Goal: Task Accomplishment & Management: Manage account settings

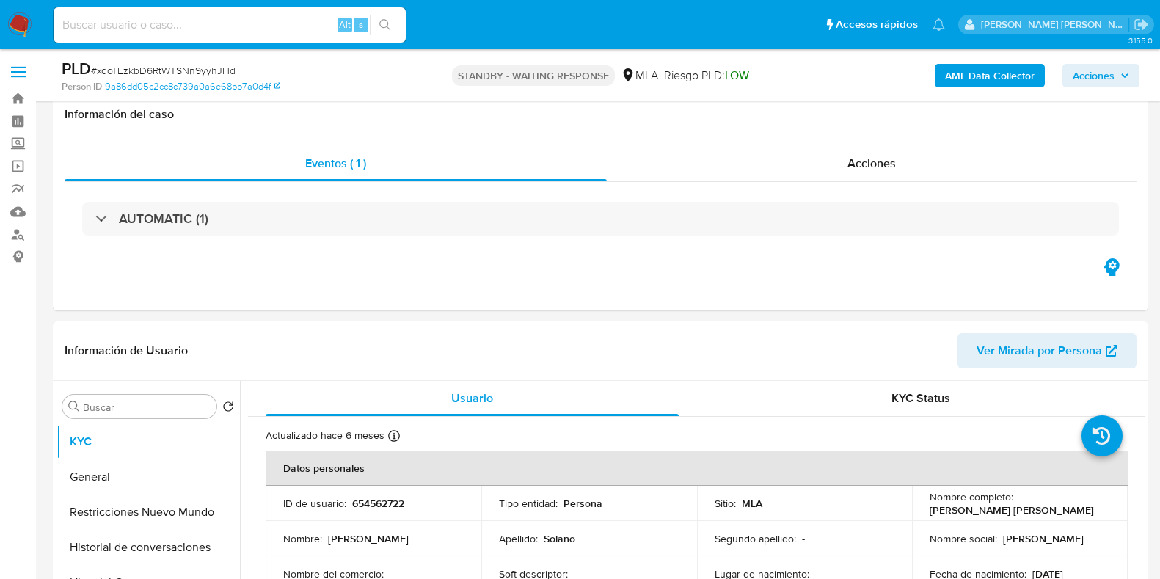
select select "10"
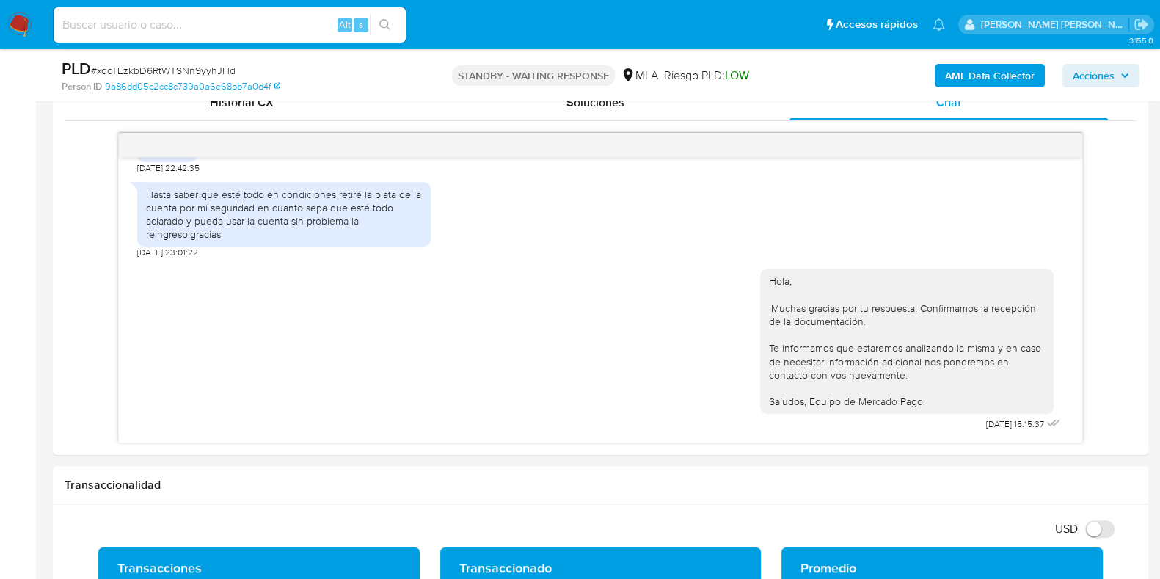
scroll to position [550, 0]
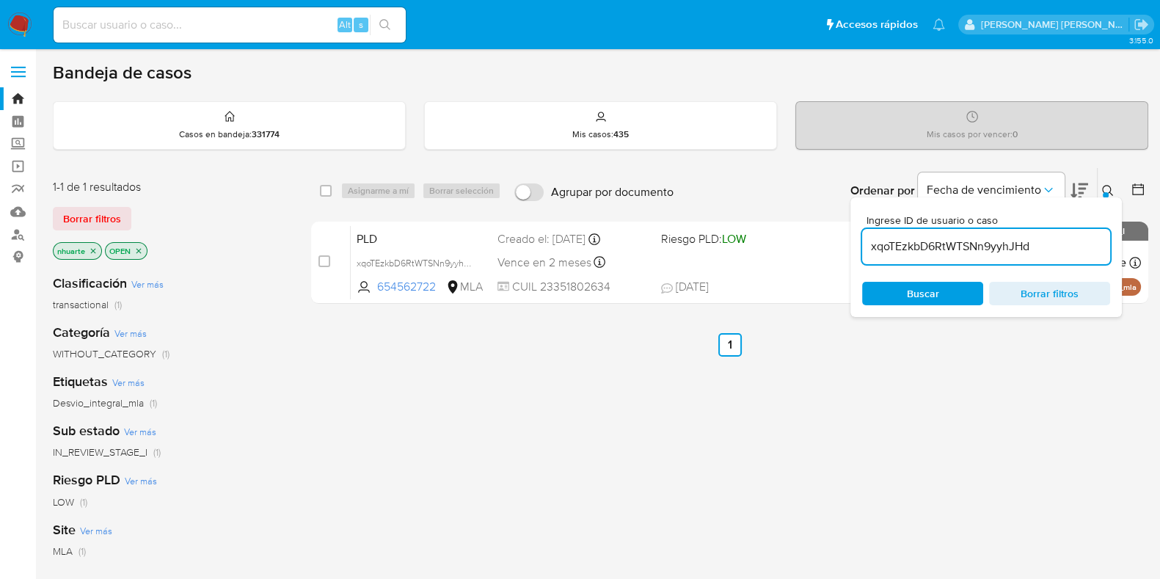
click at [244, 29] on input at bounding box center [230, 24] width 352 height 19
paste input "659232337"
type input "659232337"
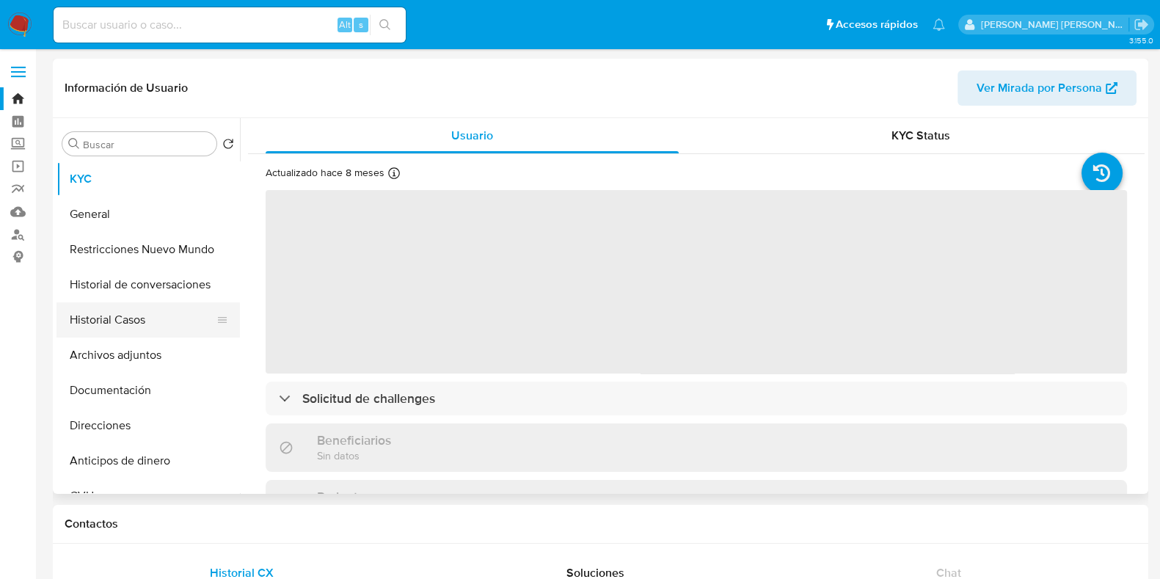
click at [141, 329] on button "Historial Casos" at bounding box center [142, 319] width 172 height 35
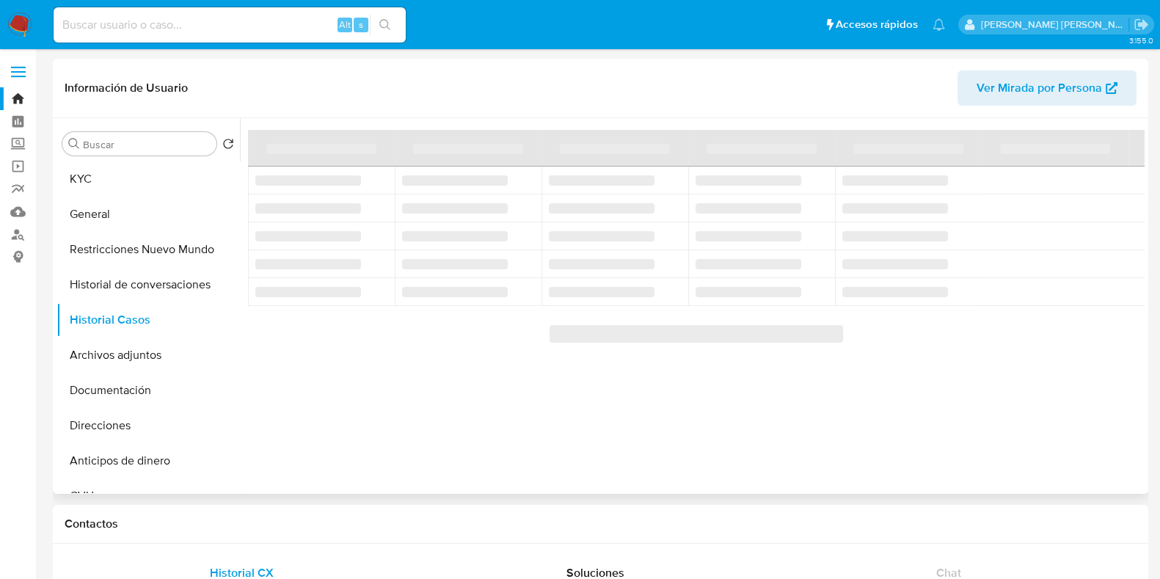
select select "10"
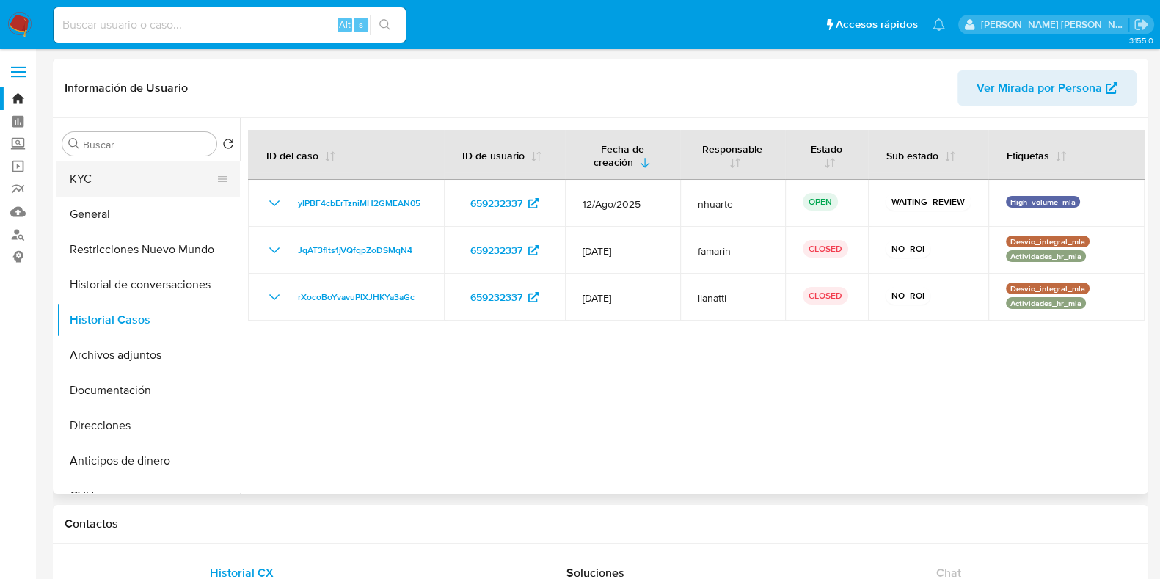
click at [189, 186] on button "KYC" at bounding box center [142, 178] width 172 height 35
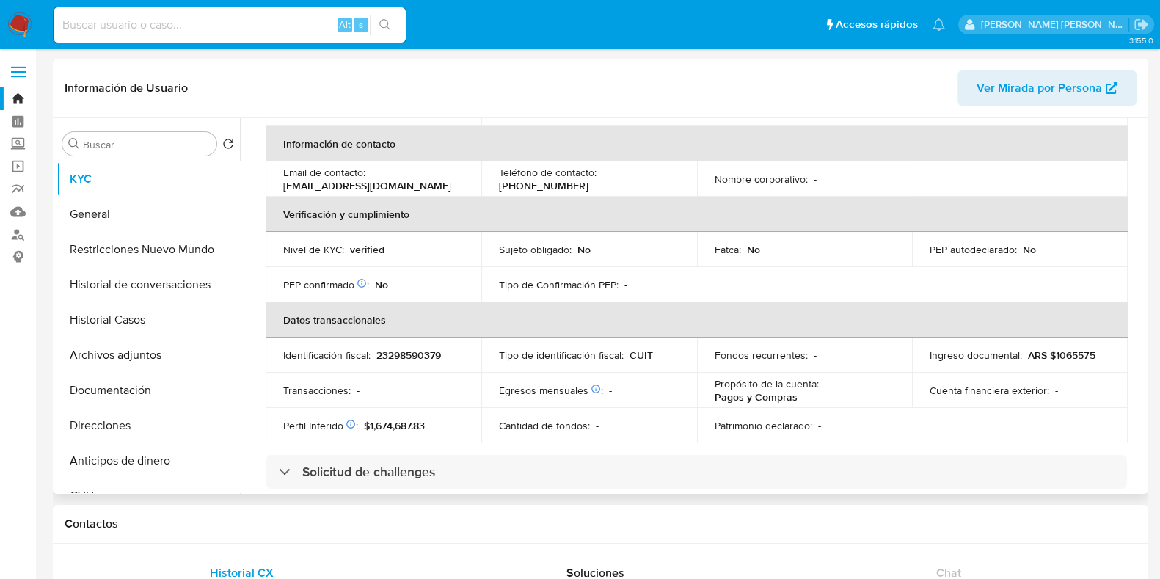
scroll to position [275, 0]
click at [110, 313] on button "Historial Casos" at bounding box center [142, 319] width 172 height 35
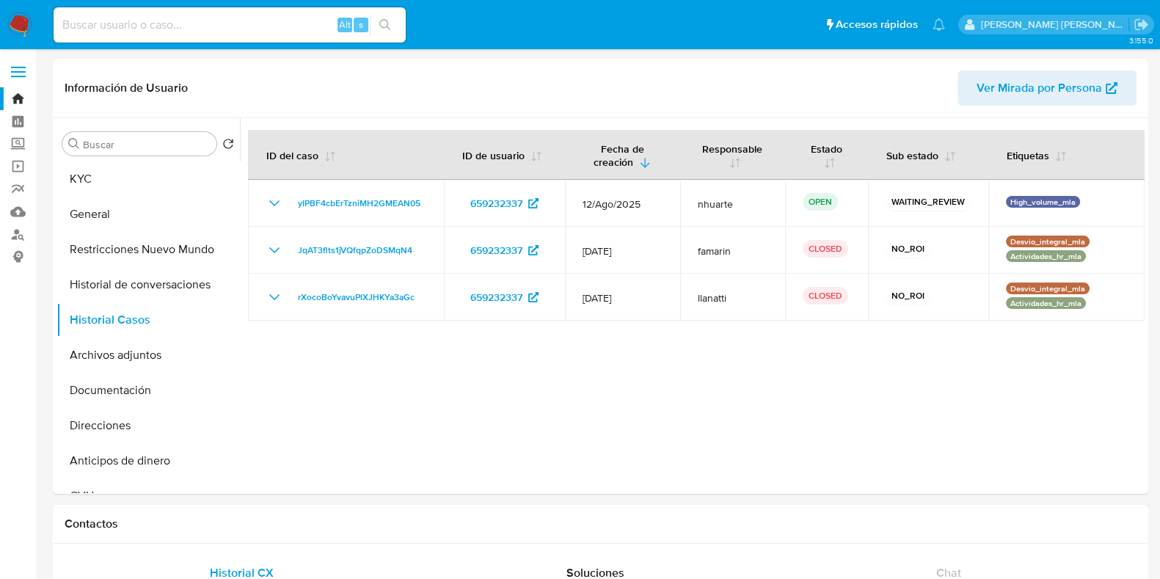
click at [237, 29] on input at bounding box center [230, 24] width 352 height 19
paste input "24405234"
type input "24405234"
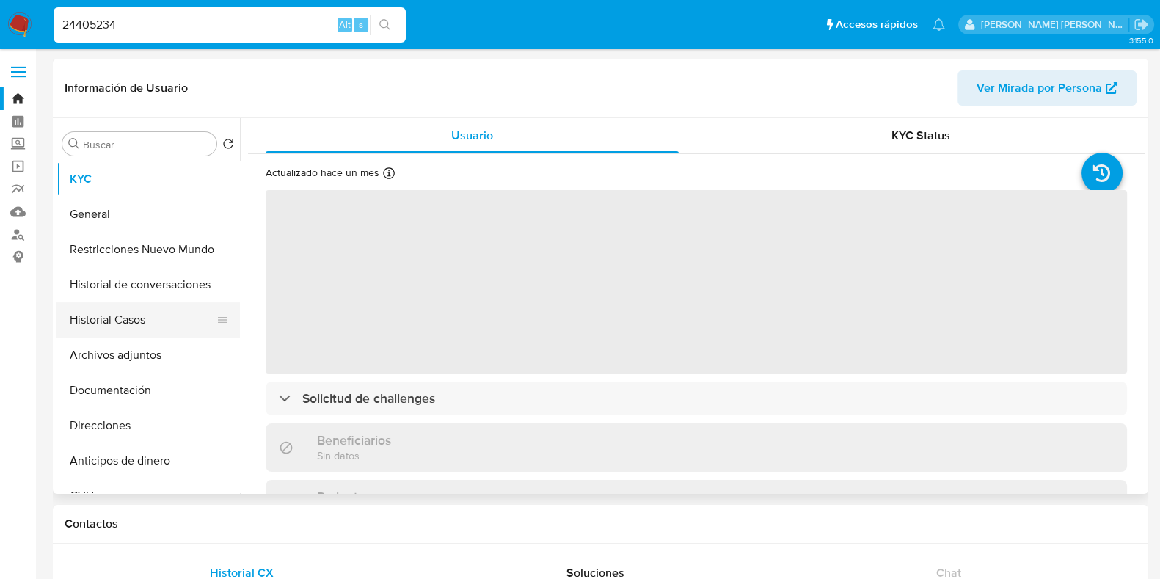
click at [136, 329] on button "Historial Casos" at bounding box center [142, 319] width 172 height 35
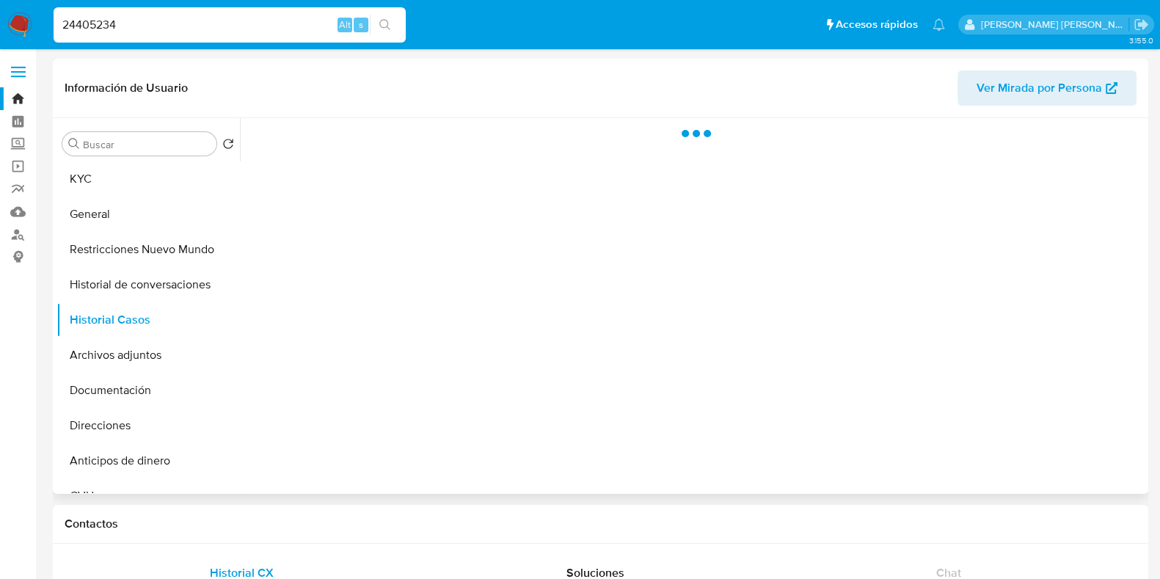
select select "10"
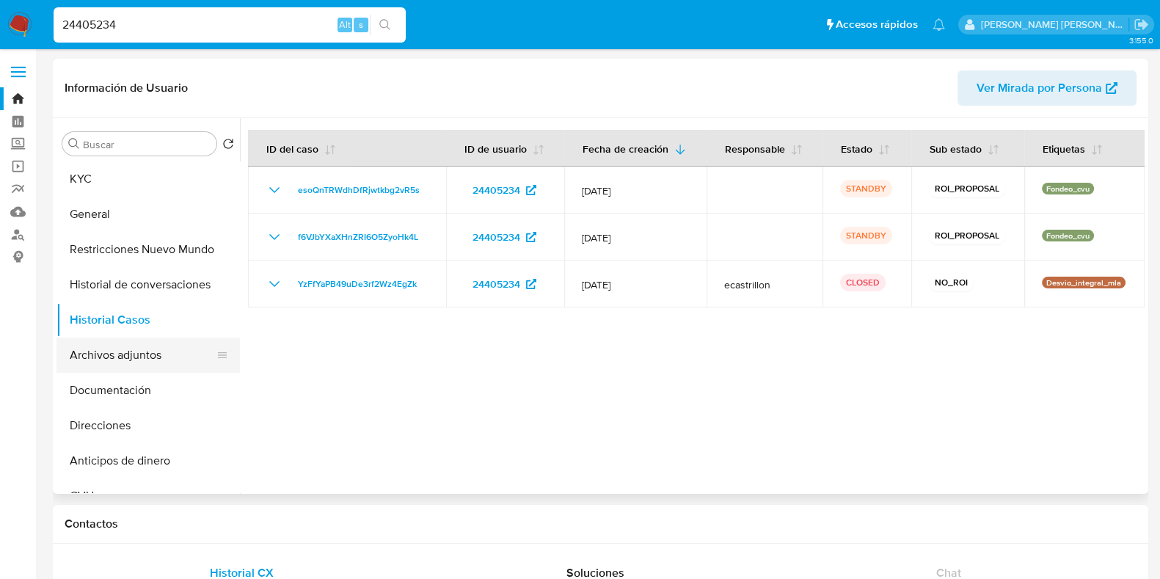
click at [132, 361] on button "Archivos adjuntos" at bounding box center [142, 354] width 172 height 35
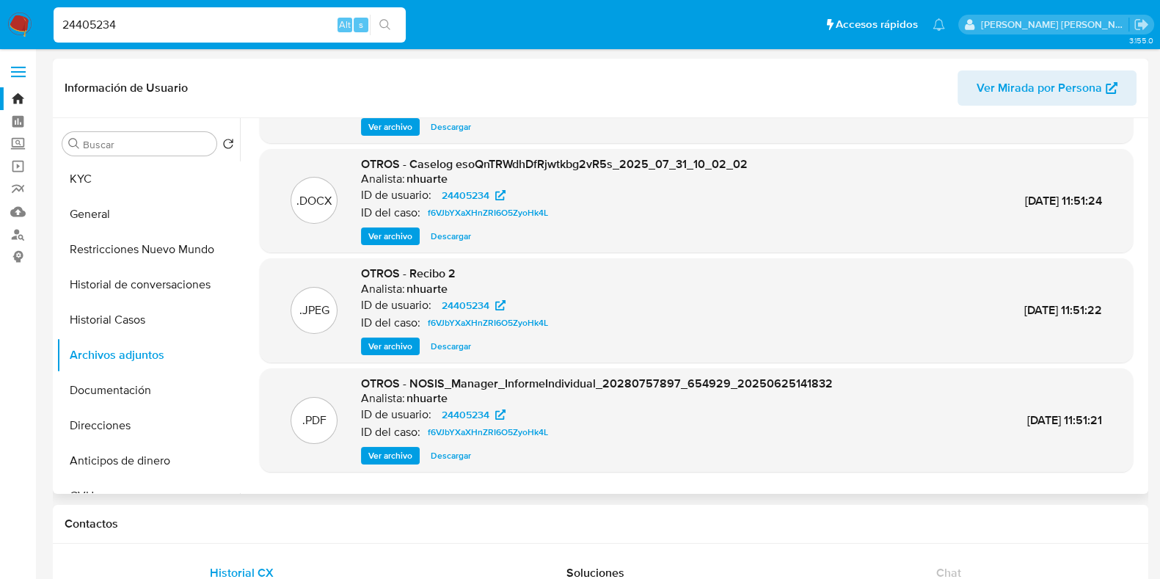
scroll to position [123, 0]
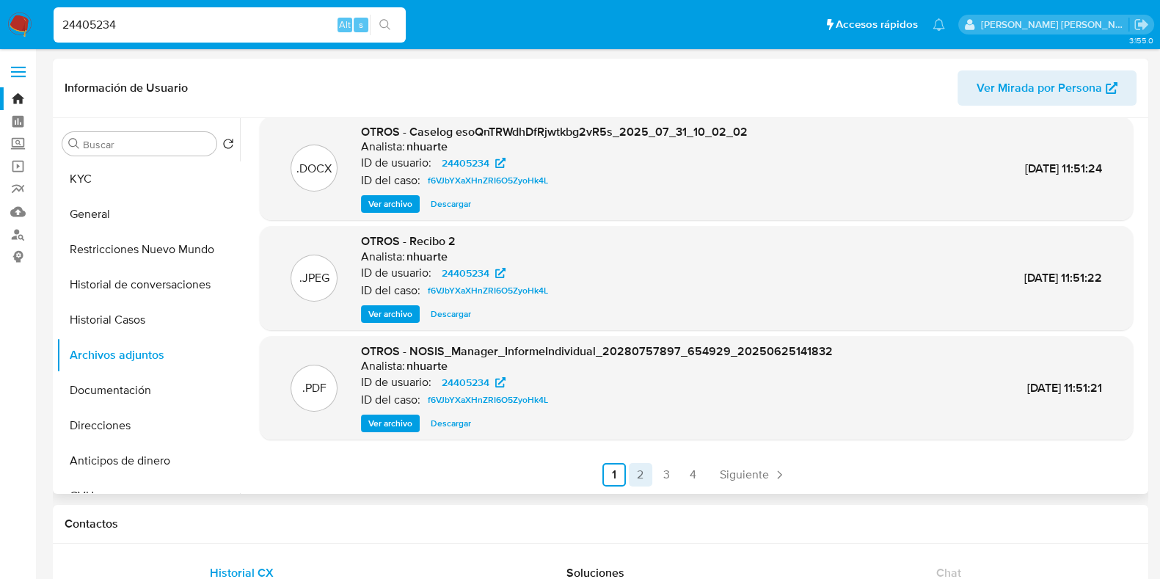
click at [635, 472] on link "2" at bounding box center [640, 474] width 23 height 23
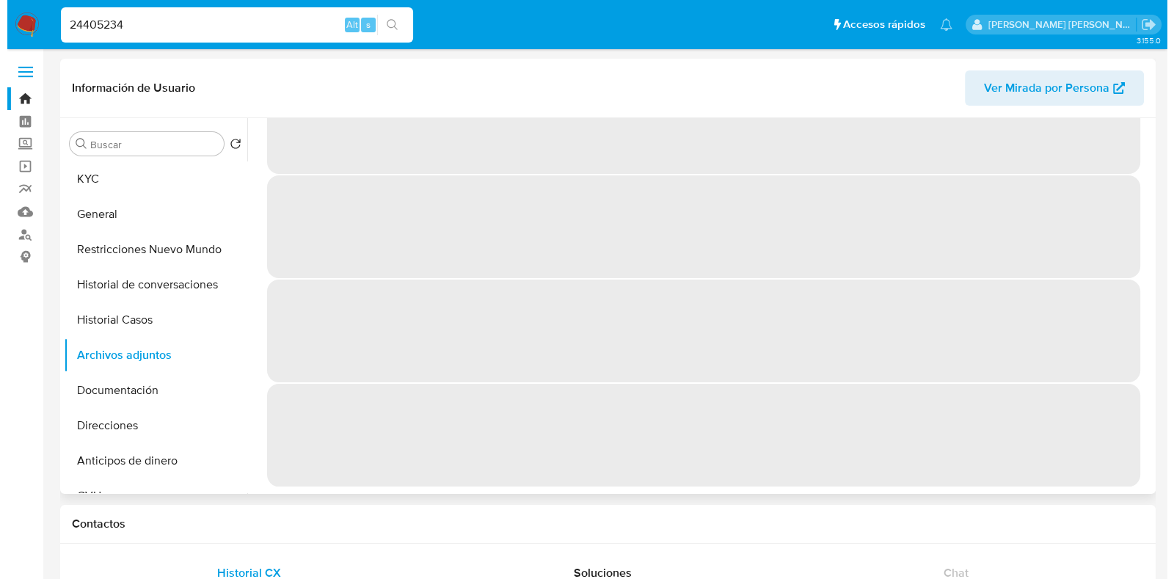
scroll to position [0, 0]
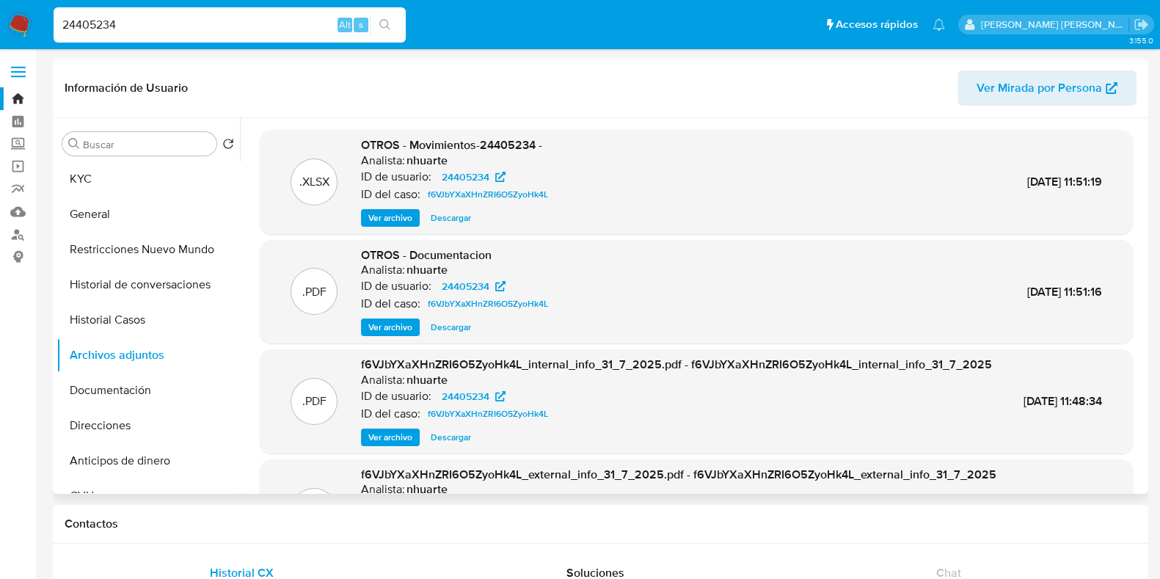
click at [393, 214] on span "Ver archivo" at bounding box center [390, 218] width 44 height 15
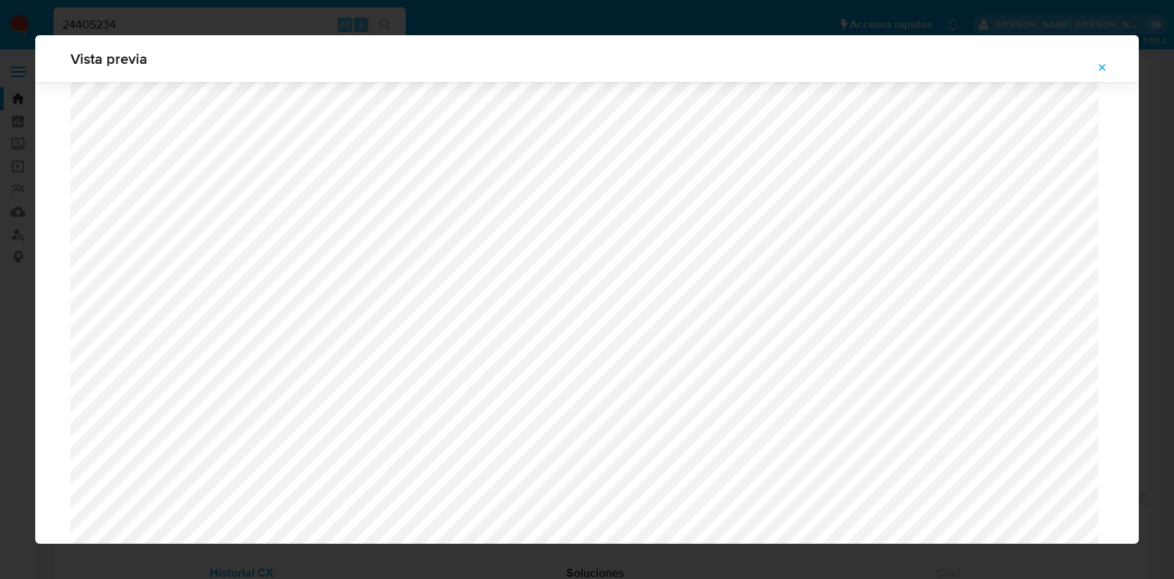
scroll to position [1988, 0]
click at [1101, 65] on icon "Attachment preview" at bounding box center [1102, 68] width 12 height 12
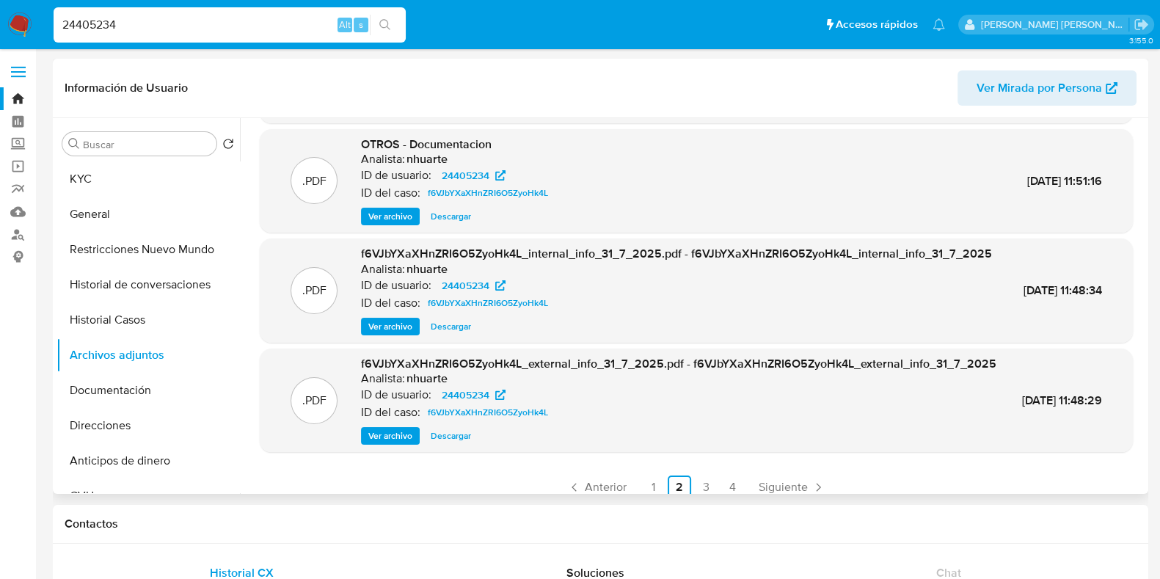
scroll to position [155, 0]
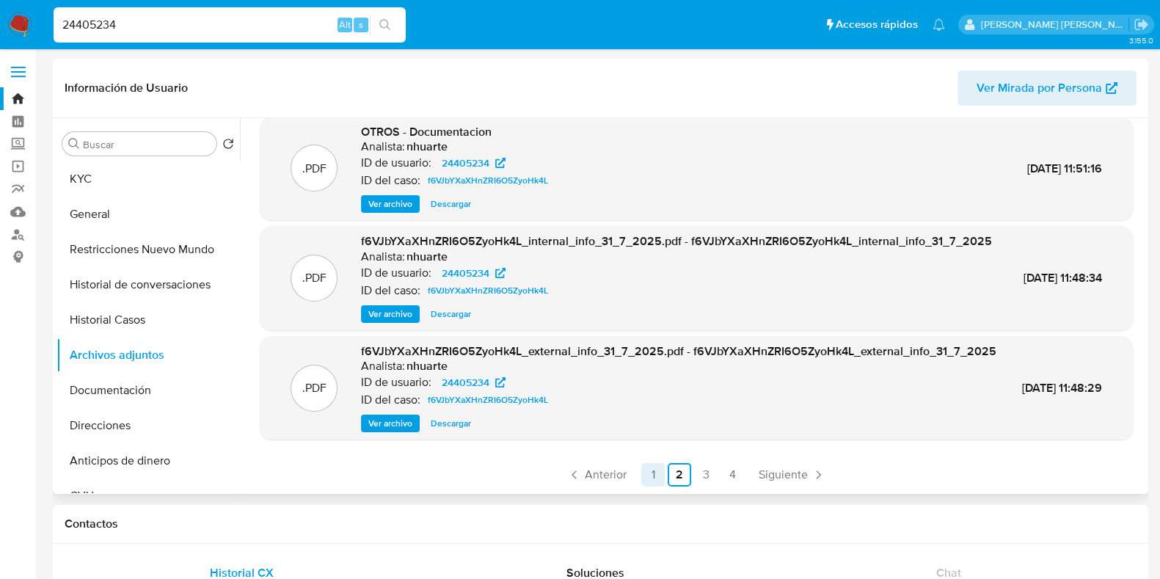
click at [646, 475] on link "1" at bounding box center [652, 474] width 23 height 23
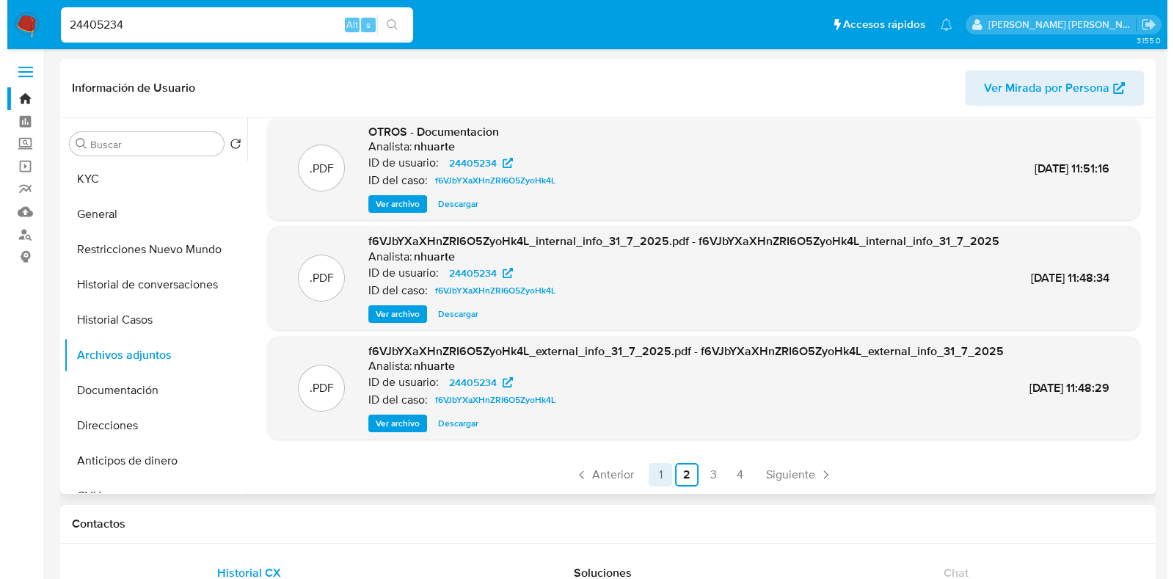
scroll to position [0, 0]
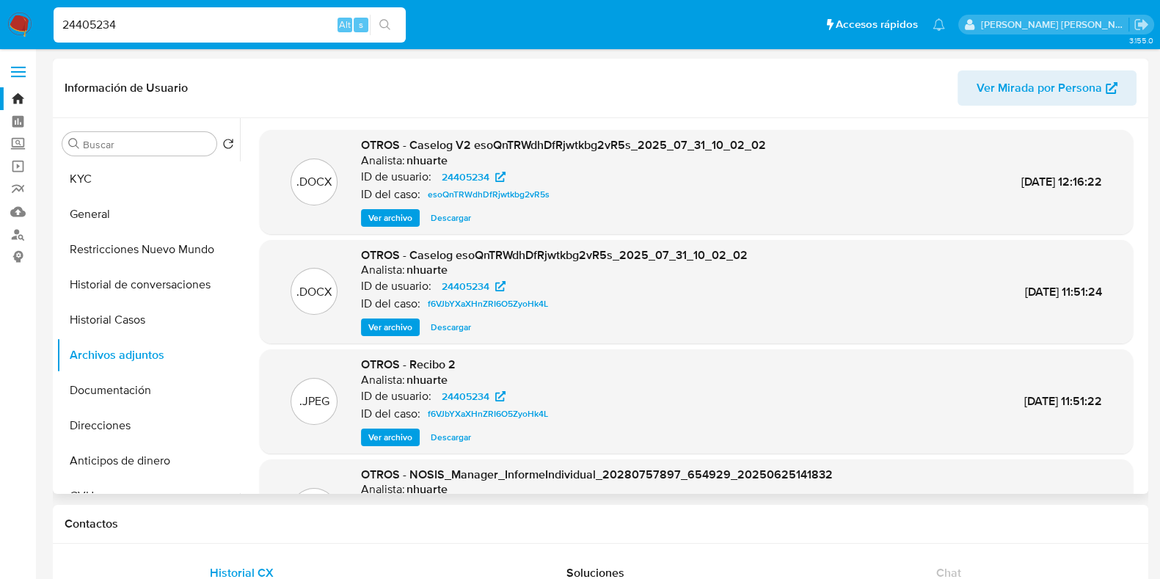
click at [398, 213] on span "Ver archivo" at bounding box center [390, 218] width 44 height 15
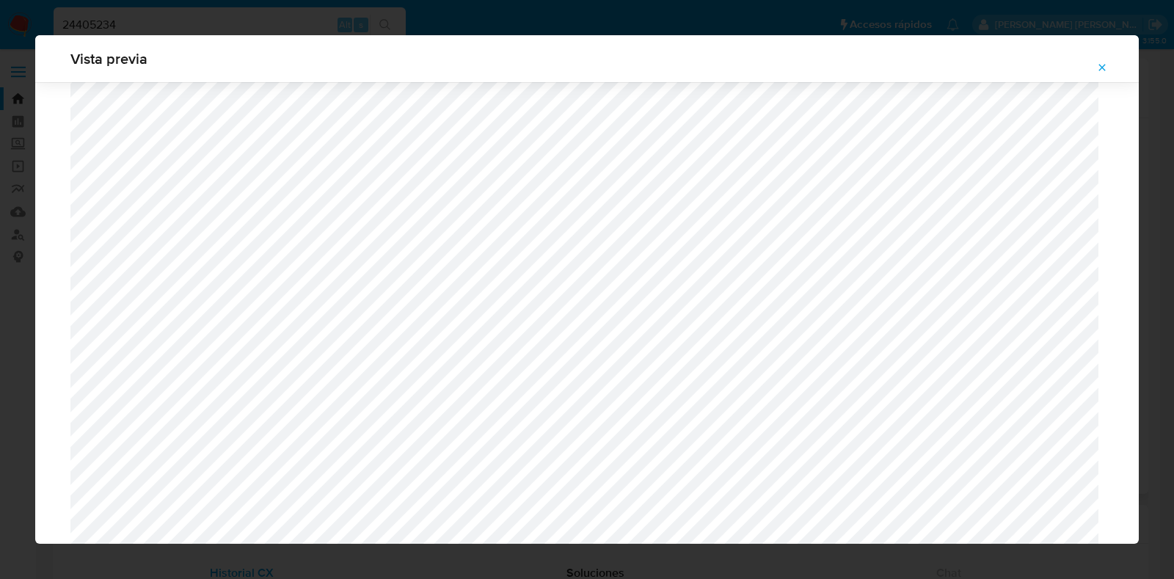
scroll to position [704, 0]
click at [1098, 67] on icon "Attachment preview" at bounding box center [1102, 68] width 12 height 12
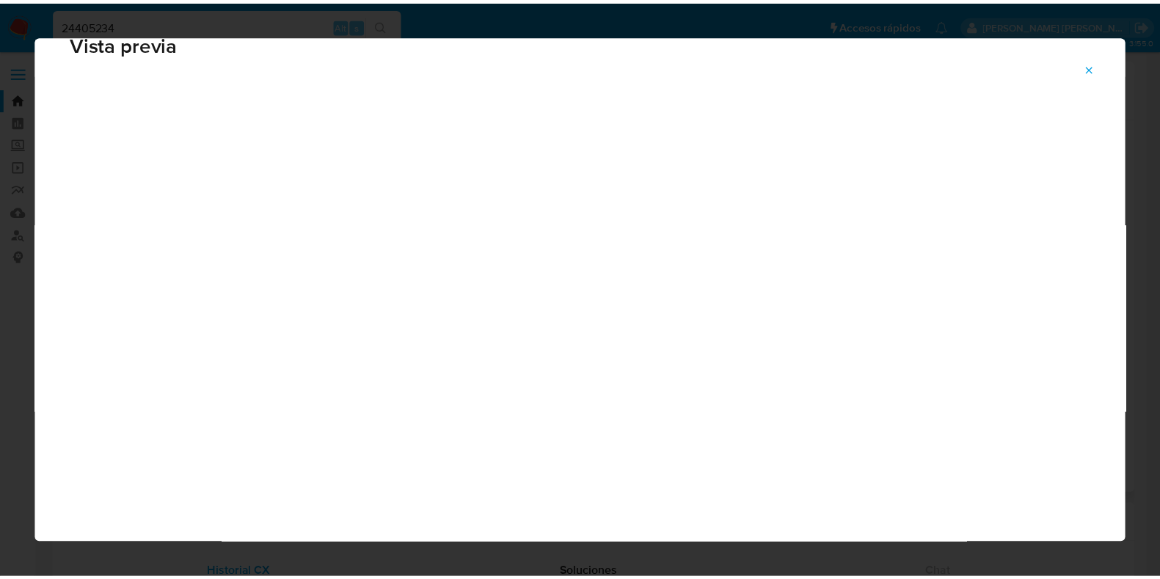
scroll to position [37, 0]
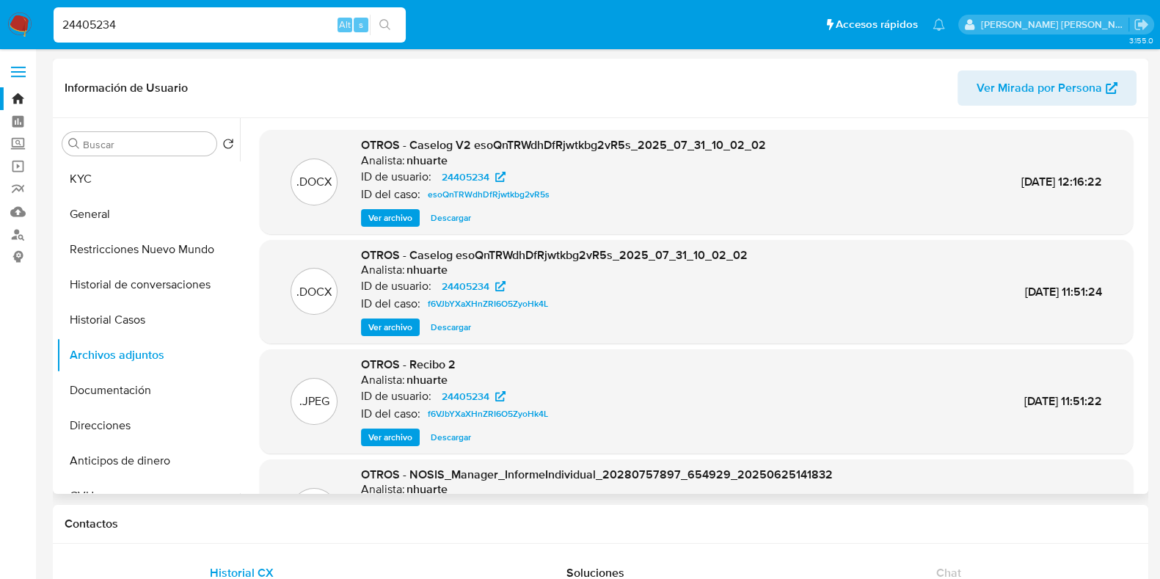
click at [21, 100] on link "Bandeja" at bounding box center [87, 98] width 175 height 23
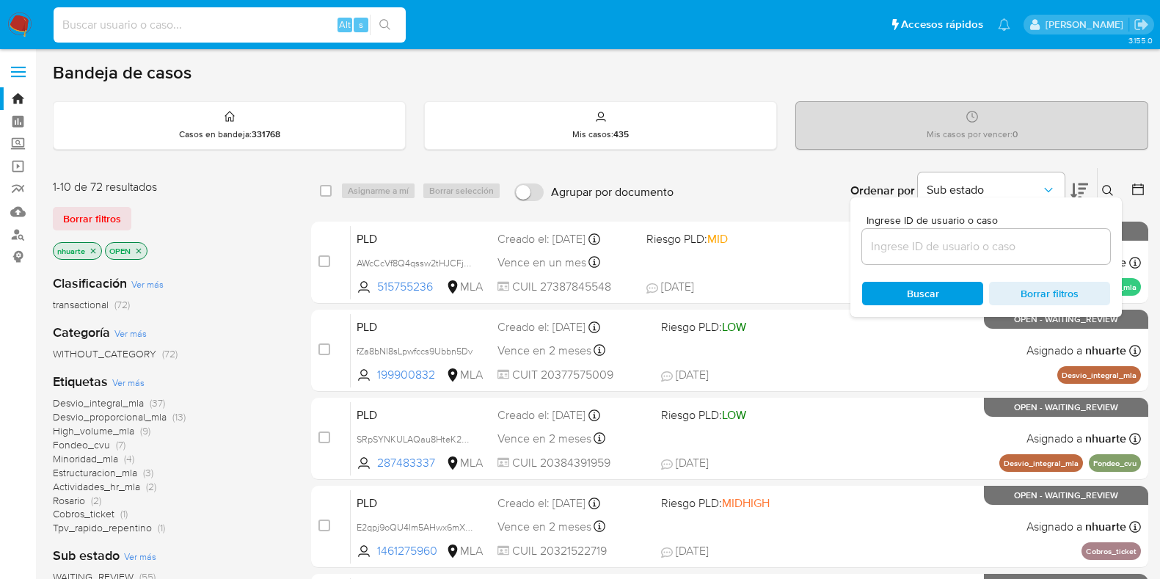
scroll to position [578, 0]
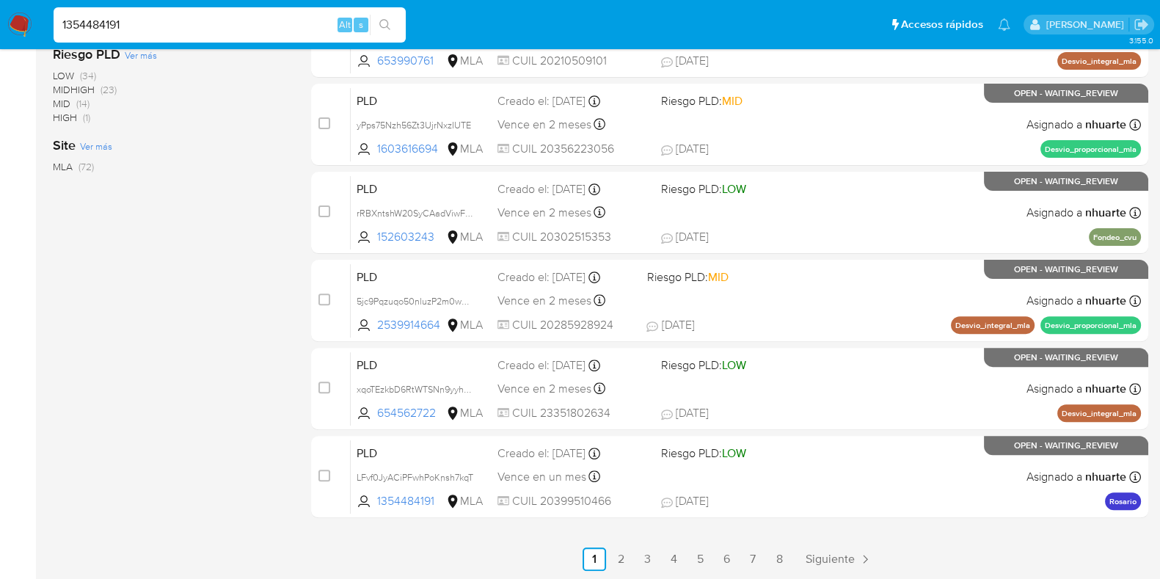
type input "1354484191"
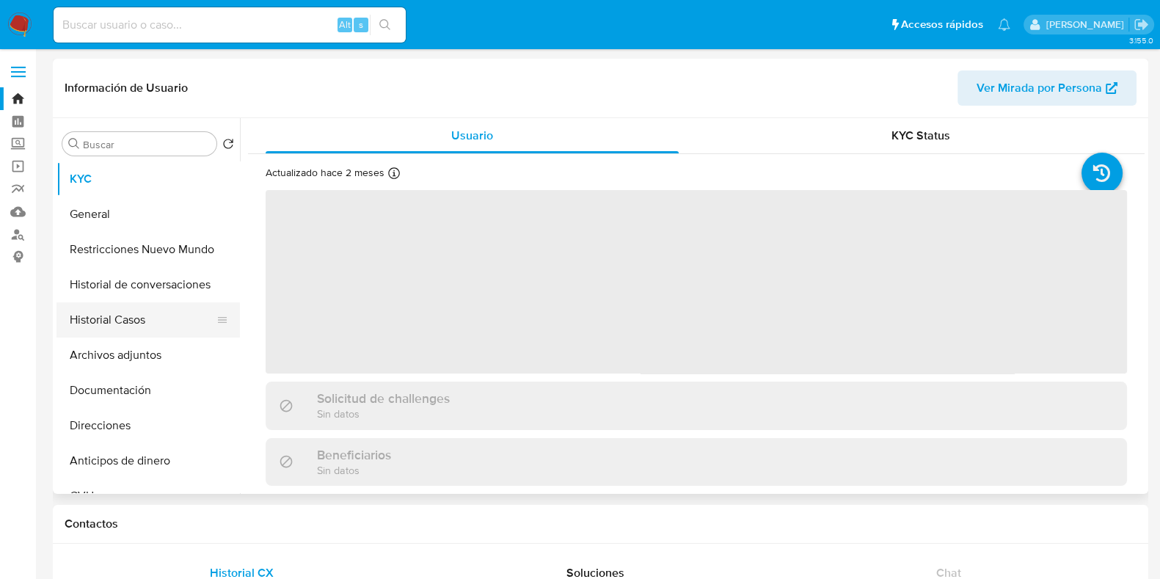
click at [128, 321] on button "Historial Casos" at bounding box center [142, 319] width 172 height 35
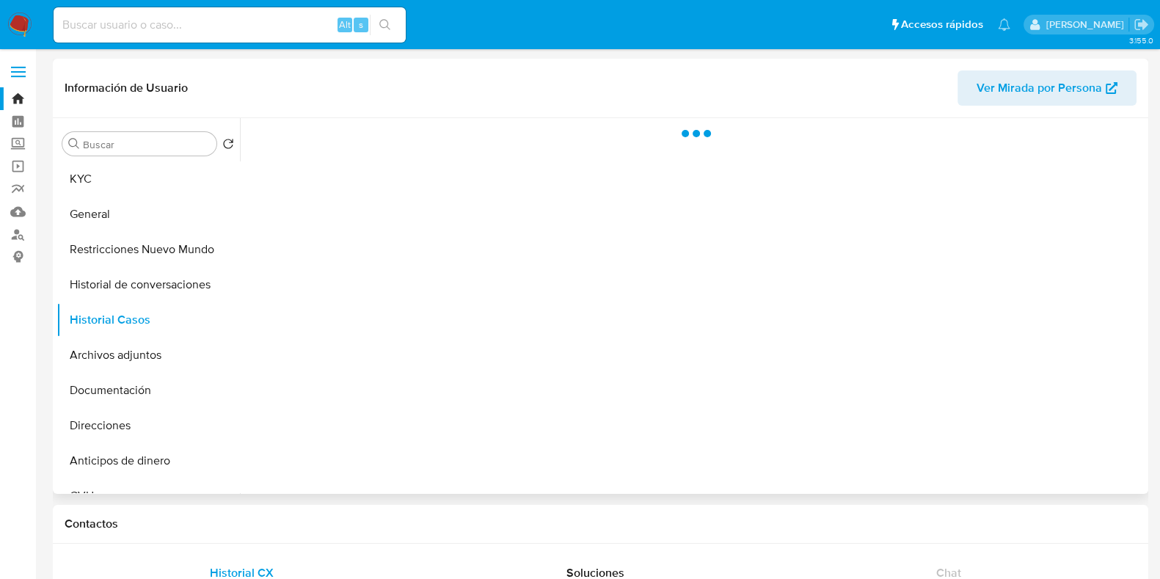
select select "10"
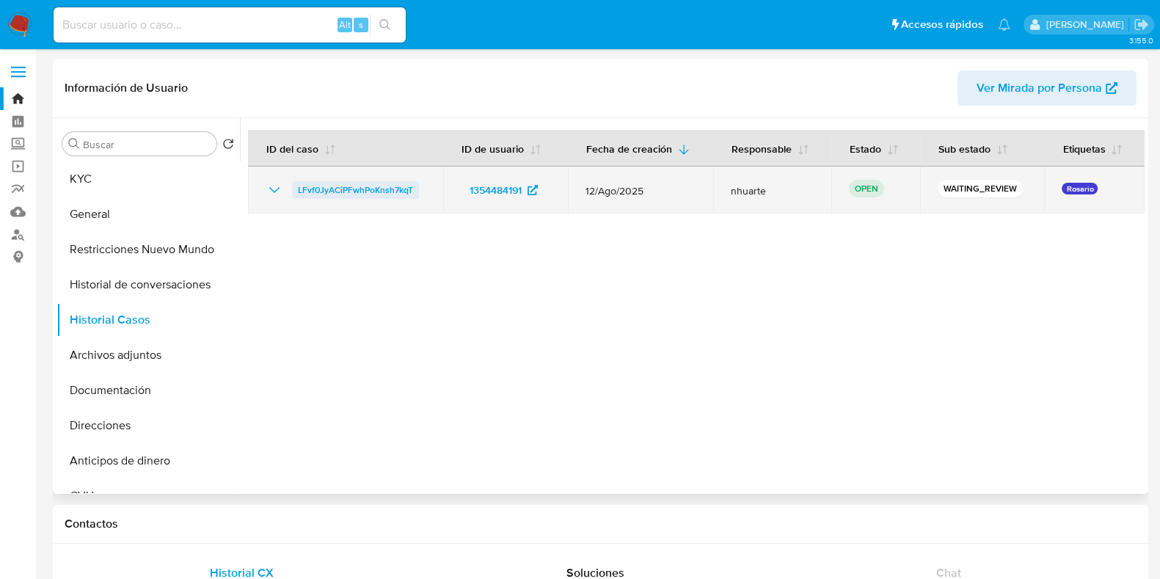
click at [390, 191] on span "LFvf0JyACiPFwhPoKnsh7kqT" at bounding box center [355, 190] width 115 height 18
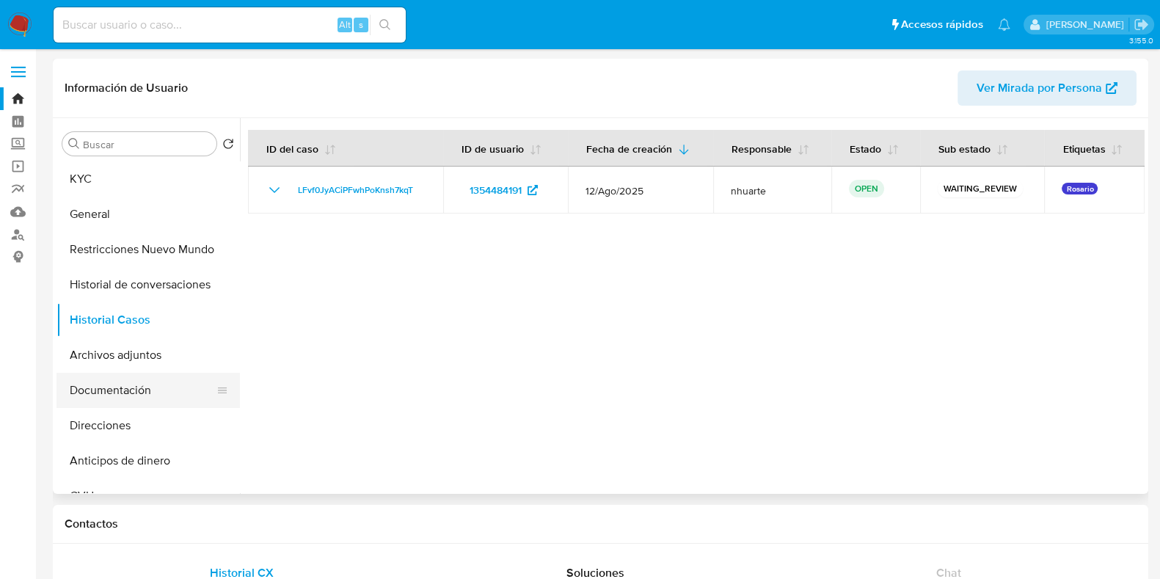
click at [167, 376] on button "Documentación" at bounding box center [142, 390] width 172 height 35
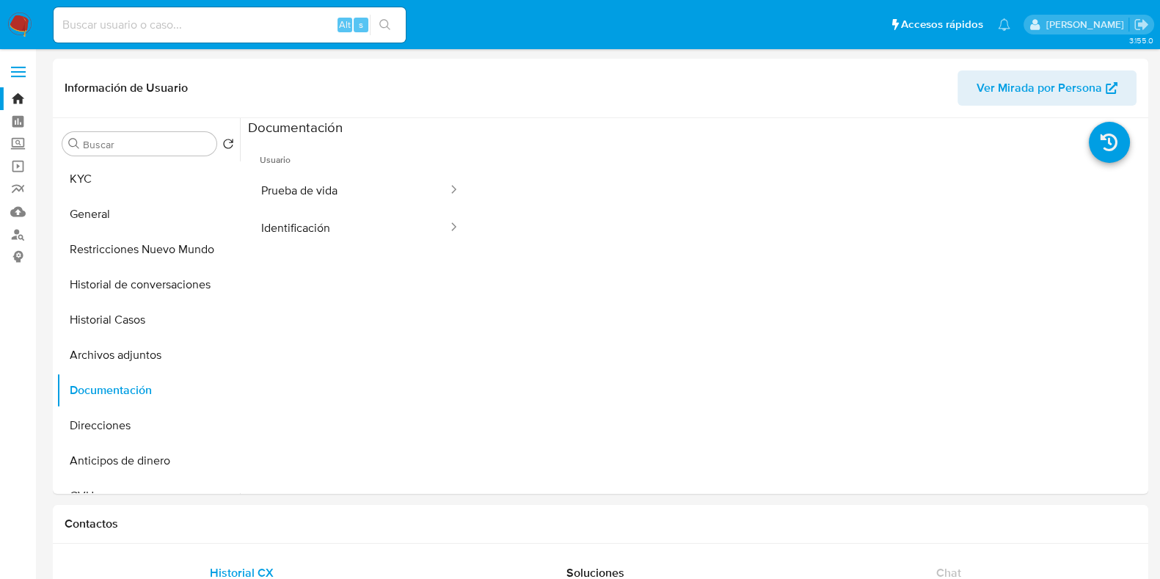
click at [340, 174] on button "Prueba de vida" at bounding box center [348, 190] width 201 height 37
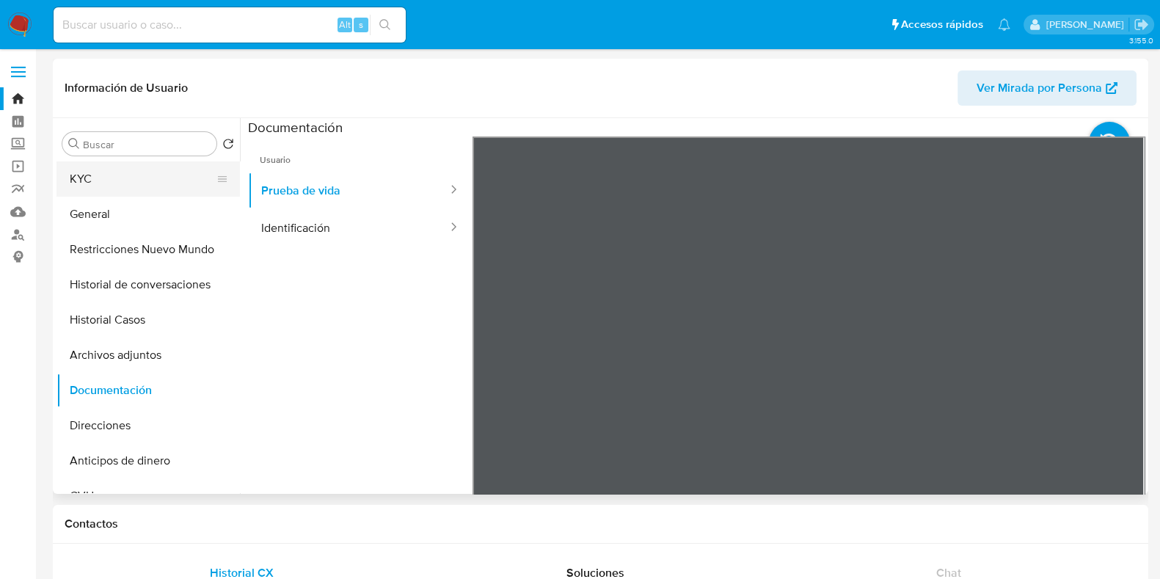
click at [164, 178] on button "KYC" at bounding box center [142, 178] width 172 height 35
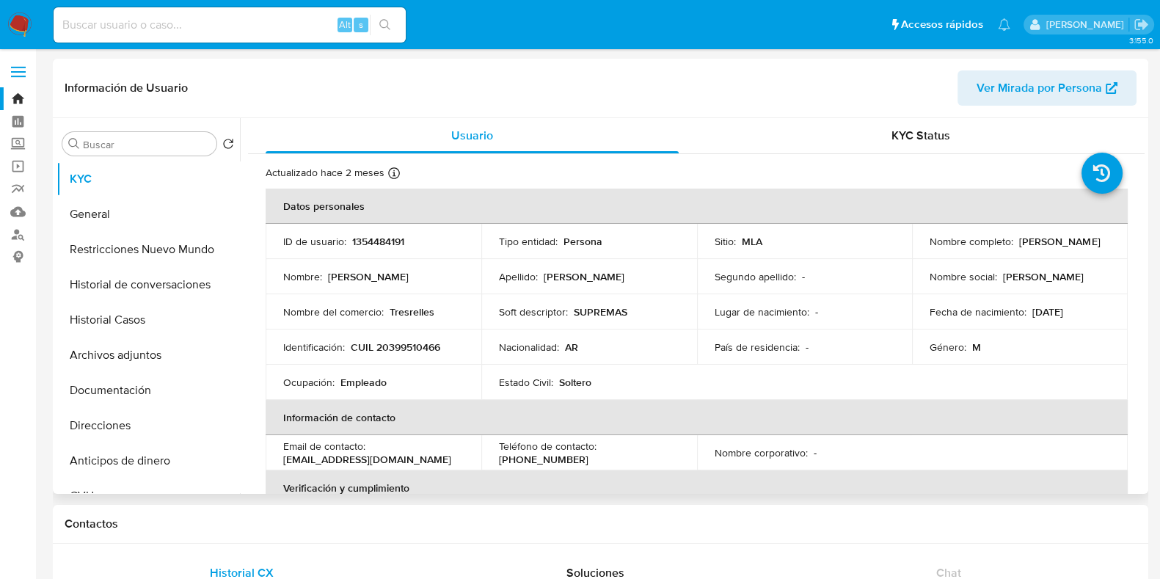
click at [420, 348] on p "CUIL 20399510466" at bounding box center [396, 346] width 90 height 13
copy p "20399510466"
click at [377, 238] on p "1354484191" at bounding box center [378, 241] width 52 height 13
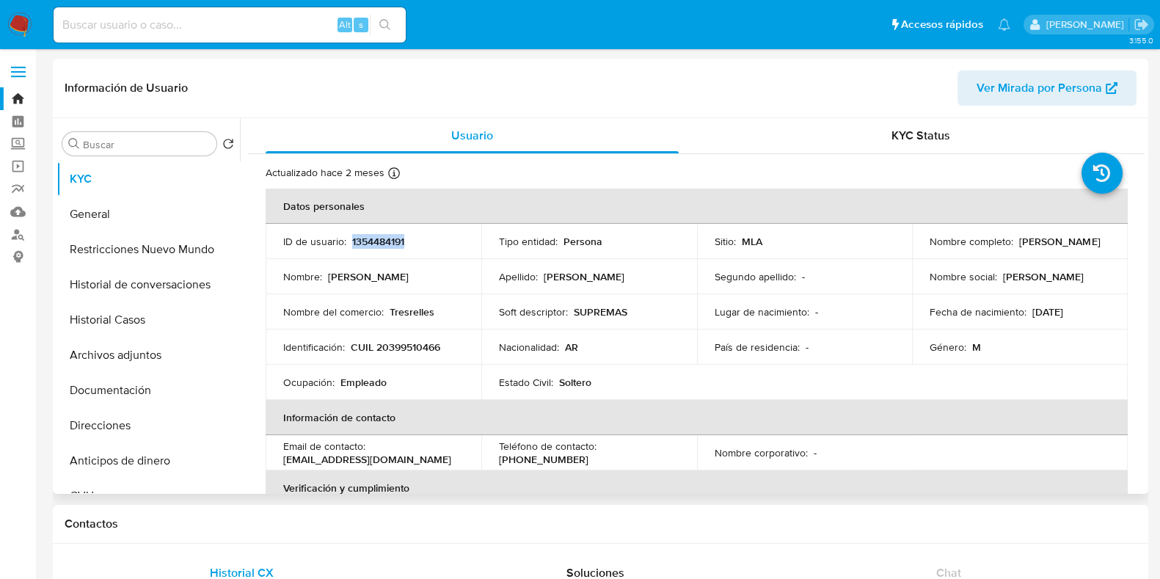
click at [377, 238] on p "1354484191" at bounding box center [378, 241] width 52 height 13
copy p "1354484191"
click at [136, 412] on button "Direcciones" at bounding box center [142, 425] width 172 height 35
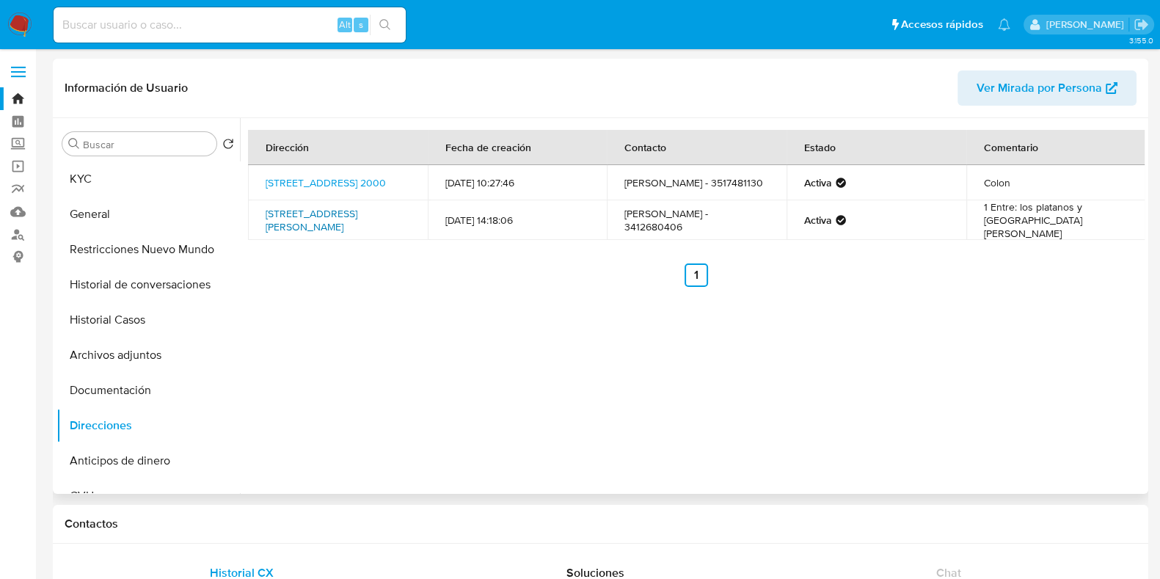
click at [301, 213] on link "Corrientes 708, Granadero Baigorria, Santa Fe, 2152, Argentina 708" at bounding box center [312, 220] width 92 height 28
click at [332, 185] on link "Guaymallen Manzana 16 Lote 9 Córdoba 2000, Córdoba, Córdoba, 5016, Argentina 20…" at bounding box center [326, 182] width 120 height 15
click at [90, 16] on input at bounding box center [230, 24] width 352 height 19
paste input "333447405"
type input "333447405"
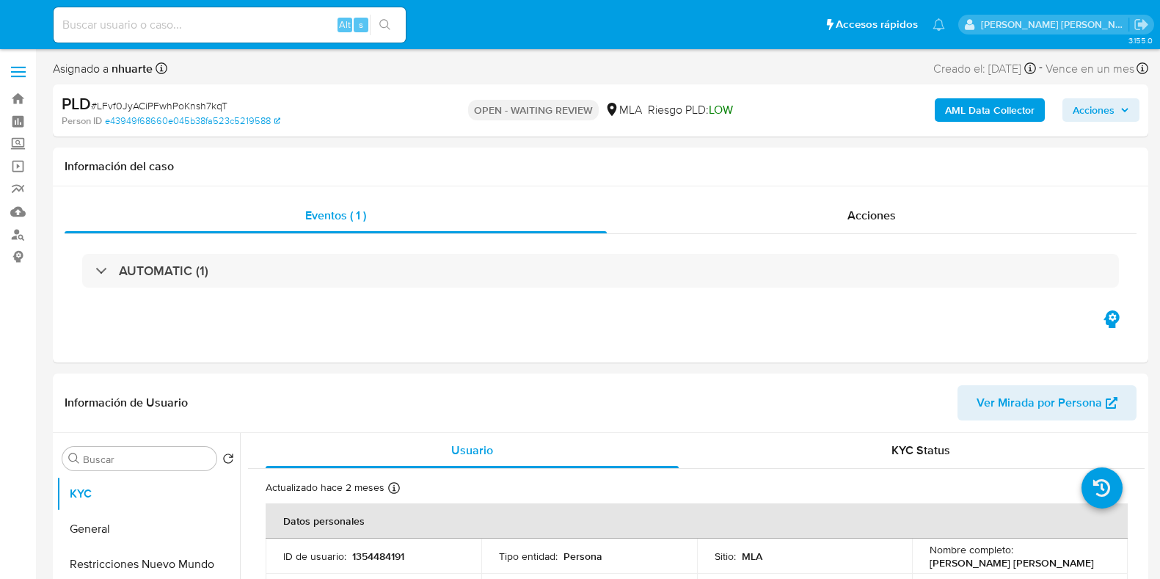
select select "10"
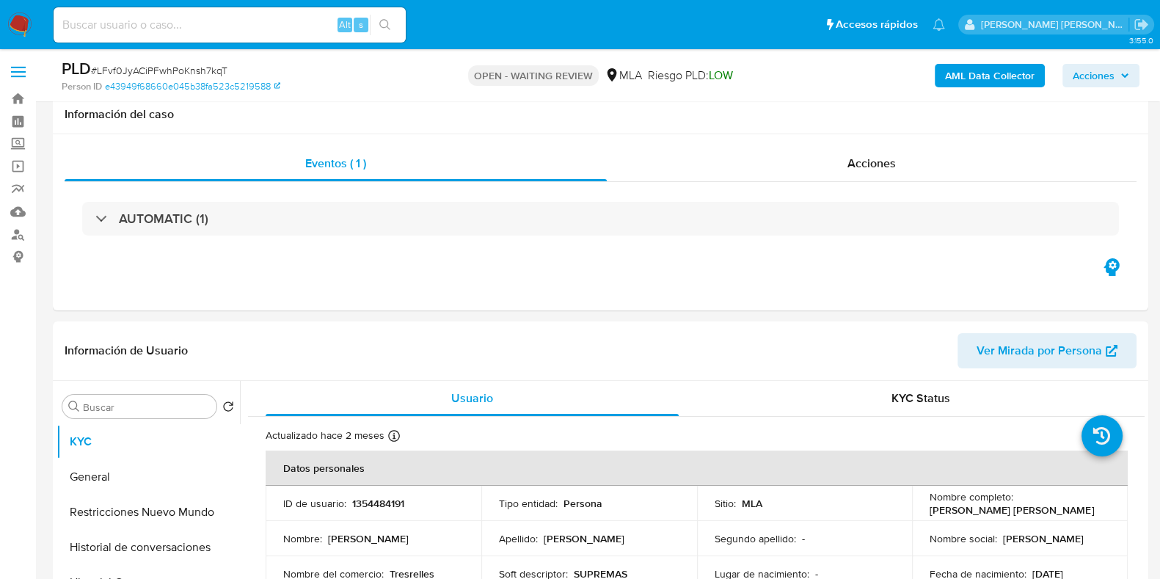
scroll to position [550, 0]
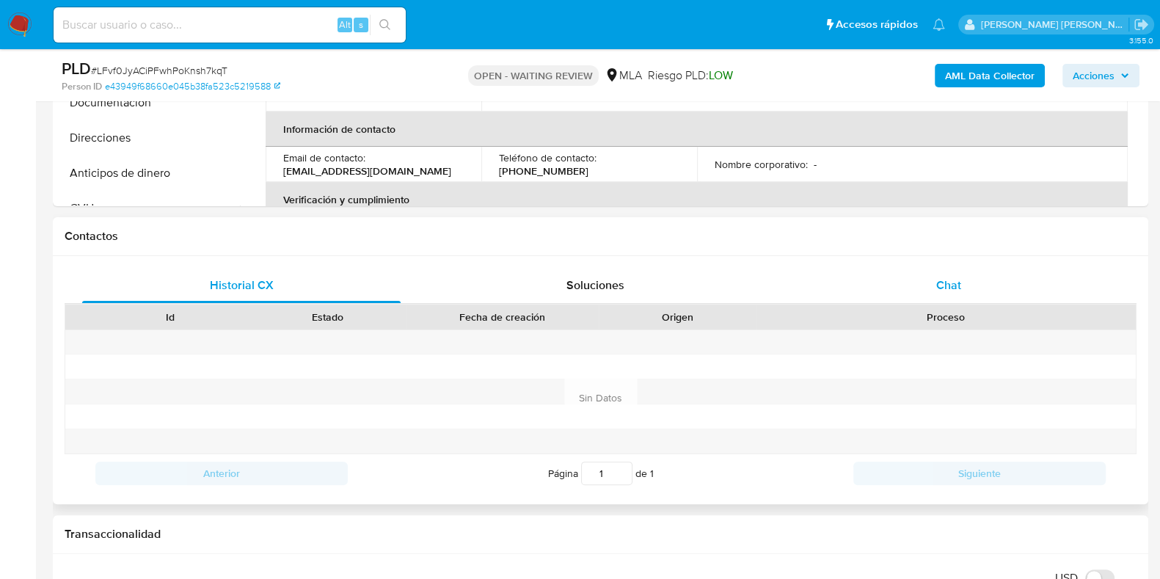
click at [970, 269] on div "Chat" at bounding box center [948, 285] width 318 height 35
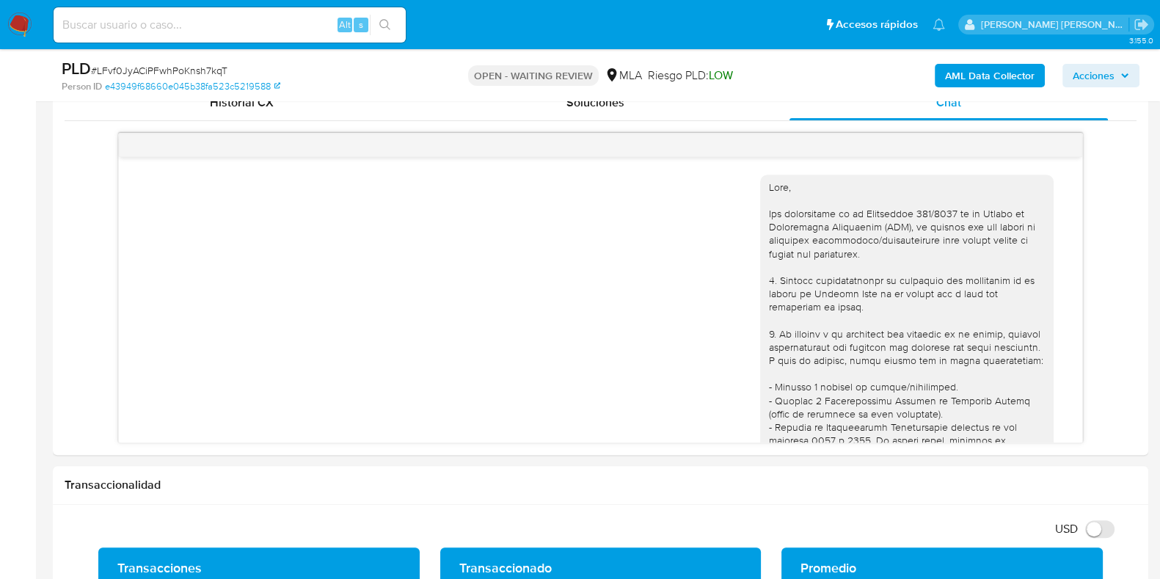
scroll to position [736, 0]
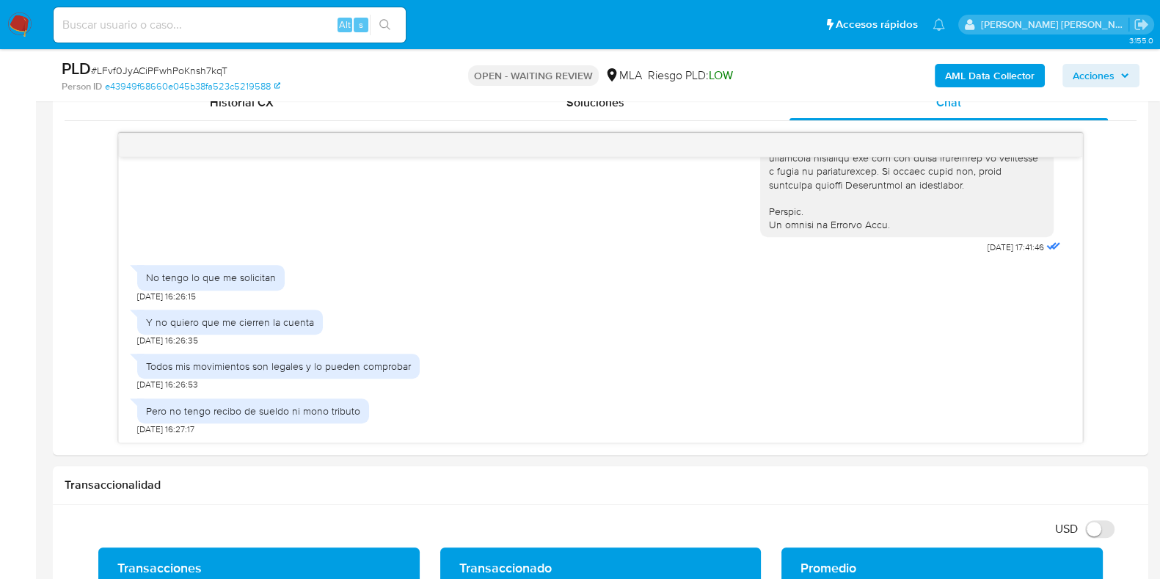
click at [126, 73] on span "# LFvf0JyACiPFwhPoKnsh7kqT" at bounding box center [159, 70] width 136 height 15
copy span "LFvf0JyACiPFwhPoKnsh7kqT"
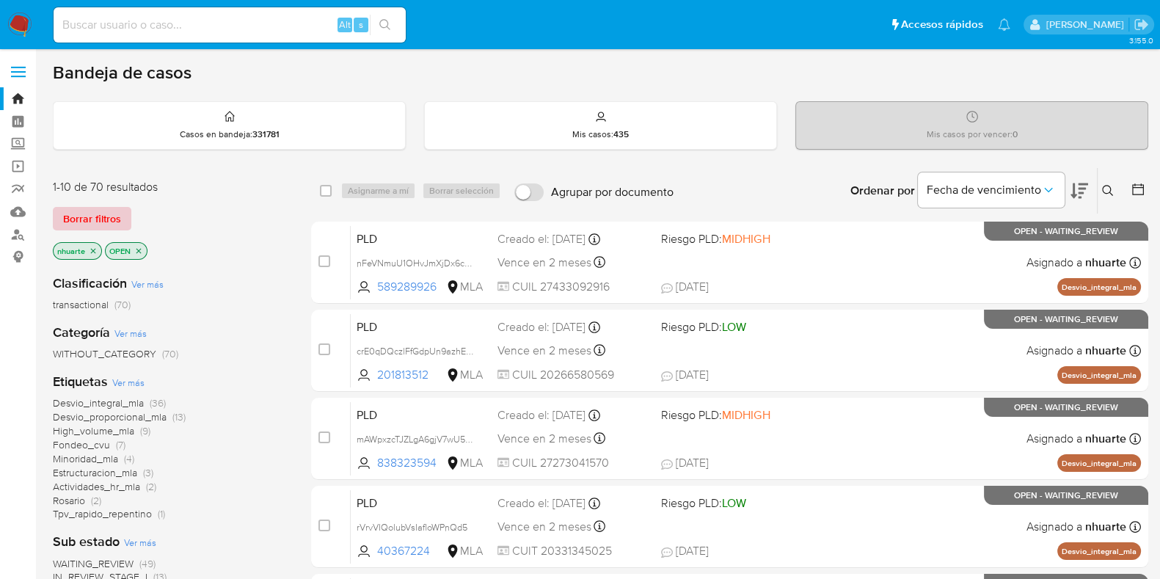
click at [114, 221] on span "Borrar filtros" at bounding box center [92, 218] width 58 height 21
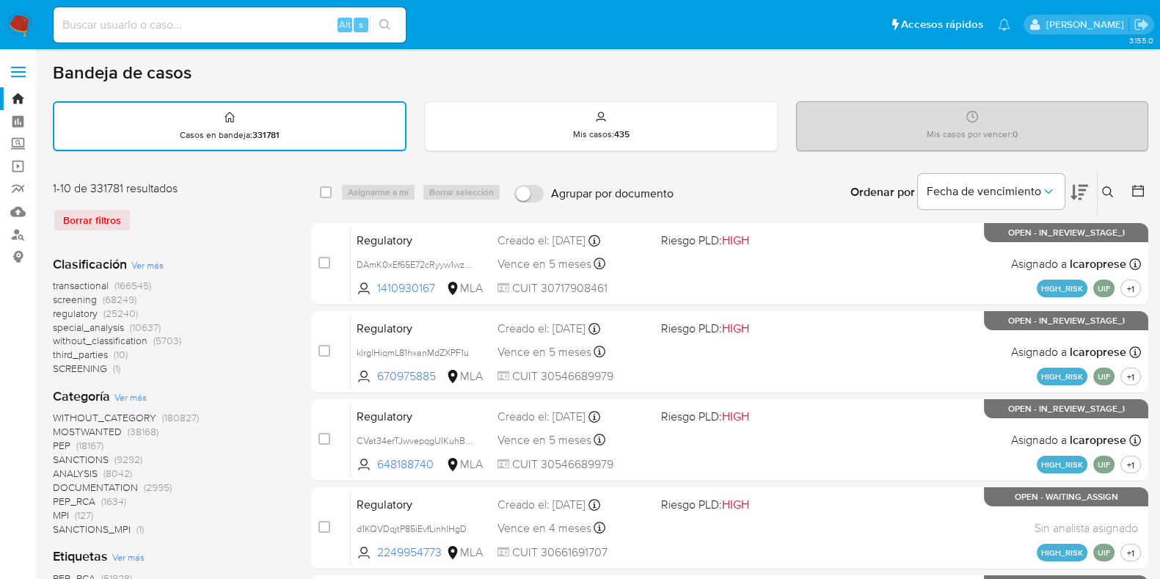
click at [1105, 186] on icon at bounding box center [1108, 192] width 12 height 12
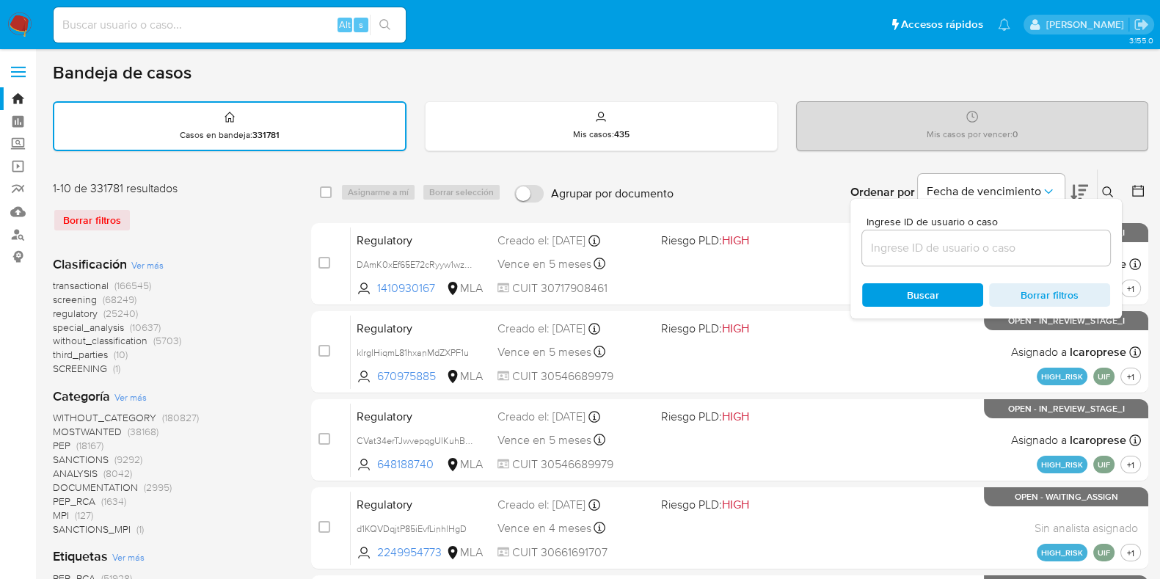
drag, startPoint x: 996, startPoint y: 235, endPoint x: 1036, endPoint y: 240, distance: 39.9
paste input "LFvf0JyACiPFwhPoKnsh7kqT"
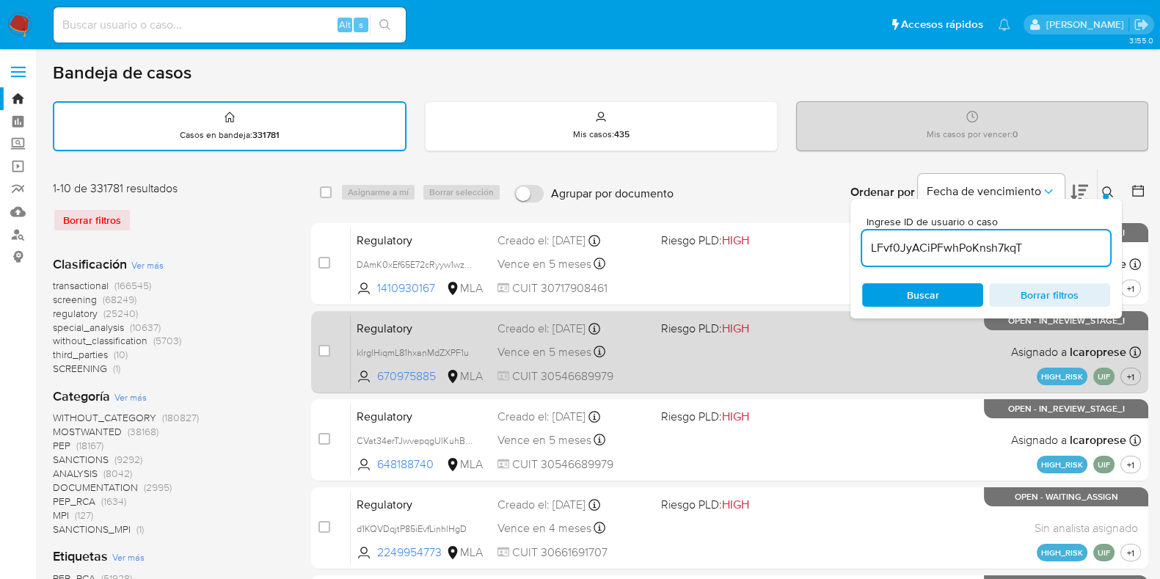
type input "LFvf0JyACiPFwhPoKnsh7kqT"
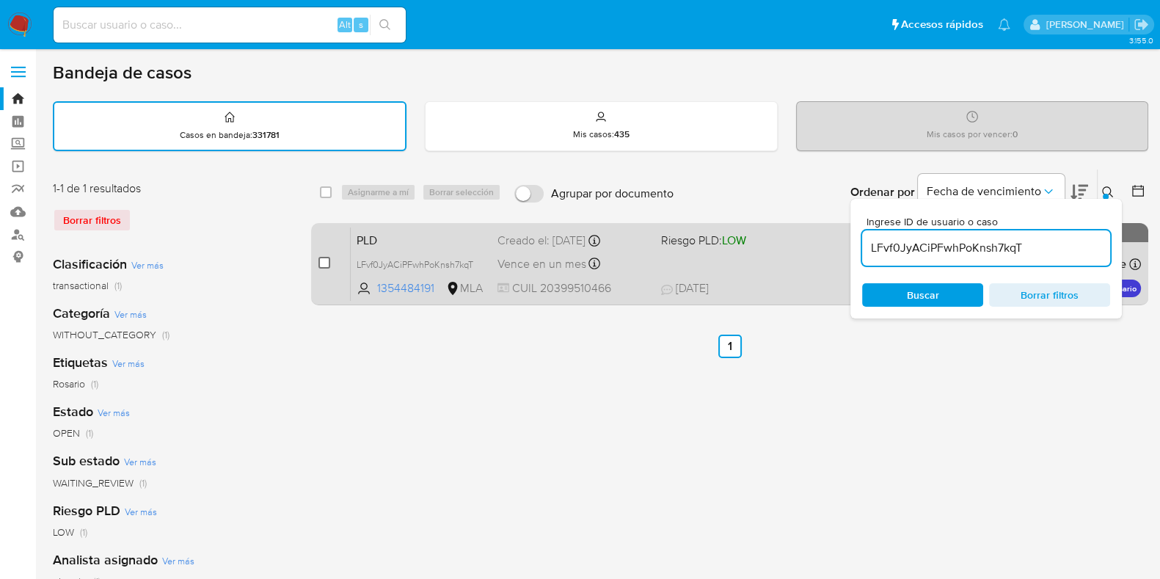
click at [322, 261] on input "checkbox" at bounding box center [324, 263] width 12 height 12
checkbox input "true"
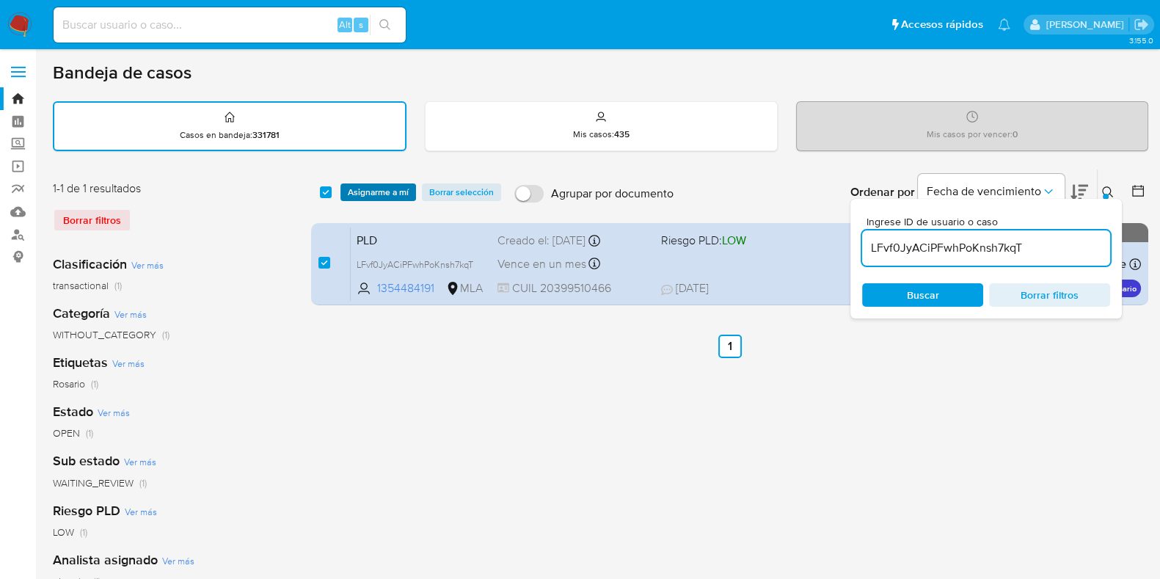
click at [385, 195] on span "Asignarme a mí" at bounding box center [378, 192] width 61 height 15
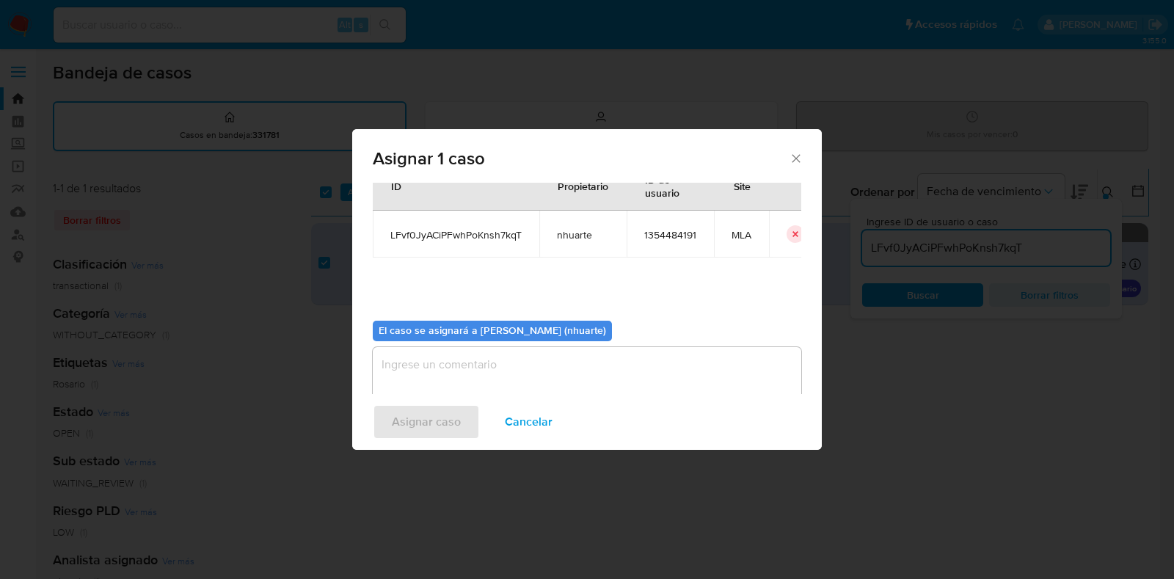
scroll to position [76, 0]
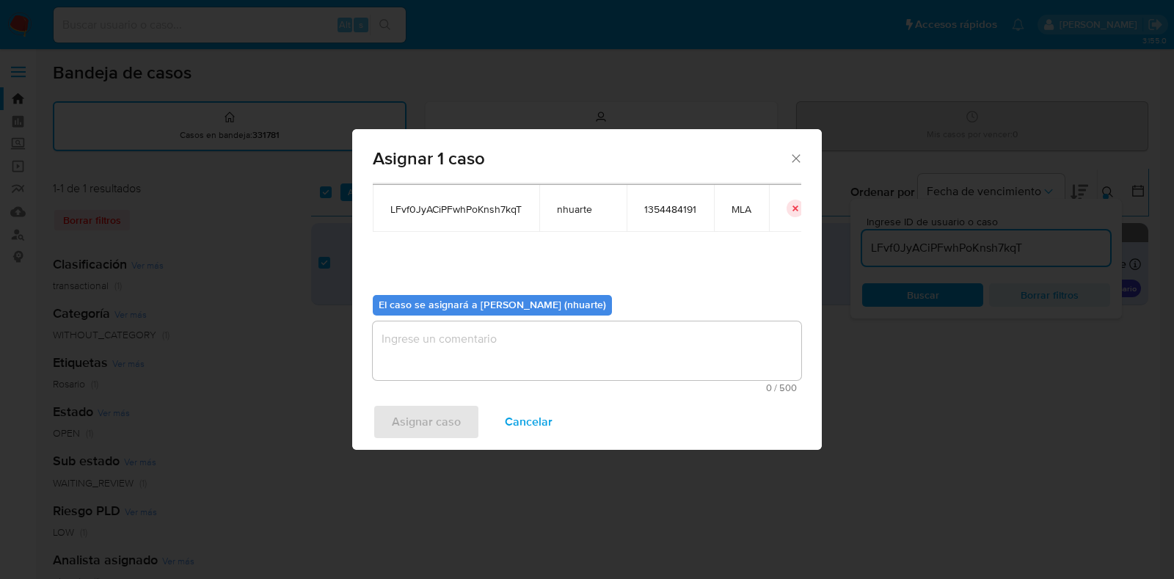
click at [609, 339] on textarea "assign-modal" at bounding box center [587, 350] width 428 height 59
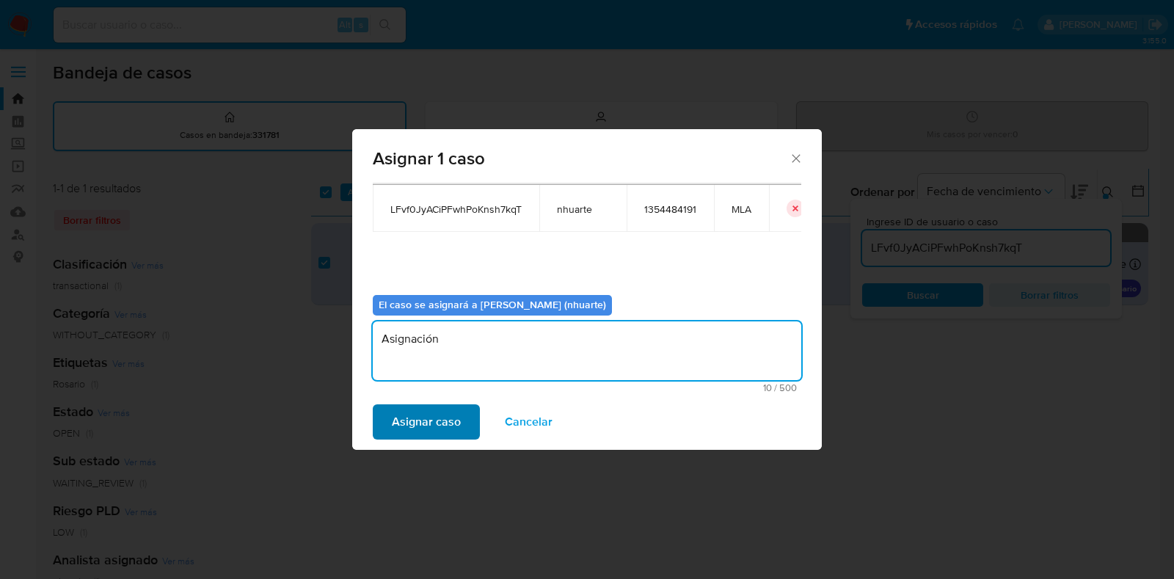
type textarea "Asignación"
click at [422, 433] on span "Asignar caso" at bounding box center [426, 422] width 69 height 32
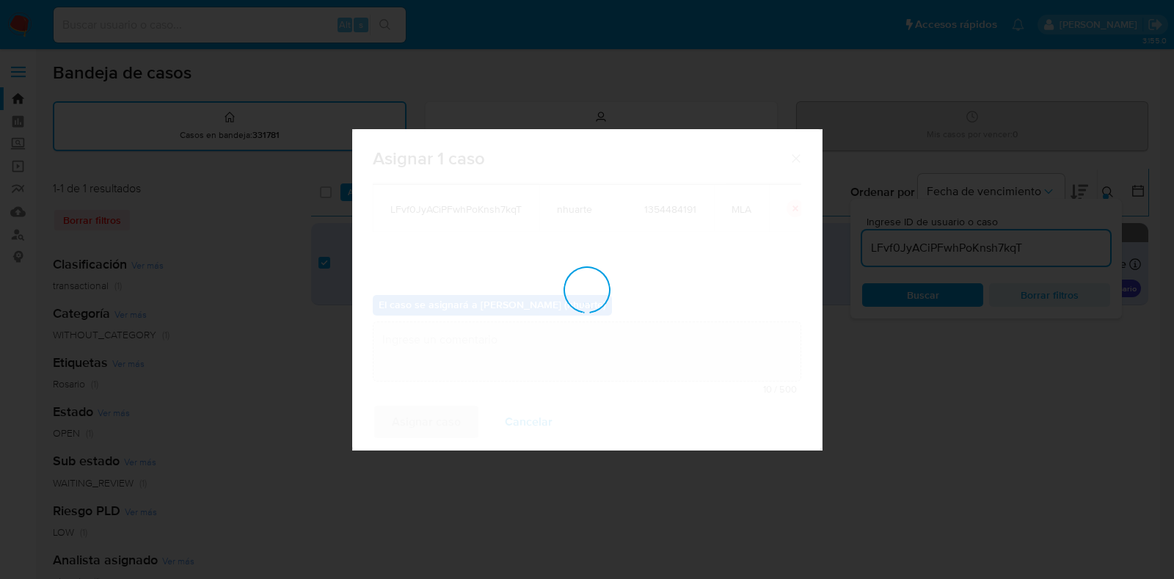
checkbox input "false"
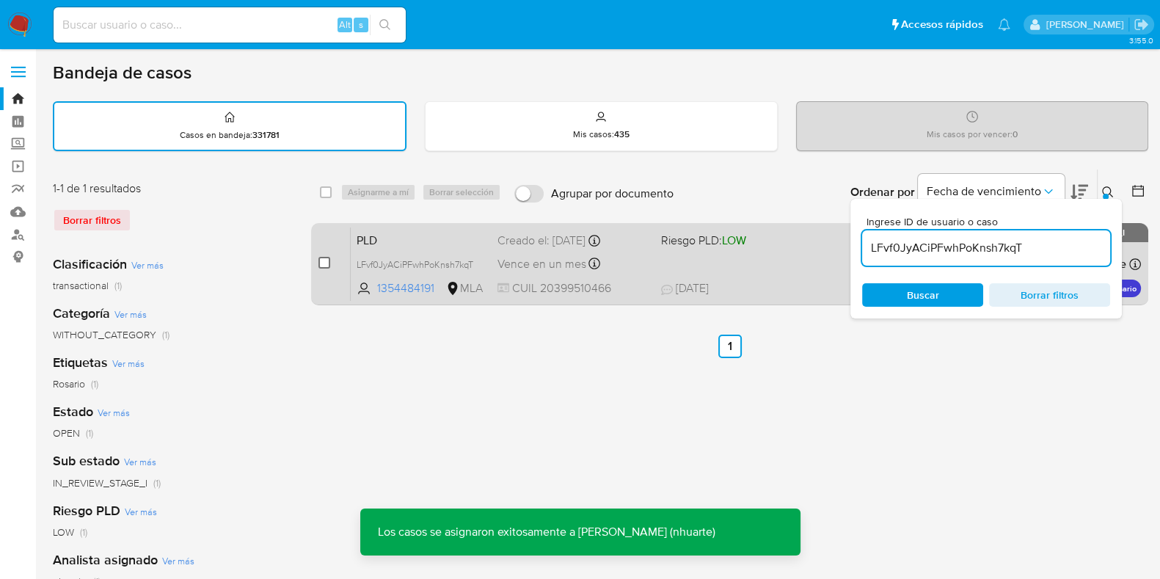
click at [322, 261] on input "checkbox" at bounding box center [324, 263] width 12 height 12
checkbox input "true"
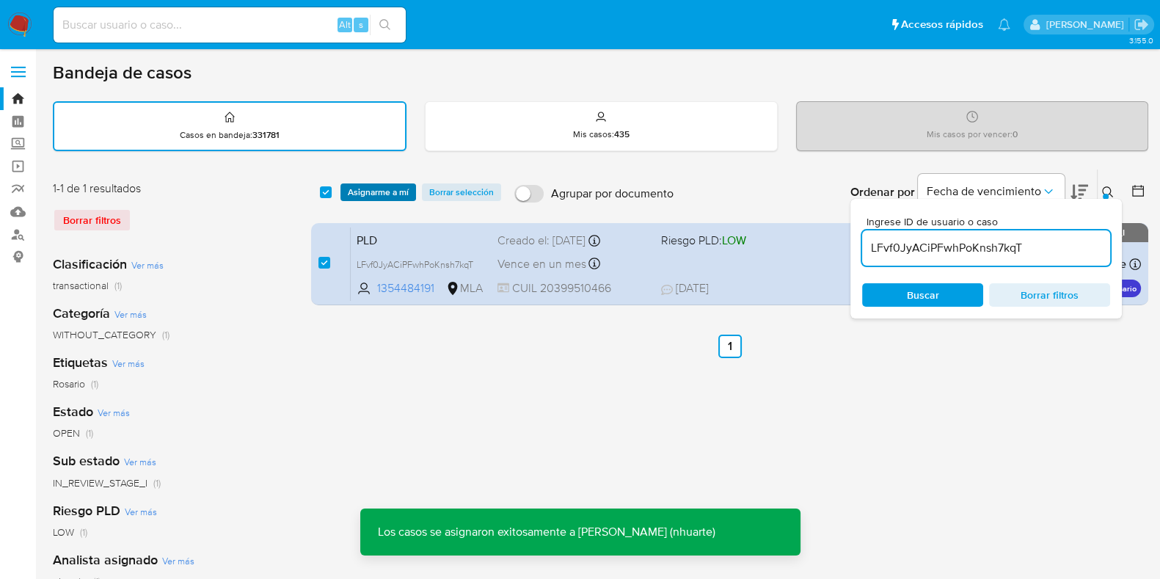
click at [393, 194] on span "Asignarme a mí" at bounding box center [378, 192] width 61 height 15
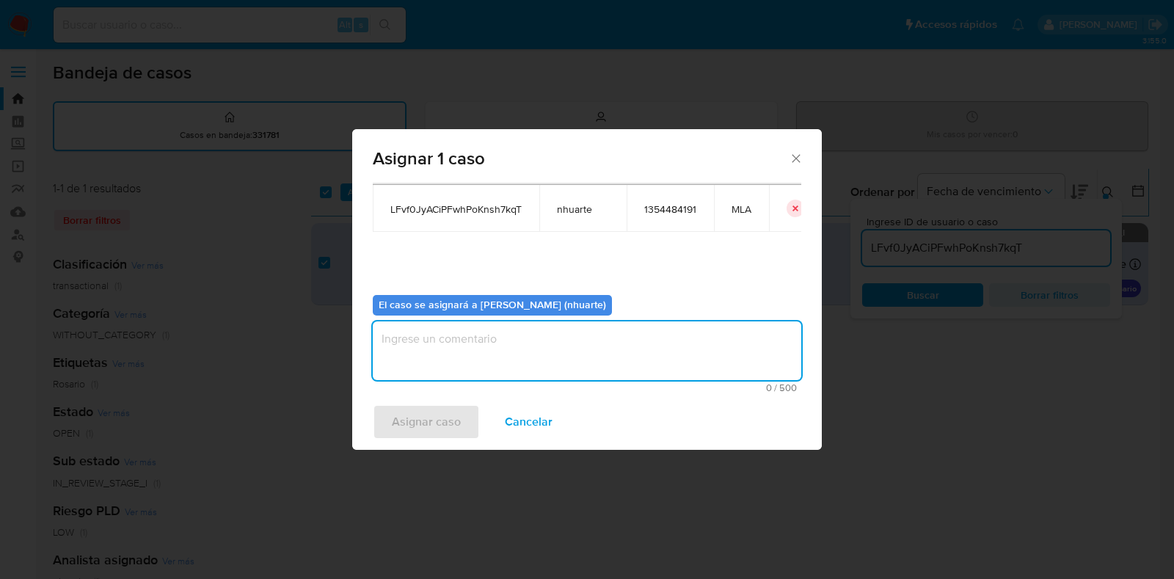
click at [418, 365] on textarea "assign-modal" at bounding box center [587, 350] width 428 height 59
type textarea "Asignación"
click at [444, 426] on span "Asignar caso" at bounding box center [426, 422] width 69 height 32
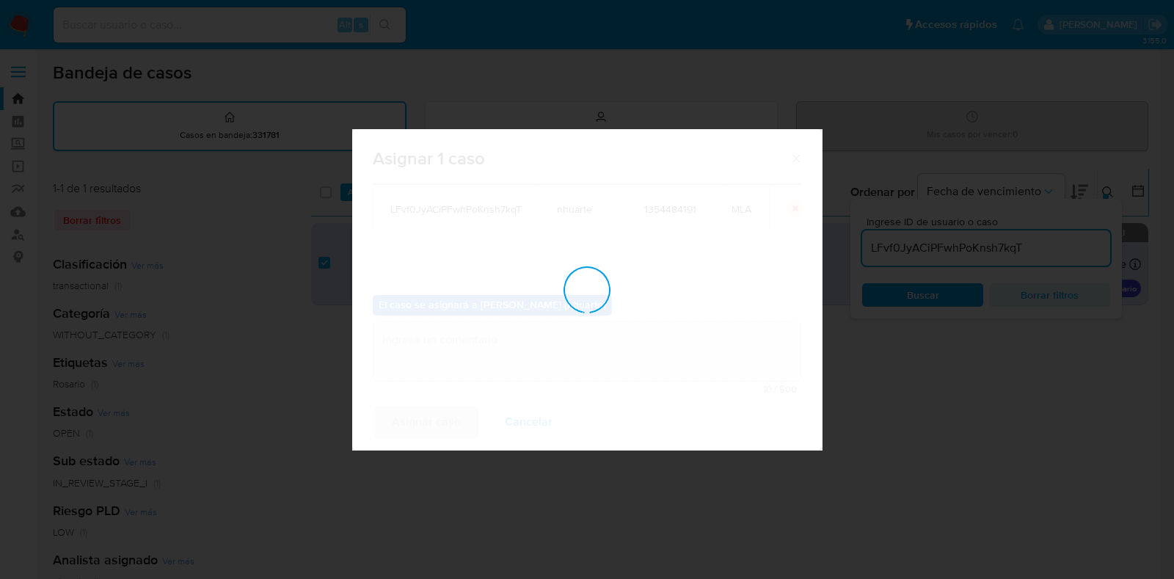
checkbox input "false"
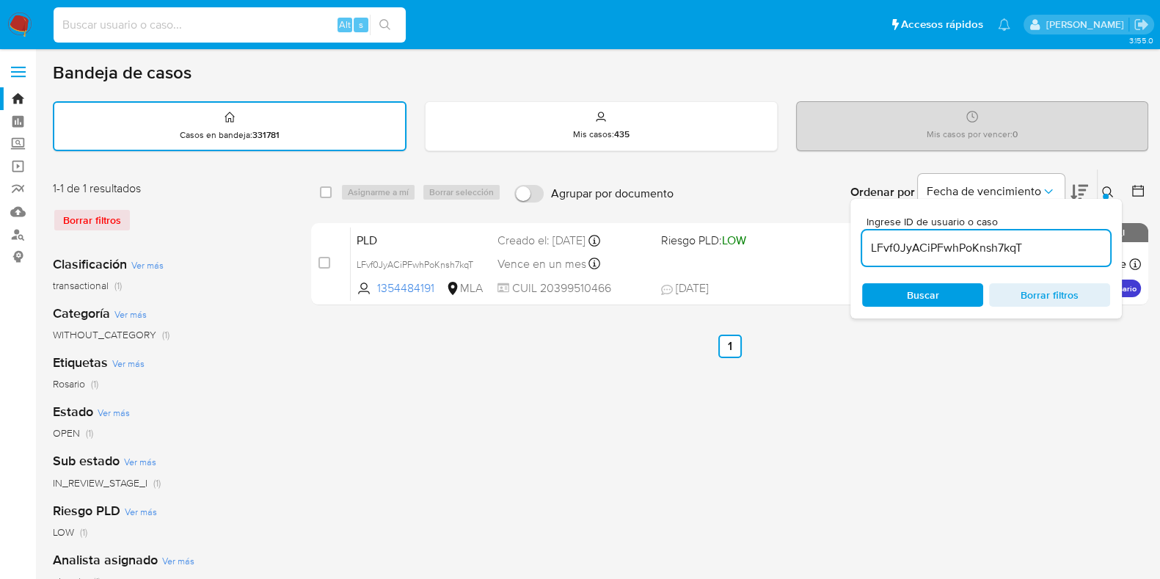
paste input "1159392154"
type input "1159392154"
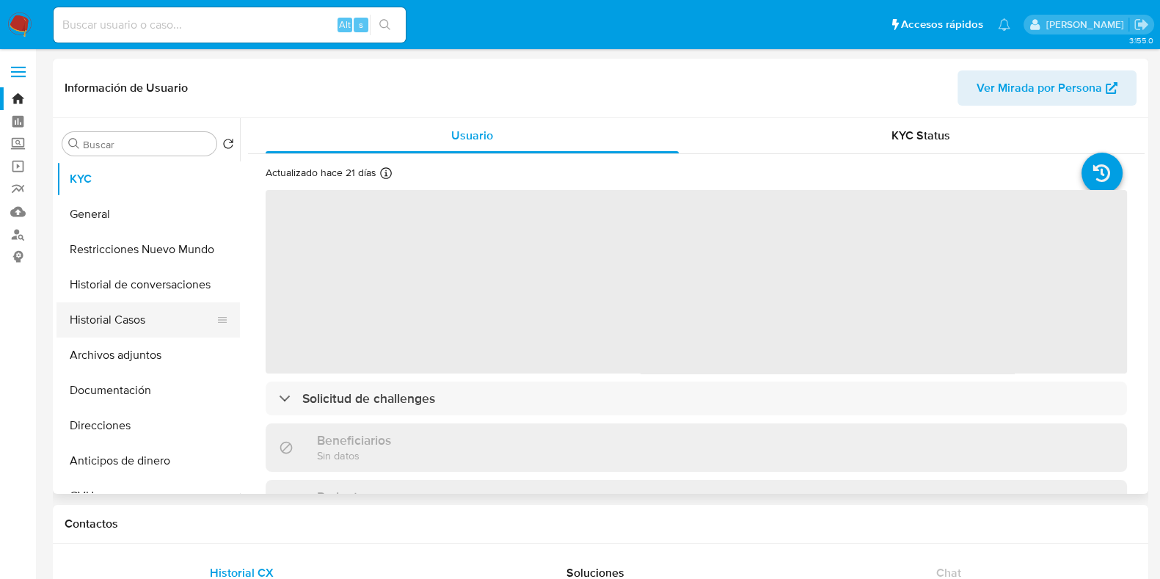
click at [134, 332] on button "Historial Casos" at bounding box center [142, 319] width 172 height 35
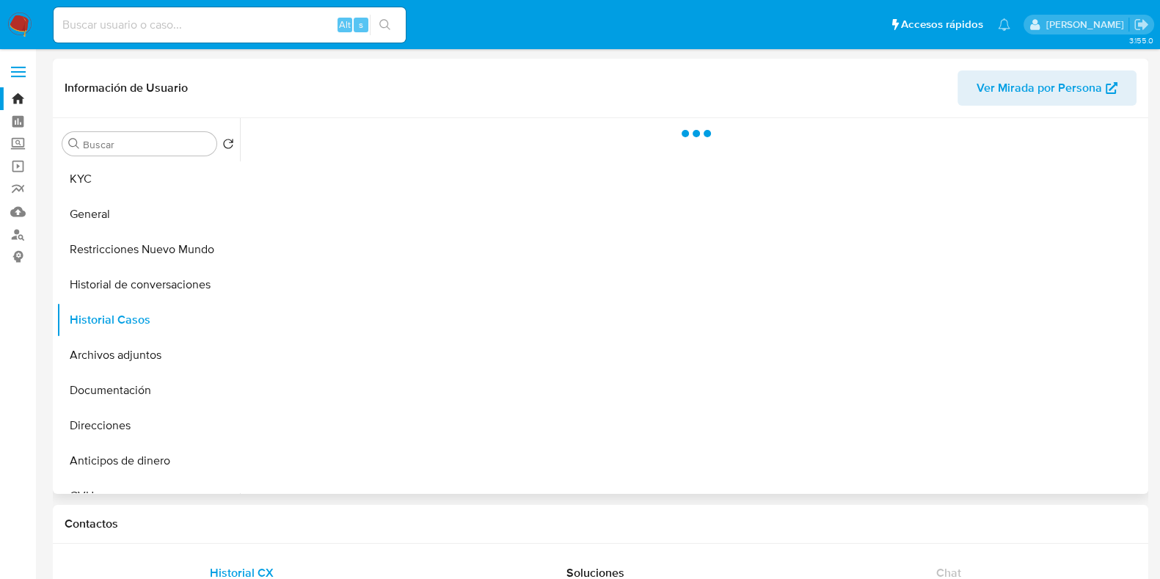
select select "10"
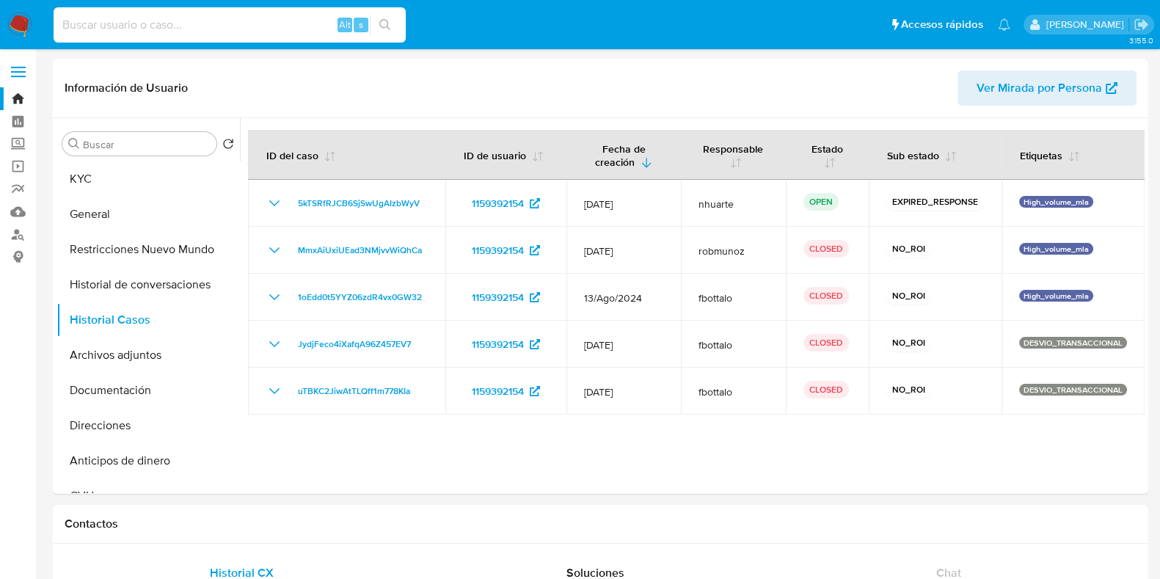
paste input "24405234"
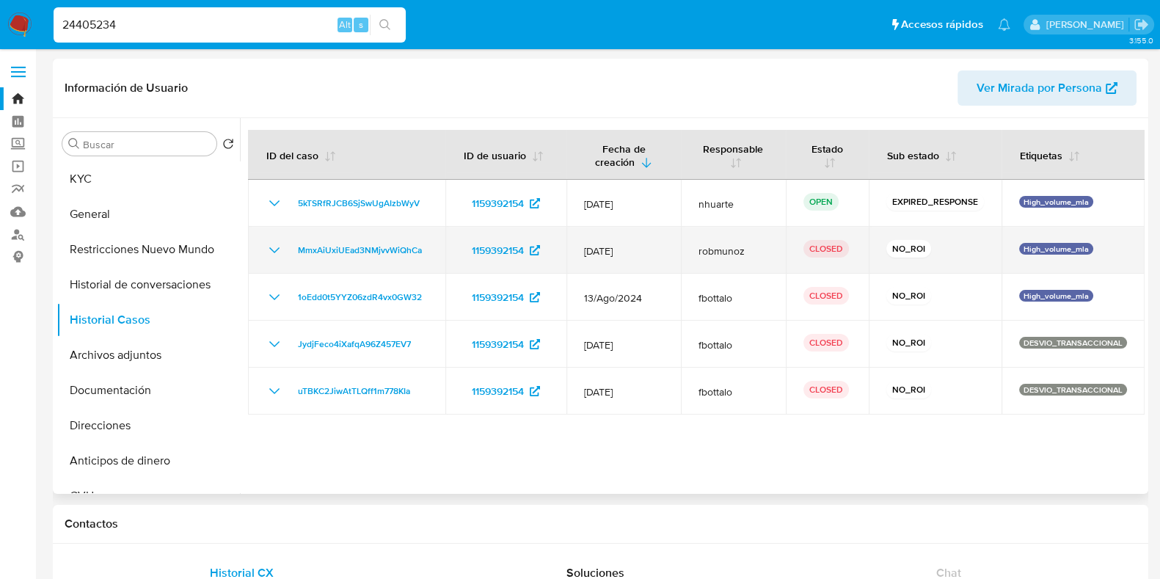
type input "24405234"
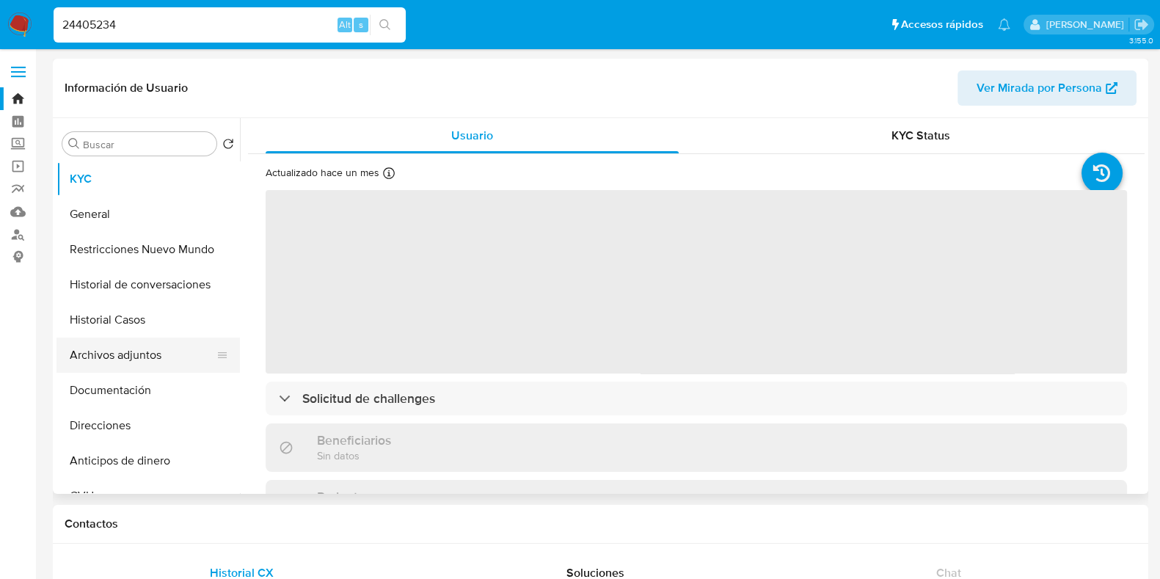
click at [136, 355] on button "Archivos adjuntos" at bounding box center [142, 354] width 172 height 35
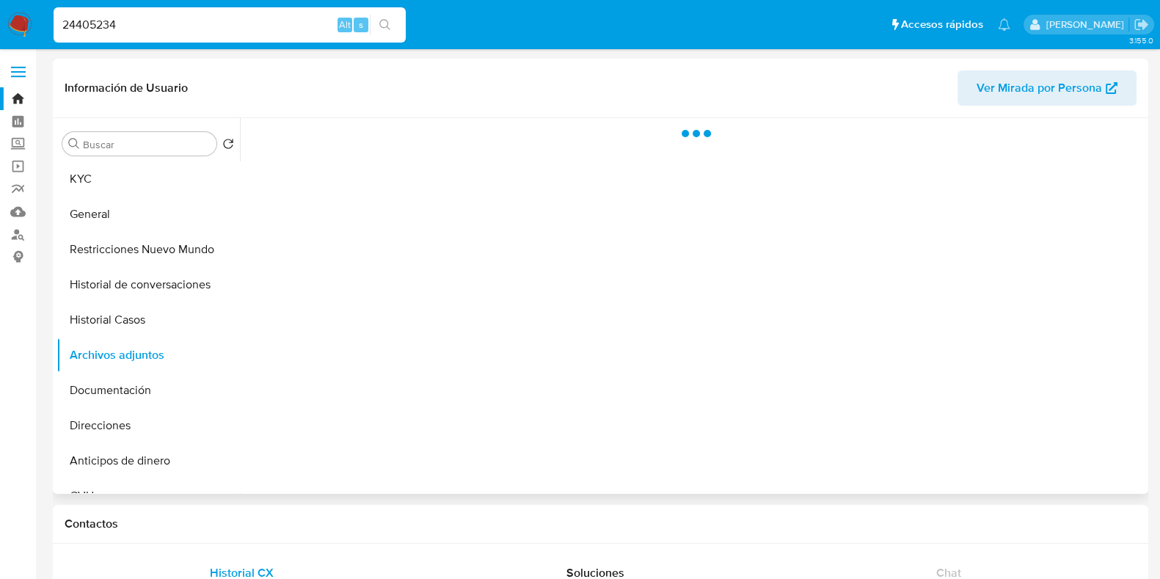
select select "10"
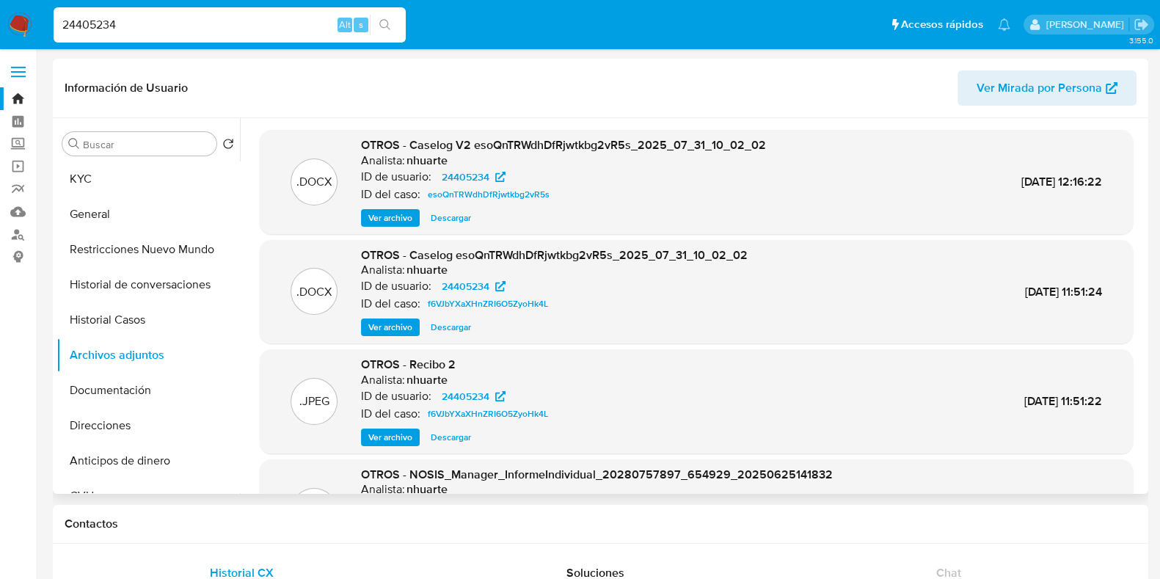
click at [399, 218] on span "Ver archivo" at bounding box center [390, 218] width 44 height 15
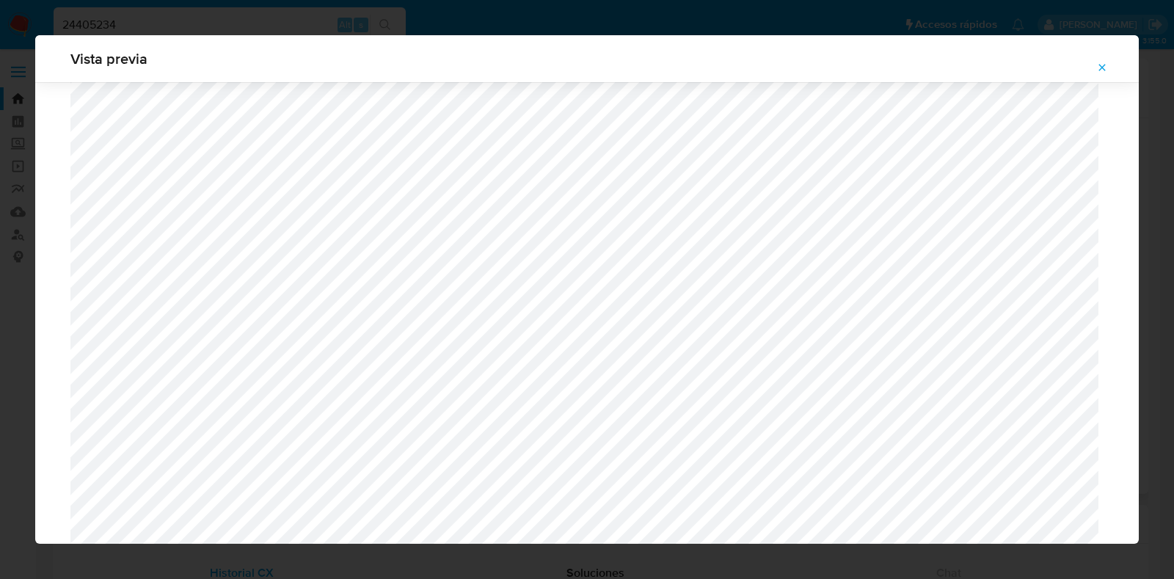
scroll to position [796, 0]
click at [1108, 67] on icon "Attachment preview" at bounding box center [1102, 68] width 12 height 12
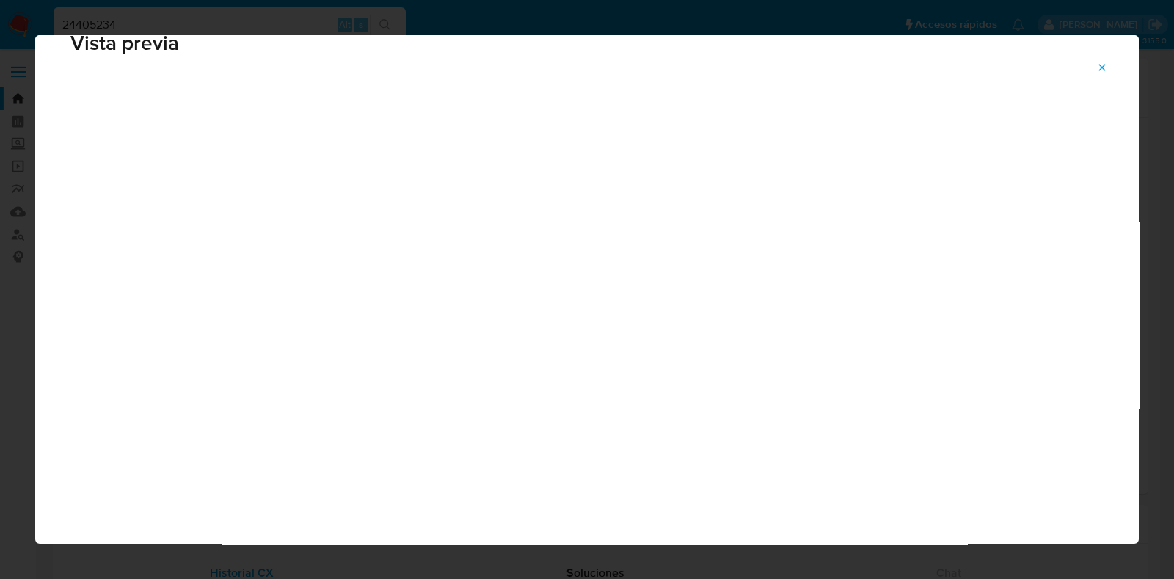
scroll to position [37, 0]
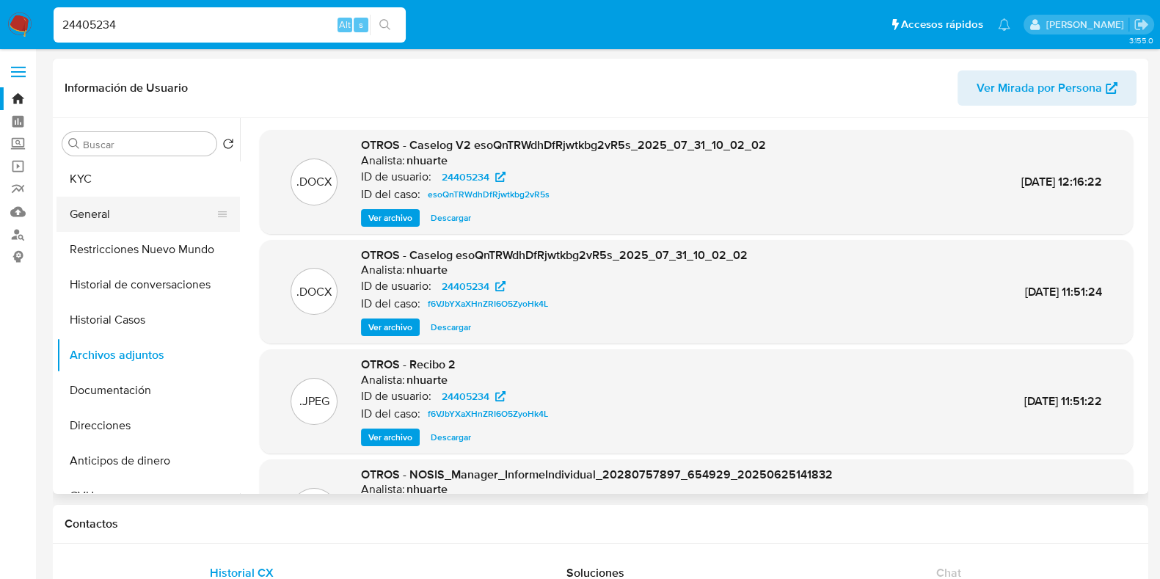
click at [123, 211] on button "General" at bounding box center [142, 214] width 172 height 35
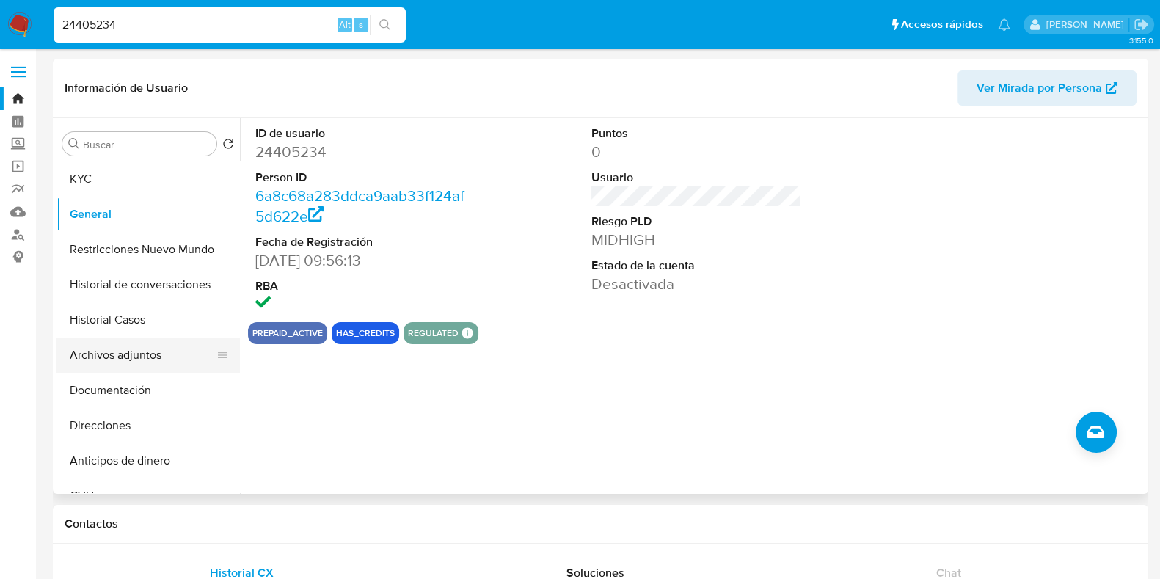
click at [145, 341] on button "Archivos adjuntos" at bounding box center [142, 354] width 172 height 35
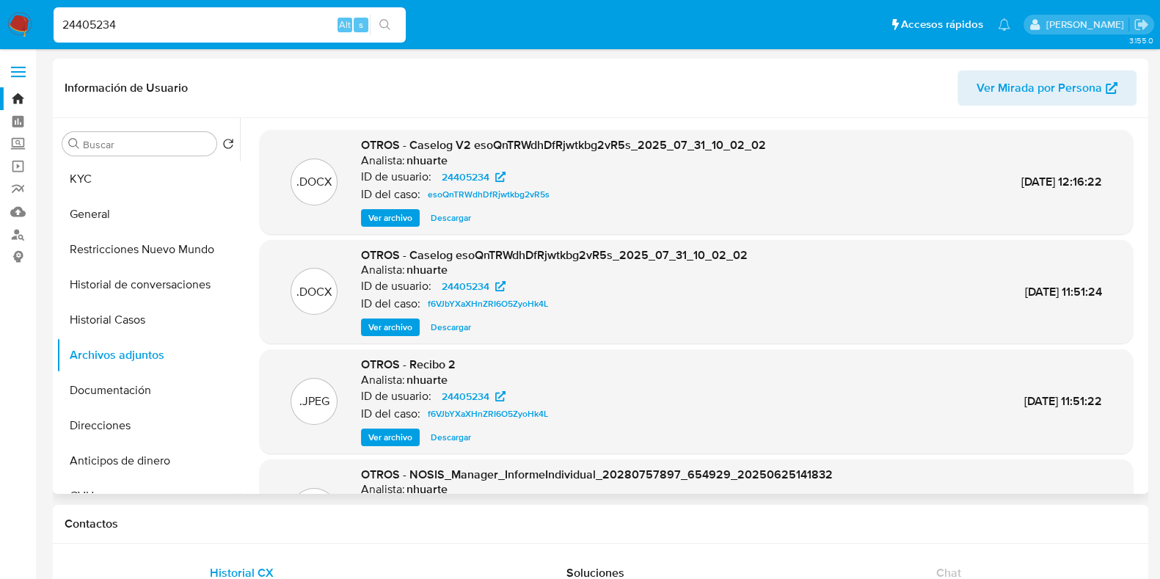
click at [402, 211] on span "Ver archivo" at bounding box center [390, 218] width 44 height 15
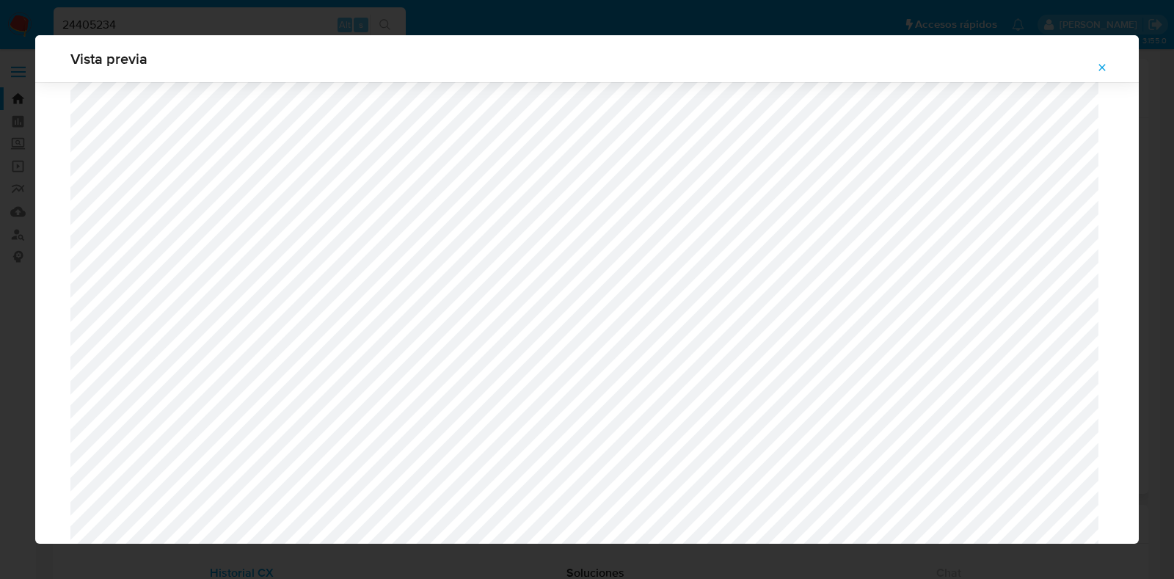
scroll to position [1162, 0]
click at [1099, 68] on icon "Attachment preview" at bounding box center [1102, 68] width 12 height 12
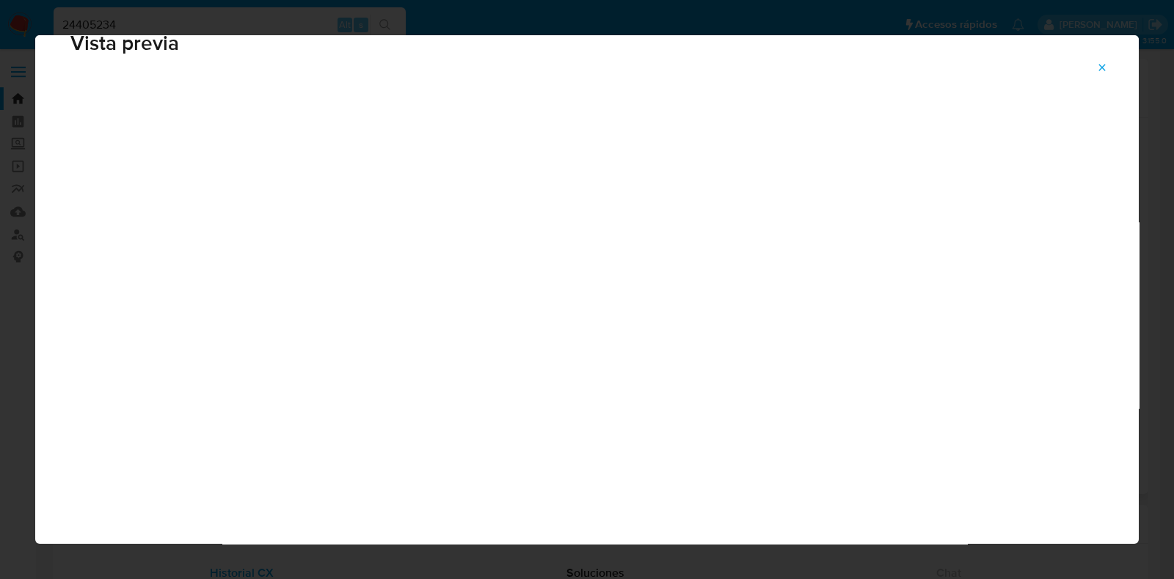
scroll to position [37, 0]
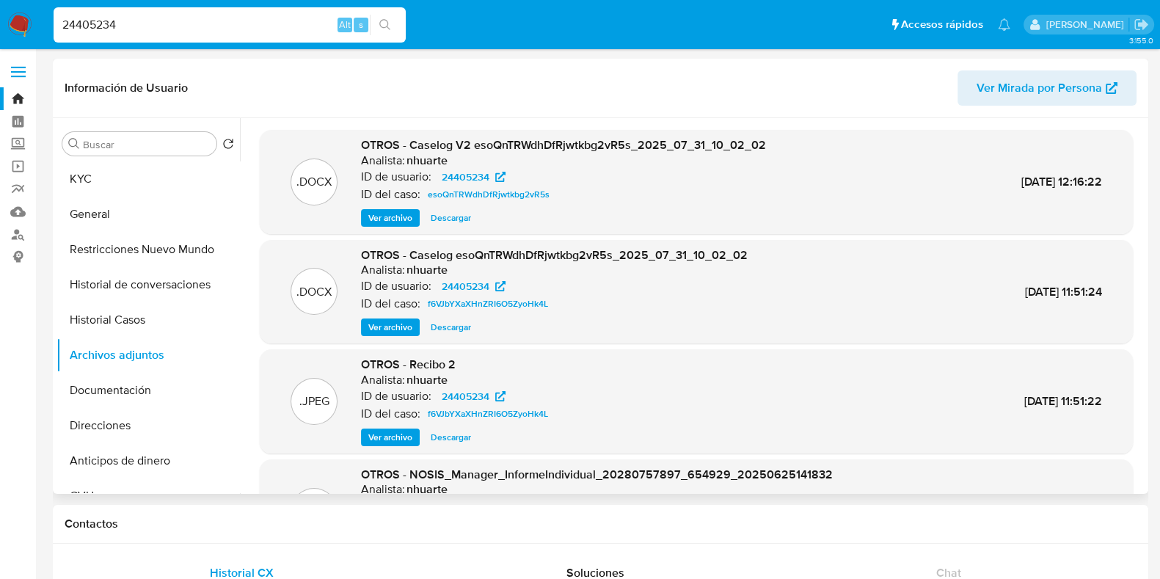
click at [395, 329] on span "Ver archivo" at bounding box center [390, 327] width 44 height 15
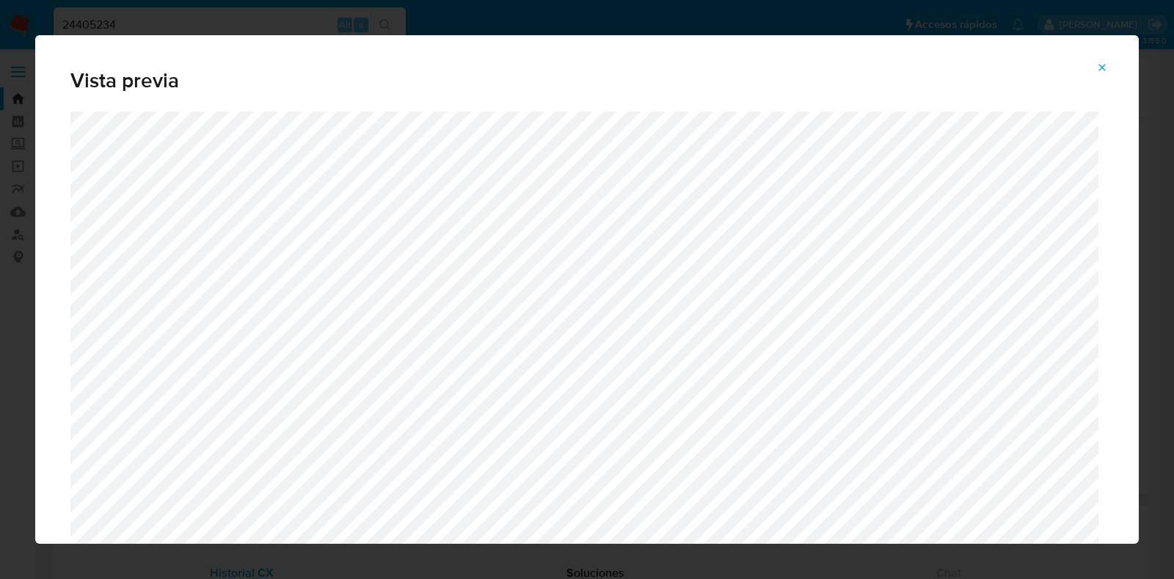
scroll to position [521, 0]
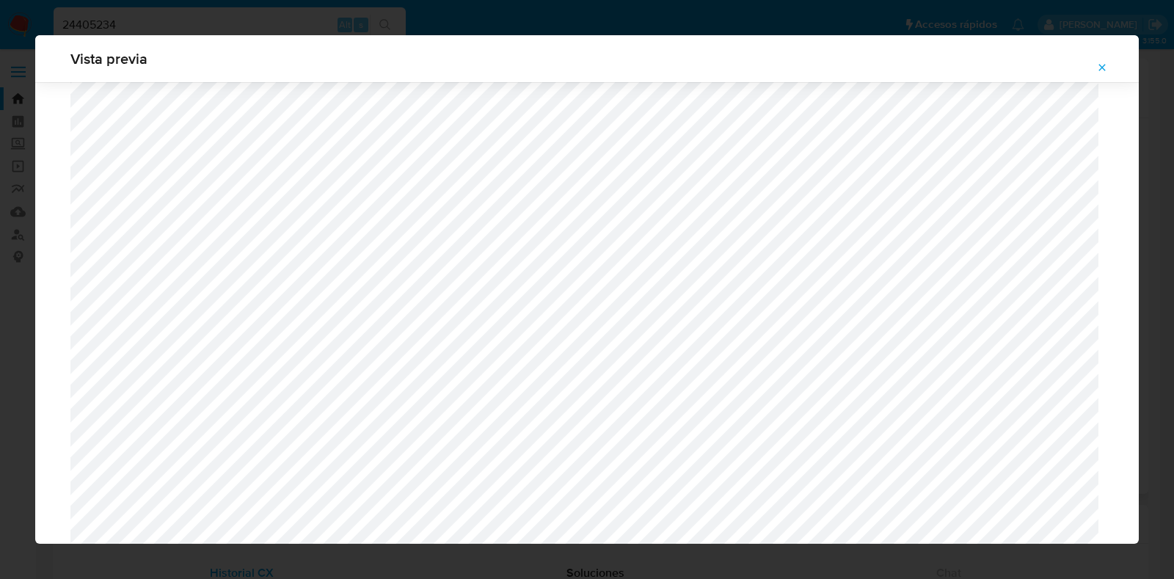
click at [1100, 66] on icon "Attachment preview" at bounding box center [1102, 67] width 7 height 7
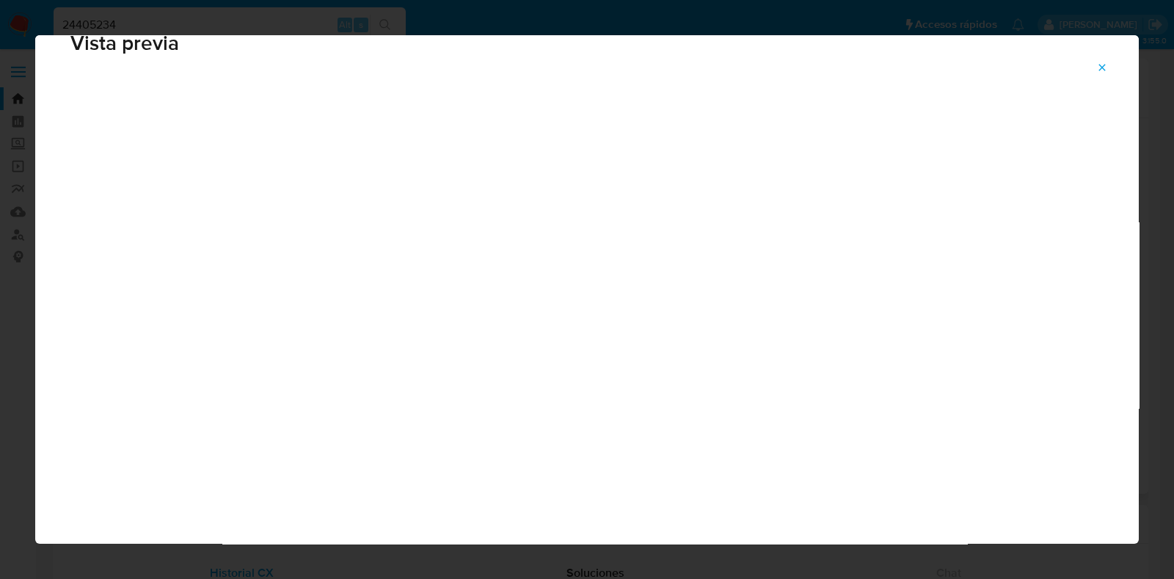
scroll to position [37, 0]
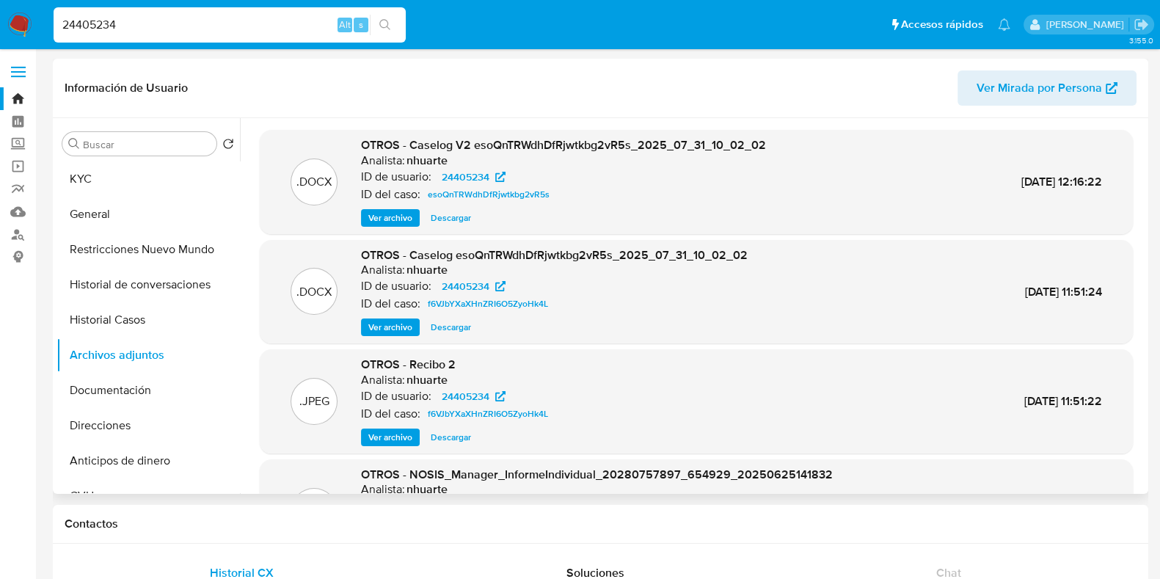
click at [394, 217] on span "Ver archivo" at bounding box center [390, 218] width 44 height 15
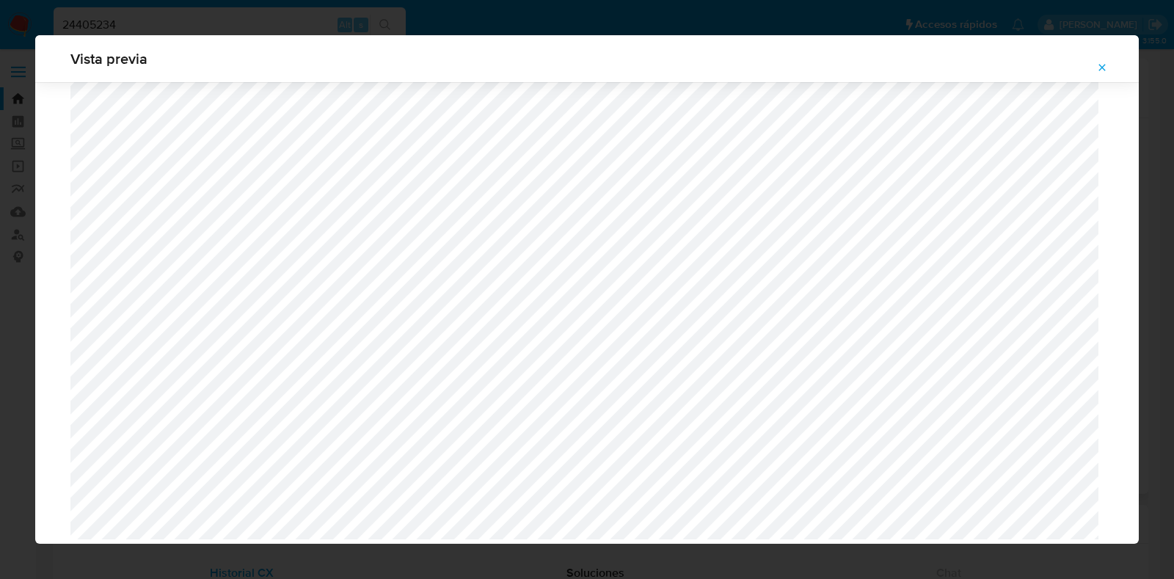
scroll to position [1600, 0]
click at [1100, 71] on icon "Attachment preview" at bounding box center [1102, 68] width 12 height 12
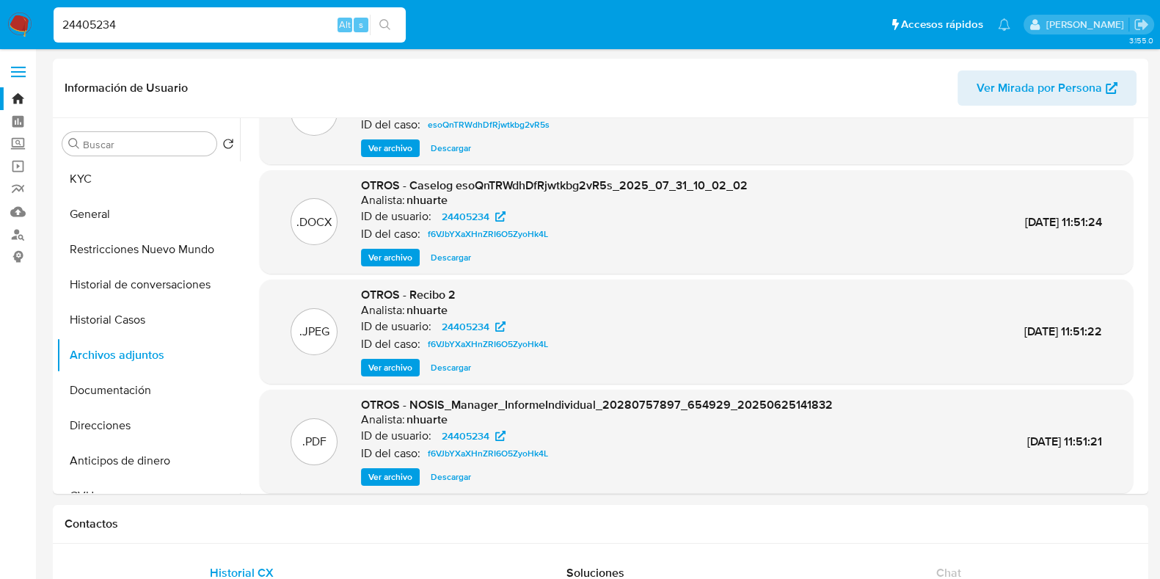
scroll to position [123, 0]
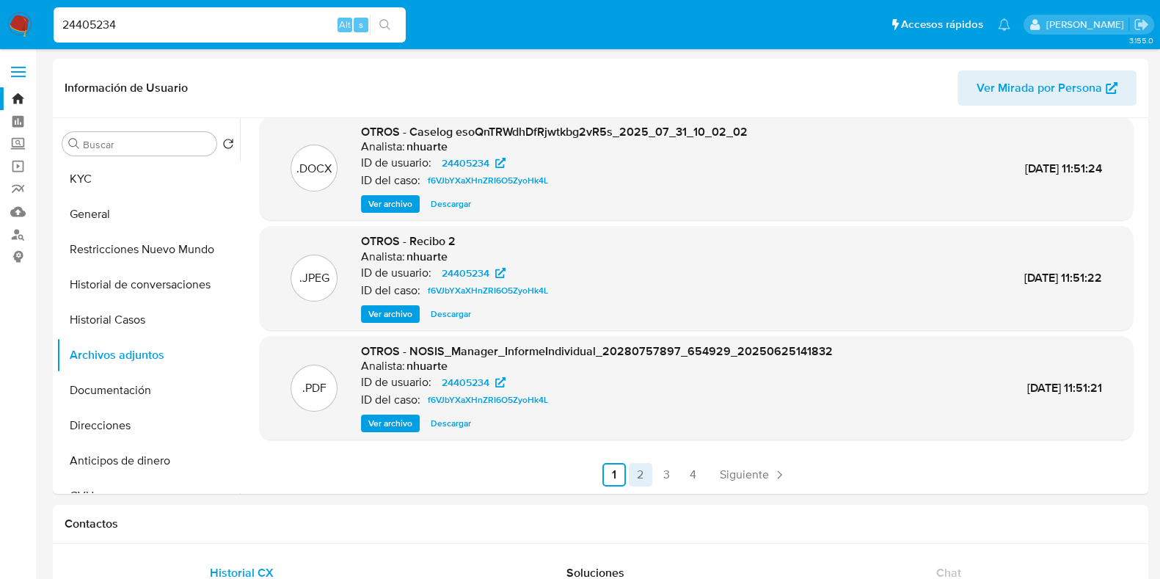
click at [635, 477] on link "2" at bounding box center [640, 474] width 23 height 23
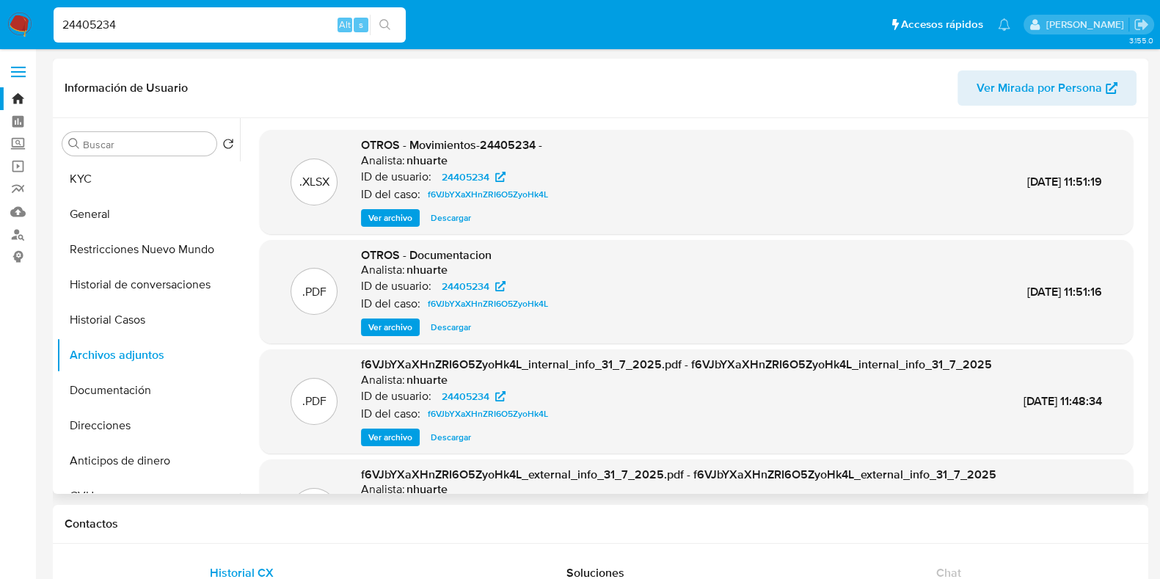
scroll to position [155, 0]
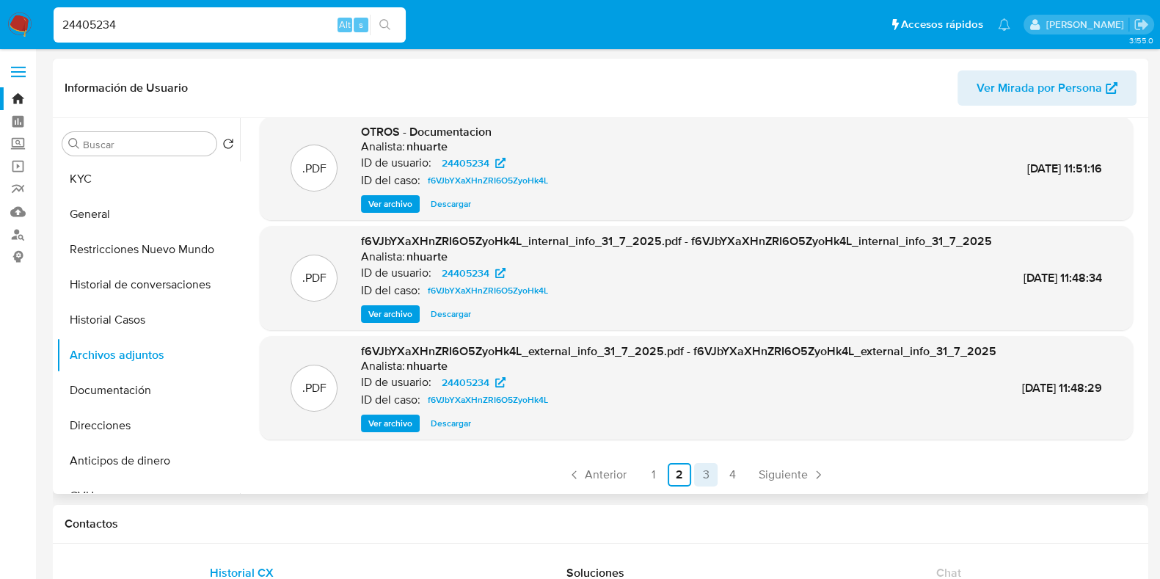
click at [707, 470] on link "3" at bounding box center [705, 474] width 23 height 23
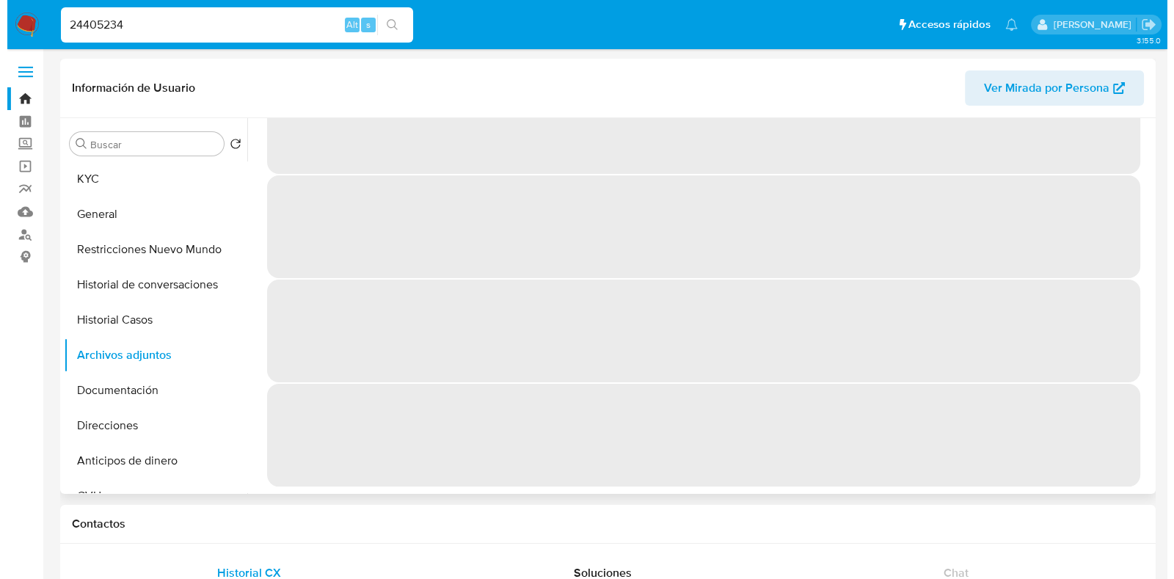
scroll to position [0, 0]
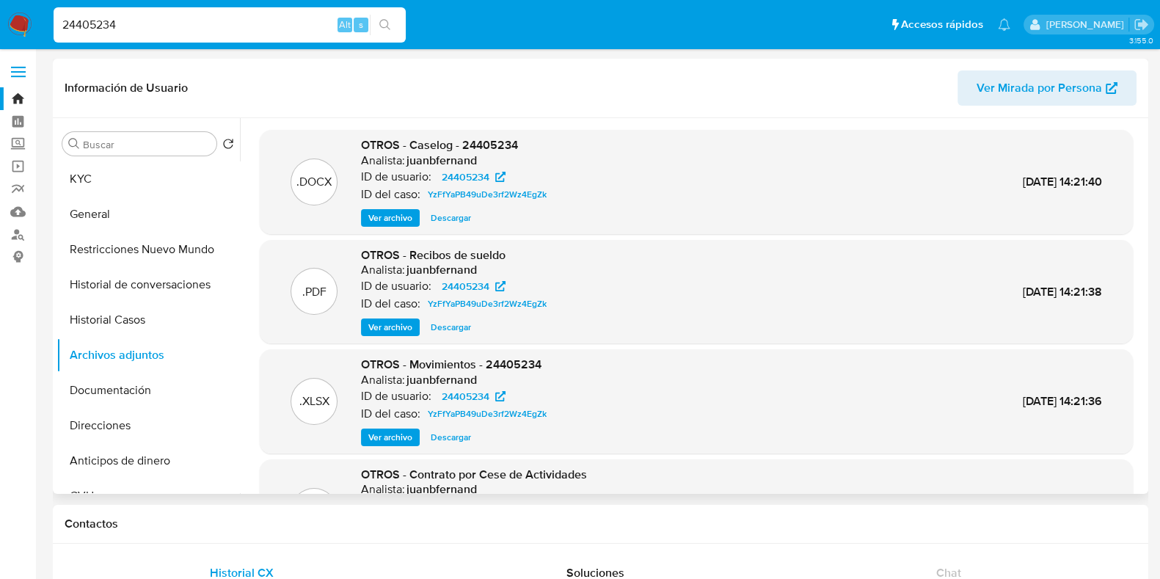
click at [396, 216] on span "Ver archivo" at bounding box center [390, 218] width 44 height 15
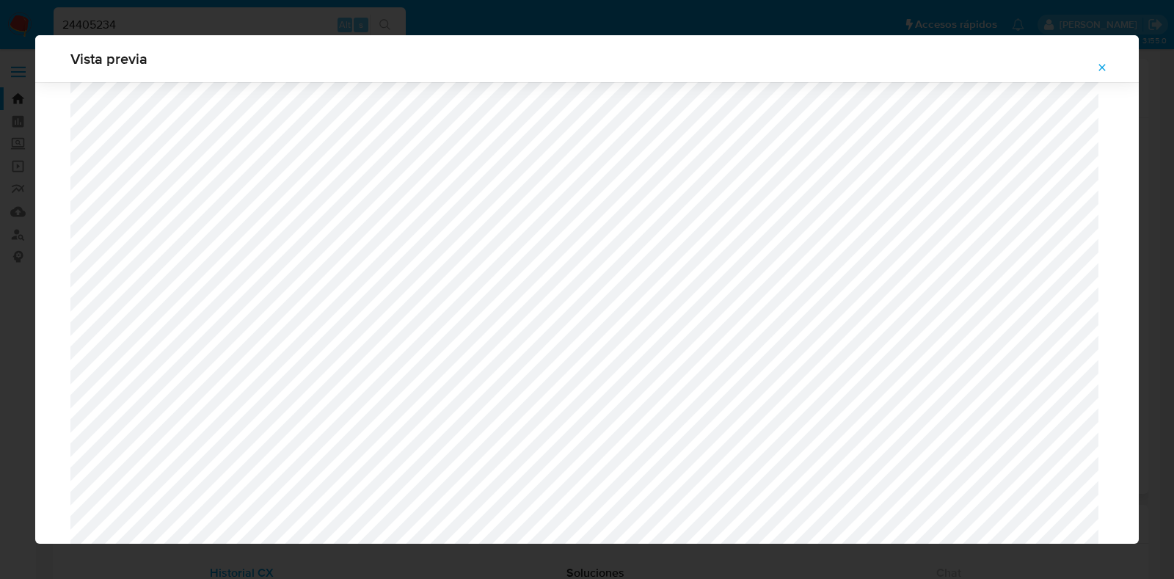
scroll to position [521, 0]
click at [1104, 62] on icon "Attachment preview" at bounding box center [1102, 68] width 12 height 12
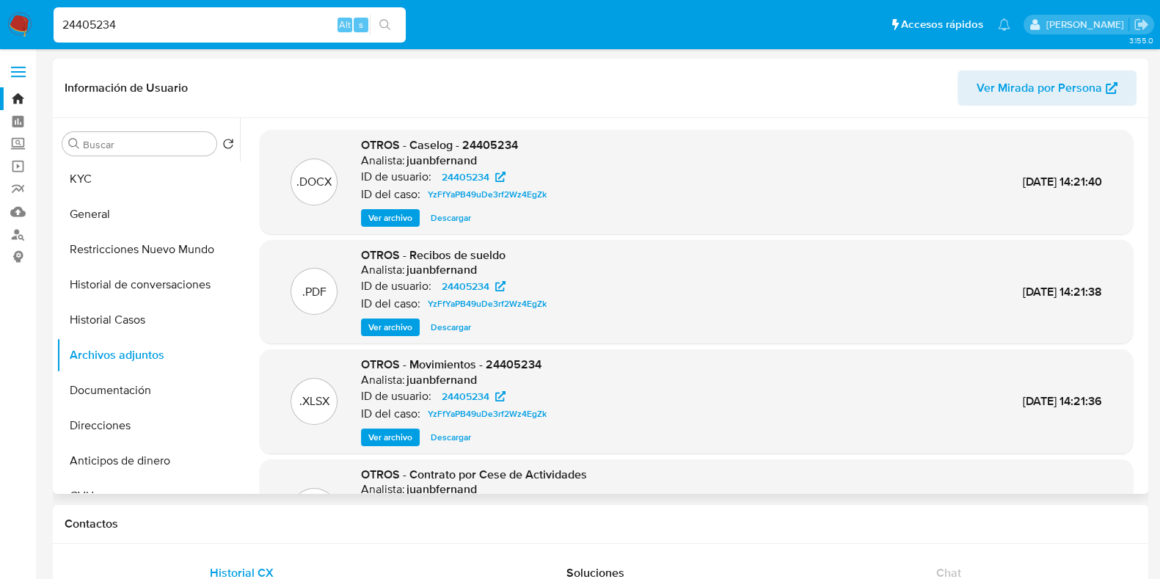
scroll to position [123, 0]
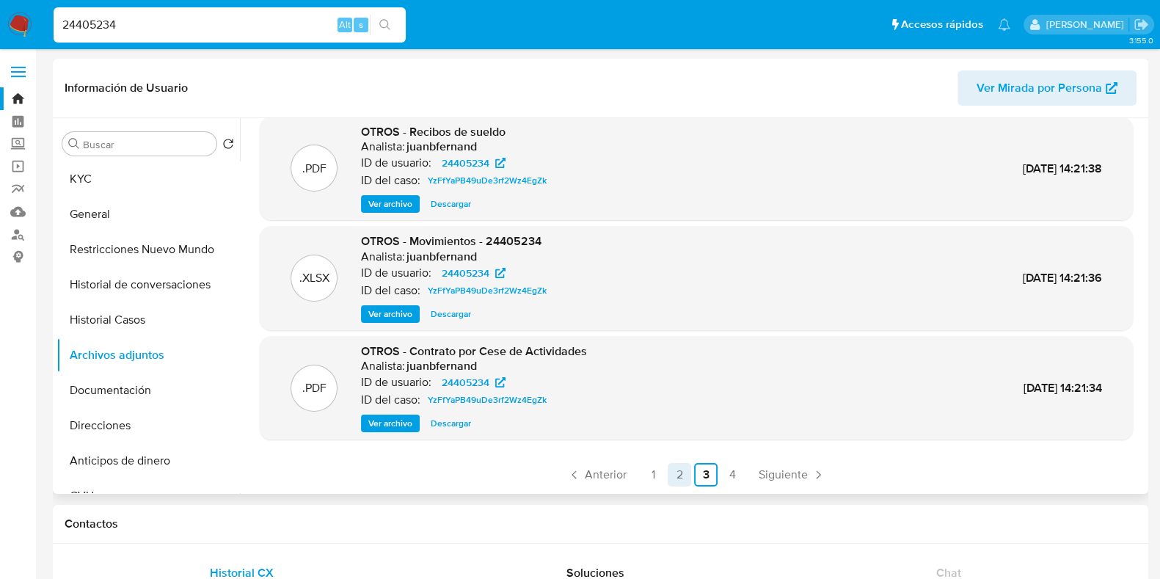
click at [671, 468] on link "2" at bounding box center [679, 474] width 23 height 23
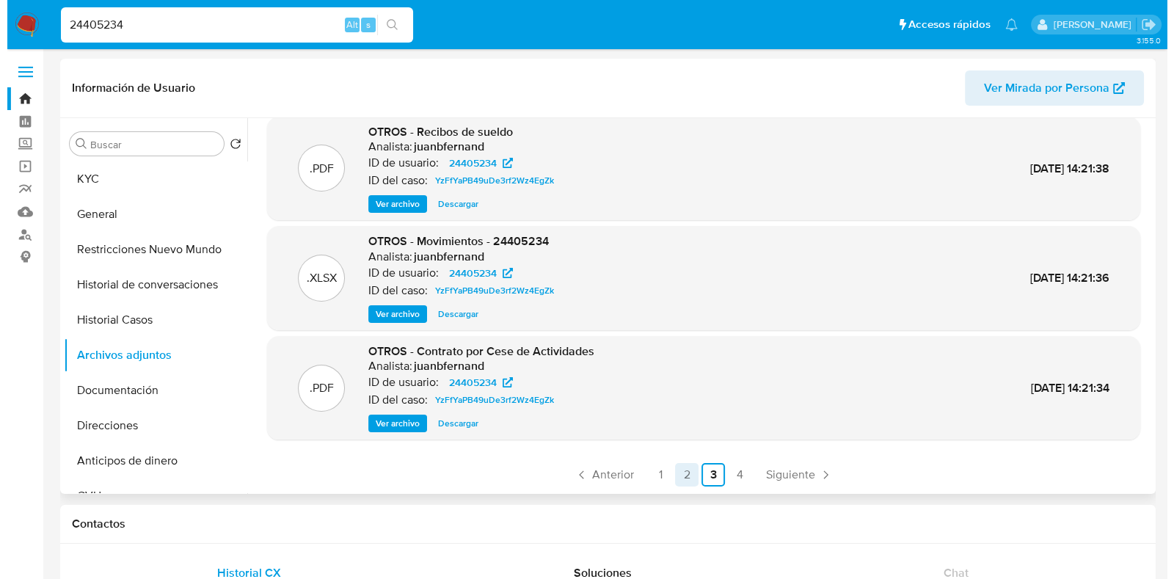
scroll to position [0, 0]
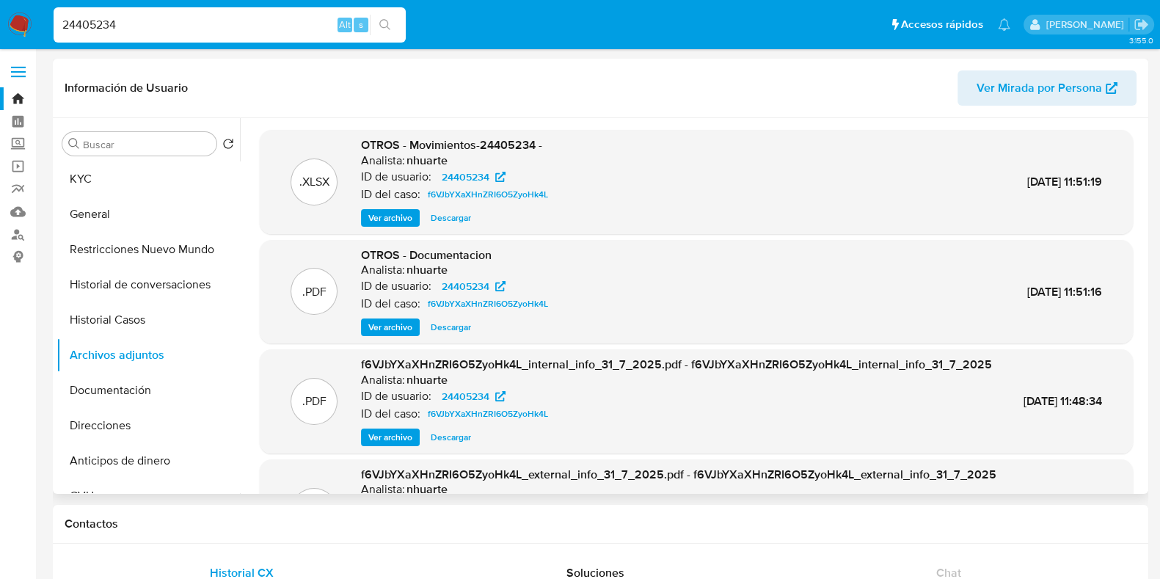
click at [393, 221] on span "Ver archivo" at bounding box center [390, 218] width 44 height 15
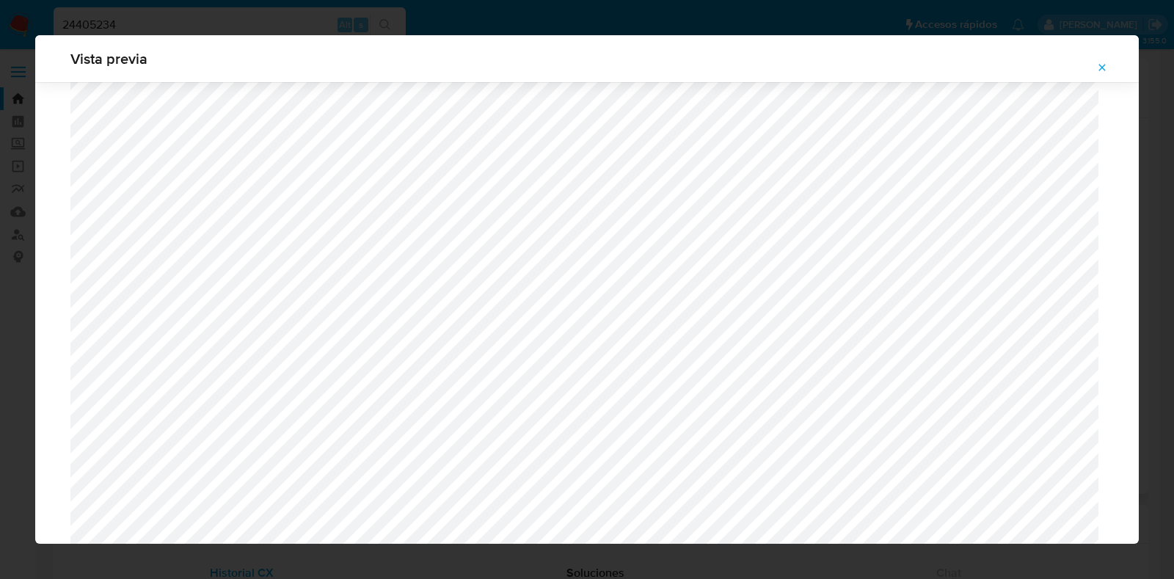
scroll to position [2629, 0]
click at [1106, 67] on icon "Attachment preview" at bounding box center [1102, 68] width 12 height 12
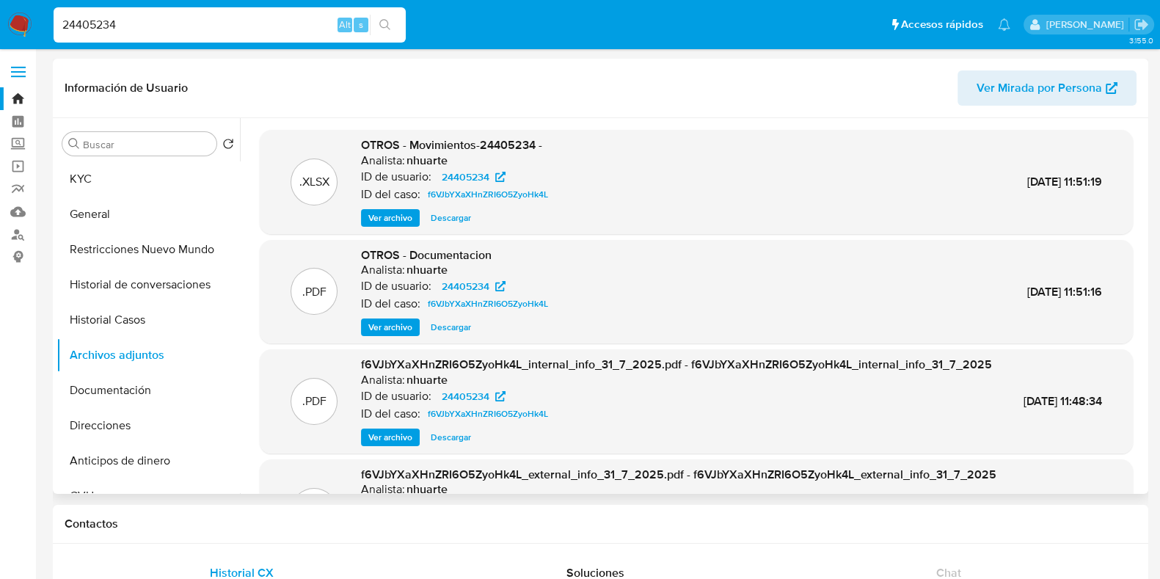
click at [410, 213] on span "Ver archivo" at bounding box center [390, 218] width 44 height 15
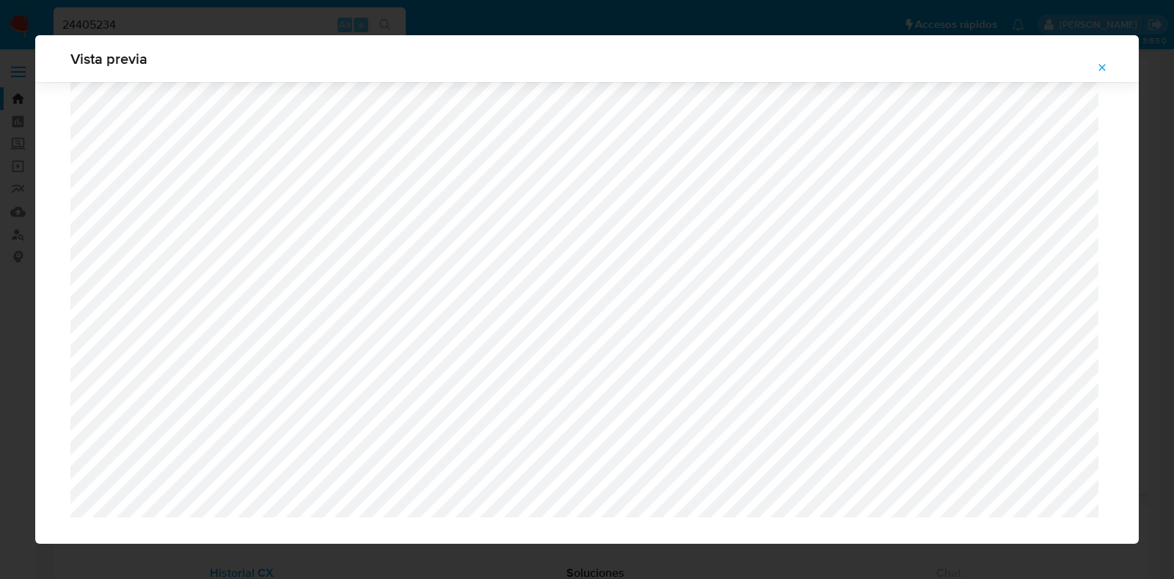
scroll to position [2675, 0]
drag, startPoint x: 1107, startPoint y: 62, endPoint x: 986, endPoint y: 76, distance: 121.8
click at [1107, 63] on icon "Attachment preview" at bounding box center [1102, 68] width 12 height 12
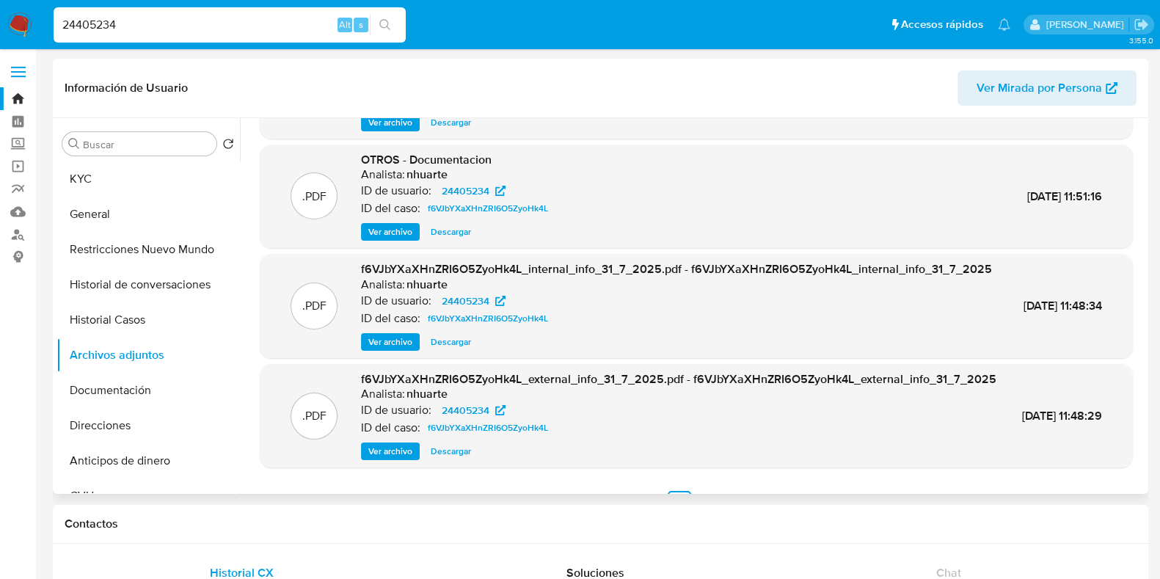
scroll to position [155, 0]
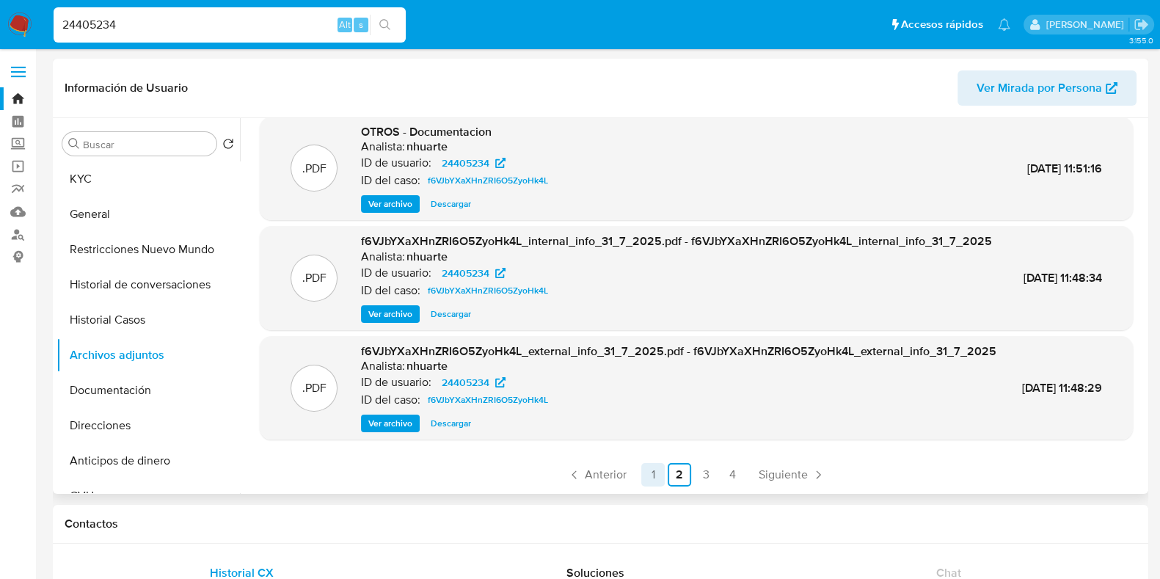
click at [647, 481] on link "1" at bounding box center [652, 474] width 23 height 23
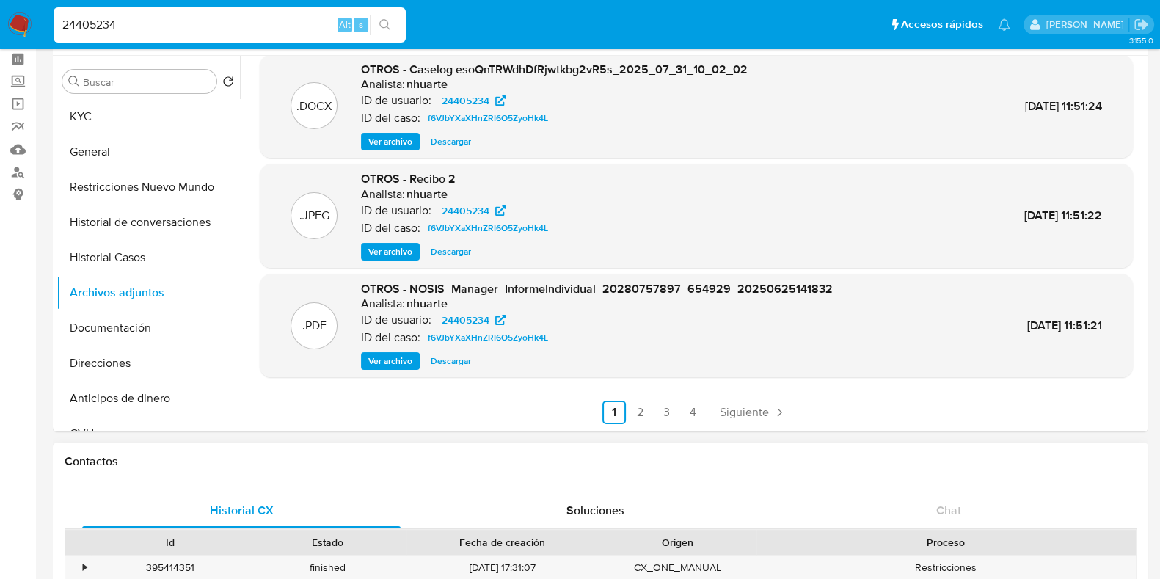
scroll to position [91, 0]
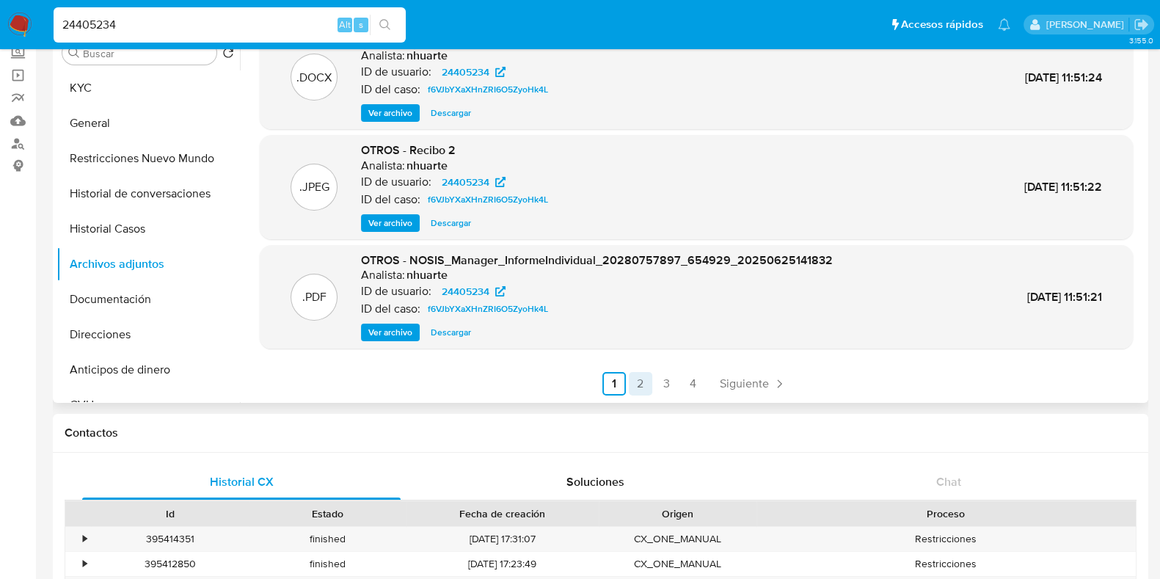
click at [634, 393] on link "2" at bounding box center [640, 383] width 23 height 23
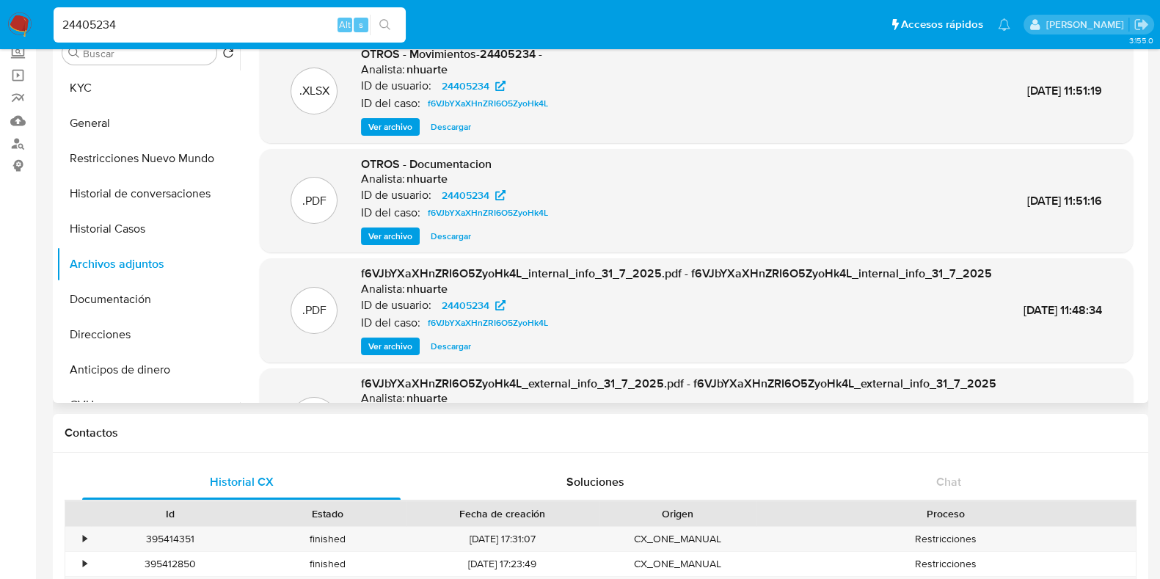
scroll to position [0, 0]
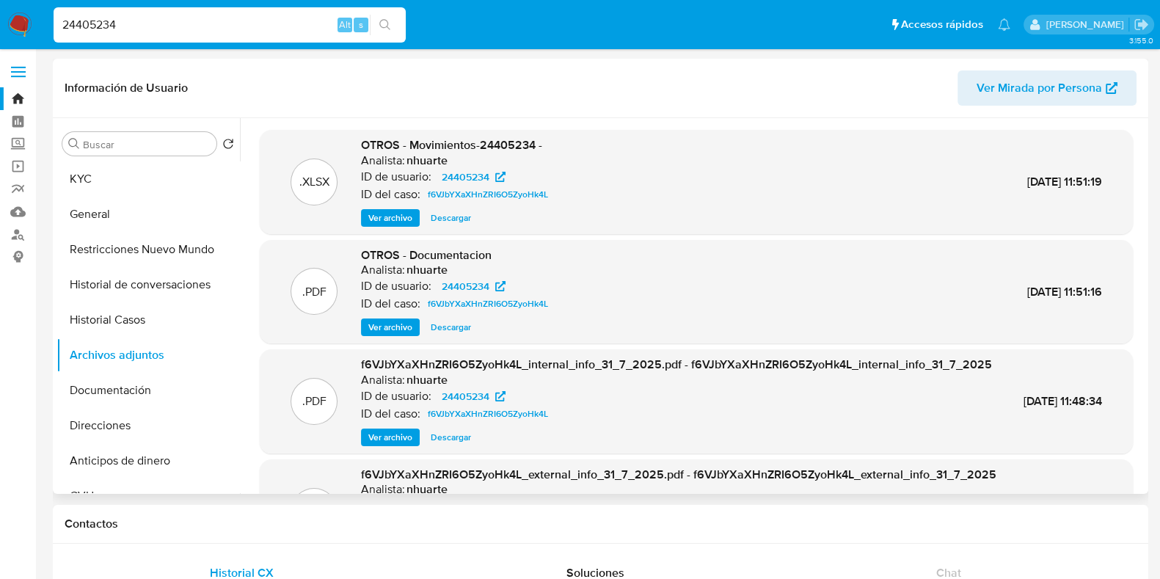
click at [461, 215] on span "Descargar" at bounding box center [451, 218] width 40 height 15
click at [141, 340] on button "Archivos adjuntos" at bounding box center [142, 354] width 172 height 35
click at [145, 328] on button "Historial Casos" at bounding box center [142, 319] width 172 height 35
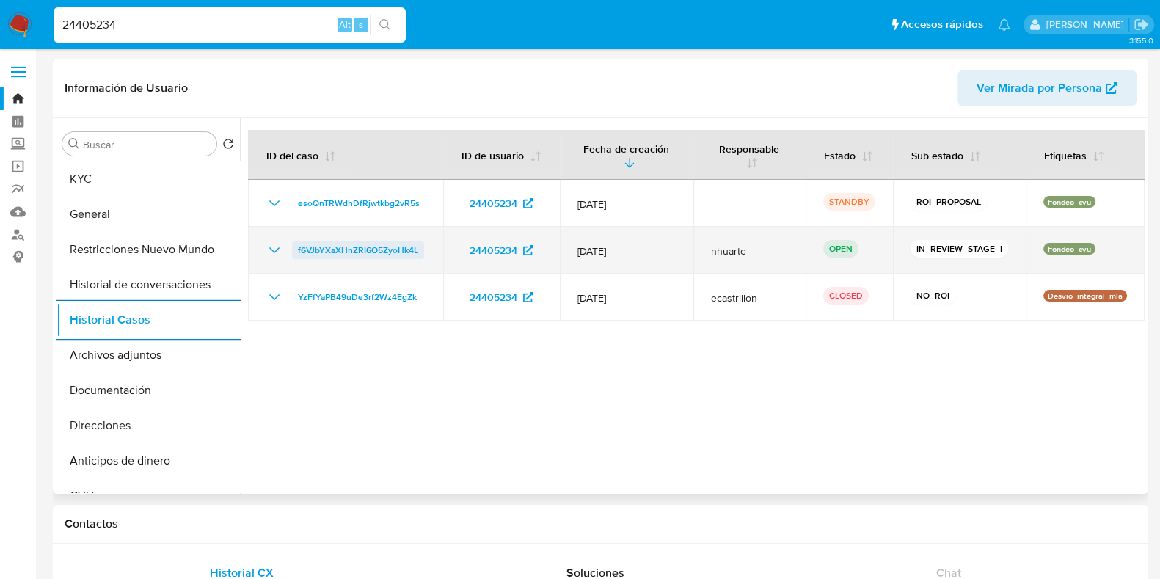
click at [388, 249] on span "f6VJbYXaXHnZRI6O5ZyoHk4L" at bounding box center [358, 250] width 120 height 18
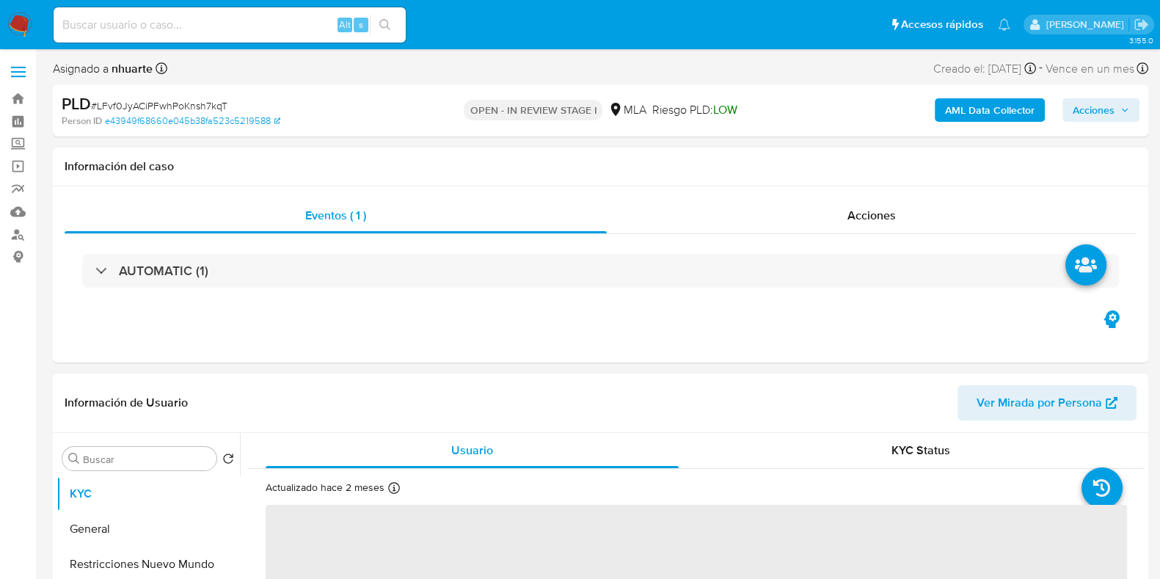
select select "10"
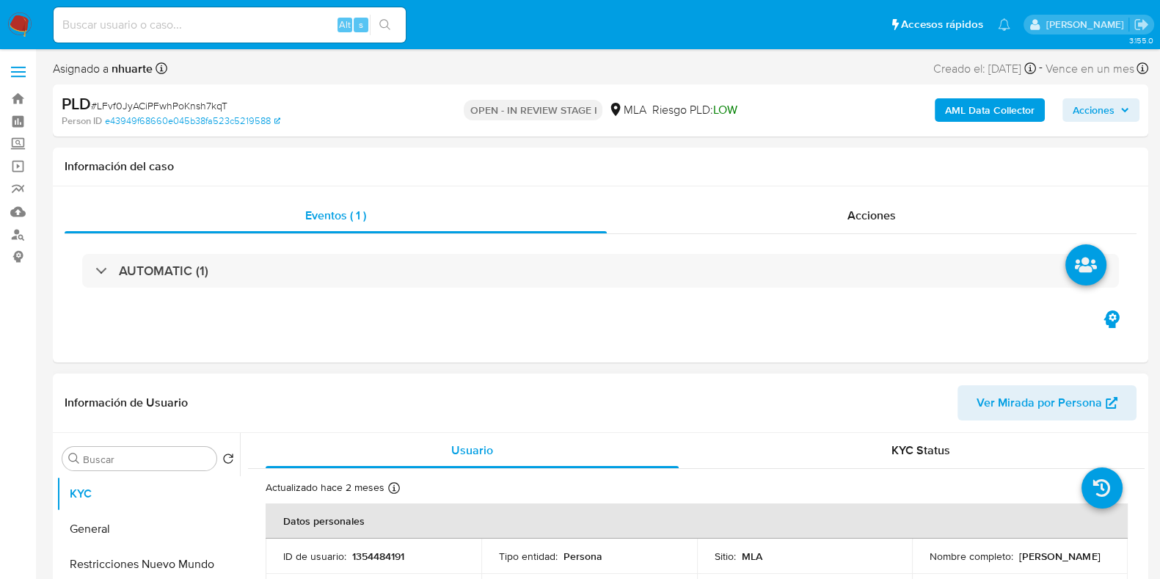
scroll to position [641, 0]
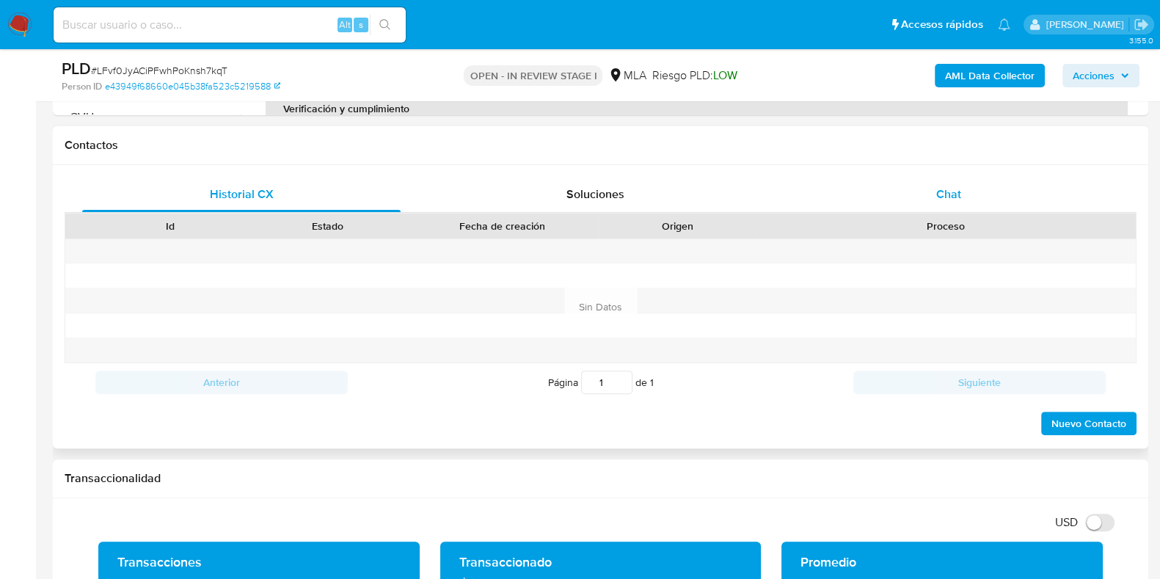
click at [961, 192] on span "Chat" at bounding box center [948, 194] width 25 height 17
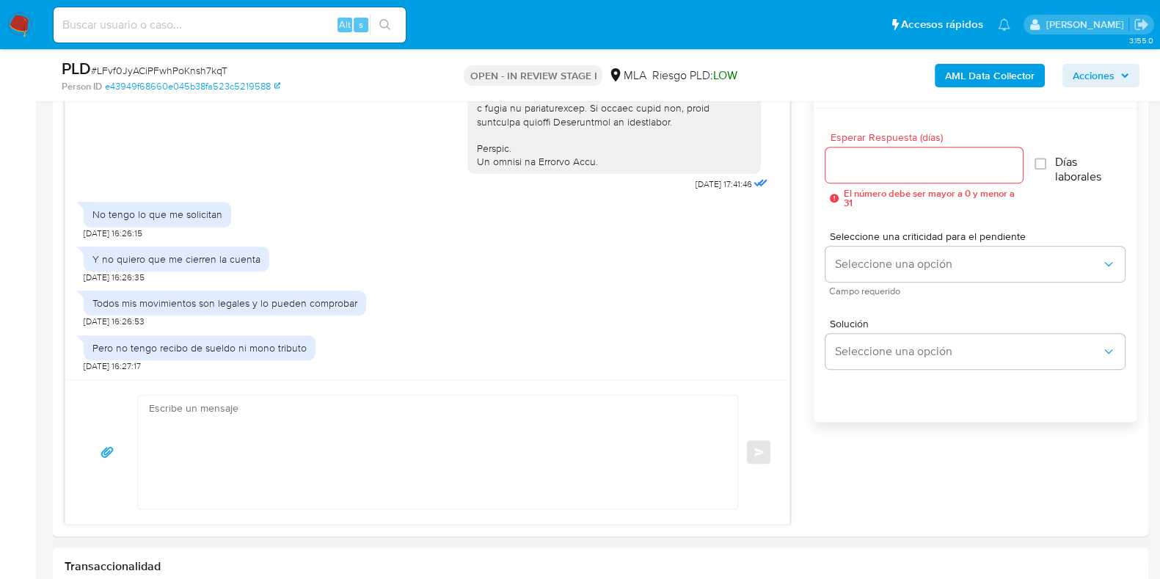
scroll to position [917, 0]
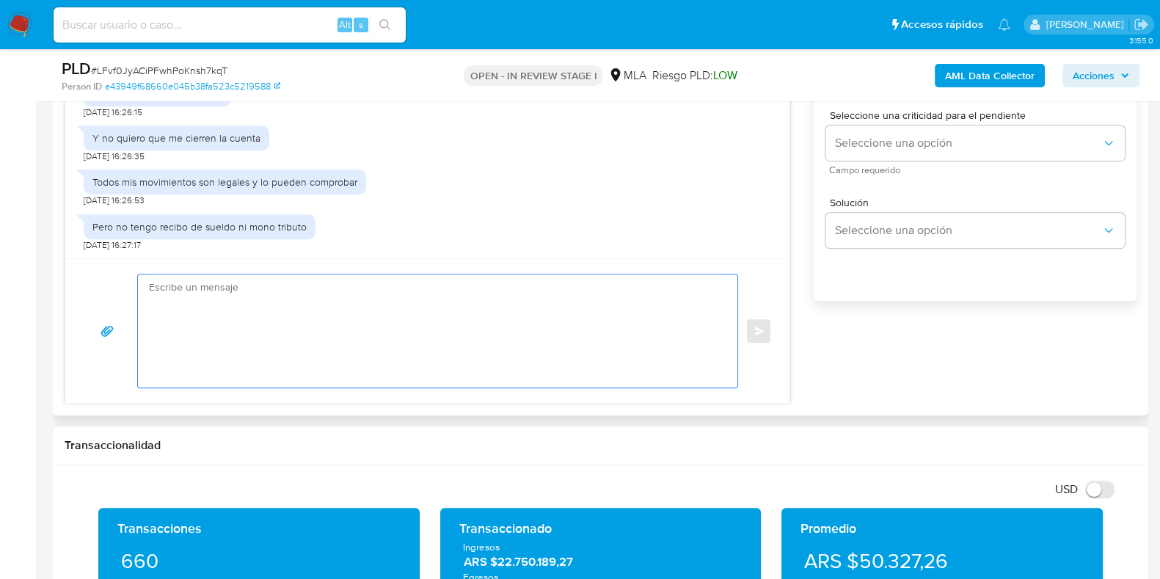
paste textarea "Hola, Muchas gracias por la respuesta. Analizamos tu caso y notamos que la info…"
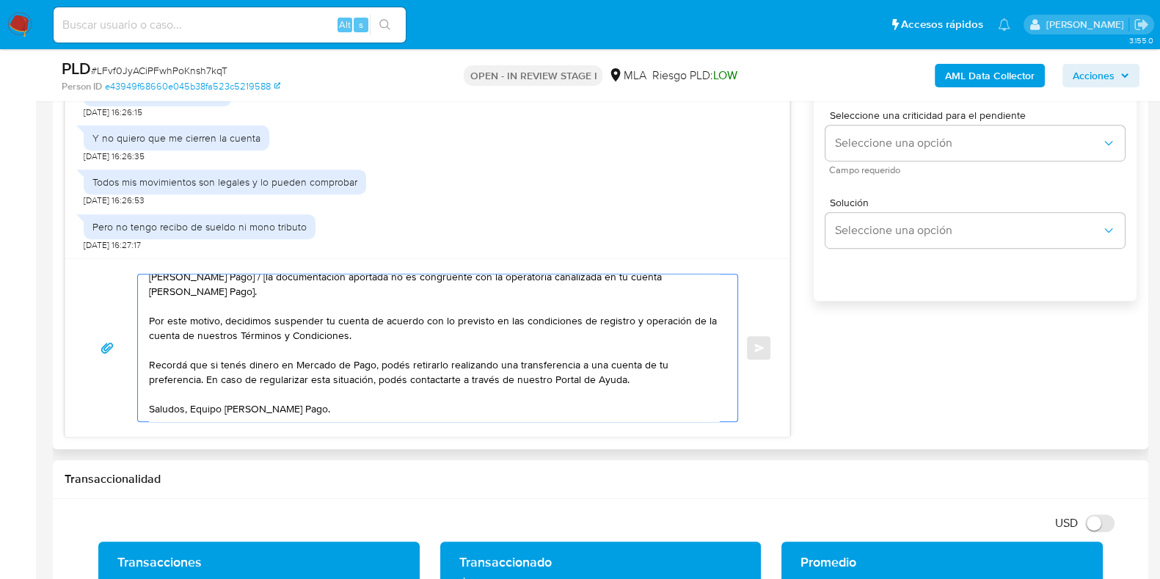
scroll to position [113, 0]
drag, startPoint x: 150, startPoint y: 288, endPoint x: 417, endPoint y: 434, distance: 304.7
click at [417, 434] on div "Hola, Muchas gracias por la respuesta. Analizamos tu caso y notamos que la info…" at bounding box center [427, 347] width 724 height 178
paste textarea "XXX, Muchas gracias por tu respuesta. Analizamos tu caso y verificamos que no t…"
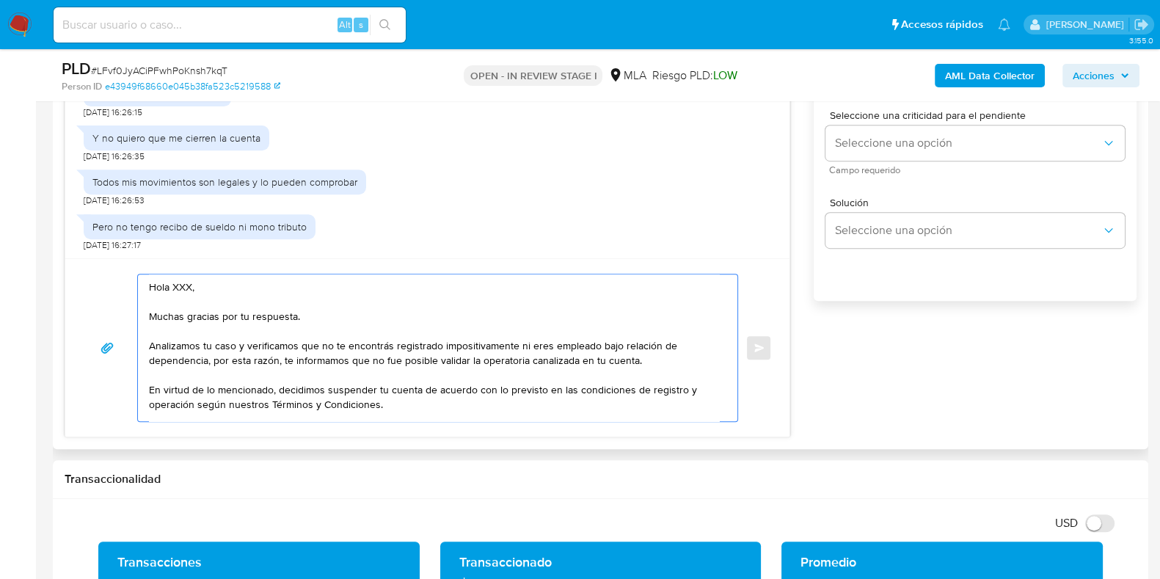
click at [222, 283] on textarea "Hola XXX, Muchas gracias por tu respuesta. Analizamos tu caso y verificamos que…" at bounding box center [434, 347] width 570 height 147
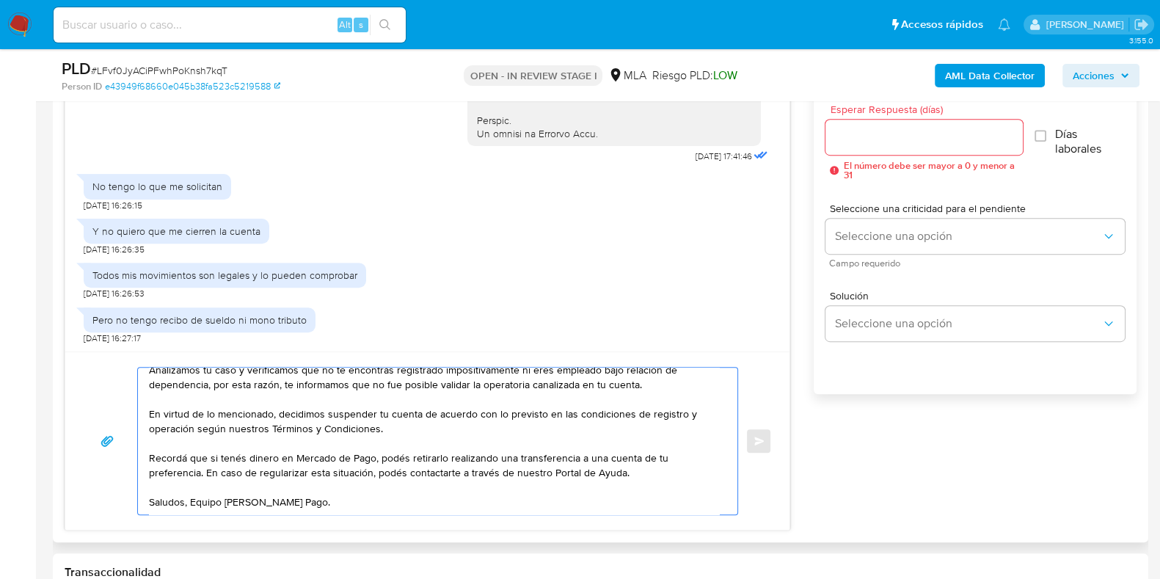
scroll to position [733, 0]
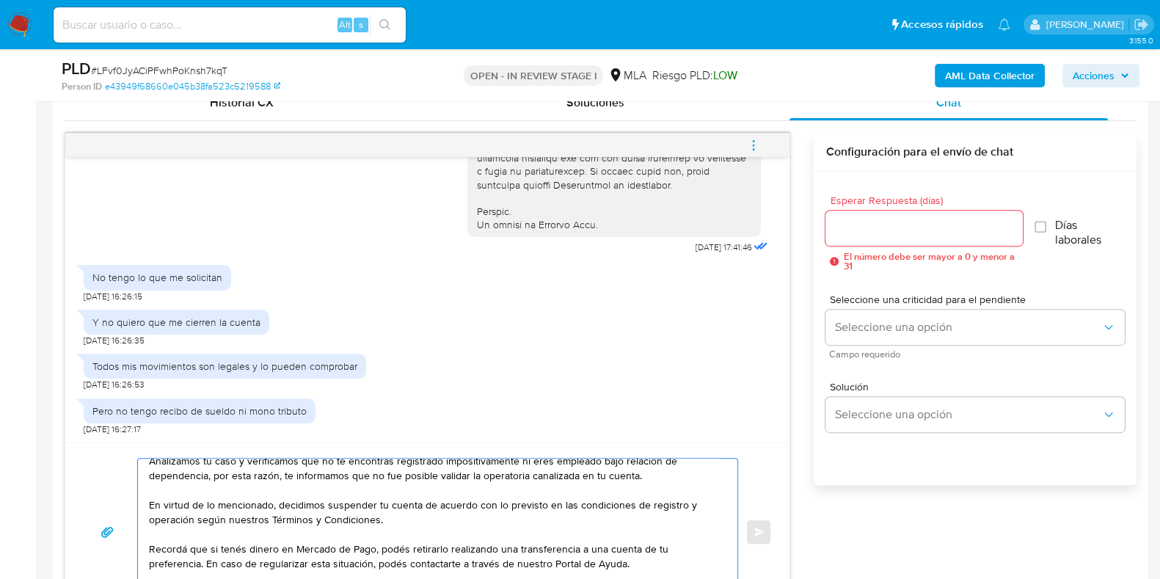
type textarea "Hola Muchas gracias por tu respuesta. Analizamos tu caso y verificamos que no t…"
click at [850, 238] on div at bounding box center [923, 228] width 197 height 35
click at [847, 235] on input "Esperar Respuesta (días)" at bounding box center [923, 228] width 197 height 19
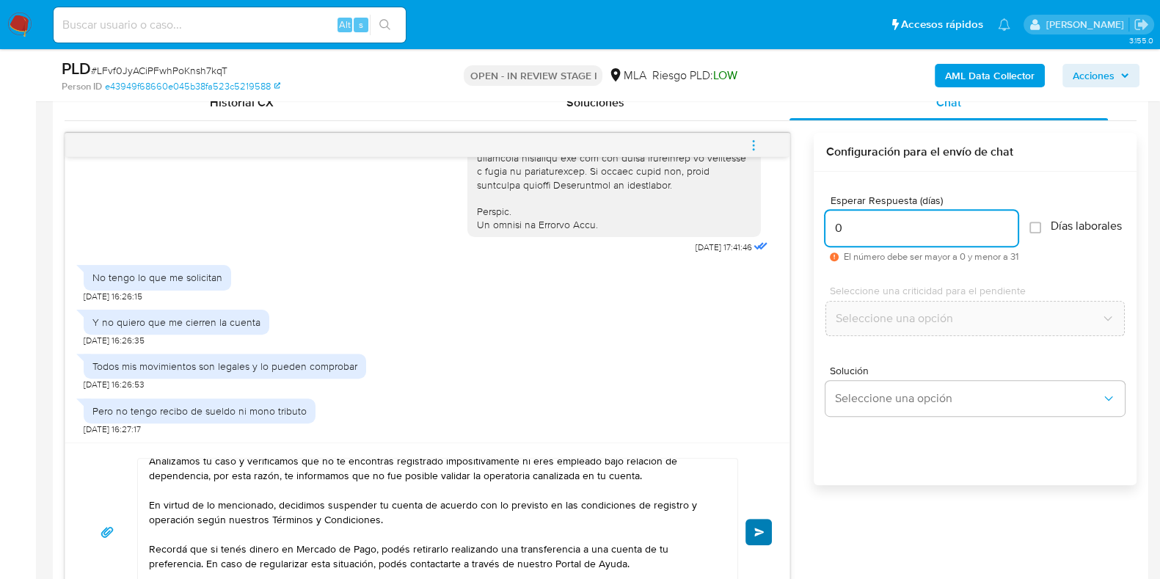
type input "0"
click at [756, 529] on span "Enviar" at bounding box center [759, 532] width 10 height 9
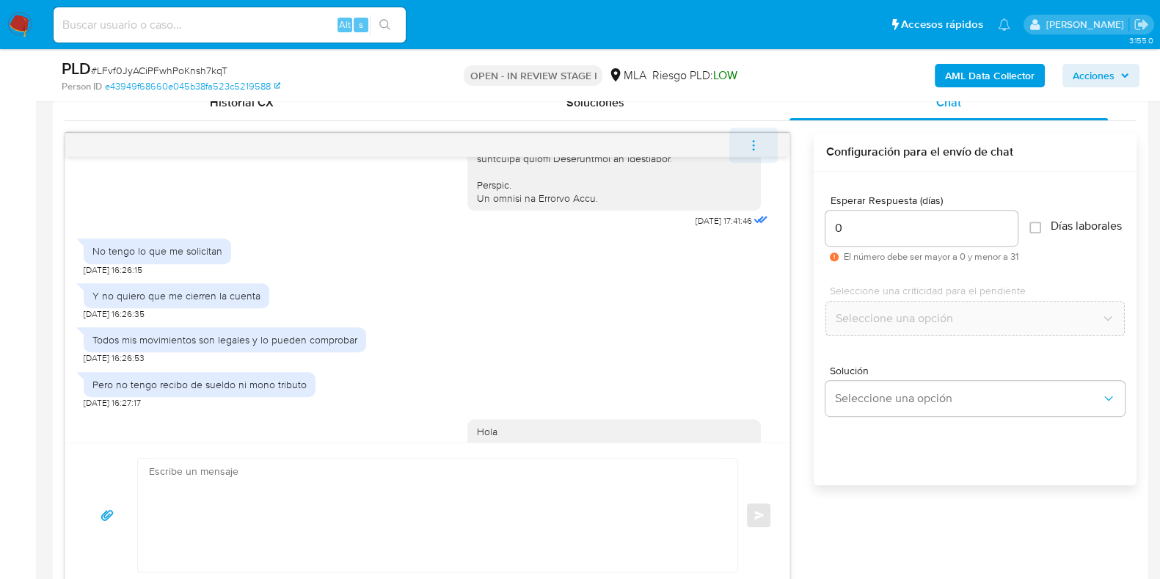
scroll to position [0, 0]
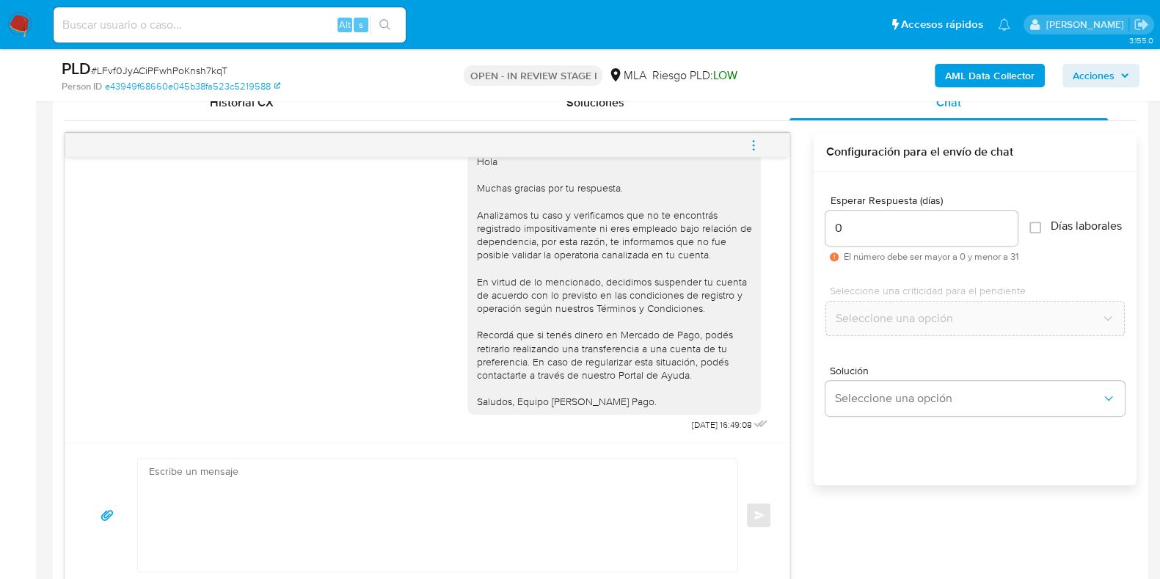
click at [754, 141] on icon "menu-action" at bounding box center [753, 145] width 13 height 13
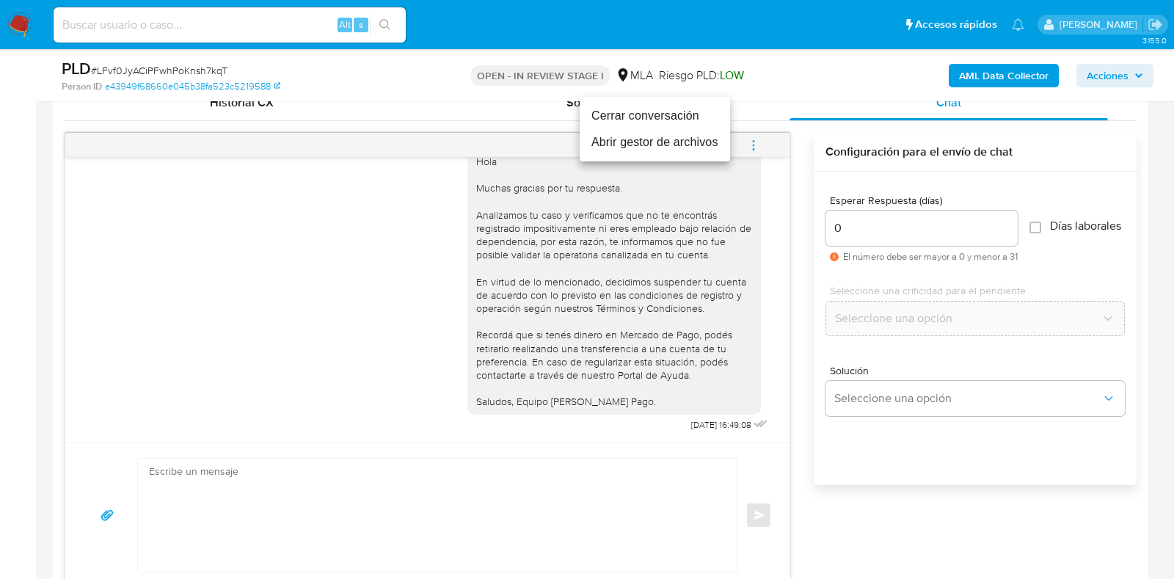
click at [656, 111] on li "Cerrar conversación" at bounding box center [655, 116] width 150 height 26
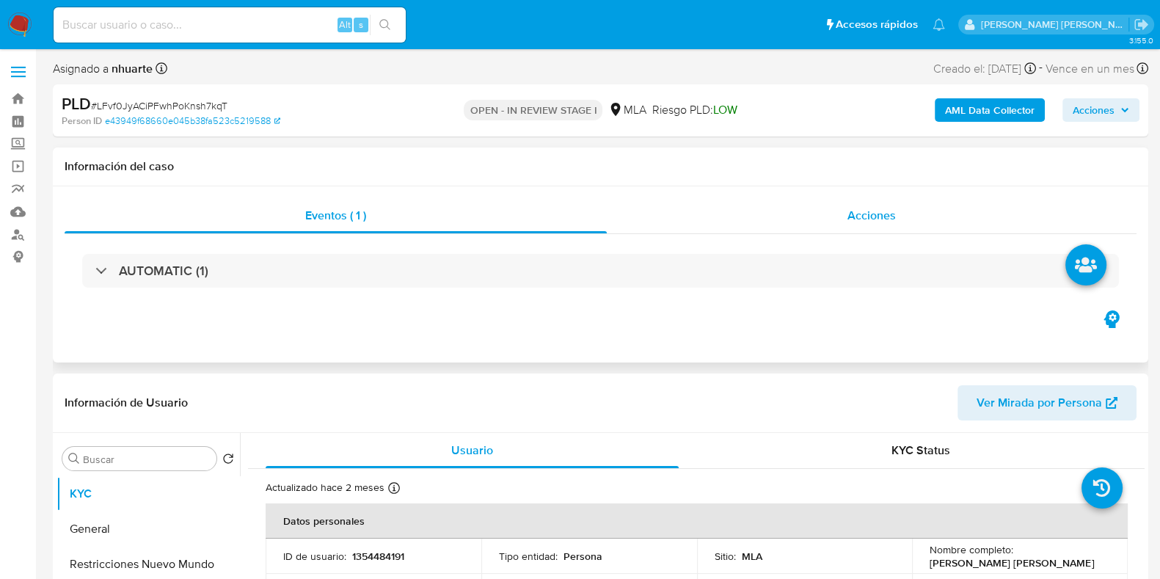
select select "10"
click at [902, 206] on div "Acciones" at bounding box center [872, 215] width 530 height 35
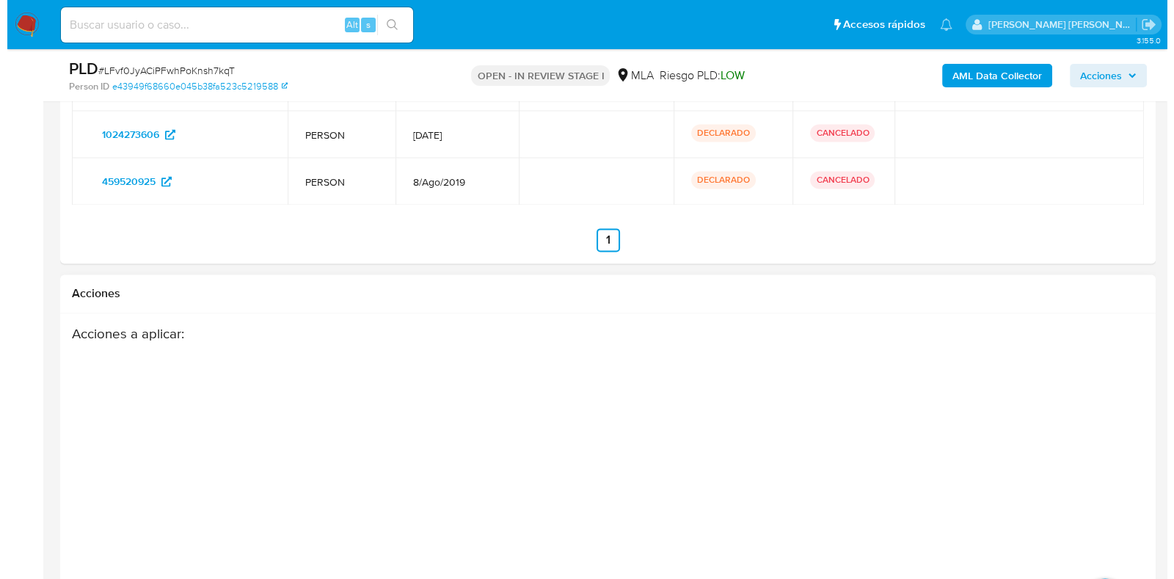
scroll to position [2584, 0]
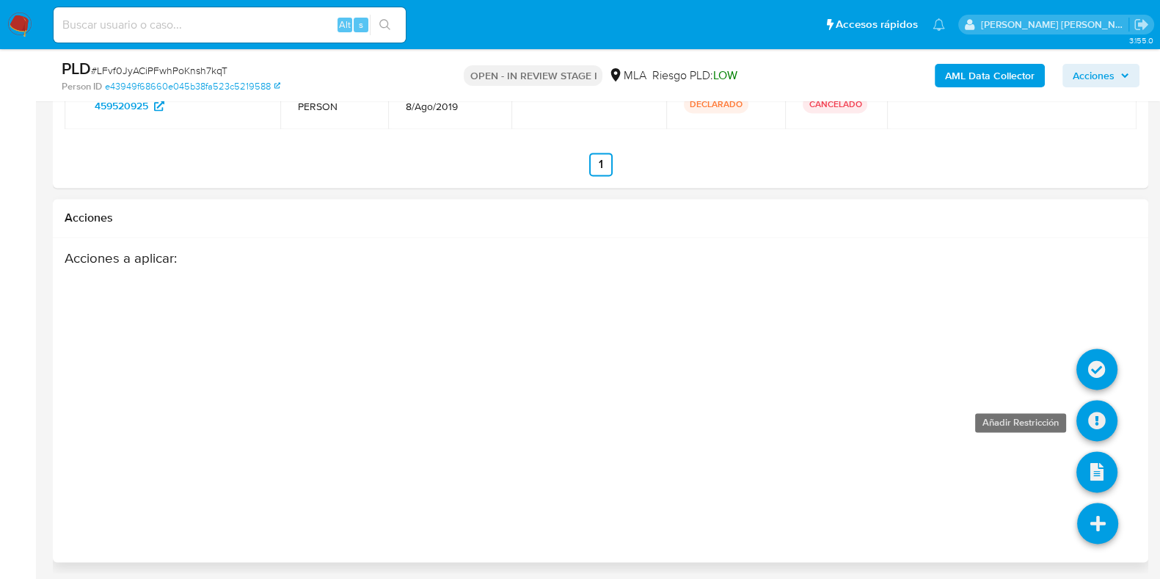
click at [1100, 412] on icon at bounding box center [1096, 420] width 41 height 41
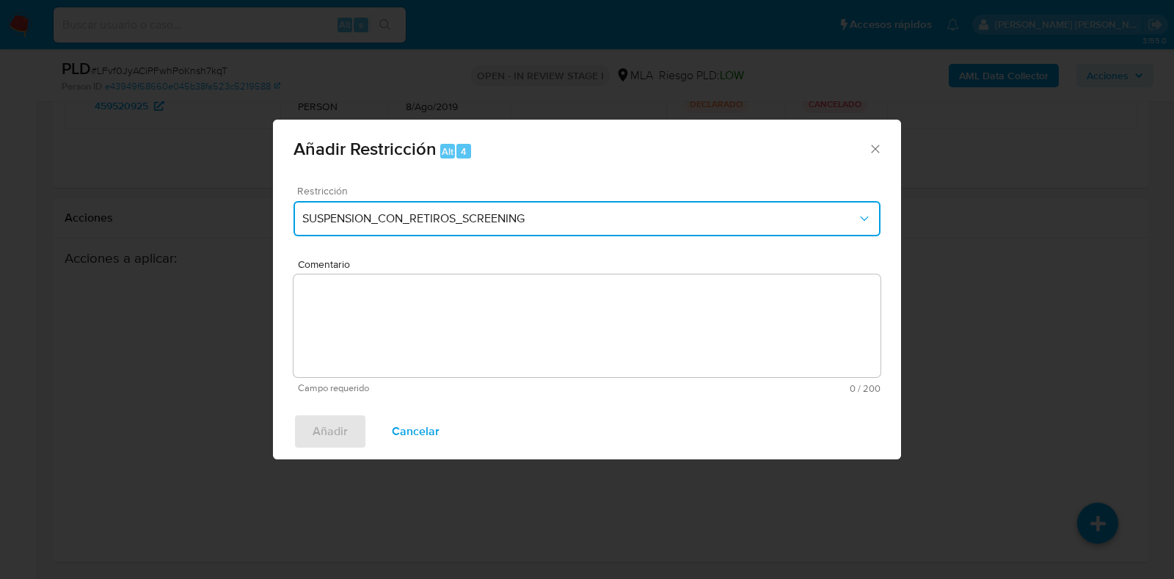
click at [356, 221] on span "SUSPENSION_CON_RETIROS_SCREENING" at bounding box center [579, 218] width 555 height 15
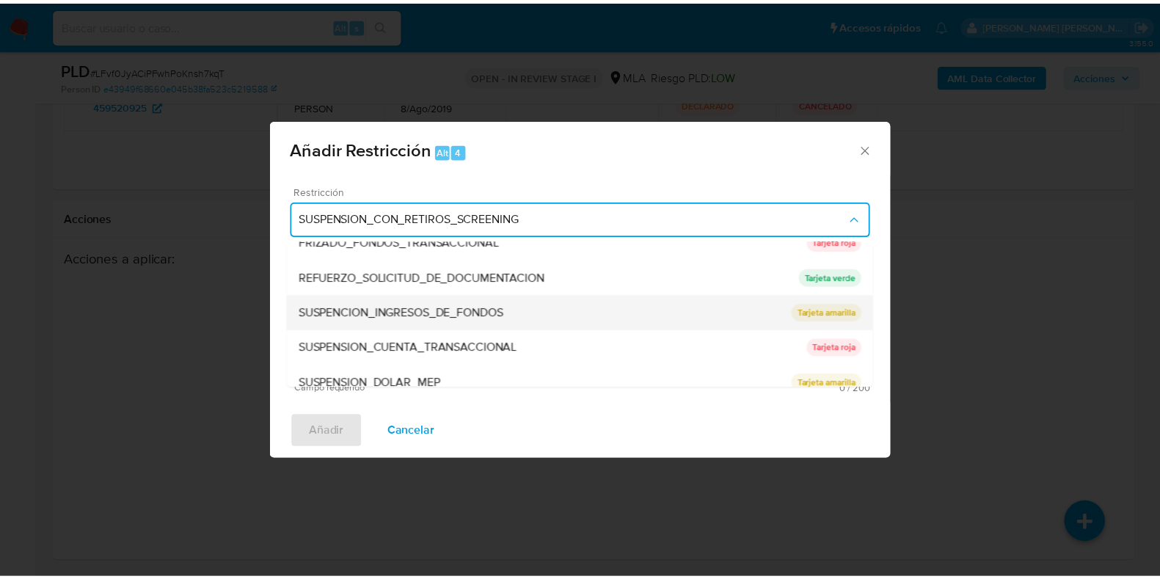
scroll to position [311, 0]
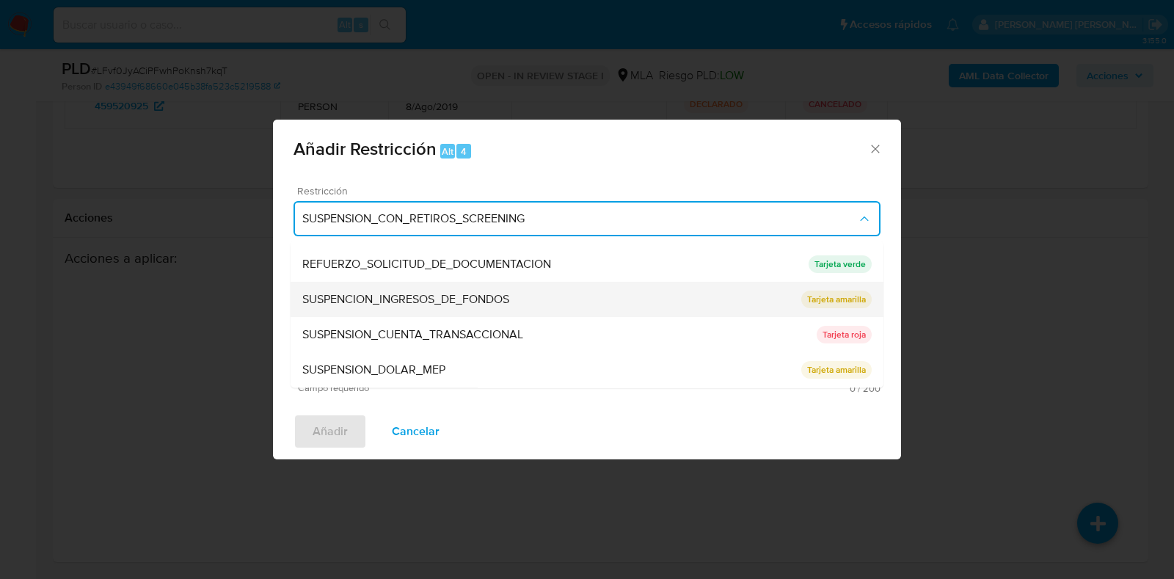
click at [389, 336] on span "SUSPENSION_CUENTA_TRANSACCIONAL" at bounding box center [412, 335] width 221 height 15
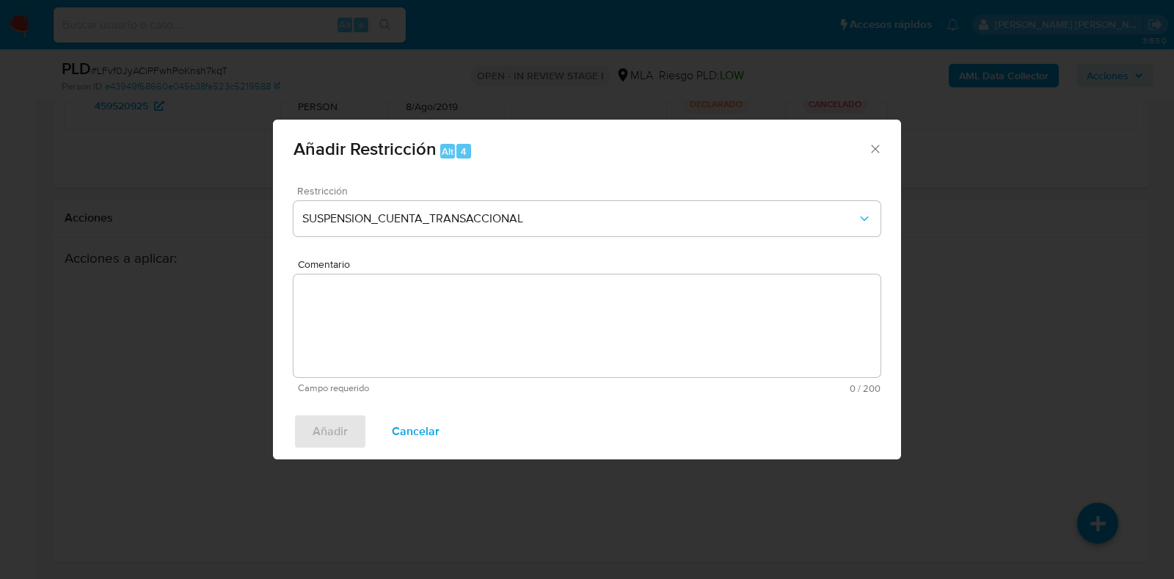
click at [391, 338] on textarea "Comentario" at bounding box center [586, 325] width 587 height 103
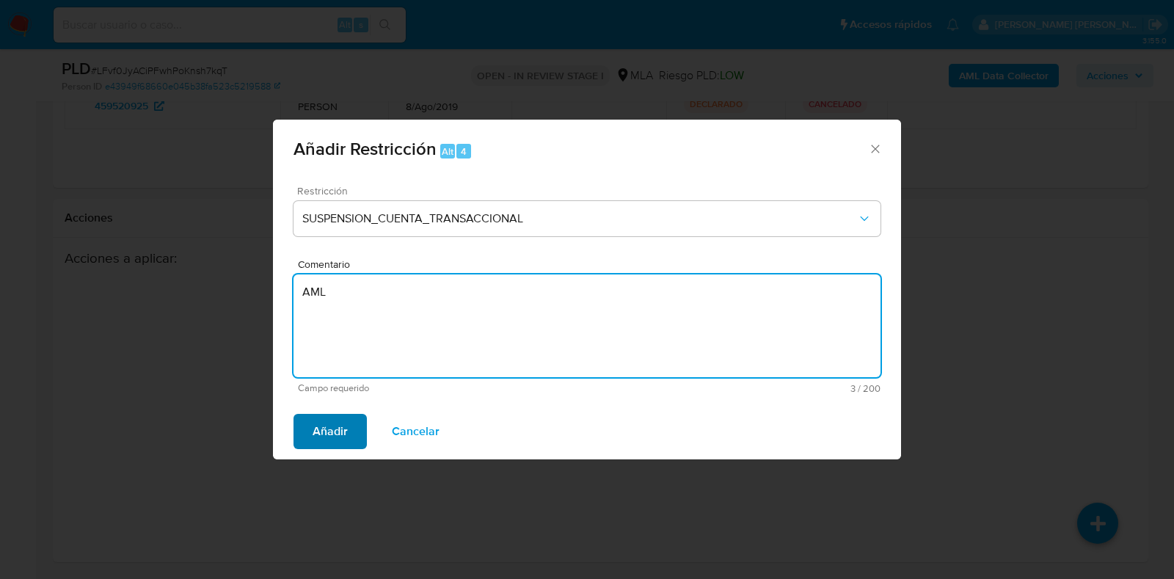
type textarea "AML"
click at [330, 423] on span "Añadir" at bounding box center [330, 431] width 35 height 32
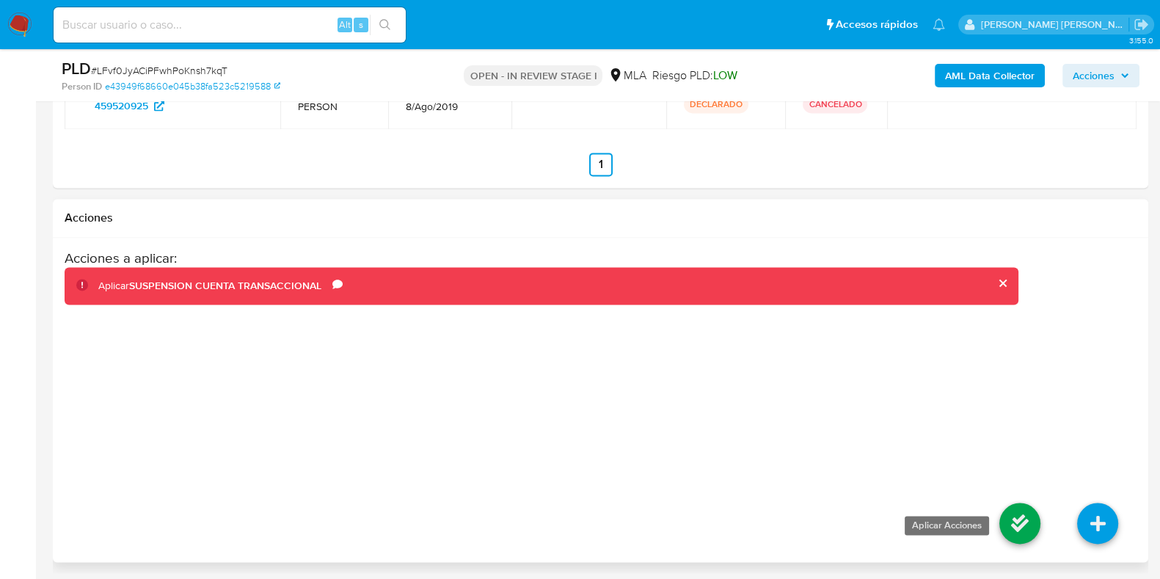
click at [1018, 519] on icon at bounding box center [1019, 523] width 41 height 41
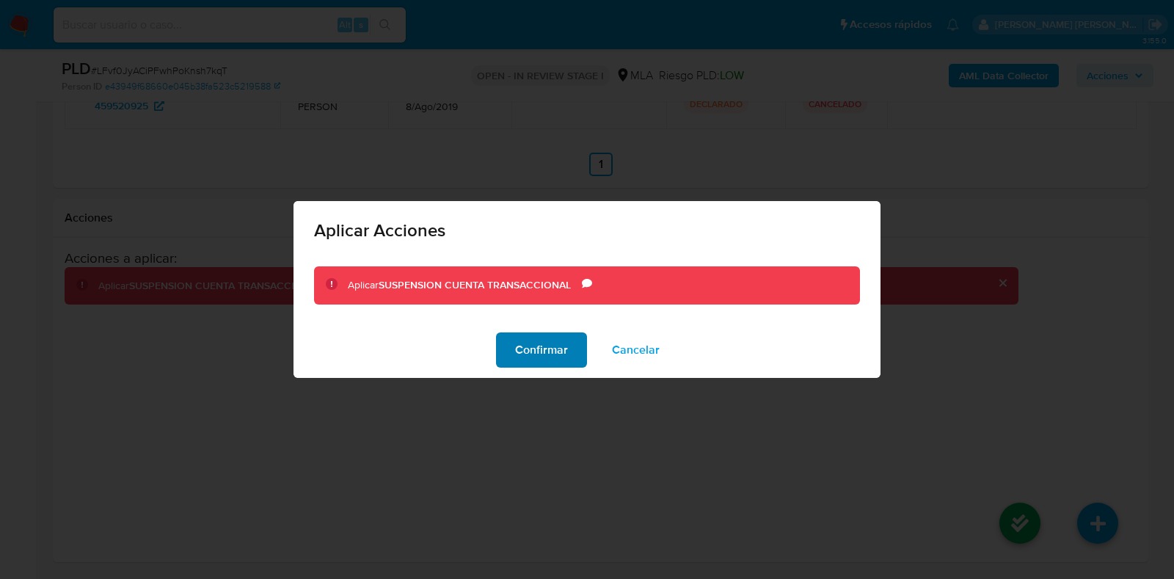
click at [539, 346] on span "Confirmar" at bounding box center [541, 350] width 53 height 32
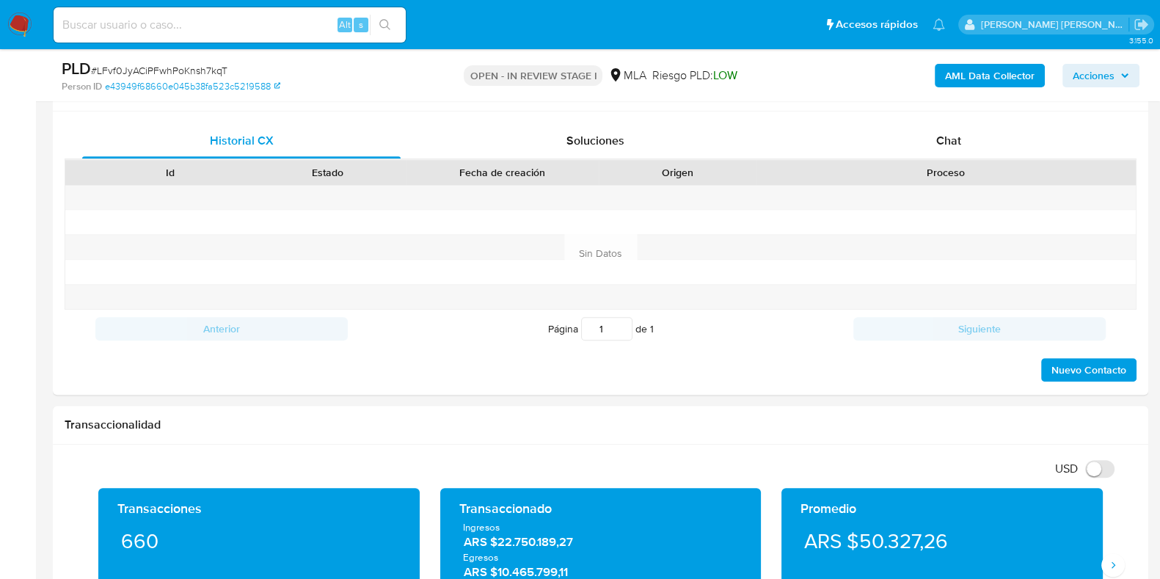
scroll to position [566, 0]
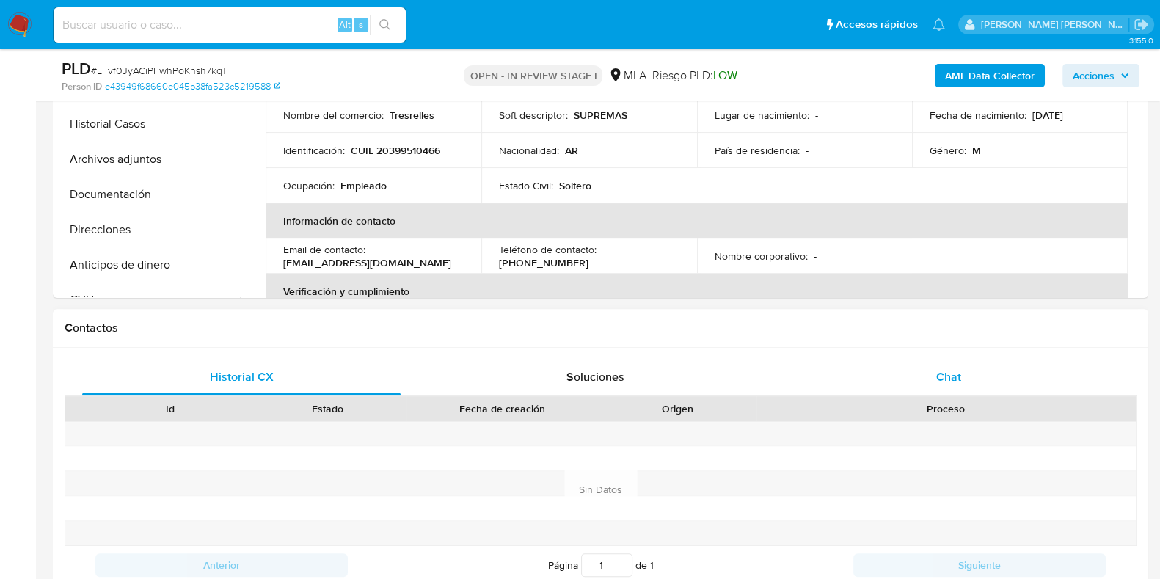
click at [957, 375] on span "Chat" at bounding box center [948, 376] width 25 height 17
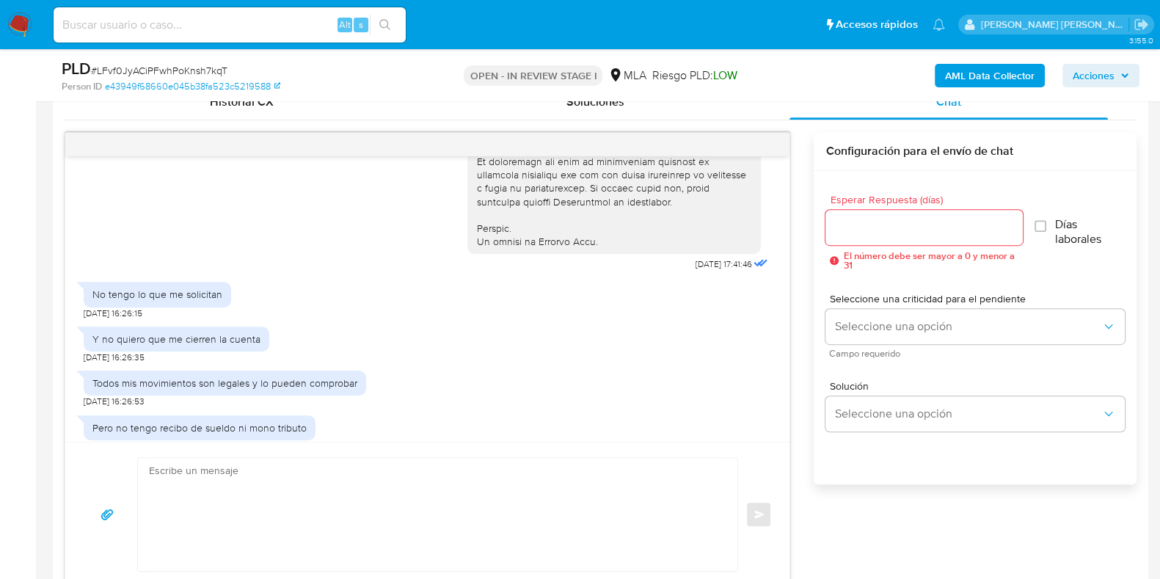
scroll to position [600, 0]
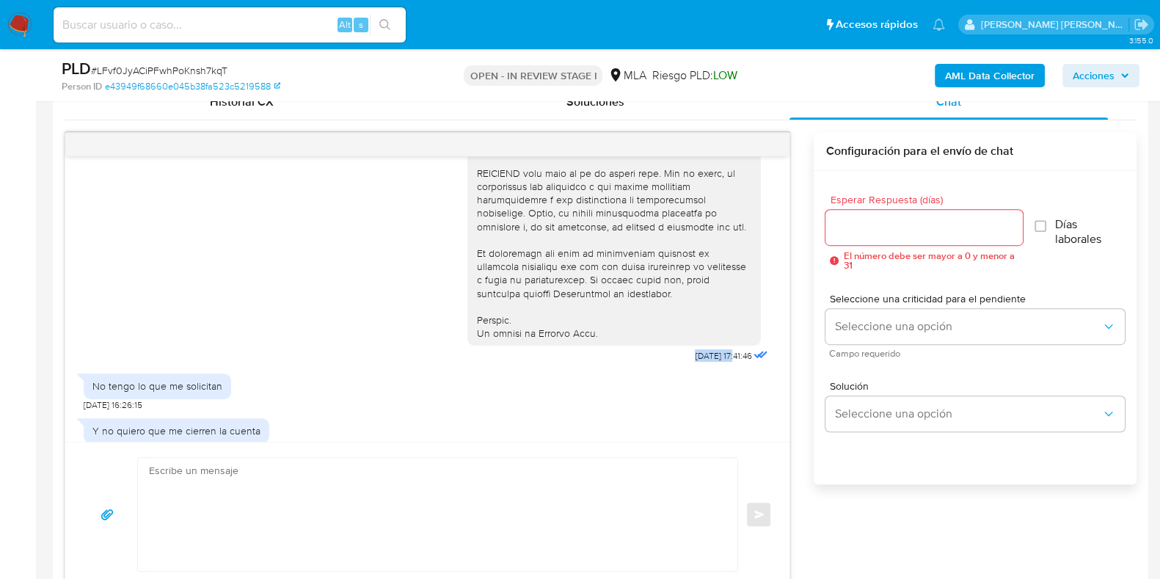
drag, startPoint x: 660, startPoint y: 379, endPoint x: 707, endPoint y: 378, distance: 47.0
copy span "18/08/2025"
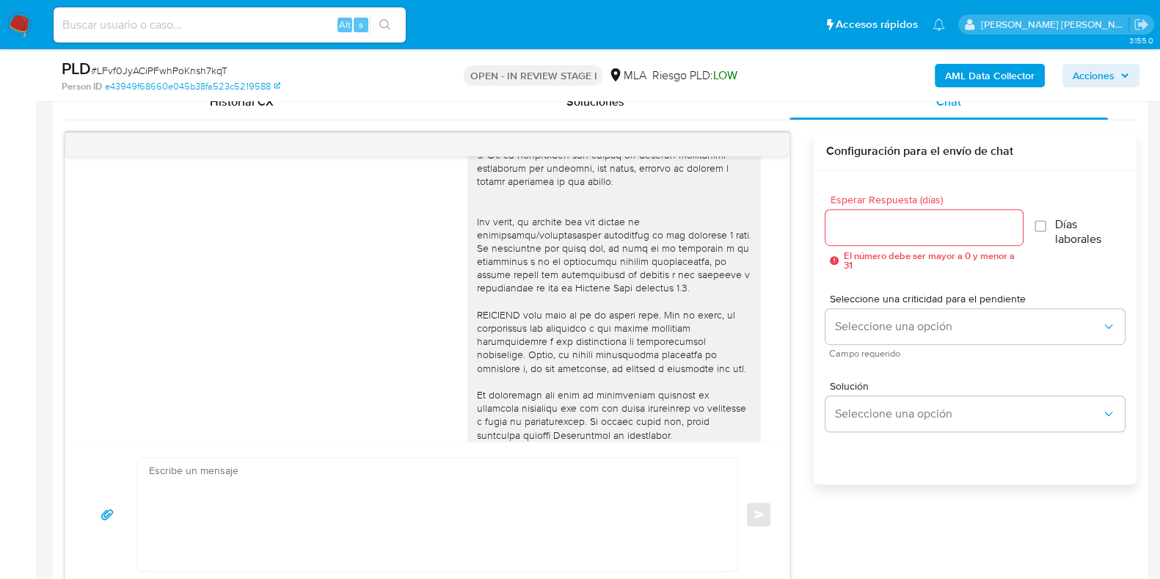
scroll to position [825, 0]
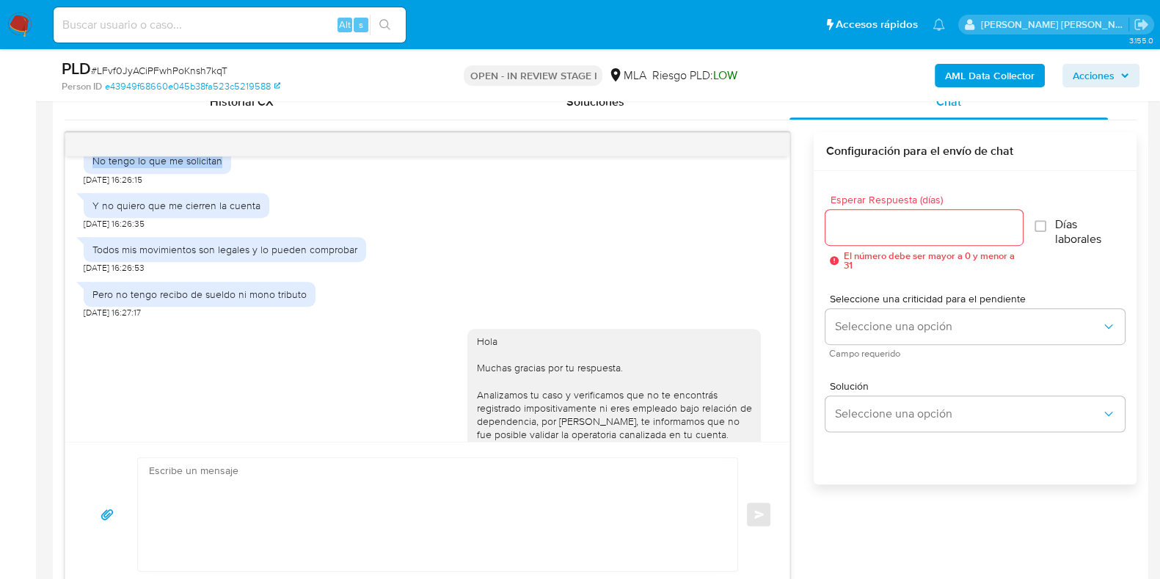
drag, startPoint x: 94, startPoint y: 188, endPoint x: 222, endPoint y: 188, distance: 127.7
click at [222, 173] on div "No tengo lo que me solicitan" at bounding box center [157, 160] width 147 height 25
copy div "No tengo lo que me solicitan"
drag, startPoint x: 95, startPoint y: 225, endPoint x: 257, endPoint y: 220, distance: 161.5
click at [257, 218] on div "Y no quiero que me cierren la cuenta" at bounding box center [177, 205] width 186 height 25
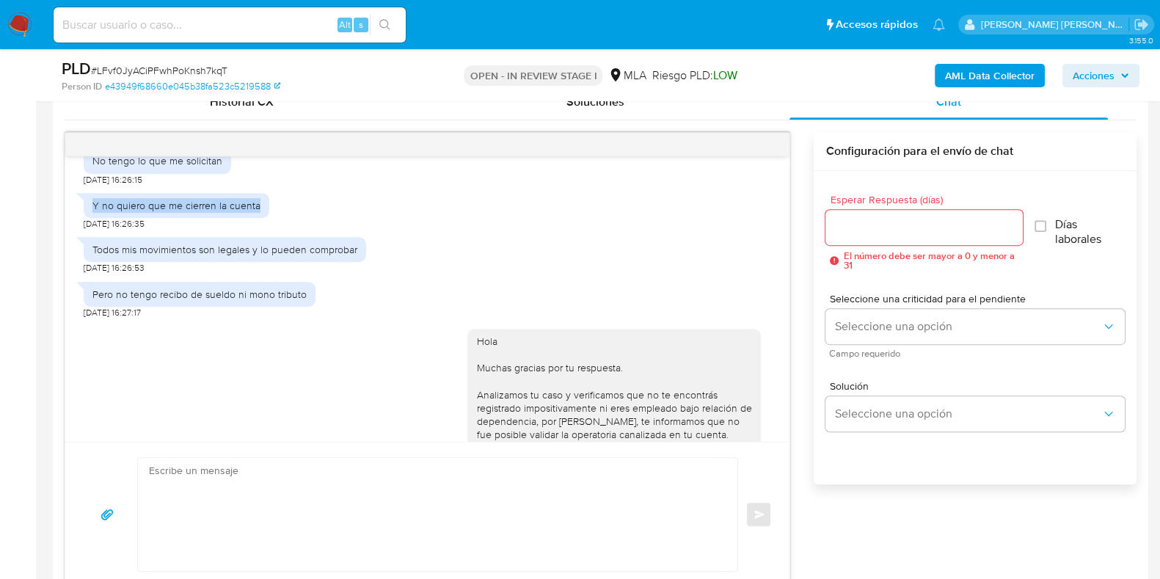
copy div "Y no quiero que me cierren la cuenta"
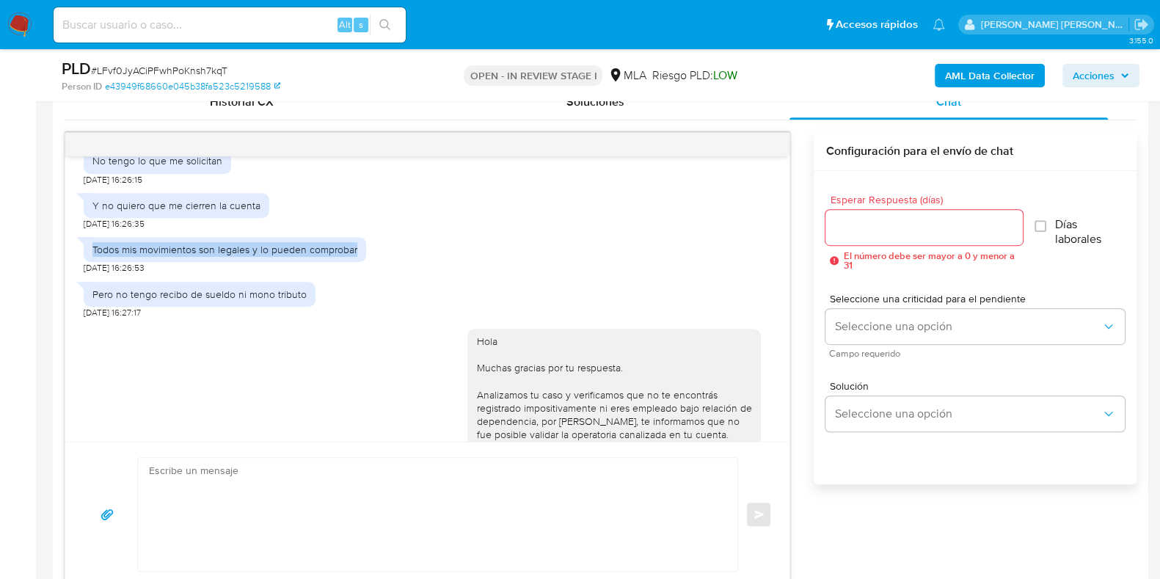
drag, startPoint x: 92, startPoint y: 274, endPoint x: 357, endPoint y: 275, distance: 264.9
click at [357, 262] on div "Todos mis movimientos son legales y lo pueden comprobar" at bounding box center [225, 249] width 282 height 25
copy div "Todos mis movimientos son legales y lo pueden comprobar"
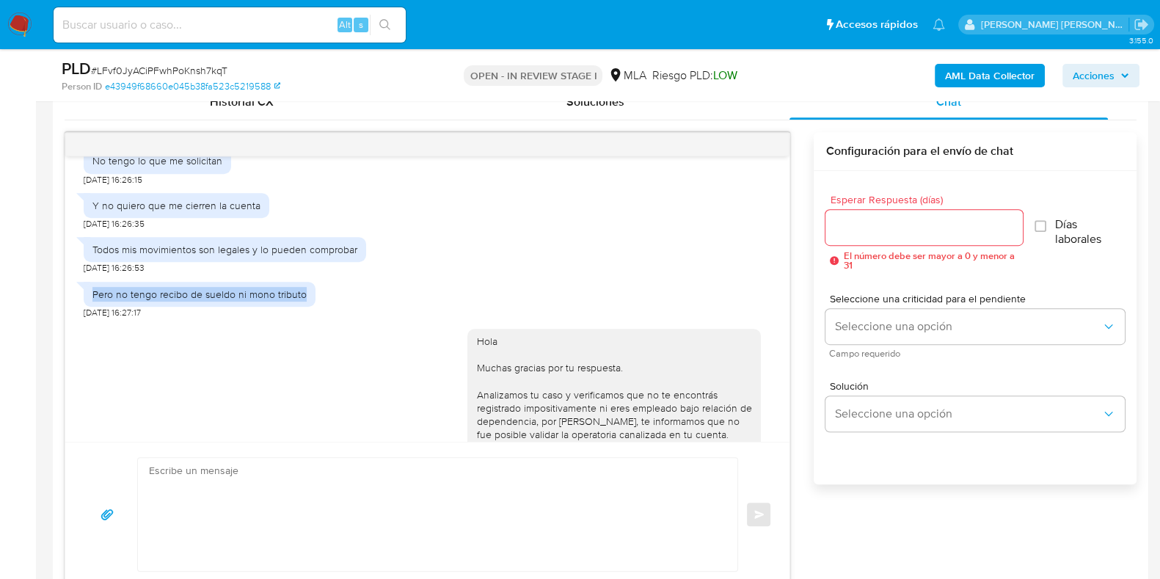
drag, startPoint x: 94, startPoint y: 321, endPoint x: 304, endPoint y: 322, distance: 210.6
click at [304, 307] on div "Pero no tengo recibo de sueldo ni mono tributo" at bounding box center [200, 294] width 232 height 25
copy div "Pero no tengo recibo de sueldo ni mono tributo"
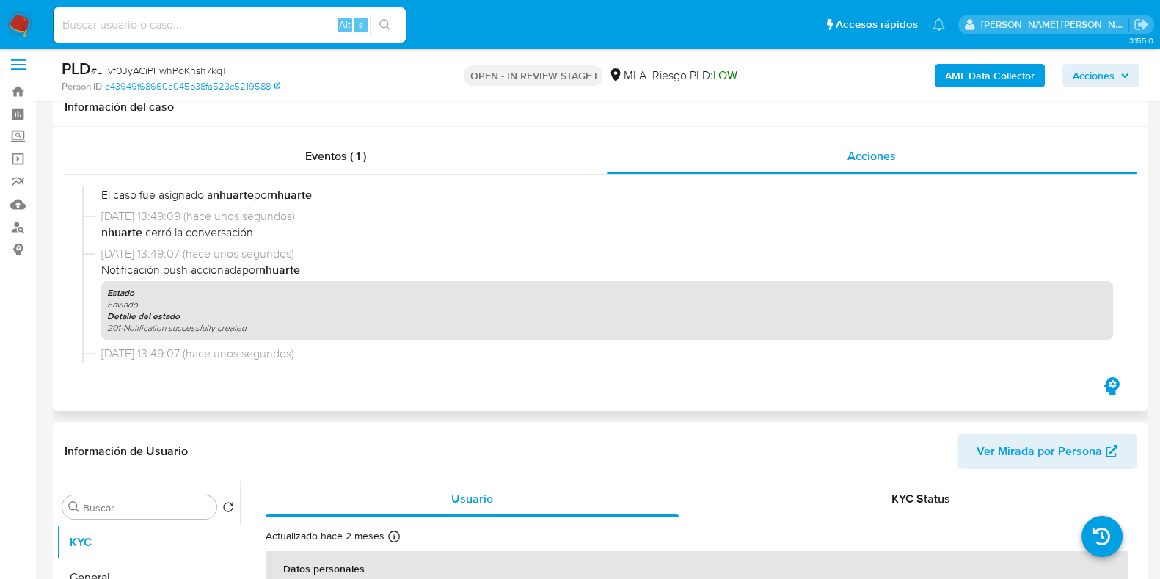
scroll to position [0, 0]
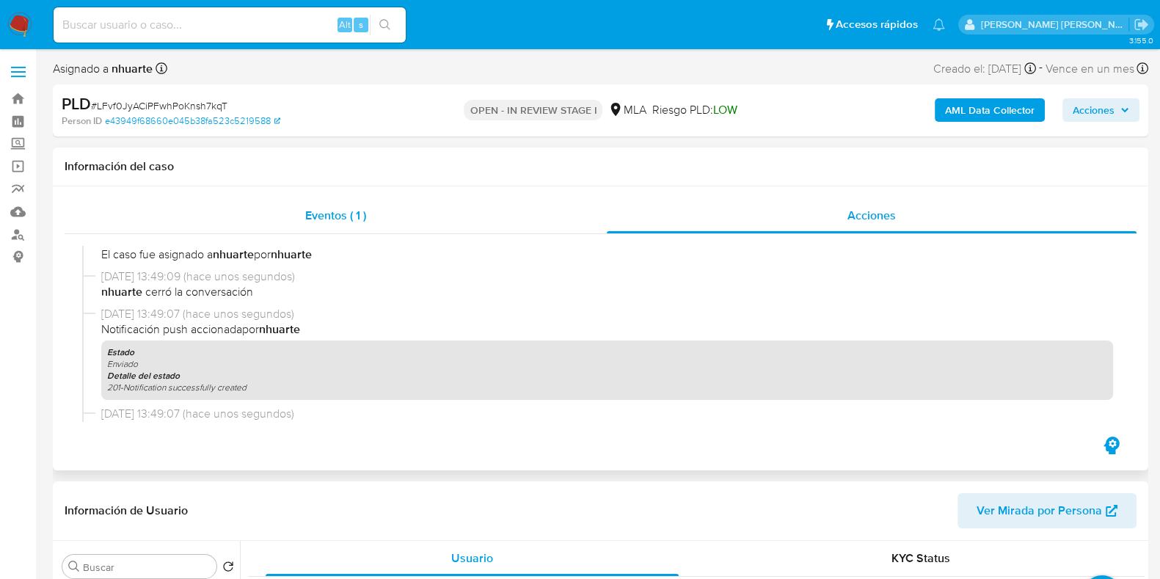
click at [333, 225] on div "Eventos ( 1 )" at bounding box center [336, 215] width 542 height 35
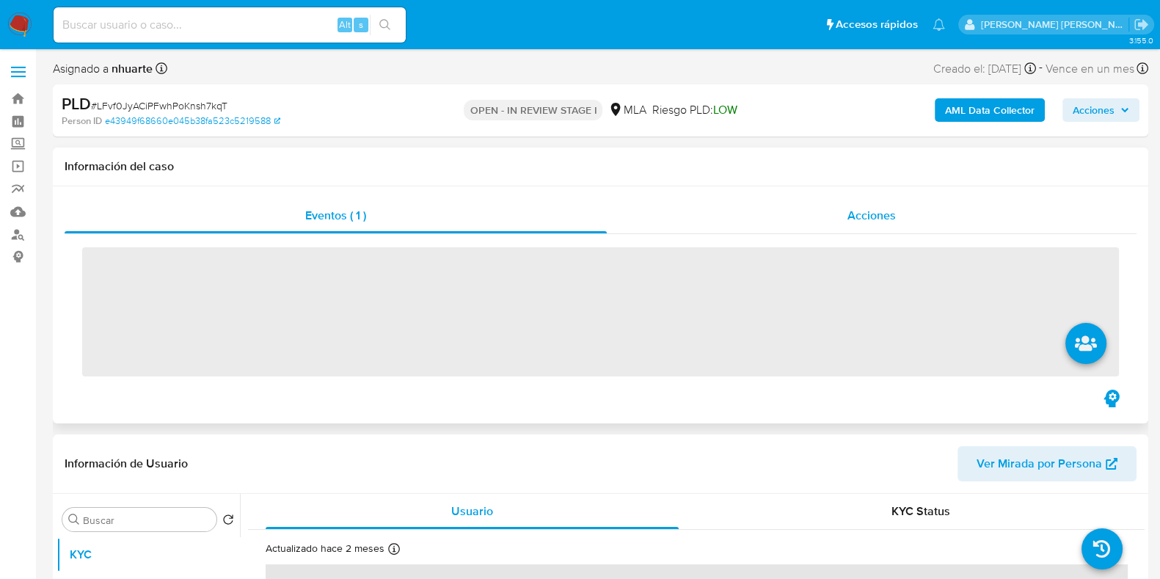
click at [843, 225] on div "Acciones" at bounding box center [872, 215] width 530 height 35
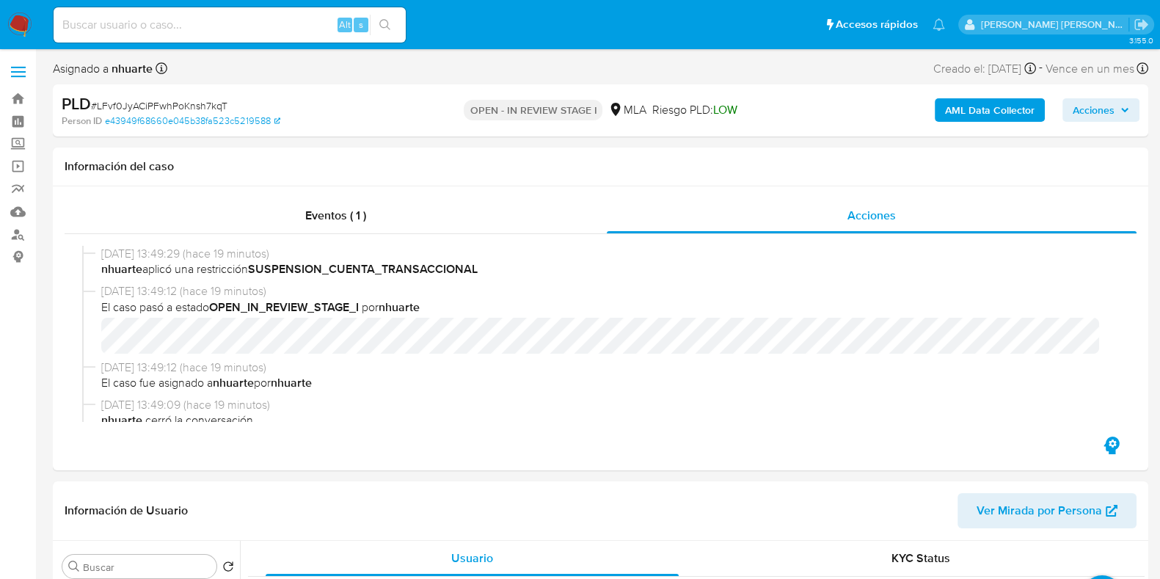
click at [992, 108] on b "AML Data Collector" at bounding box center [990, 109] width 90 height 23
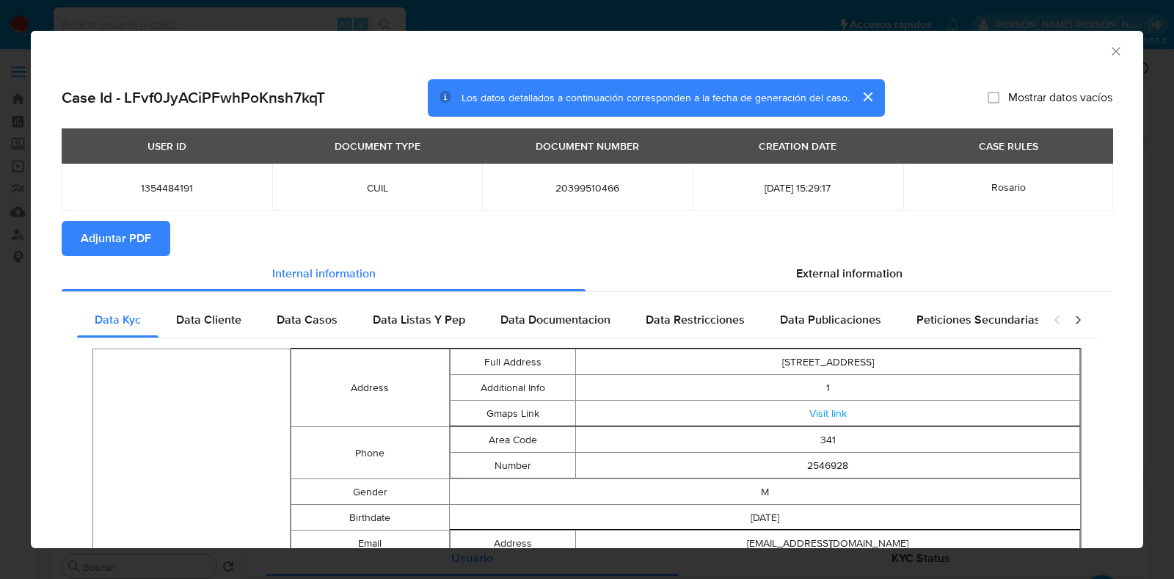
click at [159, 252] on button "Adjuntar PDF" at bounding box center [116, 238] width 109 height 35
click at [1099, 59] on div "AML Data Collector" at bounding box center [587, 49] width 1112 height 37
drag, startPoint x: 1100, startPoint y: 53, endPoint x: 1059, endPoint y: 71, distance: 45.0
click at [1109, 53] on icon "Cerrar ventana" at bounding box center [1116, 51] width 15 height 15
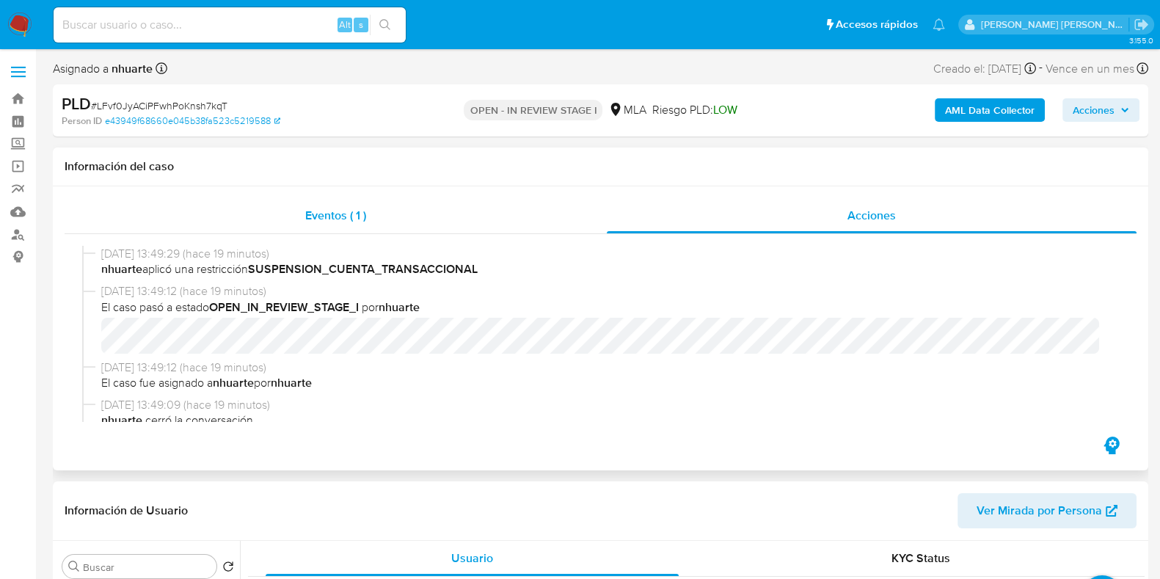
click at [368, 213] on div "Eventos ( 1 )" at bounding box center [336, 215] width 542 height 35
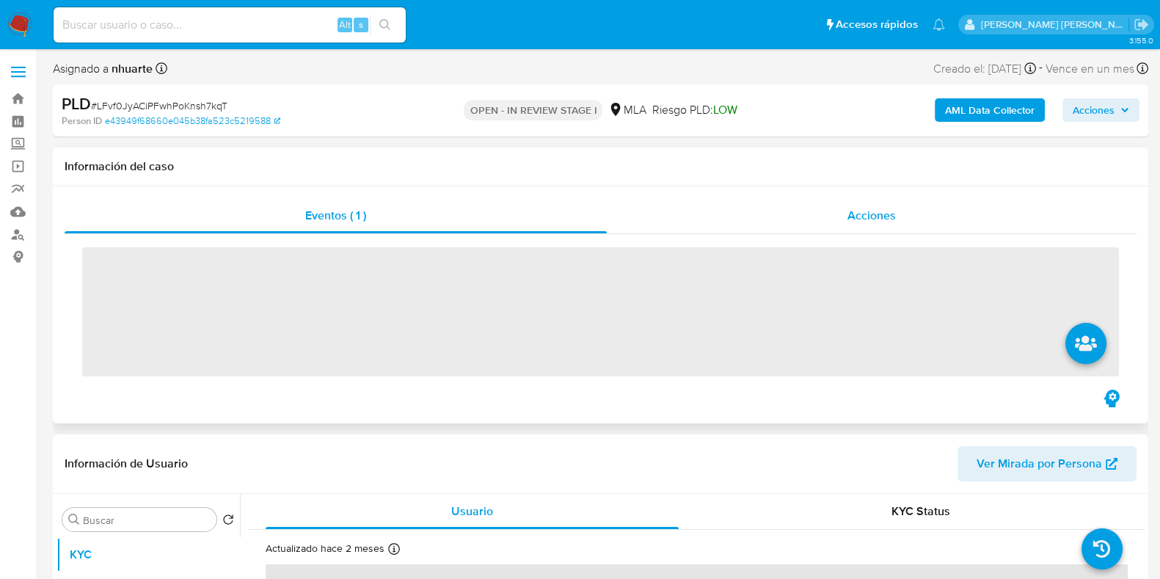
click at [875, 219] on span "Acciones" at bounding box center [871, 215] width 48 height 17
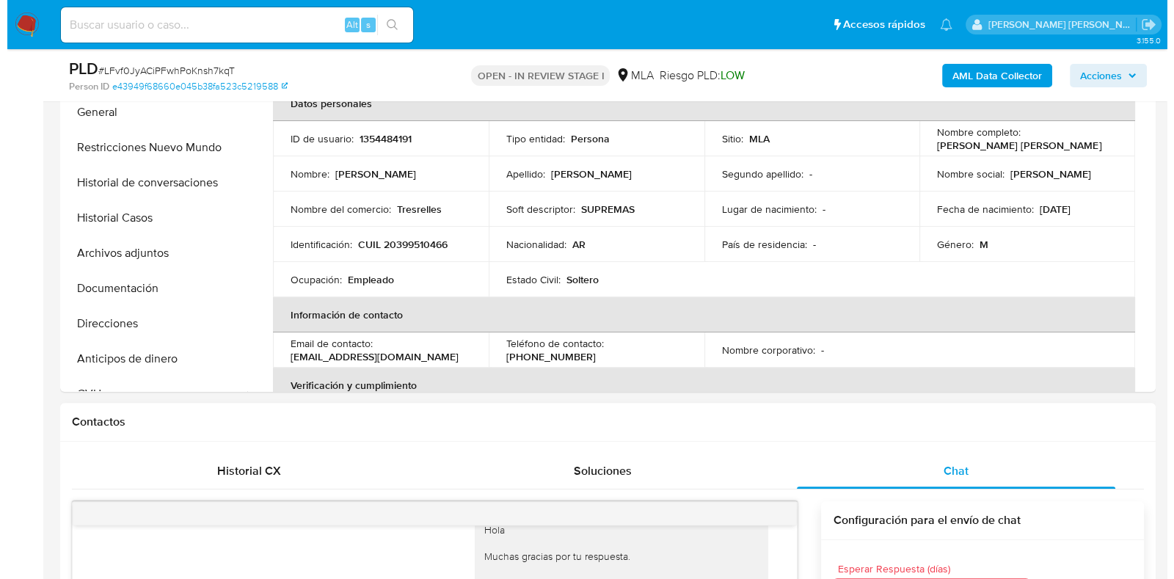
scroll to position [459, 0]
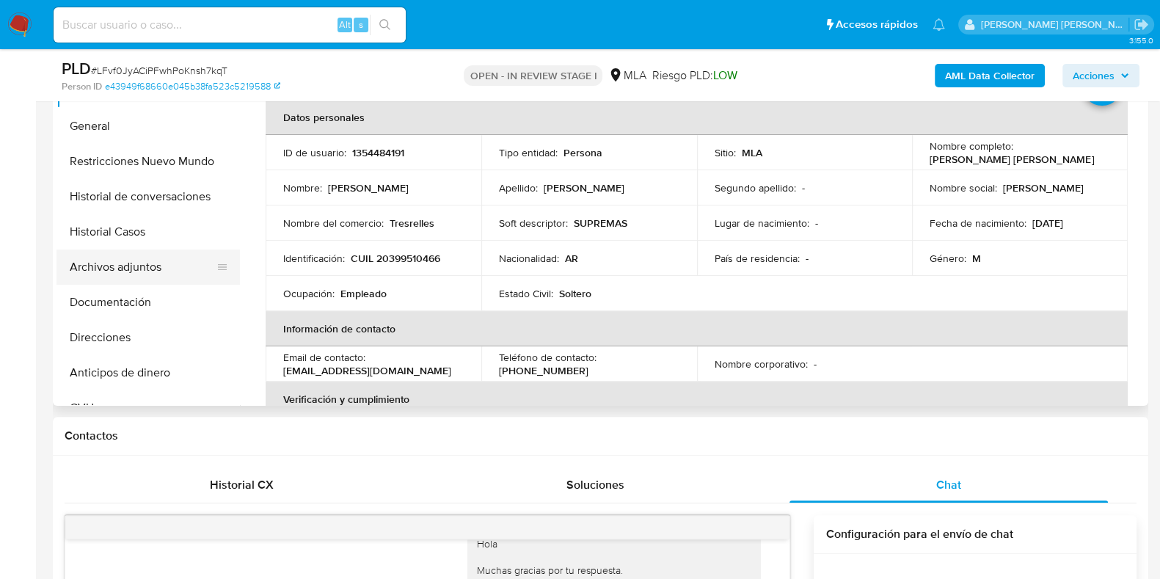
click at [150, 273] on button "Archivos adjuntos" at bounding box center [142, 266] width 172 height 35
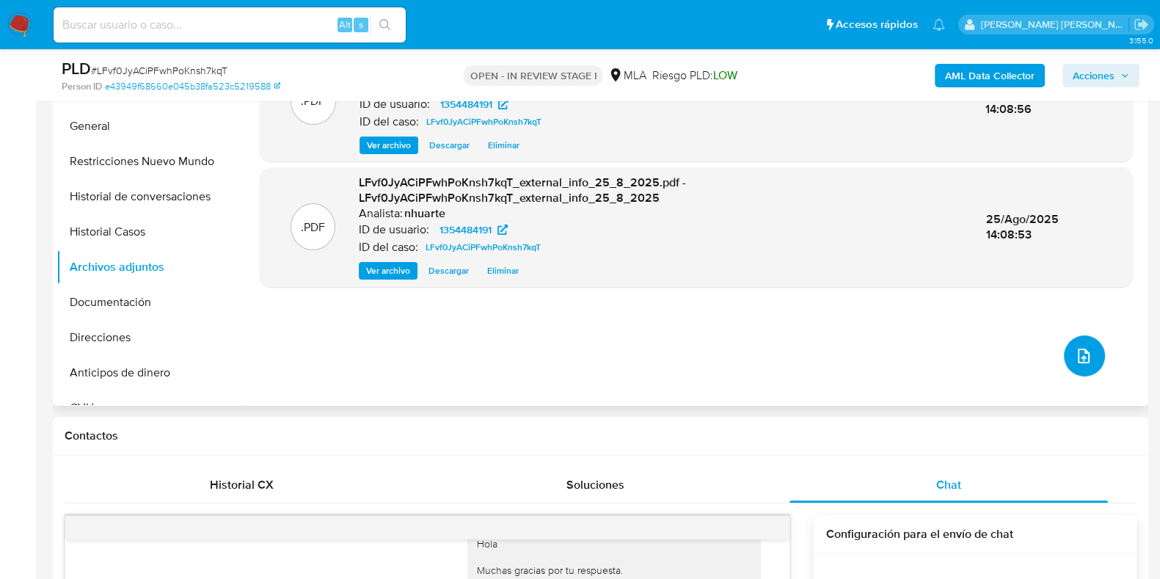
click at [1087, 357] on button "upload-file" at bounding box center [1084, 355] width 41 height 41
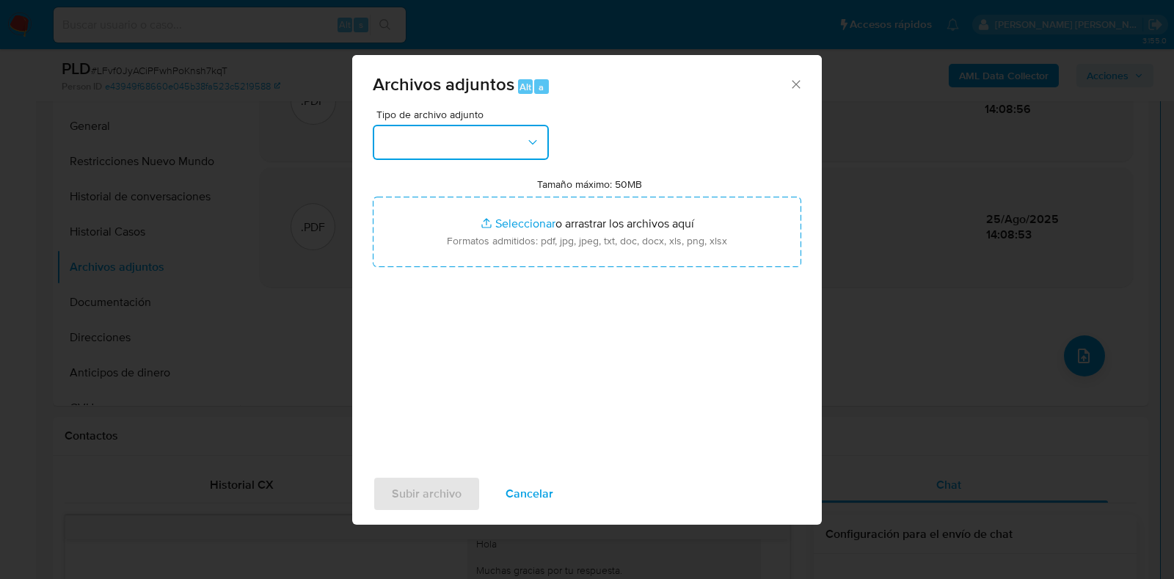
click at [537, 143] on icon "button" at bounding box center [532, 142] width 15 height 15
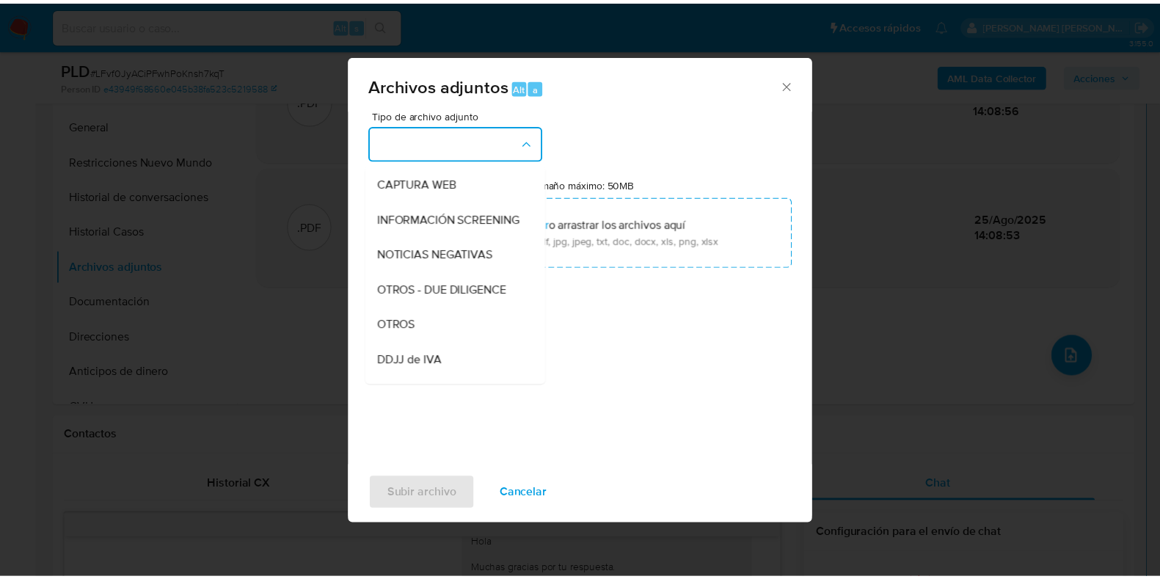
scroll to position [194, 0]
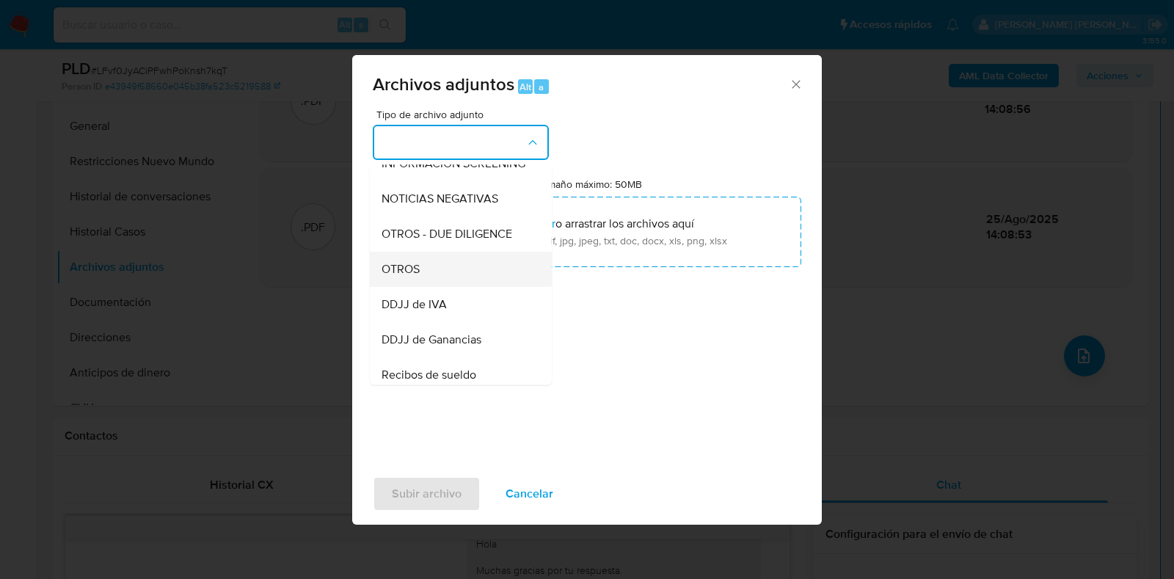
click at [474, 284] on div "OTROS" at bounding box center [457, 269] width 150 height 35
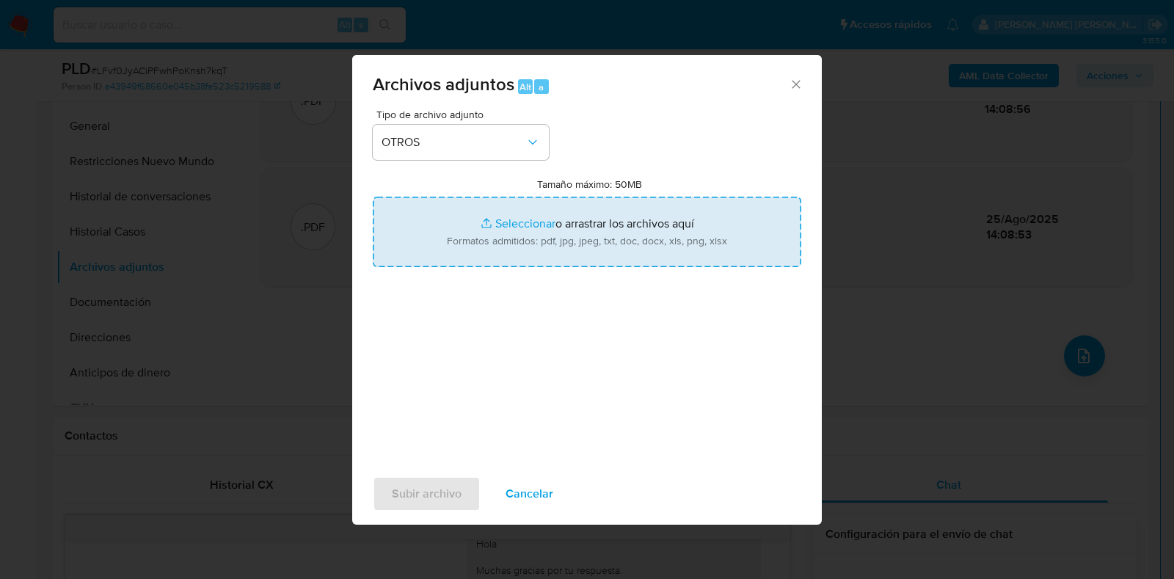
type input "C:\fakepath\Caselog LFvf0JyACiPFwhPoKnsh7kqT_2025_08_19_09_20_31.docx"
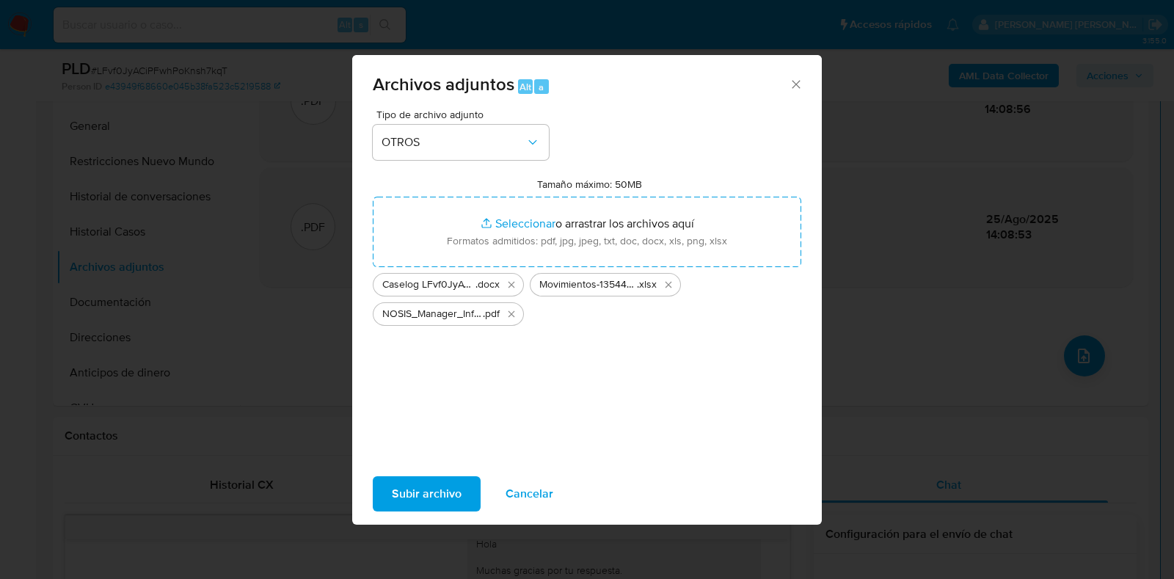
click at [445, 486] on span "Subir archivo" at bounding box center [427, 494] width 70 height 32
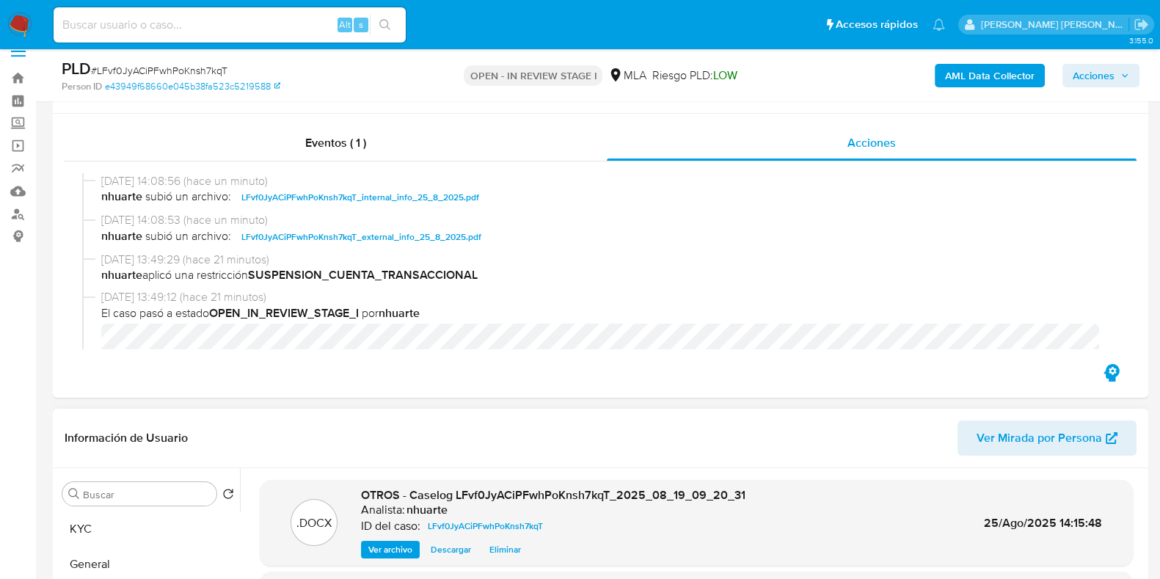
scroll to position [0, 0]
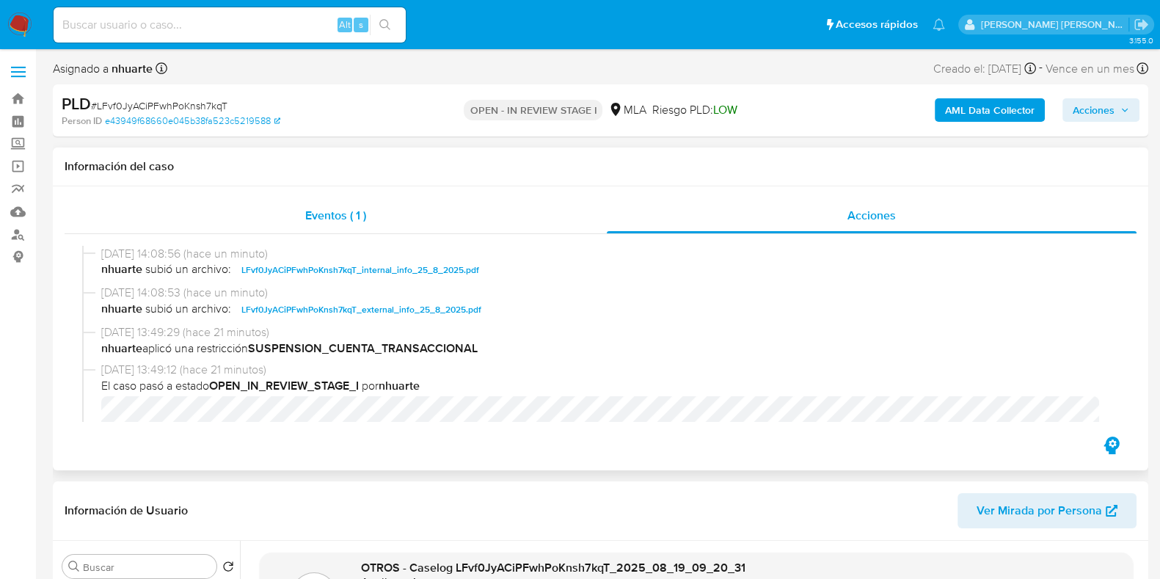
drag, startPoint x: 311, startPoint y: 202, endPoint x: 338, endPoint y: 207, distance: 27.5
click at [310, 202] on div "Eventos ( 1 )" at bounding box center [336, 215] width 542 height 35
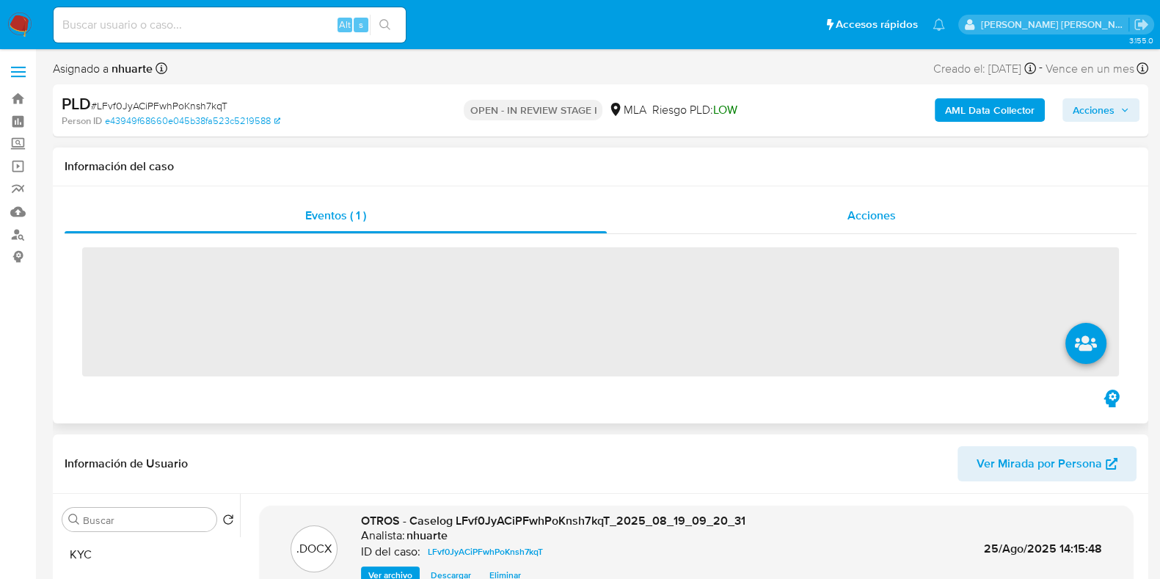
click at [858, 213] on span "Acciones" at bounding box center [871, 215] width 48 height 17
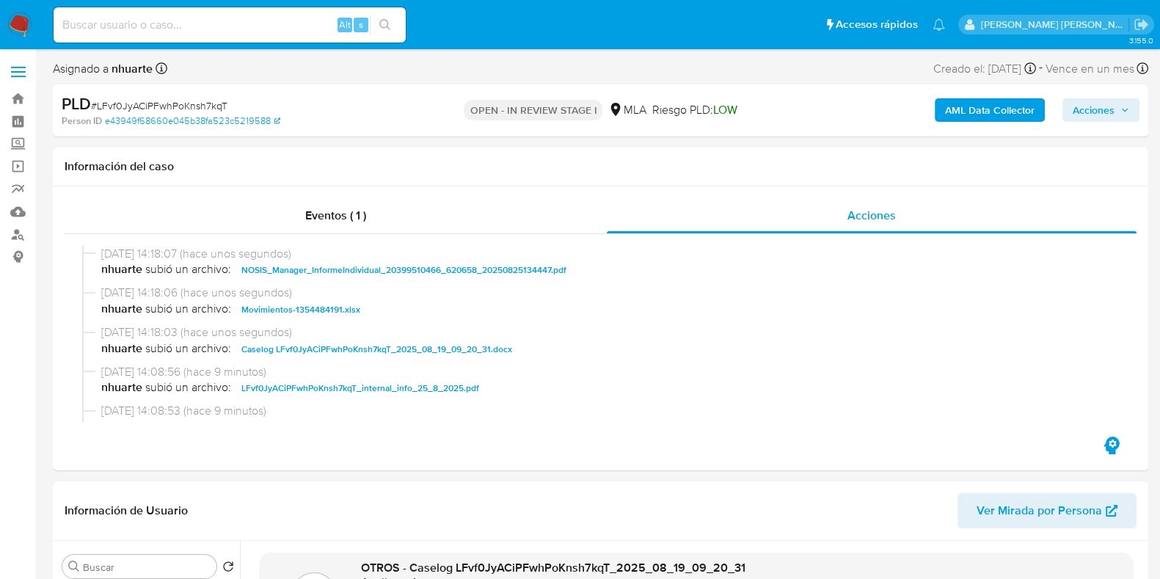
scroll to position [91, 0]
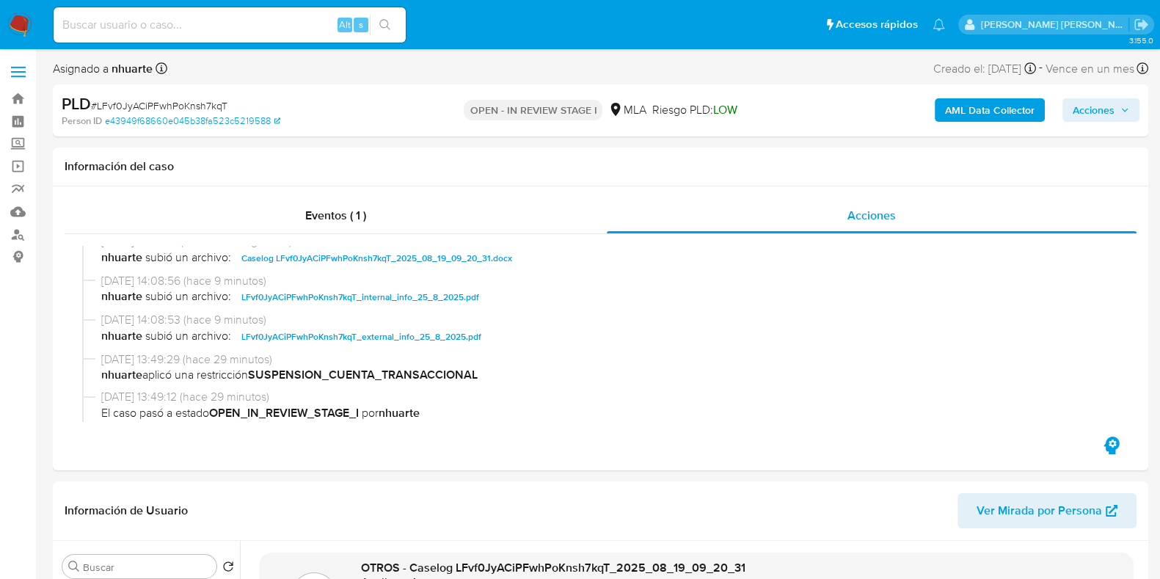
click at [1112, 112] on span "Acciones" at bounding box center [1094, 109] width 42 height 23
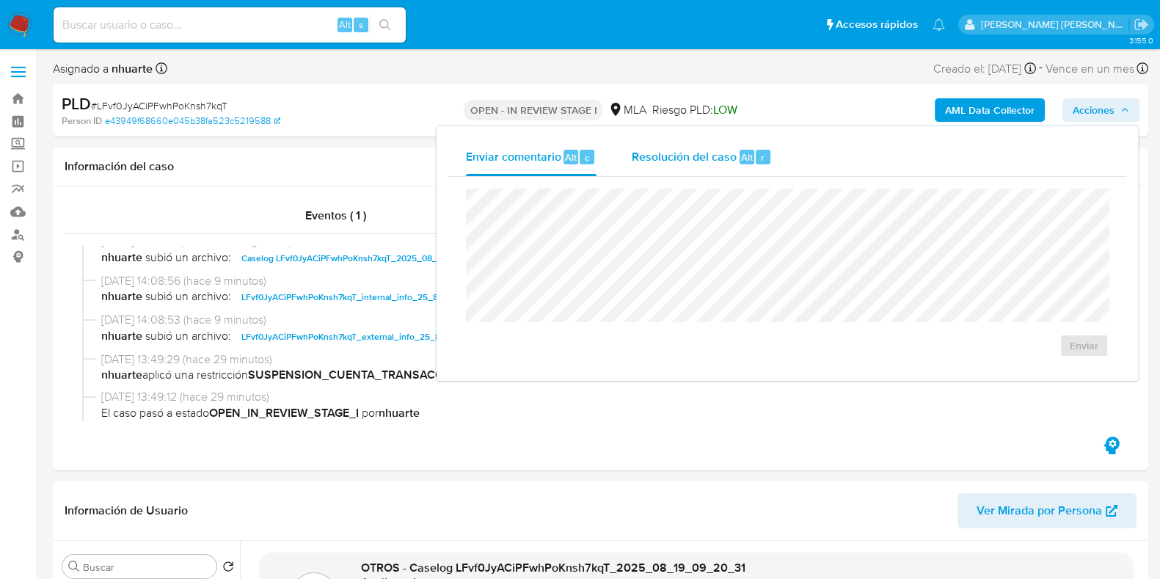
click at [712, 161] on span "Resolución del caso" at bounding box center [684, 156] width 105 height 17
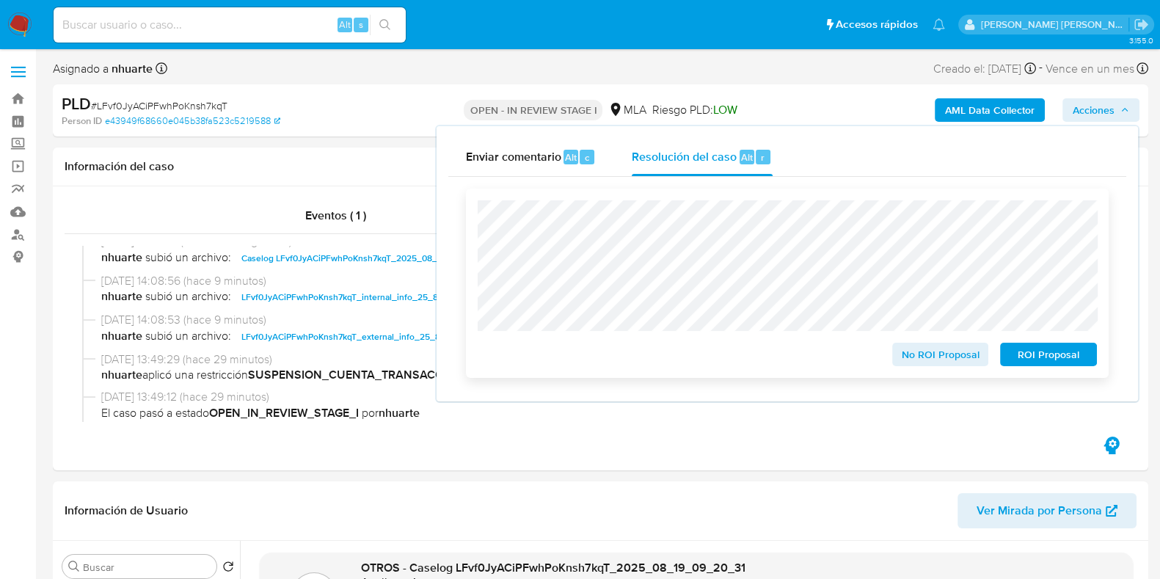
click at [1040, 351] on span "ROI Proposal" at bounding box center [1048, 354] width 76 height 21
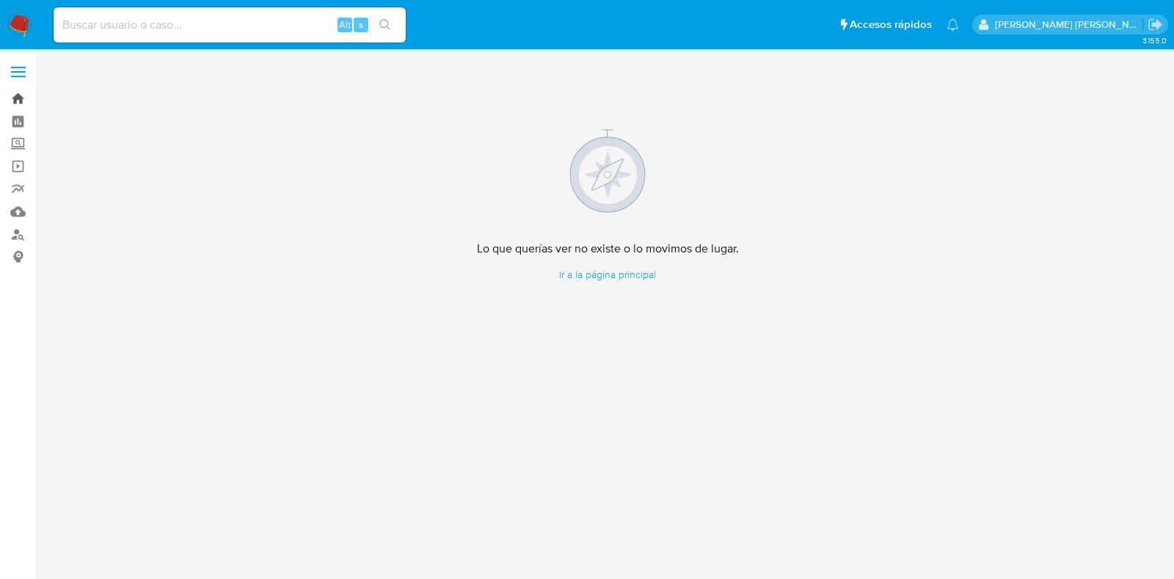
drag, startPoint x: 0, startPoint y: 0, endPoint x: 17, endPoint y: 101, distance: 102.6
click at [17, 101] on link "Bandeja" at bounding box center [87, 98] width 175 height 23
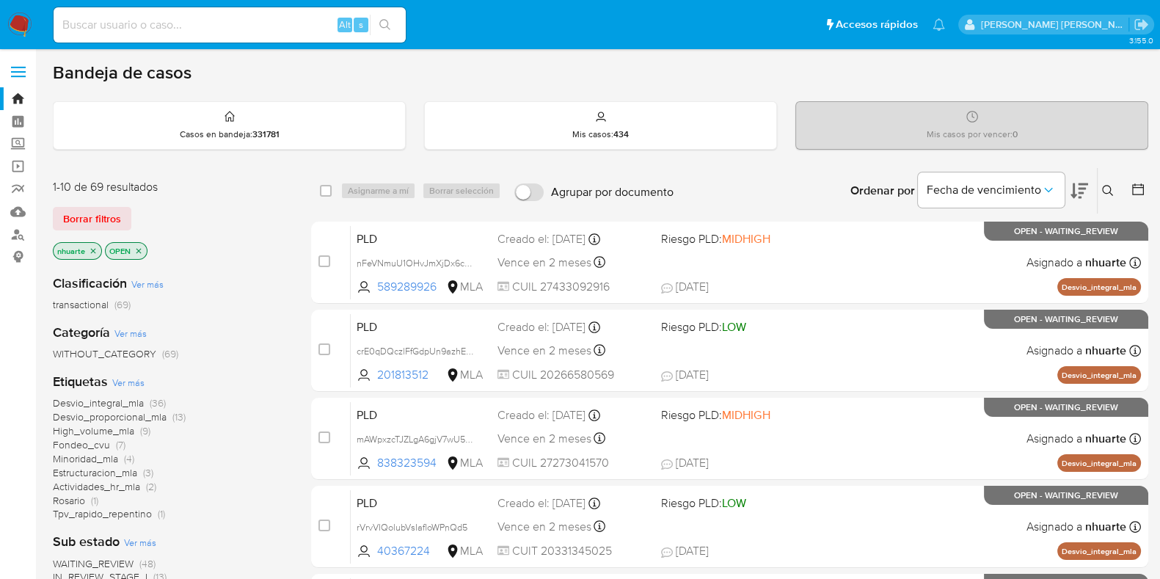
click at [117, 32] on input at bounding box center [230, 24] width 352 height 19
paste input "333447405"
type input "333447405"
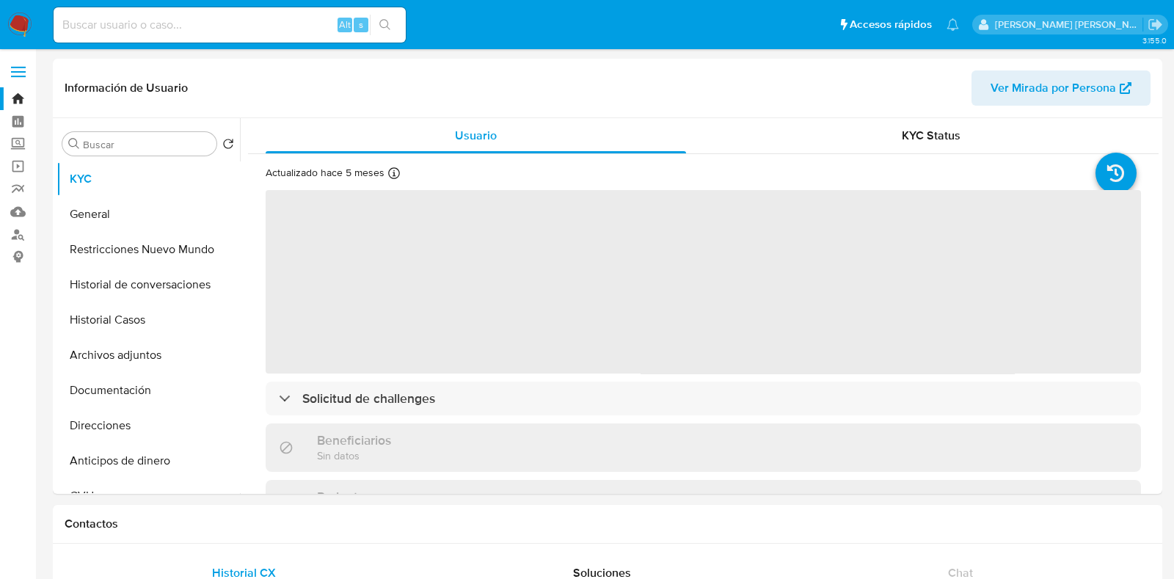
select select "10"
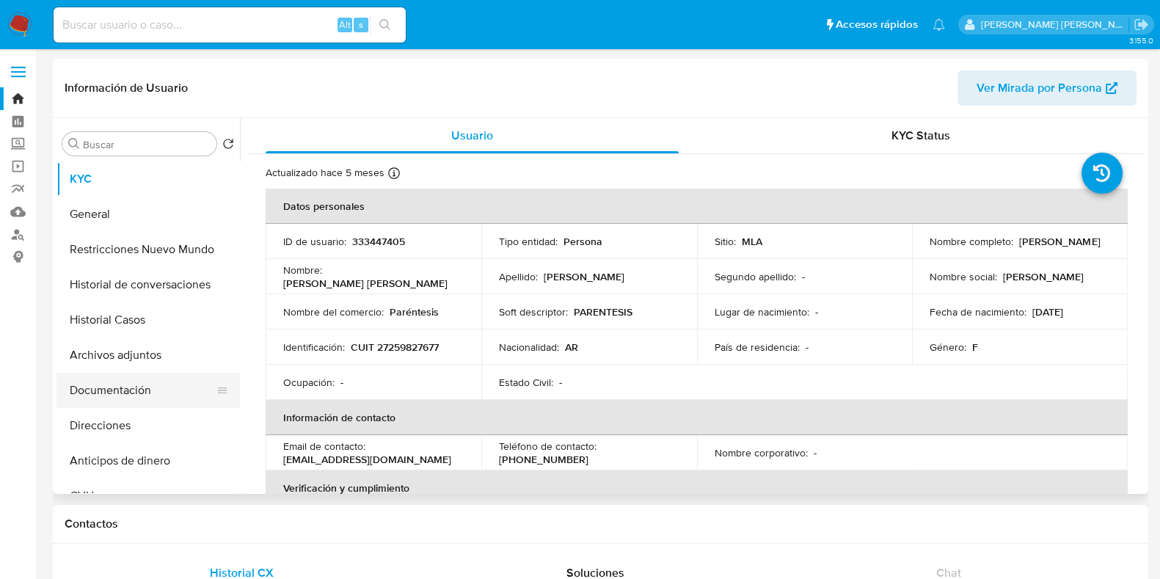
click at [125, 401] on button "Documentación" at bounding box center [142, 390] width 172 height 35
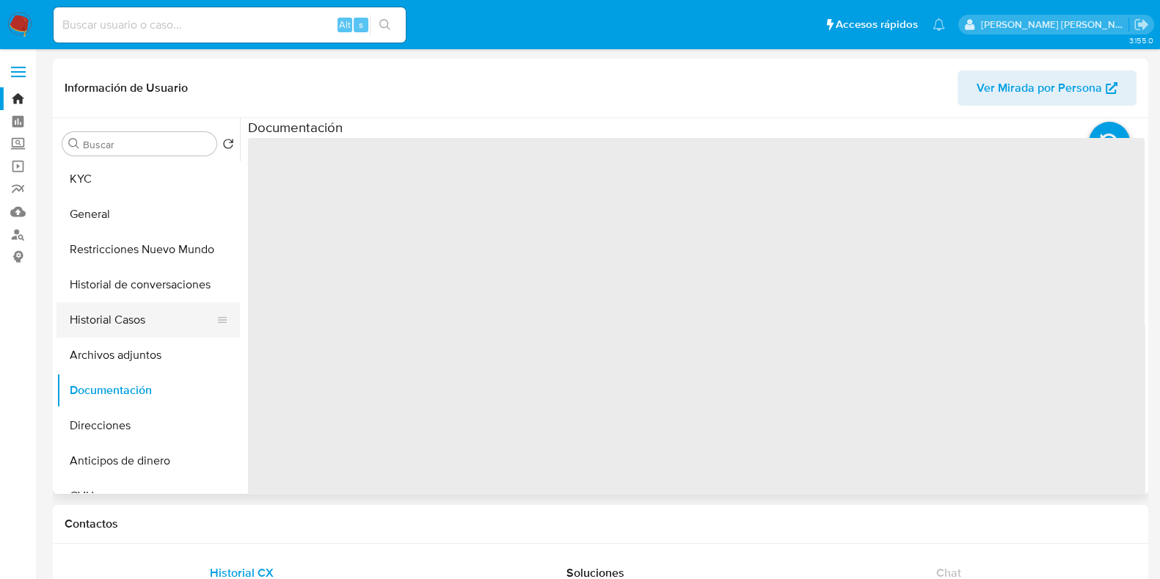
click at [138, 315] on button "Historial Casos" at bounding box center [142, 319] width 172 height 35
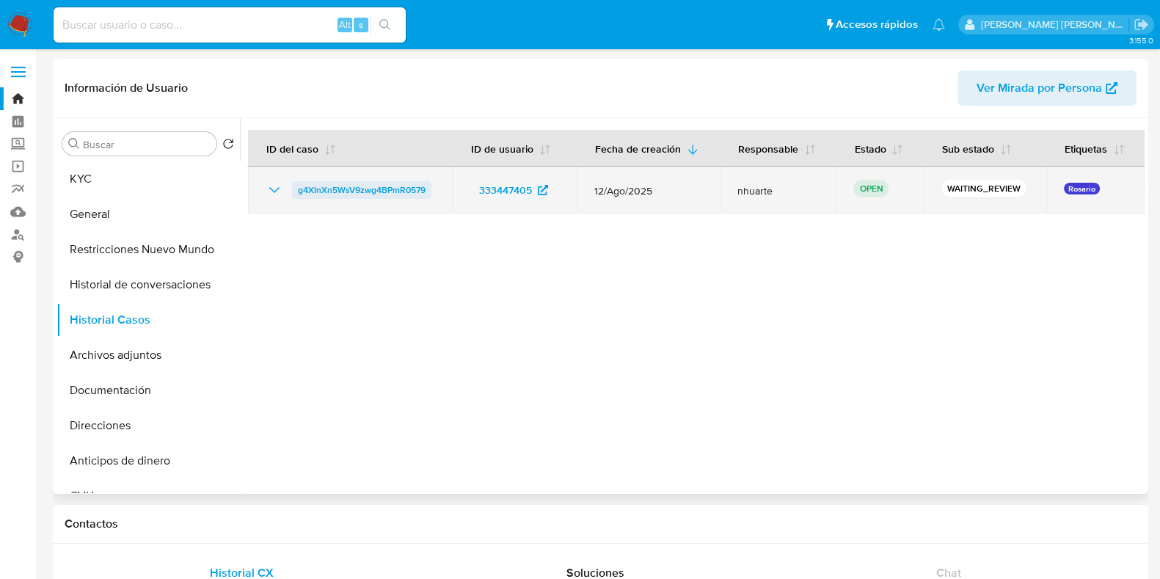
click at [420, 186] on span "g4XInXn5WsV9zwg4BPmR0579" at bounding box center [362, 190] width 128 height 18
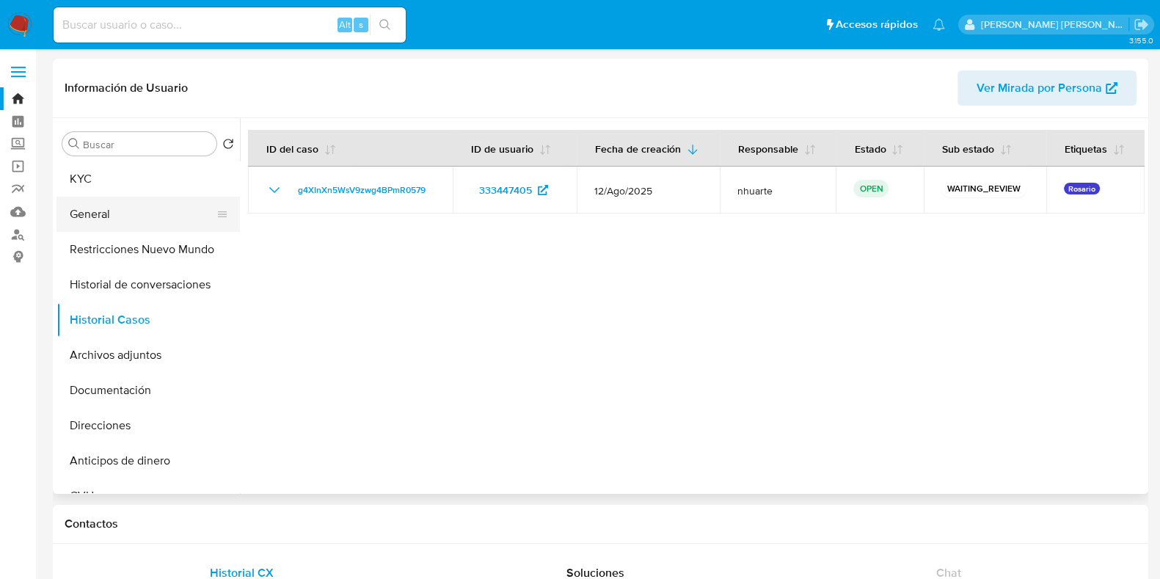
click at [123, 205] on button "General" at bounding box center [142, 214] width 172 height 35
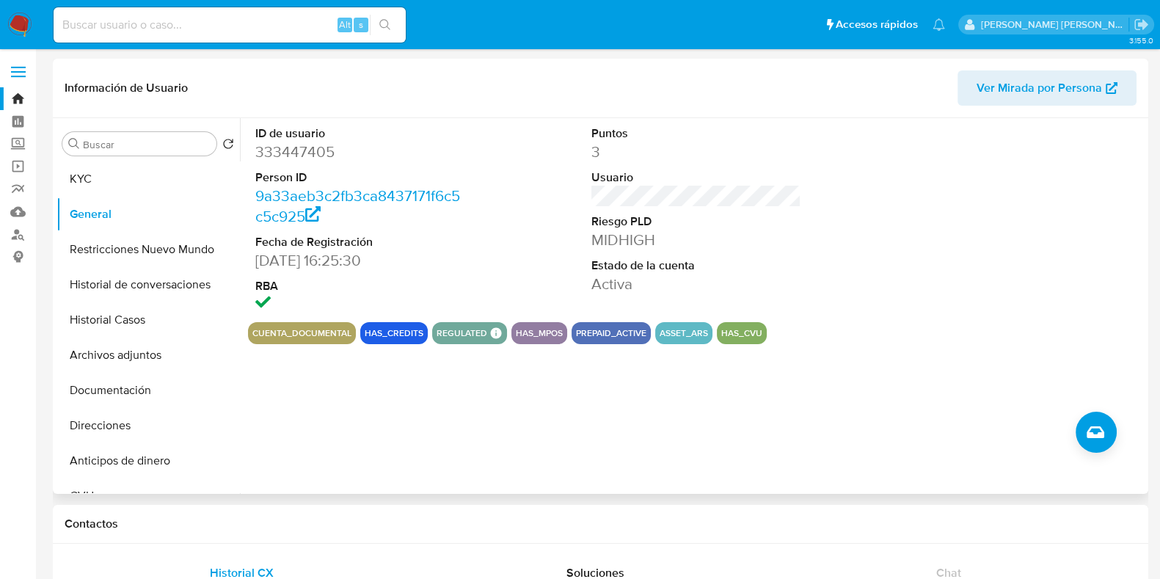
click at [308, 142] on dd "333447405" at bounding box center [360, 152] width 210 height 21
copy dd "333447405"
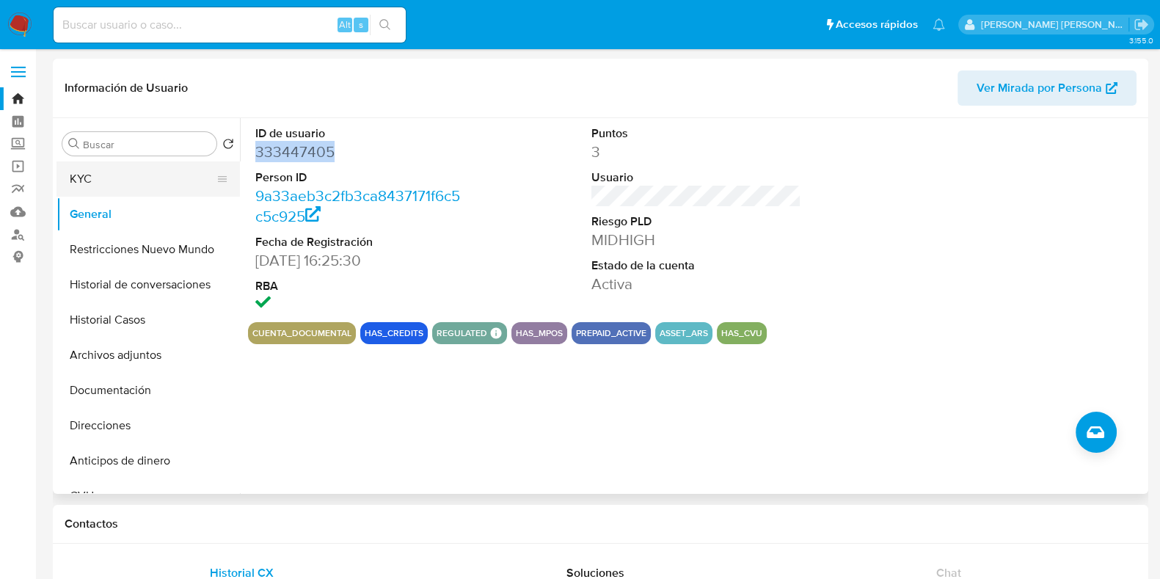
click at [136, 187] on button "KYC" at bounding box center [142, 178] width 172 height 35
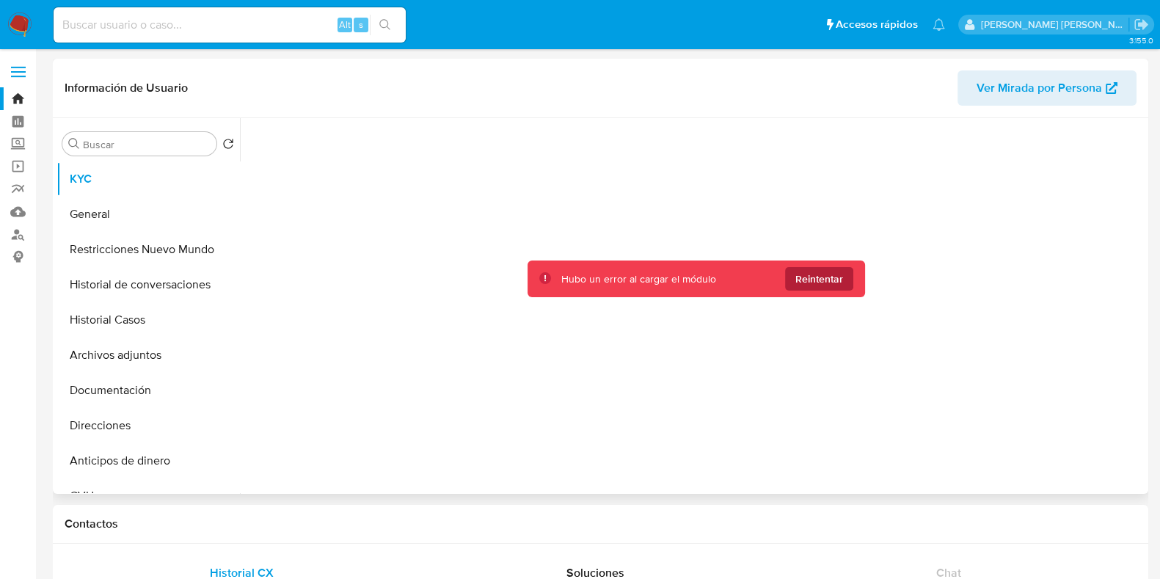
click at [826, 285] on span "Reintentar" at bounding box center [819, 278] width 48 height 23
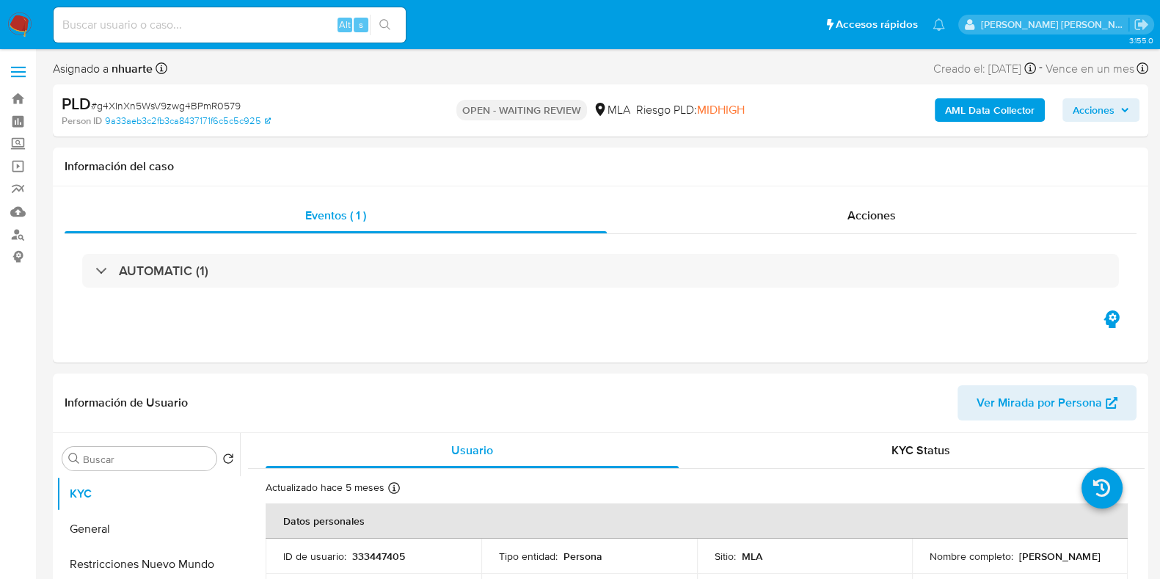
select select "10"
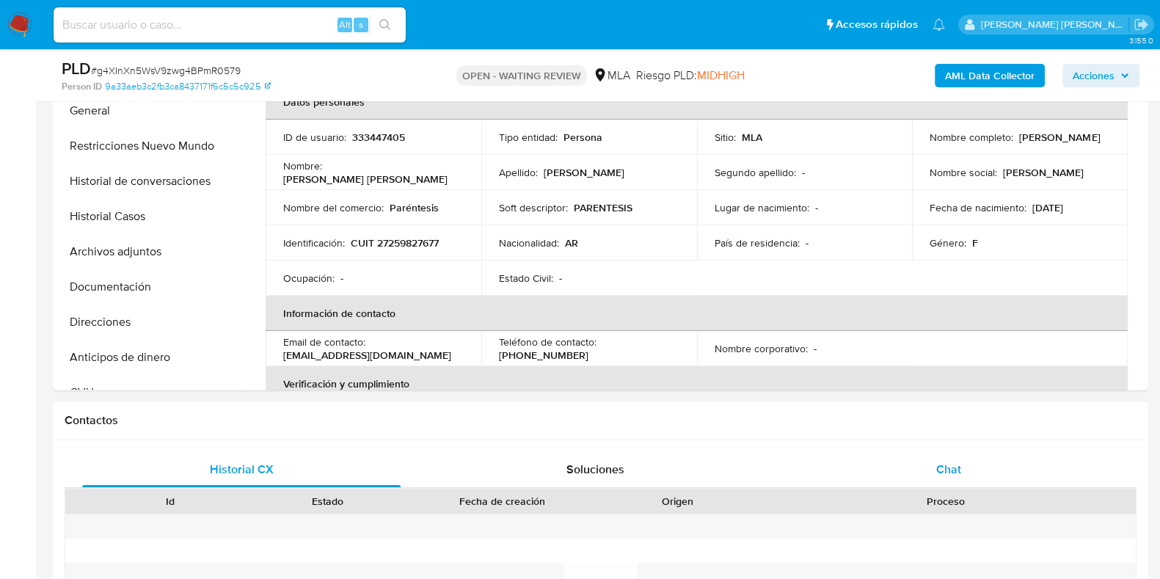
click at [954, 461] on span "Chat" at bounding box center [948, 469] width 25 height 17
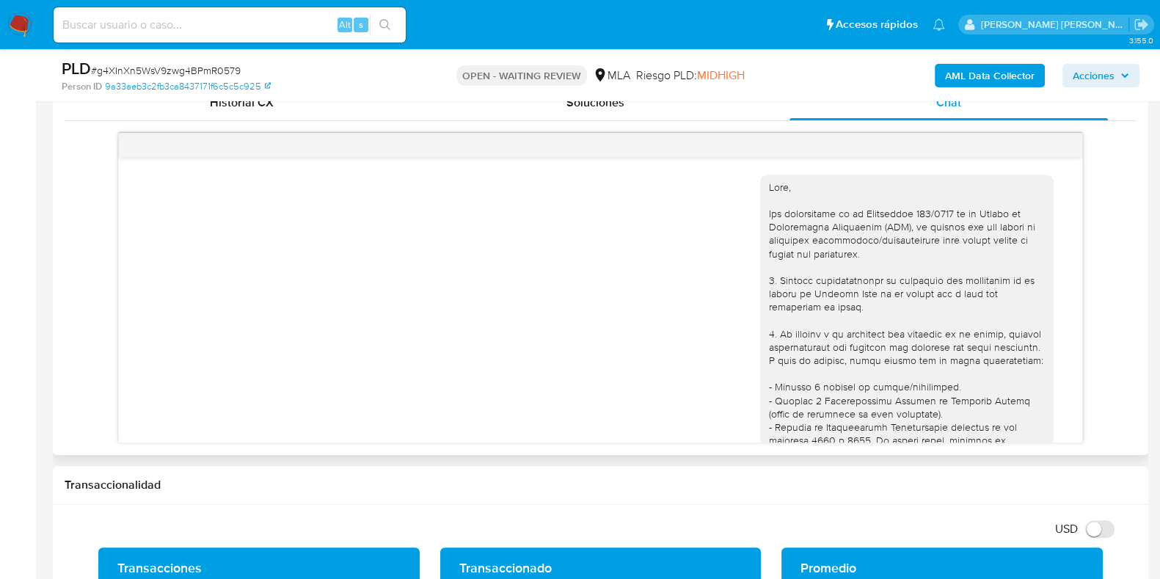
scroll to position [640, 0]
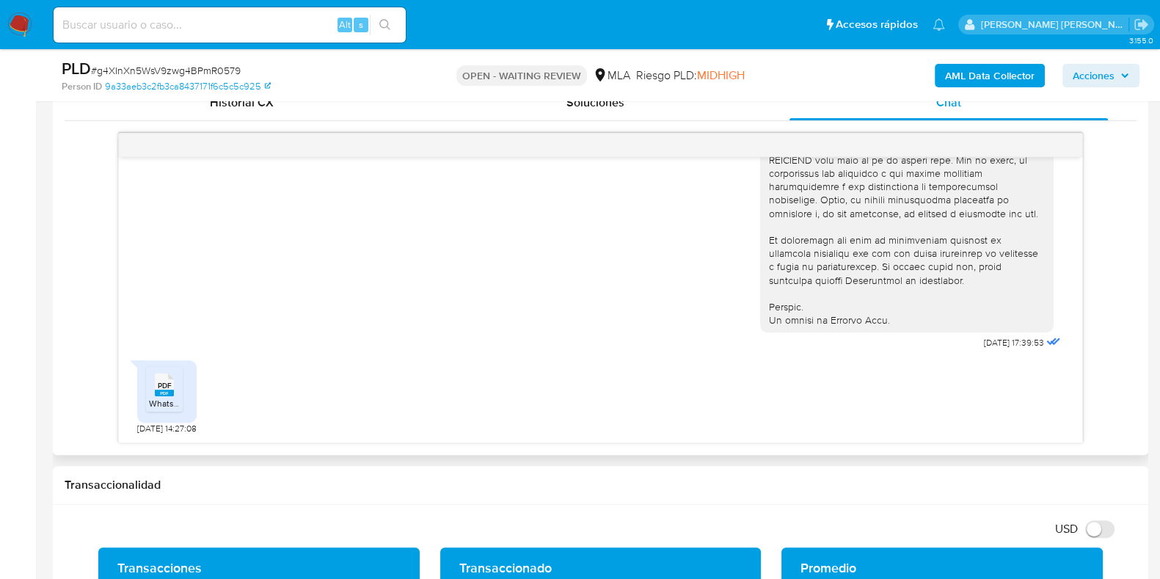
click at [162, 381] on span "PDF" at bounding box center [165, 386] width 14 height 10
click at [125, 70] on span "# g4XInXn5WsV9zwg4BPmR0579" at bounding box center [166, 70] width 150 height 15
copy span "g4XInXn5WsV9zwg4BPmR0579"
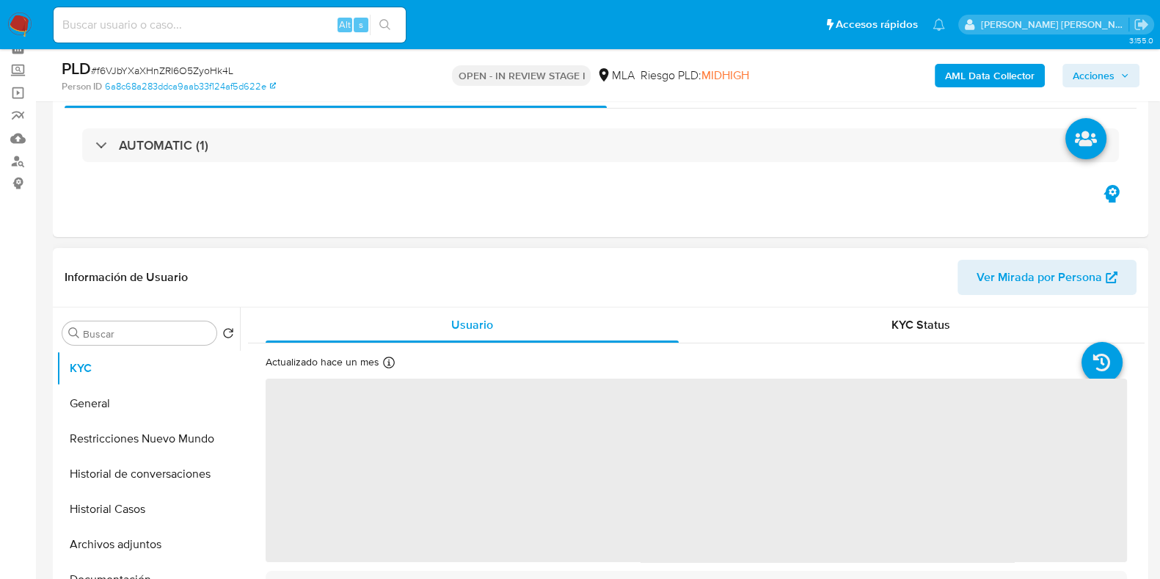
scroll to position [91, 0]
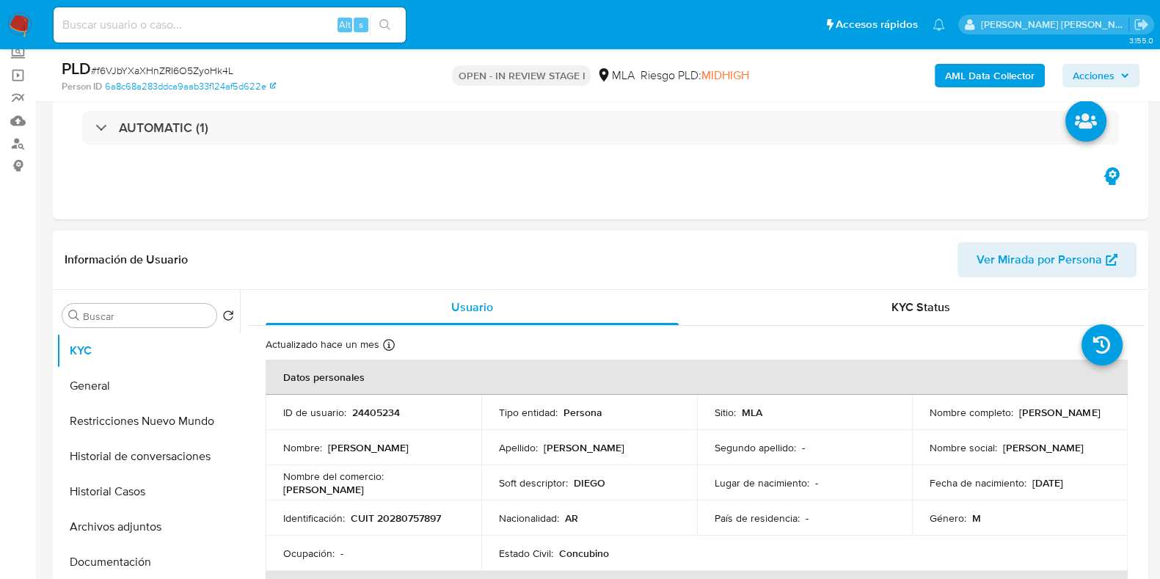
select select "10"
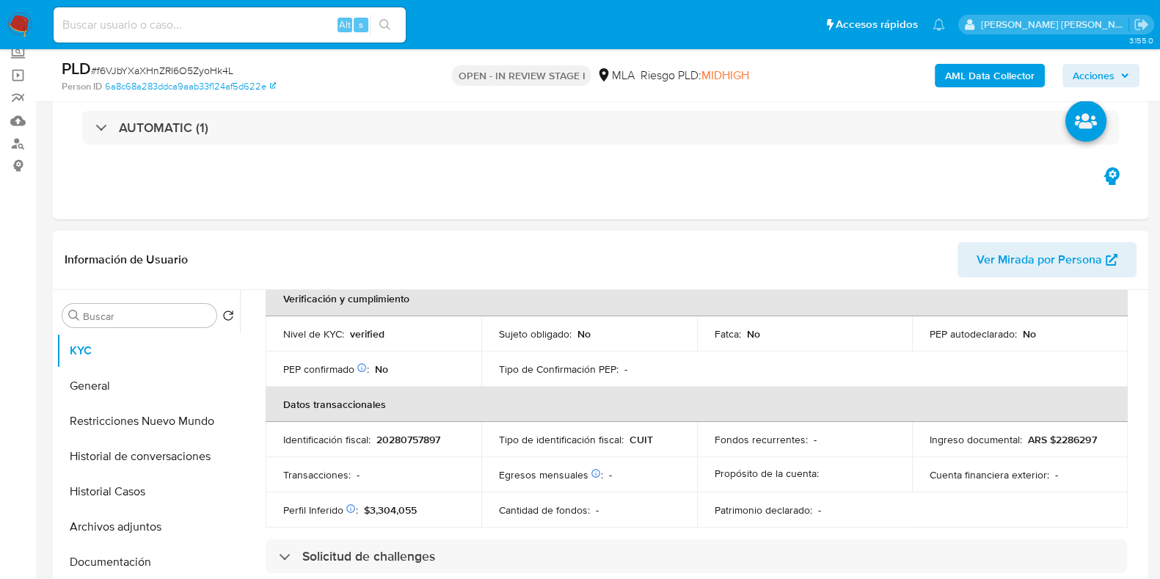
scroll to position [366, 0]
click at [127, 537] on button "Archivos adjuntos" at bounding box center [142, 526] width 172 height 35
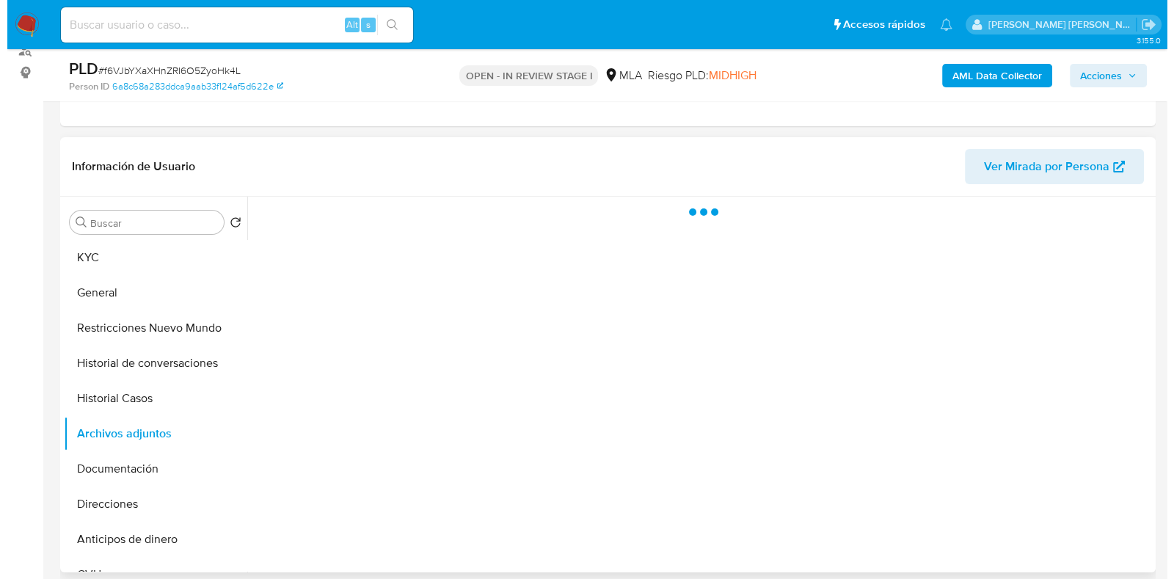
scroll to position [275, 0]
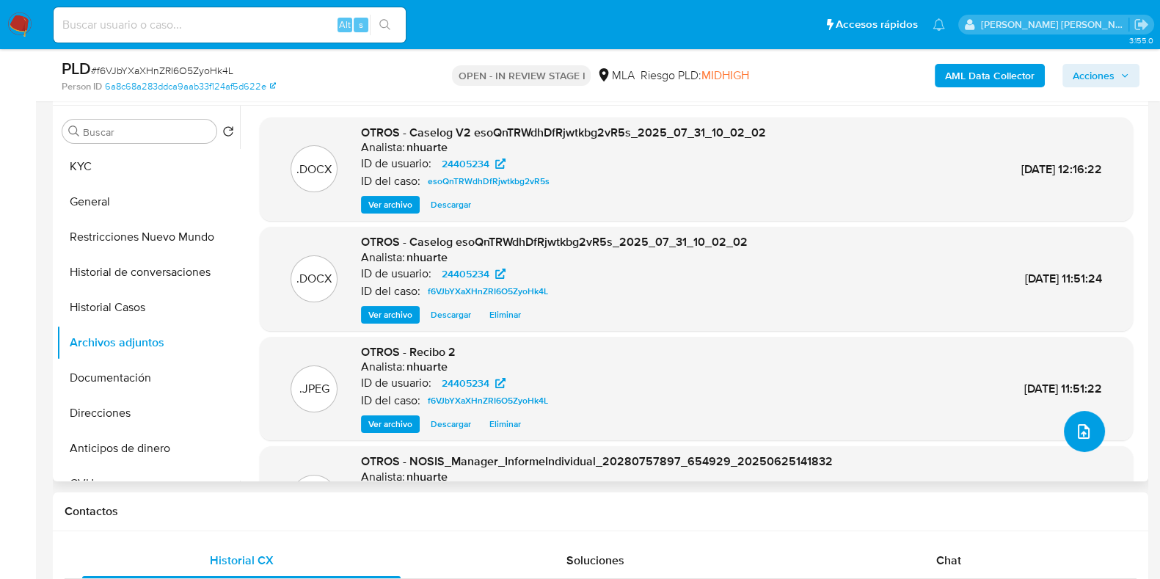
click at [1075, 428] on icon "upload-file" at bounding box center [1084, 432] width 18 height 18
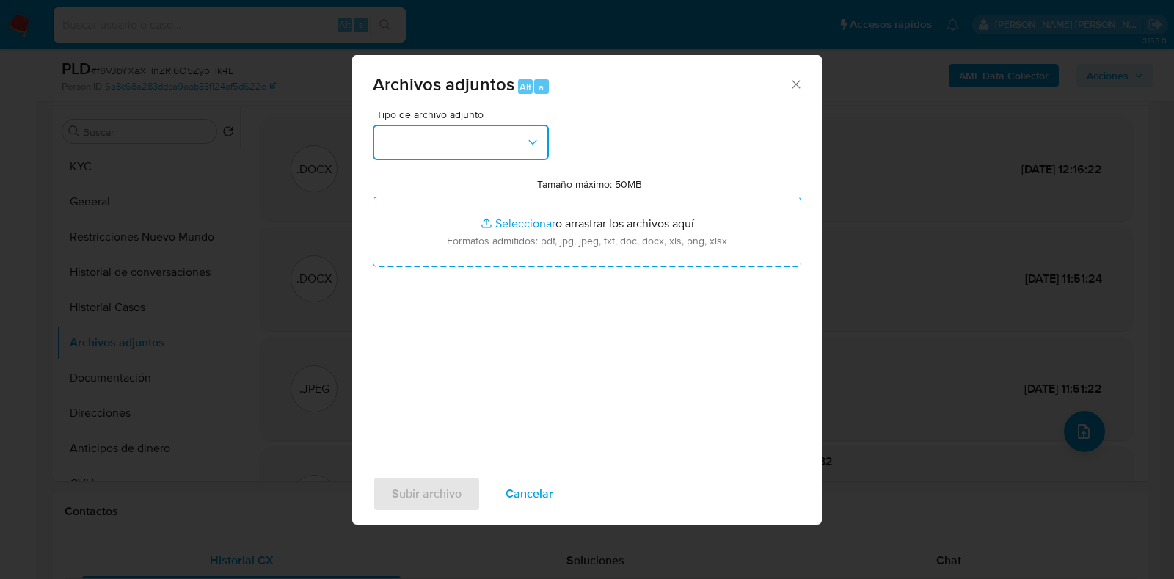
click at [531, 146] on icon "button" at bounding box center [532, 142] width 15 height 15
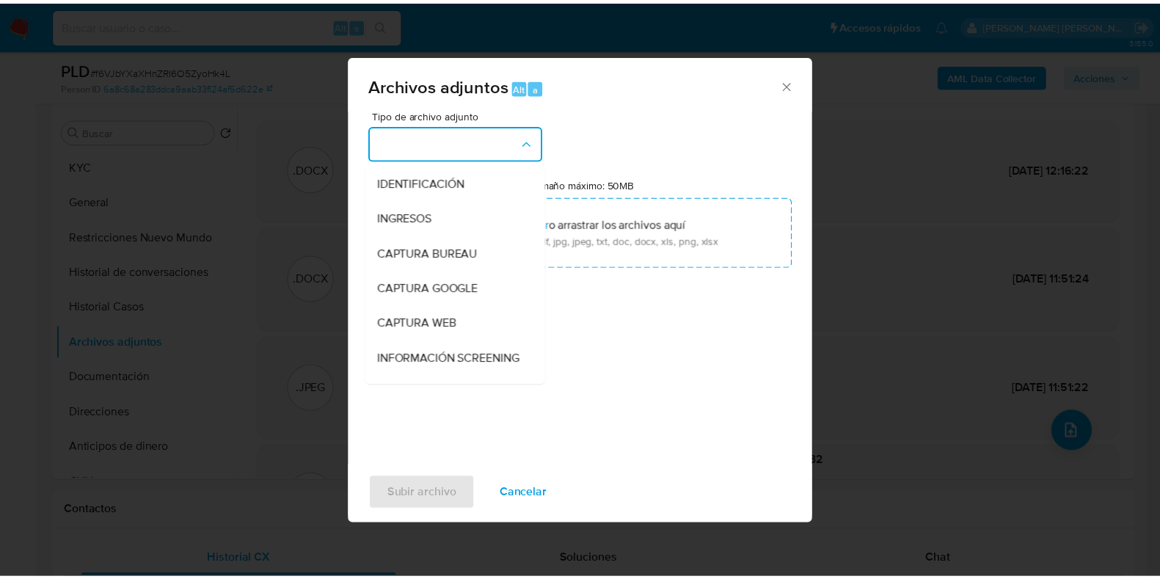
scroll to position [189, 0]
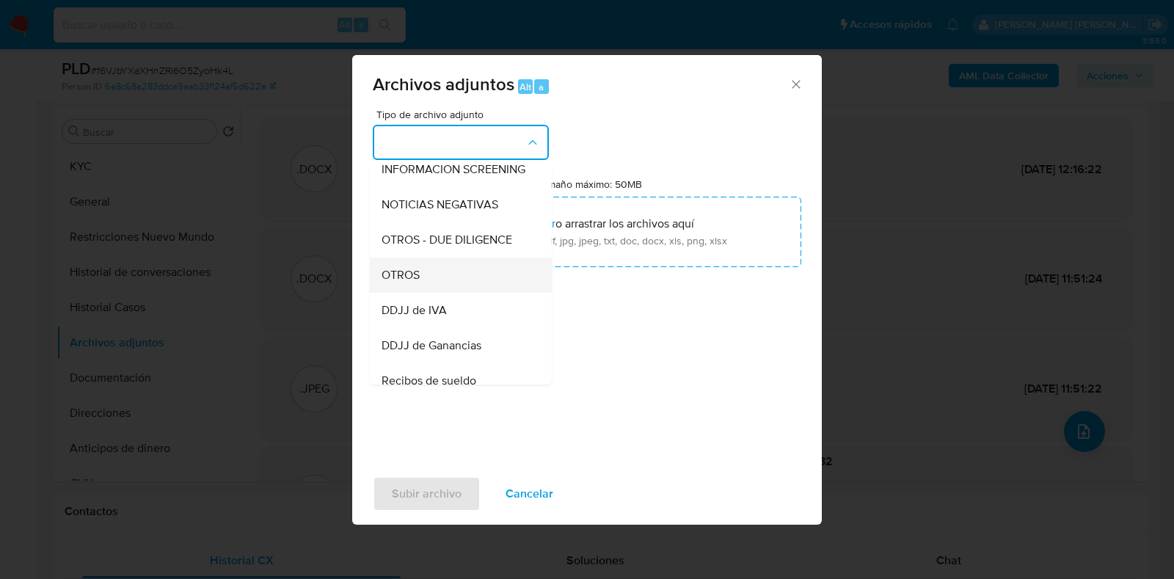
click at [452, 288] on div "OTROS" at bounding box center [457, 275] width 150 height 35
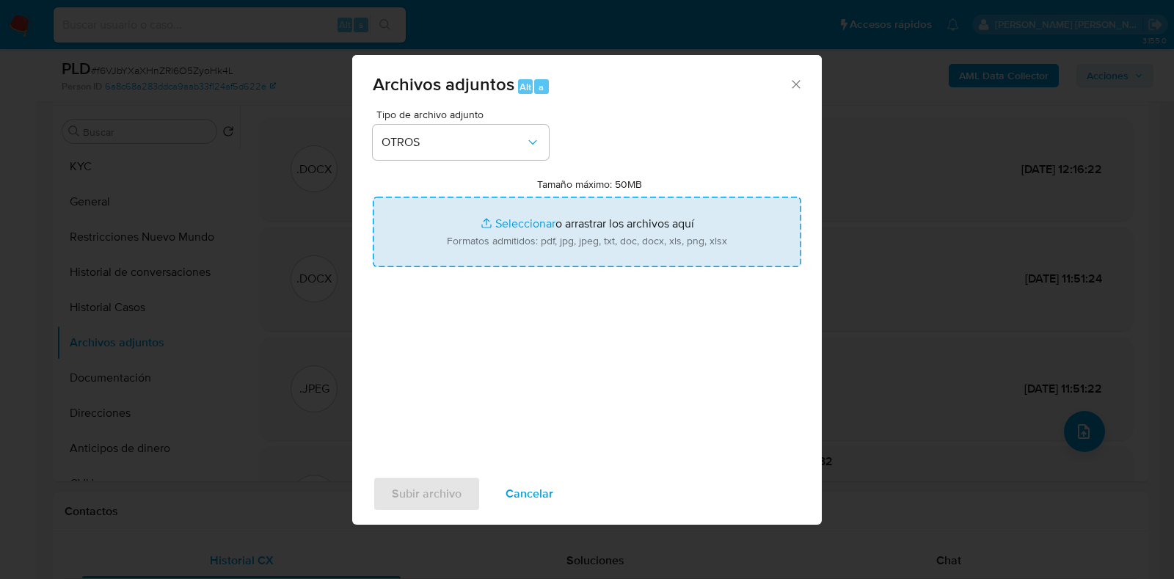
type input "C:\fakepath\Movimientos-24405234 V2-.xlsx"
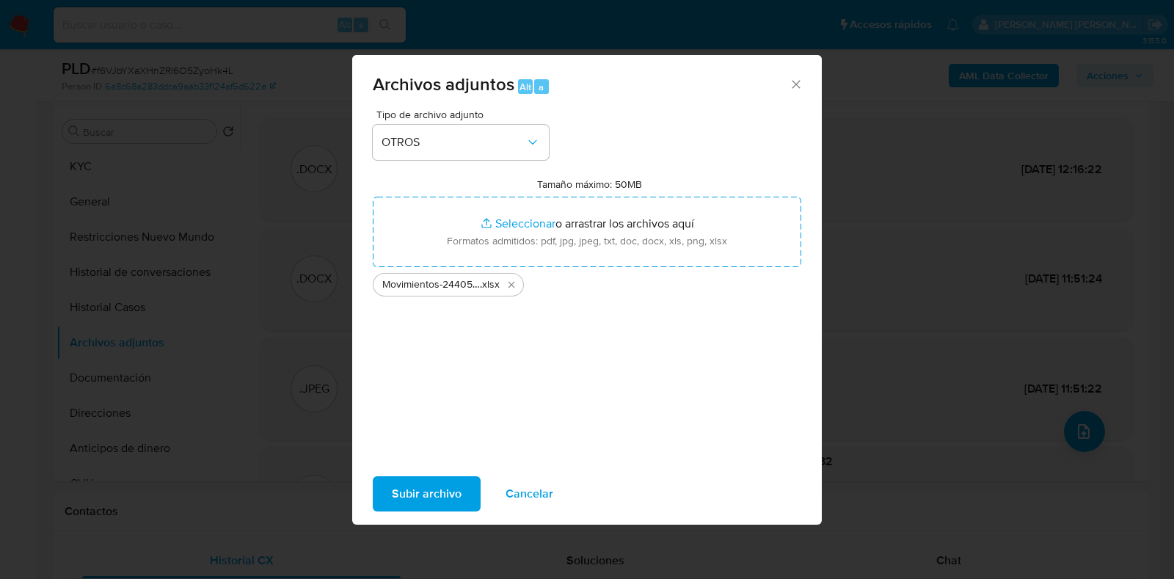
click at [415, 490] on span "Subir archivo" at bounding box center [427, 494] width 70 height 32
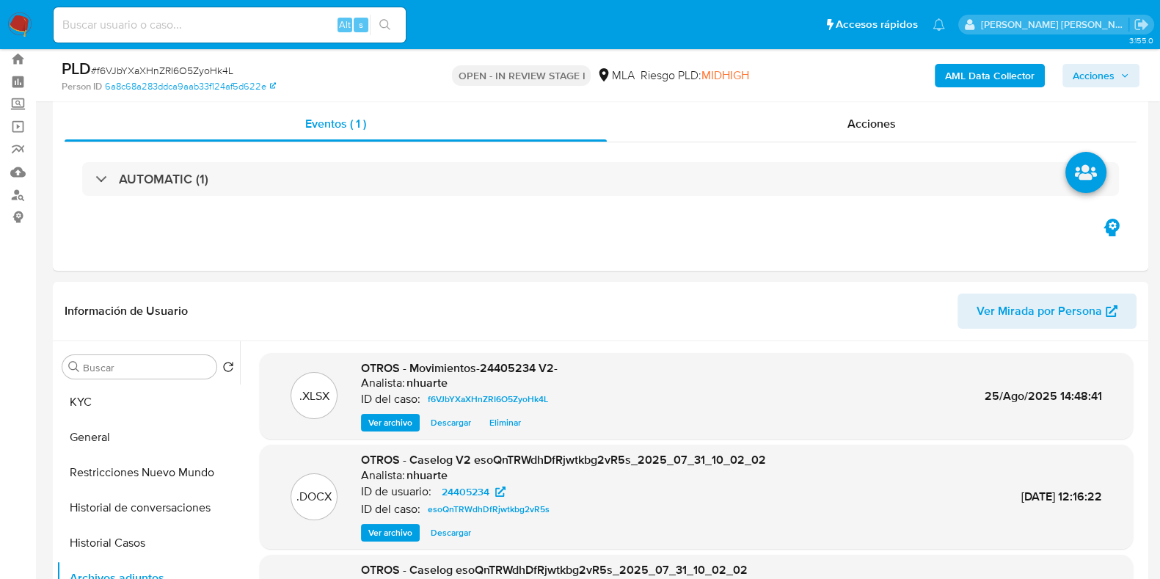
scroll to position [0, 0]
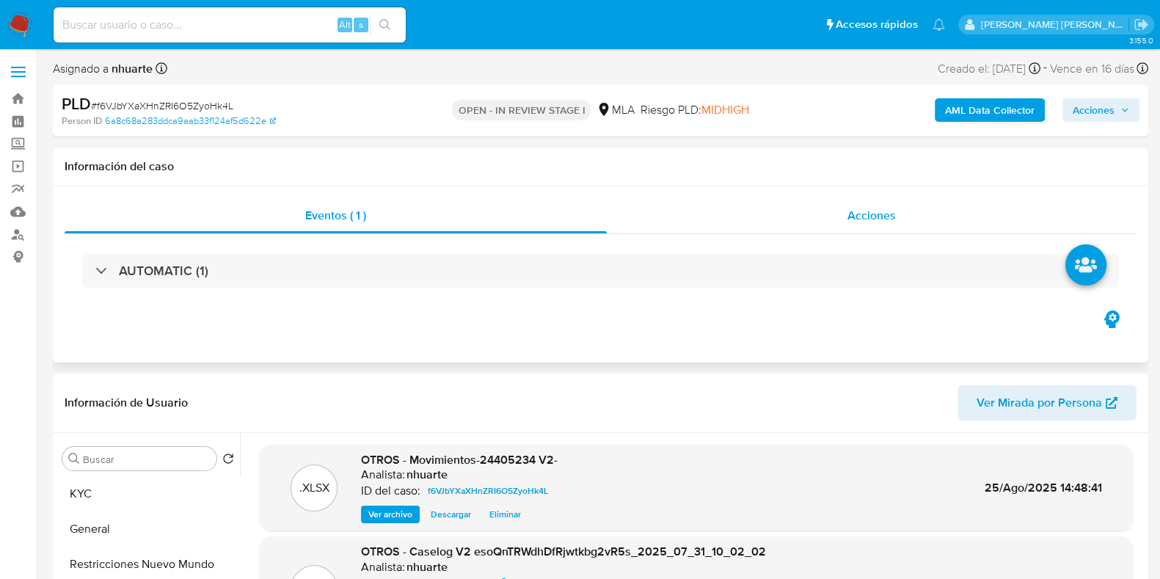
click at [866, 208] on span "Acciones" at bounding box center [871, 215] width 48 height 17
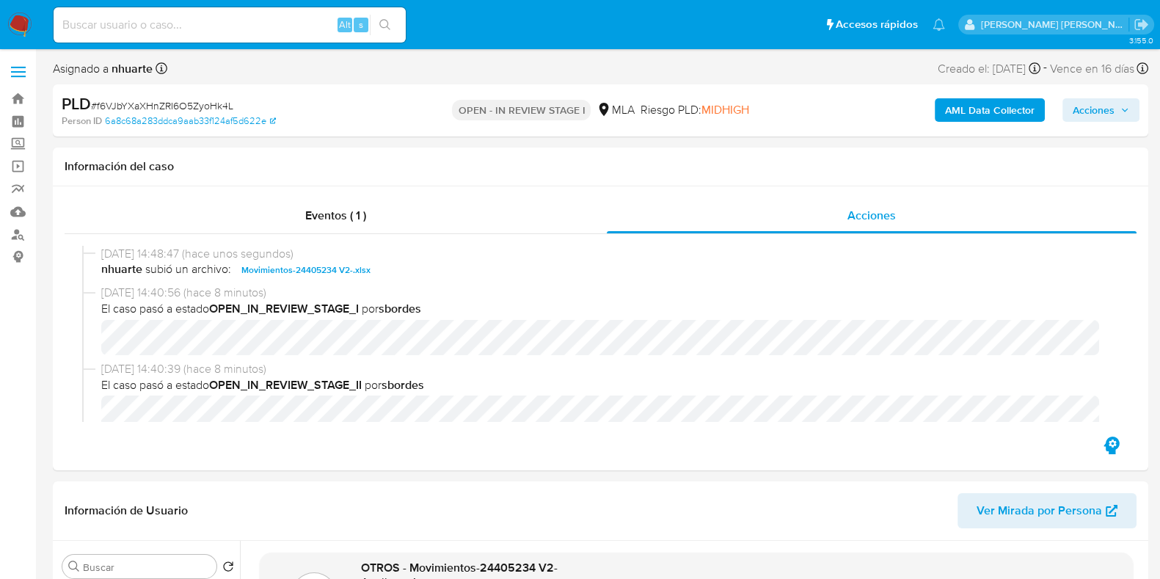
click at [1078, 106] on span "Acciones" at bounding box center [1094, 109] width 42 height 23
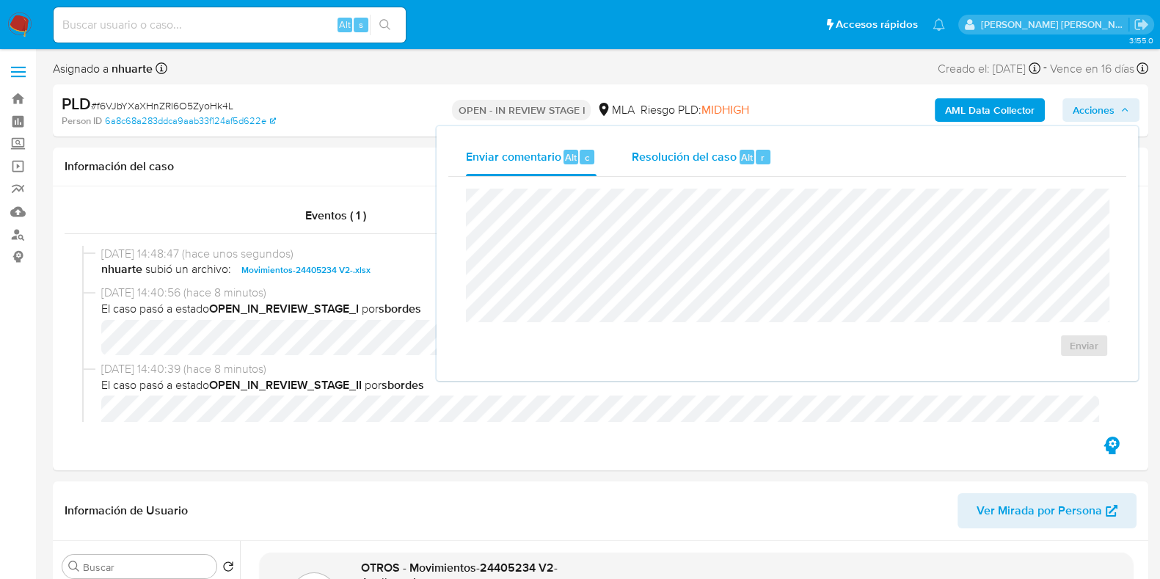
click at [729, 167] on div "Resolución del caso Alt r" at bounding box center [702, 157] width 140 height 38
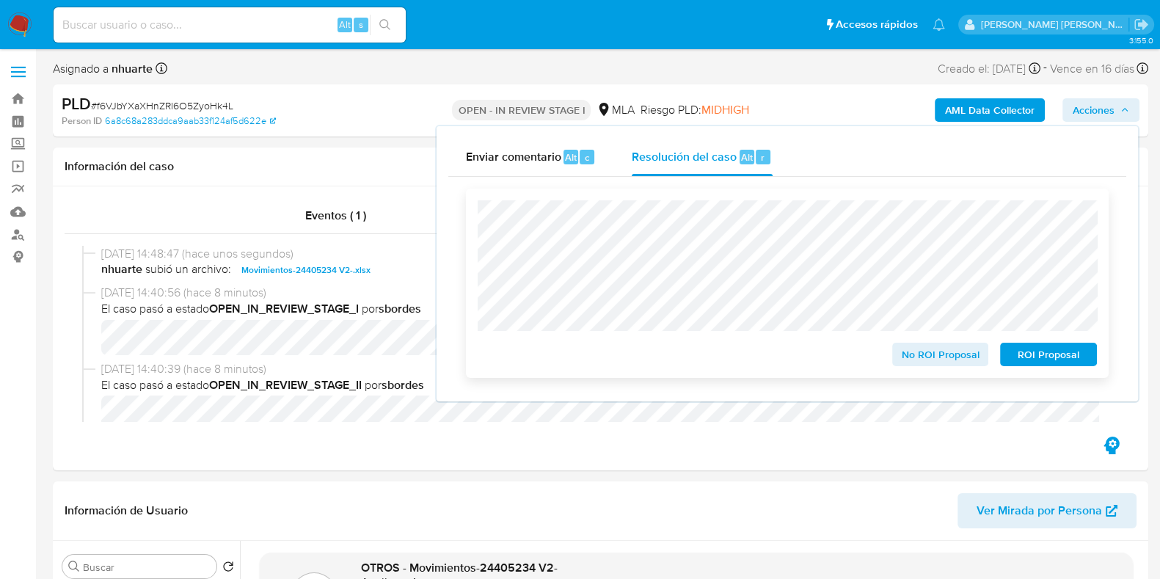
click at [1056, 354] on span "ROI Proposal" at bounding box center [1048, 354] width 76 height 21
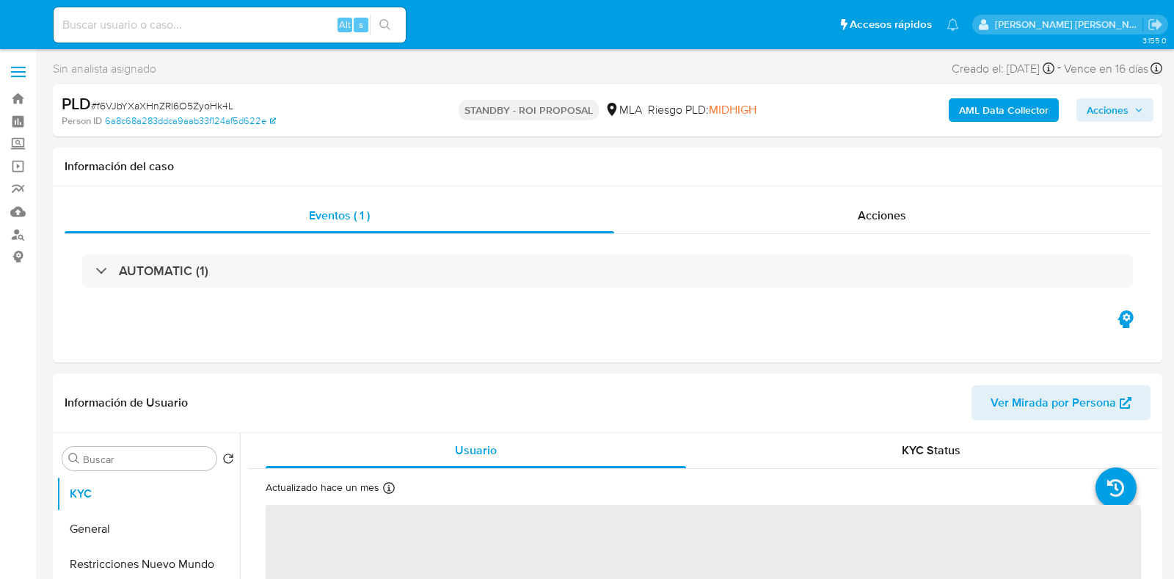
select select "10"
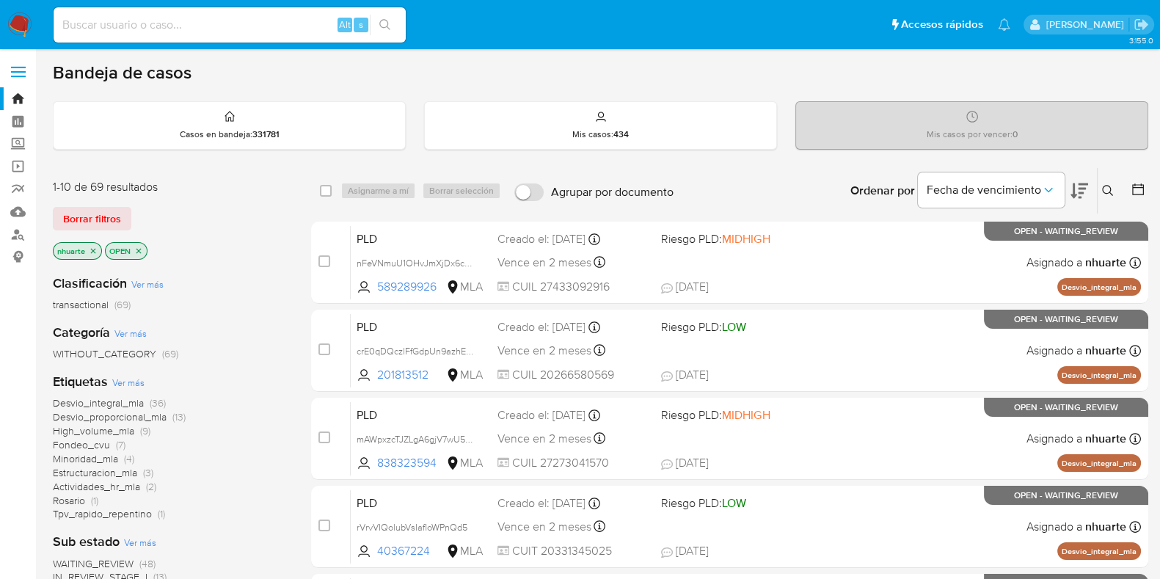
click at [108, 209] on span "Borrar filtros" at bounding box center [92, 218] width 58 height 21
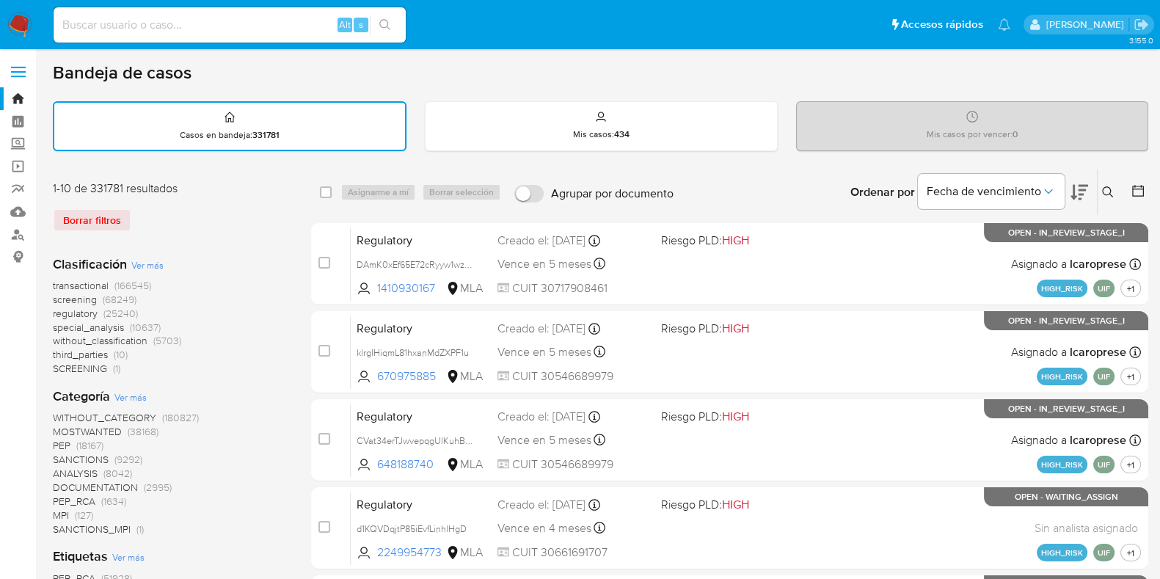
click at [1106, 189] on icon at bounding box center [1108, 192] width 12 height 12
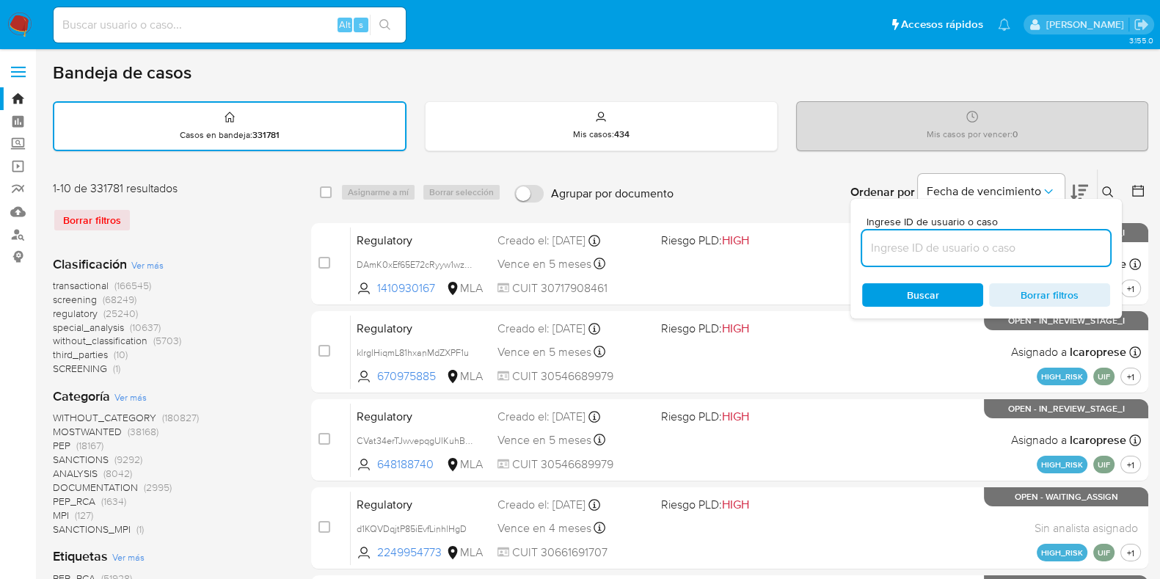
click at [965, 251] on input at bounding box center [986, 247] width 248 height 19
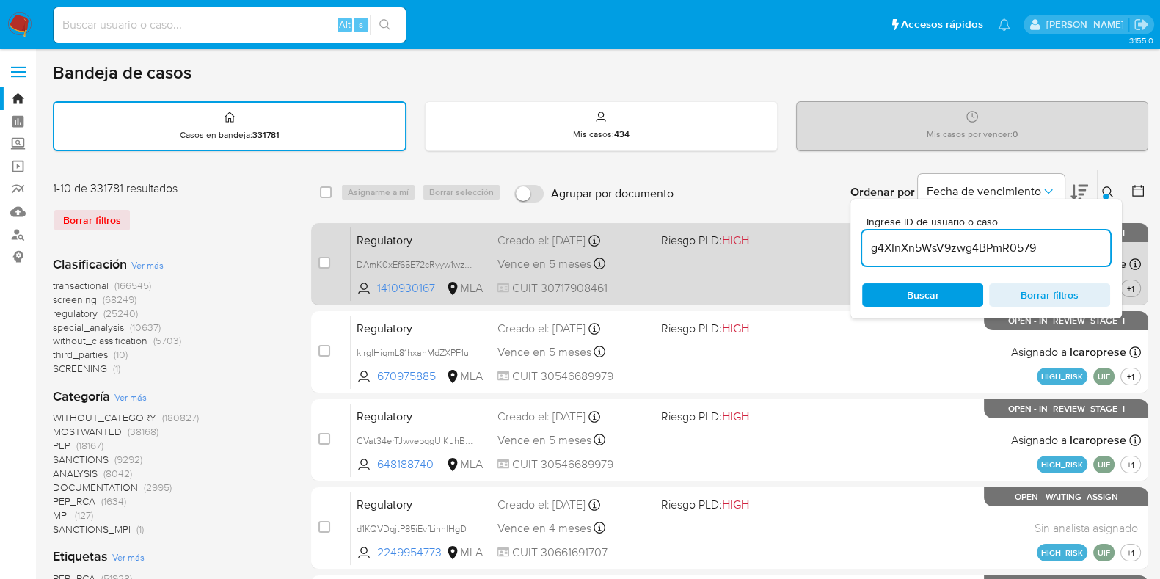
type input "g4XInXn5WsV9zwg4BPmR0579"
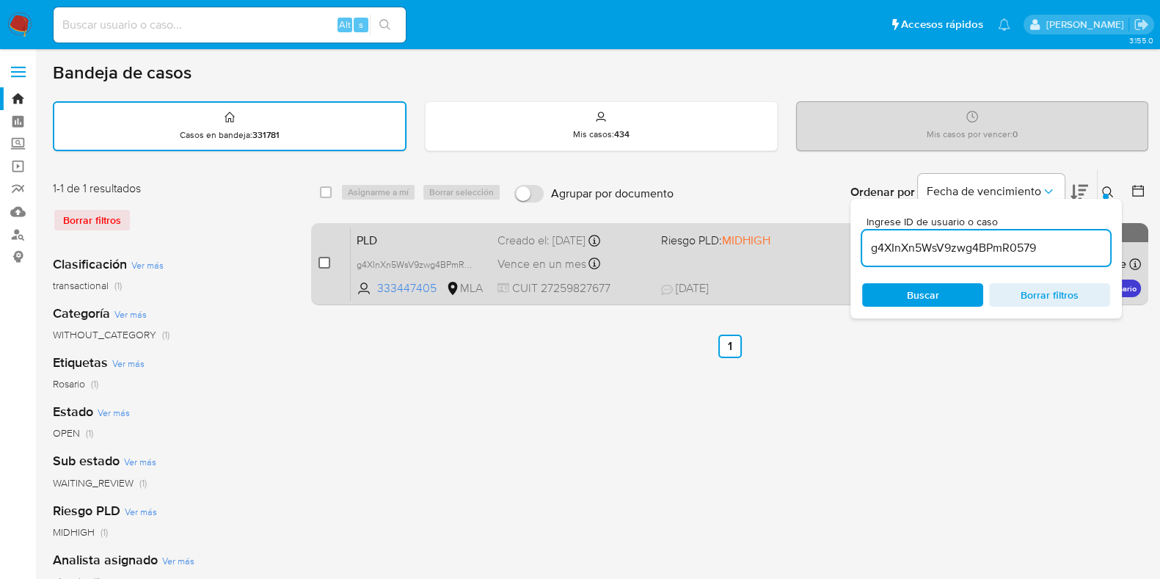
click at [323, 262] on input "checkbox" at bounding box center [324, 263] width 12 height 12
checkbox input "true"
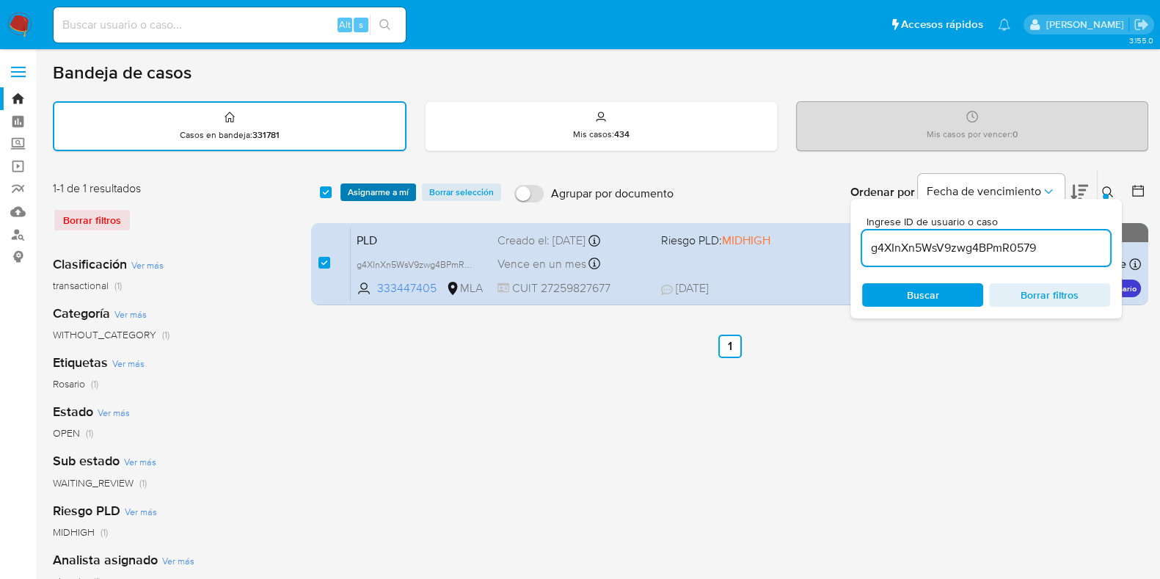
click at [395, 189] on span "Asignarme a mí" at bounding box center [378, 192] width 61 height 15
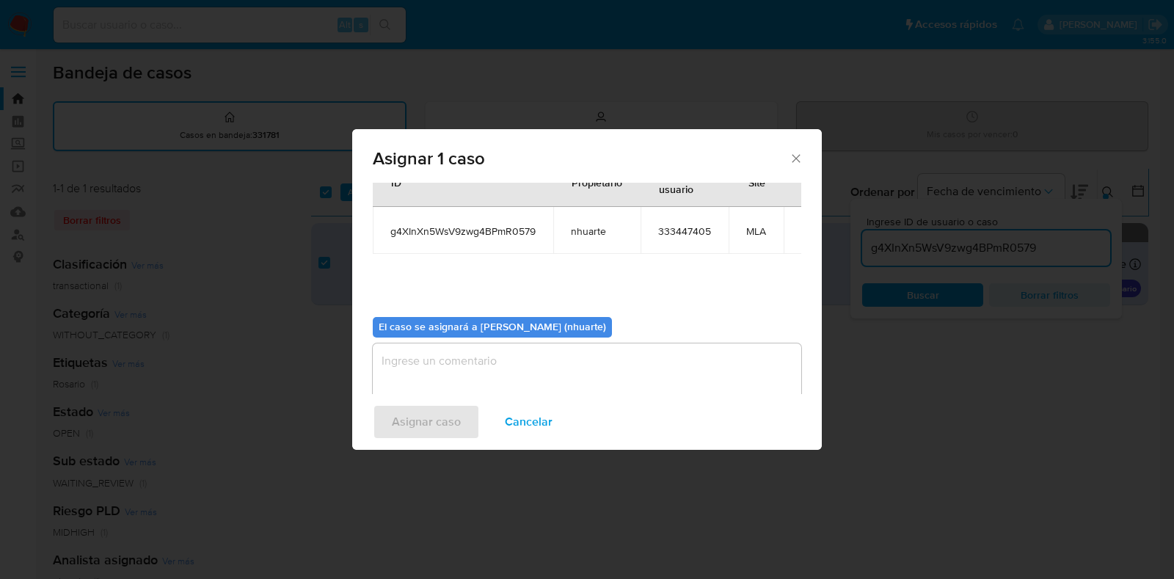
scroll to position [76, 0]
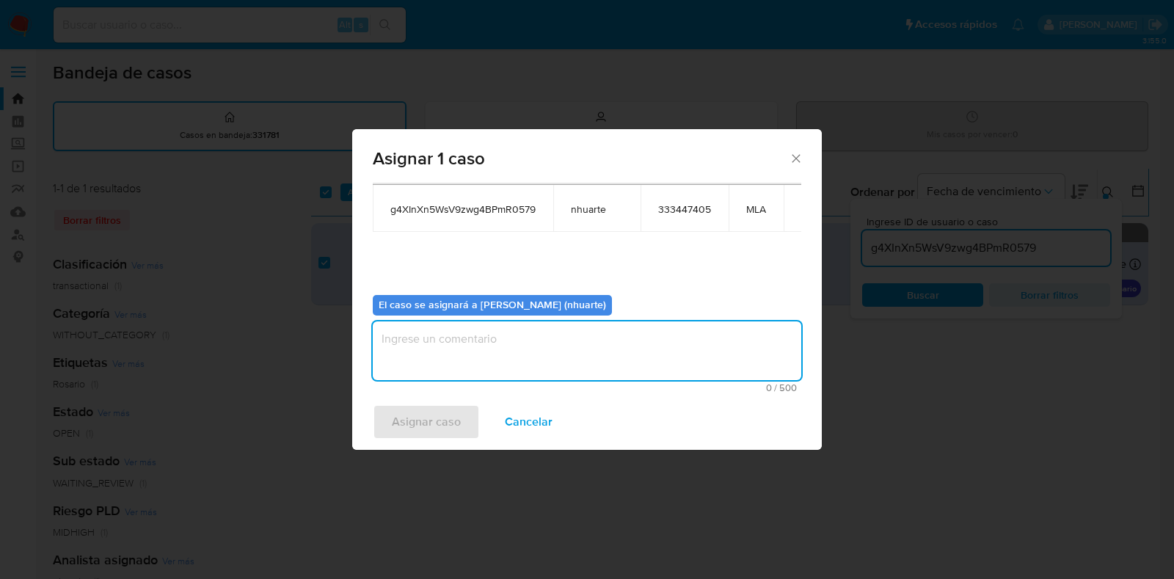
click at [514, 354] on textarea "assign-modal" at bounding box center [587, 350] width 428 height 59
type textarea "Asignación"
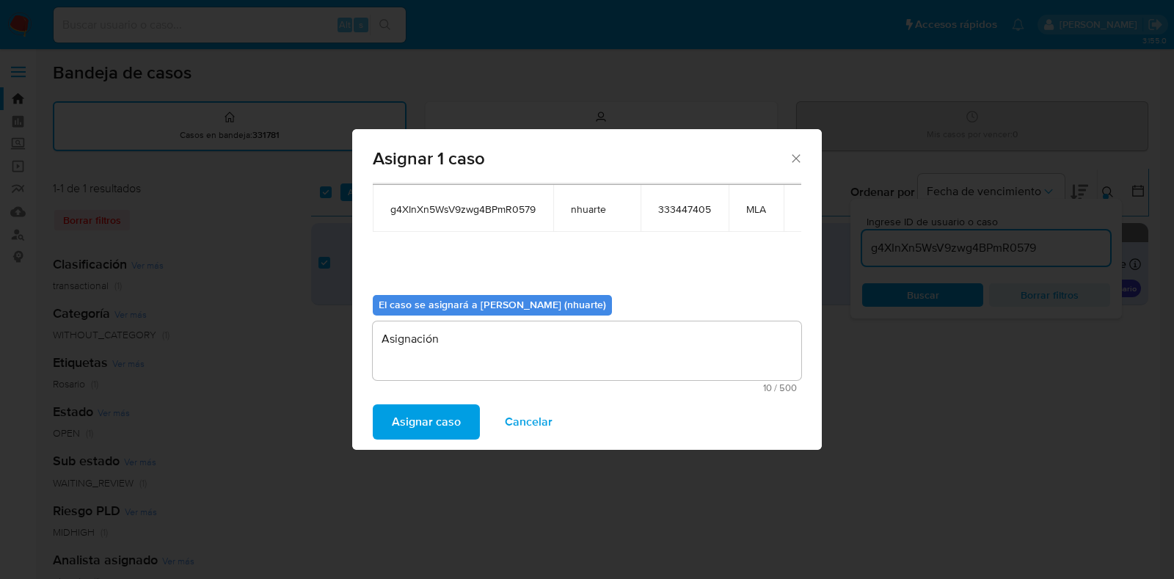
click at [453, 417] on span "Asignar caso" at bounding box center [426, 422] width 69 height 32
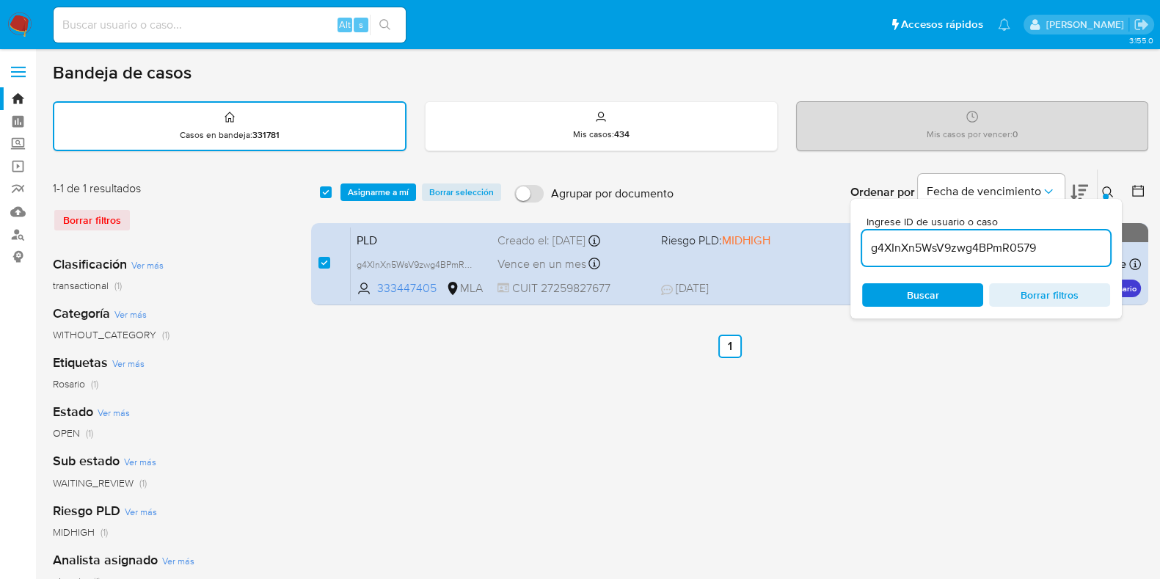
click at [389, 189] on span "Asignarme a mí" at bounding box center [378, 192] width 61 height 15
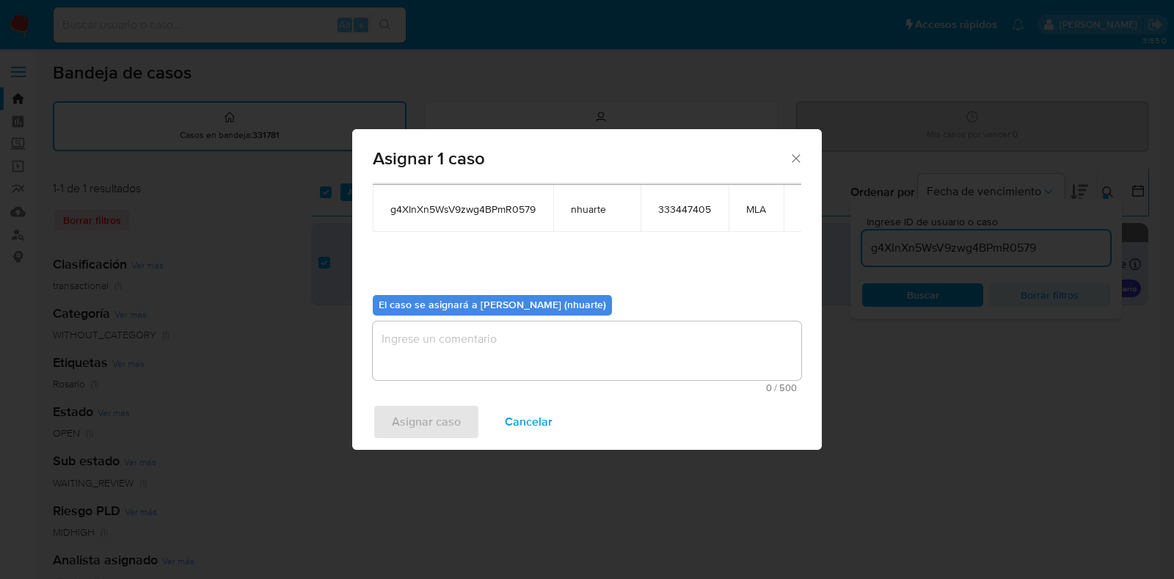
click at [544, 358] on textarea "assign-modal" at bounding box center [587, 350] width 428 height 59
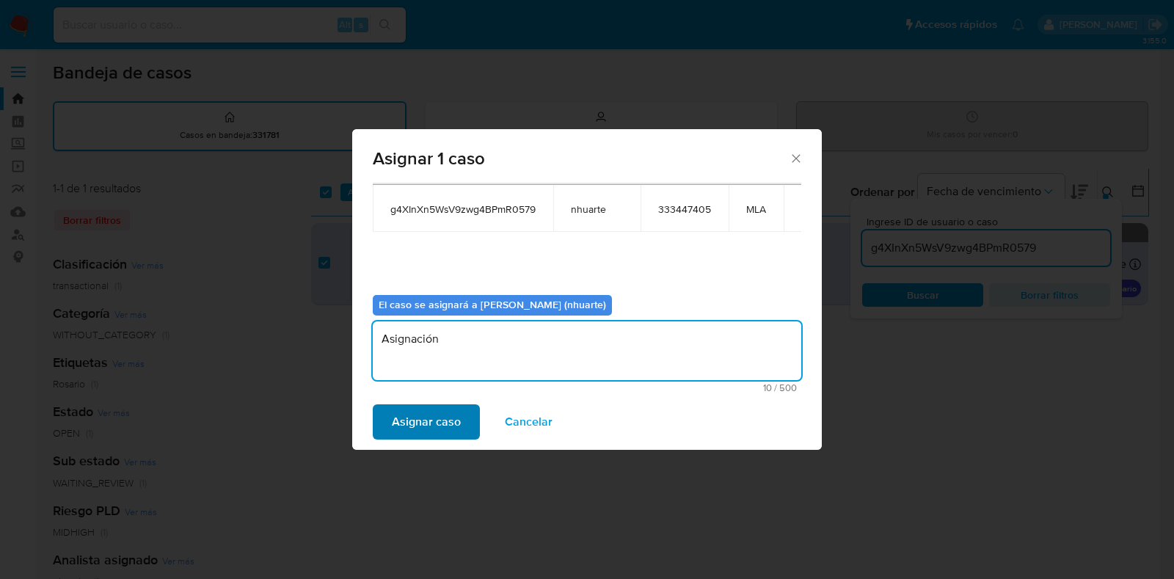
type textarea "Asignación"
click at [461, 416] on button "Asignar caso" at bounding box center [426, 421] width 107 height 35
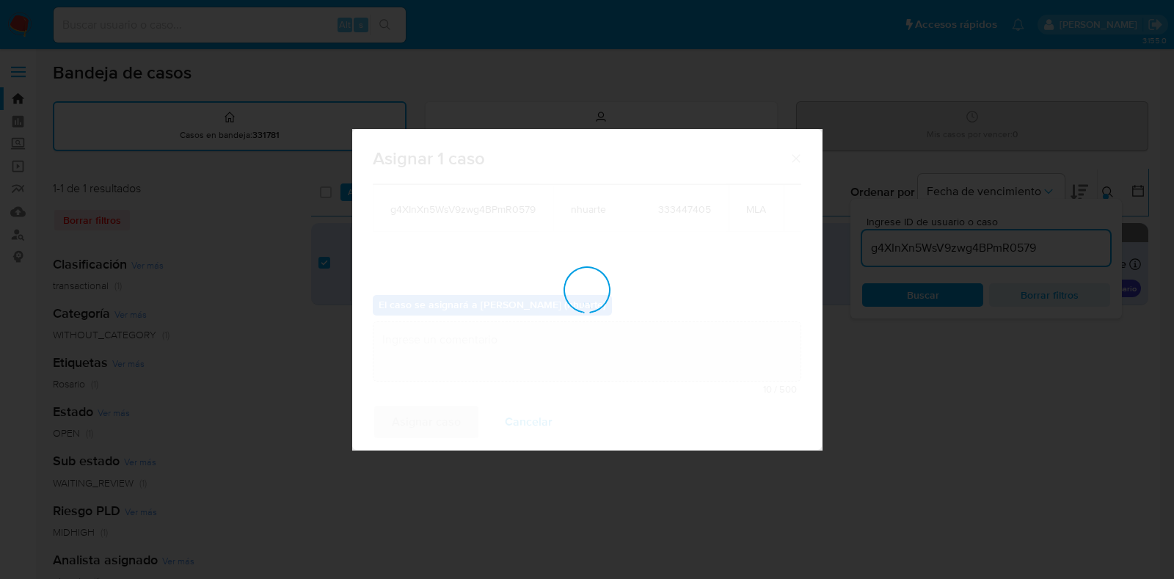
checkbox input "false"
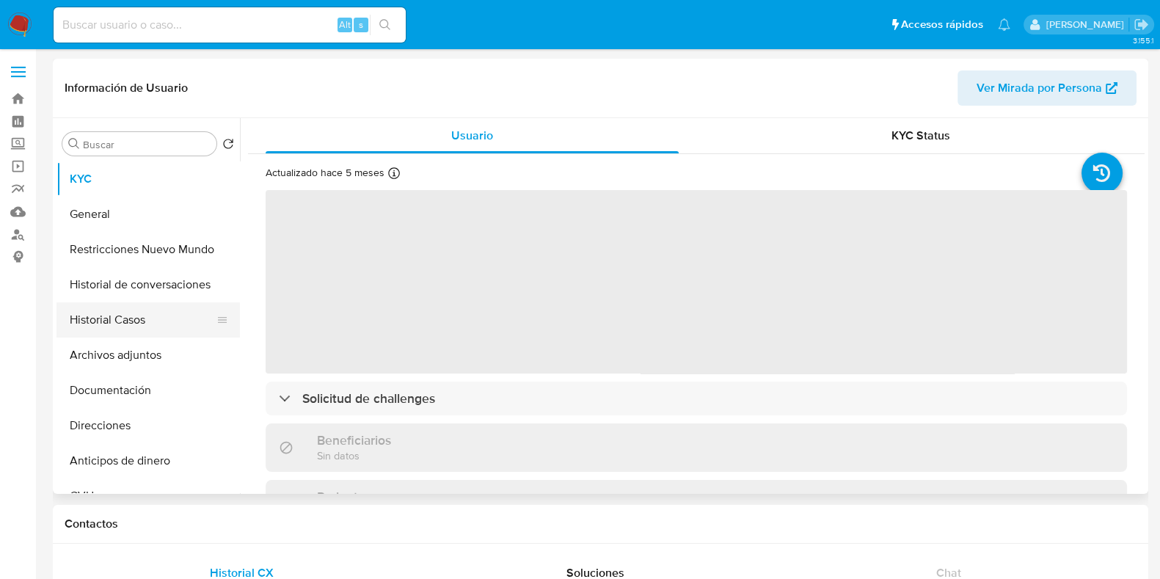
click at [142, 336] on button "Historial Casos" at bounding box center [142, 319] width 172 height 35
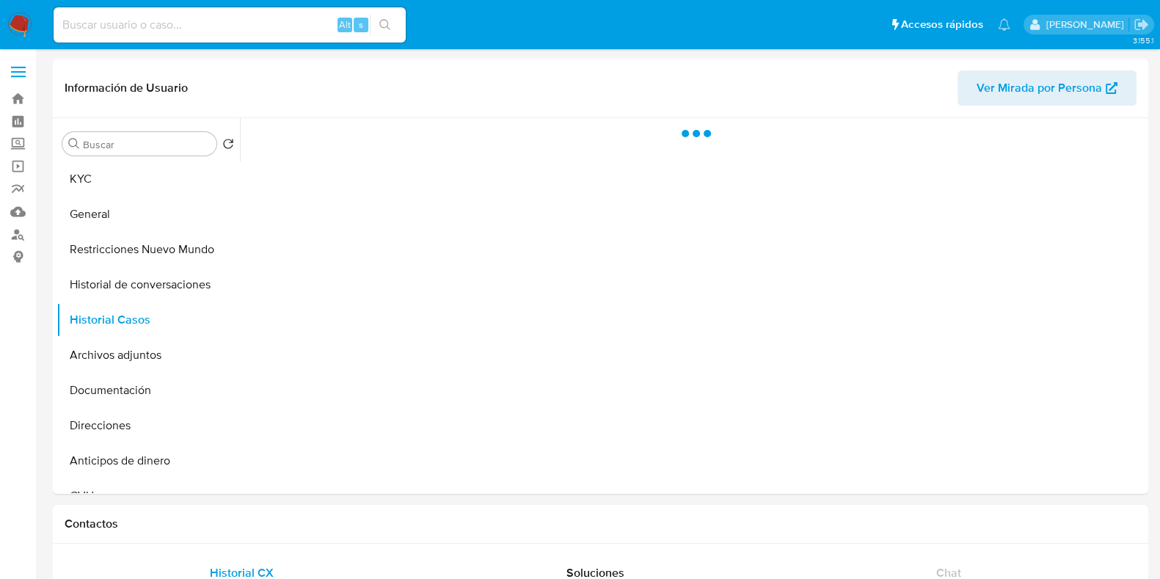
select select "10"
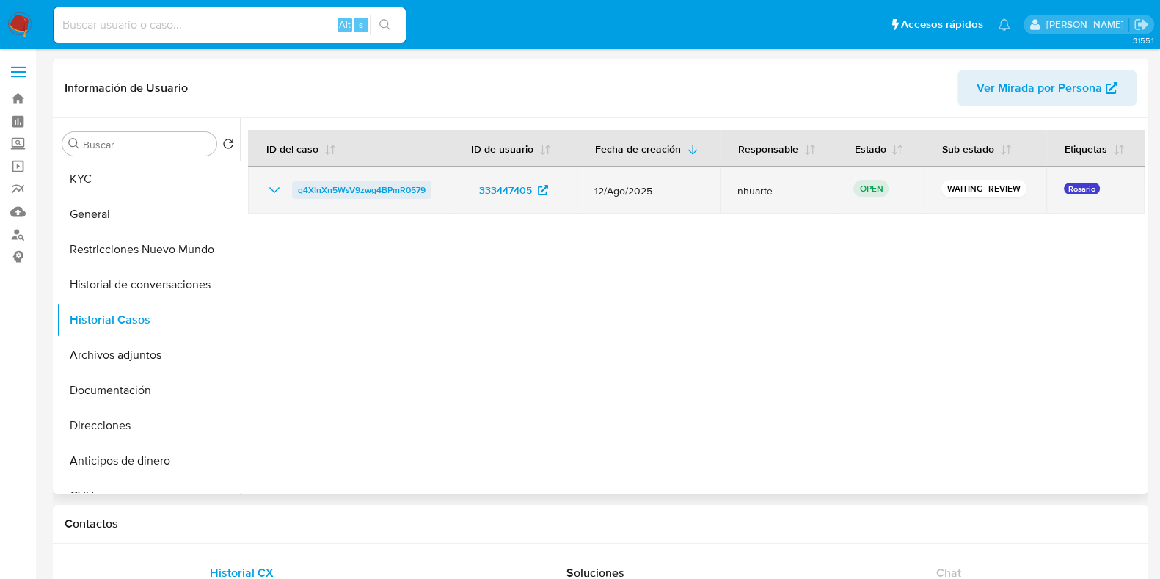
click at [348, 195] on span "g4XInXn5WsV9zwg4BPmR0579" at bounding box center [362, 190] width 128 height 18
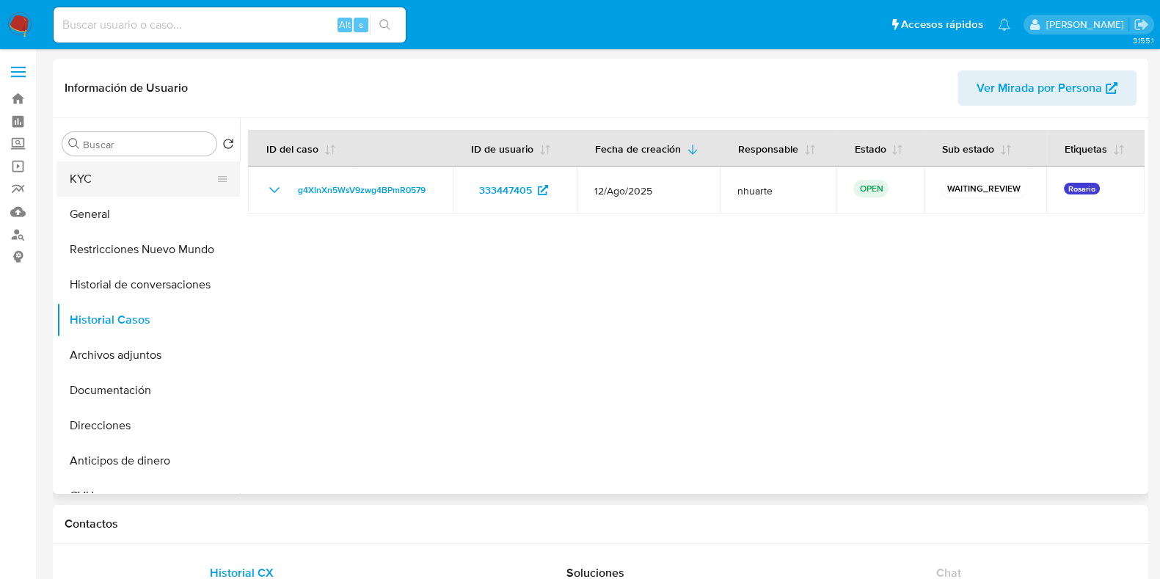
click at [127, 179] on button "KYC" at bounding box center [142, 178] width 172 height 35
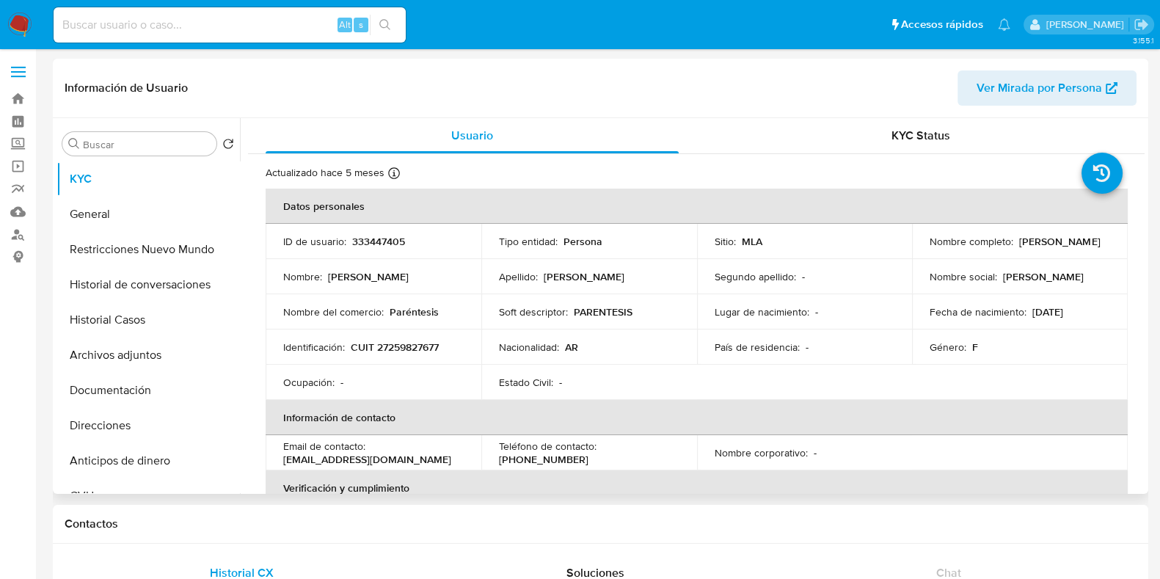
click at [411, 343] on p "CUIT 27259827677" at bounding box center [395, 346] width 88 height 13
copy p "27259827677"
click at [156, 353] on button "Archivos adjuntos" at bounding box center [142, 354] width 172 height 35
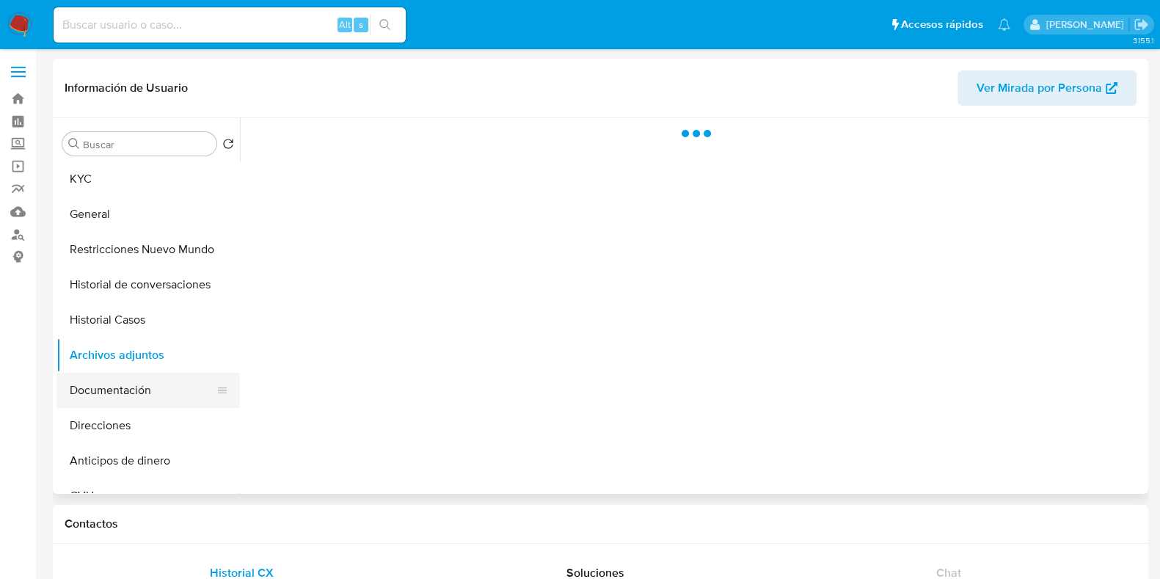
click at [156, 395] on button "Documentación" at bounding box center [142, 390] width 172 height 35
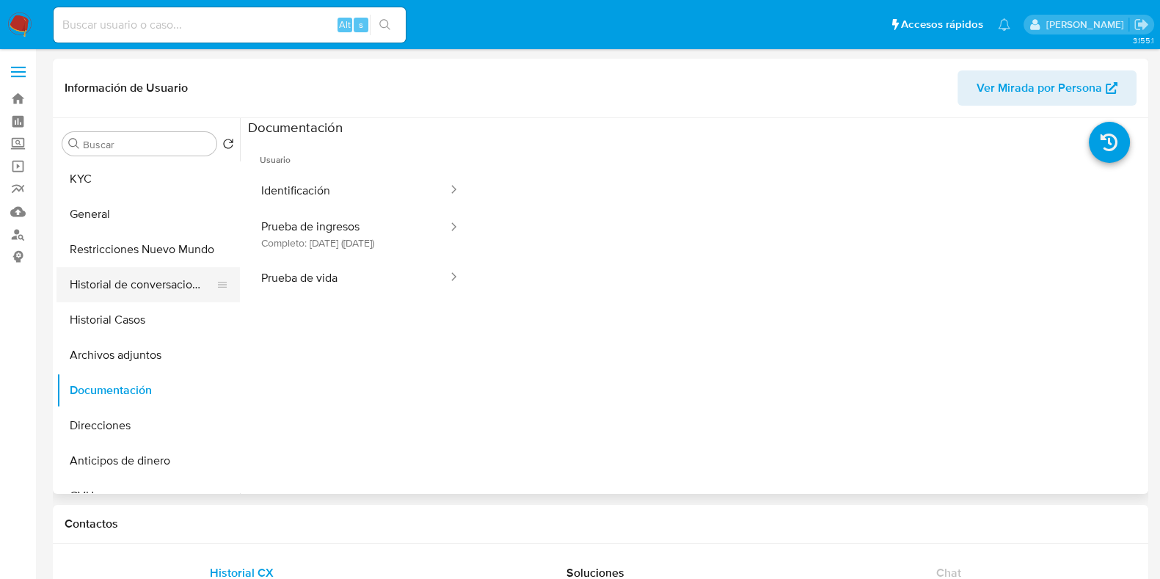
click at [378, 201] on button "Identificación" at bounding box center [348, 190] width 201 height 37
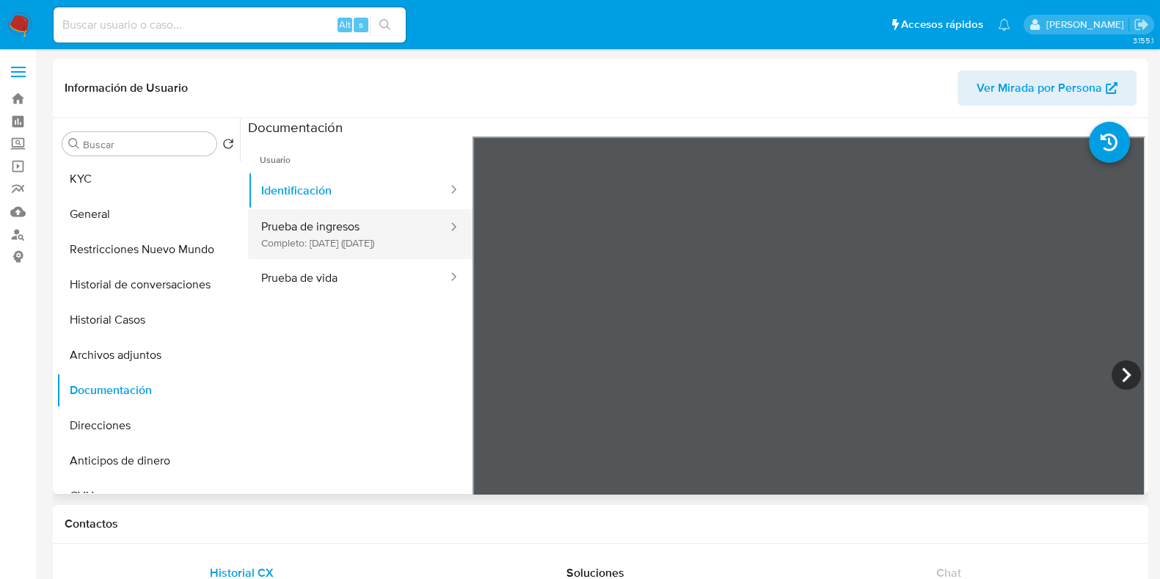
click at [321, 238] on button "Prueba de ingresos Completo: [DATE] ([DATE])" at bounding box center [348, 234] width 201 height 50
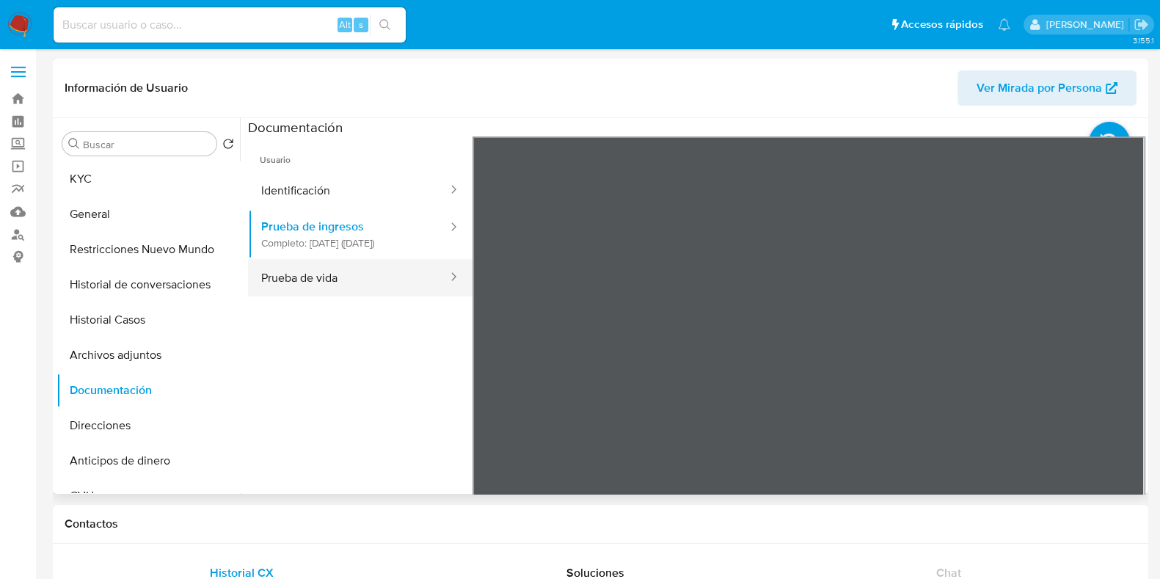
click at [355, 285] on button "Prueba de vida" at bounding box center [348, 277] width 201 height 37
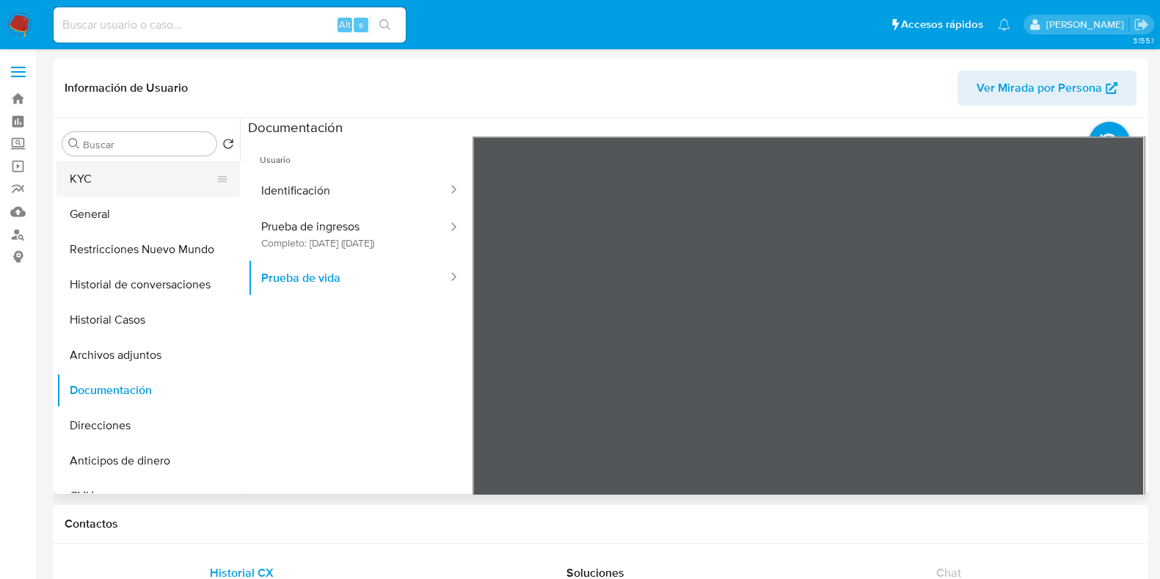
click at [117, 180] on button "KYC" at bounding box center [142, 178] width 172 height 35
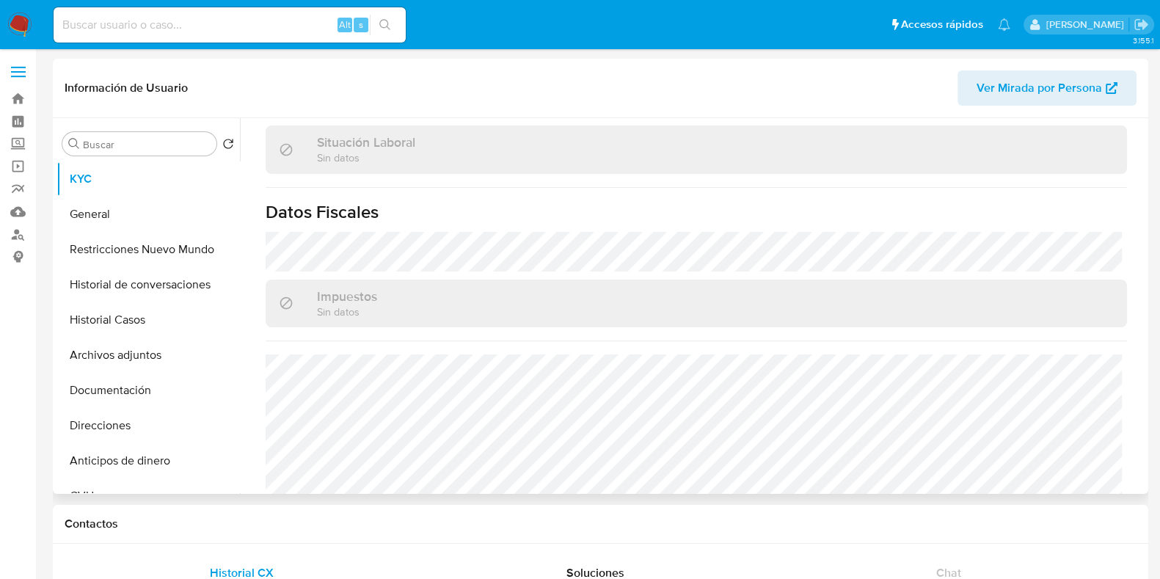
scroll to position [771, 0]
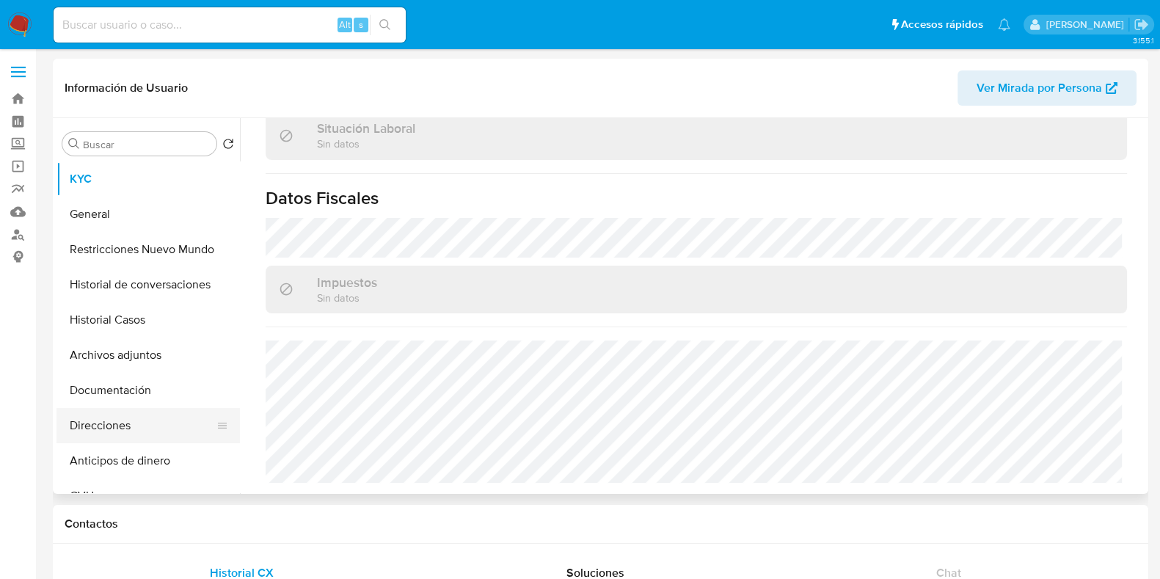
click at [139, 429] on button "Direcciones" at bounding box center [142, 425] width 172 height 35
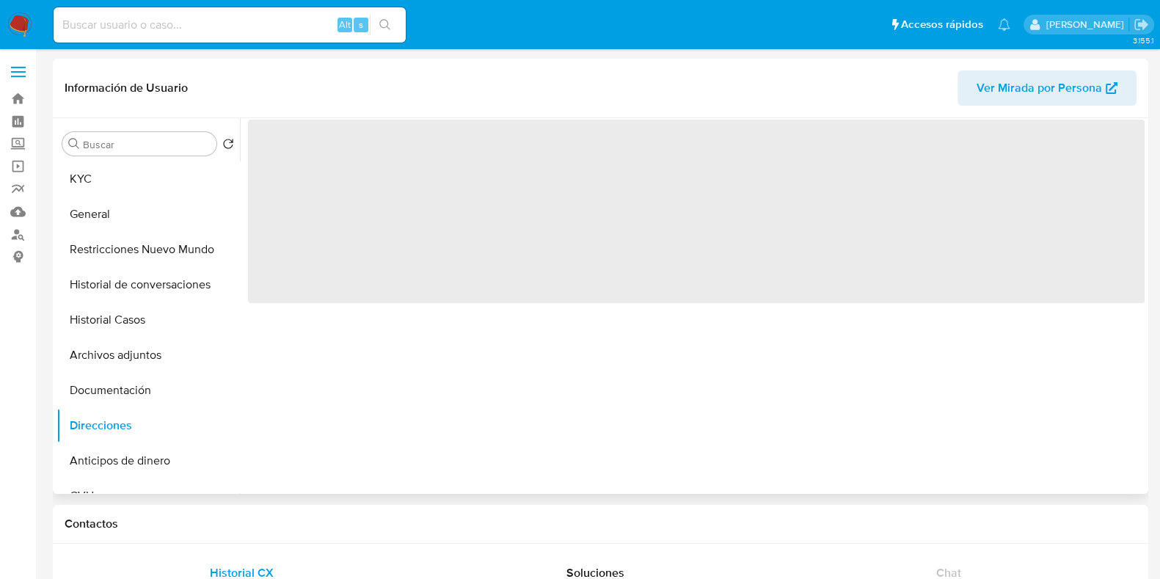
scroll to position [0, 0]
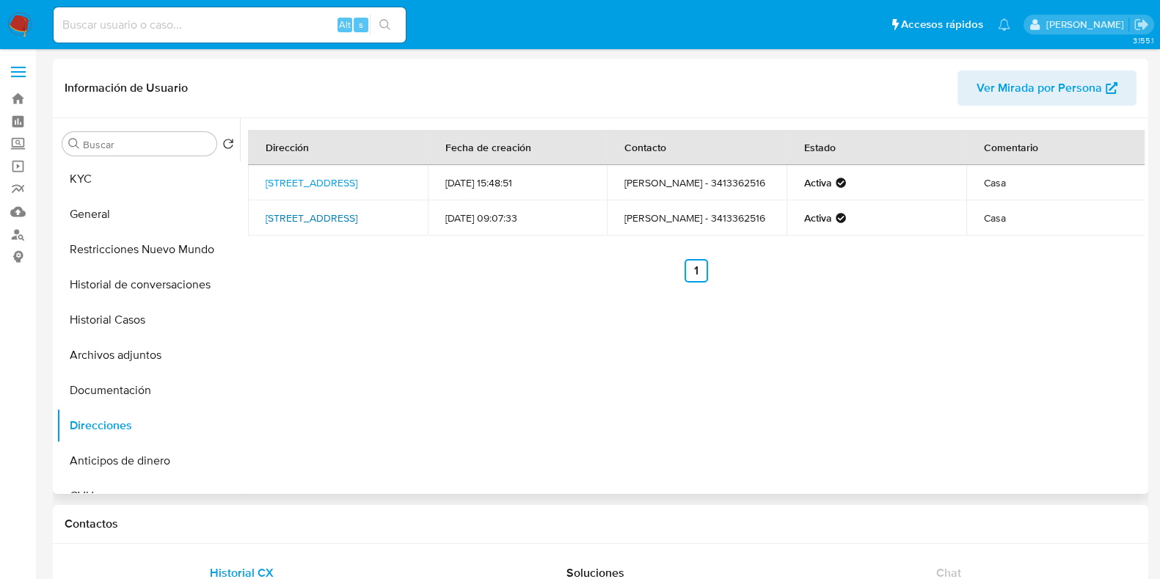
click at [343, 213] on link "Chiclana 581, Rosario, Santa Fe, 2000, Argentina 581" at bounding box center [312, 218] width 92 height 15
click at [150, 209] on button "General" at bounding box center [142, 214] width 172 height 35
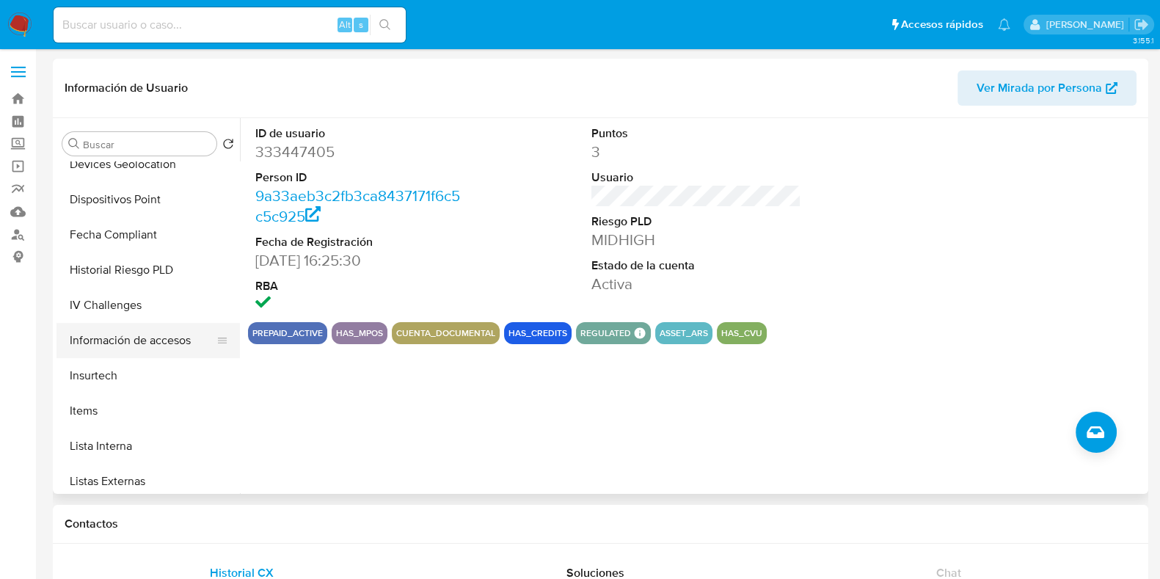
scroll to position [550, 0]
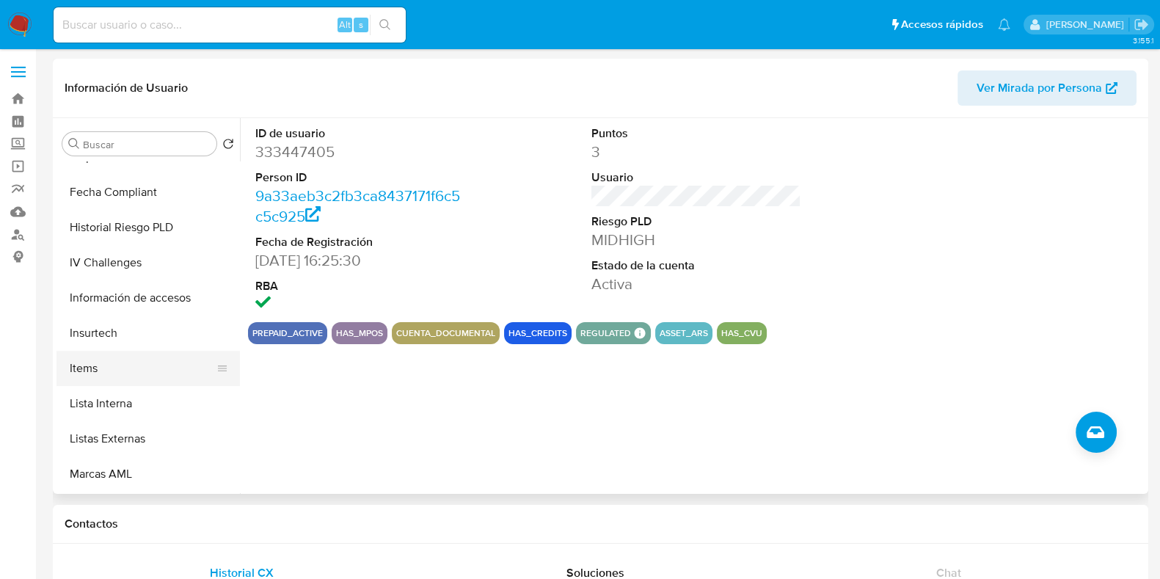
click at [137, 375] on button "Items" at bounding box center [142, 368] width 172 height 35
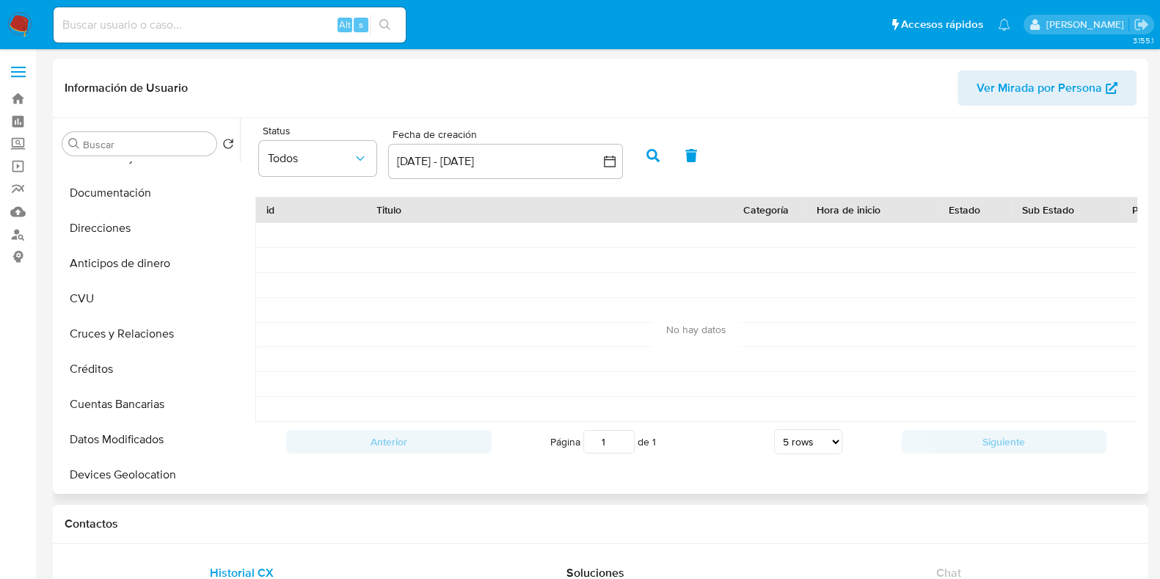
scroll to position [0, 0]
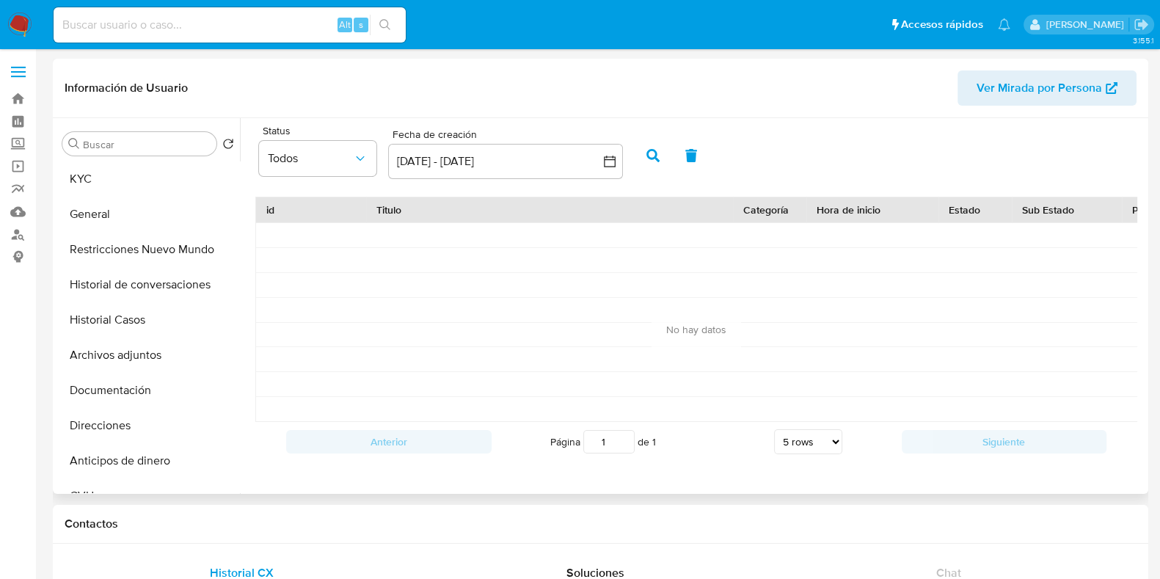
click at [121, 188] on button "KYC" at bounding box center [147, 178] width 183 height 35
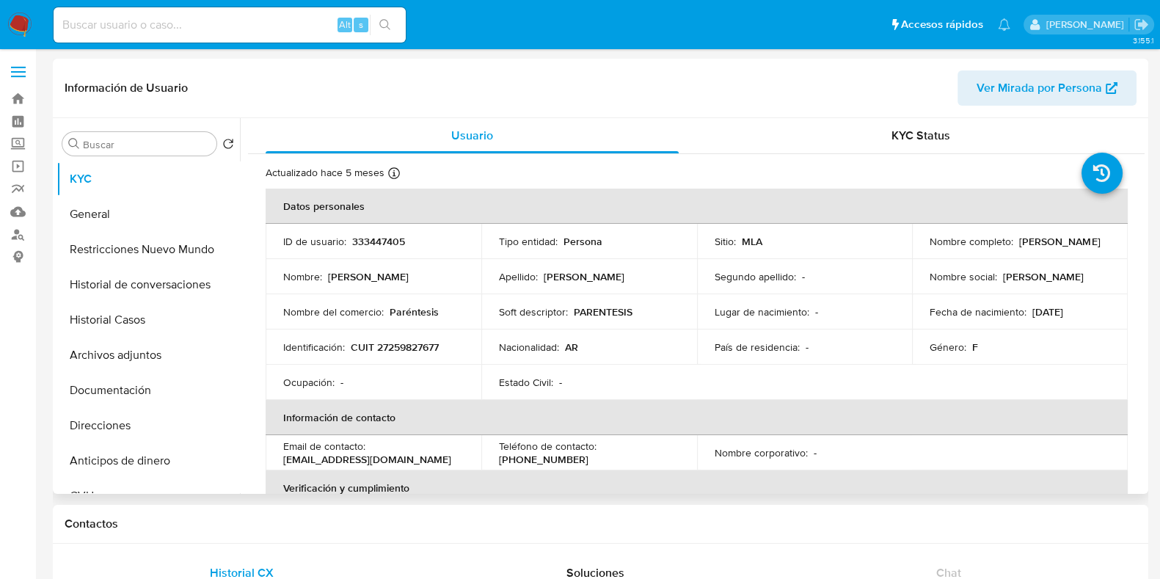
click at [427, 343] on p "CUIT 27259827677" at bounding box center [395, 346] width 88 height 13
copy p "27259827677"
click at [159, 400] on button "Documentación" at bounding box center [142, 390] width 172 height 35
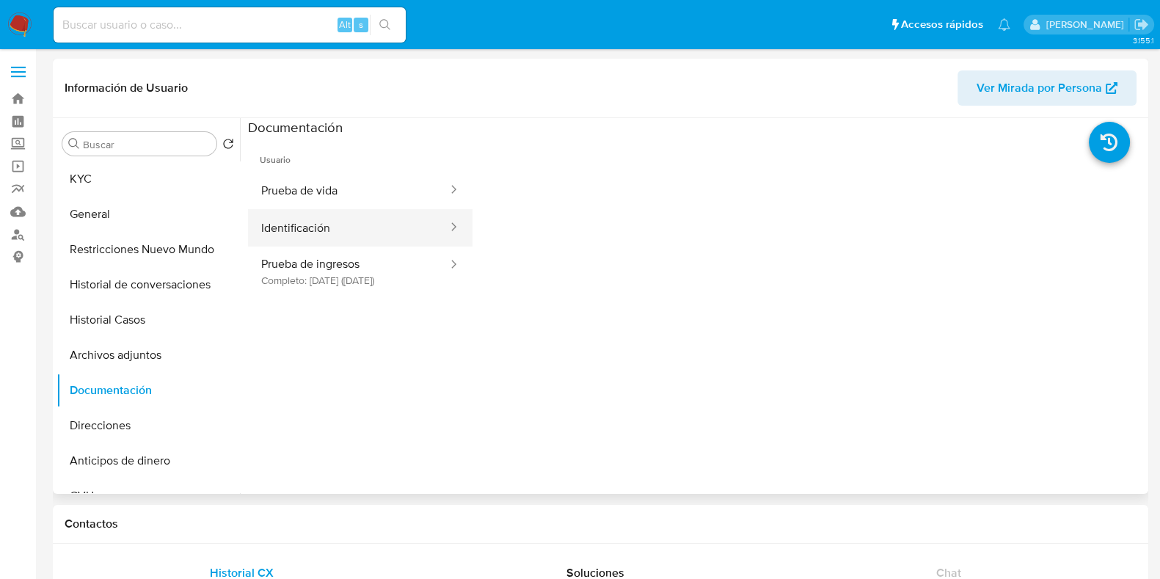
drag, startPoint x: 362, startPoint y: 226, endPoint x: 438, endPoint y: 226, distance: 75.6
click at [362, 225] on button "Identificación" at bounding box center [348, 227] width 201 height 37
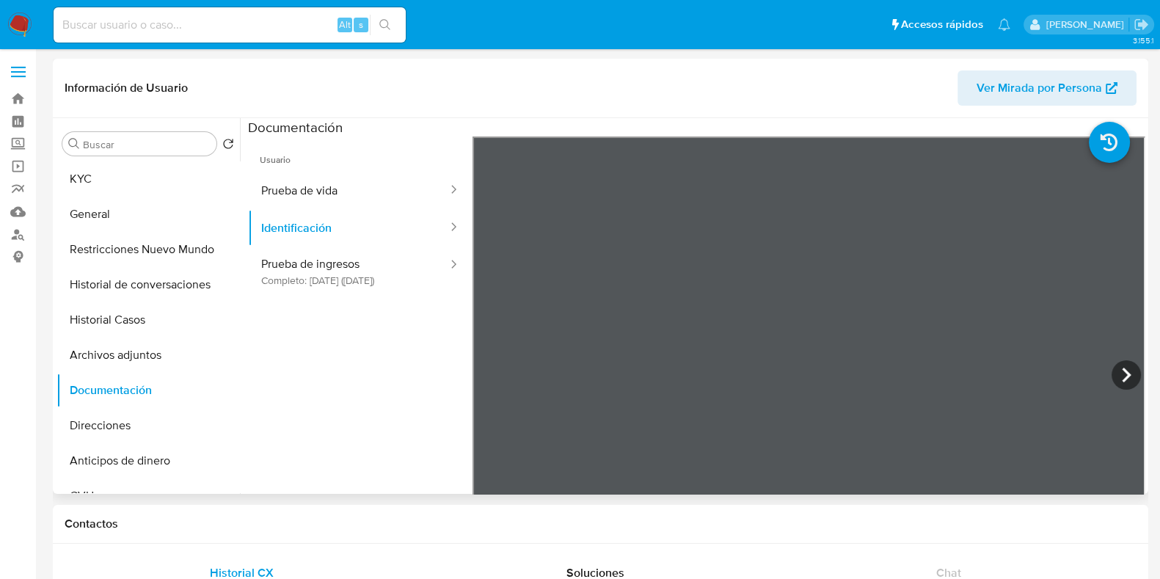
click at [359, 165] on span "Usuario" at bounding box center [360, 153] width 225 height 35
click at [161, 186] on button "KYC" at bounding box center [142, 178] width 172 height 35
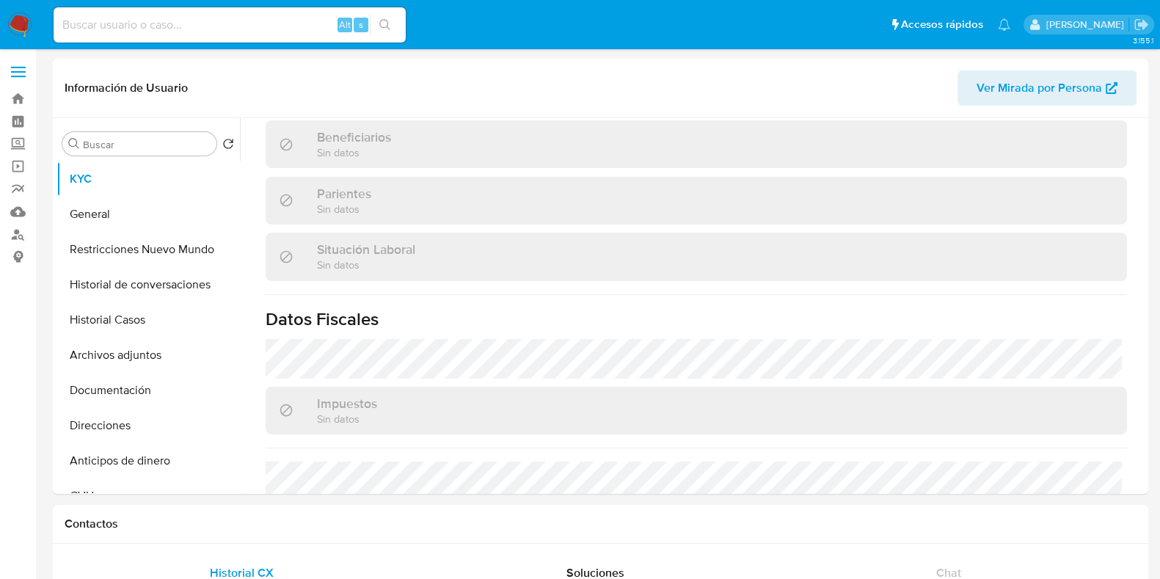
scroll to position [771, 0]
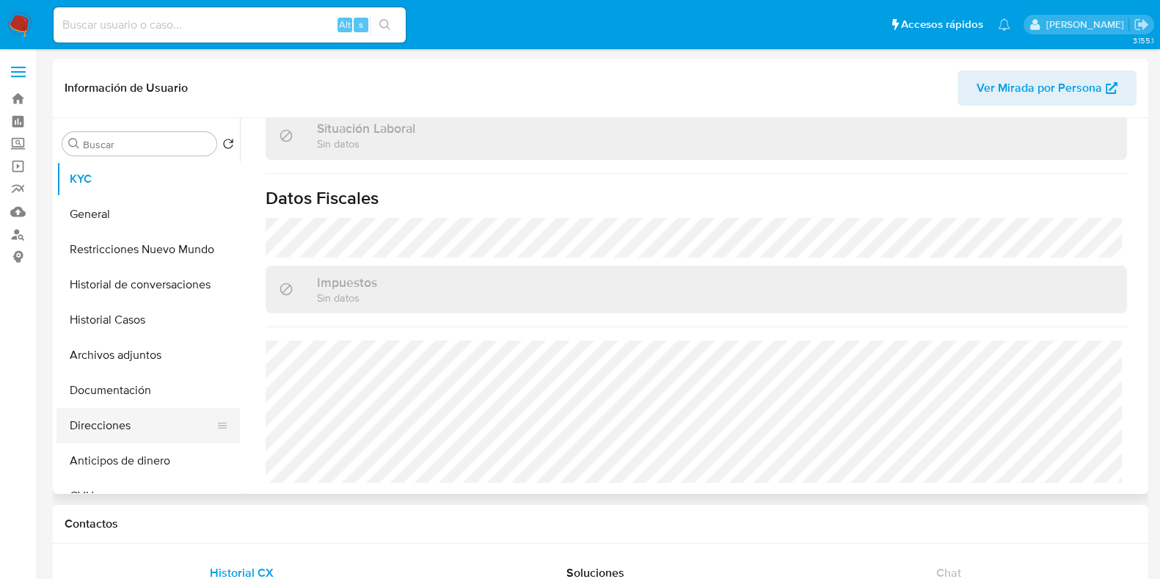
click at [156, 417] on button "Direcciones" at bounding box center [142, 425] width 172 height 35
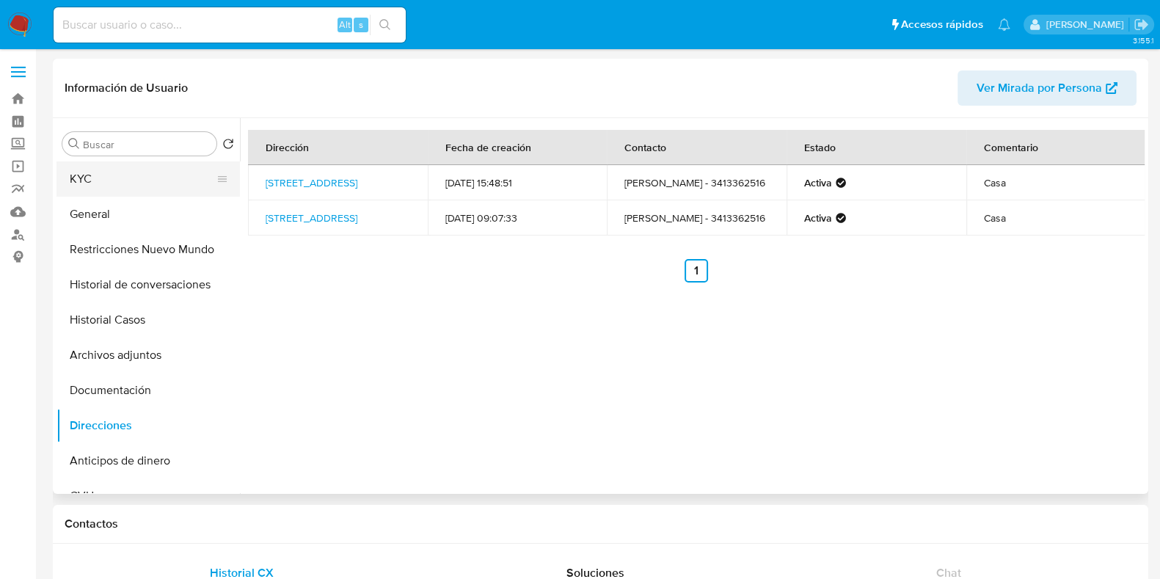
click at [134, 186] on button "KYC" at bounding box center [142, 178] width 172 height 35
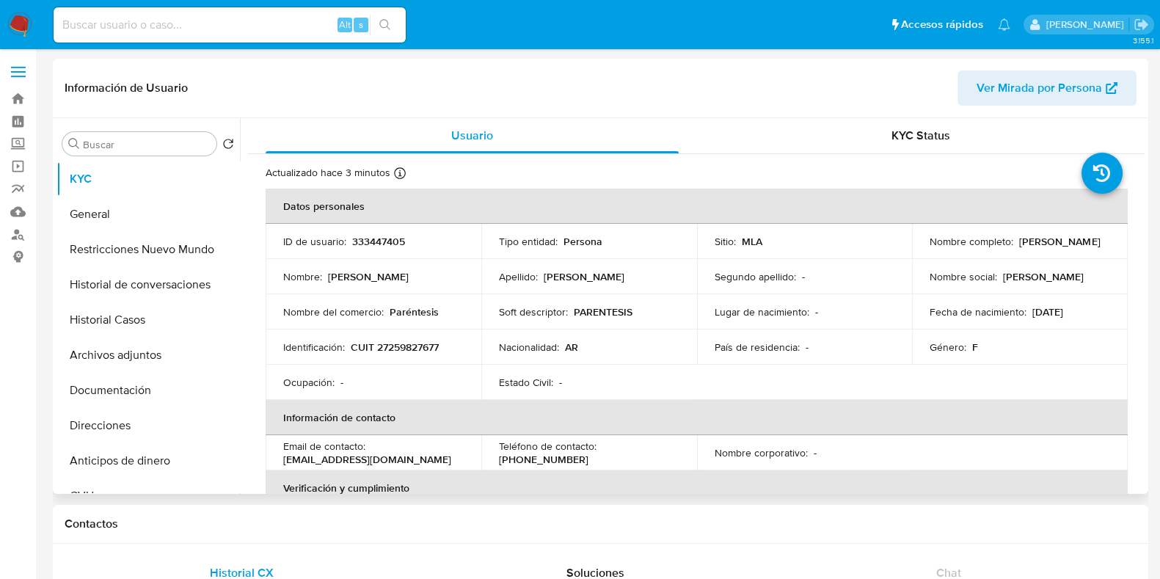
click at [415, 346] on p "CUIT 27259827677" at bounding box center [395, 346] width 88 height 13
copy p "27259827677"
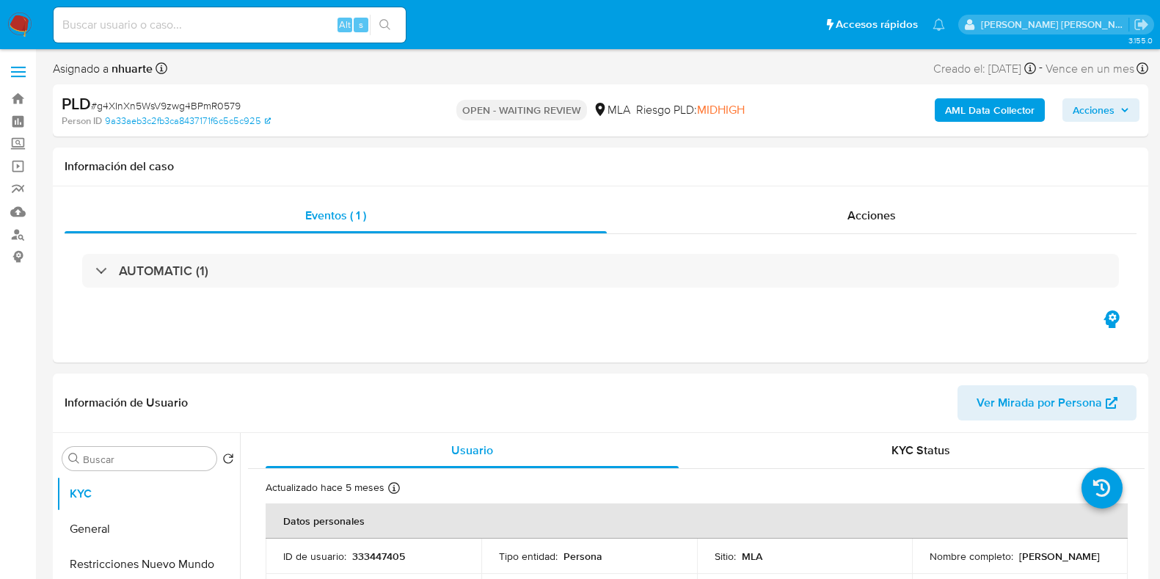
select select "10"
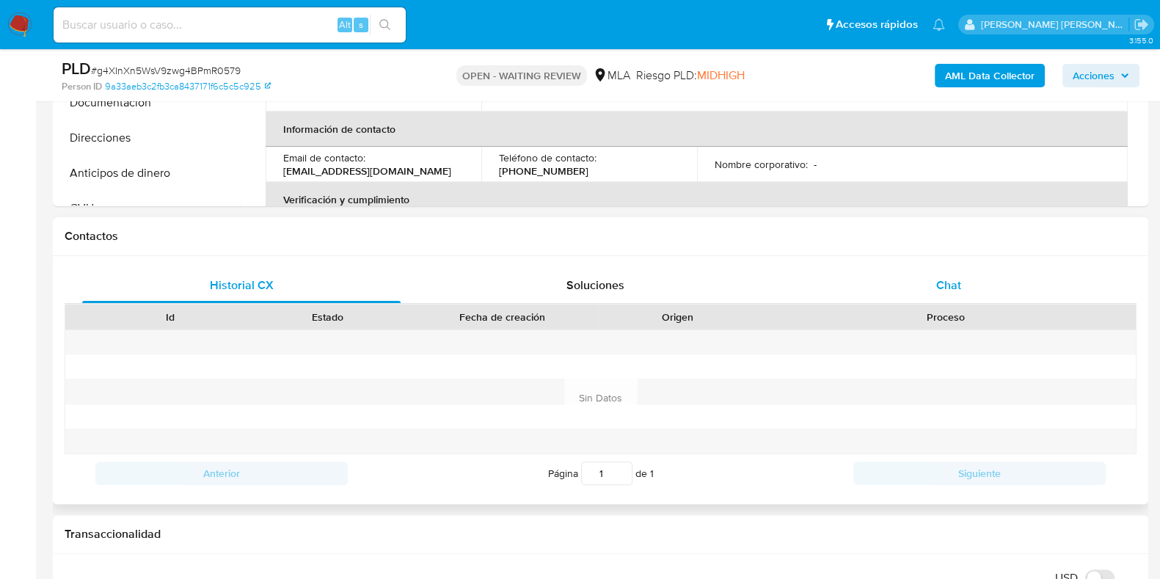
click at [943, 282] on span "Chat" at bounding box center [948, 285] width 25 height 17
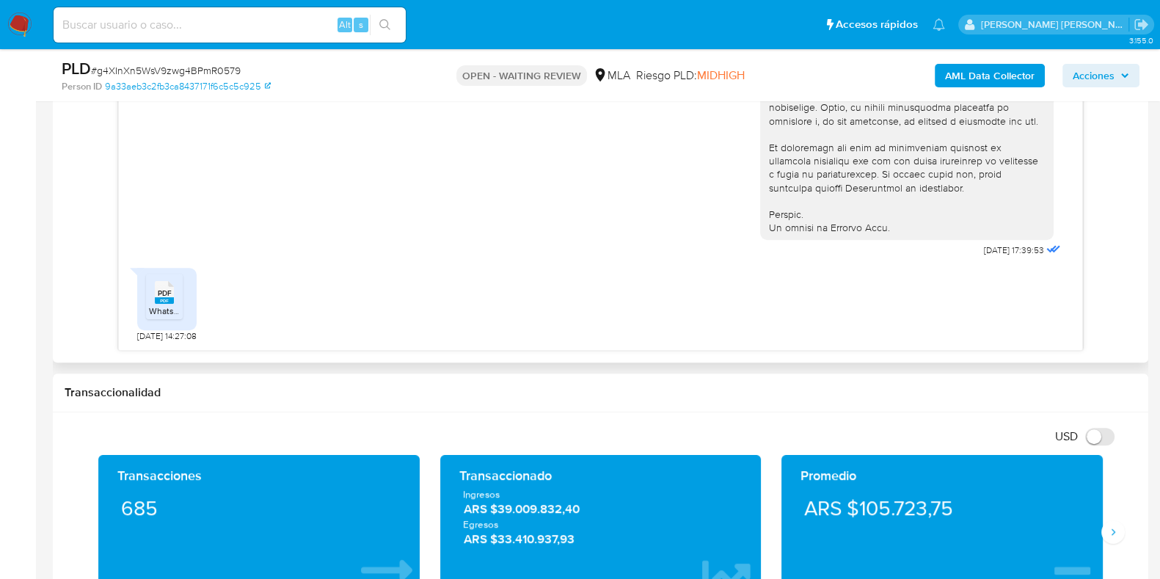
scroll to position [548, 0]
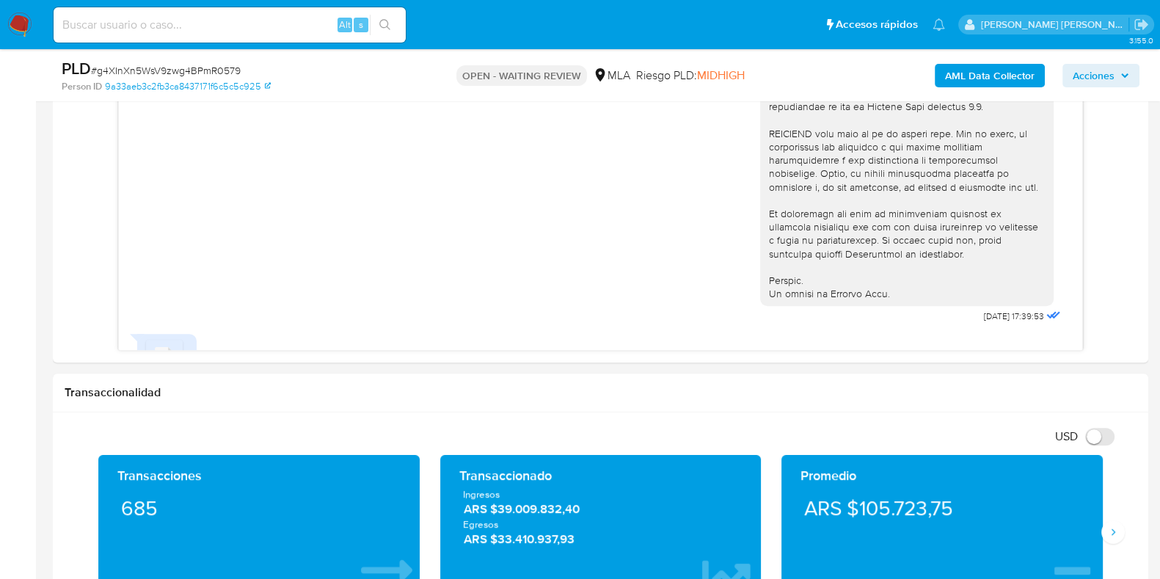
click at [169, 71] on span "# g4XInXn5WsV9zwg4BPmR0579" at bounding box center [166, 70] width 150 height 15
copy span "g4XInXn5WsV9zwg4BPmR0579"
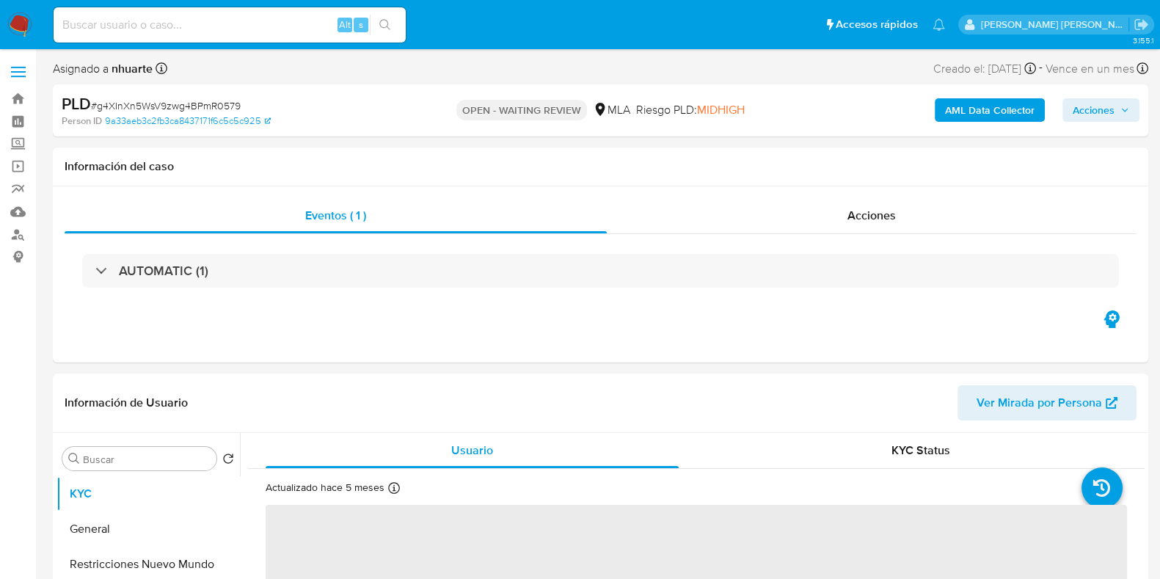
select select "10"
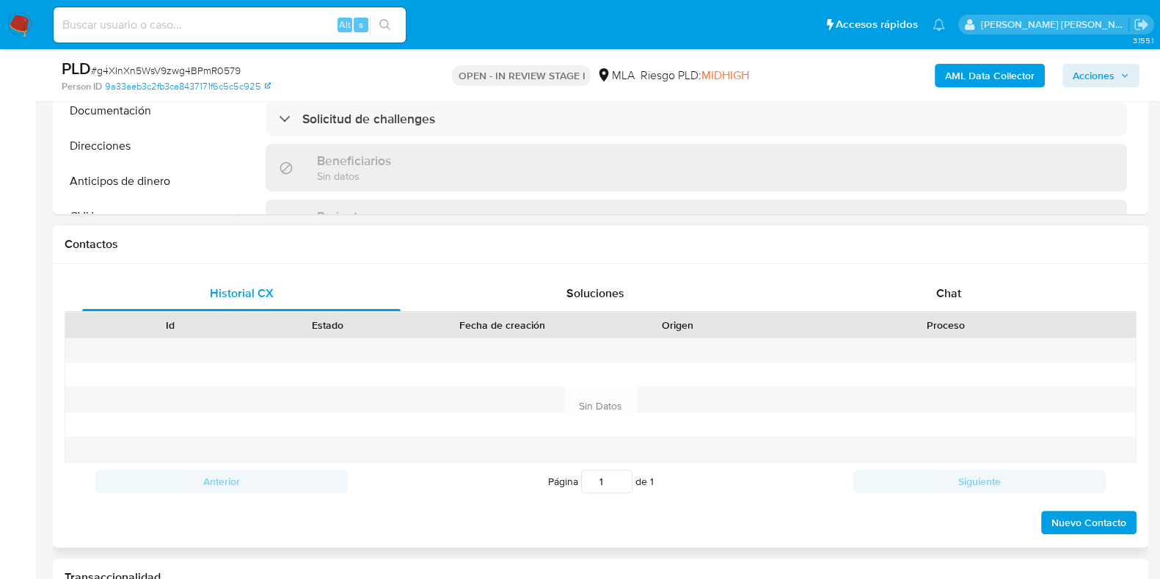
scroll to position [550, 0]
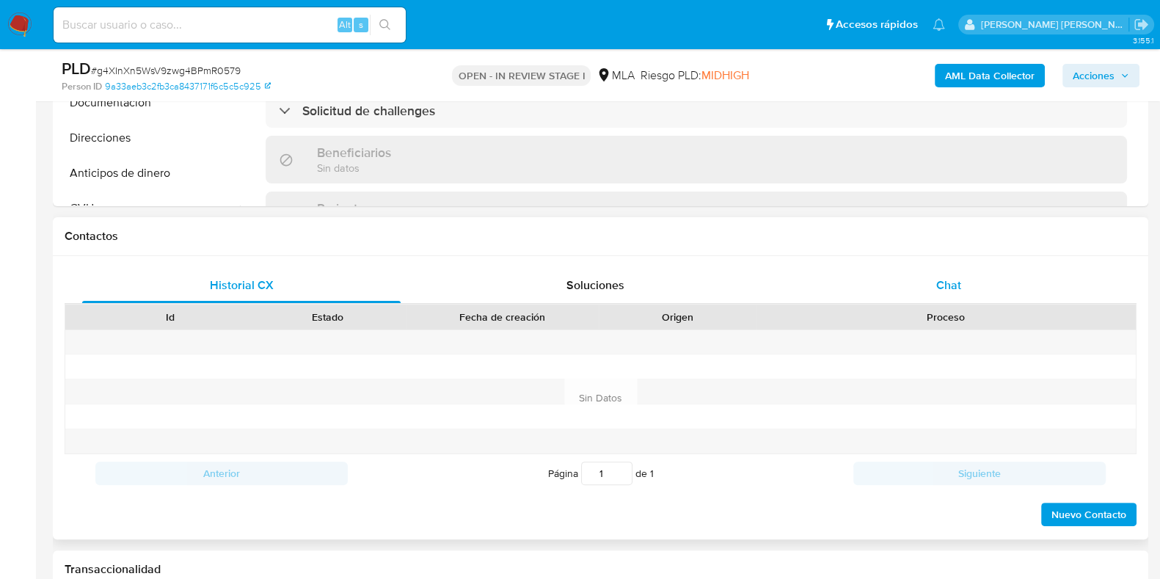
click at [927, 273] on div "Chat" at bounding box center [948, 285] width 318 height 35
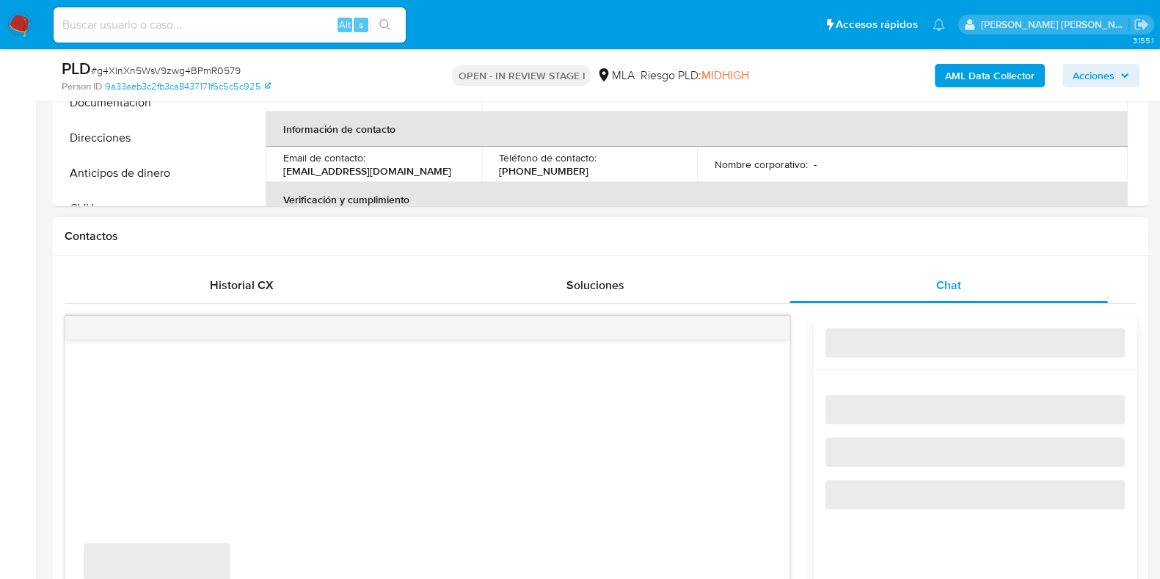
select select "10"
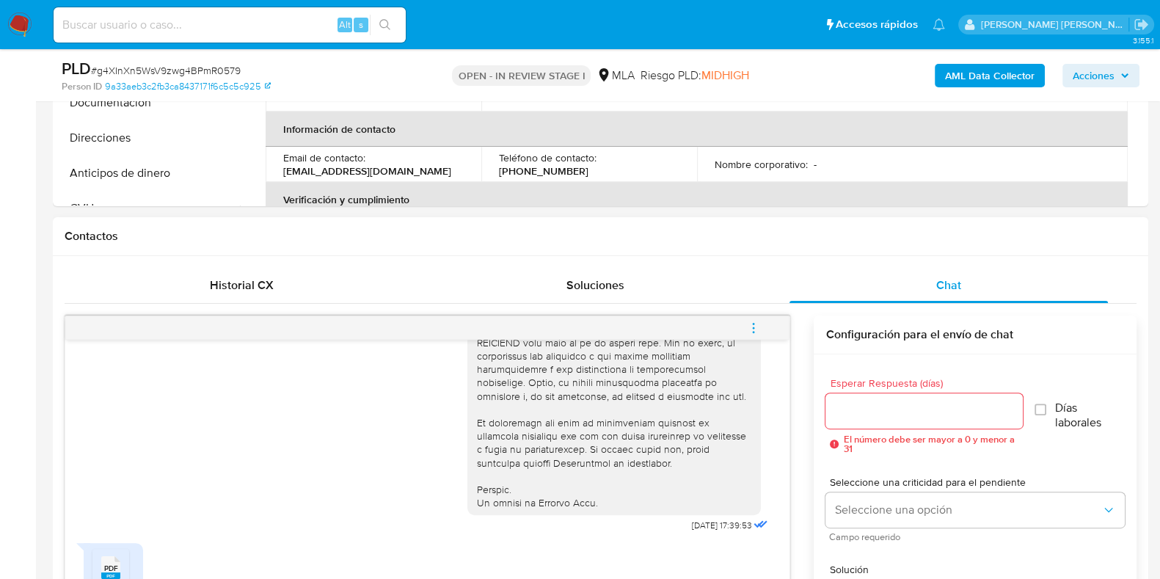
scroll to position [733, 0]
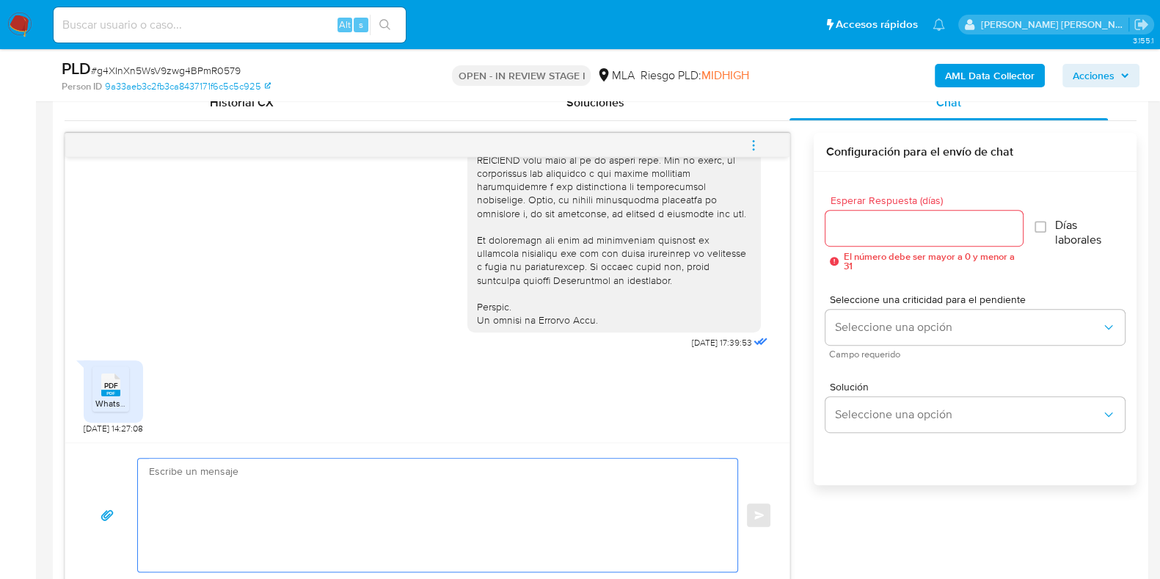
paste textarea "Hola, ¡Muchas gracias por tu respuesta! Confirmamos la recepción de la document…"
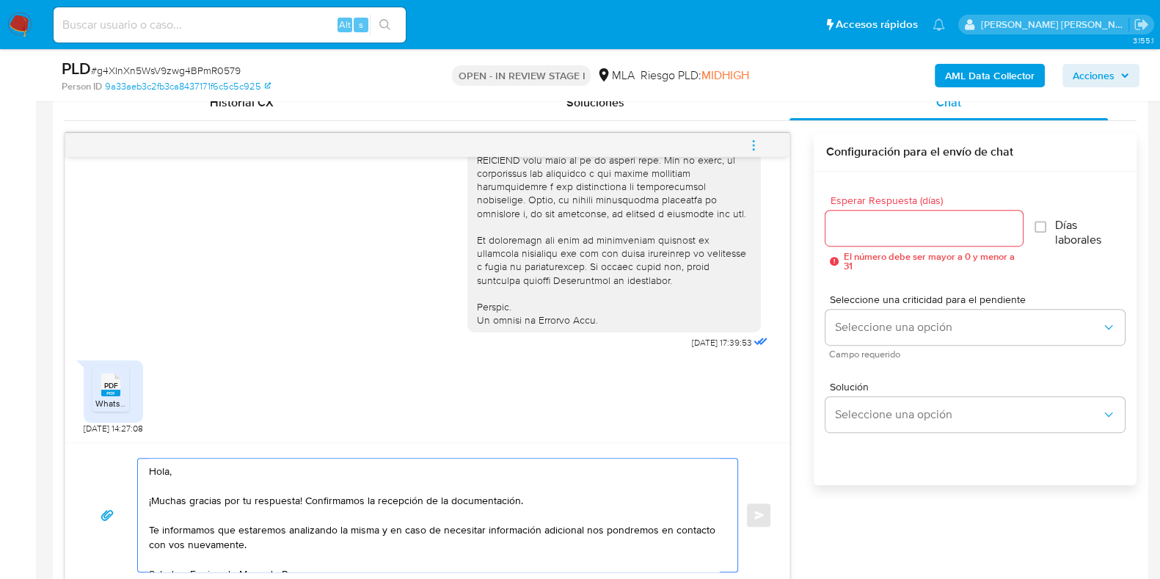
scroll to position [748, 0]
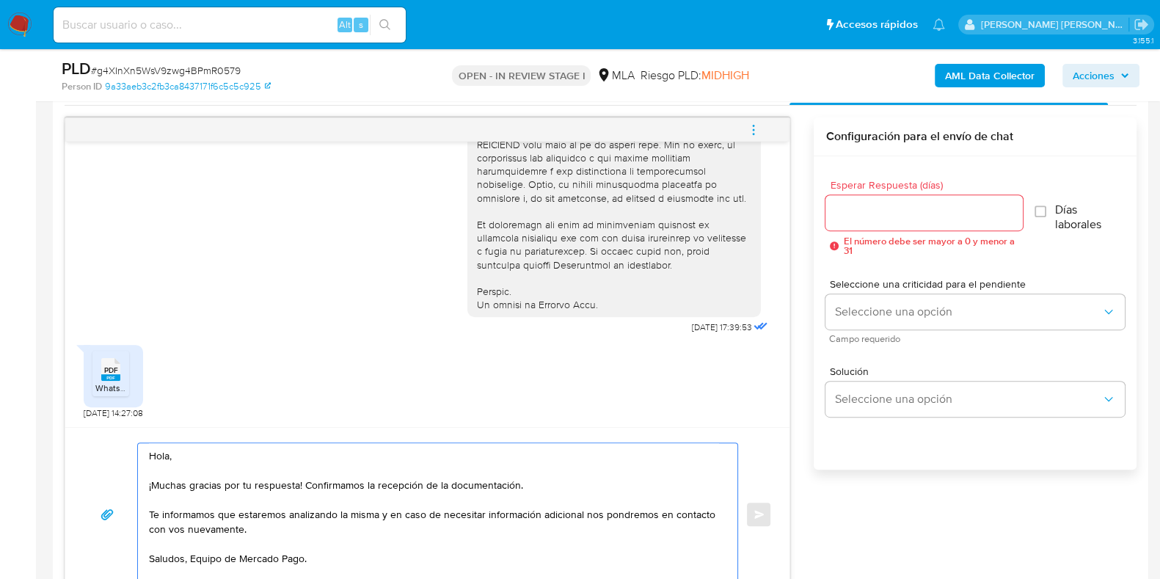
type textarea "Hola, ¡Muchas gracias por tu respuesta! Confirmamos la recepción de la document…"
click at [874, 200] on div at bounding box center [923, 212] width 197 height 35
click at [873, 204] on input "Esperar Respuesta (días)" at bounding box center [923, 212] width 197 height 19
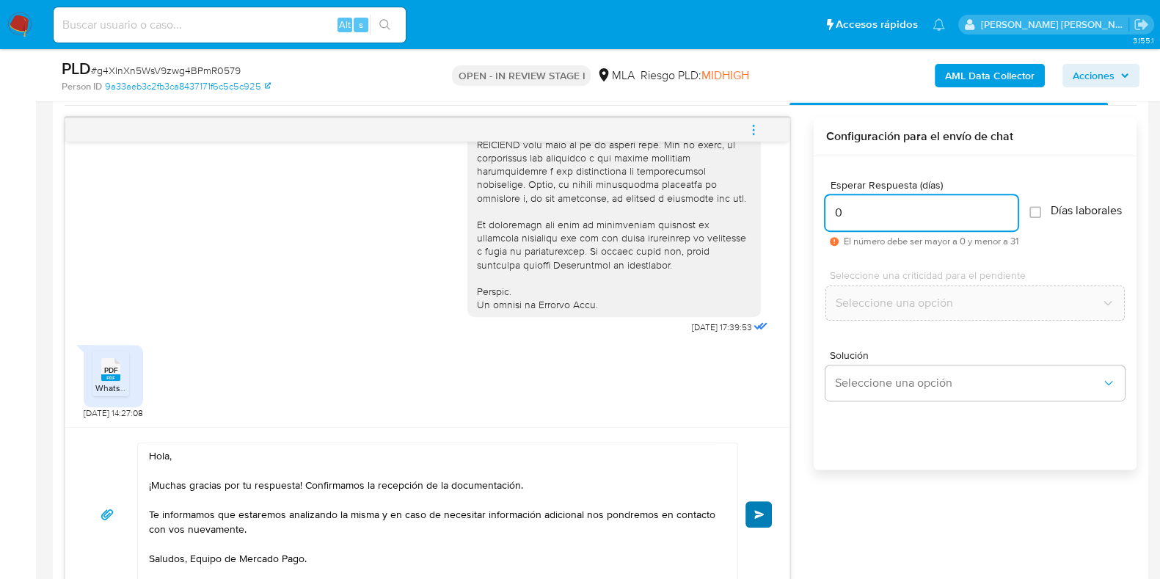
type input "0"
click at [764, 504] on button "Enviar" at bounding box center [758, 514] width 26 height 26
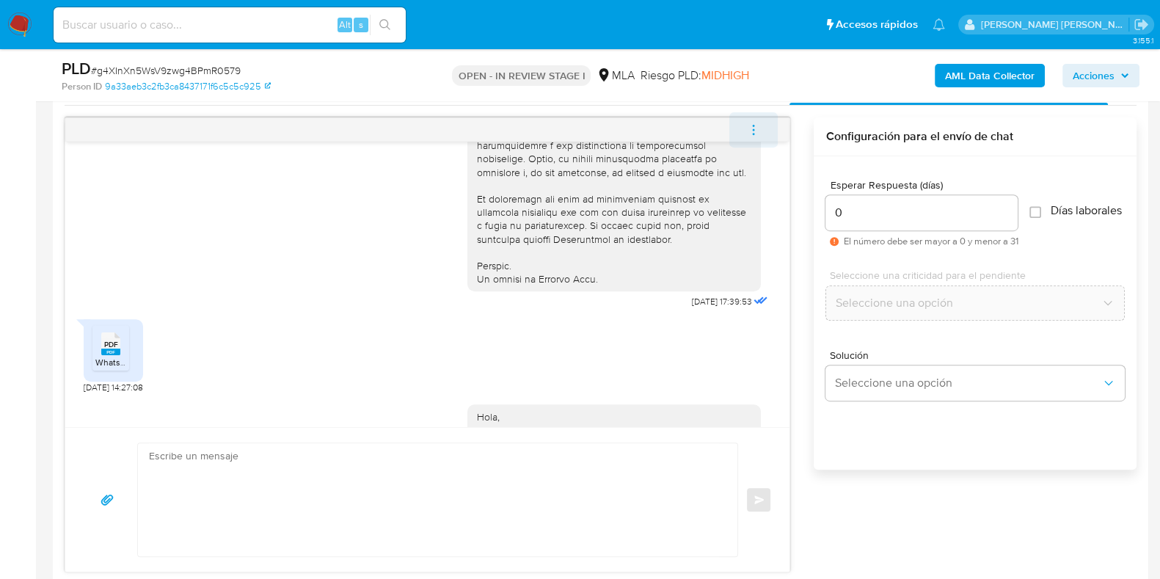
scroll to position [816, 0]
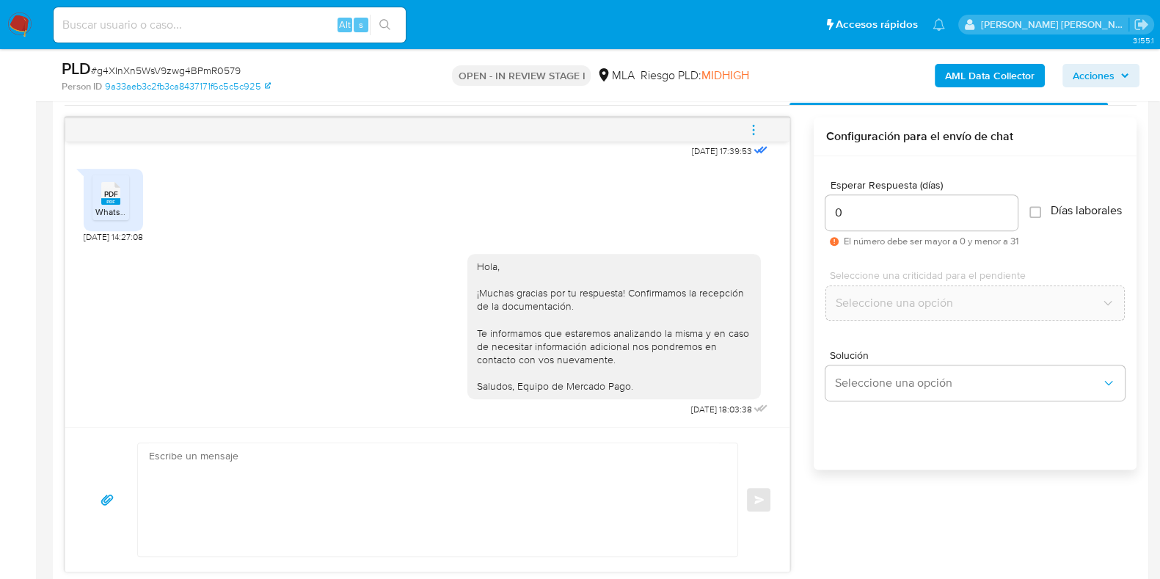
click at [753, 125] on icon "menu-action" at bounding box center [753, 125] width 1 height 1
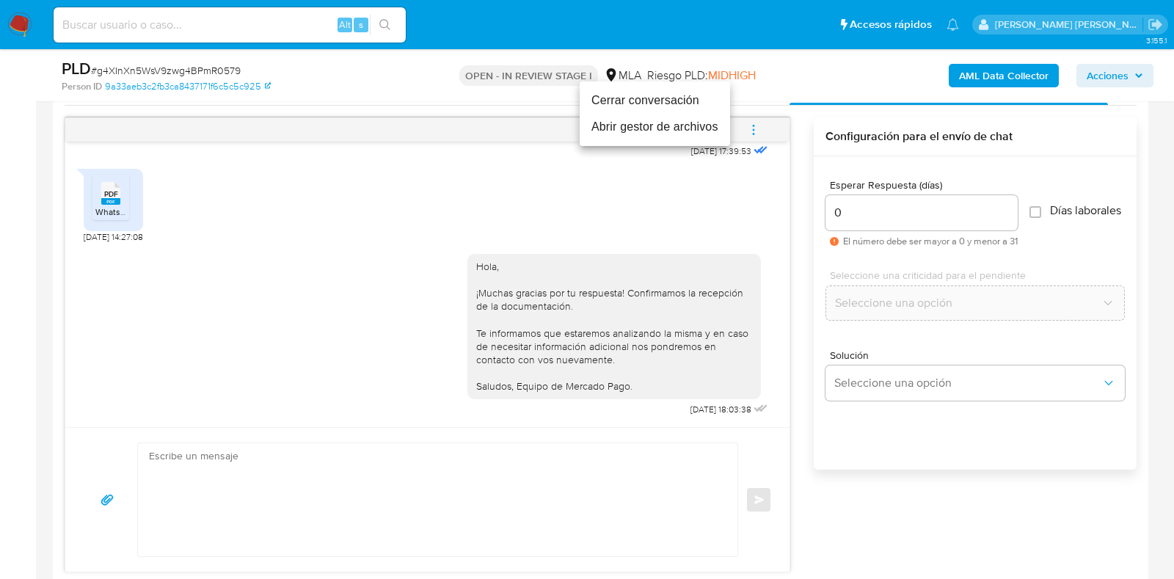
click at [686, 105] on li "Cerrar conversación" at bounding box center [655, 100] width 150 height 26
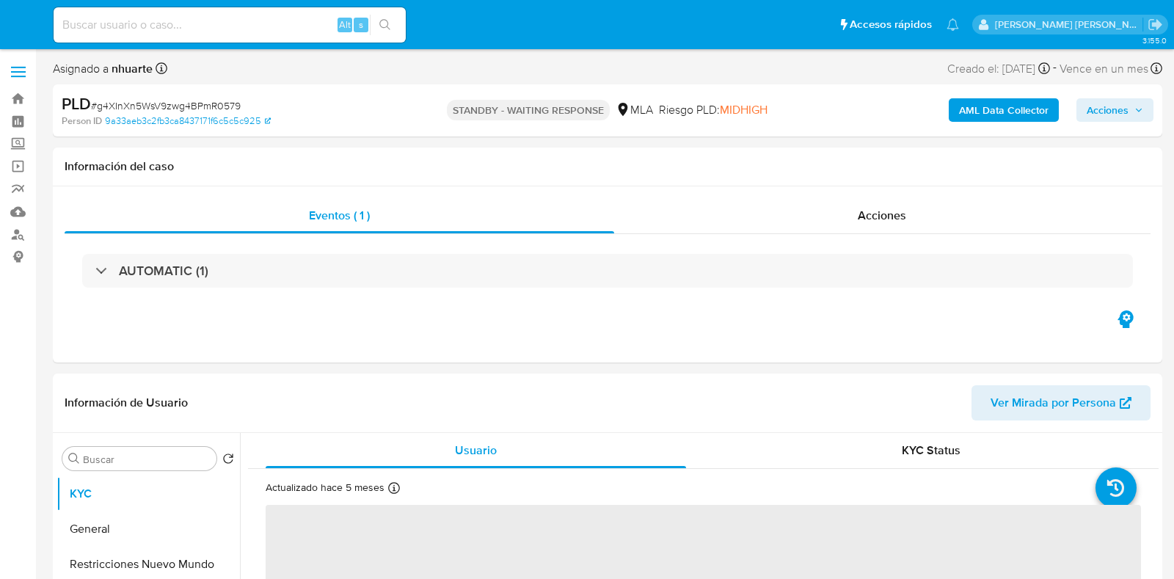
select select "10"
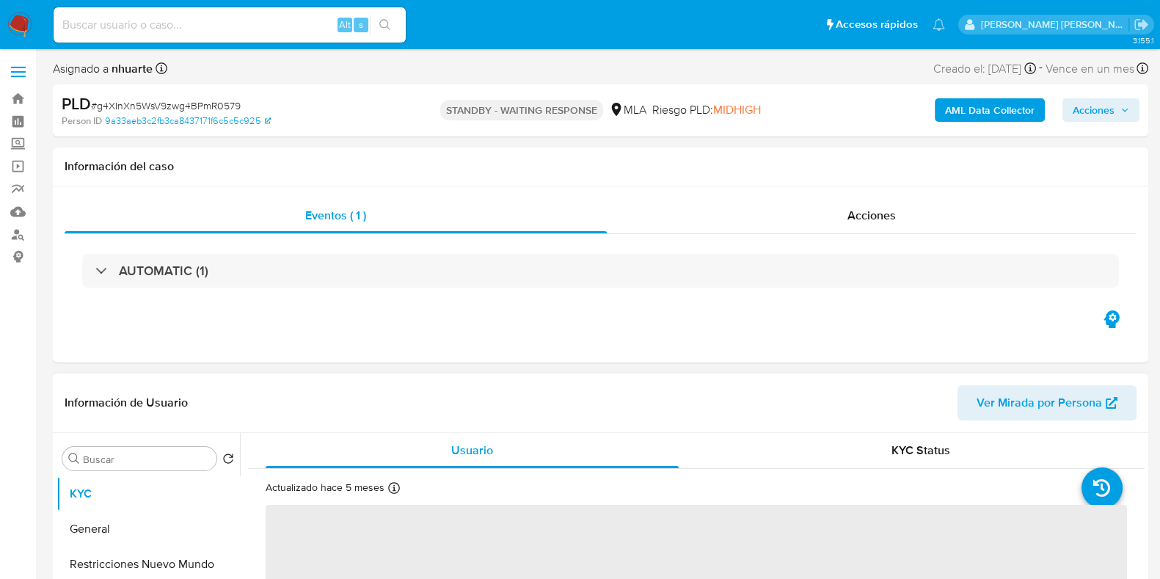
select select "10"
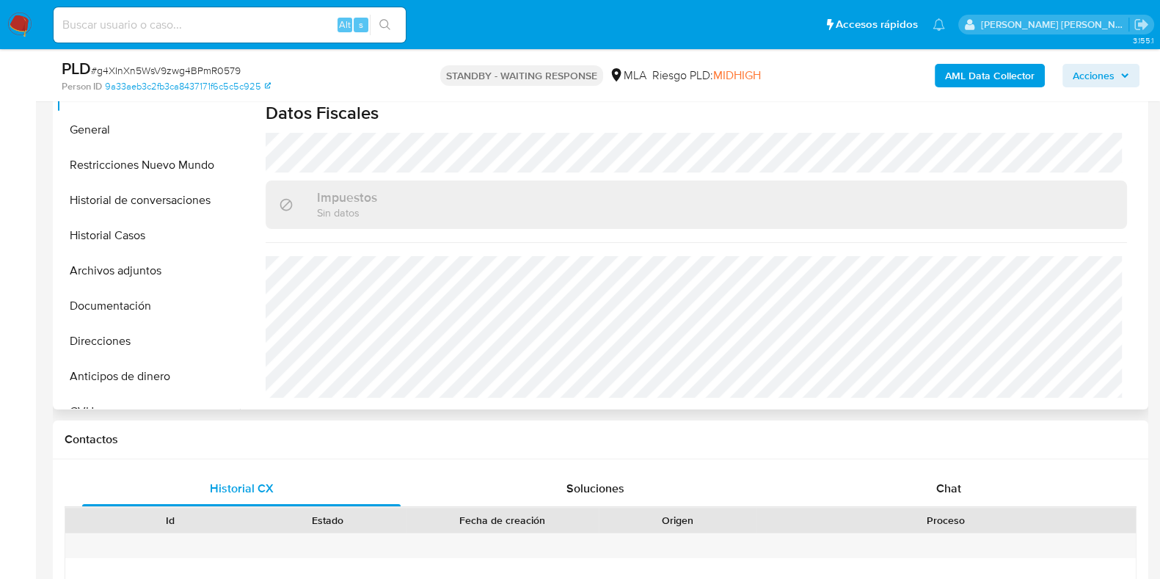
scroll to position [550, 0]
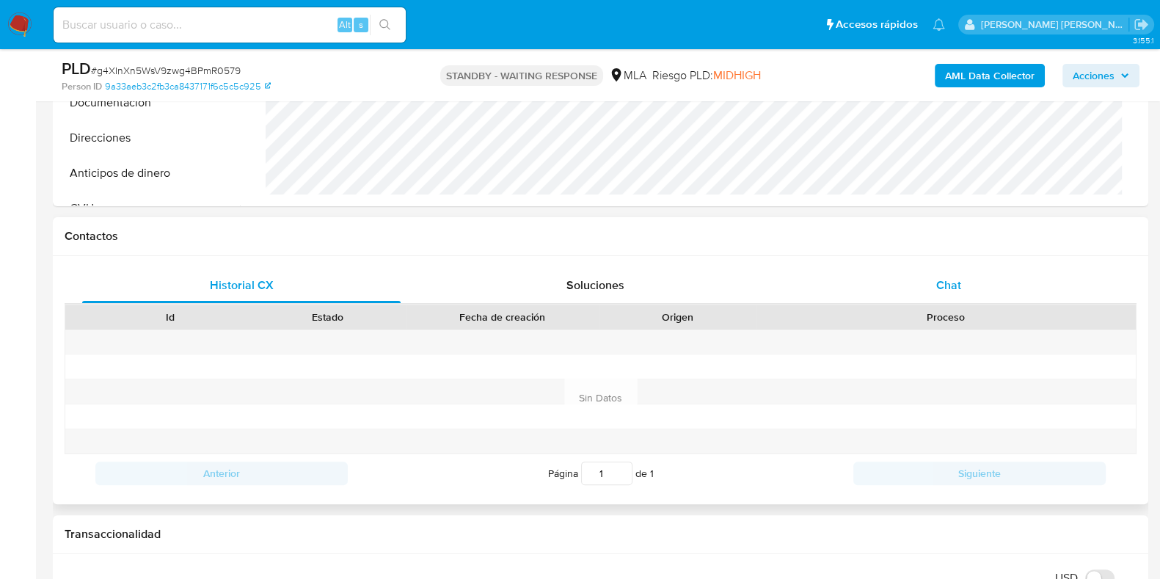
drag, startPoint x: 972, startPoint y: 269, endPoint x: 965, endPoint y: 282, distance: 15.1
click at [972, 269] on div "Chat" at bounding box center [948, 285] width 318 height 35
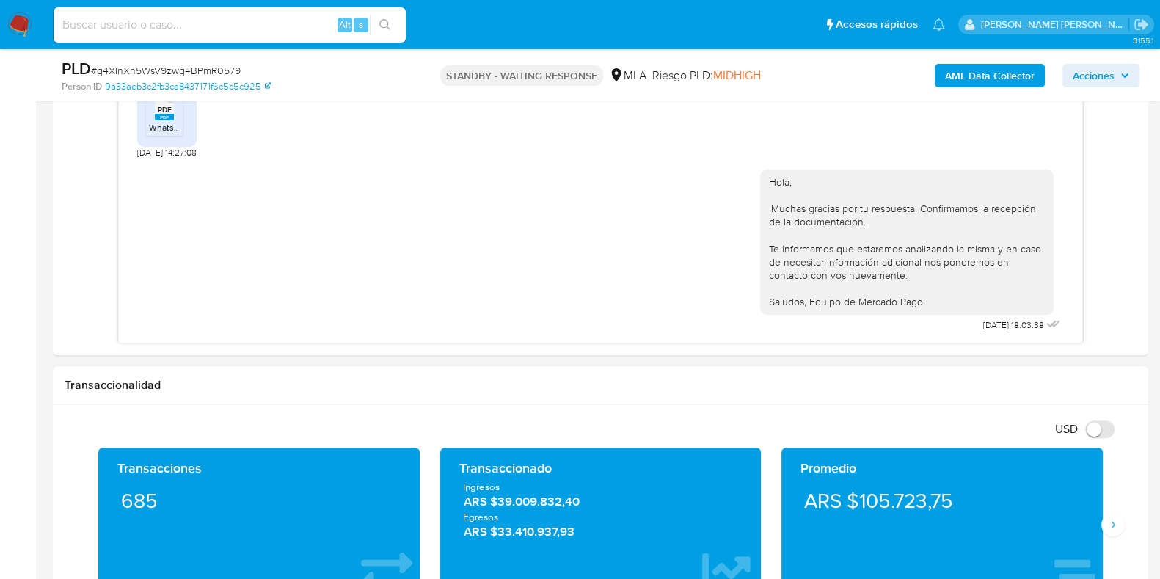
scroll to position [917, 0]
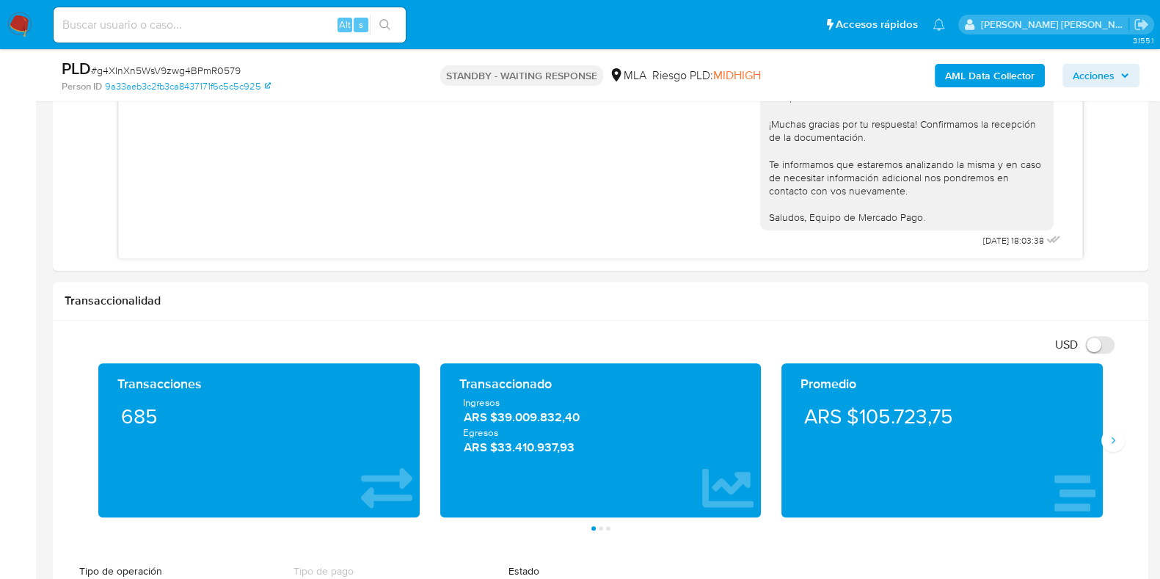
click at [224, 71] on span "# g4XInXn5WsV9zwg4BPmR0579" at bounding box center [166, 70] width 150 height 15
copy span "g4XInXn5WsV9zwg4BPmR0579"
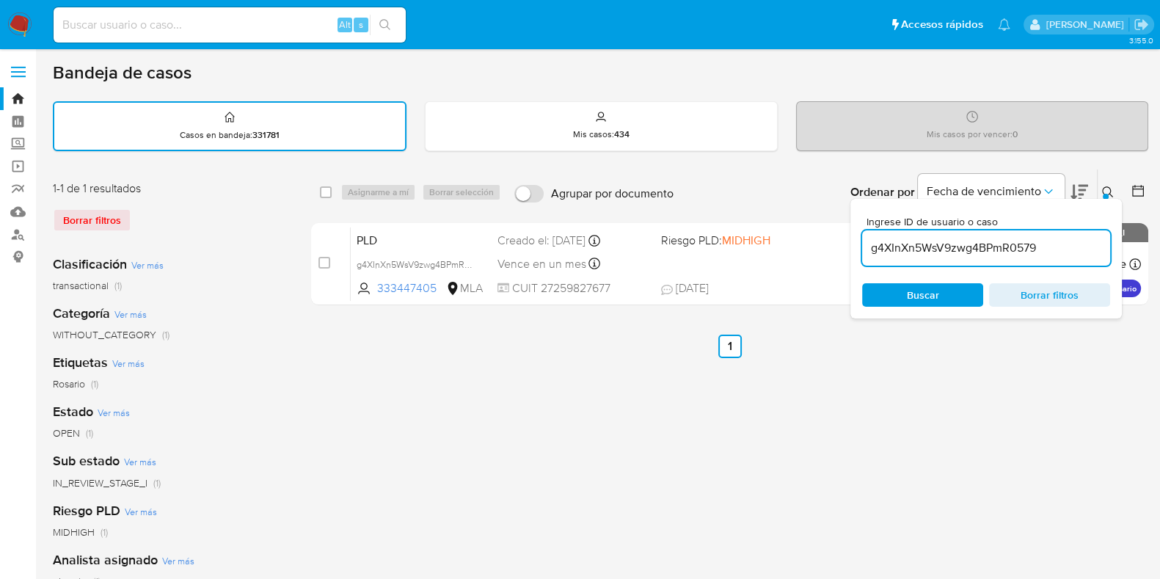
drag, startPoint x: 1041, startPoint y: 248, endPoint x: 870, endPoint y: 247, distance: 170.9
click at [870, 247] on input "g4XInXn5WsV9zwg4BPmR0579" at bounding box center [986, 247] width 248 height 19
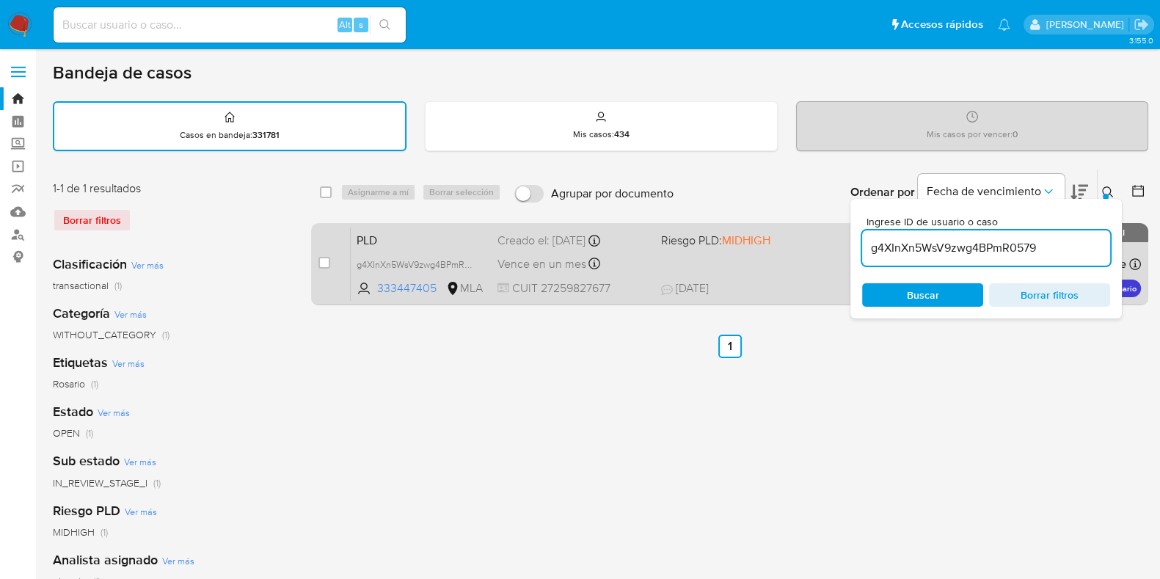
drag, startPoint x: 324, startPoint y: 258, endPoint x: 337, endPoint y: 253, distance: 13.2
click at [324, 258] on input "checkbox" at bounding box center [324, 263] width 12 height 12
checkbox input "true"
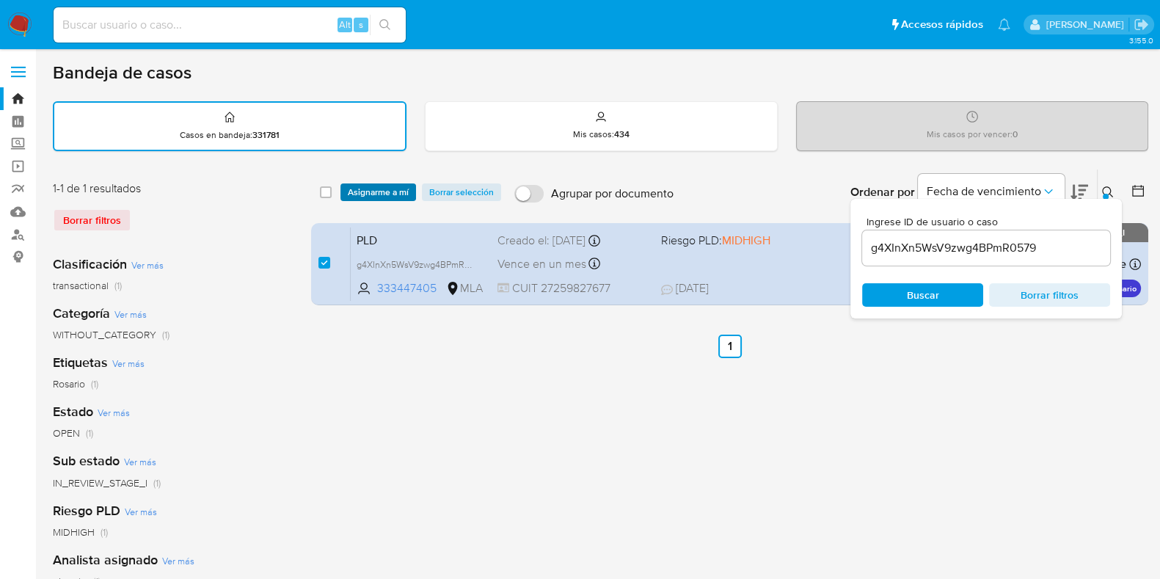
click at [382, 197] on span "Asignarme a mí" at bounding box center [378, 192] width 61 height 15
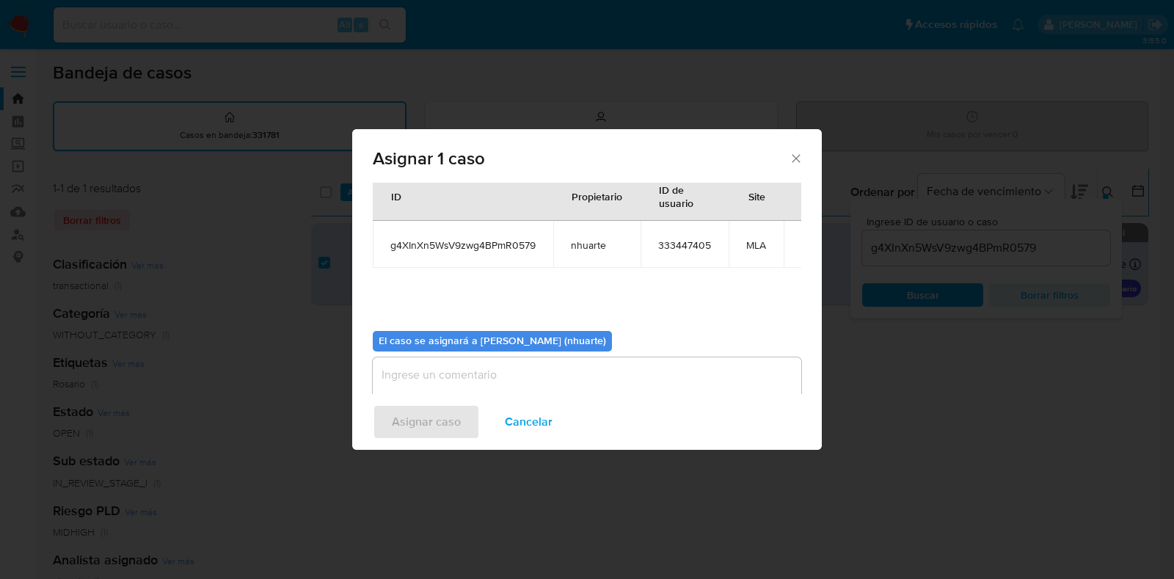
scroll to position [76, 0]
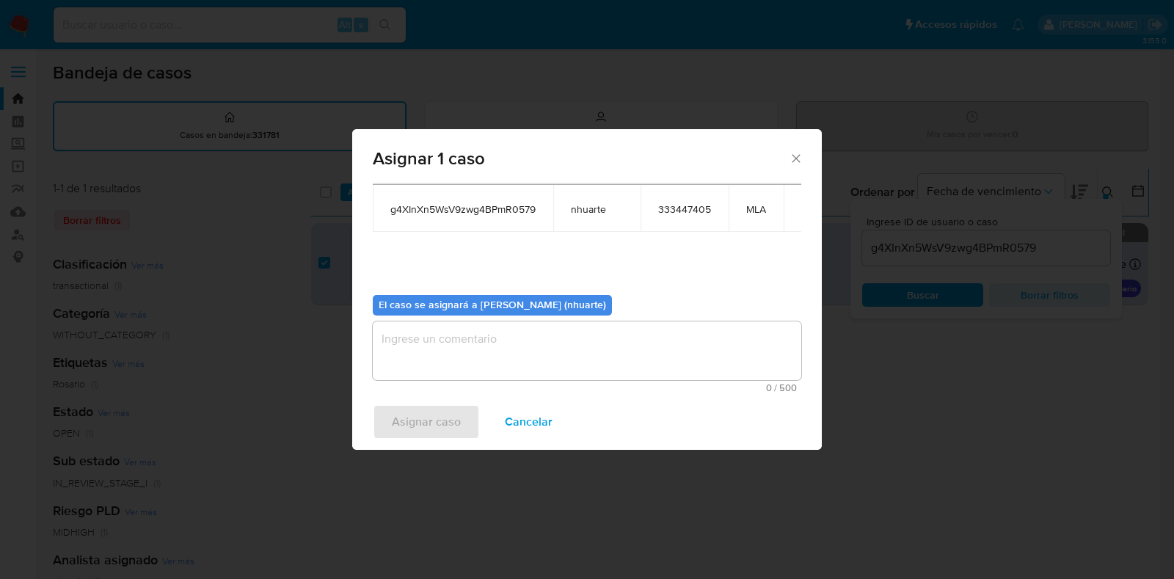
click at [532, 354] on textarea "assign-modal" at bounding box center [587, 350] width 428 height 59
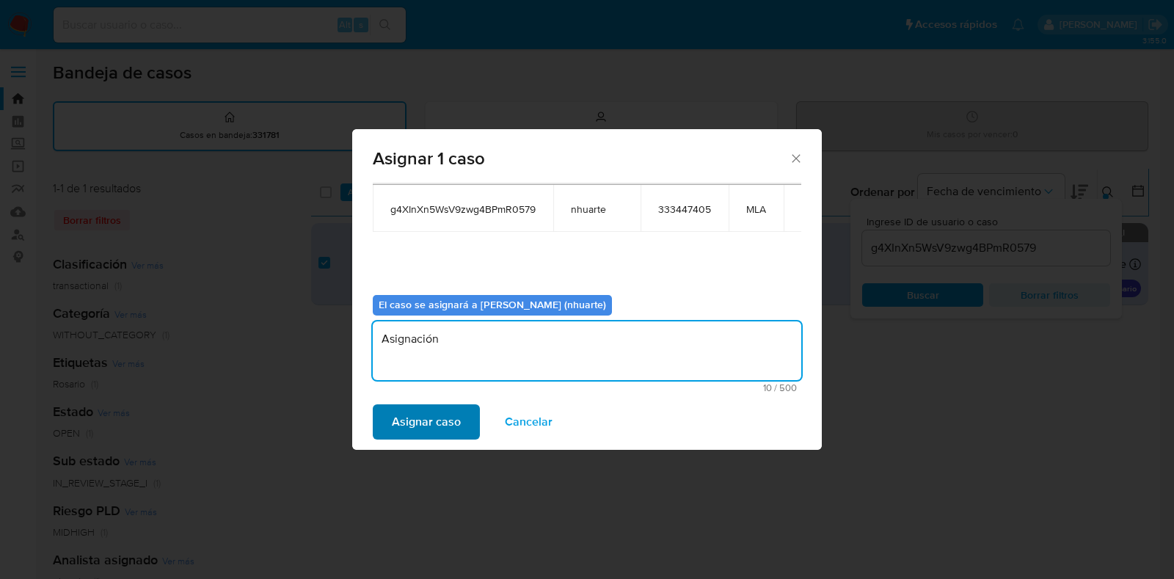
type textarea "Asignación"
click at [430, 420] on span "Asignar caso" at bounding box center [426, 422] width 69 height 32
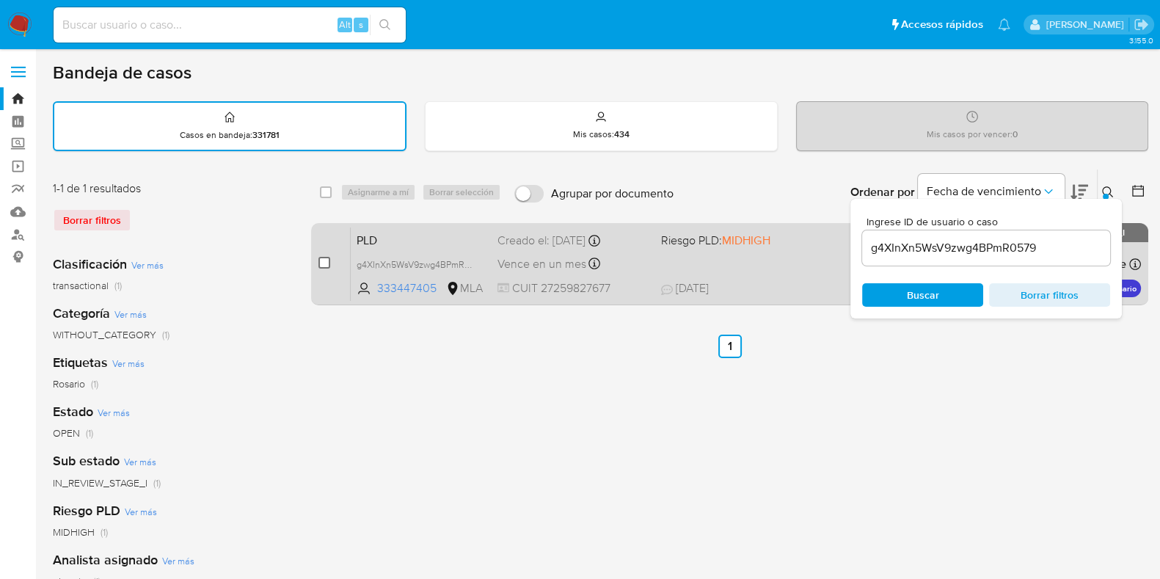
click at [321, 266] on input "checkbox" at bounding box center [324, 263] width 12 height 12
checkbox input "true"
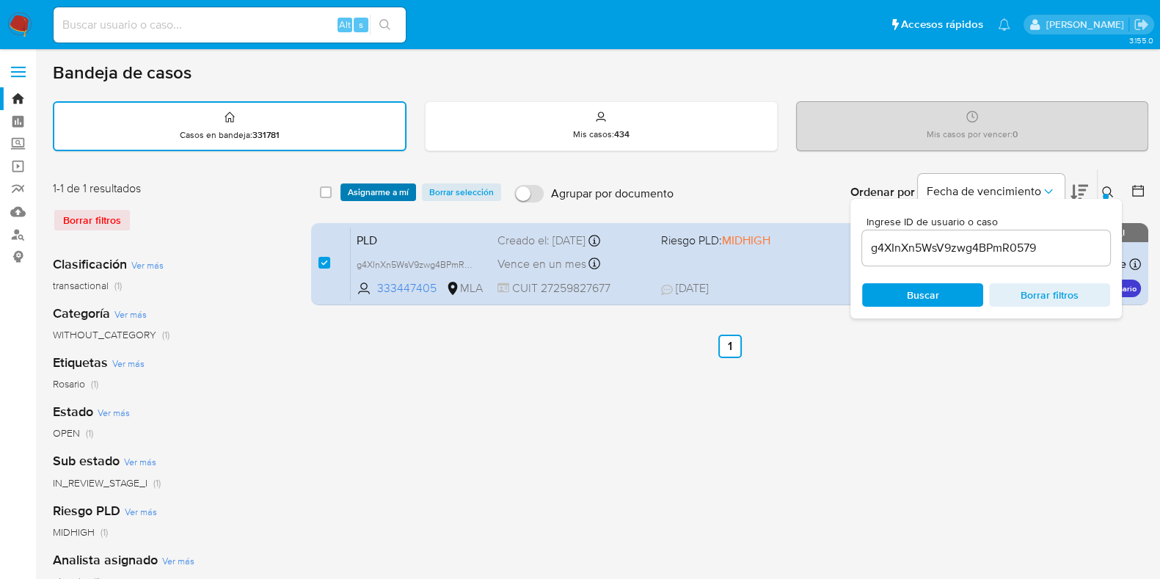
click at [382, 187] on span "Asignarme a mí" at bounding box center [378, 192] width 61 height 15
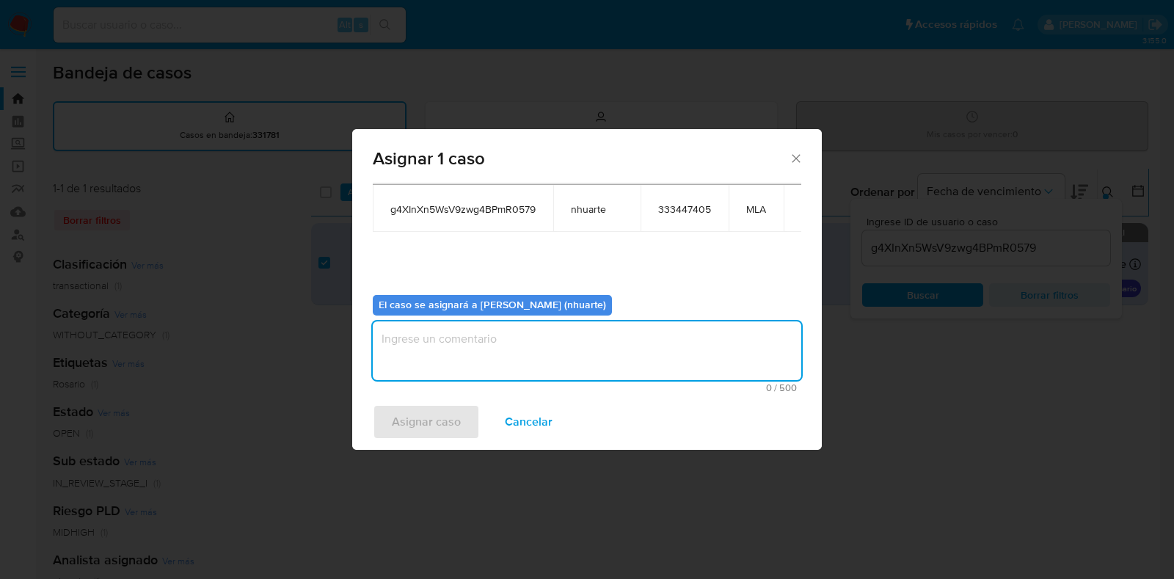
click at [596, 352] on textarea "assign-modal" at bounding box center [587, 350] width 428 height 59
type textarea "Asignación"
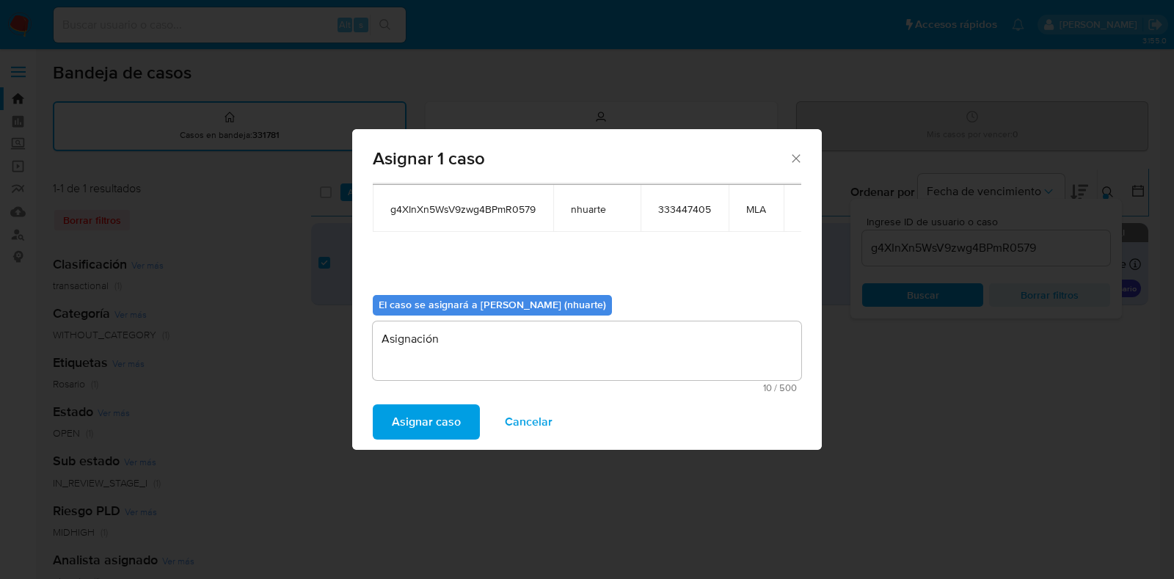
click at [468, 427] on button "Asignar caso" at bounding box center [426, 421] width 107 height 35
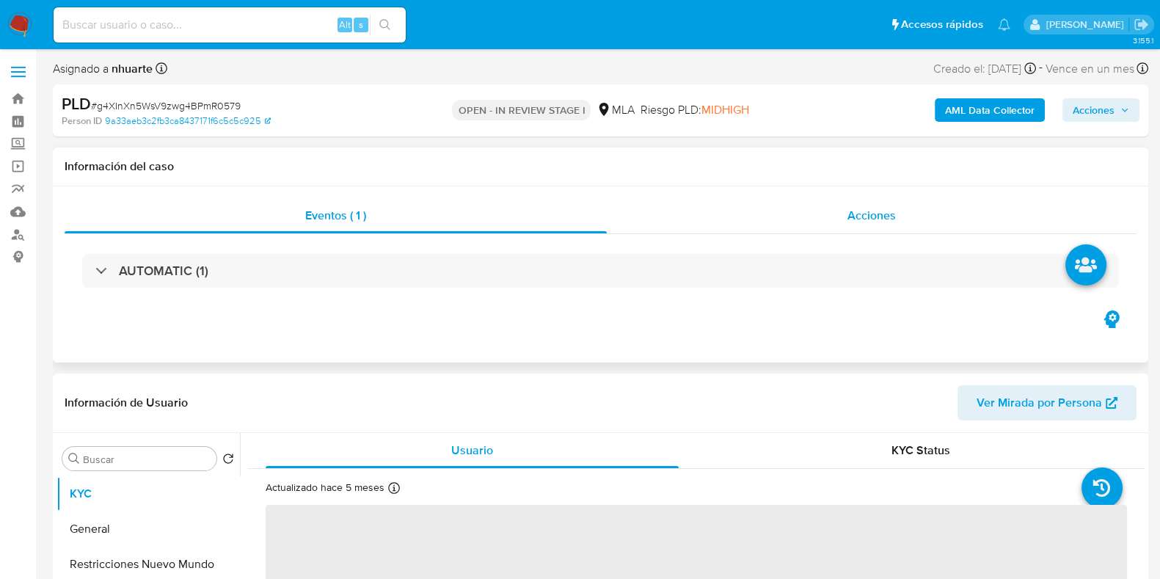
click at [880, 206] on div "Acciones" at bounding box center [872, 215] width 530 height 35
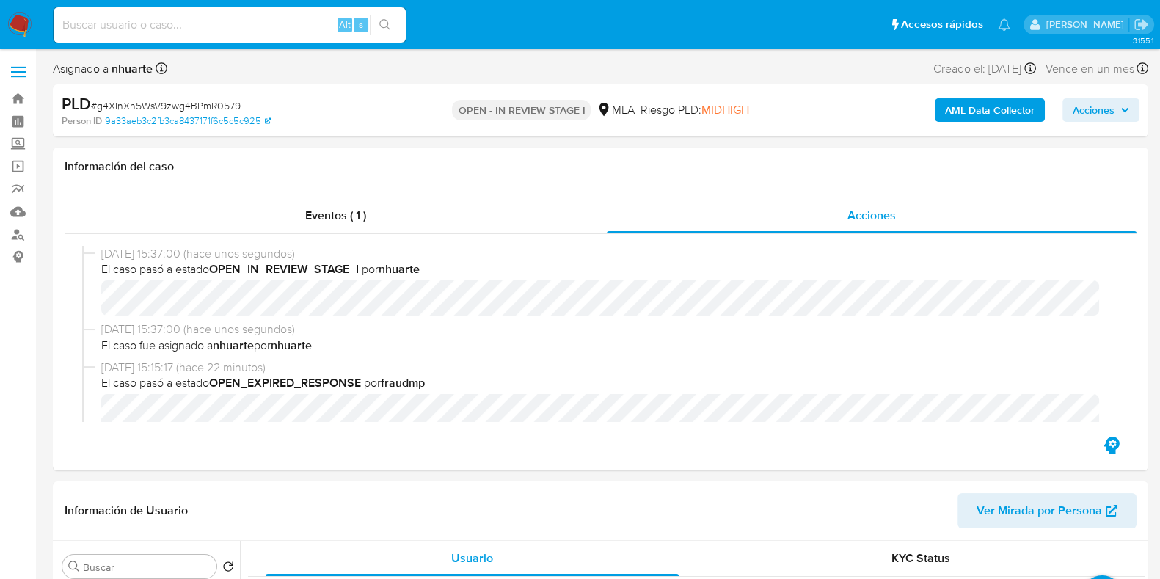
select select "10"
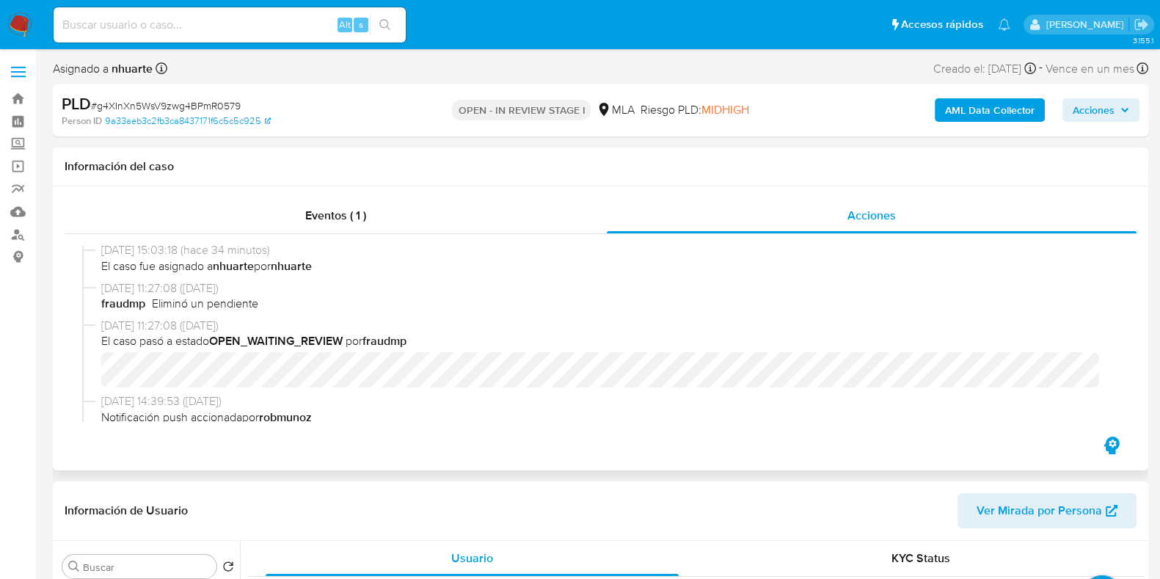
scroll to position [641, 0]
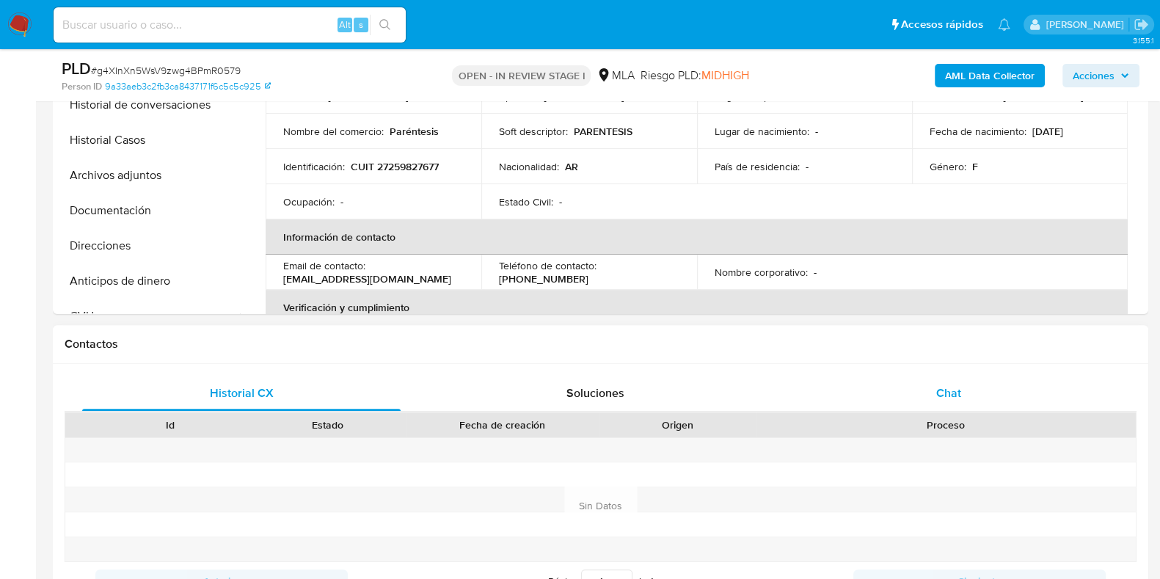
click at [960, 382] on div "Chat" at bounding box center [948, 393] width 318 height 35
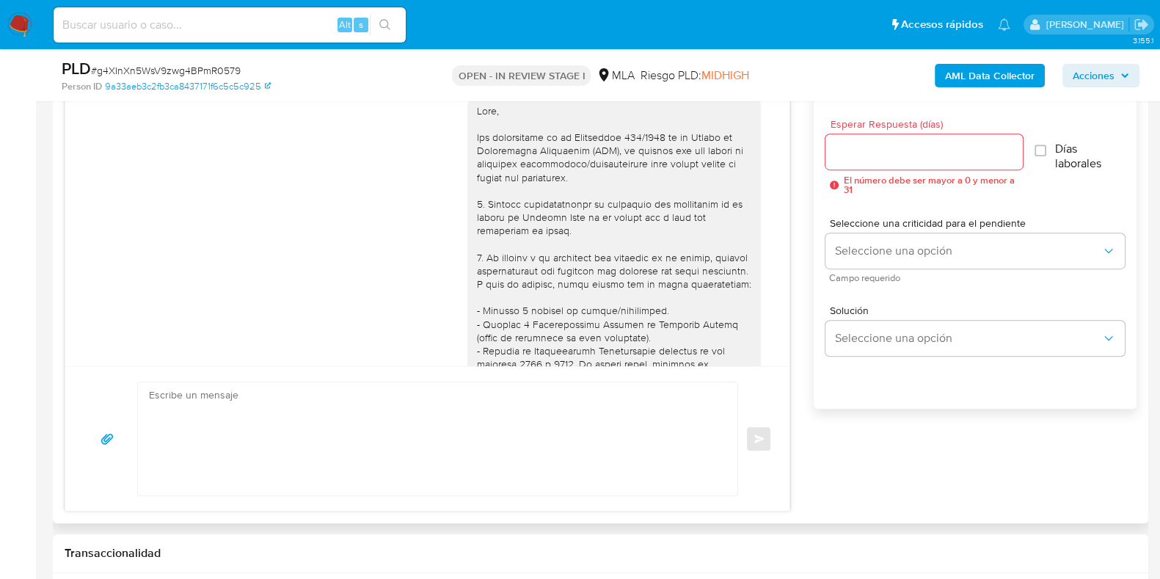
scroll to position [816, 0]
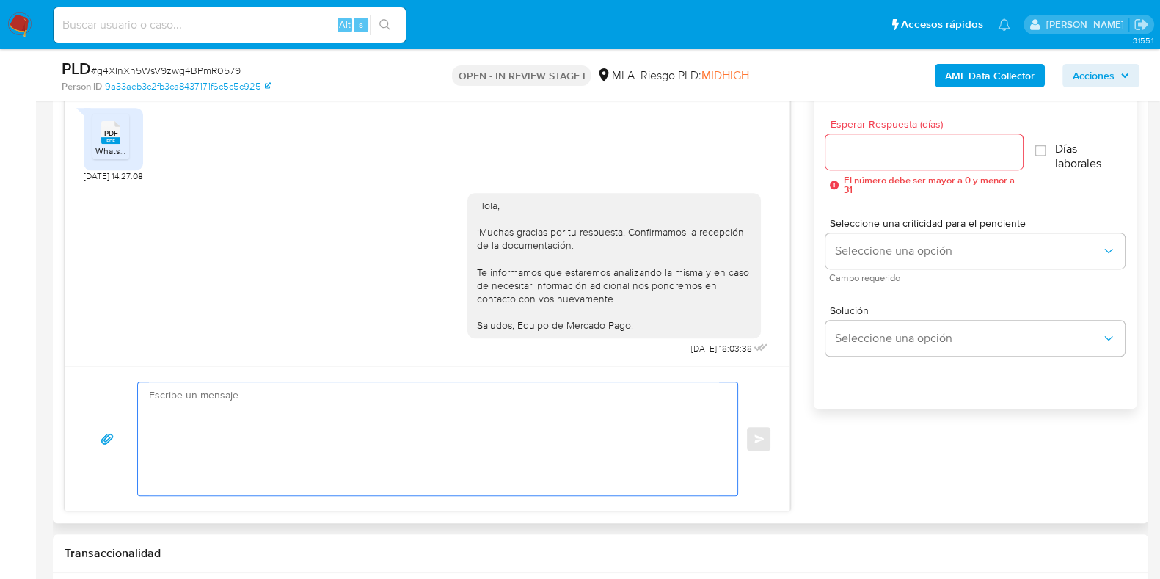
paste textarea "Hola, Muchas gracias por la respuesta. Analizamos tu caso y notamos que la info…"
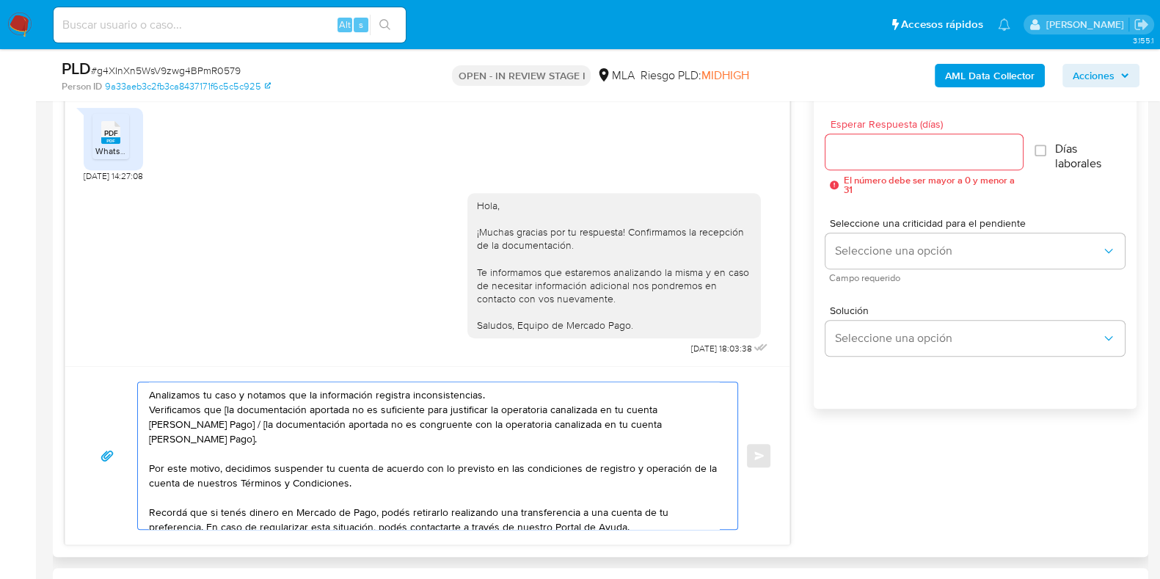
scroll to position [0, 0]
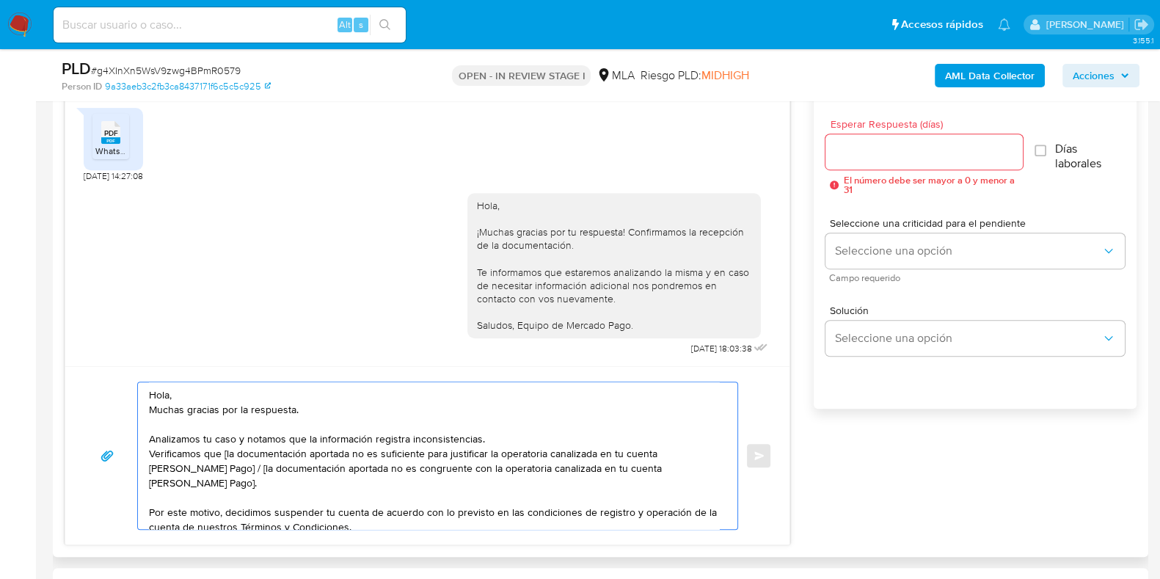
click at [225, 457] on textarea "Hola, Muchas gracias por la respuesta. Analizamos tu caso y notamos que la info…" at bounding box center [434, 455] width 570 height 147
click at [216, 464] on textarea "Hola, Muchas gracias por la respuesta. Analizamos tu caso y notamos que la info…" at bounding box center [434, 455] width 570 height 147
drag, startPoint x: 221, startPoint y: 464, endPoint x: 234, endPoint y: 487, distance: 26.3
click at [234, 487] on textarea "Hola, Muchas gracias por la respuesta. Analizamos tu caso y notamos que la info…" at bounding box center [434, 455] width 570 height 147
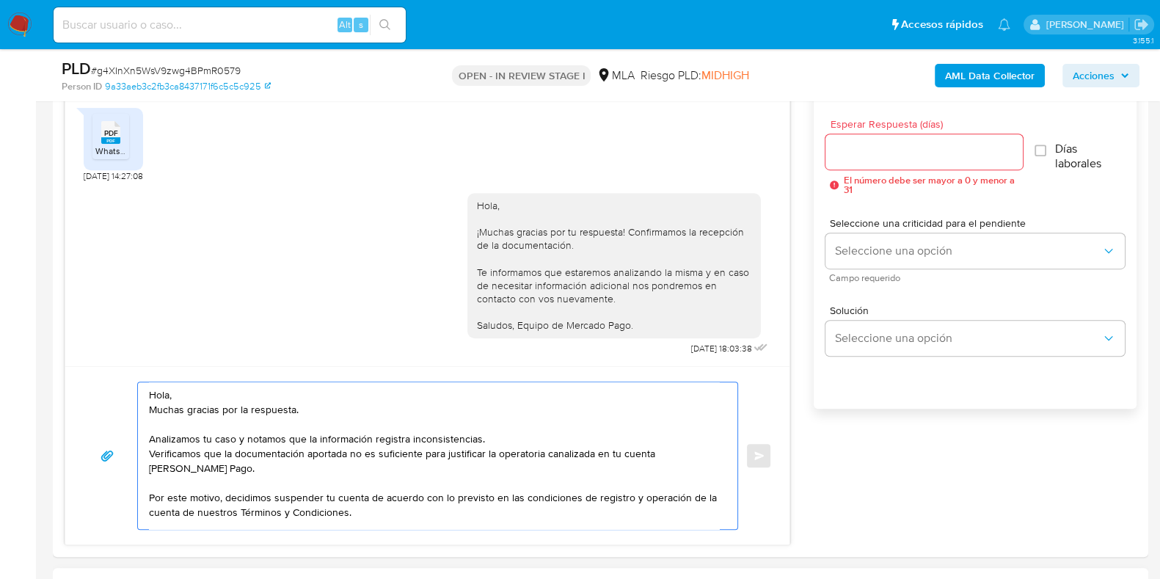
type textarea "Hola, Muchas gracias por la respuesta. Analizamos tu caso y notamos que la info…"
click at [866, 154] on input "Esperar Respuesta (días)" at bounding box center [923, 151] width 197 height 19
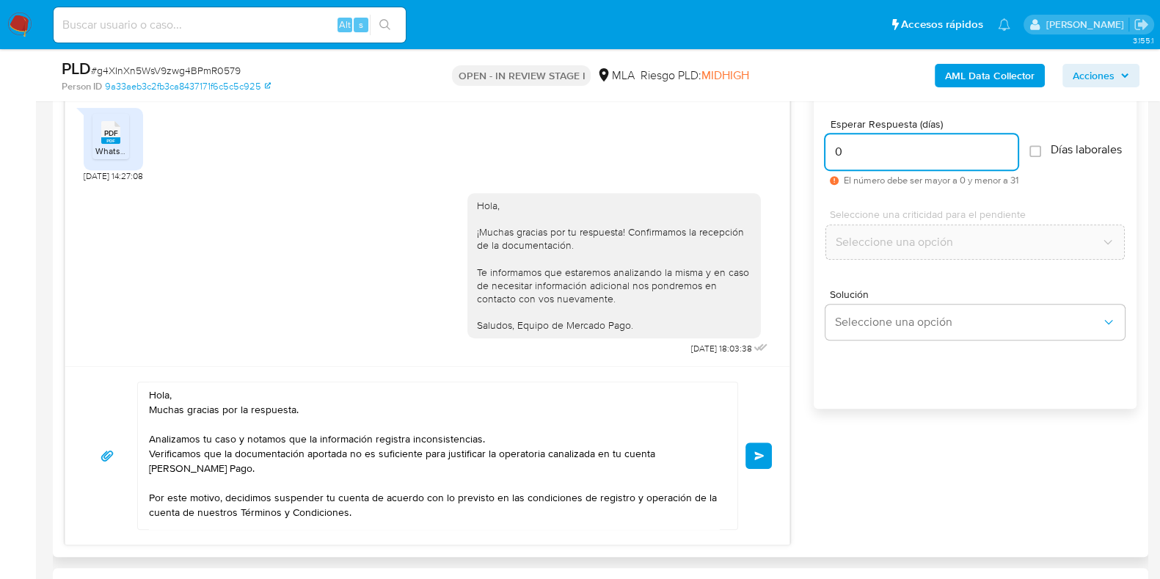
type input "0"
drag, startPoint x: 150, startPoint y: 408, endPoint x: 315, endPoint y: 408, distance: 165.1
click at [315, 408] on textarea "Hola, Muchas gracias por la respuesta. Analizamos tu caso y notamos que la info…" at bounding box center [434, 455] width 570 height 147
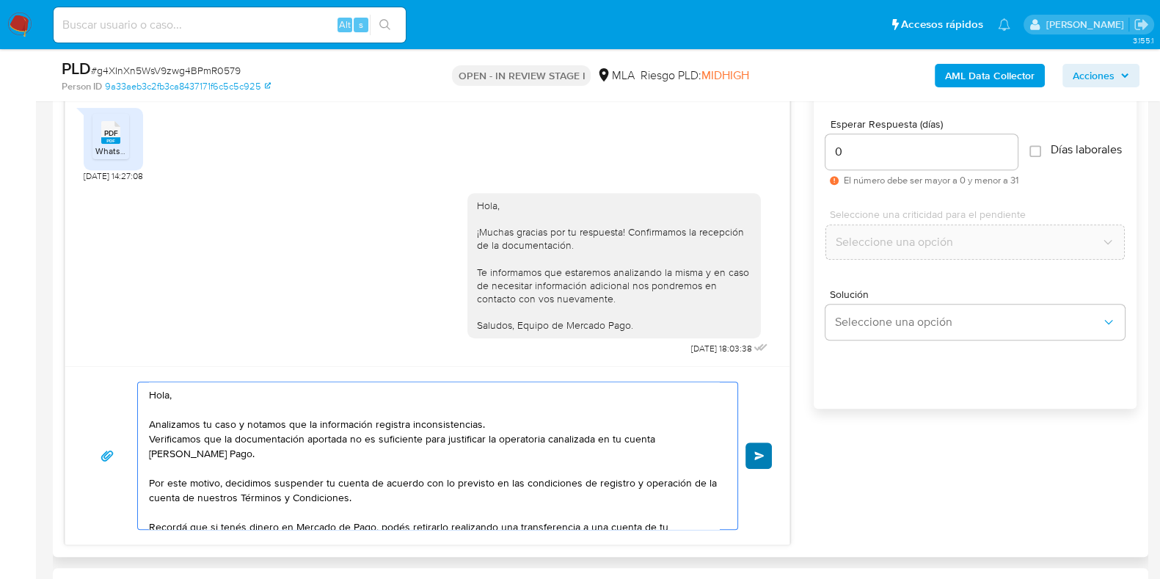
type textarea "Hola, Analizamos tu caso y notamos que la información registra inconsistencias.…"
click at [756, 458] on span "Enviar" at bounding box center [759, 455] width 10 height 9
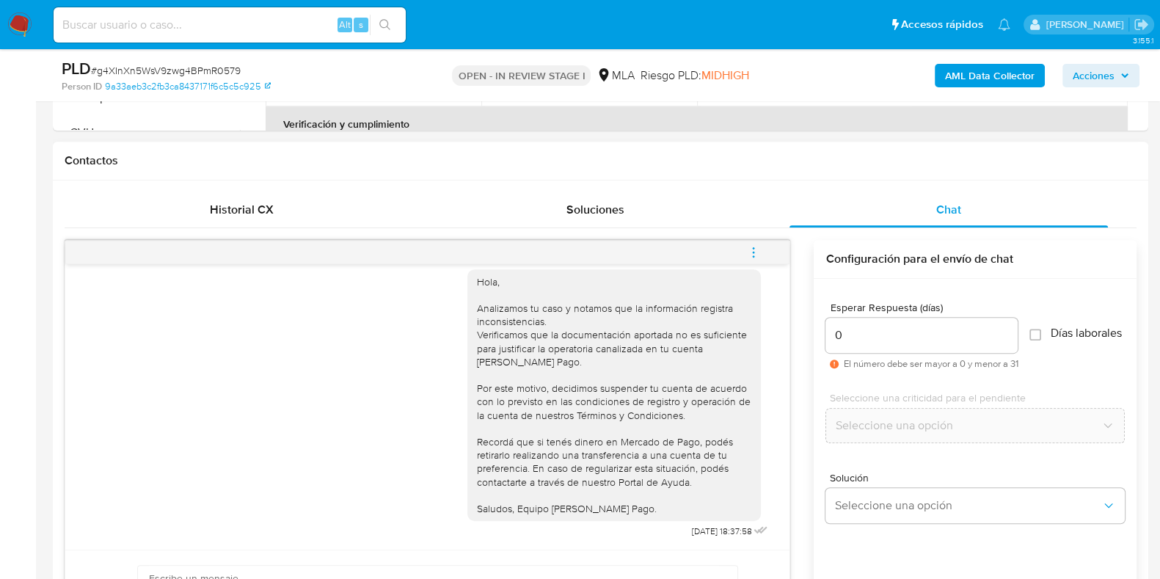
scroll to position [733, 0]
click at [751, 250] on icon "menu-action" at bounding box center [753, 253] width 13 height 13
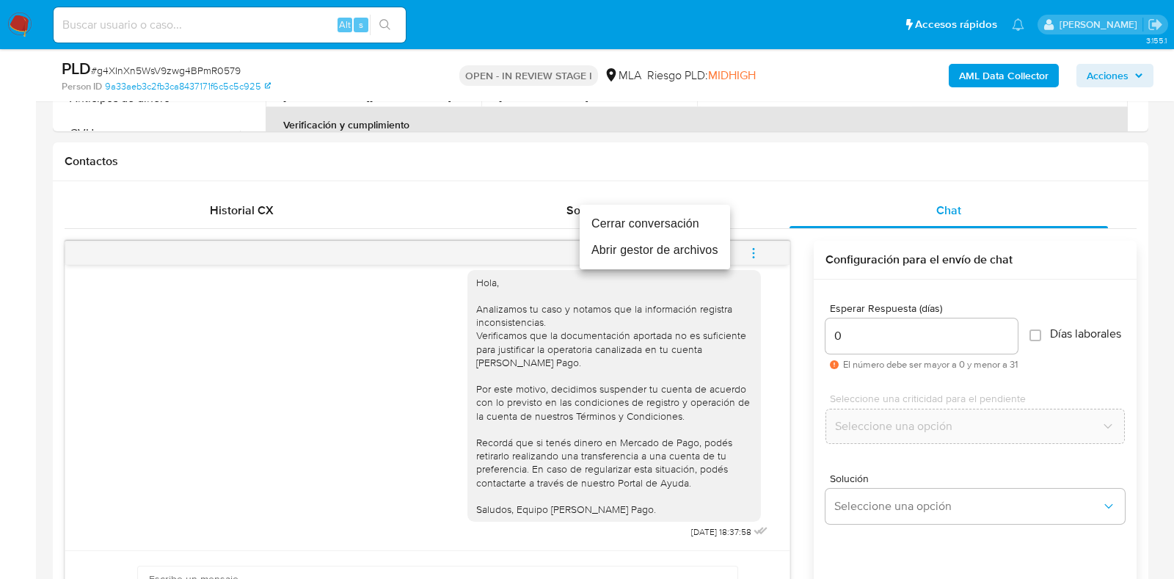
click at [687, 230] on li "Cerrar conversación" at bounding box center [655, 224] width 150 height 26
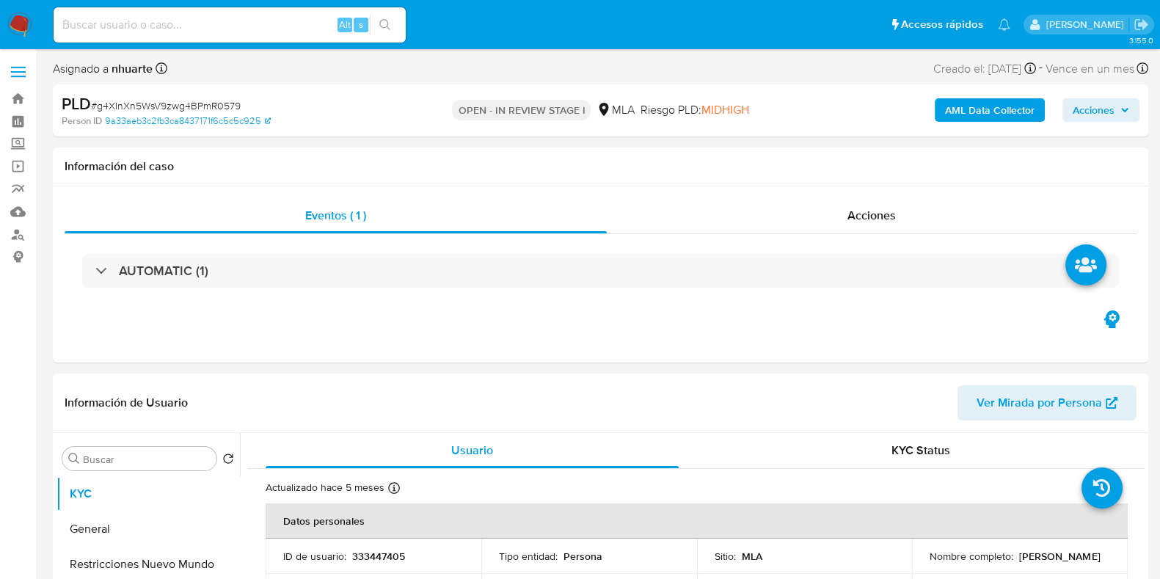
select select "10"
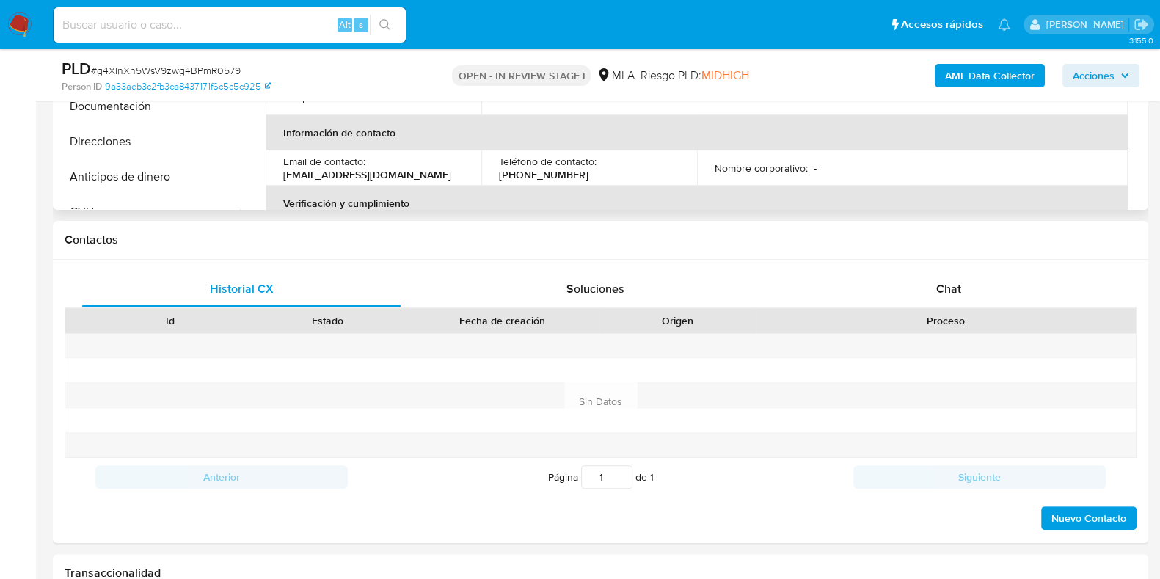
scroll to position [550, 0]
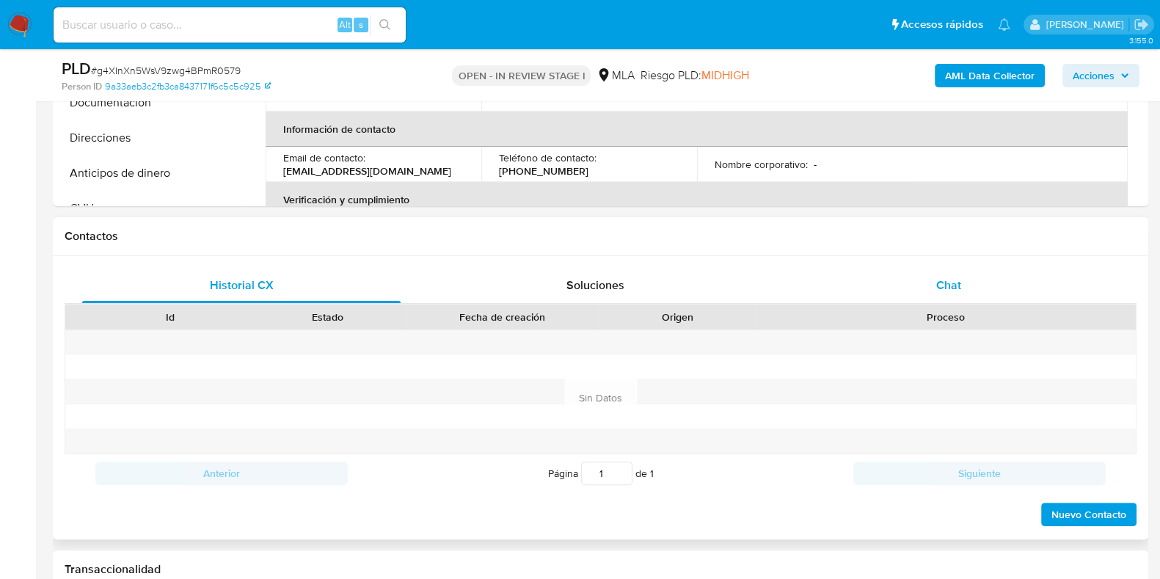
click at [930, 282] on div "Chat" at bounding box center [948, 285] width 318 height 35
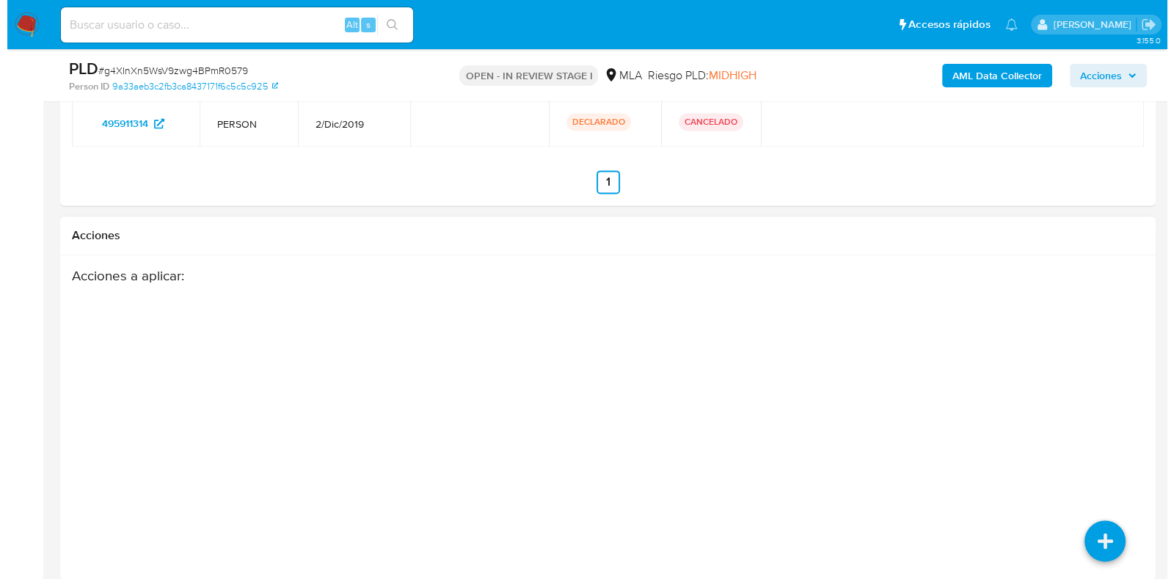
scroll to position [2657, 0]
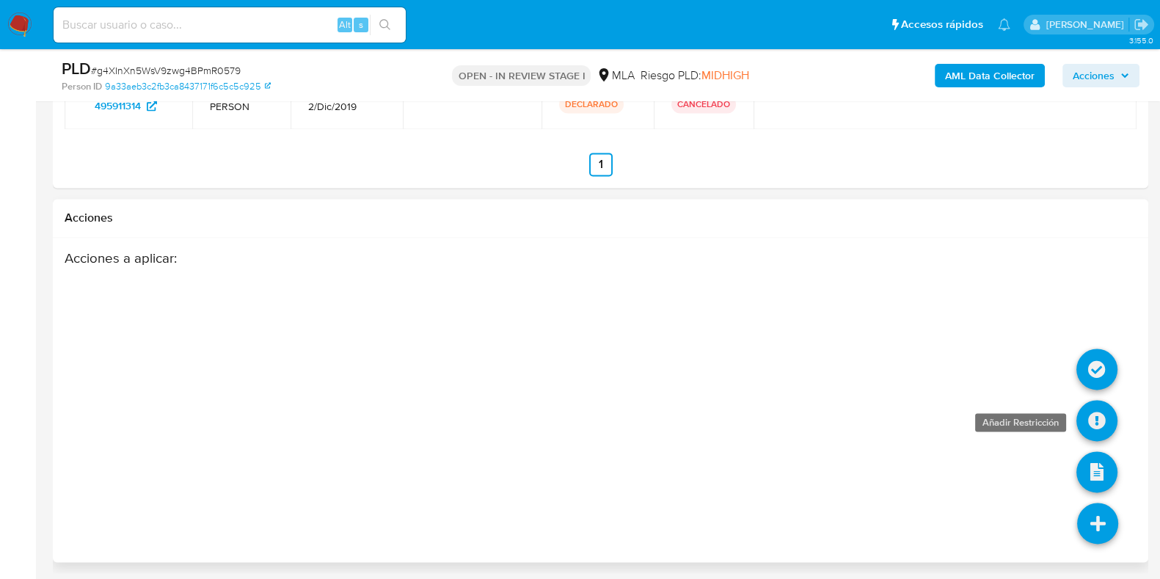
click at [1098, 413] on icon at bounding box center [1096, 420] width 41 height 41
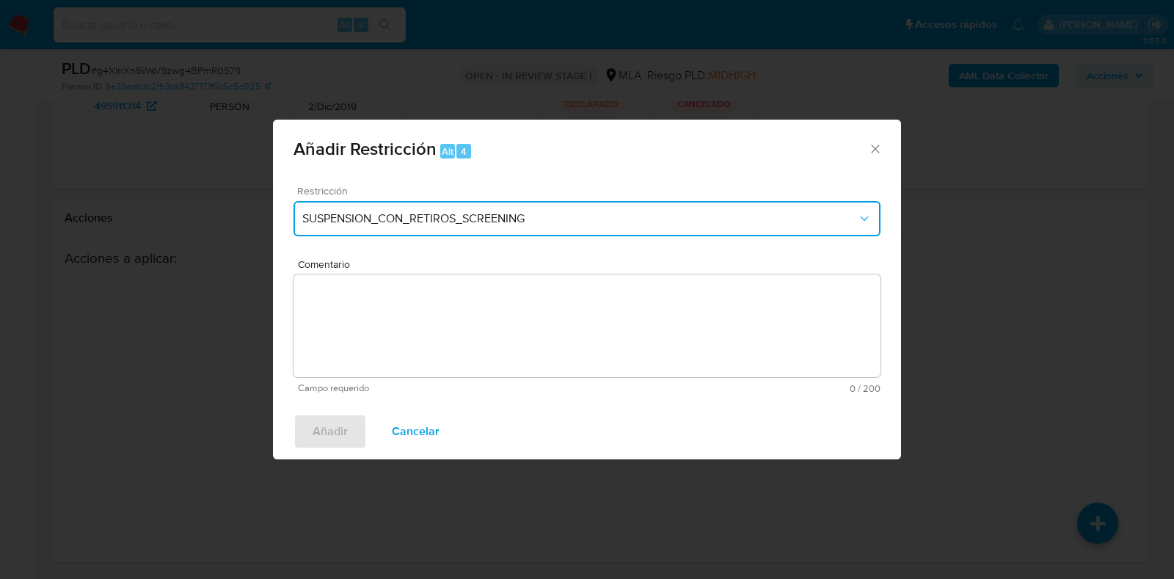
click at [424, 220] on span "SUSPENSION_CON_RETIROS_SCREENING" at bounding box center [579, 218] width 555 height 15
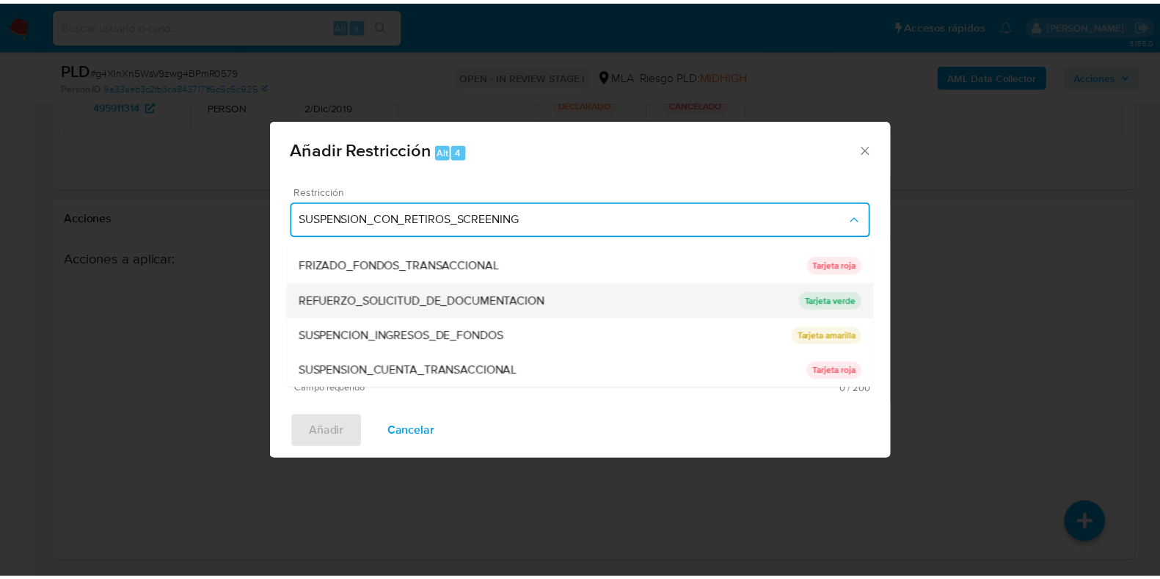
scroll to position [311, 0]
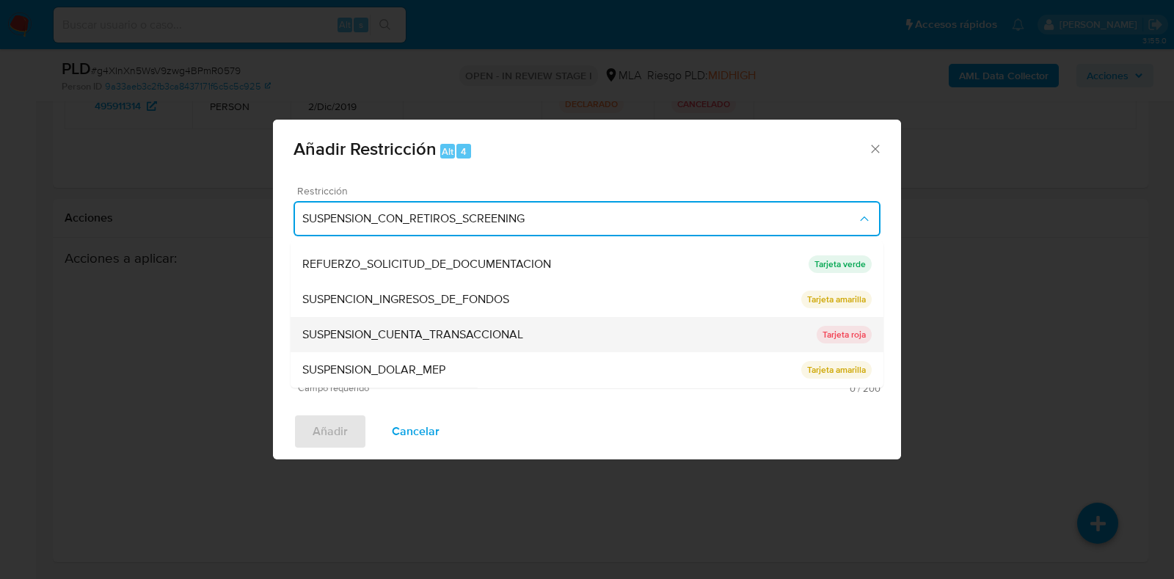
click at [437, 332] on span "SUSPENSION_CUENTA_TRANSACCIONAL" at bounding box center [412, 335] width 221 height 15
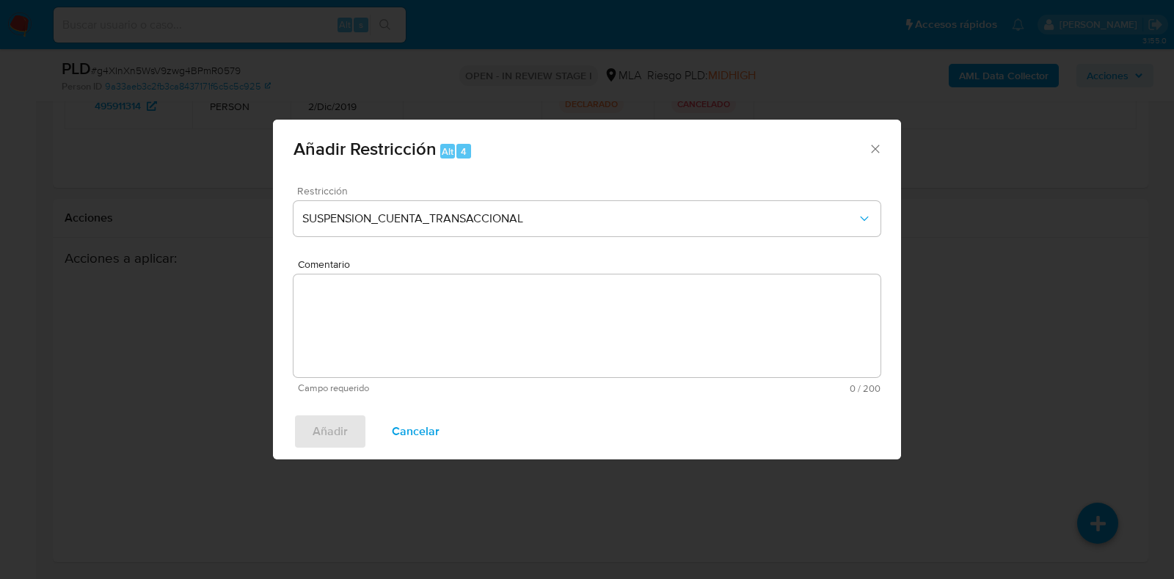
click at [437, 332] on textarea "Comentario" at bounding box center [586, 325] width 587 height 103
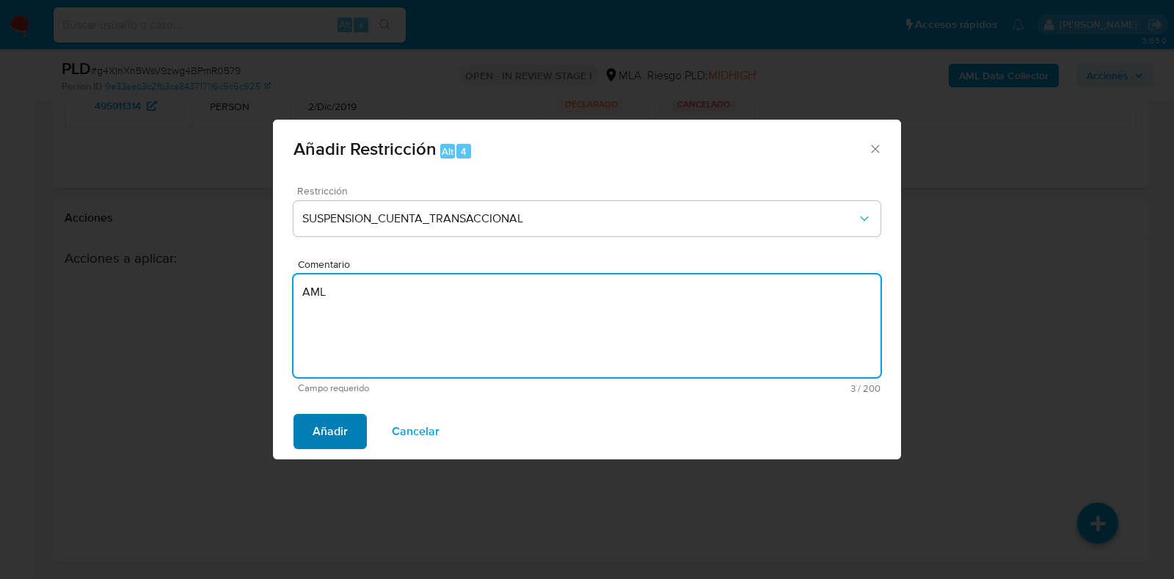
type textarea "AML"
click at [331, 434] on span "Añadir" at bounding box center [330, 431] width 35 height 32
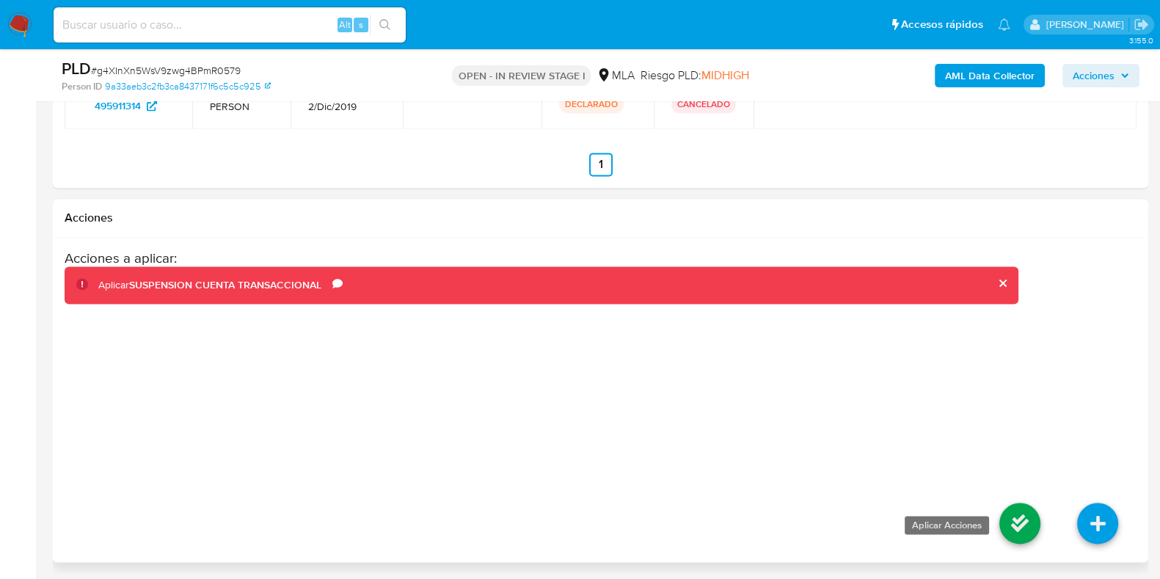
click at [1029, 511] on icon at bounding box center [1019, 523] width 41 height 41
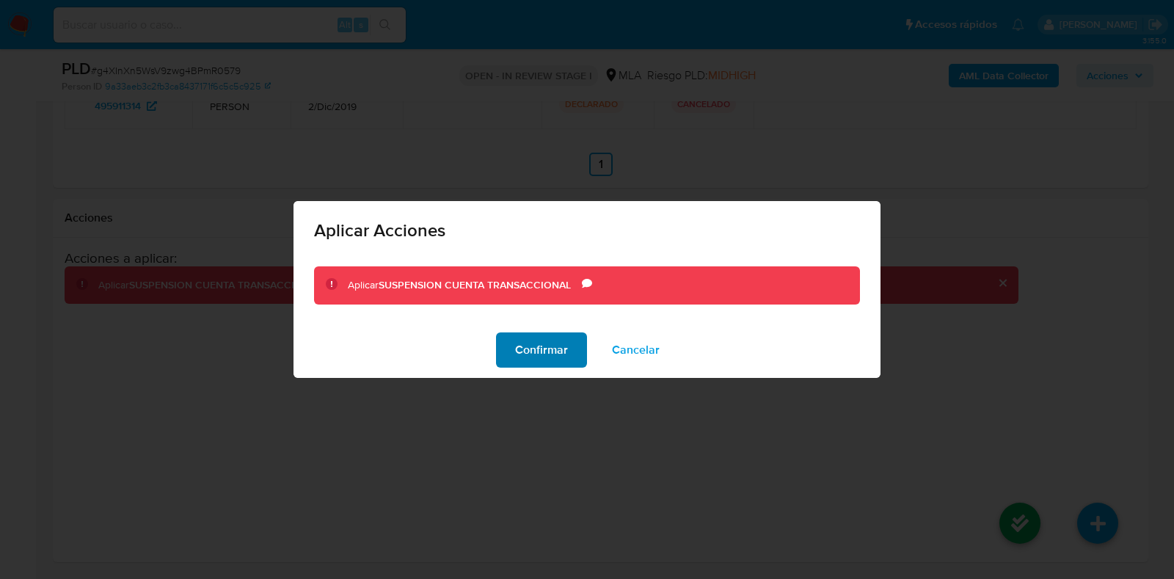
click at [536, 346] on span "Confirmar" at bounding box center [541, 350] width 53 height 32
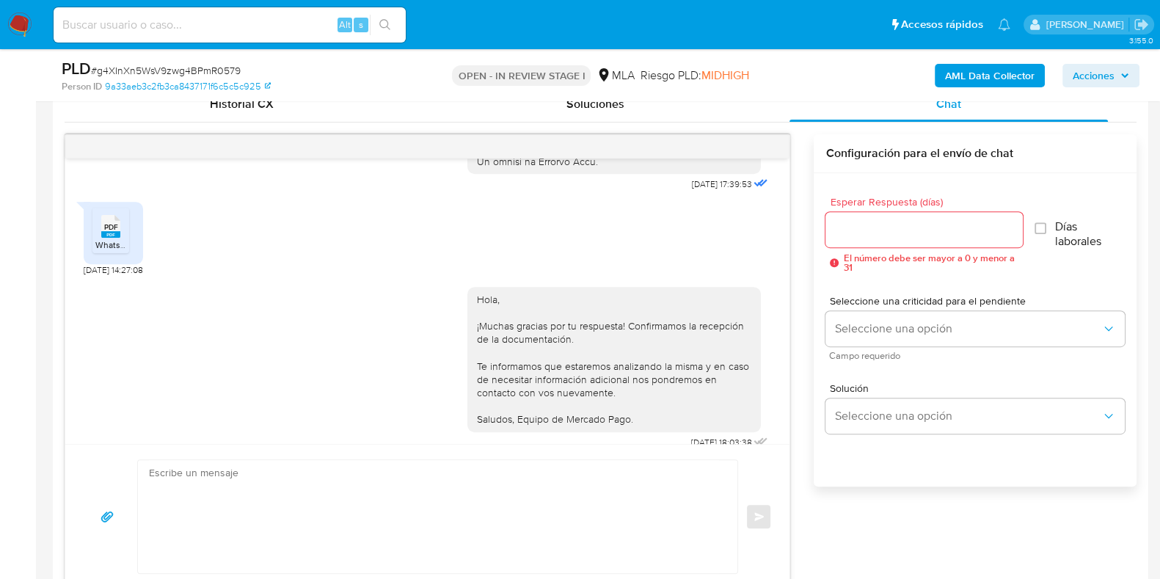
scroll to position [685, 0]
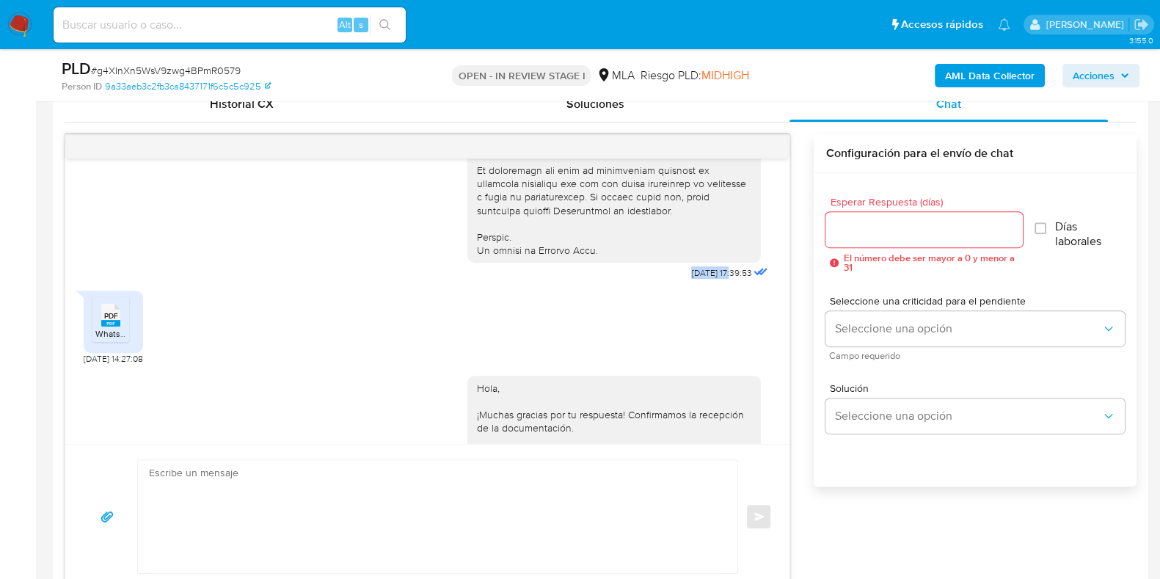
drag, startPoint x: 659, startPoint y: 293, endPoint x: 704, endPoint y: 293, distance: 44.8
copy span "18/08/2025"
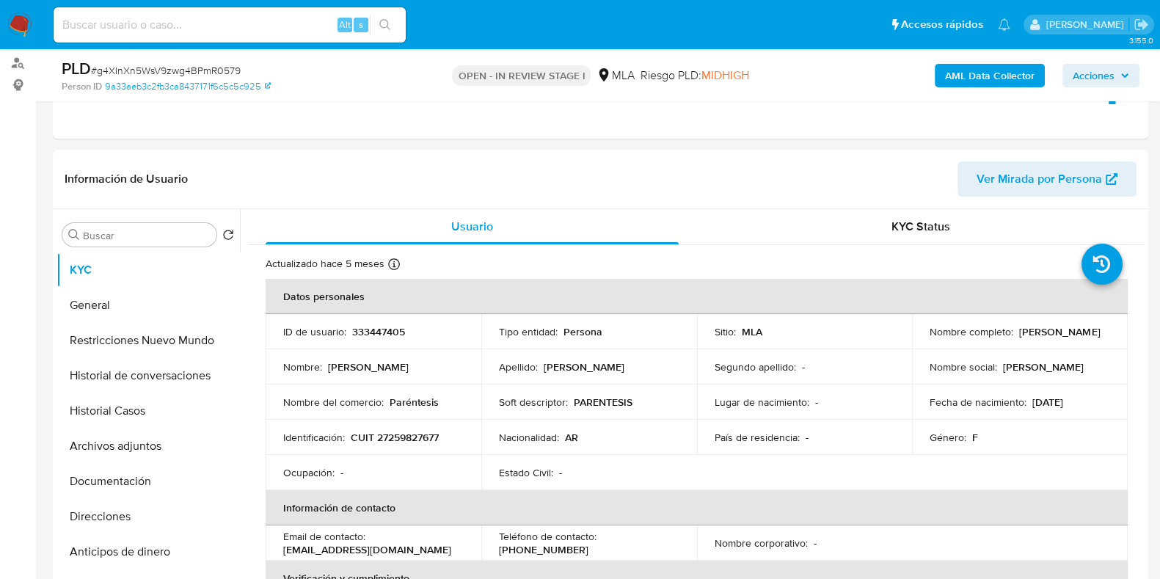
scroll to position [0, 0]
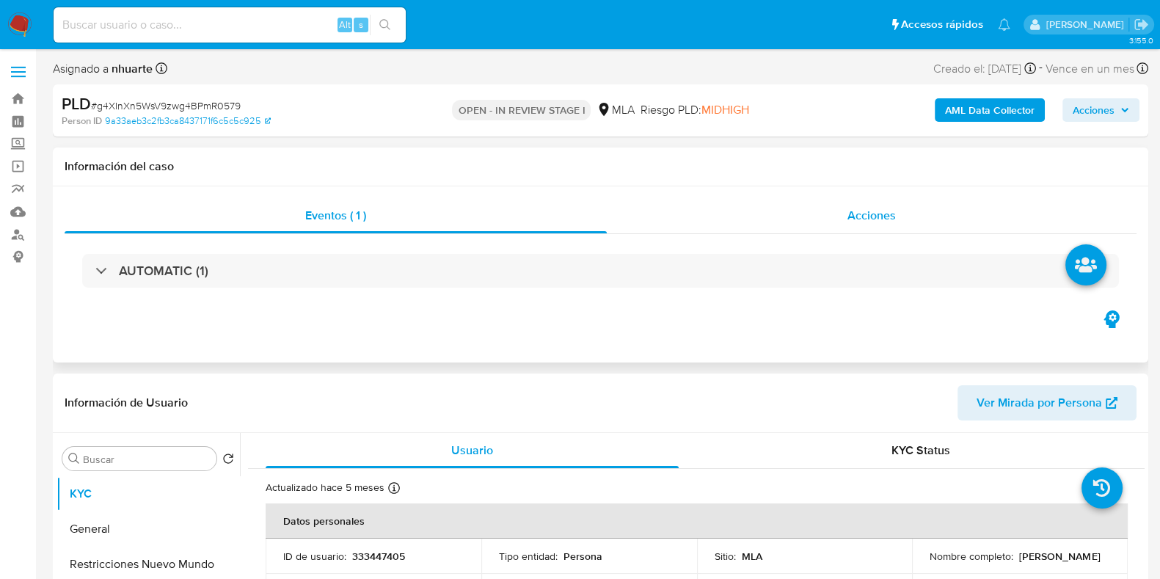
click at [895, 209] on span "Acciones" at bounding box center [871, 215] width 48 height 17
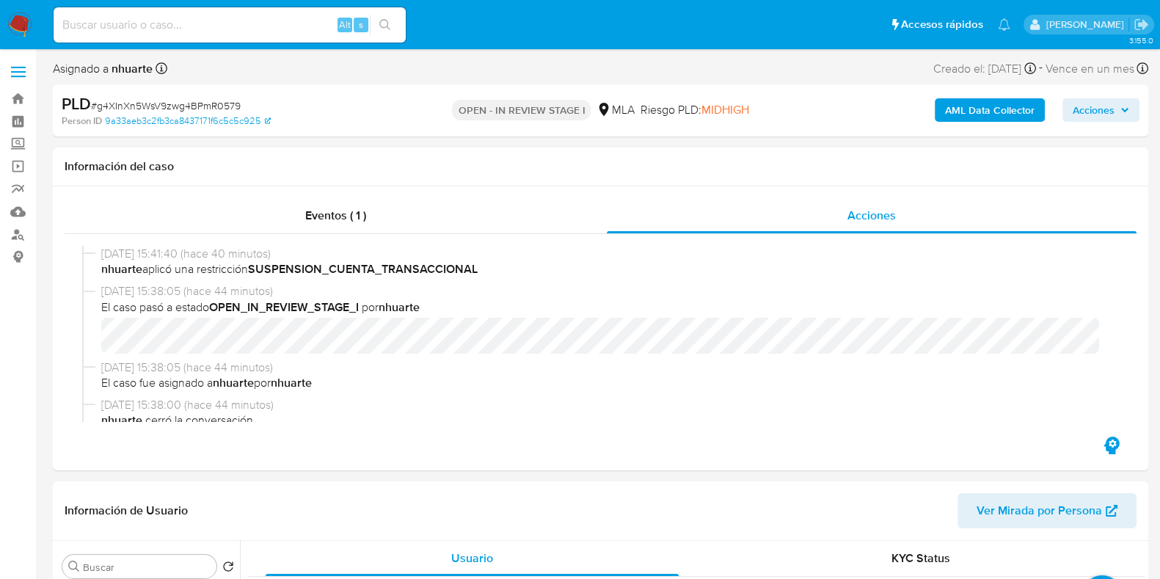
click at [976, 123] on div "AML Data Collector Acciones" at bounding box center [961, 110] width 355 height 34
click at [971, 113] on b "AML Data Collector" at bounding box center [990, 109] width 90 height 23
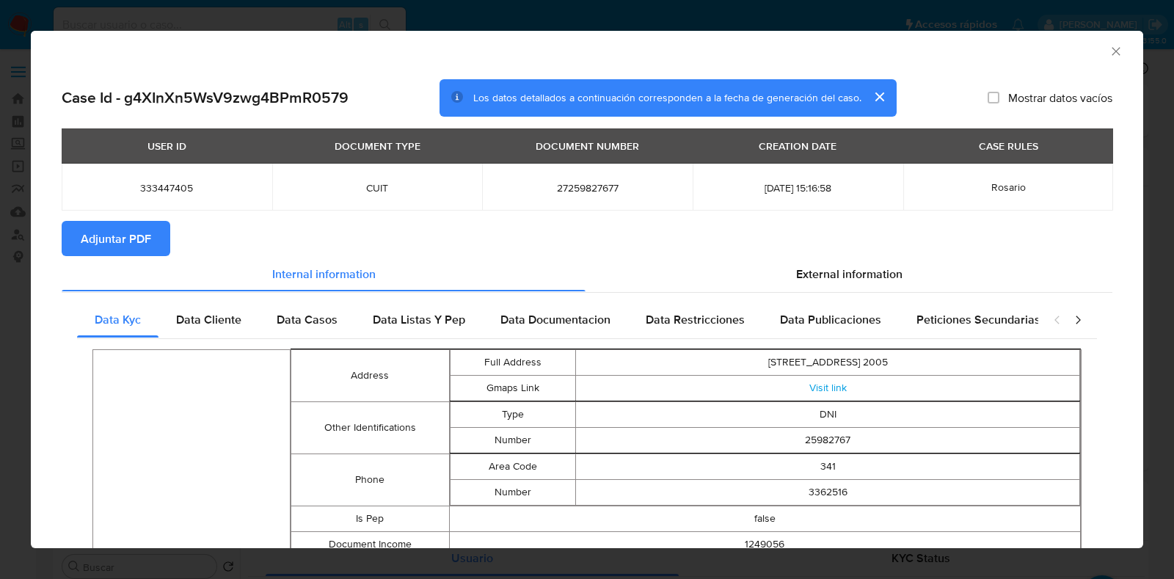
click at [122, 239] on span "Adjuntar PDF" at bounding box center [116, 238] width 70 height 32
click at [1109, 52] on icon "Cerrar ventana" at bounding box center [1116, 51] width 15 height 15
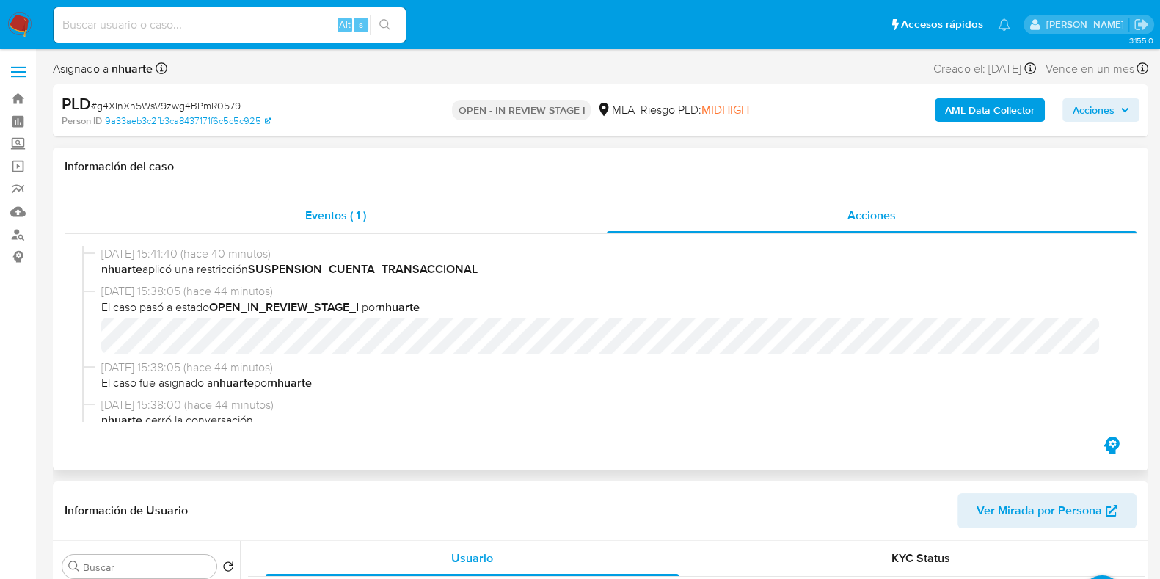
click at [359, 225] on div "Eventos ( 1 )" at bounding box center [336, 215] width 542 height 35
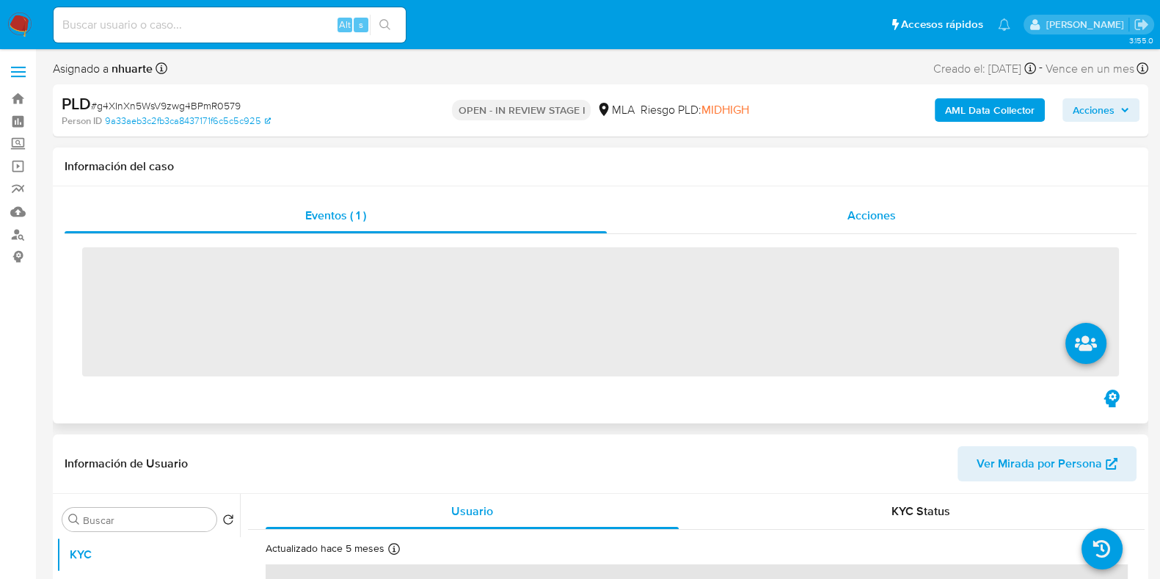
click at [884, 216] on span "Acciones" at bounding box center [871, 215] width 48 height 17
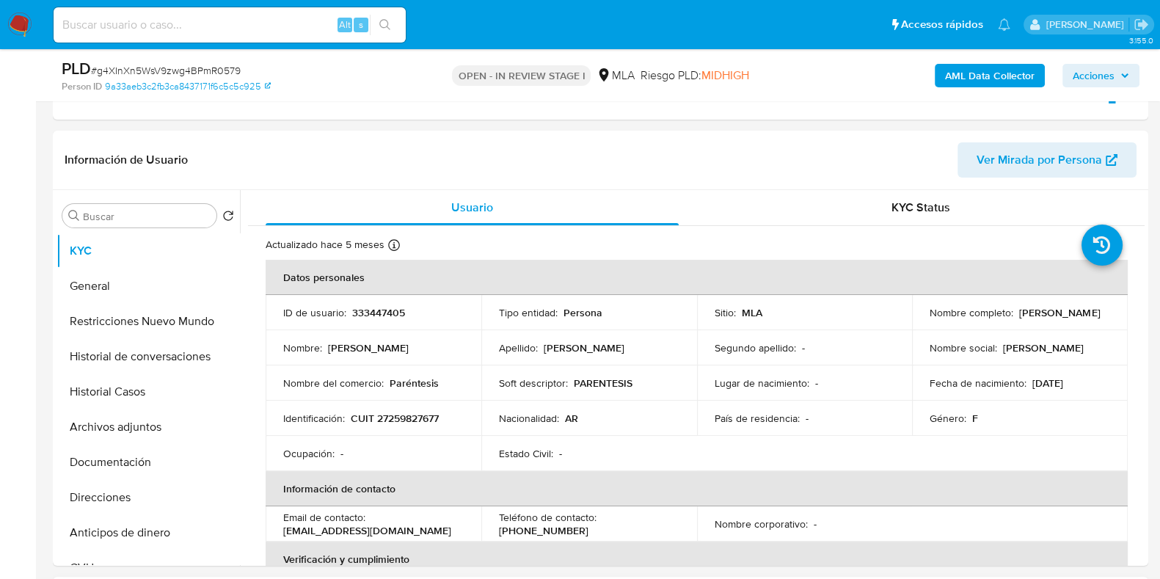
scroll to position [459, 0]
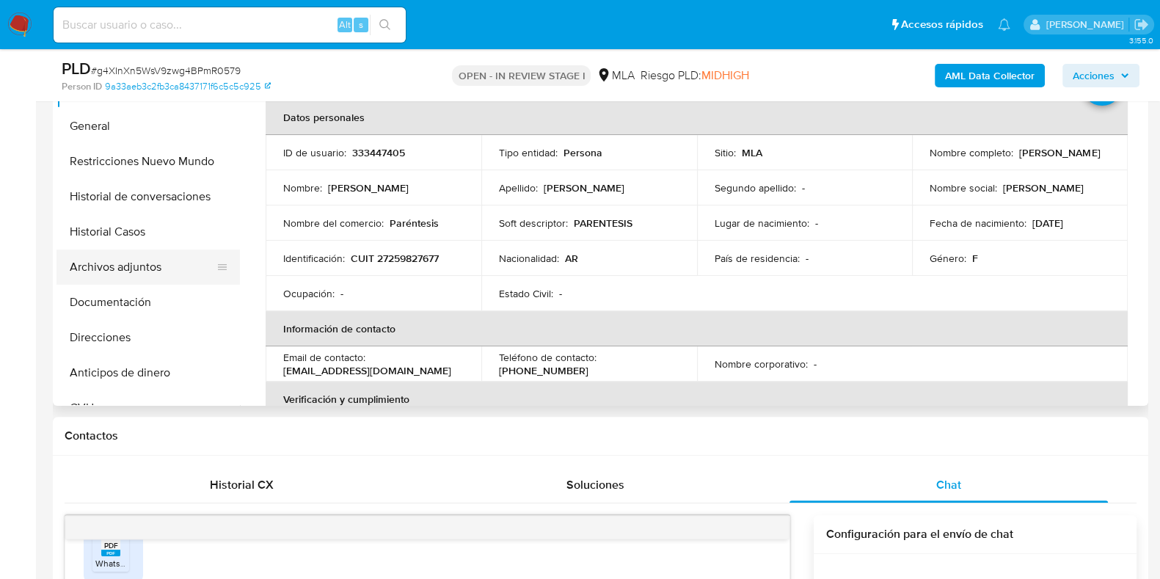
click at [172, 266] on button "Archivos adjuntos" at bounding box center [142, 266] width 172 height 35
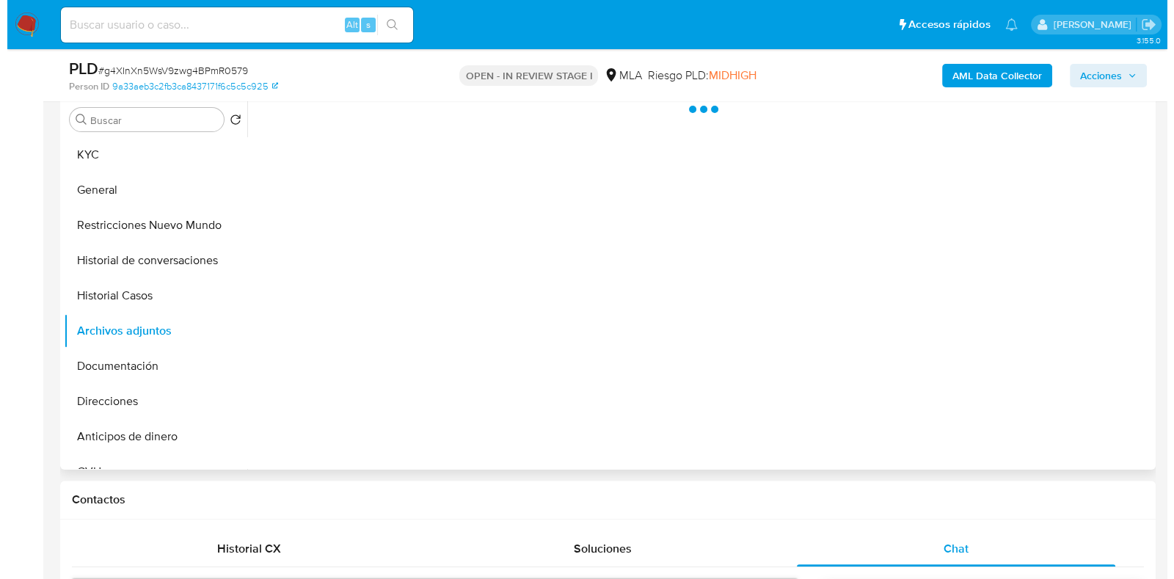
scroll to position [366, 0]
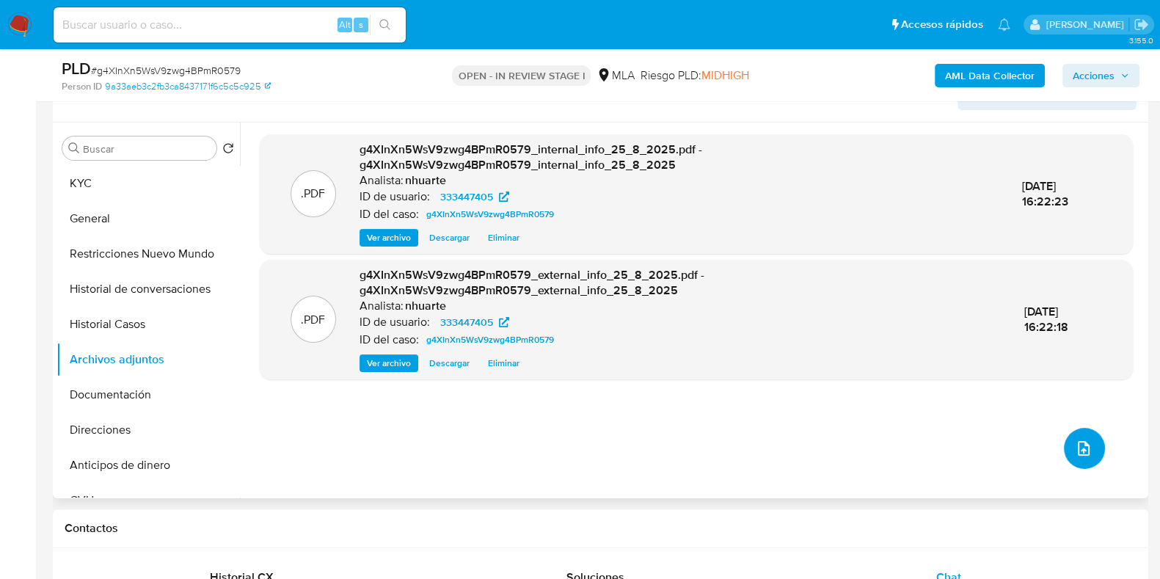
click at [1073, 458] on button "upload-file" at bounding box center [1084, 448] width 41 height 41
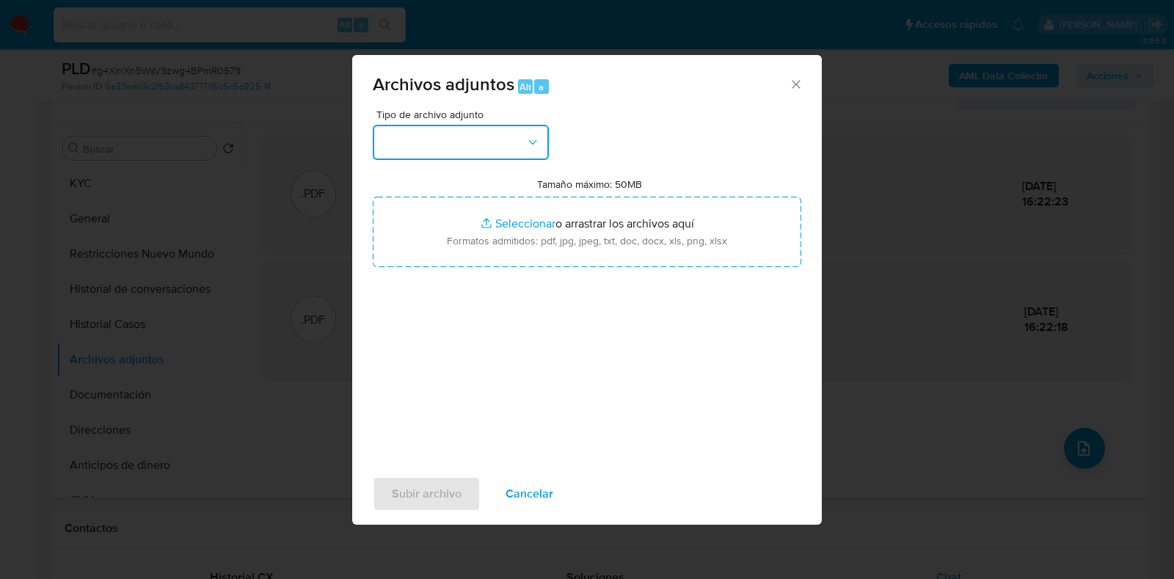
click at [532, 140] on icon "button" at bounding box center [532, 142] width 15 height 15
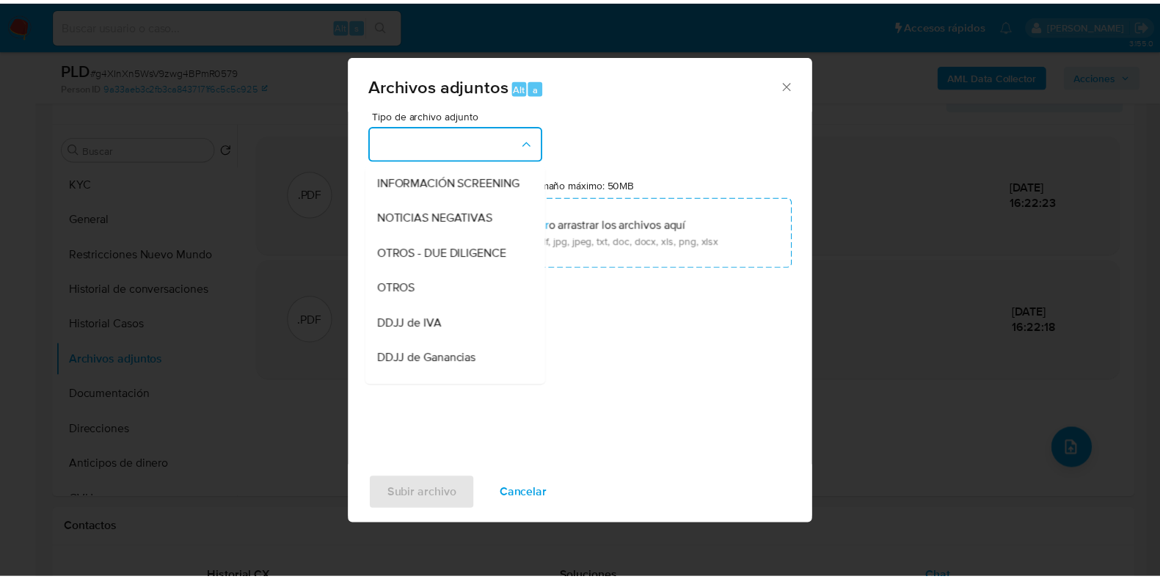
scroll to position [197, 0]
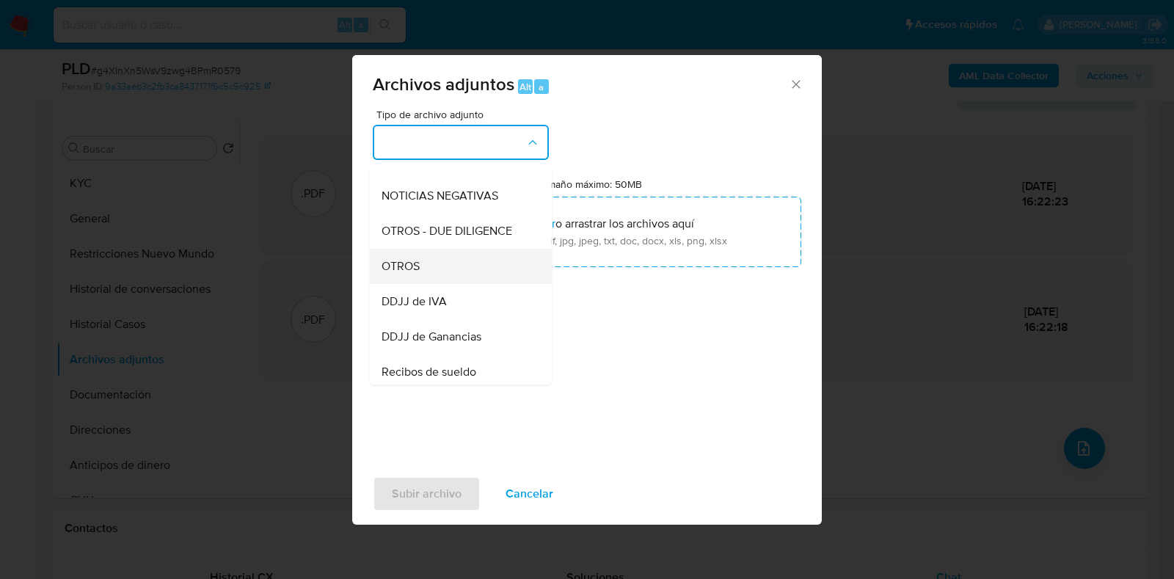
click at [458, 284] on div "OTROS" at bounding box center [457, 266] width 150 height 35
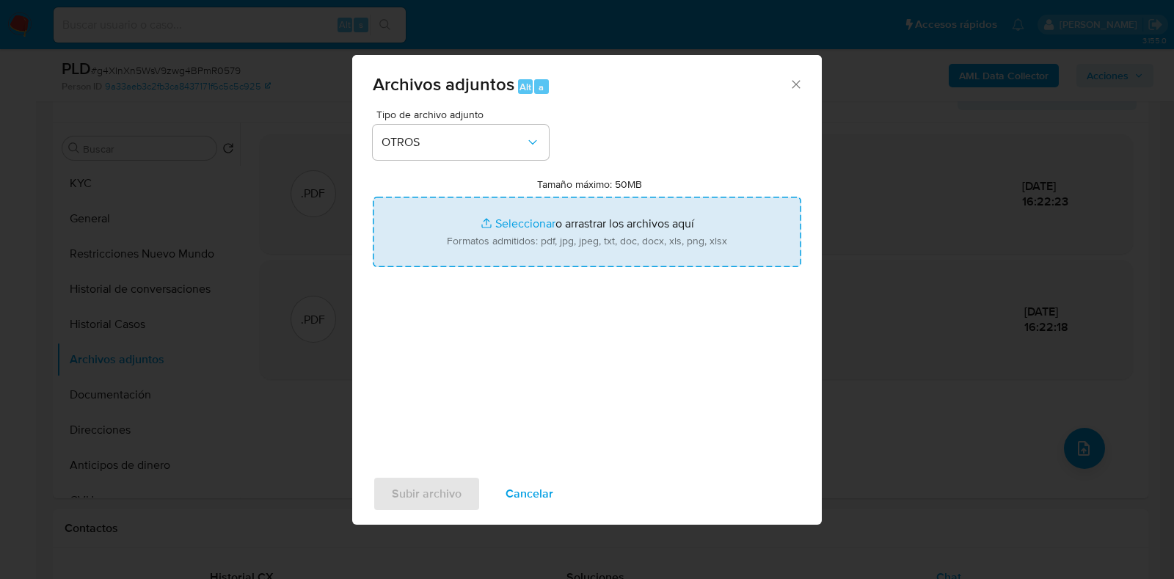
type input "C:\fakepath\Caselog g4XInXn5WsV9zwg4BPmR0579_2025_08_19_07_32_04 (1).docx"
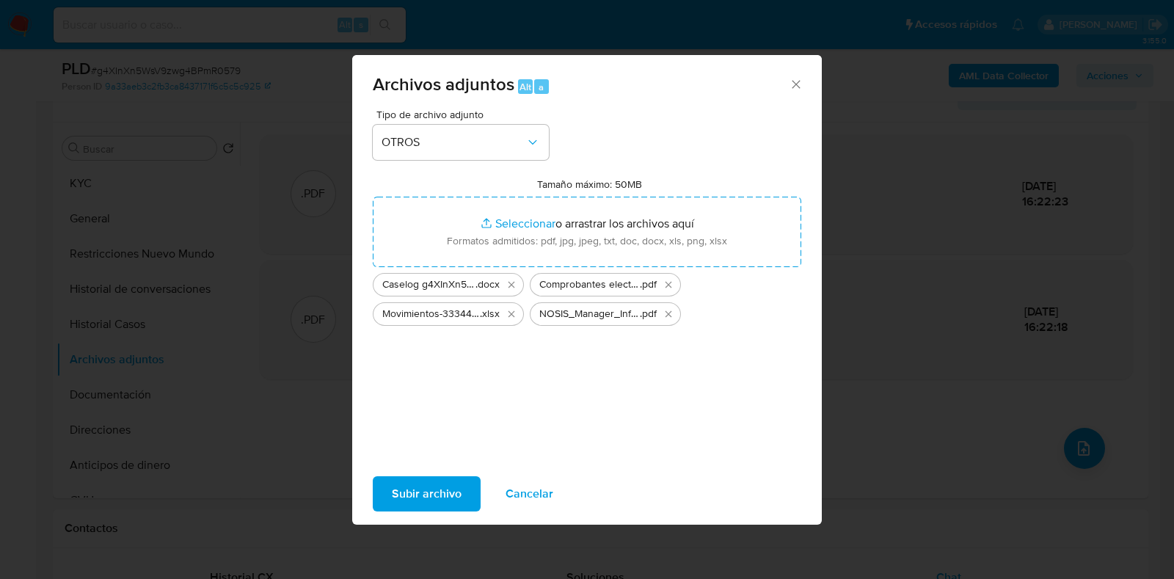
click at [440, 494] on span "Subir archivo" at bounding box center [427, 494] width 70 height 32
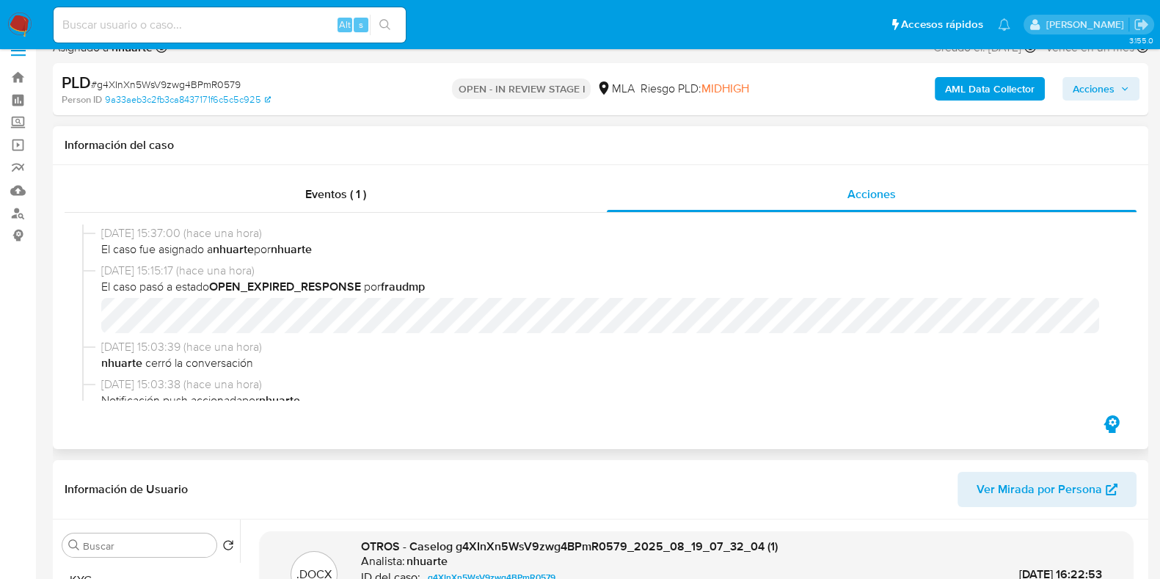
scroll to position [0, 0]
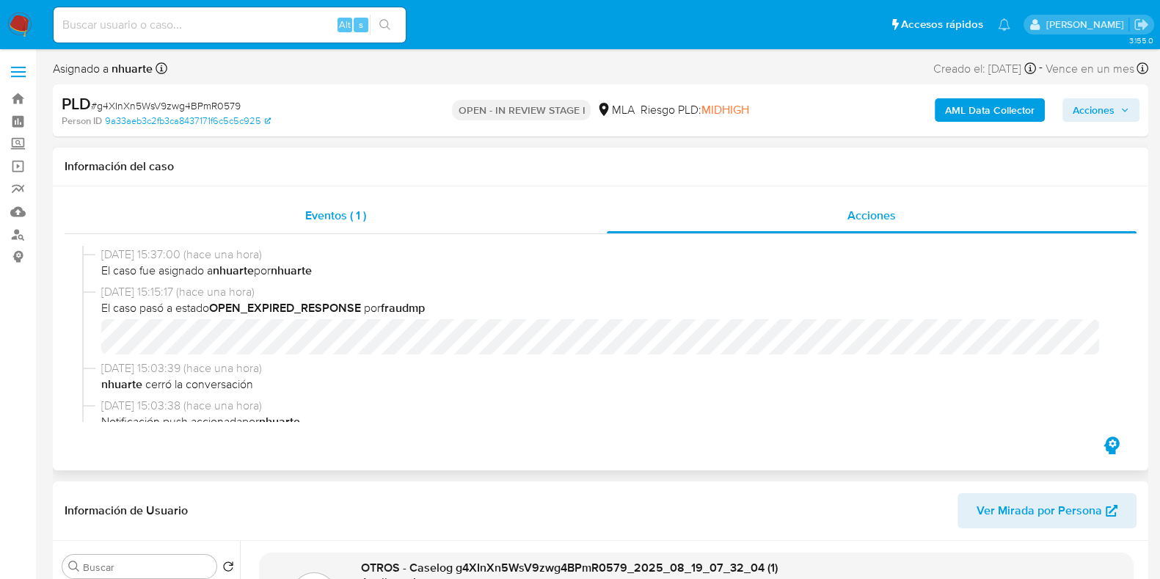
click at [336, 207] on span "Eventos ( 1 )" at bounding box center [335, 215] width 61 height 17
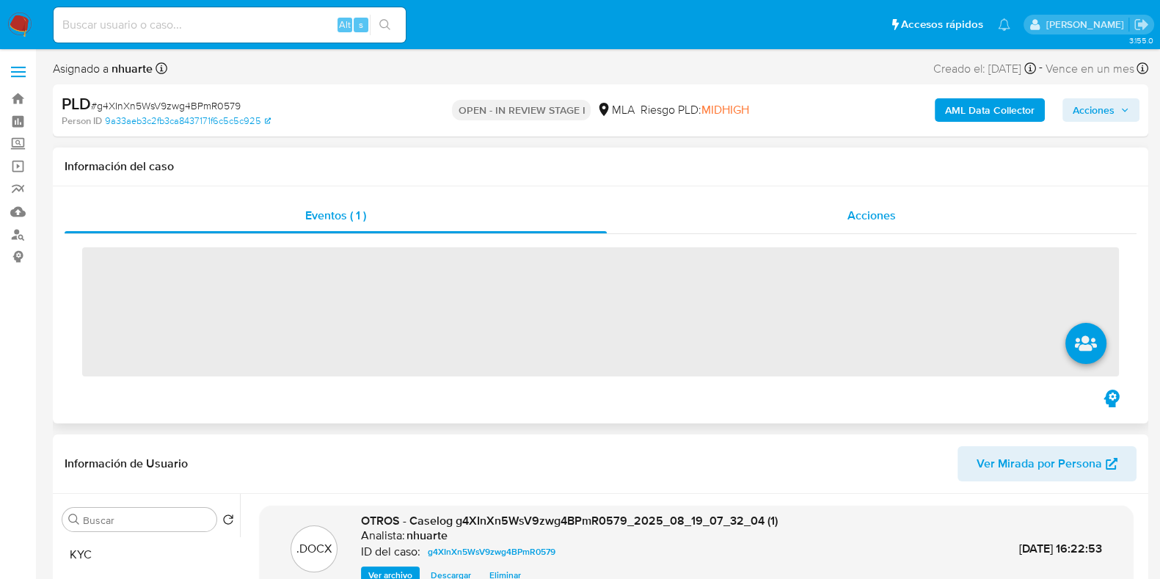
click at [844, 214] on div "Acciones" at bounding box center [872, 215] width 530 height 35
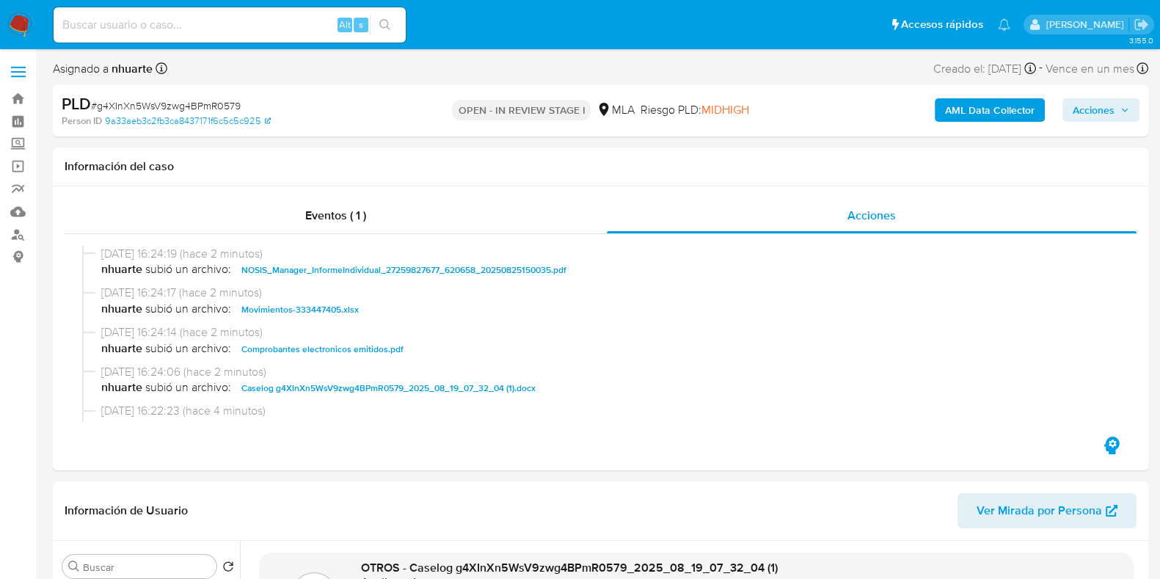
click at [1090, 98] on span "Acciones" at bounding box center [1094, 109] width 42 height 23
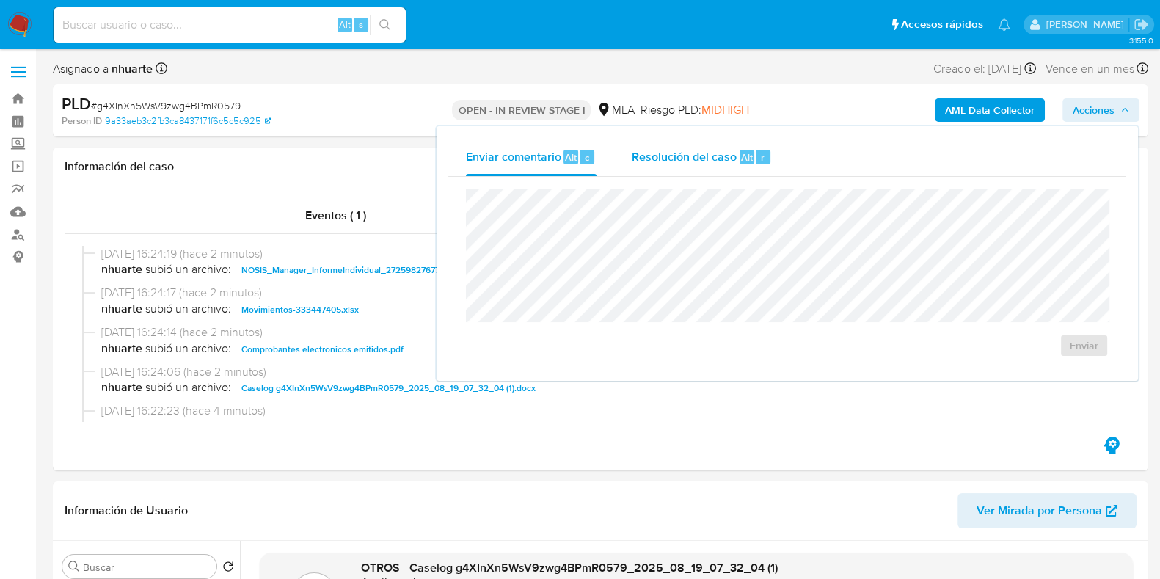
click at [675, 161] on span "Resolución del caso" at bounding box center [684, 156] width 105 height 17
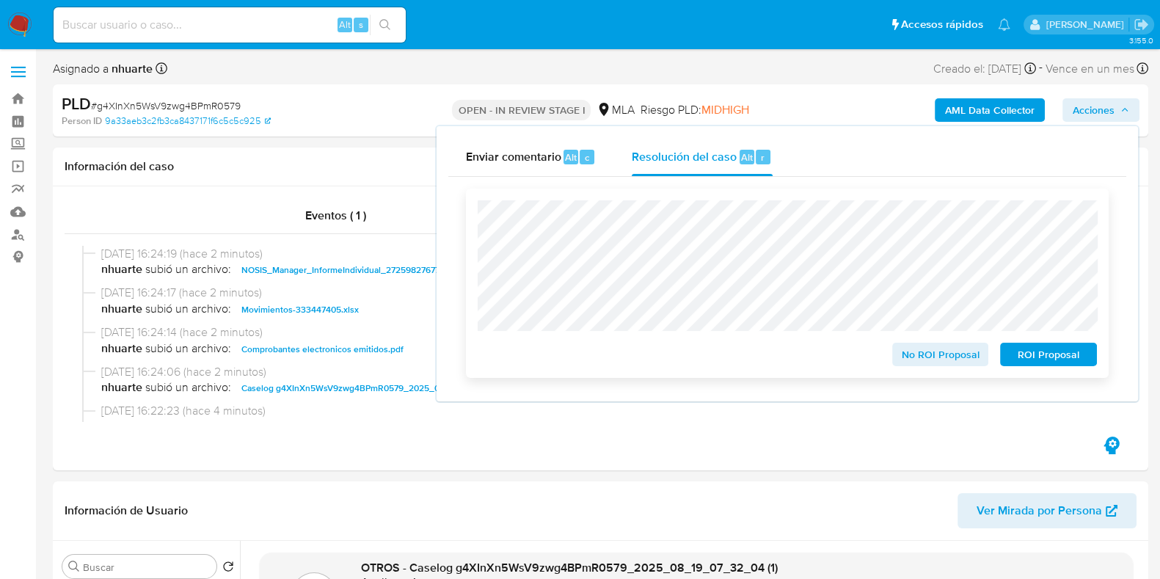
click at [1027, 358] on span "ROI Proposal" at bounding box center [1048, 354] width 76 height 21
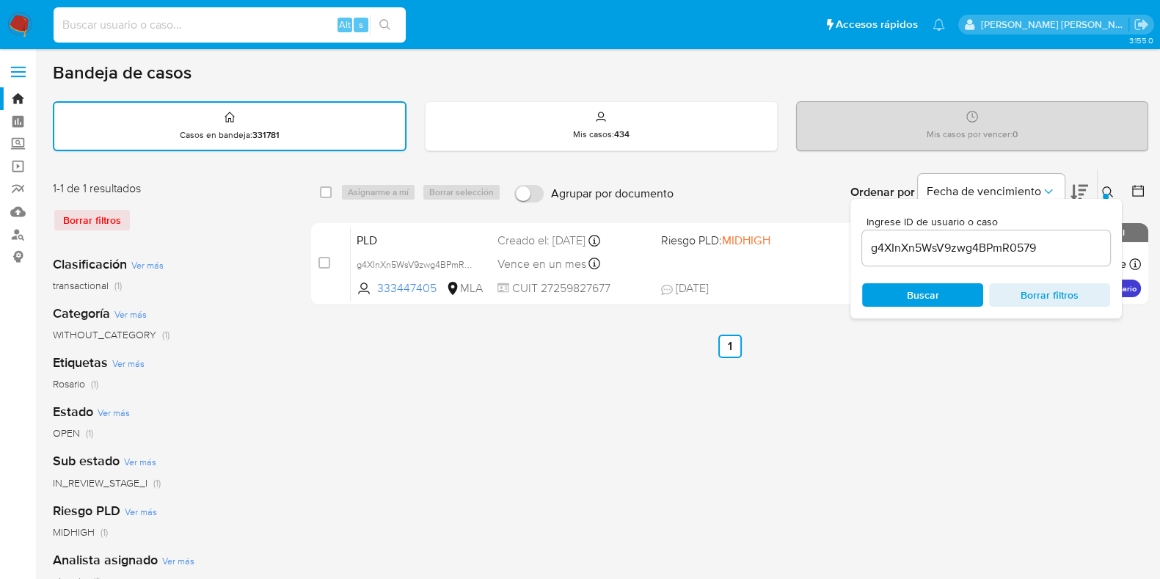
click at [96, 23] on input at bounding box center [230, 24] width 352 height 19
type input "789324460"
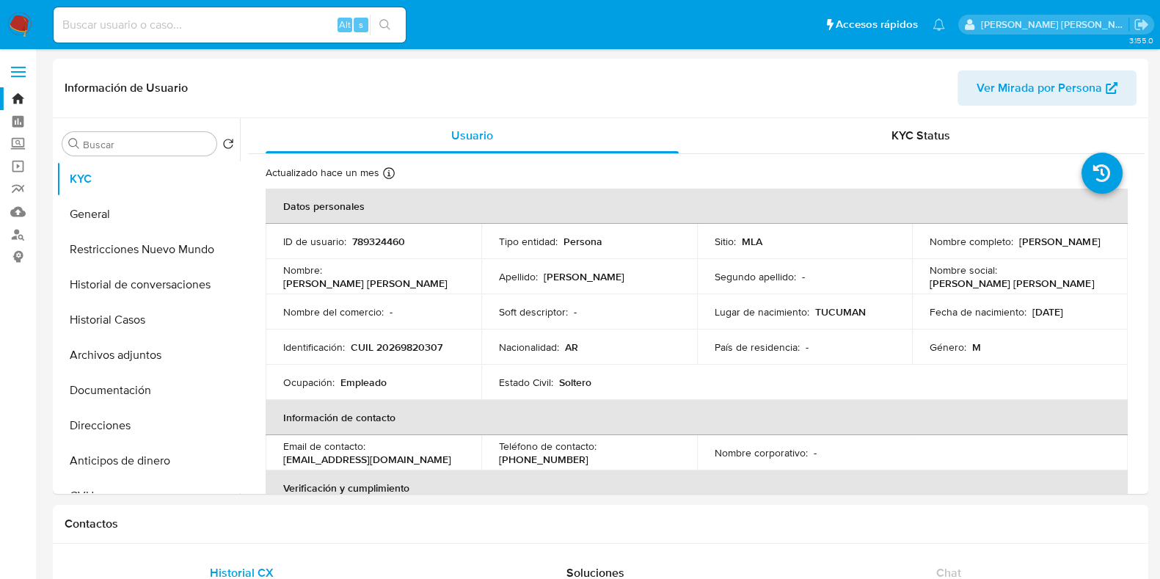
select select "10"
click at [134, 353] on button "Archivos adjuntos" at bounding box center [142, 354] width 172 height 35
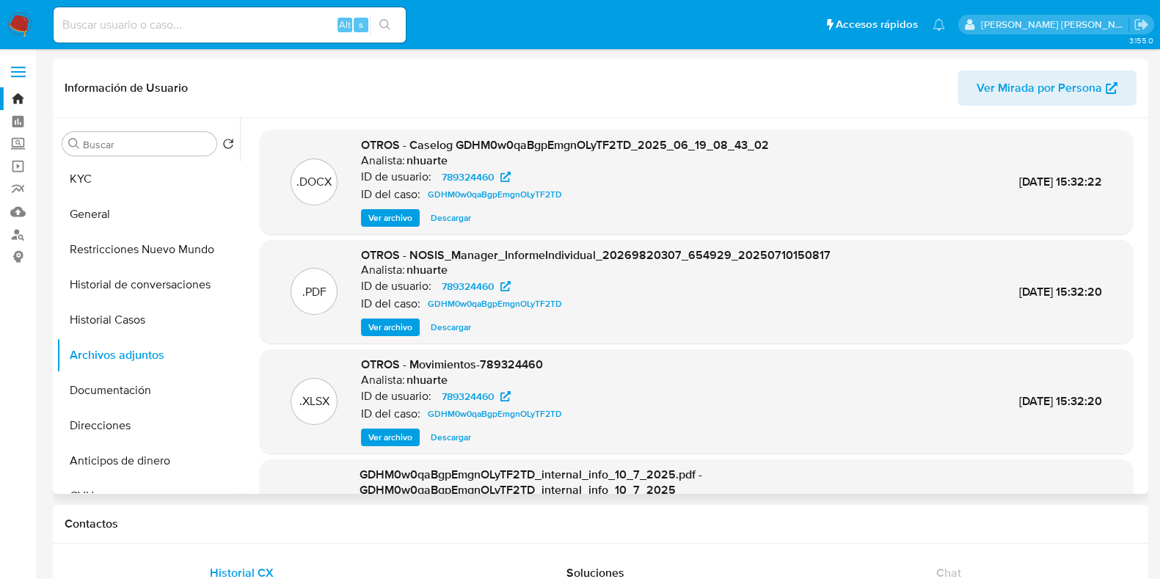
click at [404, 221] on span "Ver archivo" at bounding box center [390, 218] width 44 height 15
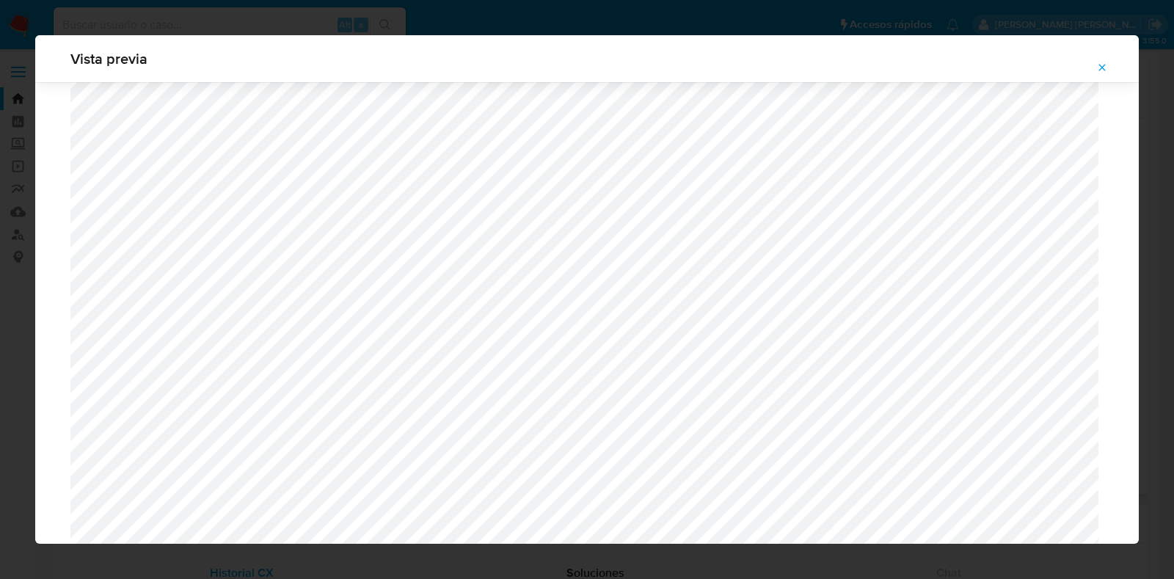
scroll to position [612, 0]
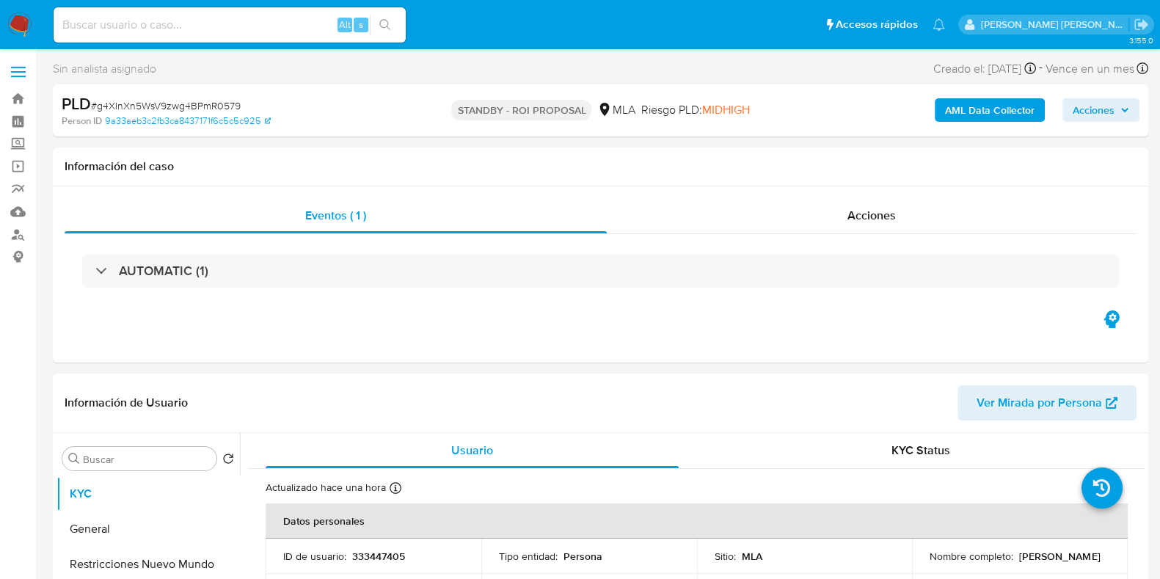
select select "10"
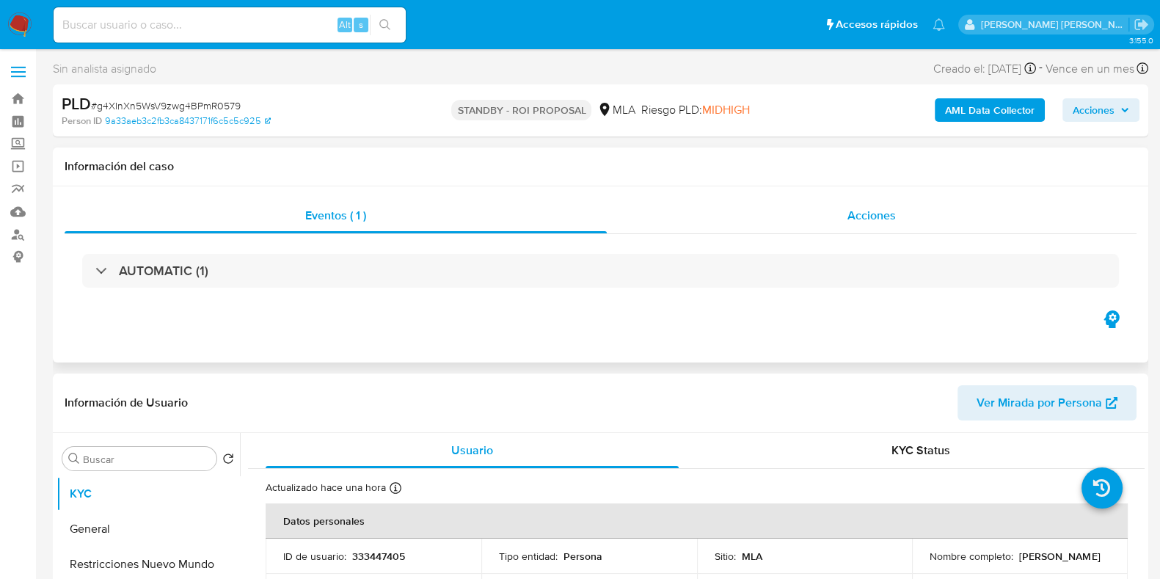
click at [884, 216] on span "Acciones" at bounding box center [871, 215] width 48 height 17
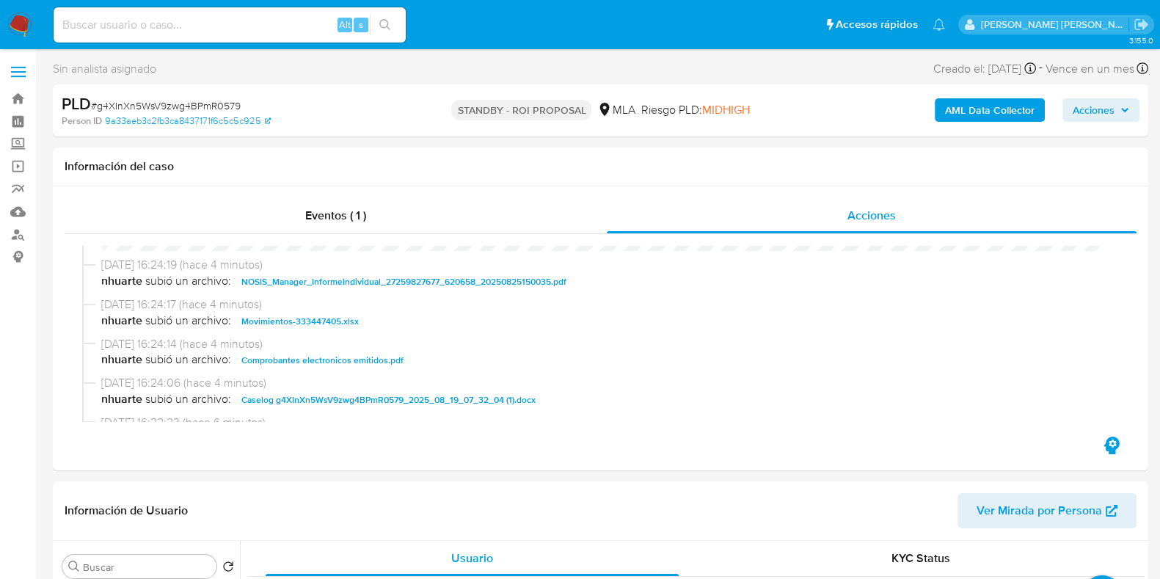
scroll to position [91, 0]
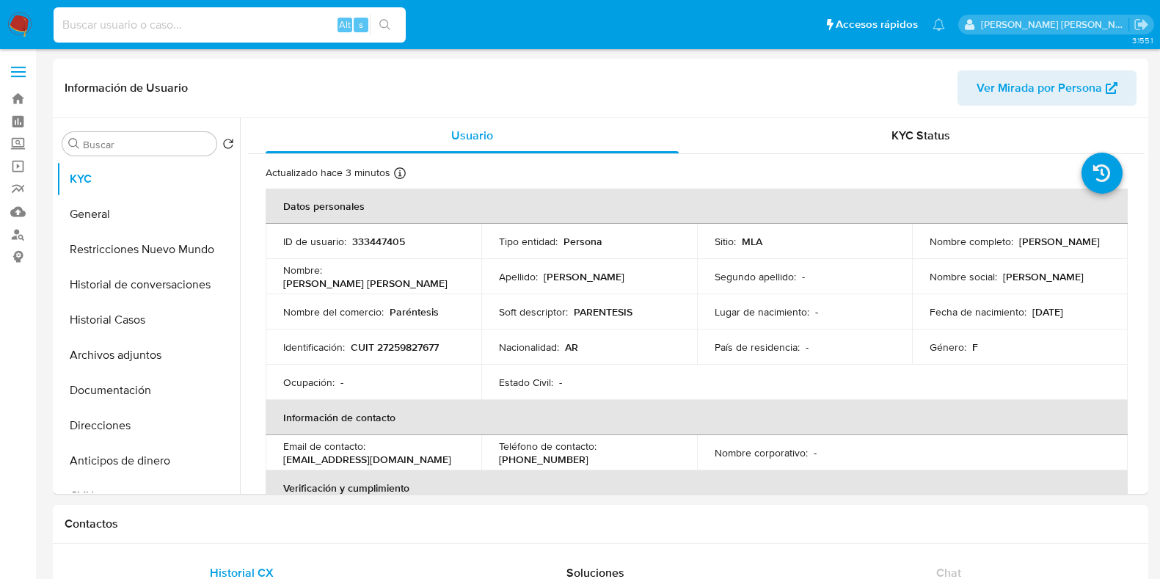
select select "10"
type input "1929834001"
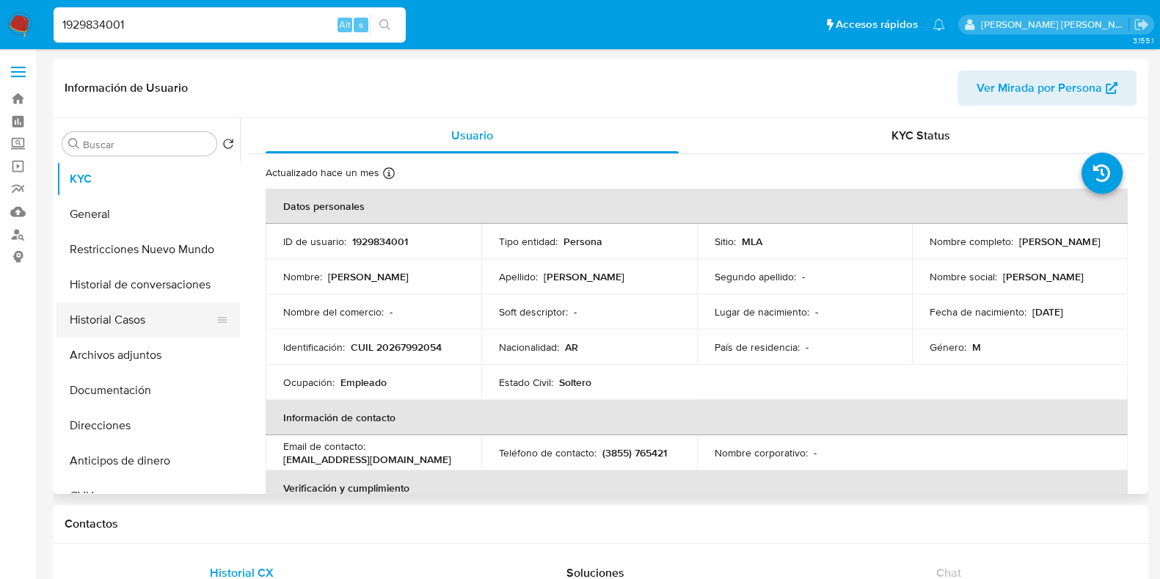
select select "10"
click at [117, 324] on button "Historial Casos" at bounding box center [142, 319] width 172 height 35
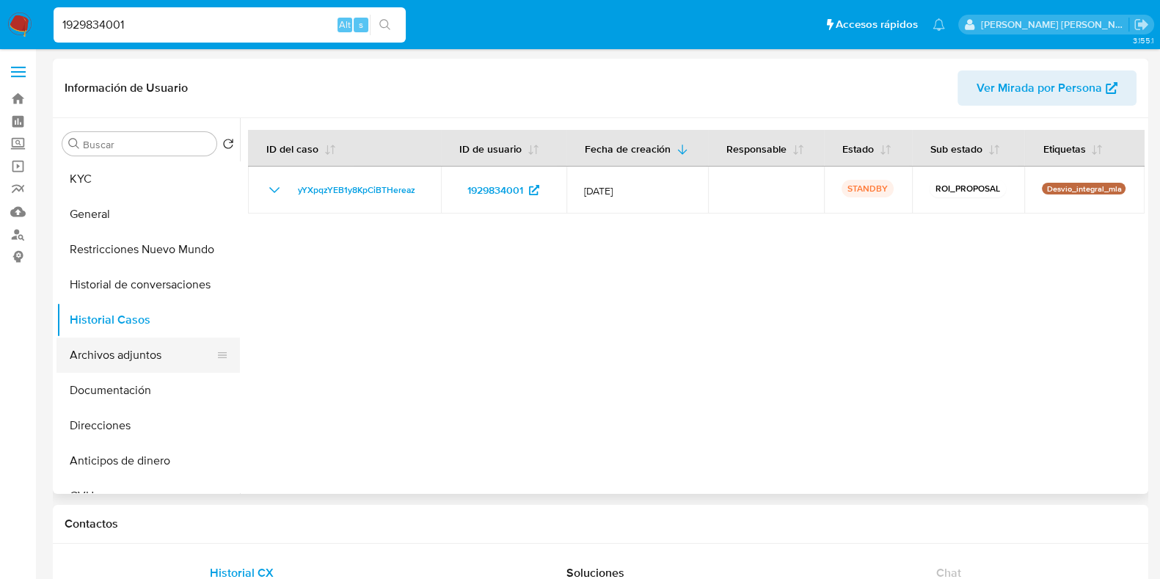
click at [125, 354] on button "Archivos adjuntos" at bounding box center [142, 354] width 172 height 35
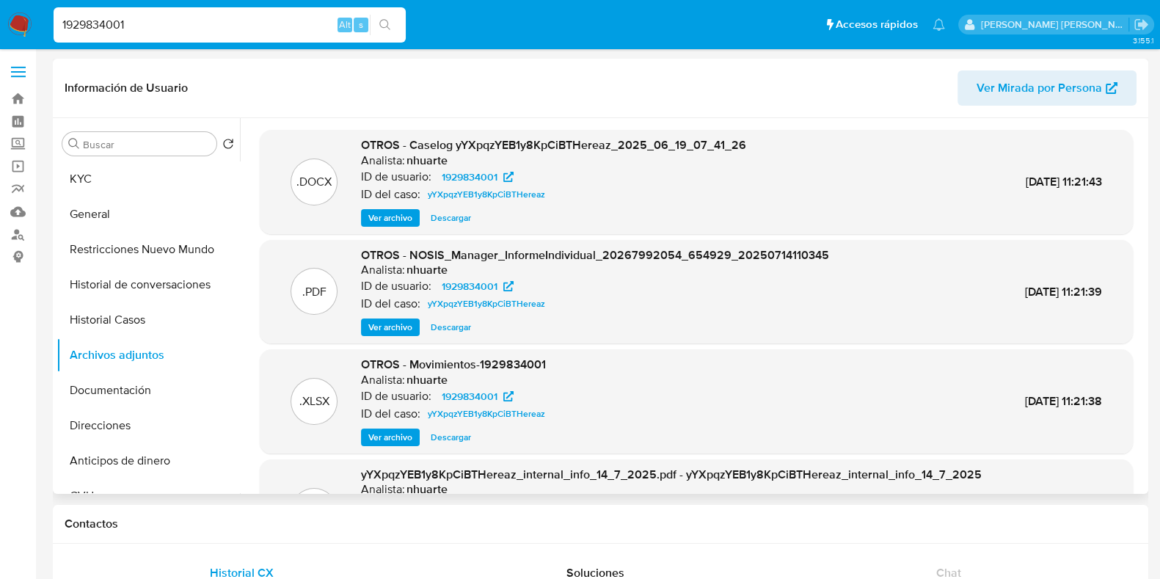
click at [396, 216] on span "Ver archivo" at bounding box center [390, 218] width 44 height 15
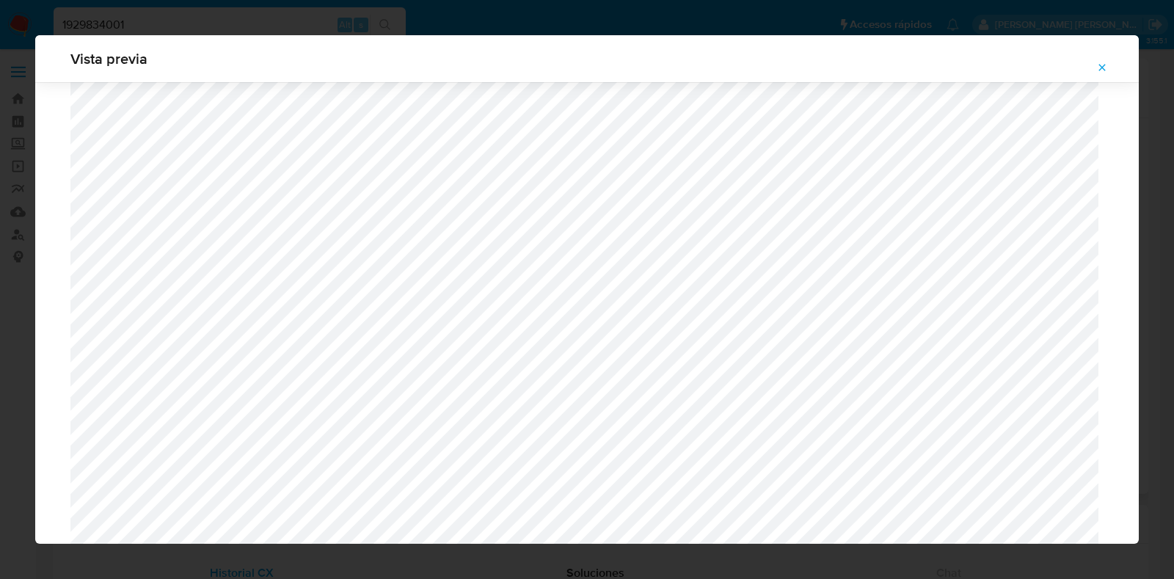
scroll to position [612, 0]
click at [1098, 65] on icon "Attachment preview" at bounding box center [1102, 68] width 12 height 12
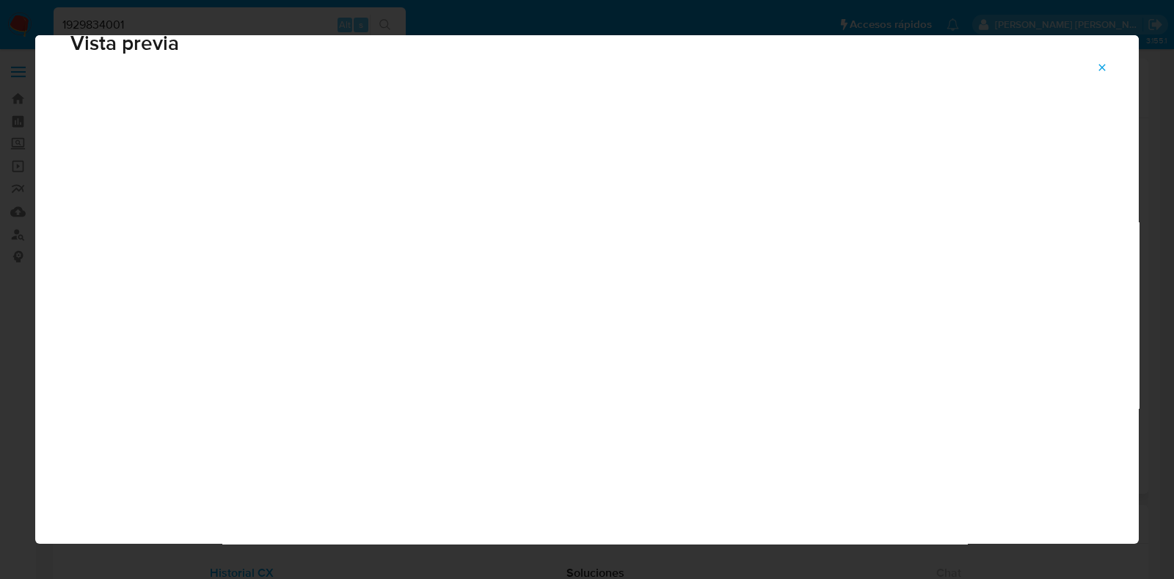
scroll to position [37, 0]
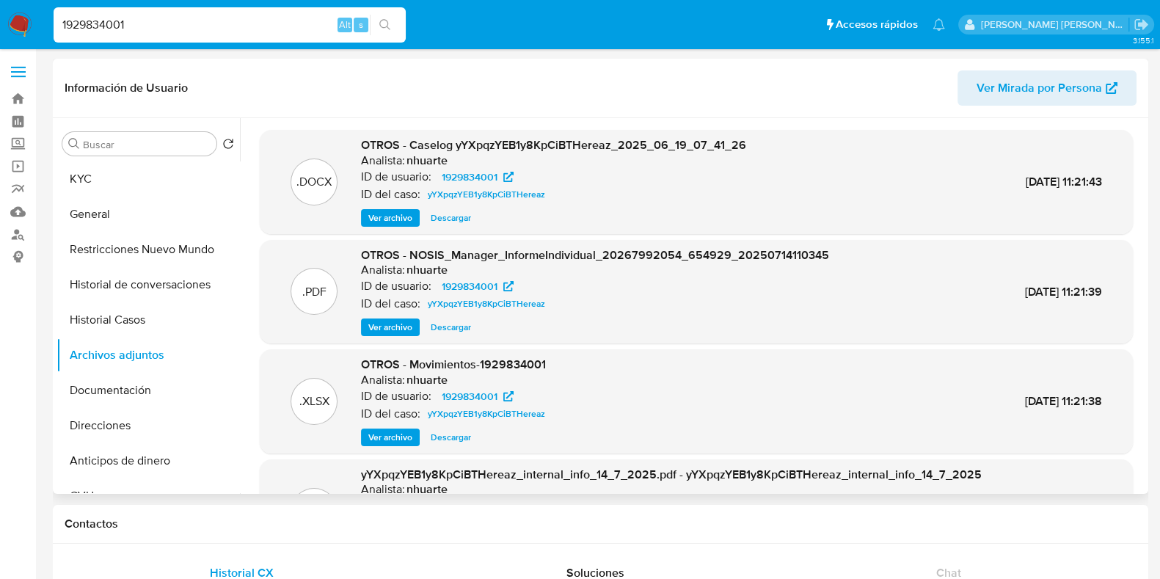
drag, startPoint x: 140, startPoint y: 26, endPoint x: 0, endPoint y: 27, distance: 140.1
click at [0, 27] on nav "Pausado Ver notificaciones 1929834001 Alt s Accesos rápidos Presiona las siguie…" at bounding box center [580, 24] width 1160 height 49
paste input "79218609"
type input "179218609"
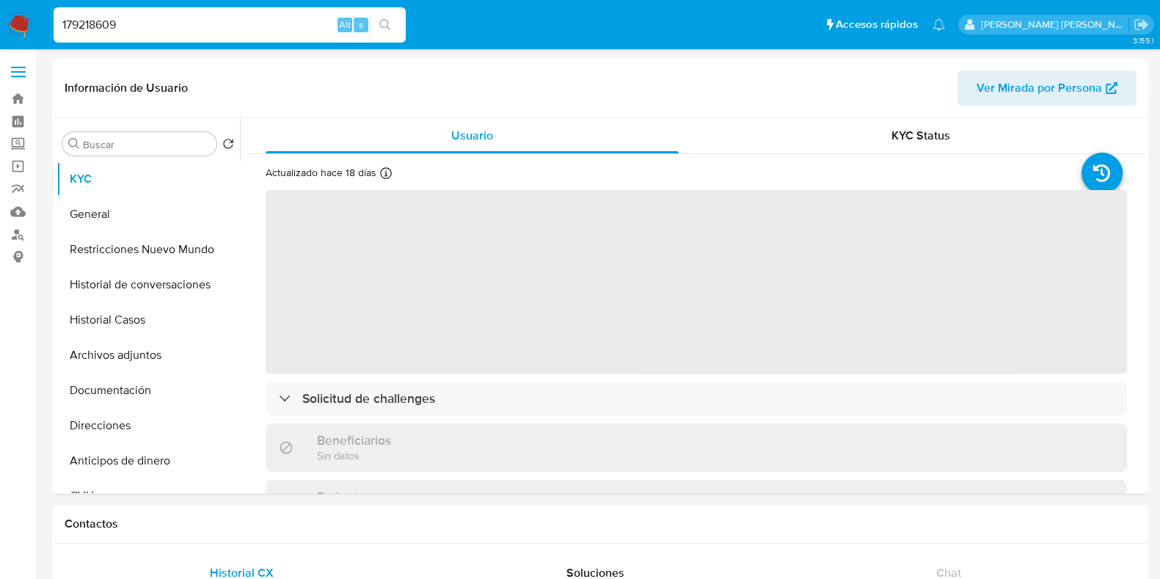
select select "10"
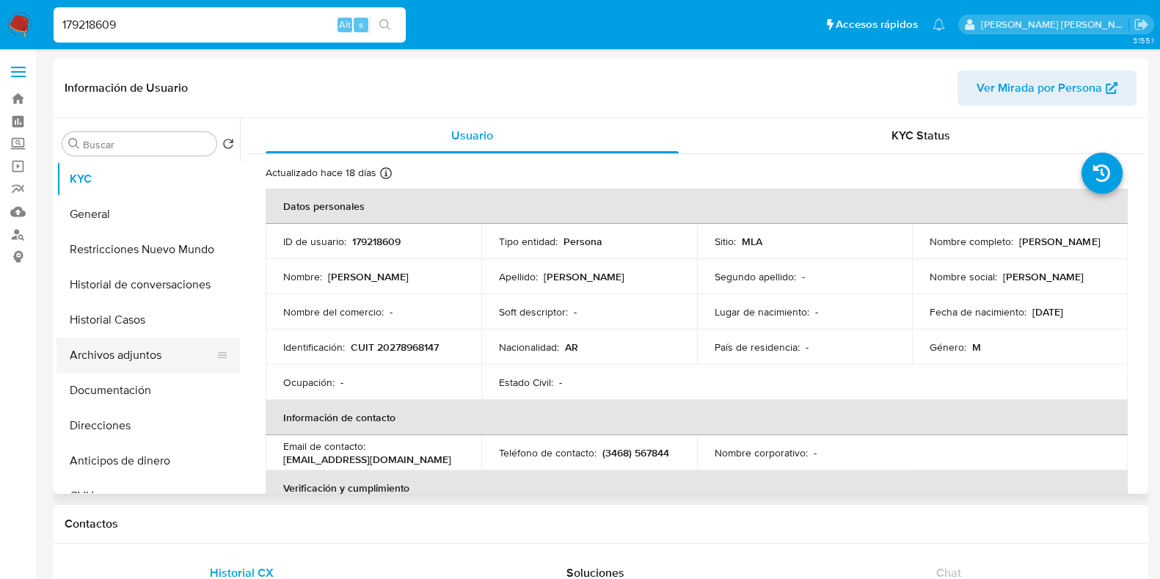
click at [140, 351] on button "Archivos adjuntos" at bounding box center [142, 354] width 172 height 35
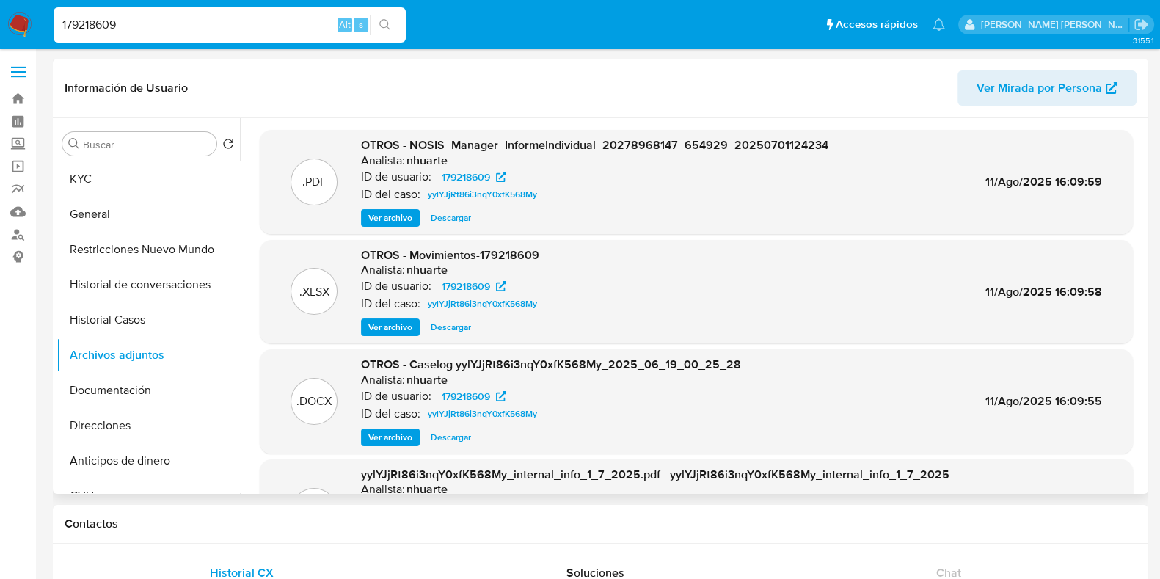
click at [387, 431] on span "Ver archivo" at bounding box center [390, 437] width 44 height 15
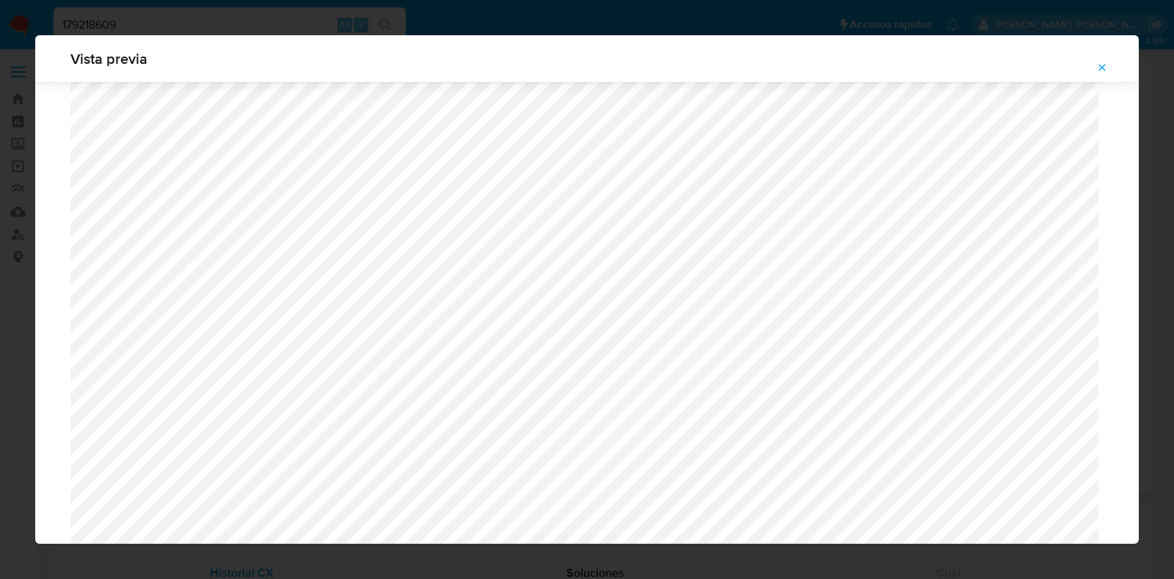
scroll to position [789, 0]
click at [1102, 69] on icon "Attachment preview" at bounding box center [1102, 68] width 12 height 12
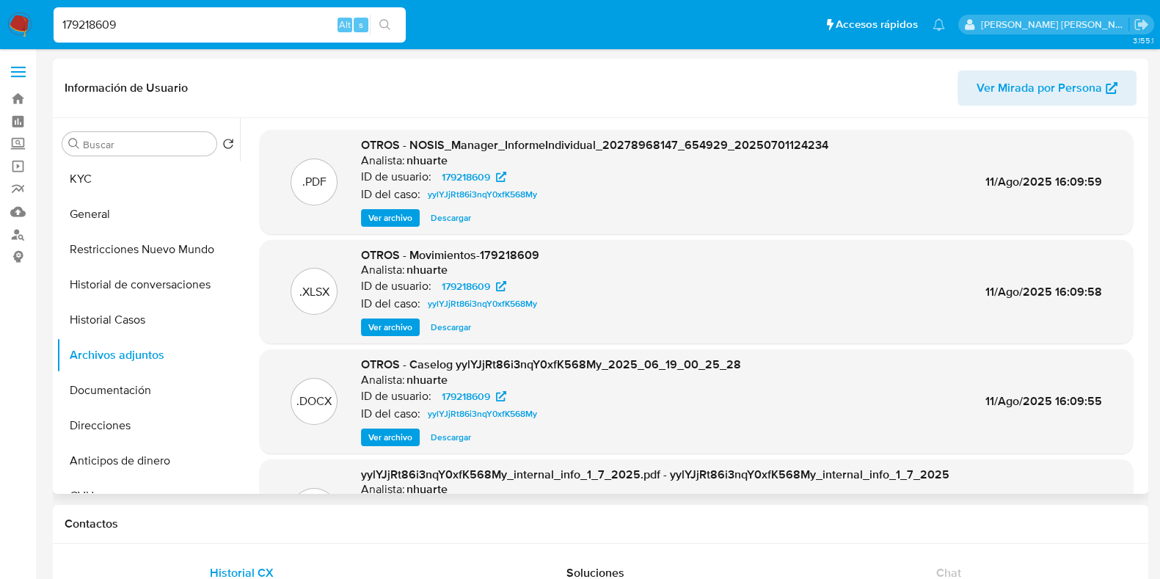
drag, startPoint x: 132, startPoint y: 26, endPoint x: 43, endPoint y: 24, distance: 89.5
click at [43, 24] on nav "Pausado Ver notificaciones 179218609 Alt s Accesos rápidos Presiona las siguien…" at bounding box center [580, 24] width 1160 height 49
paste input "547678185"
type input "547678185"
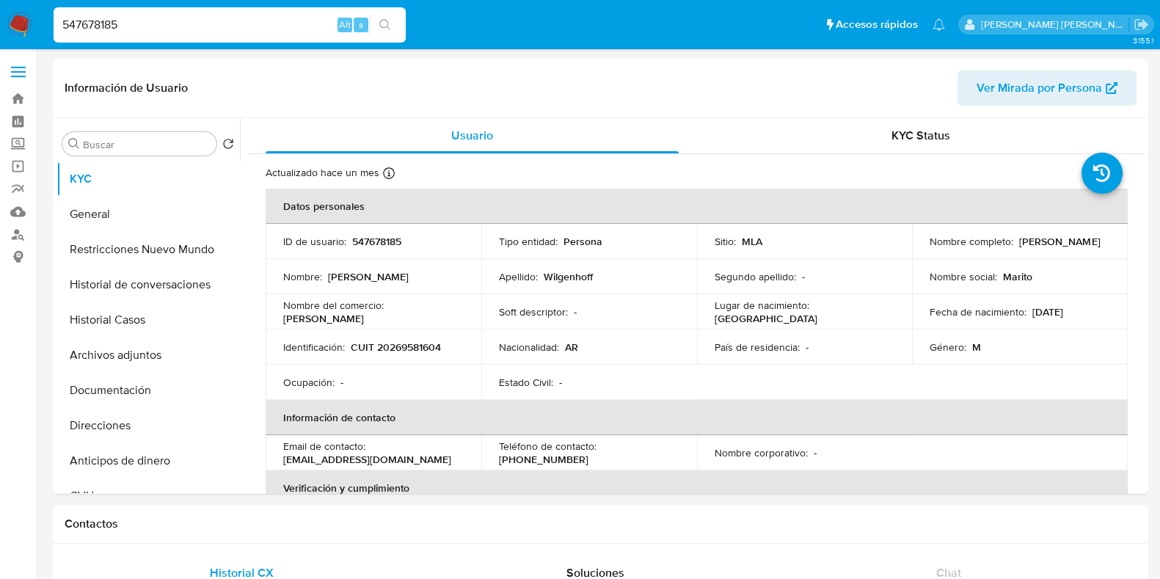
select select "10"
click at [131, 27] on input "547678185" at bounding box center [230, 24] width 352 height 19
click at [137, 366] on button "Archivos adjuntos" at bounding box center [142, 354] width 172 height 35
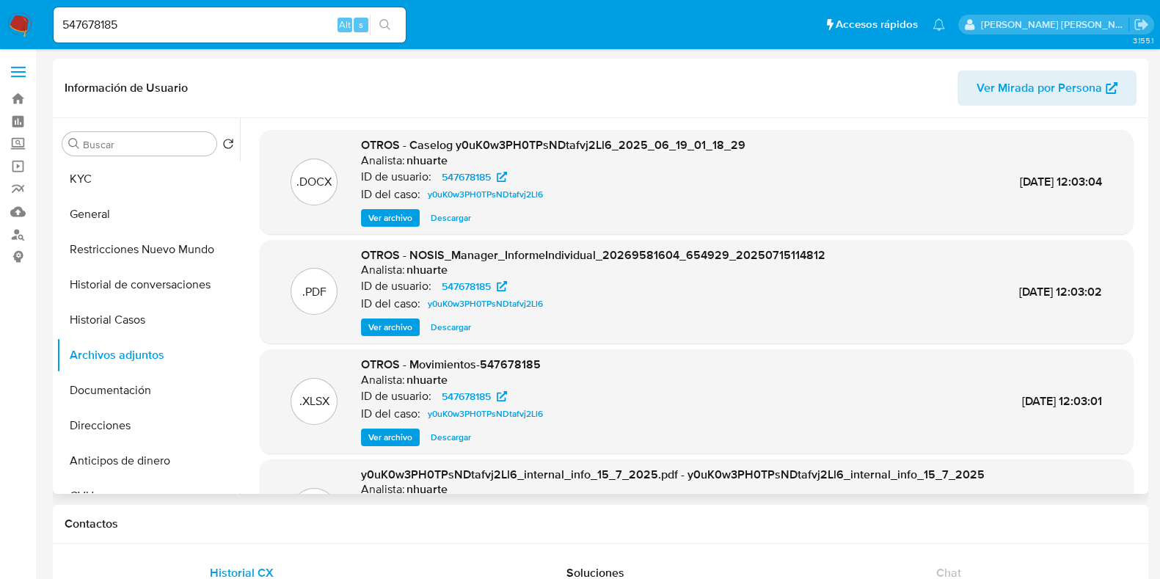
click at [393, 221] on span "Ver archivo" at bounding box center [390, 218] width 44 height 15
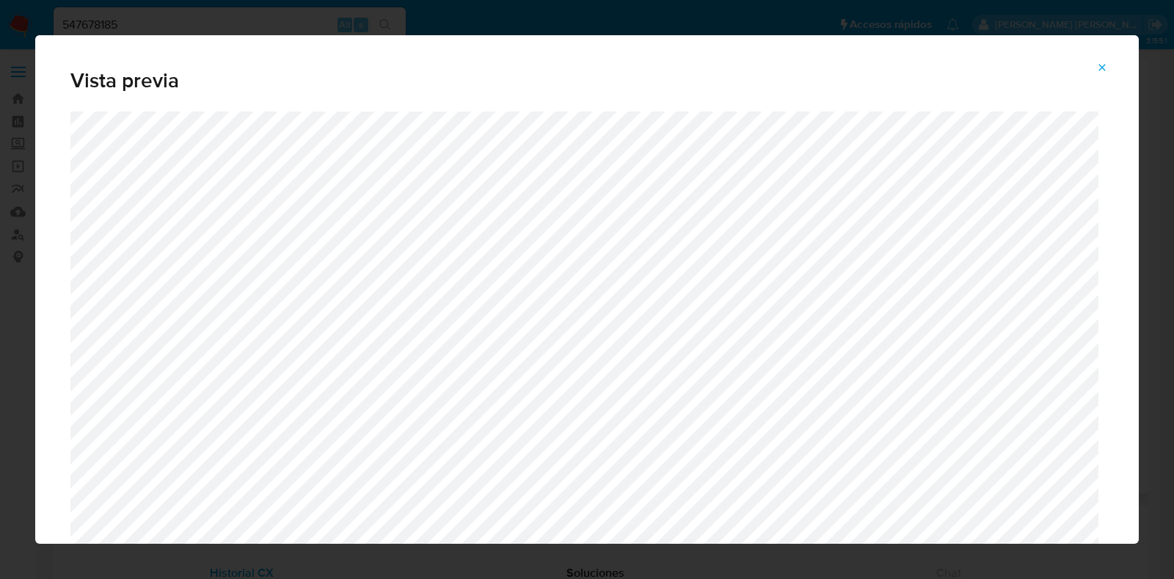
scroll to position [521, 0]
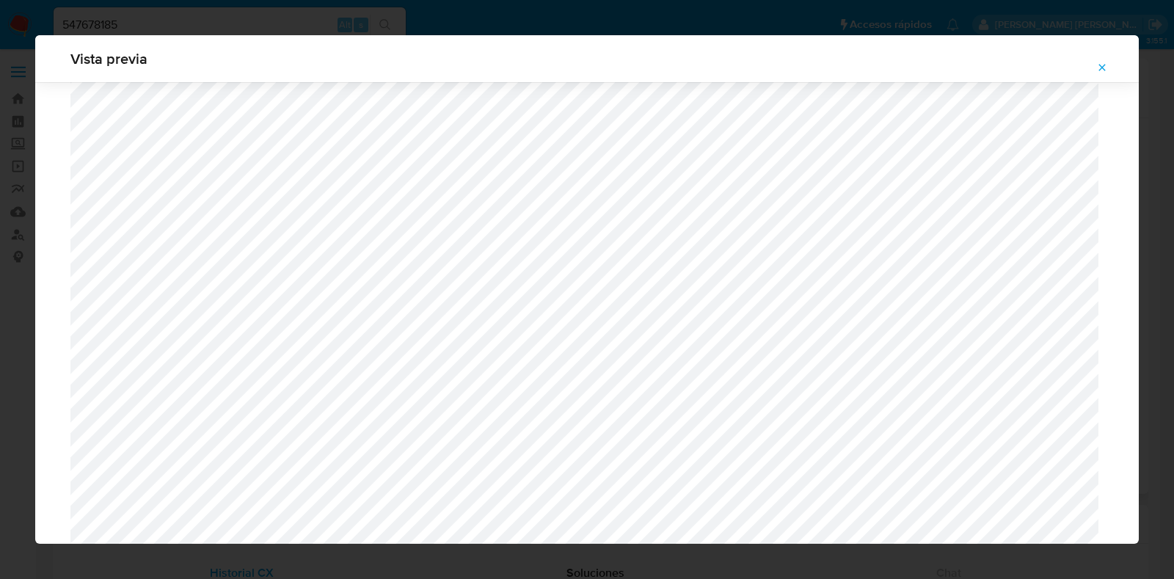
click at [1103, 68] on icon "Attachment preview" at bounding box center [1102, 67] width 7 height 7
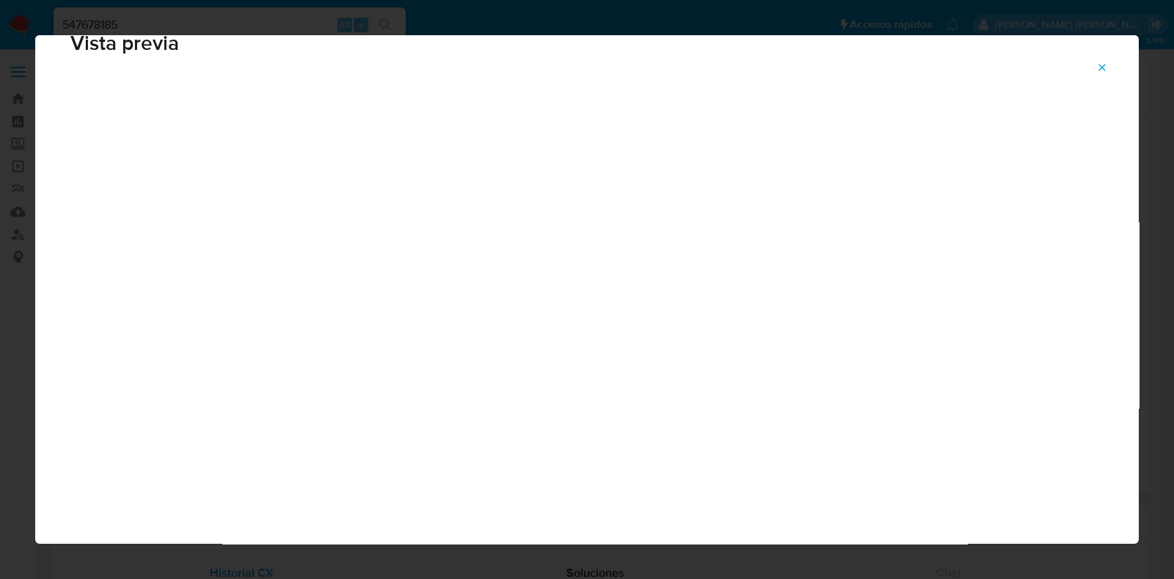
scroll to position [37, 0]
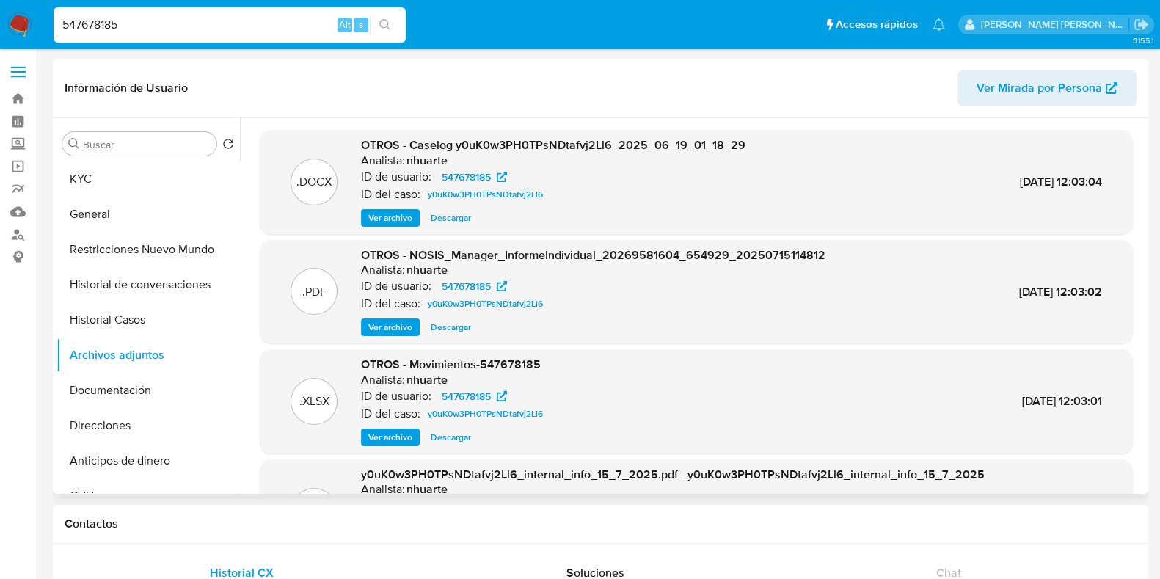
drag, startPoint x: 146, startPoint y: 18, endPoint x: 0, endPoint y: 23, distance: 146.1
click at [0, 23] on nav "Pausado Ver notificaciones 547678185 Alt s Accesos rápidos Presiona las siguien…" at bounding box center [580, 24] width 1160 height 49
paste input "2504993347"
type input "2504993347"
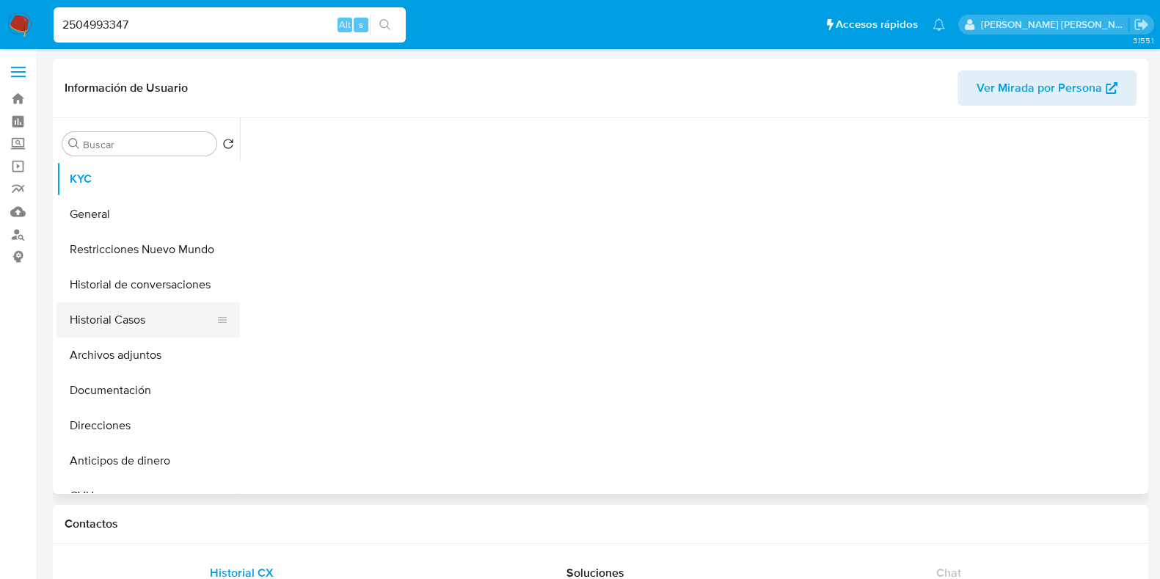
drag, startPoint x: 136, startPoint y: 317, endPoint x: 151, endPoint y: 317, distance: 15.4
click at [136, 317] on button "Historial Casos" at bounding box center [142, 319] width 172 height 35
select select "10"
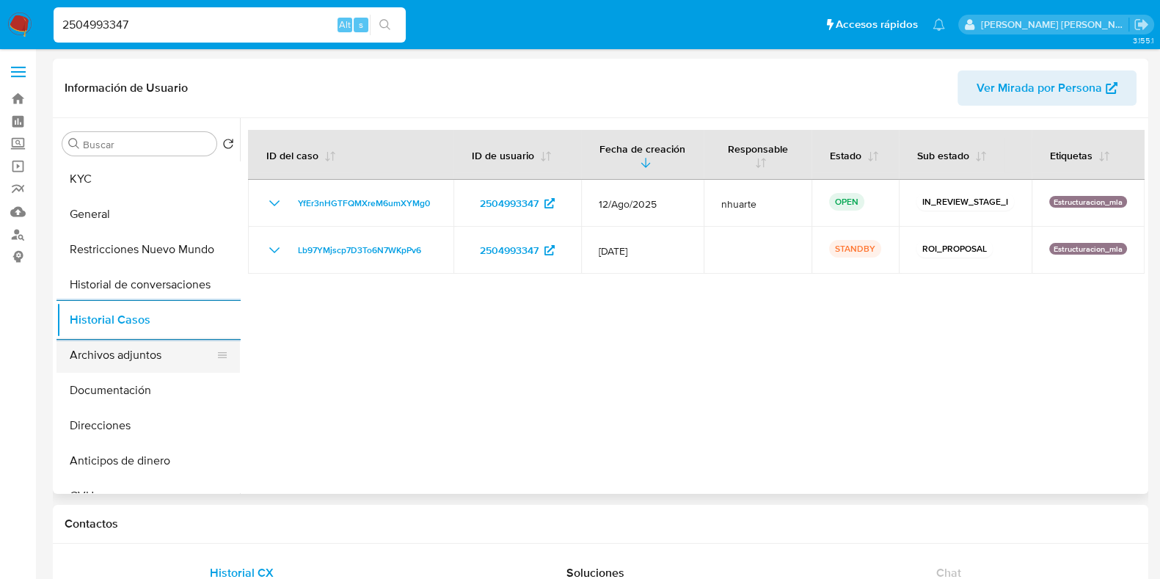
drag, startPoint x: 147, startPoint y: 352, endPoint x: 169, endPoint y: 345, distance: 23.2
click at [147, 352] on button "Archivos adjuntos" at bounding box center [142, 354] width 172 height 35
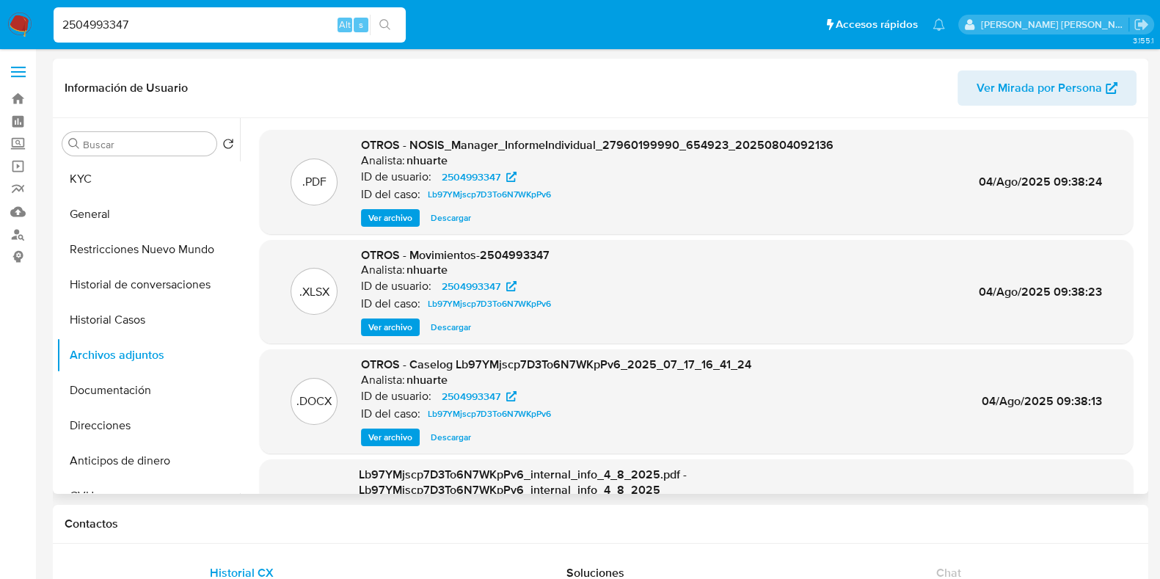
click at [378, 442] on span "Ver archivo" at bounding box center [390, 437] width 44 height 15
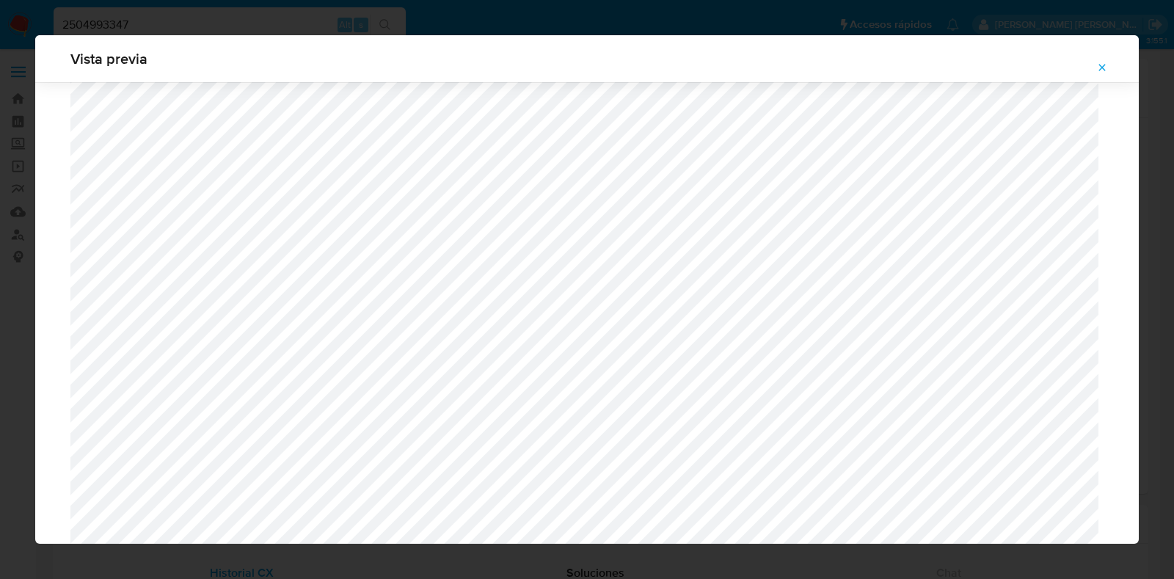
scroll to position [685, 0]
click at [1097, 67] on icon "Attachment preview" at bounding box center [1102, 68] width 12 height 12
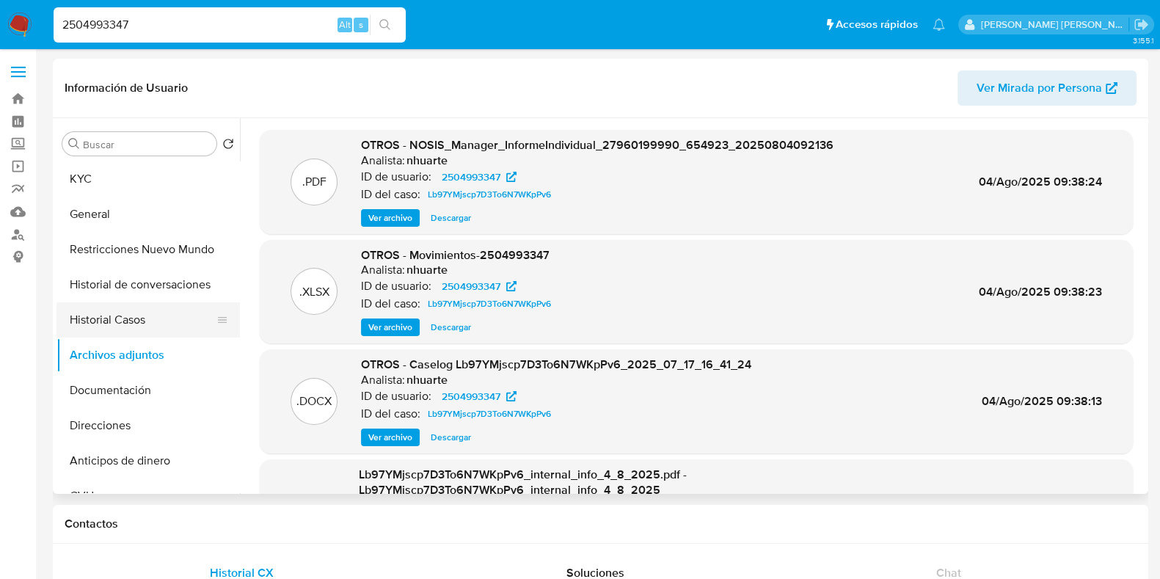
click at [122, 328] on button "Historial Casos" at bounding box center [142, 319] width 172 height 35
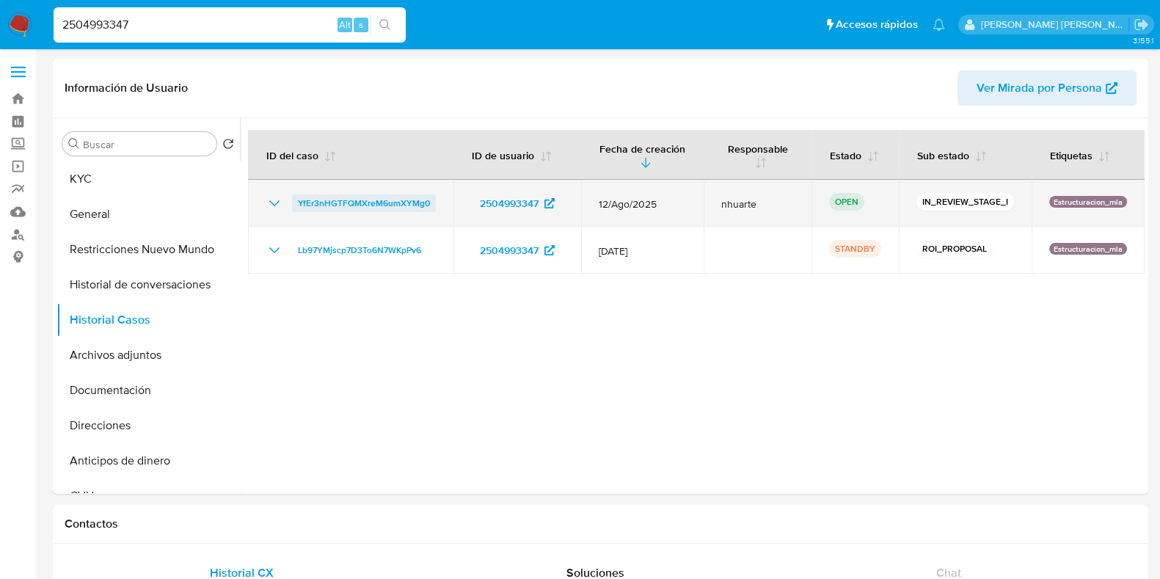
click at [315, 198] on span "YfEr3nHGTFQMXreM6umXYMg0" at bounding box center [364, 203] width 132 height 18
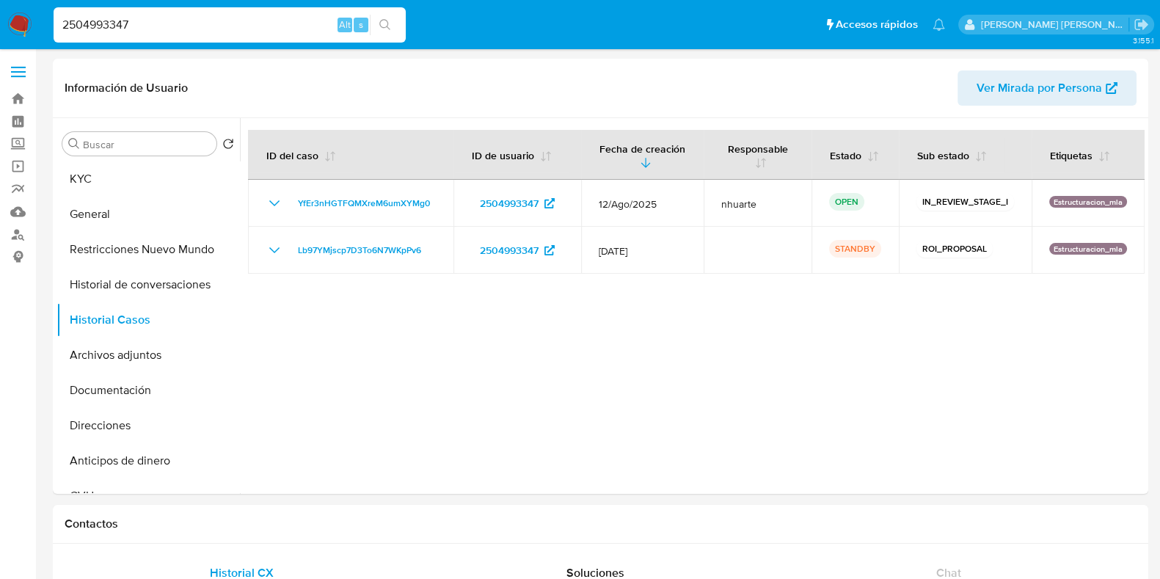
drag, startPoint x: 155, startPoint y: 27, endPoint x: 22, endPoint y: 27, distance: 132.8
click at [22, 27] on nav "Pausado Ver notificaciones 2504993347 Alt s Accesos rápidos Presiona las siguie…" at bounding box center [580, 24] width 1160 height 49
paste input "2672129"
type input "2267212947"
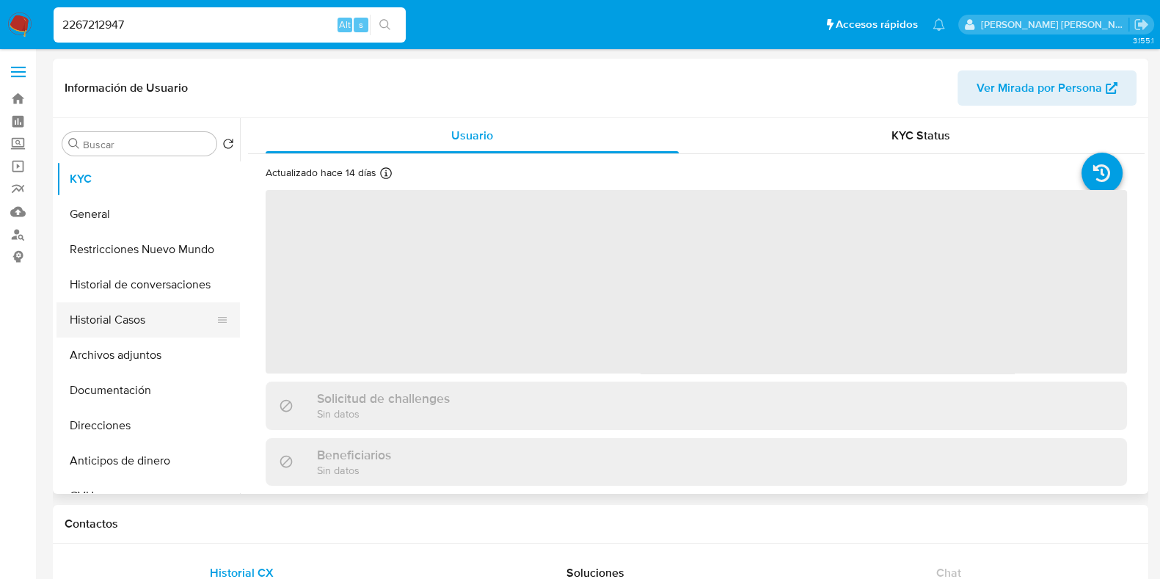
click at [161, 320] on button "Historial Casos" at bounding box center [142, 319] width 172 height 35
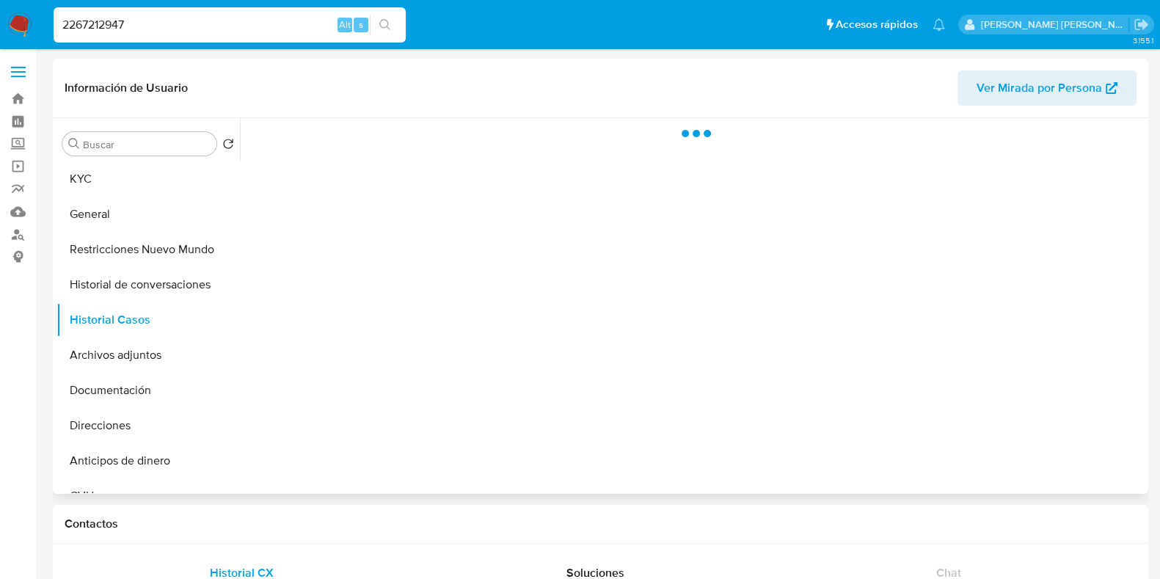
select select "10"
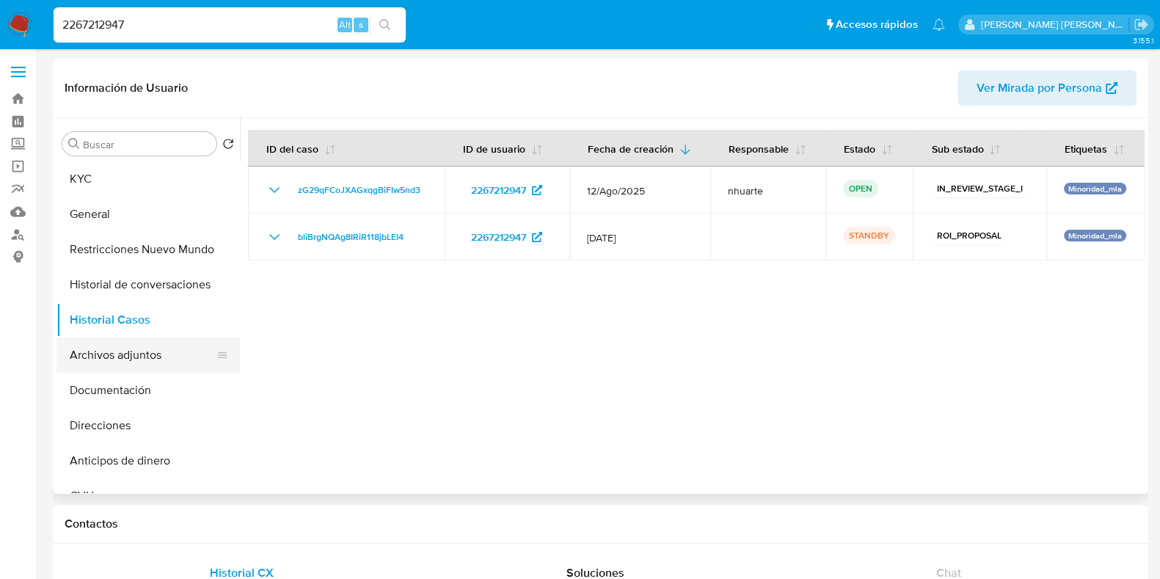
click at [134, 349] on button "Archivos adjuntos" at bounding box center [142, 354] width 172 height 35
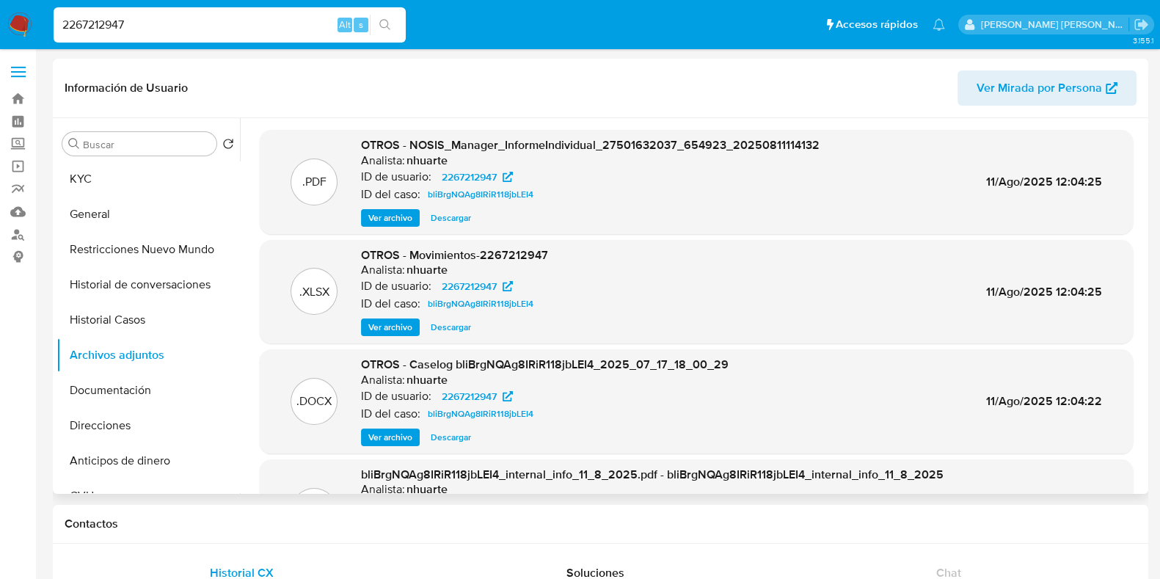
click at [395, 440] on span "Ver archivo" at bounding box center [390, 437] width 44 height 15
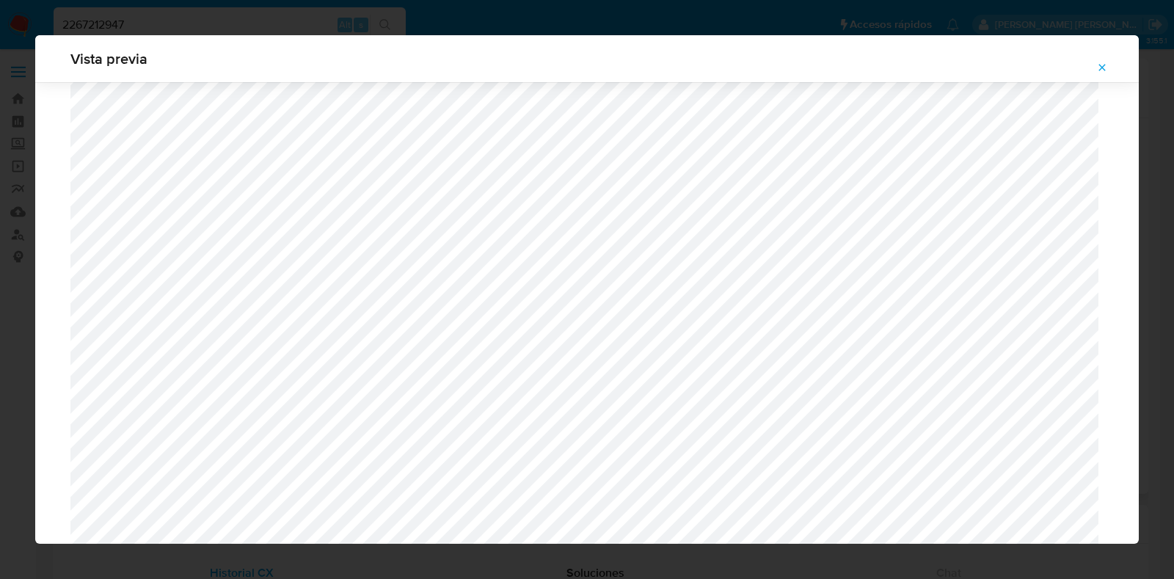
scroll to position [704, 0]
click at [1108, 66] on icon "Attachment preview" at bounding box center [1102, 68] width 12 height 12
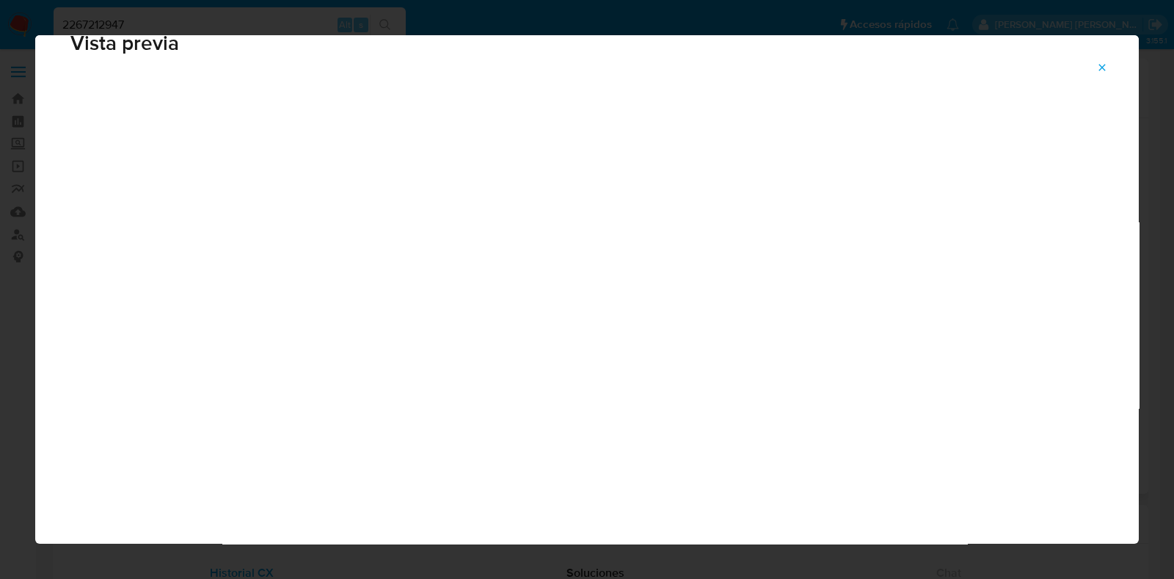
scroll to position [37, 0]
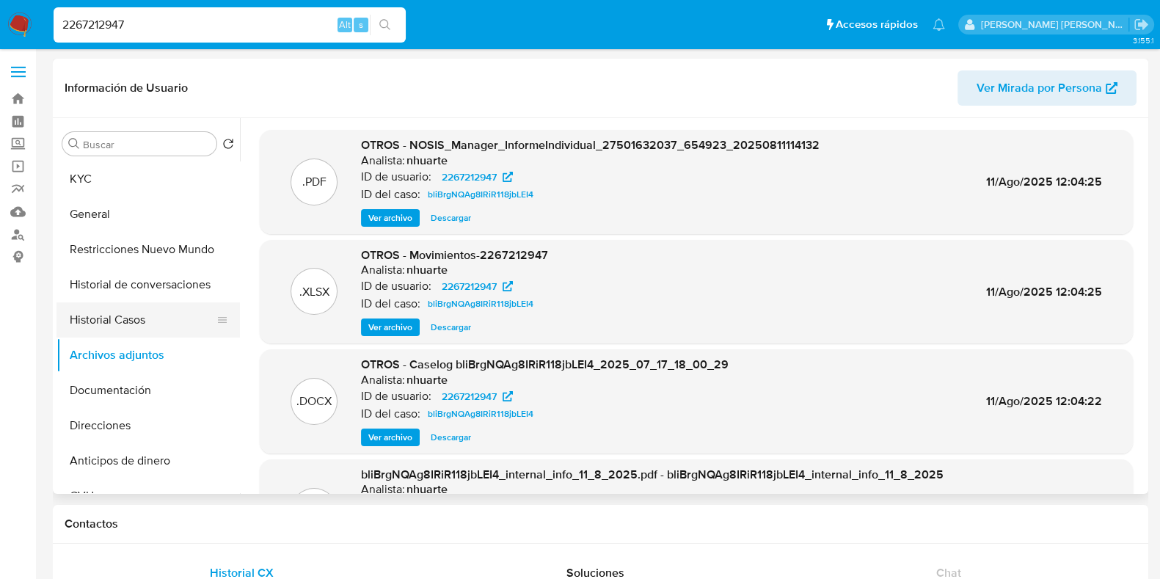
click at [133, 317] on button "Historial Casos" at bounding box center [142, 319] width 172 height 35
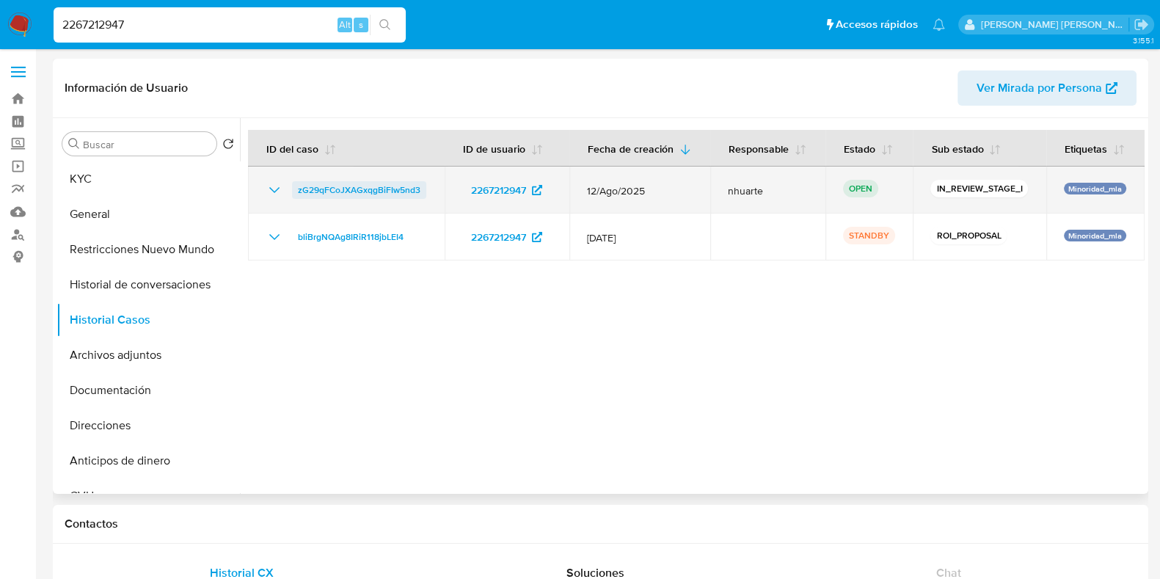
click at [337, 190] on span "zG29qFCoJXAGxqgBiFIw5nd3" at bounding box center [359, 190] width 123 height 18
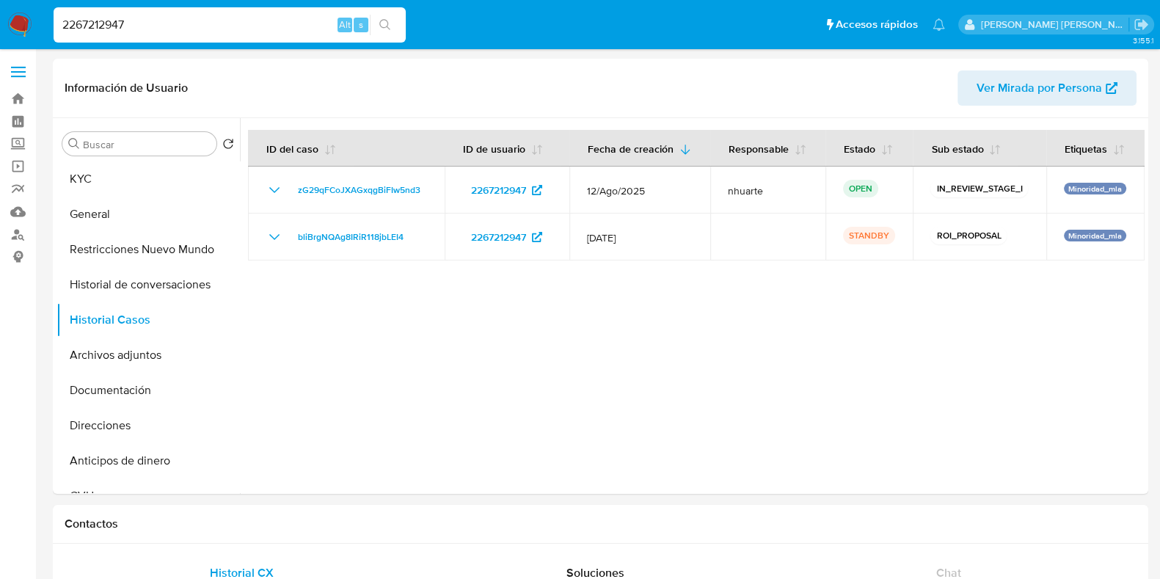
drag, startPoint x: 145, startPoint y: 23, endPoint x: 37, endPoint y: 26, distance: 107.9
click at [37, 26] on nav "Pausado Ver notificaciones 2267212947 Alt s Accesos rápidos Presiona las siguie…" at bounding box center [580, 24] width 1160 height 49
paste input "713352984"
type input "713352984"
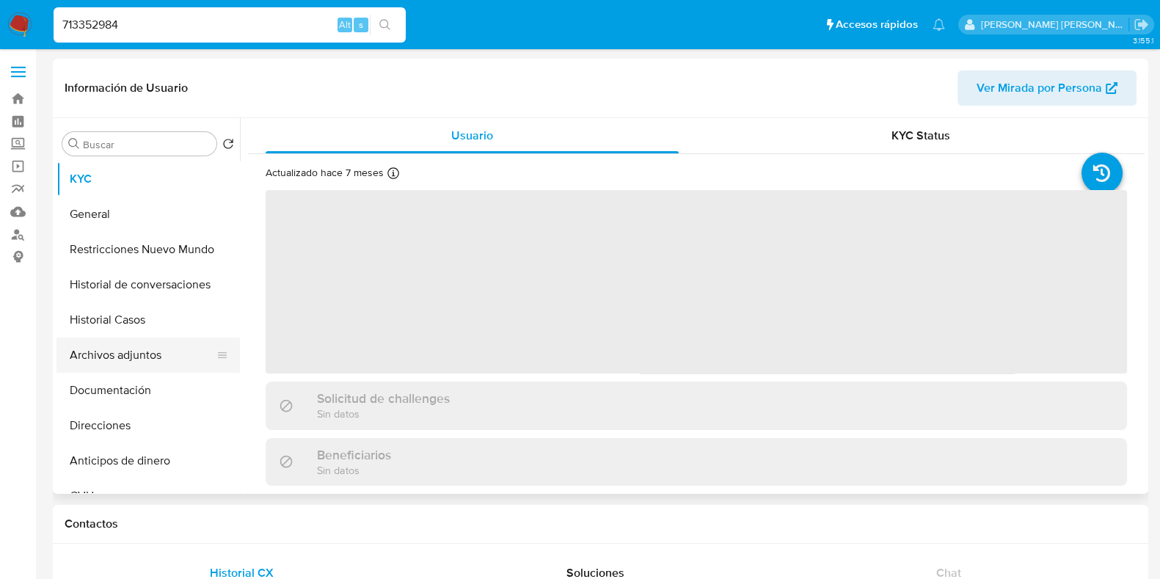
click at [123, 346] on button "Archivos adjuntos" at bounding box center [142, 354] width 172 height 35
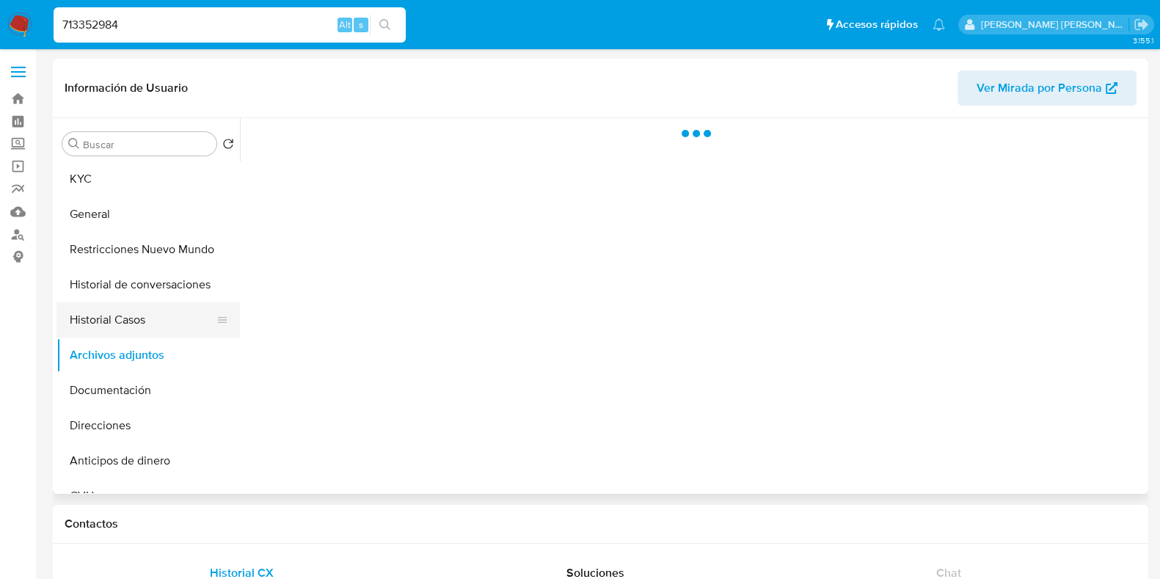
click at [123, 321] on button "Historial Casos" at bounding box center [142, 319] width 172 height 35
select select "10"
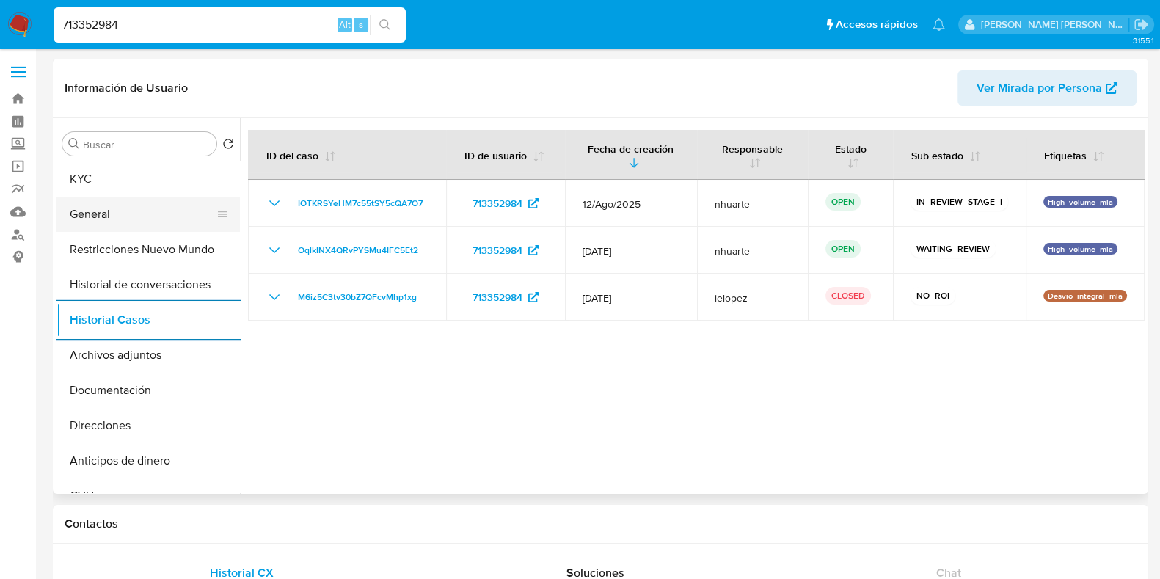
click at [147, 219] on button "General" at bounding box center [142, 214] width 172 height 35
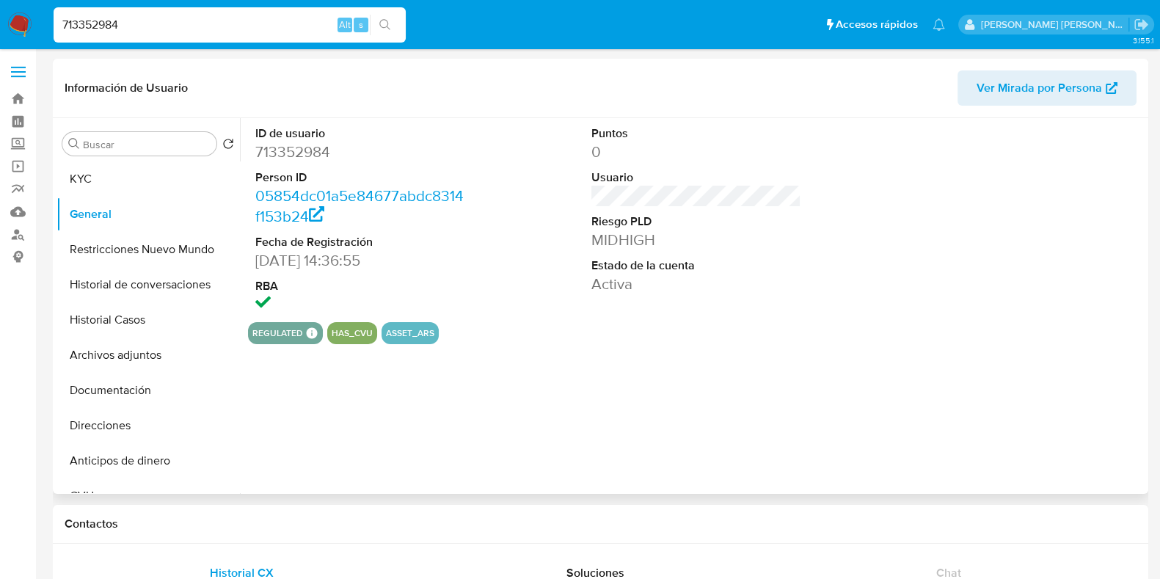
click at [304, 153] on dd "713352984" at bounding box center [360, 152] width 210 height 21
copy dd "713352984"
click at [144, 165] on button "KYC" at bounding box center [142, 178] width 172 height 35
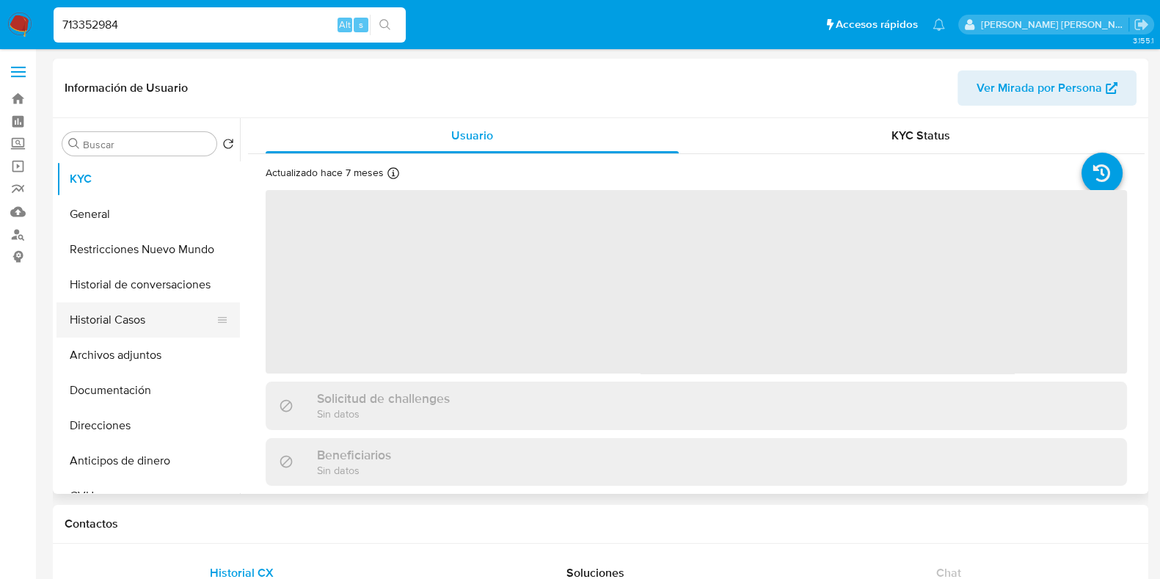
click at [127, 315] on button "Historial Casos" at bounding box center [142, 319] width 172 height 35
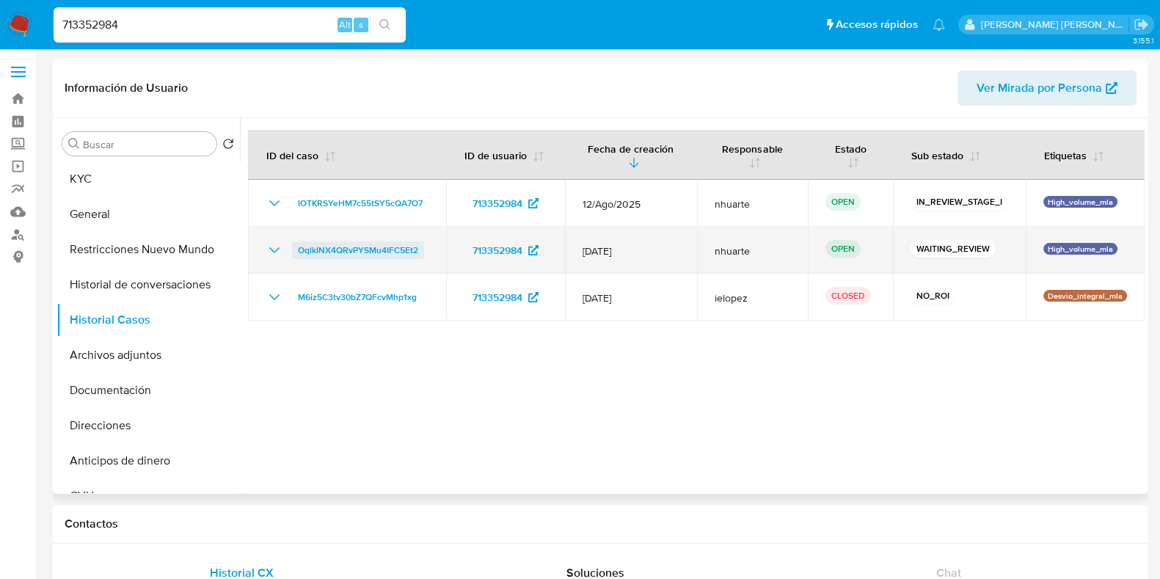
click at [390, 247] on span "OqlkINX4QRvPYSMu4IFC5Et2" at bounding box center [358, 250] width 120 height 18
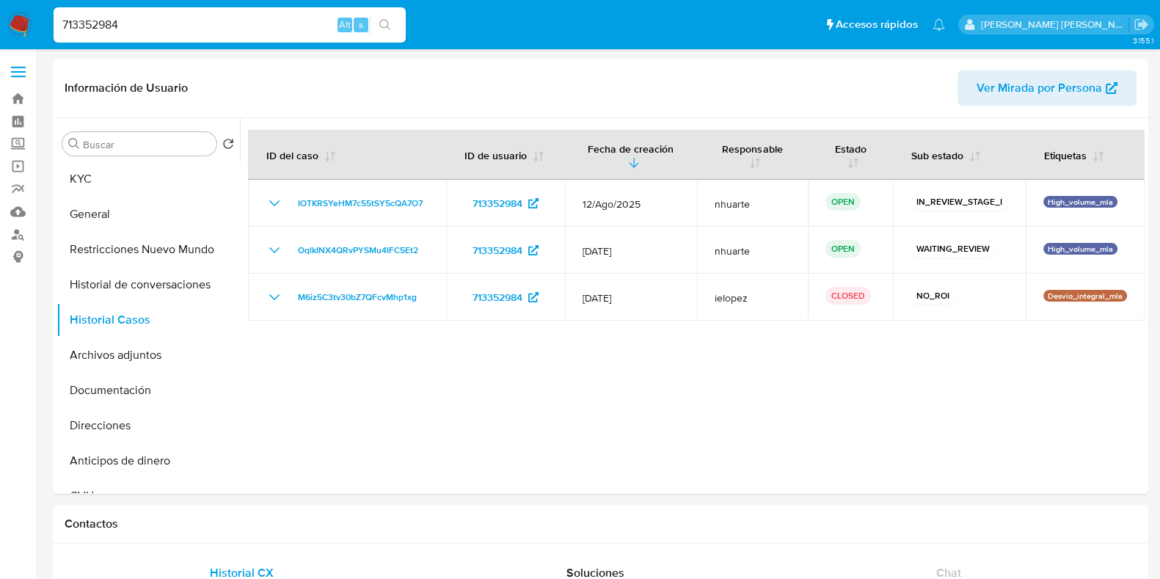
drag, startPoint x: 98, startPoint y: 18, endPoint x: 44, endPoint y: 24, distance: 54.0
click at [44, 24] on nav "Pausado Ver notificaciones 713352984 Alt s Accesos rápidos Presiona las siguien…" at bounding box center [580, 24] width 1160 height 49
paste input "179218609"
type input "179218609"
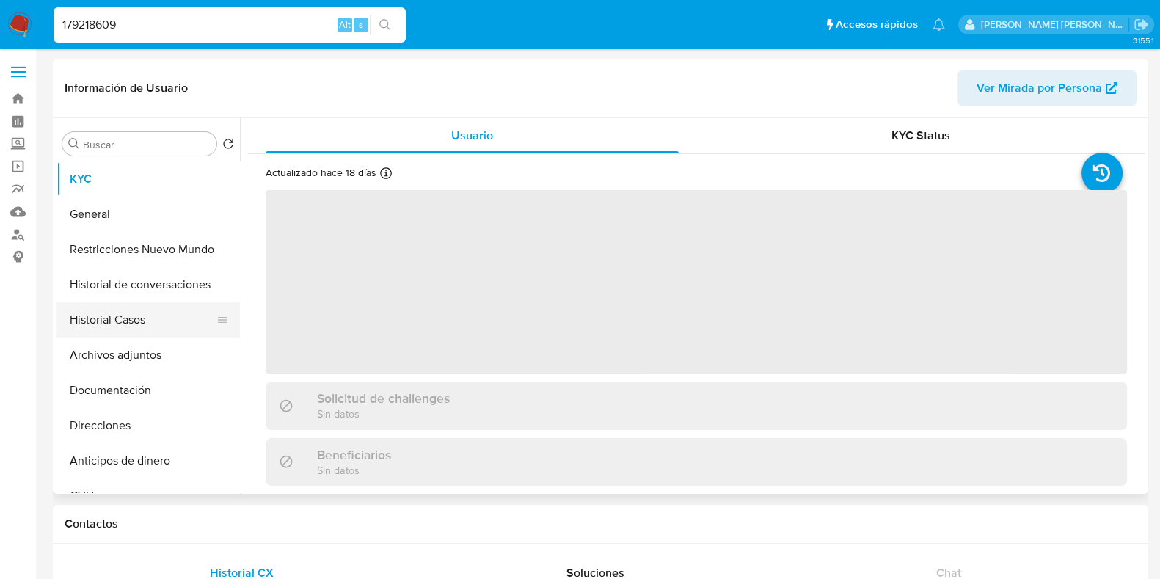
click at [186, 312] on button "Historial Casos" at bounding box center [142, 319] width 172 height 35
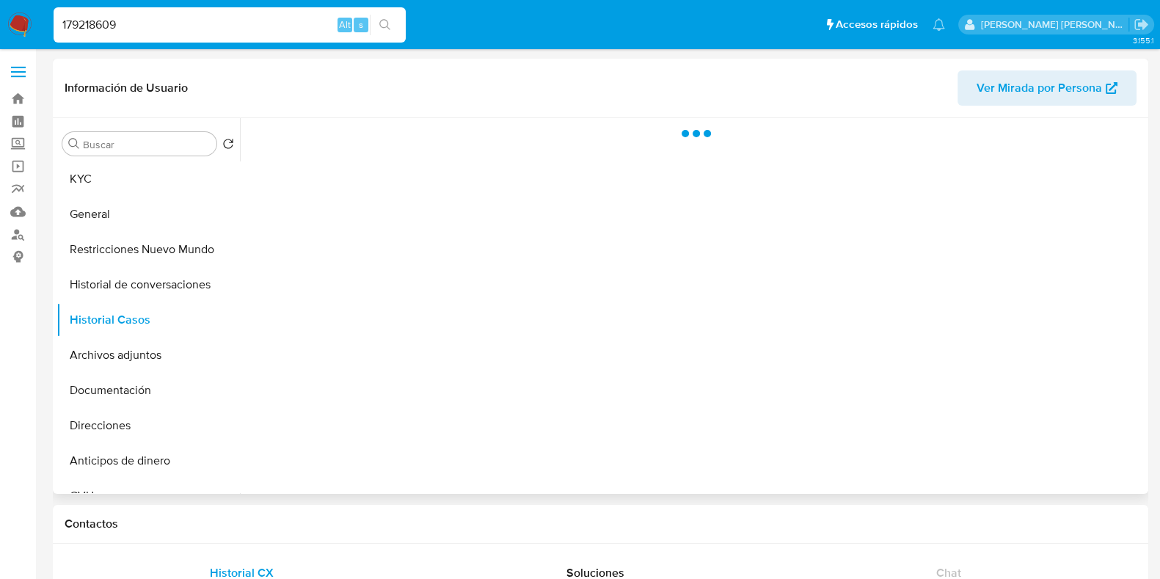
select select "10"
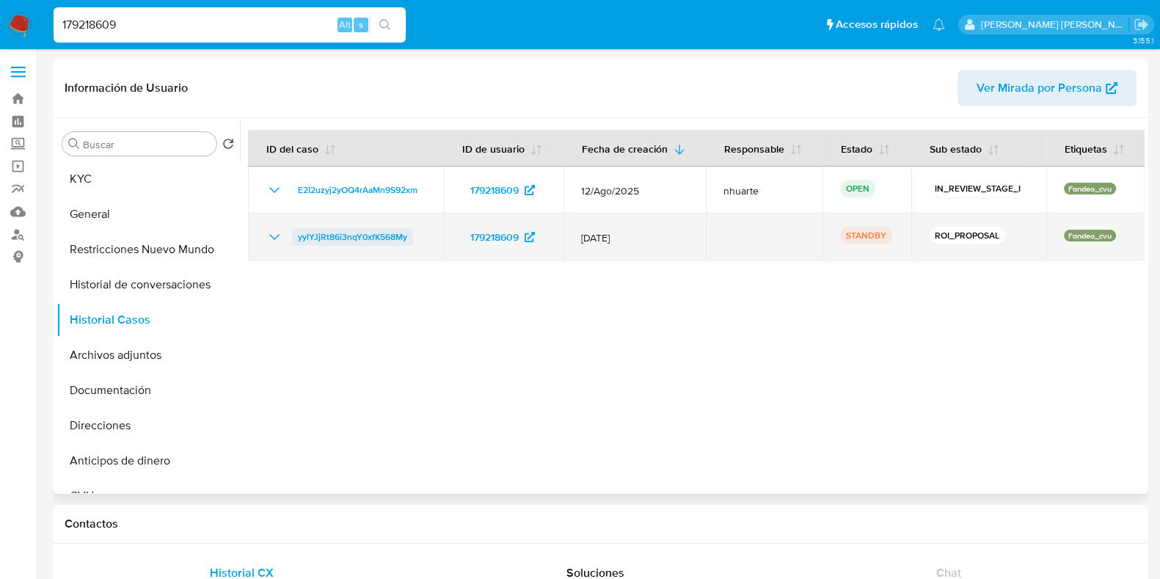
click at [321, 233] on span "yylYJjRt86i3nqY0xfK568My" at bounding box center [352, 237] width 109 height 18
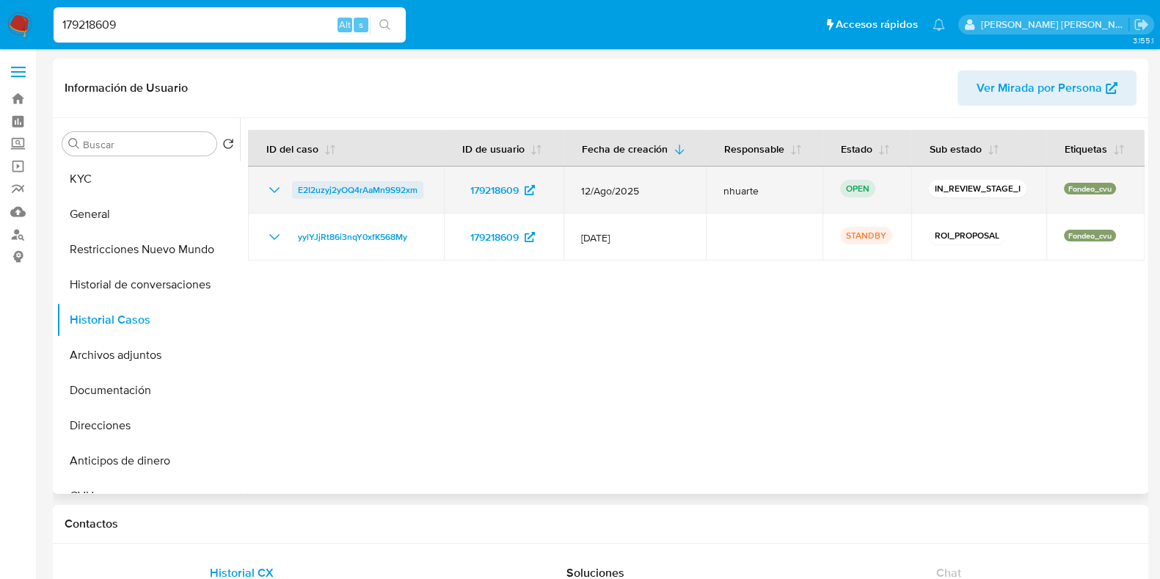
click at [348, 189] on span "E2I2uzyj2yOQ4rAaMn9S92xm" at bounding box center [358, 190] width 120 height 18
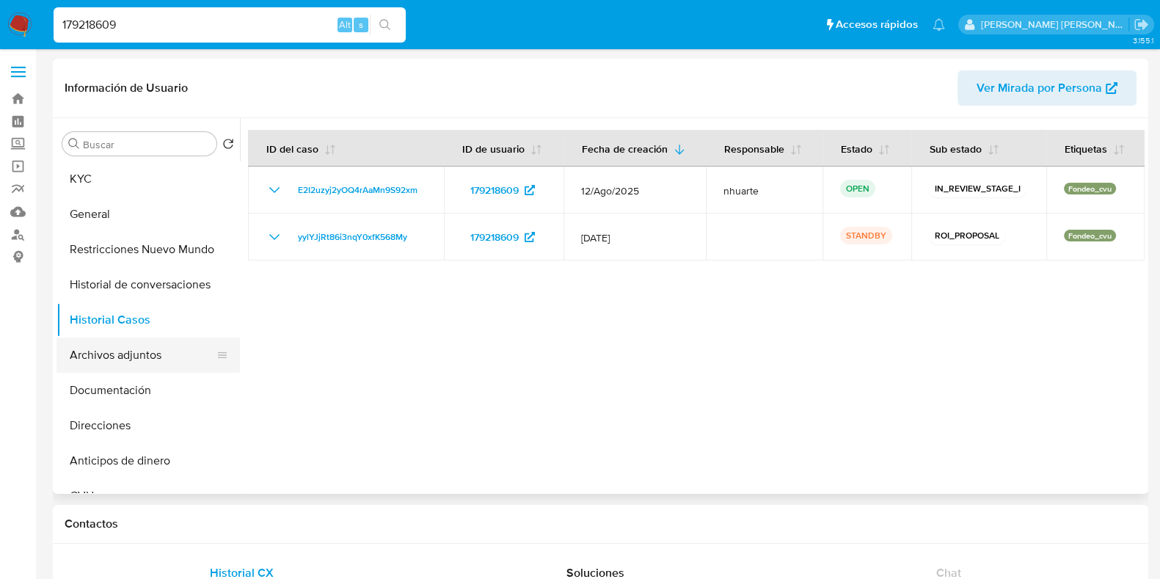
click at [145, 350] on button "Archivos adjuntos" at bounding box center [142, 354] width 172 height 35
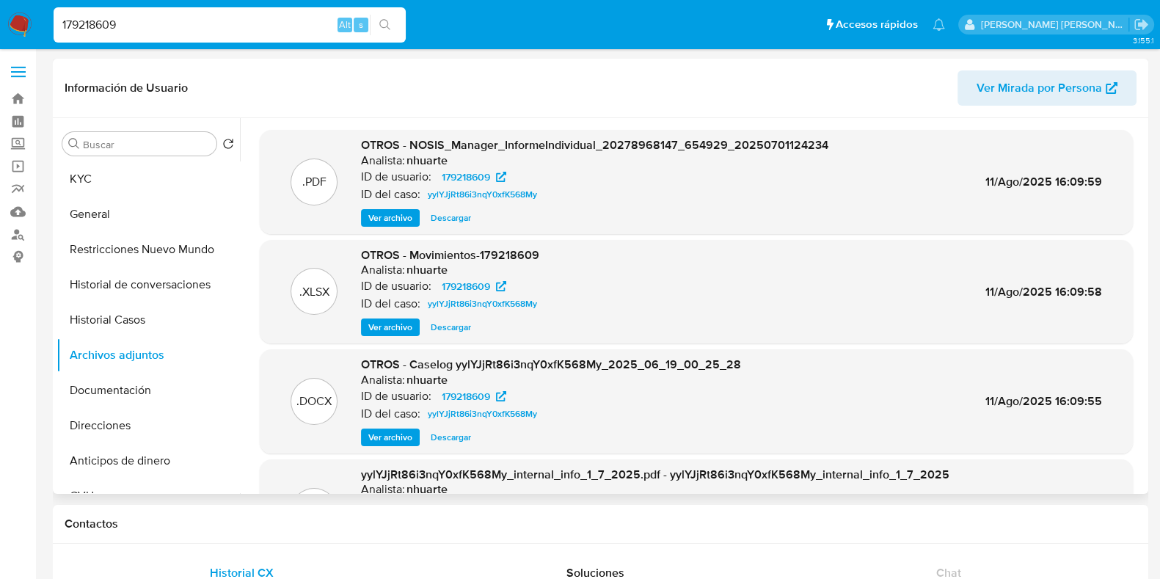
click at [382, 438] on span "Ver archivo" at bounding box center [390, 437] width 44 height 15
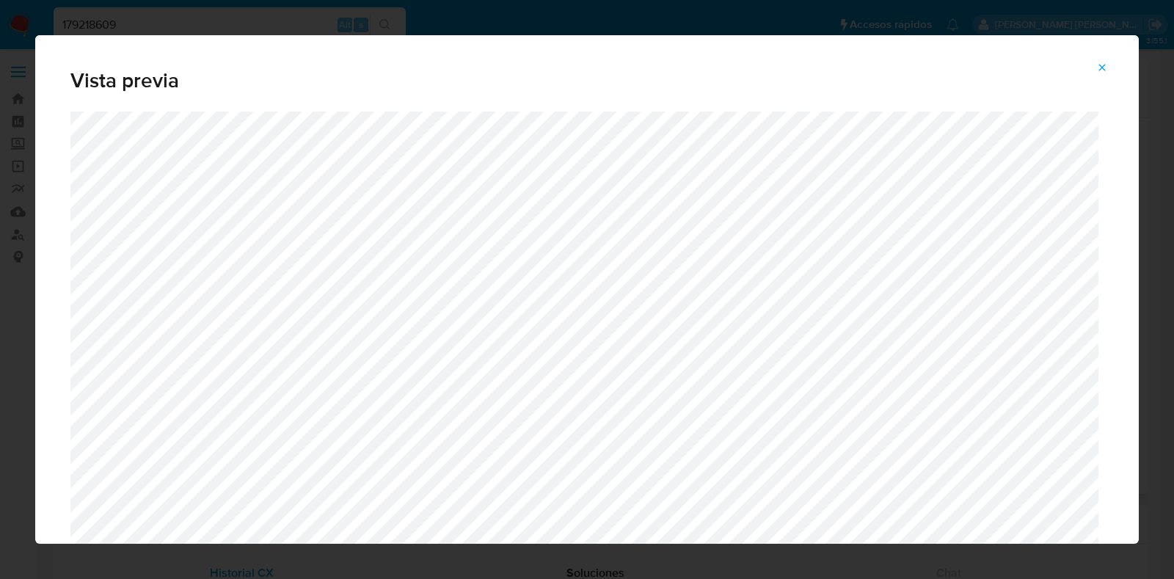
scroll to position [704, 0]
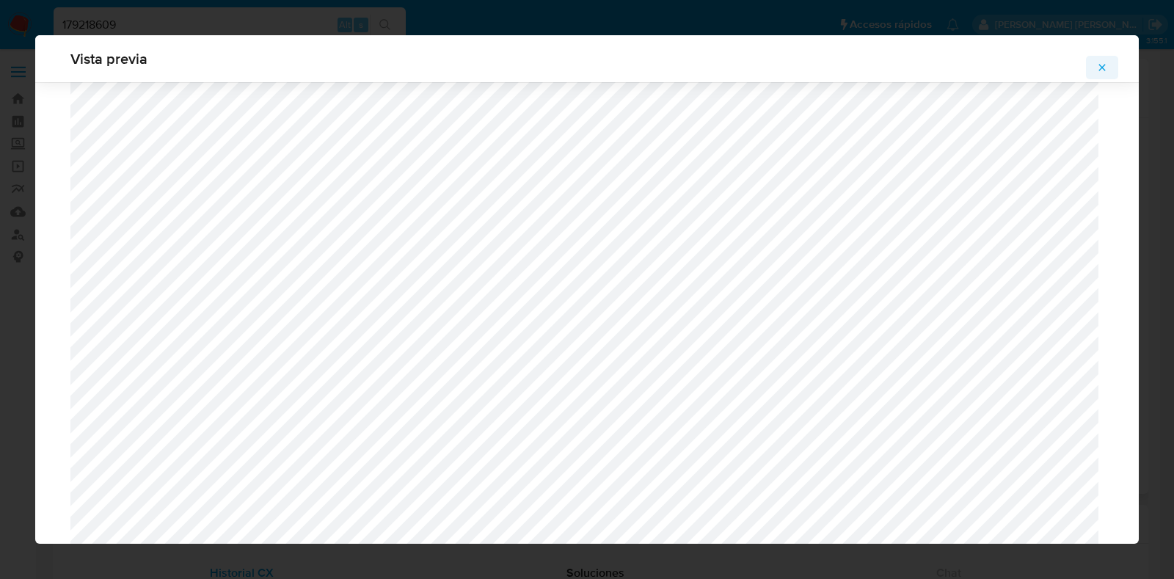
click at [1100, 64] on icon "Attachment preview" at bounding box center [1102, 68] width 12 height 12
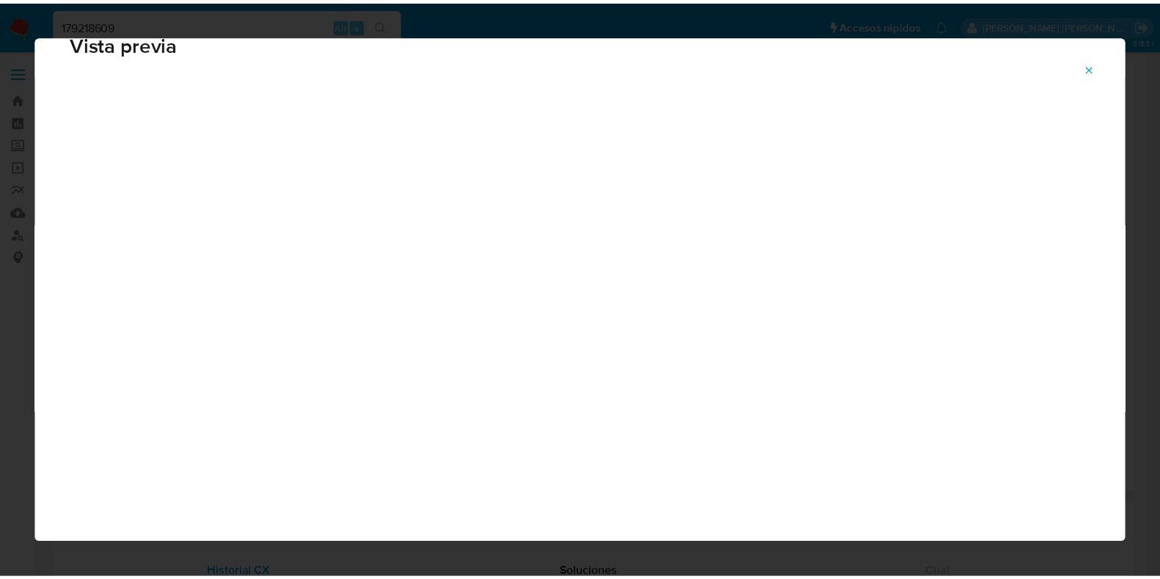
scroll to position [37, 0]
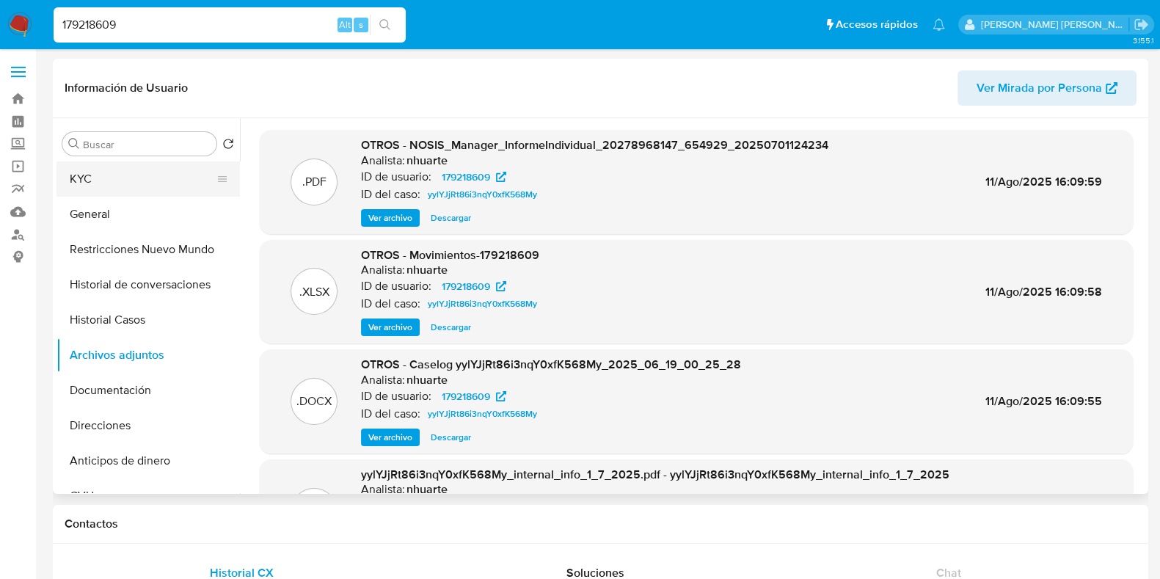
click at [122, 170] on button "KYC" at bounding box center [142, 178] width 172 height 35
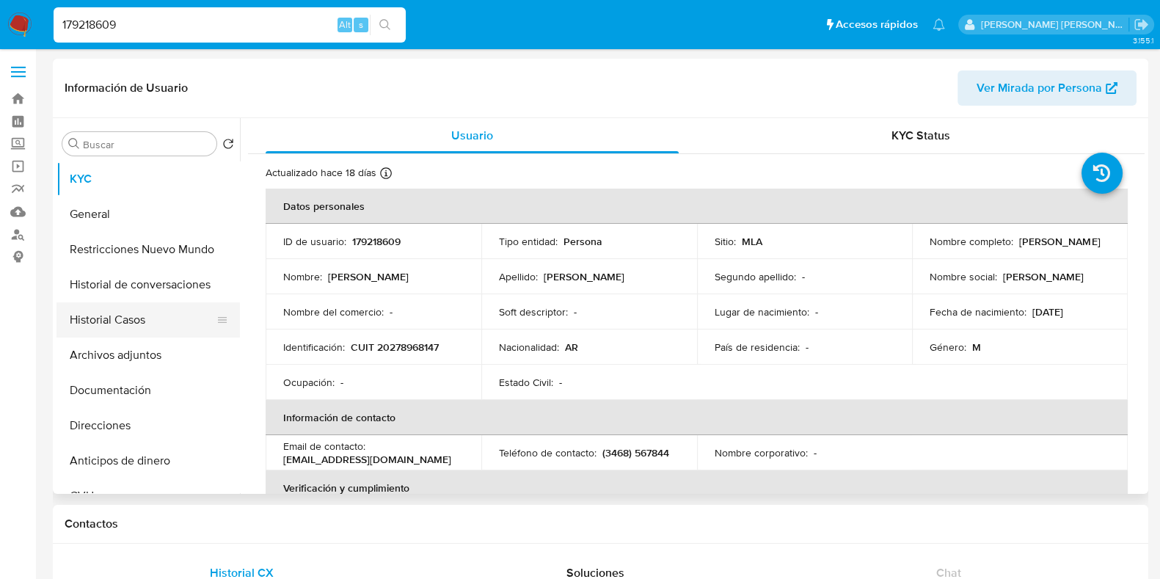
click at [164, 328] on button "Historial Casos" at bounding box center [142, 319] width 172 height 35
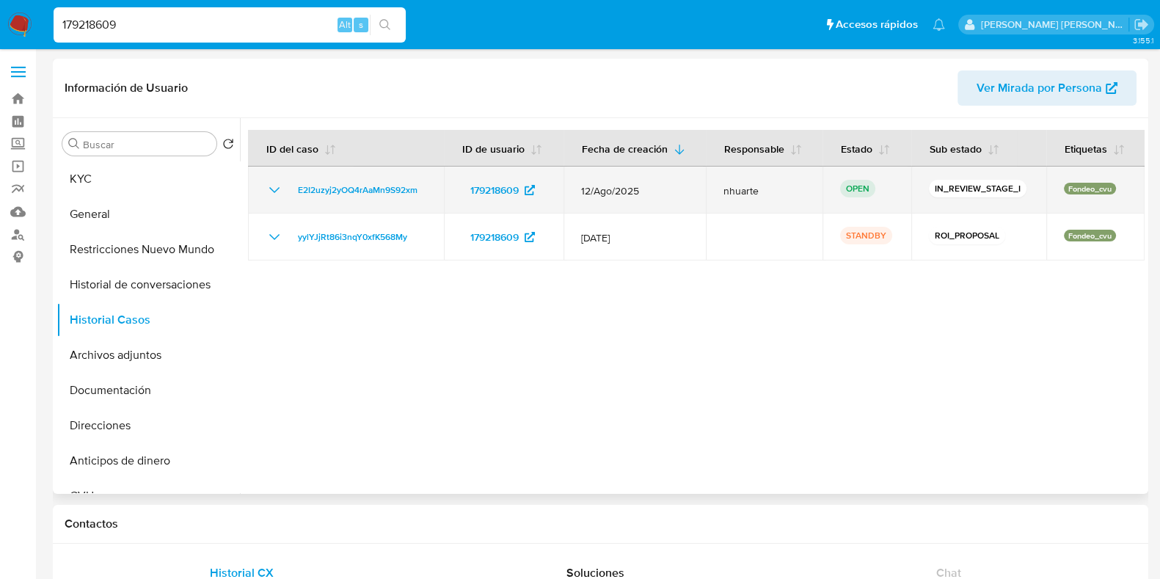
drag, startPoint x: 582, startPoint y: 190, endPoint x: 645, endPoint y: 188, distance: 63.1
click at [645, 188] on td "12/Ago/2025" at bounding box center [634, 190] width 142 height 47
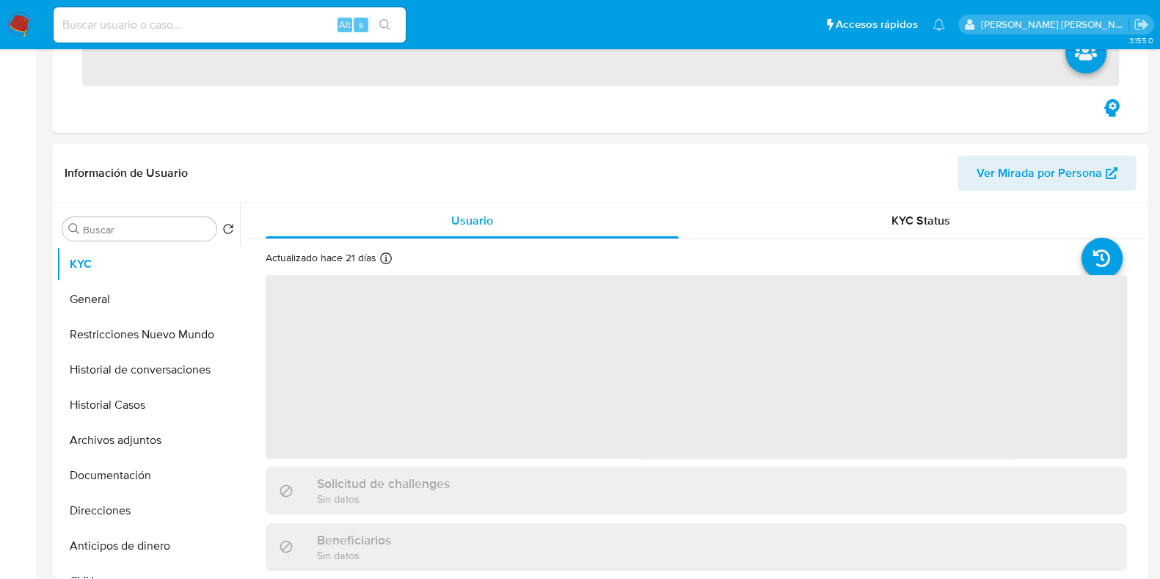
scroll to position [641, 0]
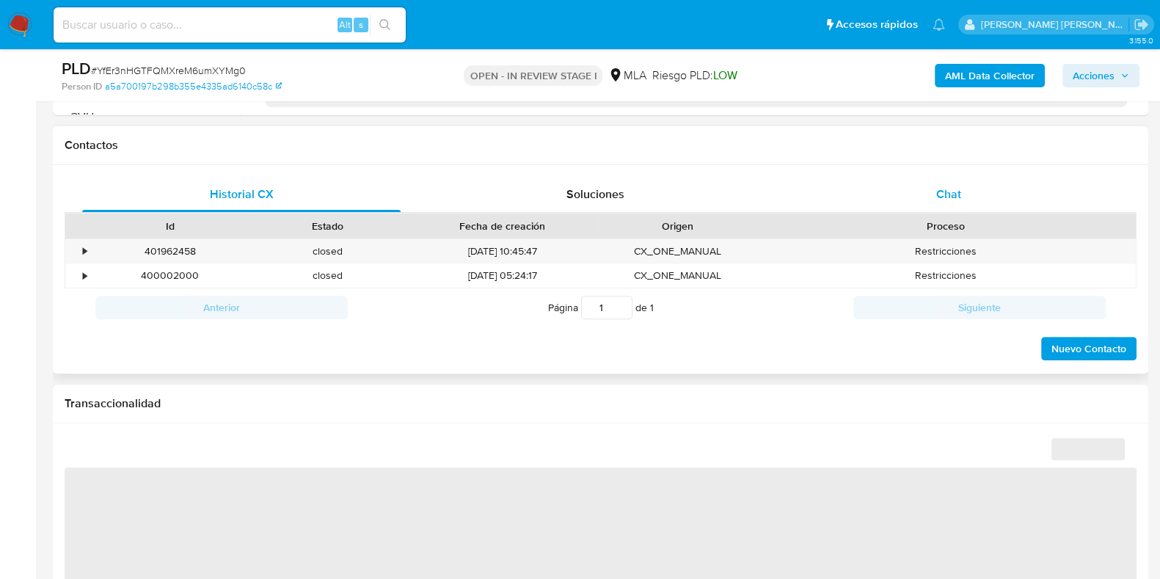
click at [946, 186] on span "Chat" at bounding box center [948, 194] width 25 height 17
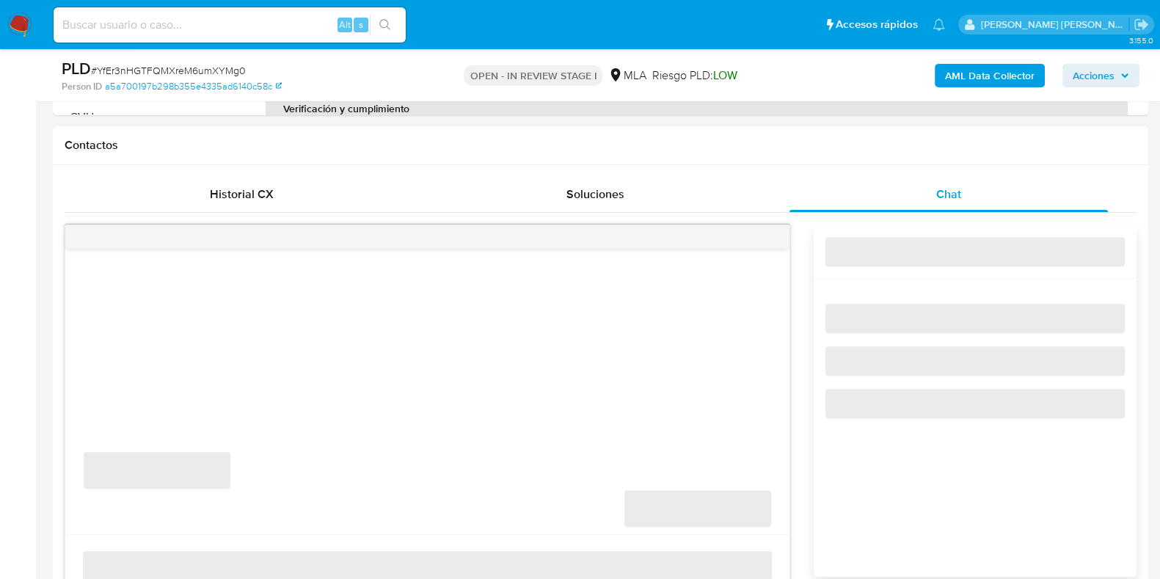
select select "10"
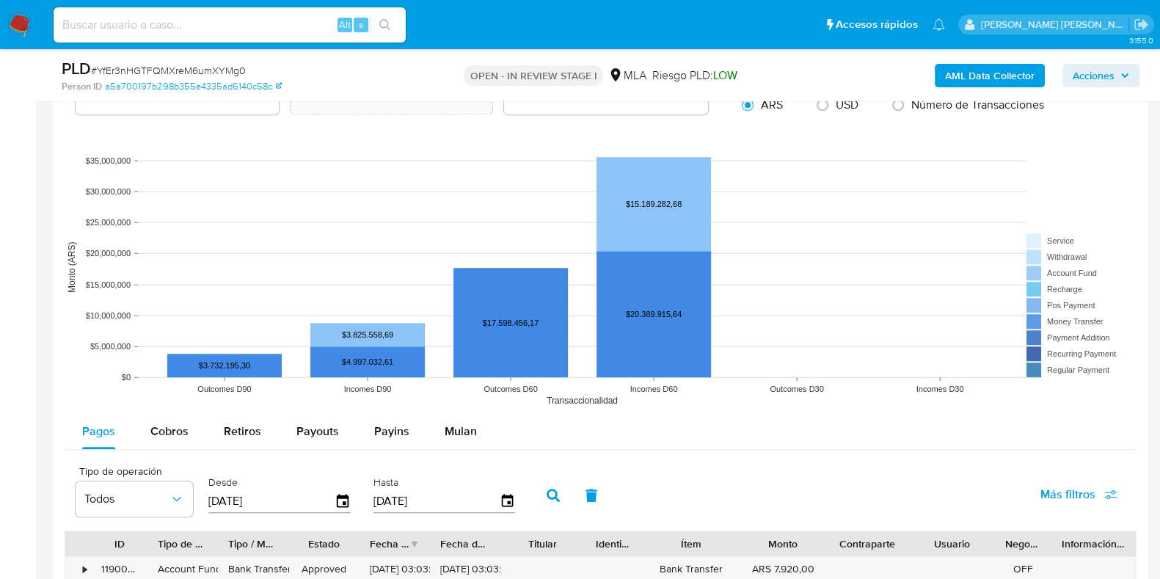
scroll to position [1834, 0]
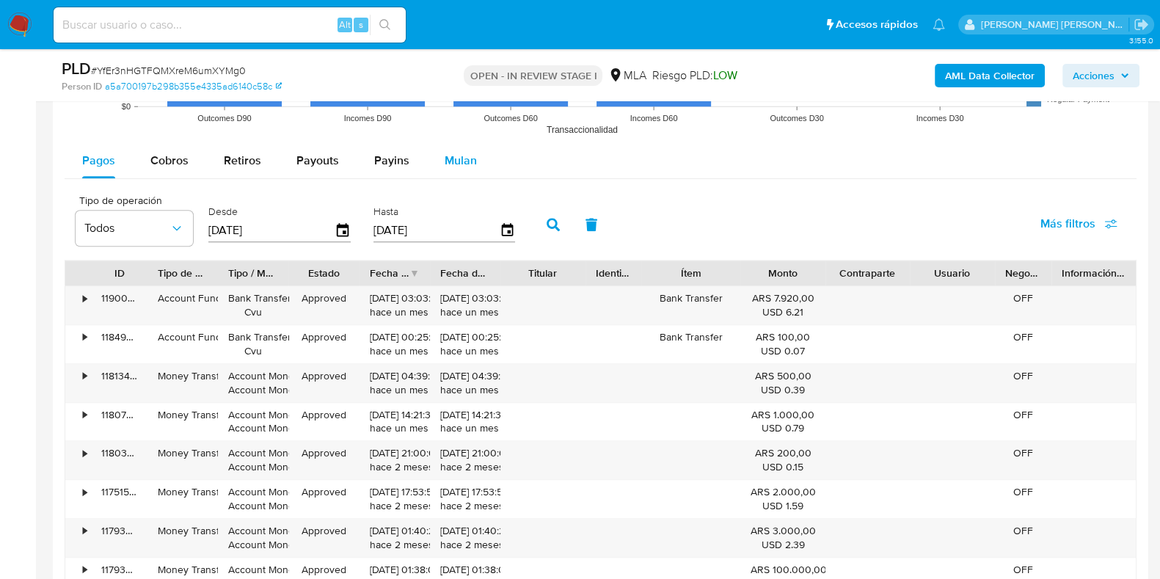
click at [459, 167] on span "Mulan" at bounding box center [461, 160] width 32 height 17
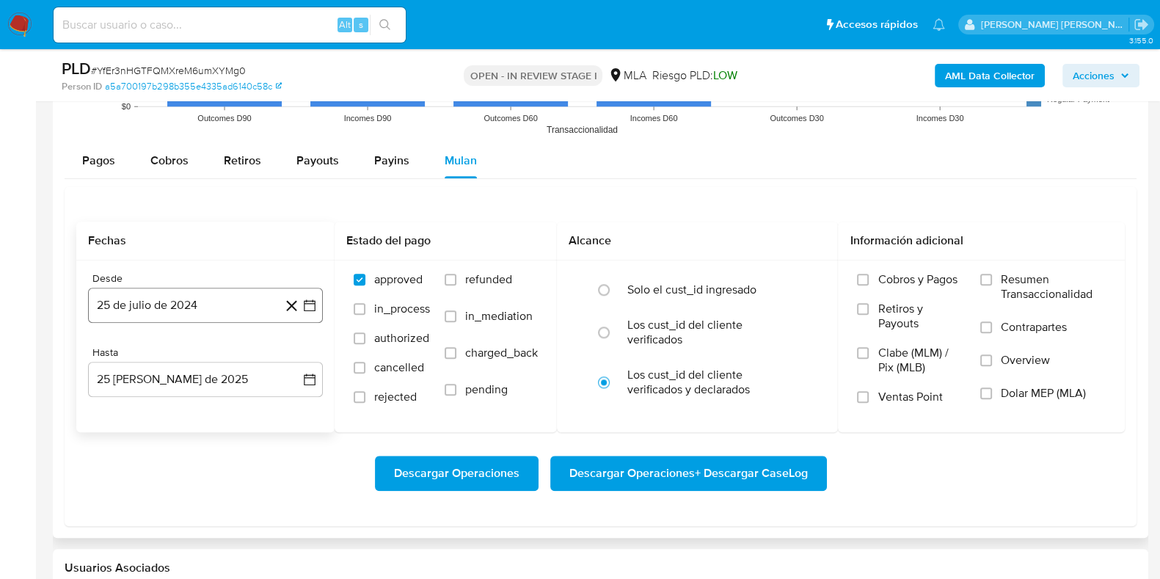
click at [199, 310] on button "25 de julio de 2024" at bounding box center [205, 305] width 235 height 35
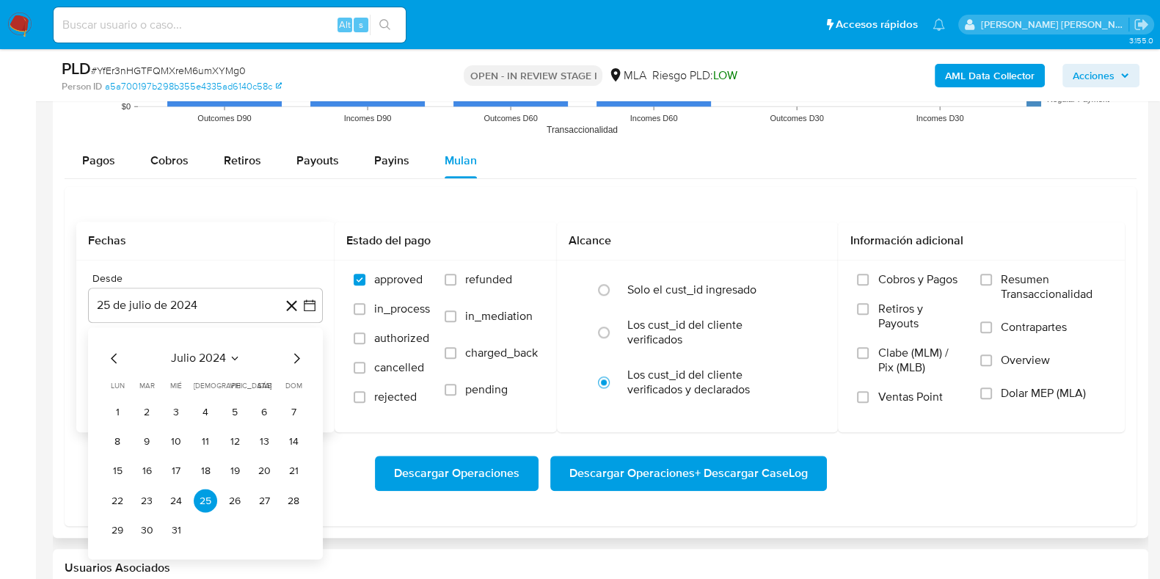
click at [296, 357] on icon "Mes siguiente" at bounding box center [297, 358] width 18 height 18
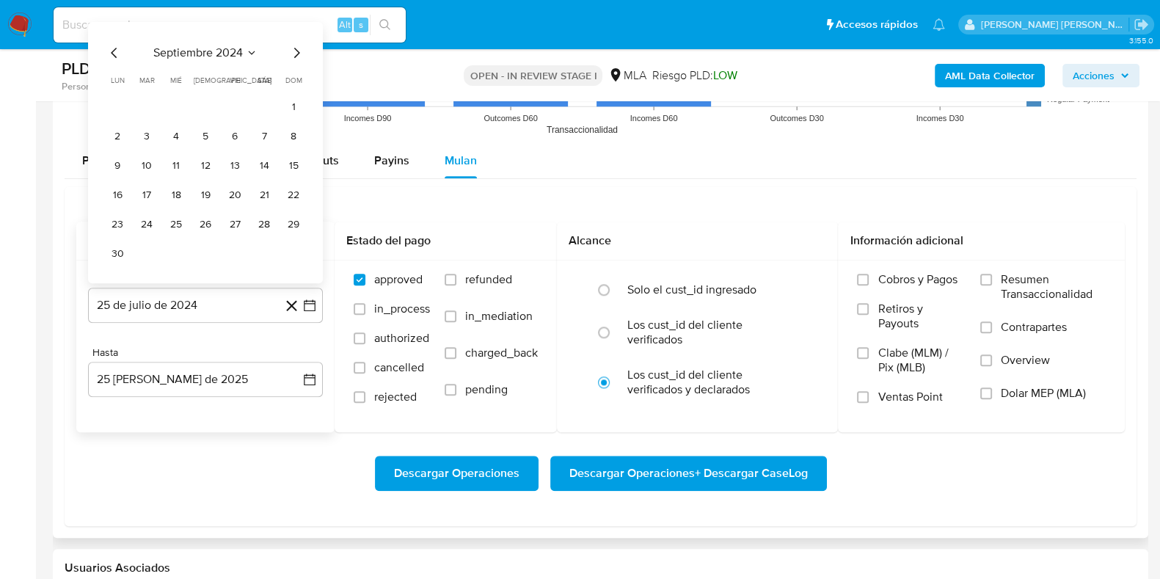
click at [296, 53] on icon "Mes siguiente" at bounding box center [297, 53] width 18 height 18
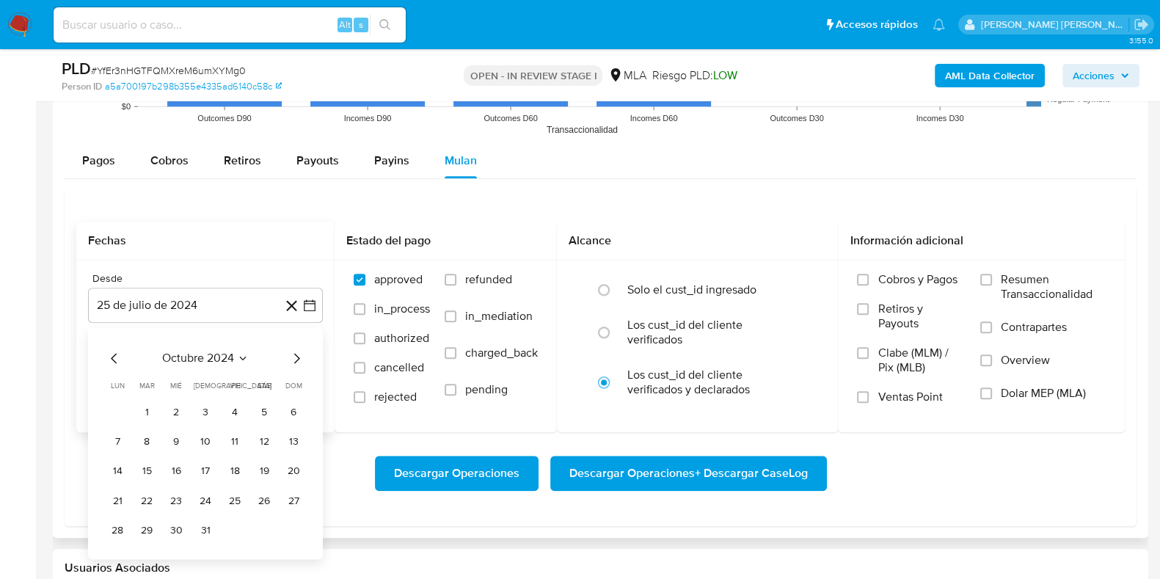
click at [298, 358] on icon "Mes siguiente" at bounding box center [297, 358] width 6 height 10
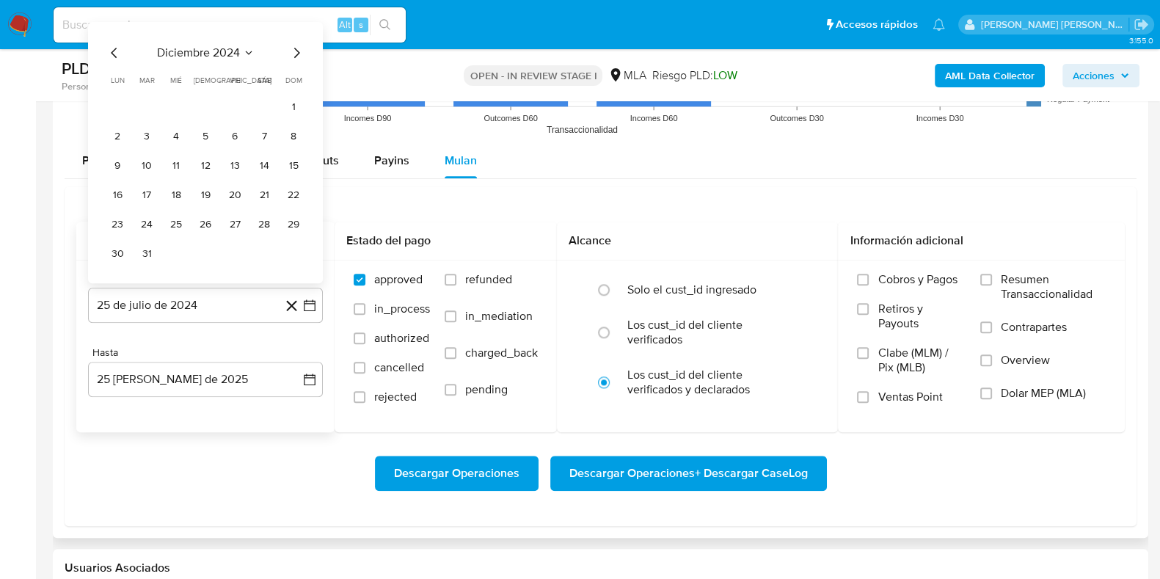
click at [291, 58] on icon "Mes siguiente" at bounding box center [297, 53] width 18 height 18
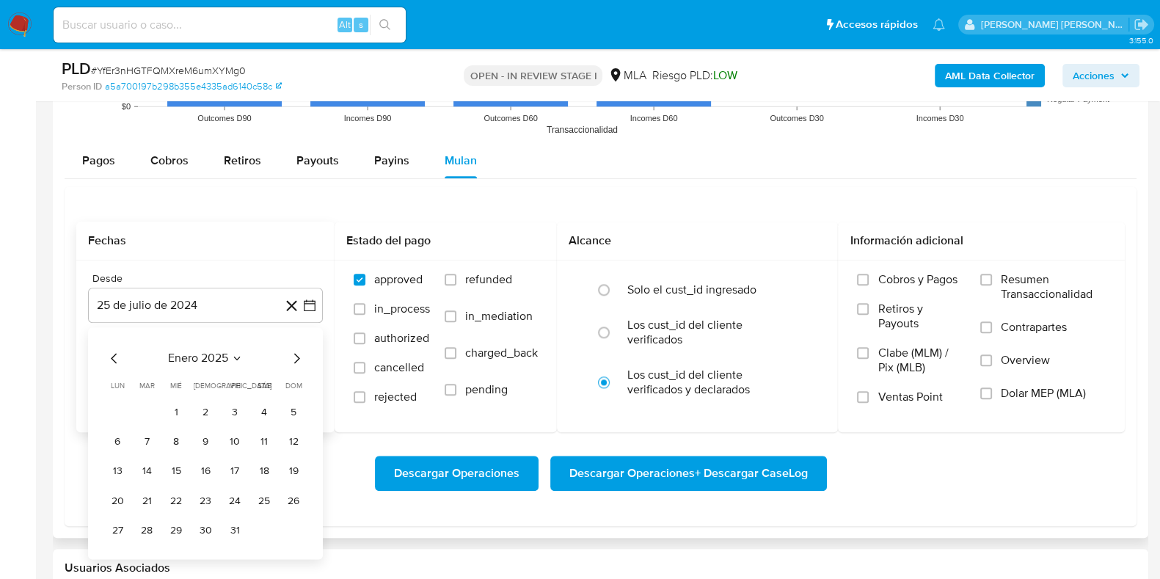
click at [293, 352] on icon "Mes siguiente" at bounding box center [297, 358] width 18 height 18
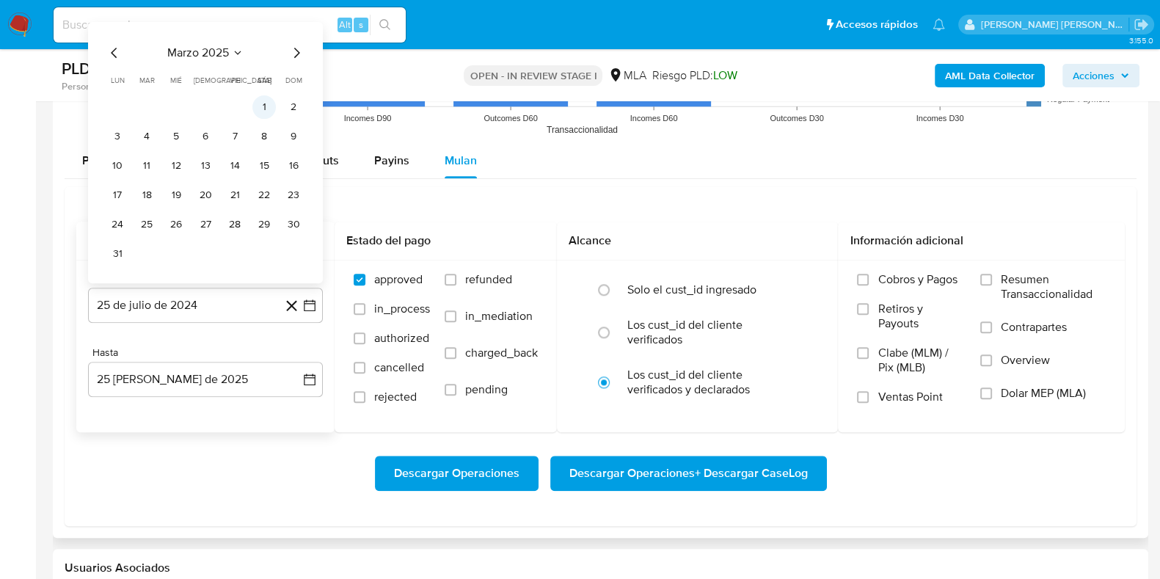
click at [264, 108] on button "1" at bounding box center [263, 106] width 23 height 23
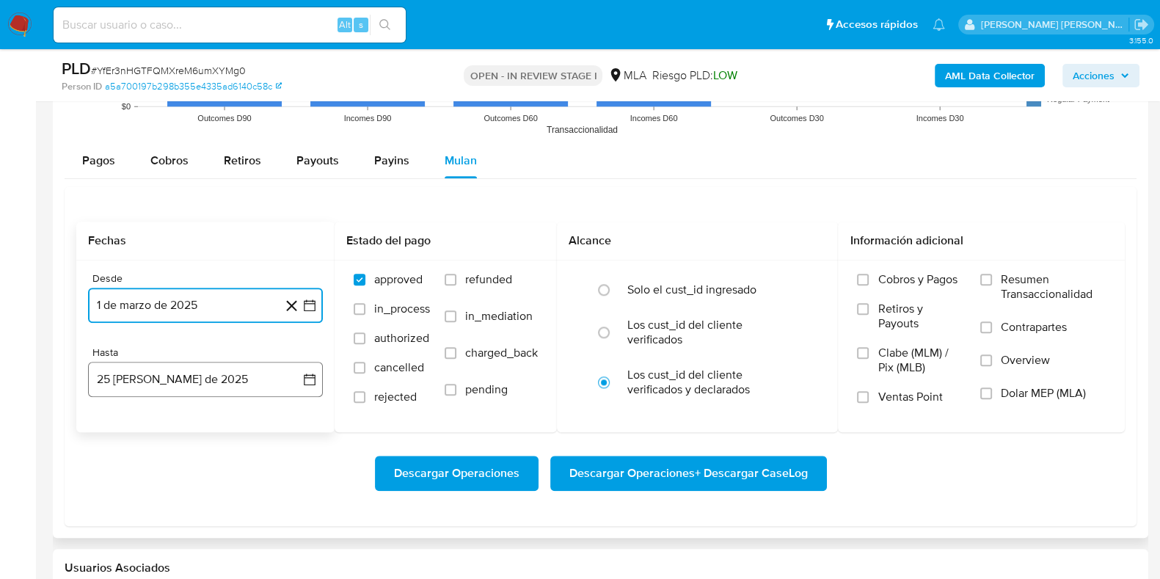
click at [180, 382] on button "25 [PERSON_NAME] de 2025" at bounding box center [205, 379] width 235 height 35
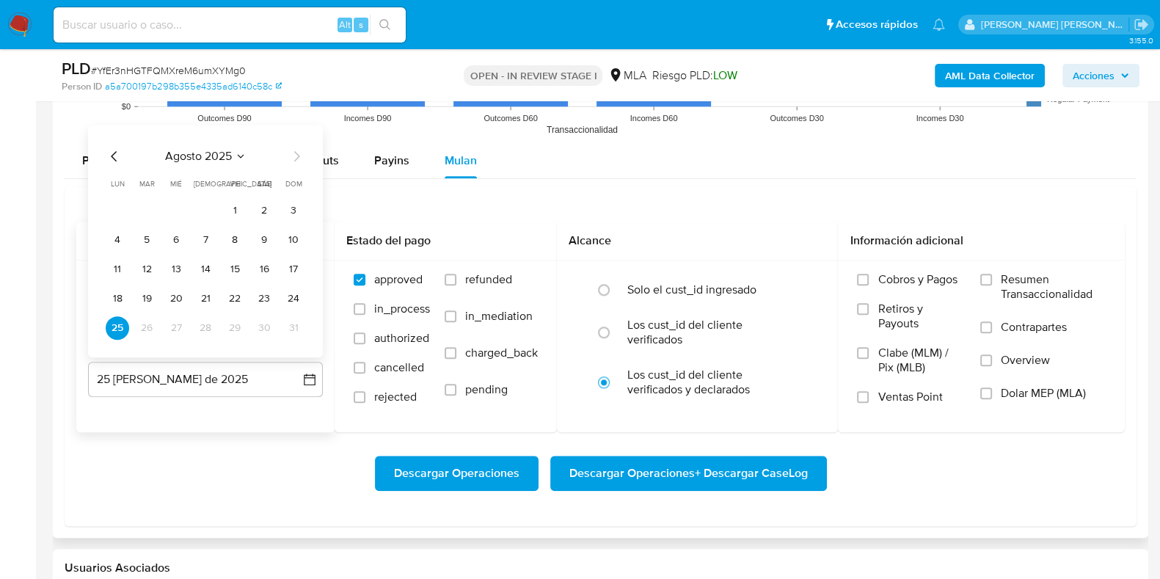
click at [117, 159] on icon "Mes anterior" at bounding box center [115, 156] width 18 height 18
click at [205, 324] on button "31" at bounding box center [205, 327] width 23 height 23
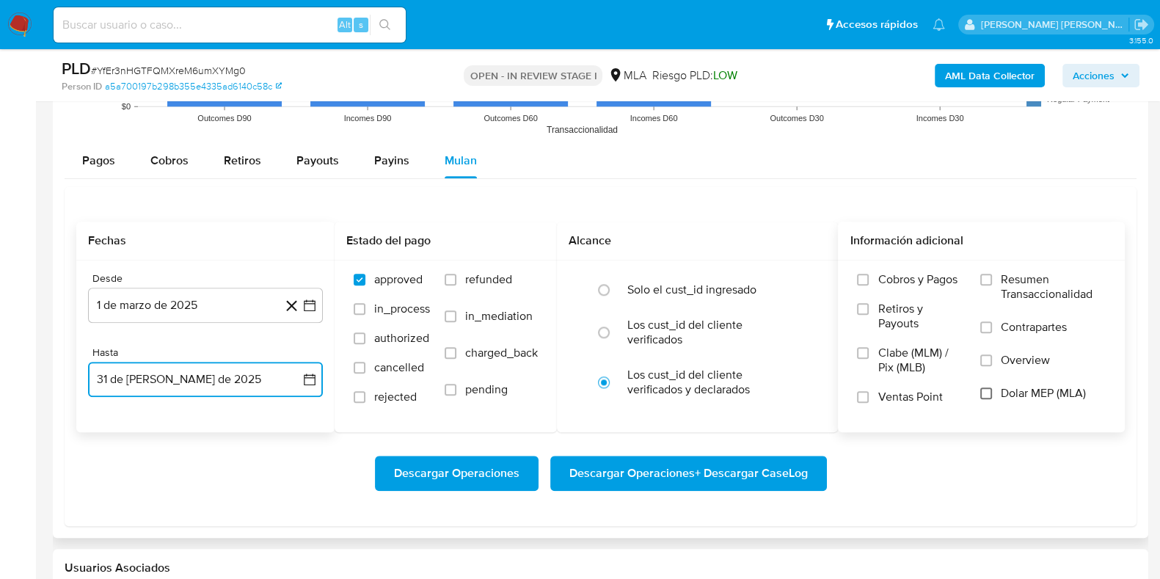
click at [990, 390] on input "Dolar MEP (MLA)" at bounding box center [986, 393] width 12 height 12
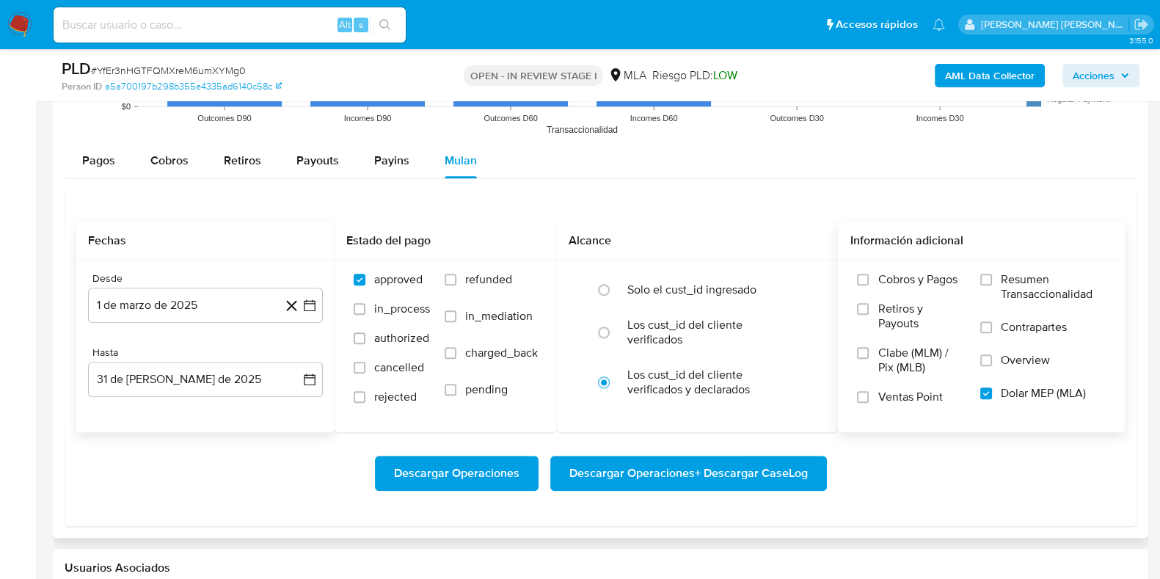
click at [642, 472] on span "Descargar Operaciones + Descargar CaseLog" at bounding box center [688, 473] width 238 height 32
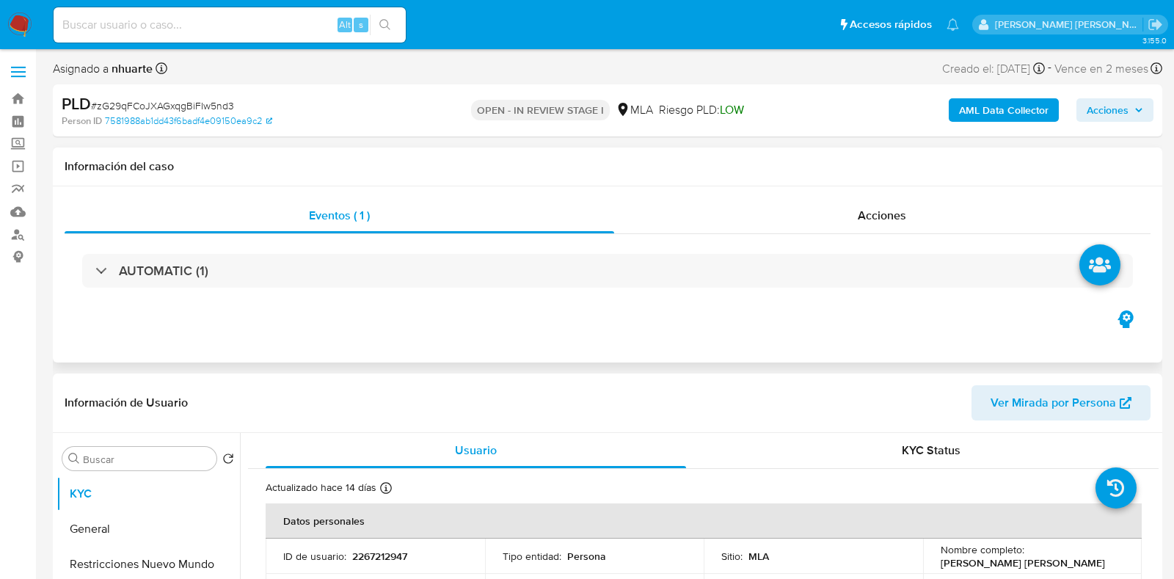
select select "10"
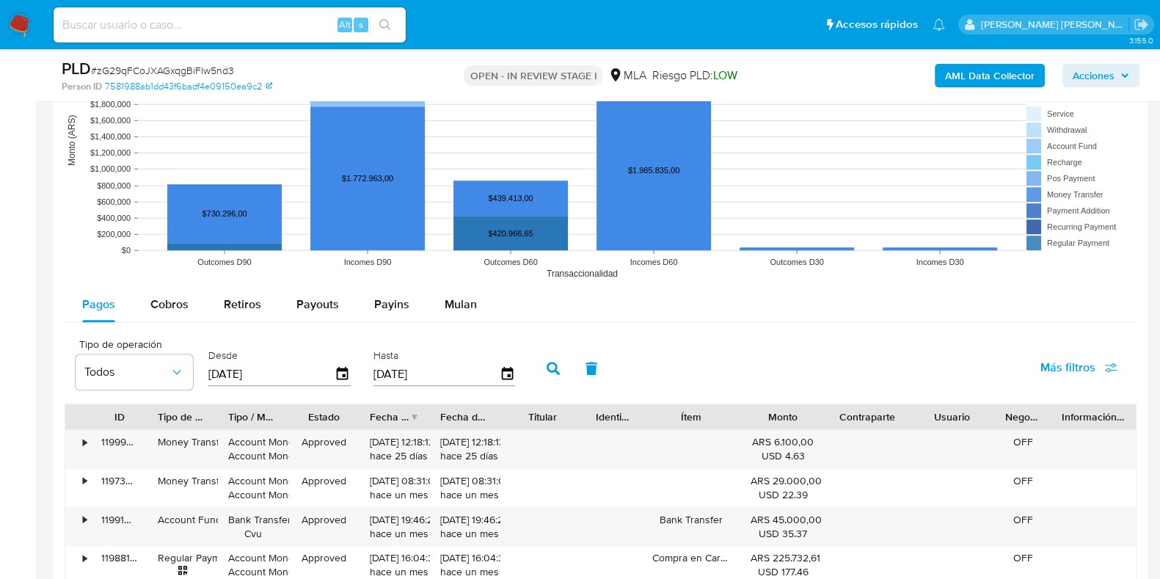
scroll to position [1467, 0]
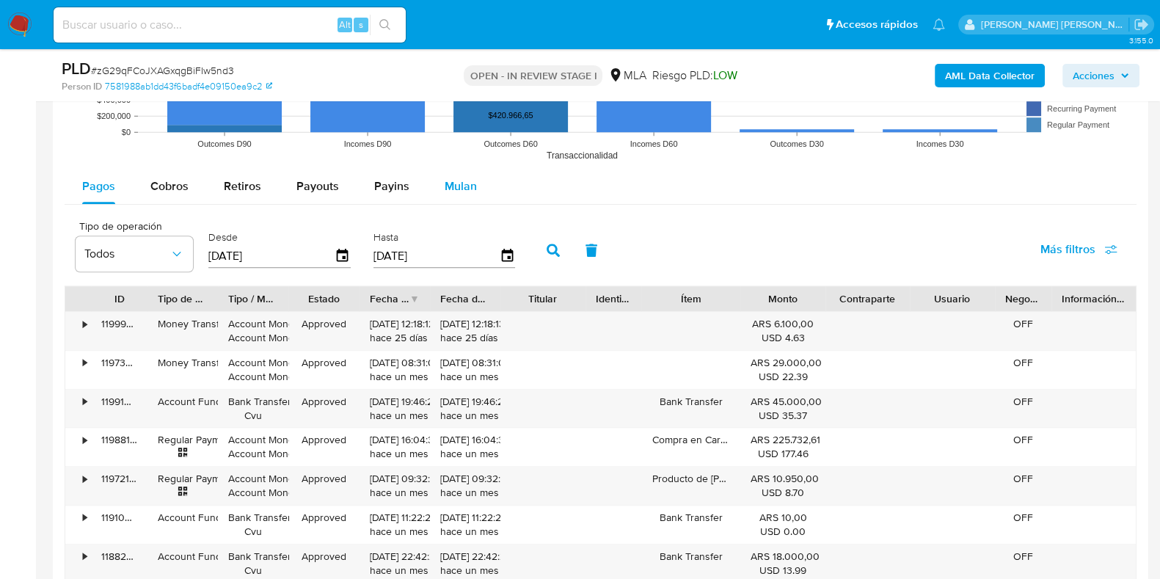
click at [461, 190] on span "Mulan" at bounding box center [461, 186] width 32 height 17
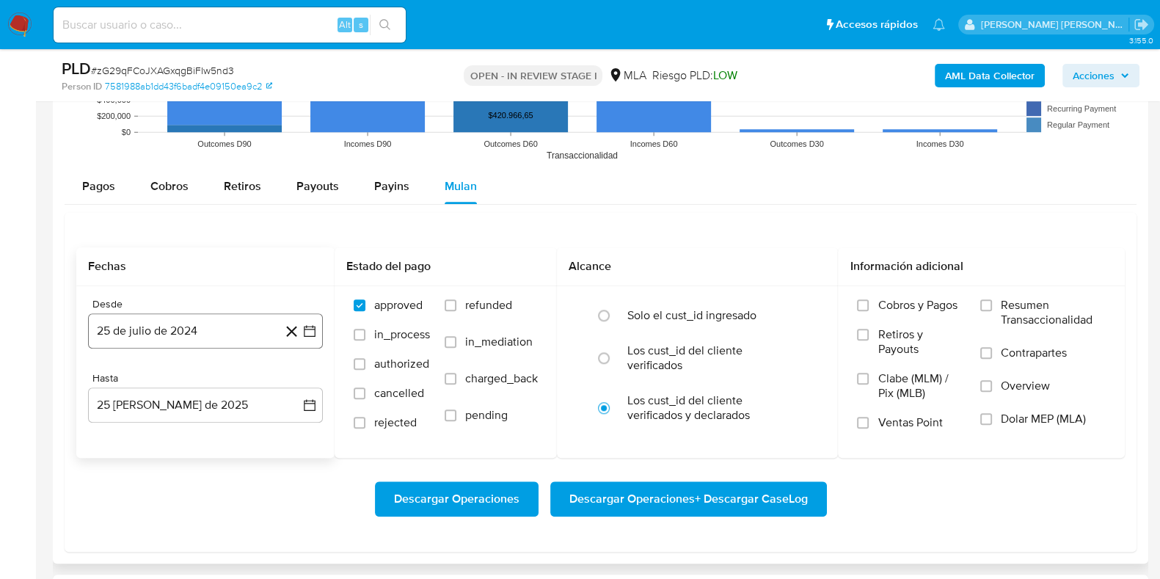
click at [240, 315] on button "25 de julio de 2024" at bounding box center [205, 330] width 235 height 35
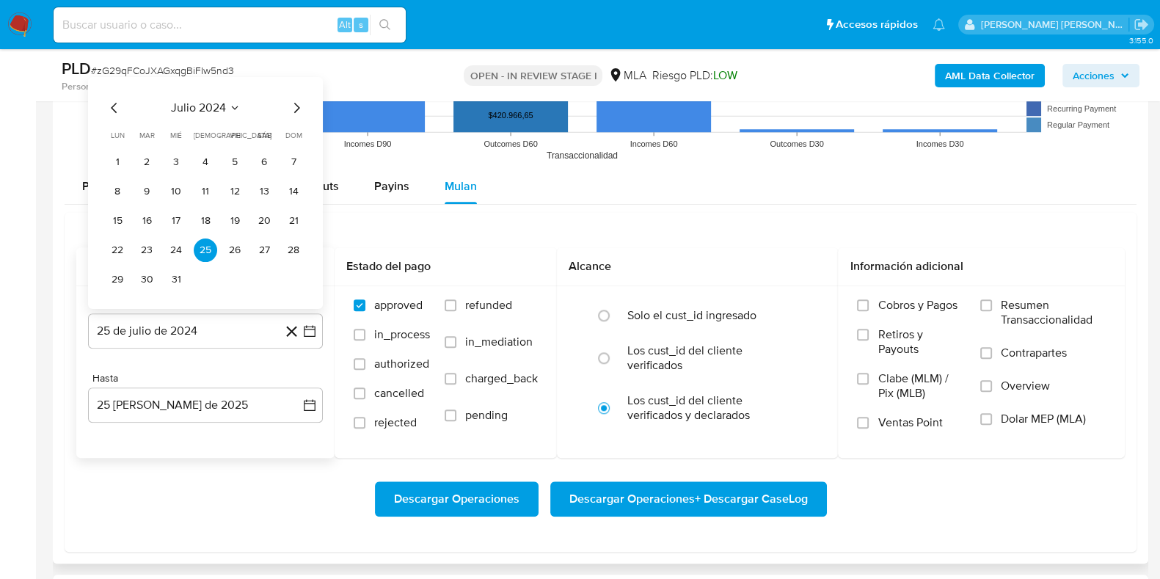
click at [296, 112] on icon "Mes siguiente" at bounding box center [297, 108] width 18 height 18
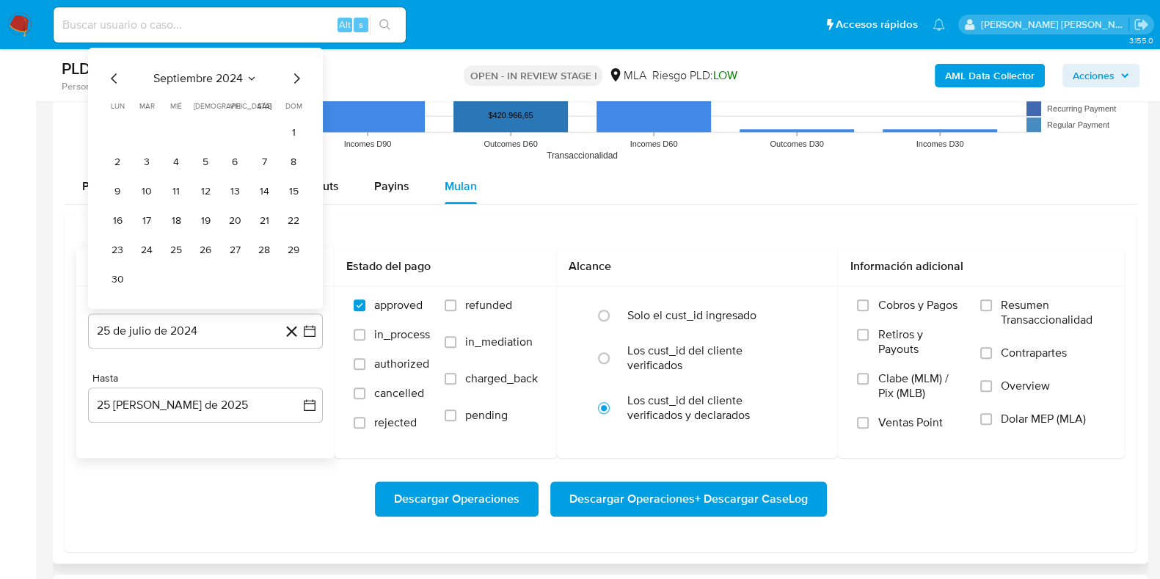
click at [293, 85] on icon "Mes siguiente" at bounding box center [297, 79] width 18 height 18
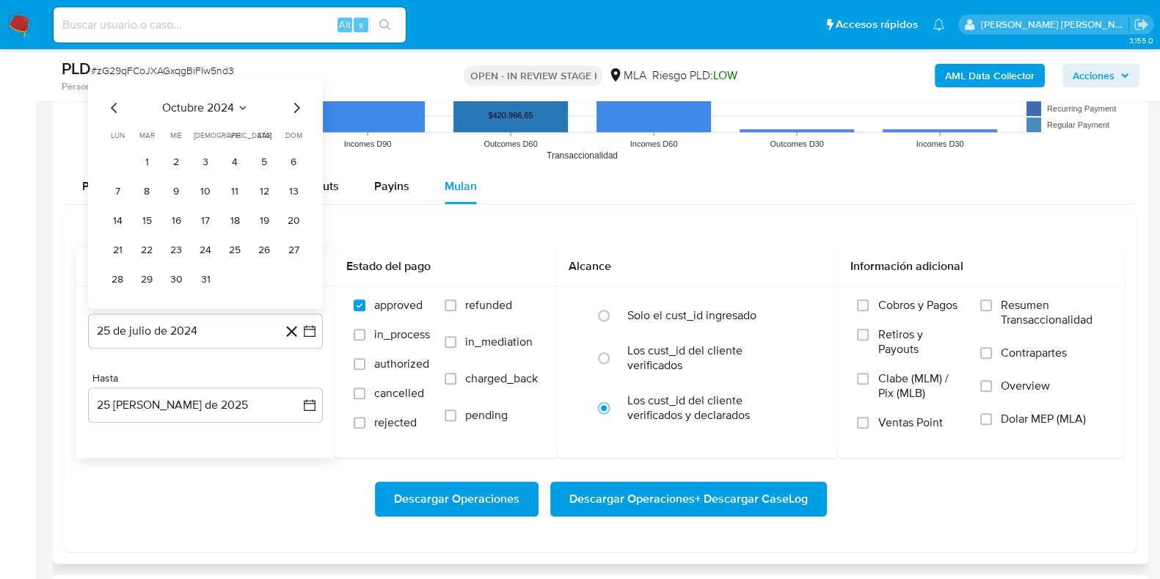
click at [297, 106] on icon "Mes siguiente" at bounding box center [297, 108] width 18 height 18
click at [292, 109] on icon "Mes siguiente" at bounding box center [297, 108] width 18 height 18
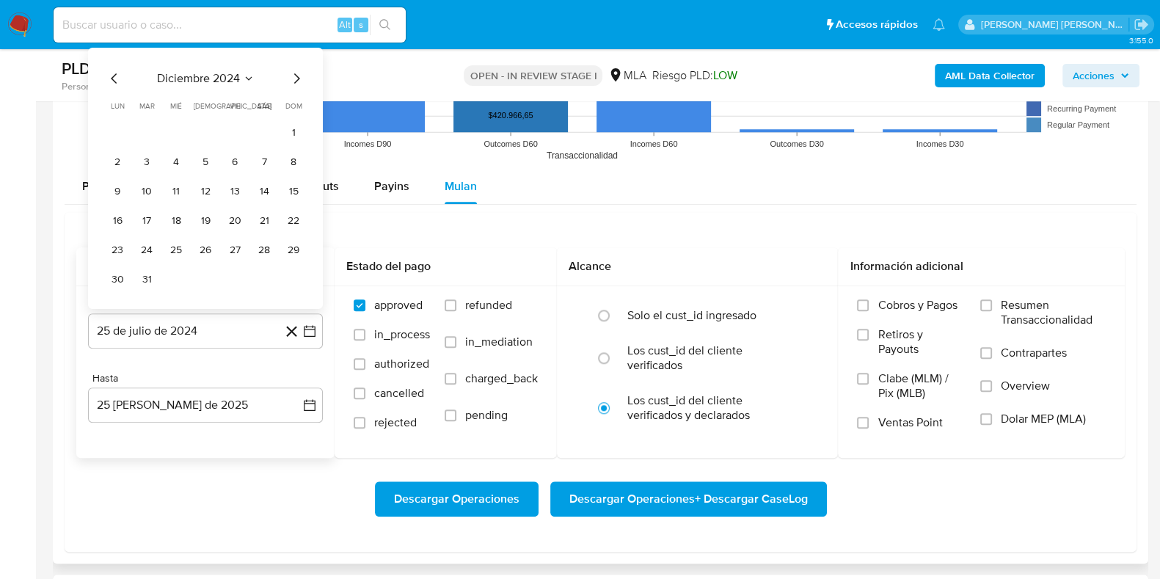
click at [293, 86] on icon "Mes siguiente" at bounding box center [297, 79] width 18 height 18
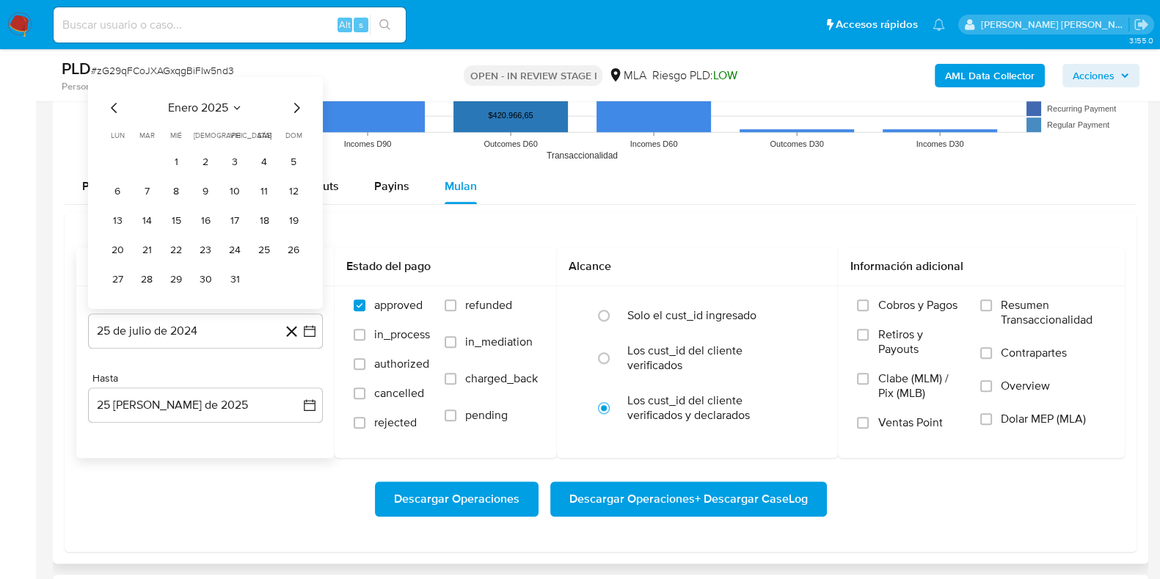
click at [296, 104] on icon "Mes siguiente" at bounding box center [297, 108] width 18 height 18
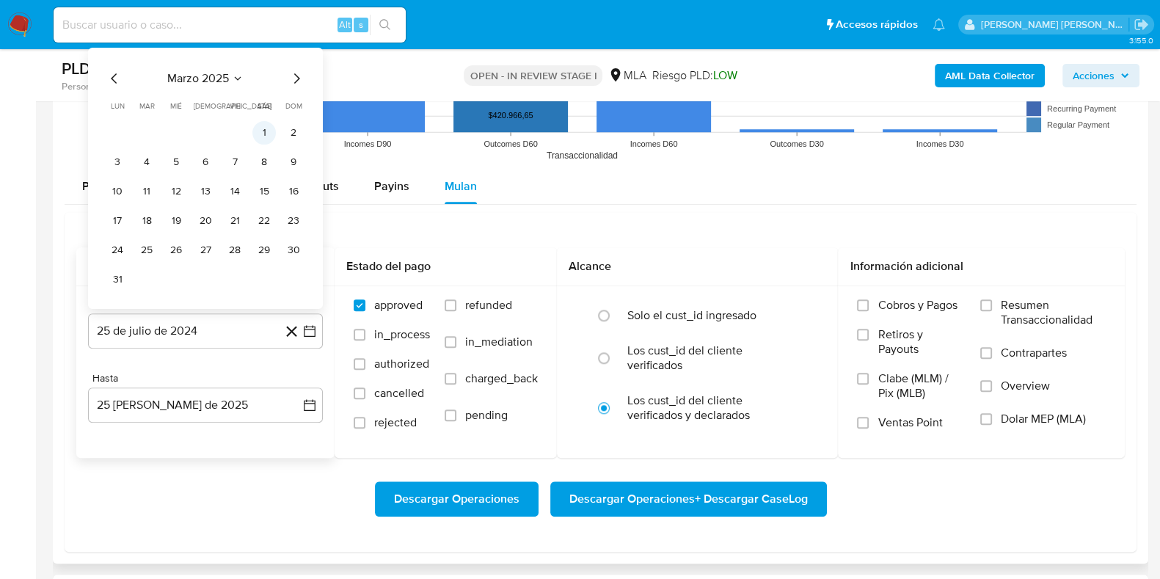
click at [267, 123] on button "1" at bounding box center [263, 132] width 23 height 23
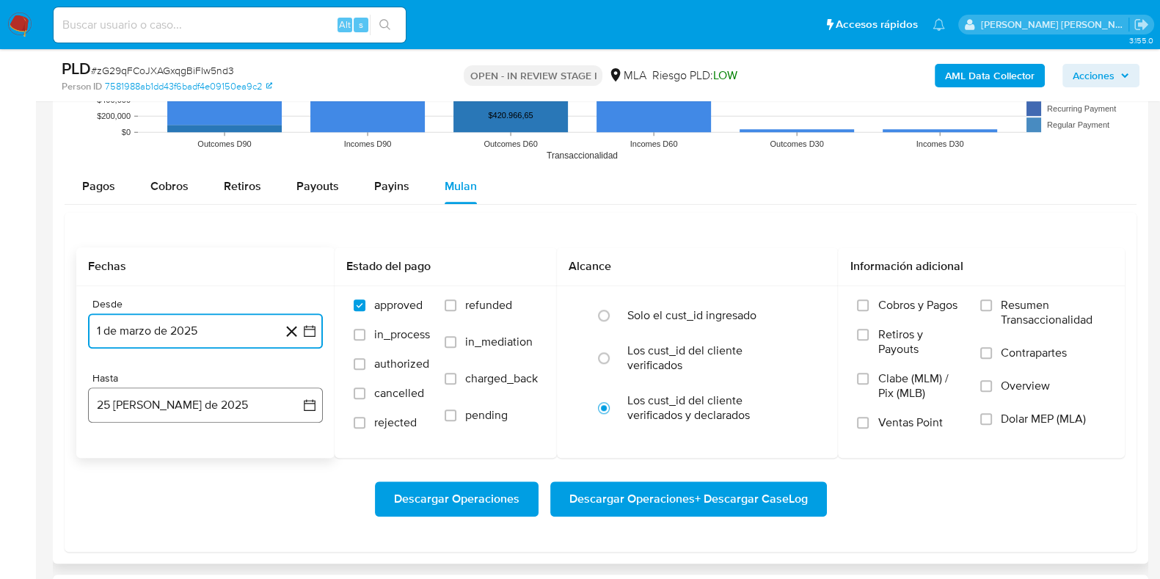
click at [187, 401] on button "25 de agosto de 2025" at bounding box center [205, 404] width 235 height 35
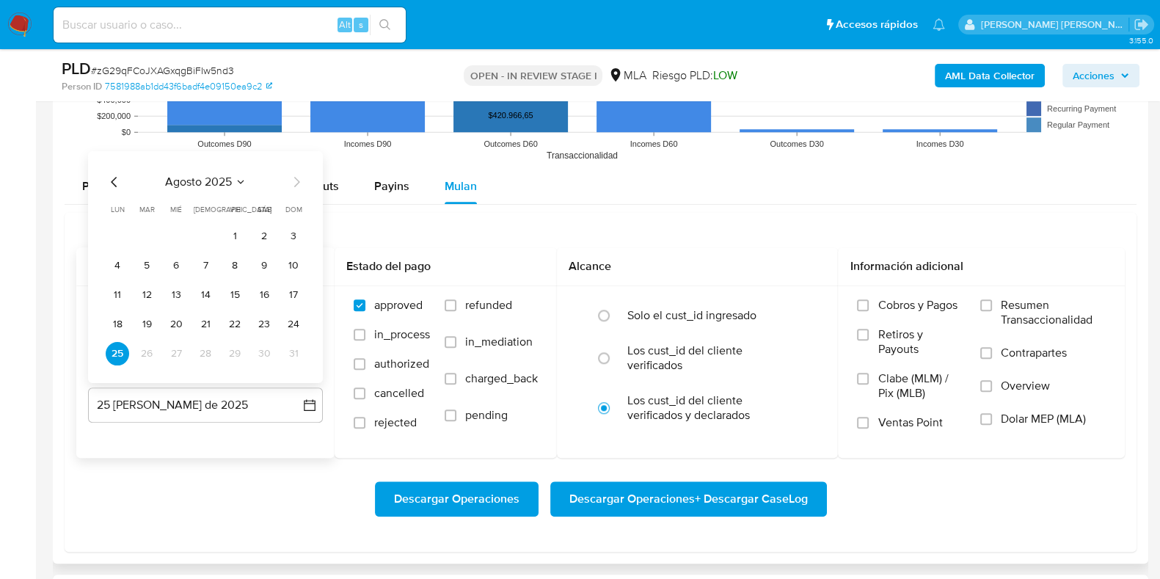
click at [115, 178] on icon "Mes anterior" at bounding box center [115, 182] width 18 height 18
click at [202, 352] on button "31" at bounding box center [205, 353] width 23 height 23
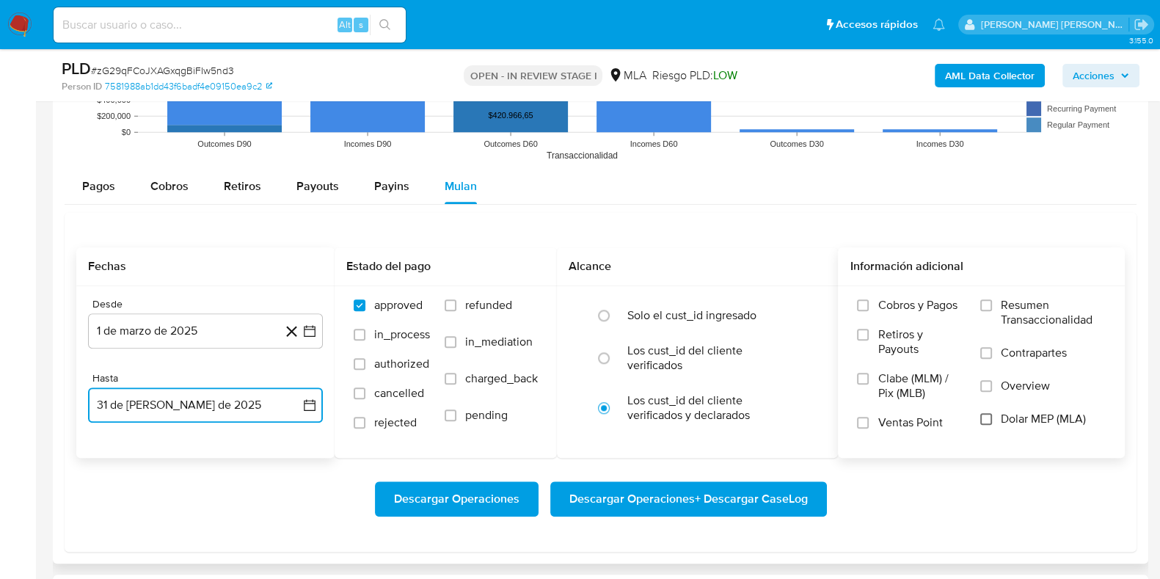
click at [985, 413] on input "Dolar MEP (MLA)" at bounding box center [986, 419] width 12 height 12
click at [651, 497] on span "Descargar Operaciones + Descargar CaseLog" at bounding box center [688, 499] width 238 height 32
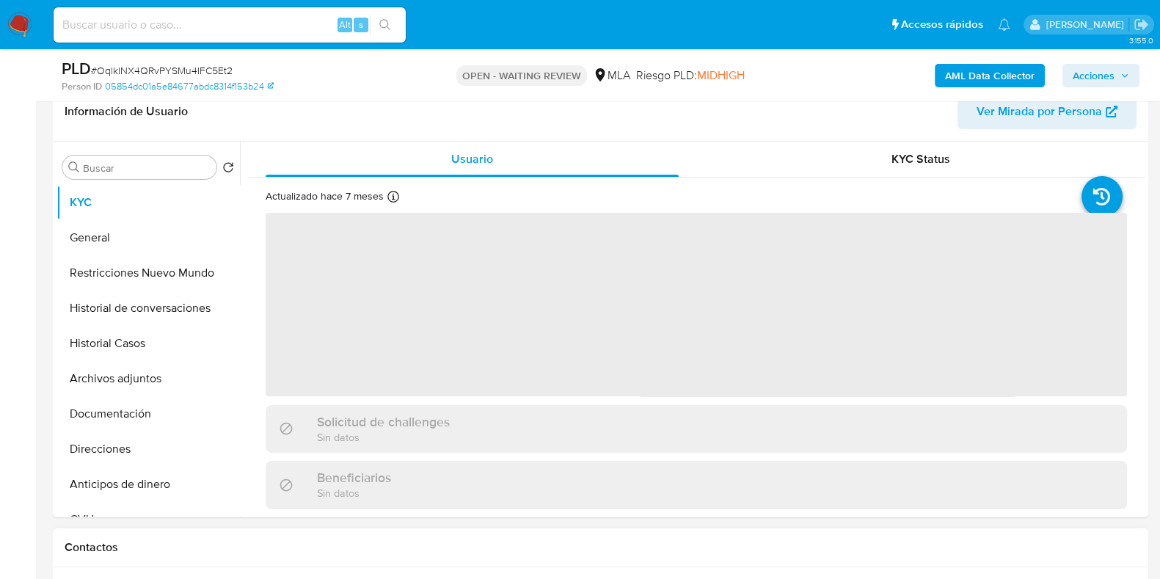
scroll to position [550, 0]
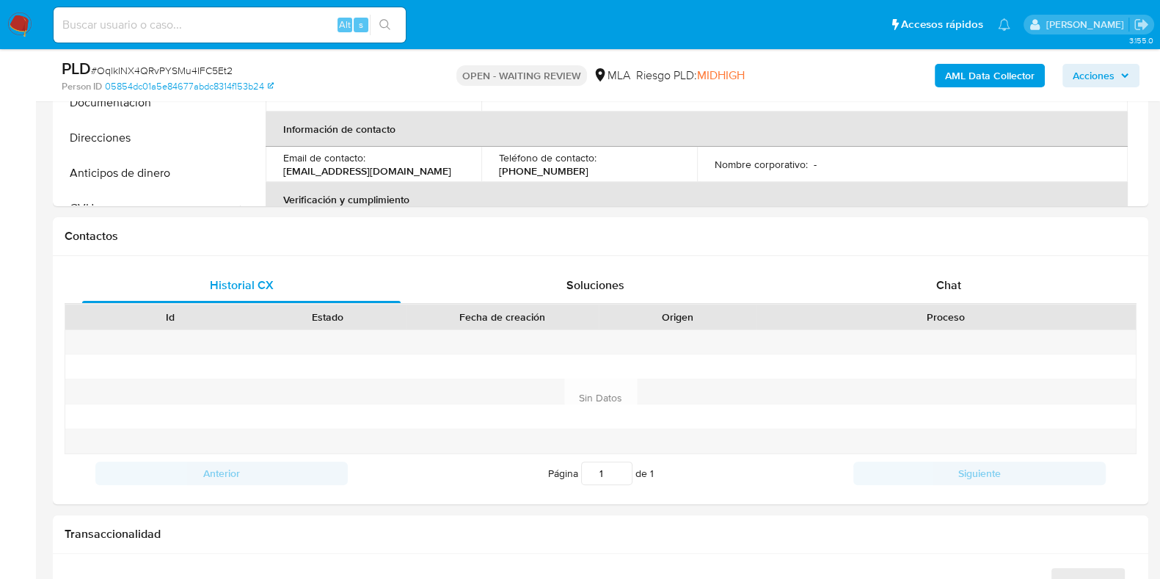
select select "10"
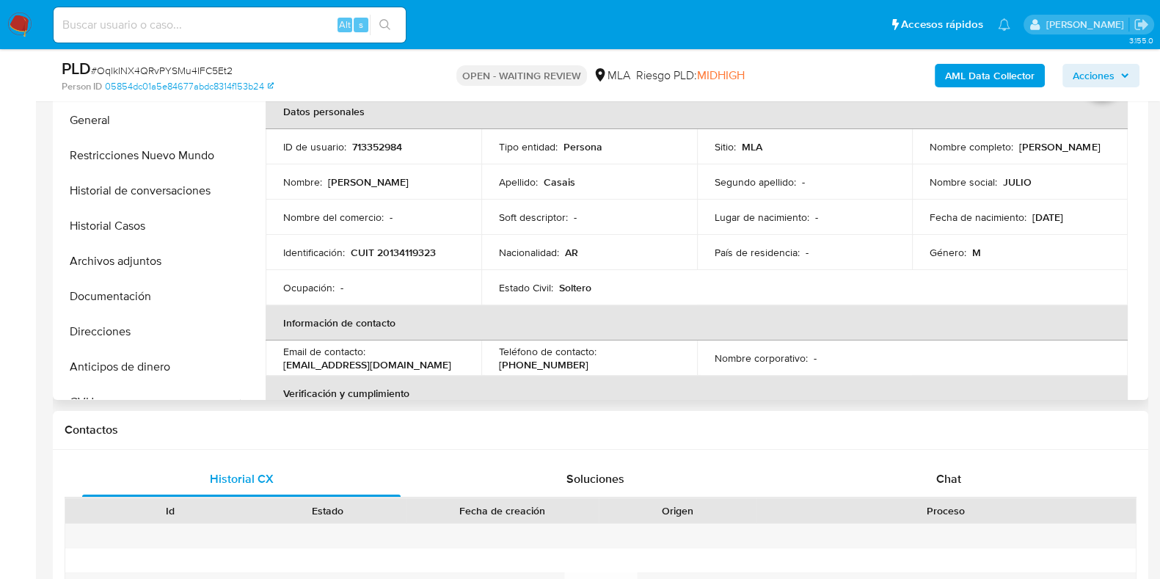
scroll to position [183, 0]
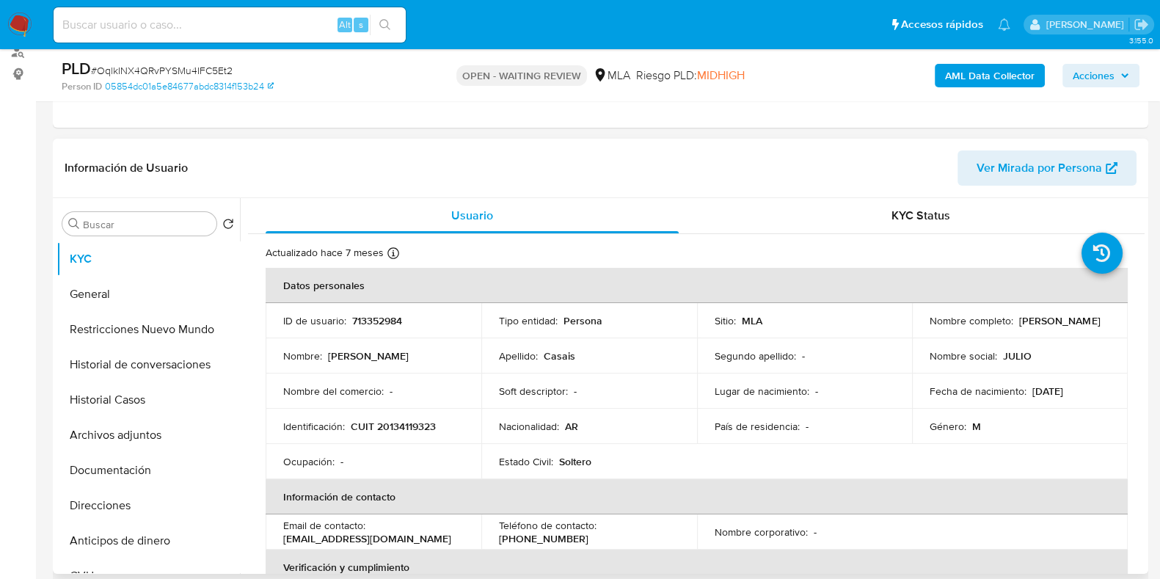
click at [391, 321] on p "713352984" at bounding box center [377, 320] width 50 height 13
copy p "713352984"
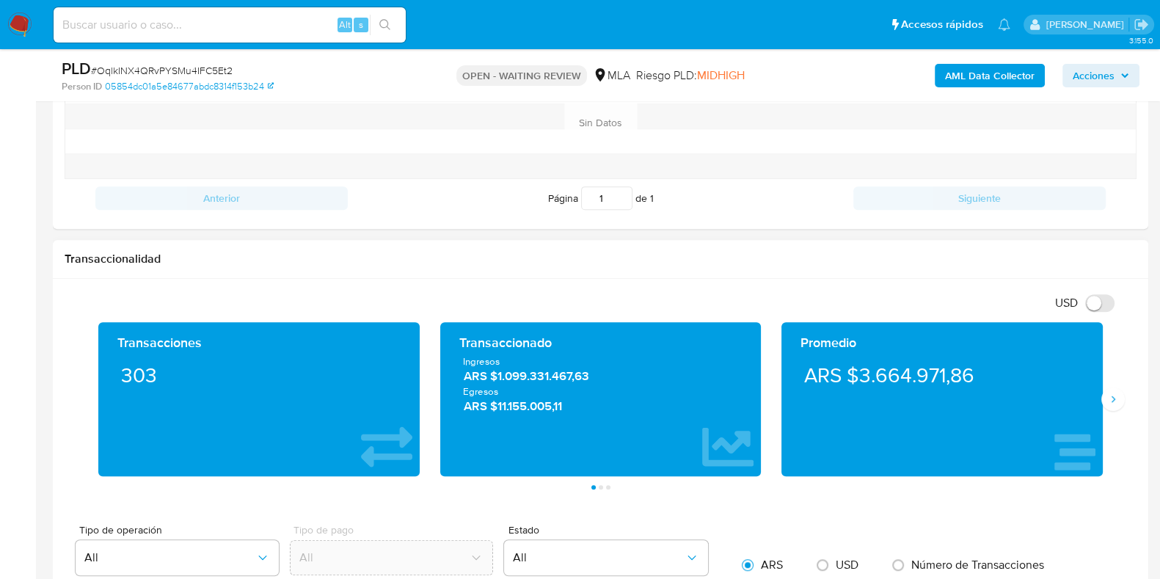
scroll to position [641, 0]
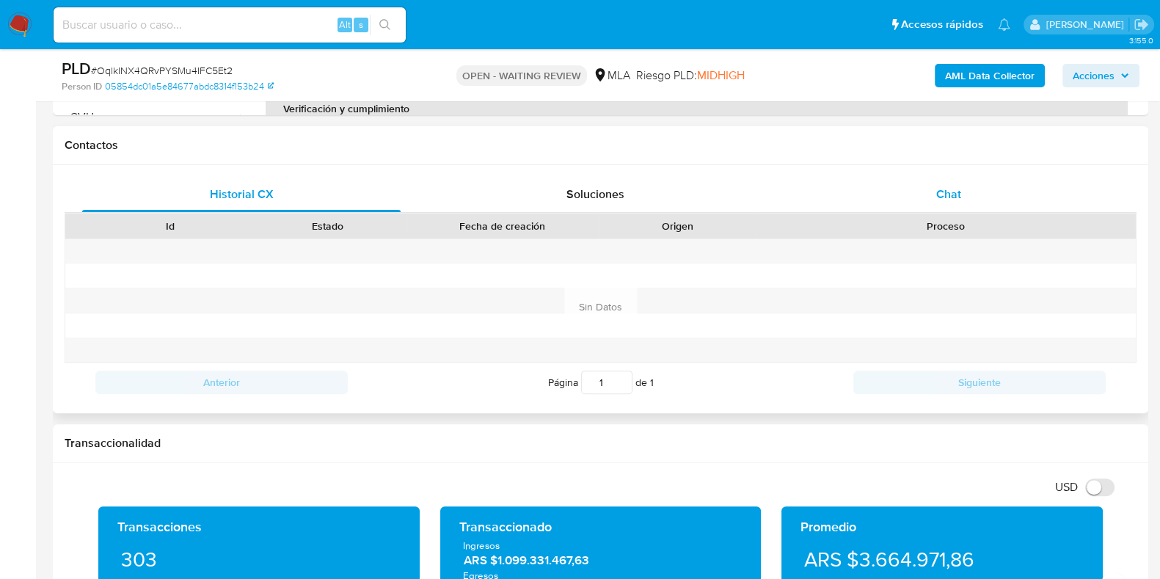
click at [962, 194] on div "Chat" at bounding box center [948, 194] width 318 height 35
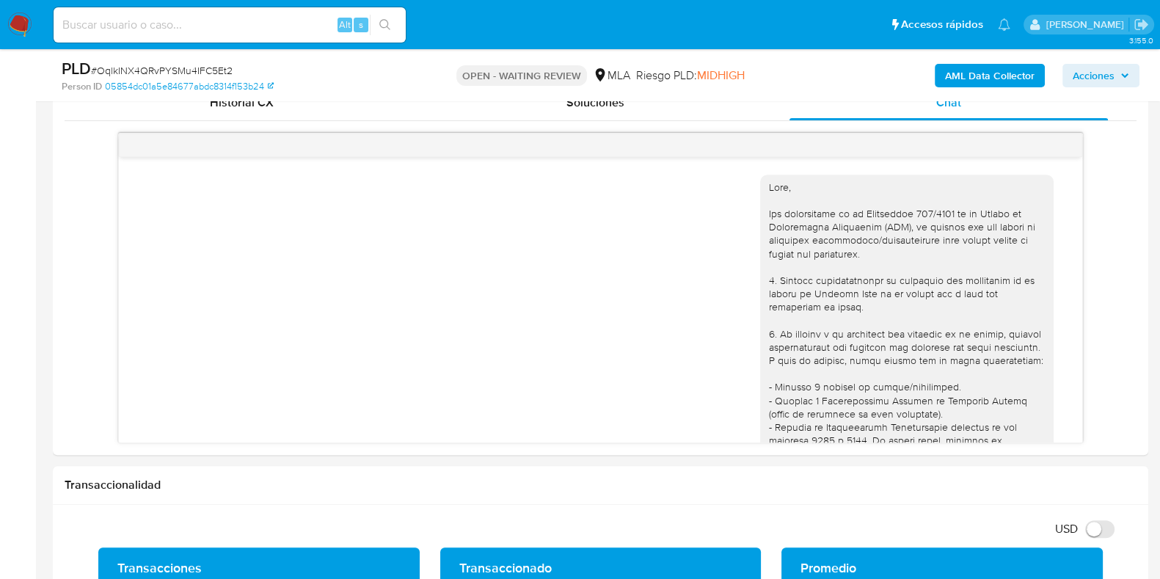
scroll to position [707, 0]
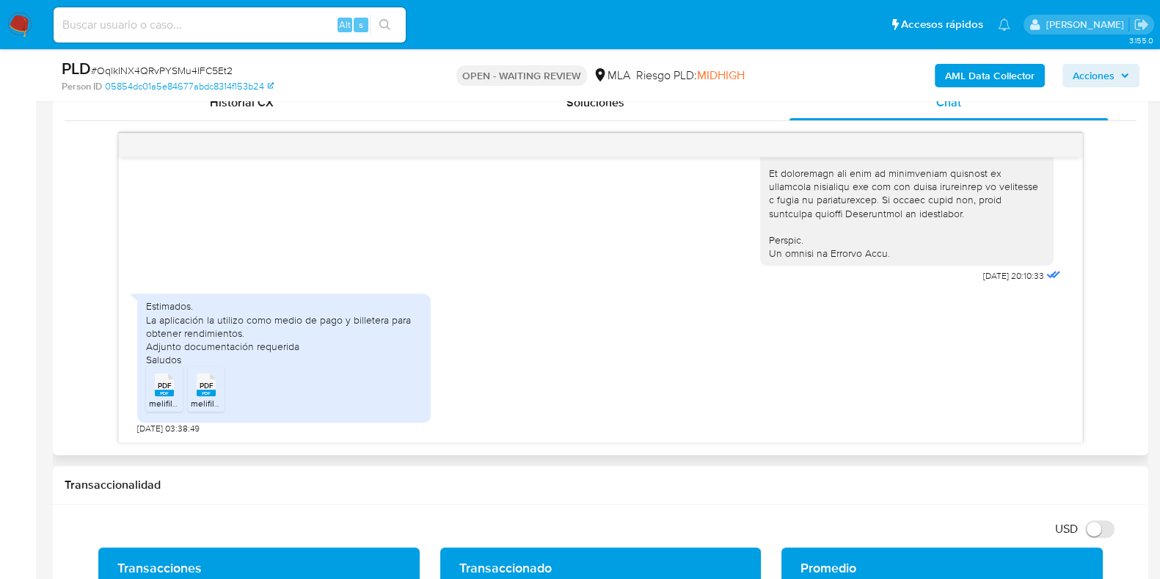
click at [167, 387] on span "PDF" at bounding box center [165, 386] width 14 height 10
click at [200, 387] on span "PDF" at bounding box center [207, 386] width 14 height 10
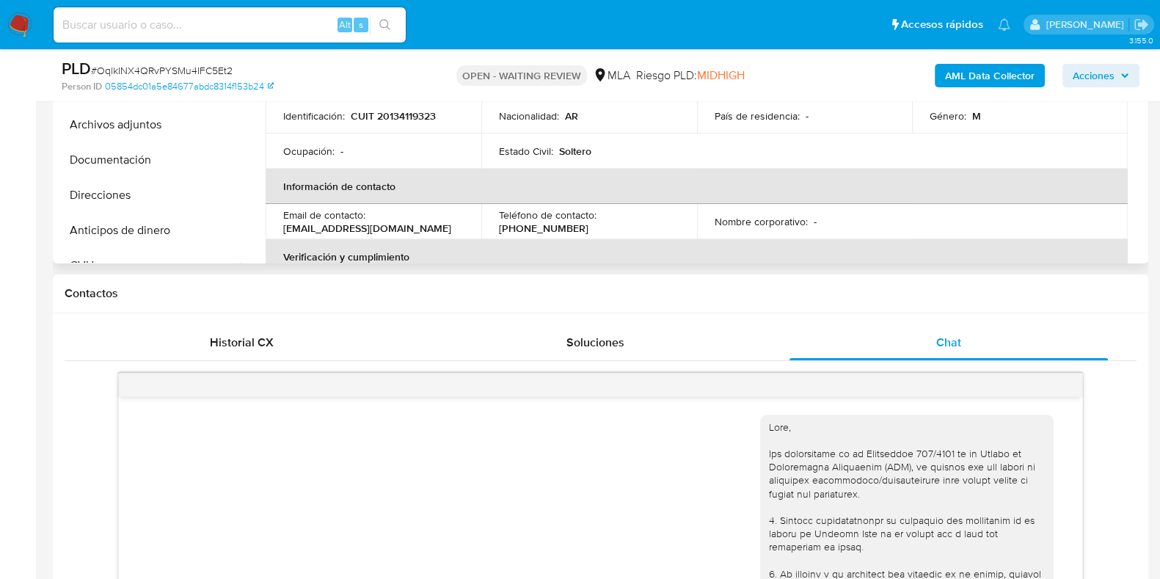
scroll to position [275, 0]
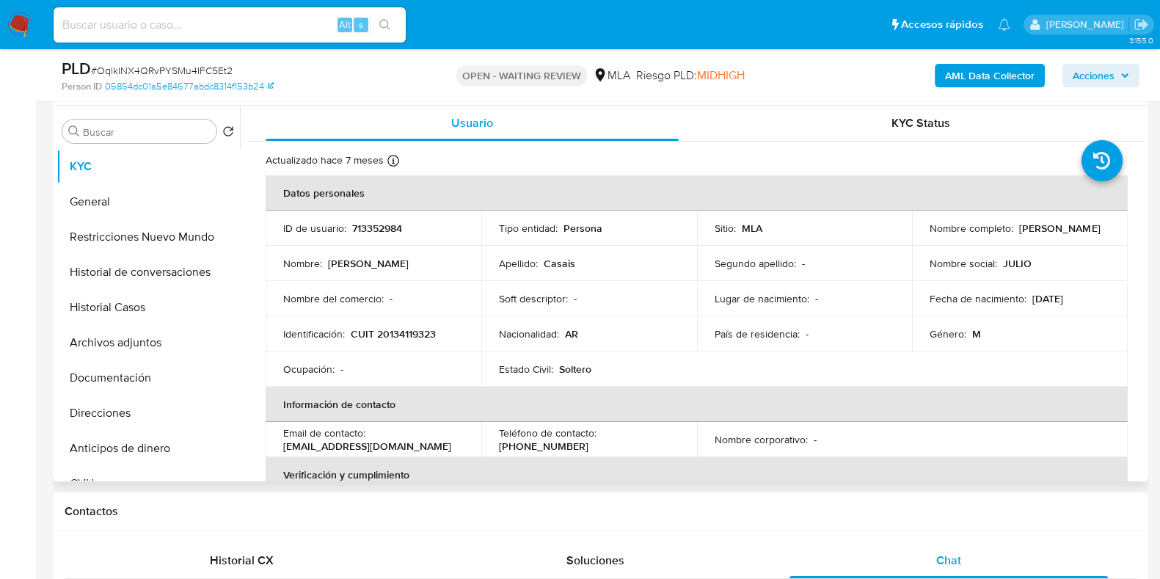
click at [367, 230] on p "713352984" at bounding box center [377, 228] width 50 height 13
copy p "713352984"
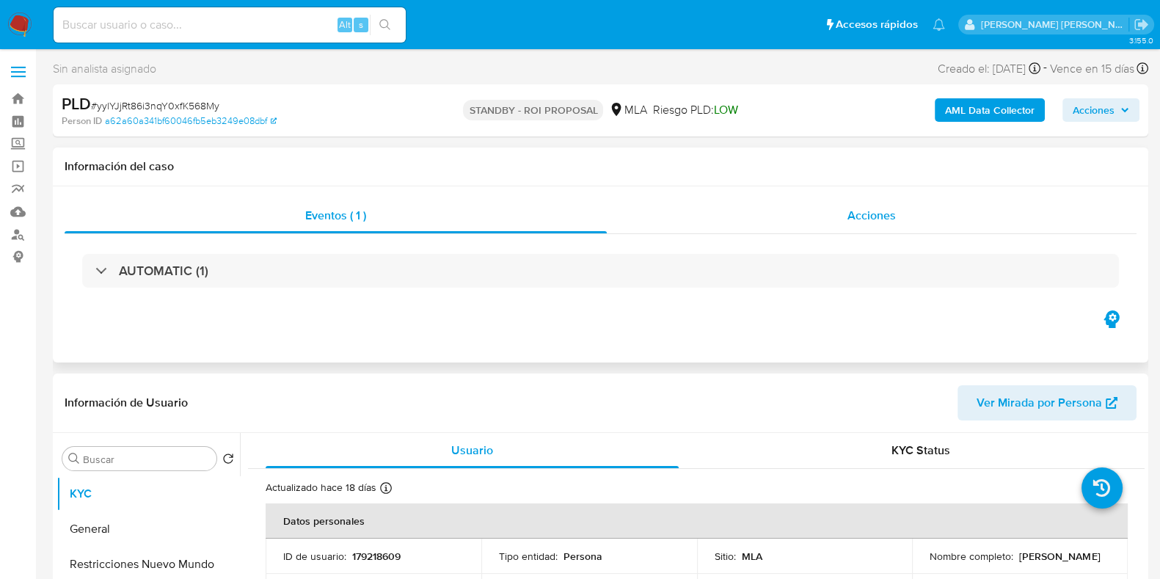
select select "10"
click at [847, 213] on div "Acciones" at bounding box center [872, 215] width 530 height 35
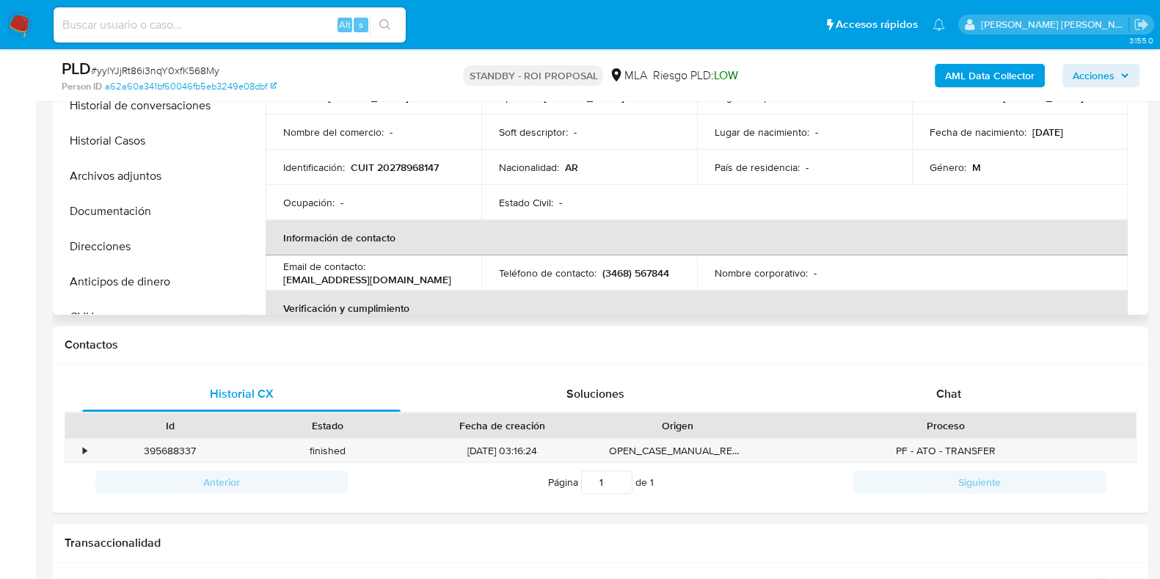
scroll to position [550, 0]
click at [198, 186] on button "Archivos adjuntos" at bounding box center [142, 175] width 172 height 35
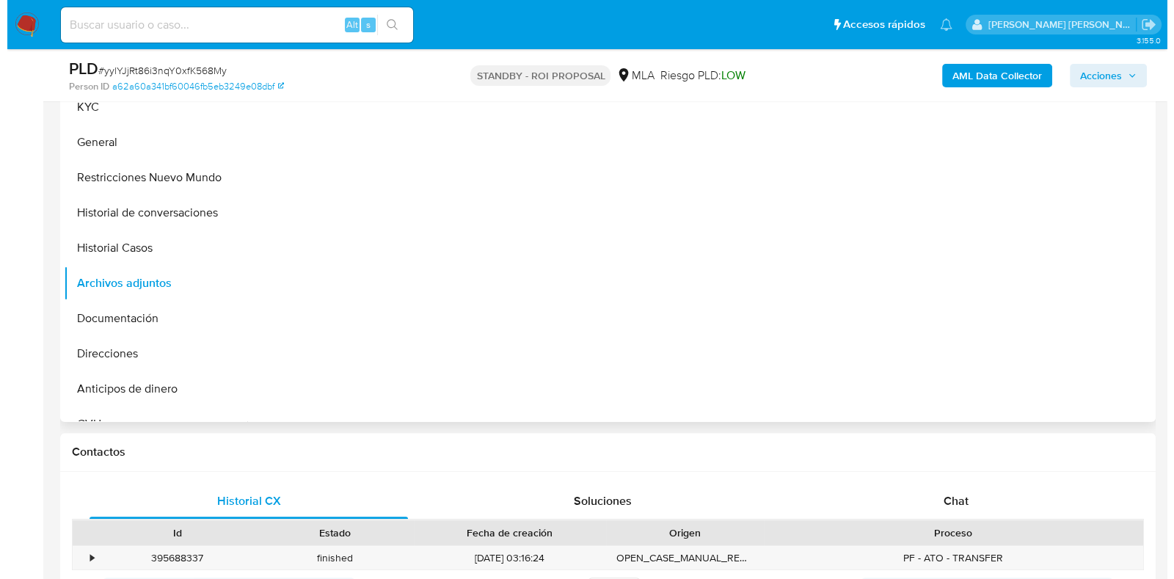
scroll to position [366, 0]
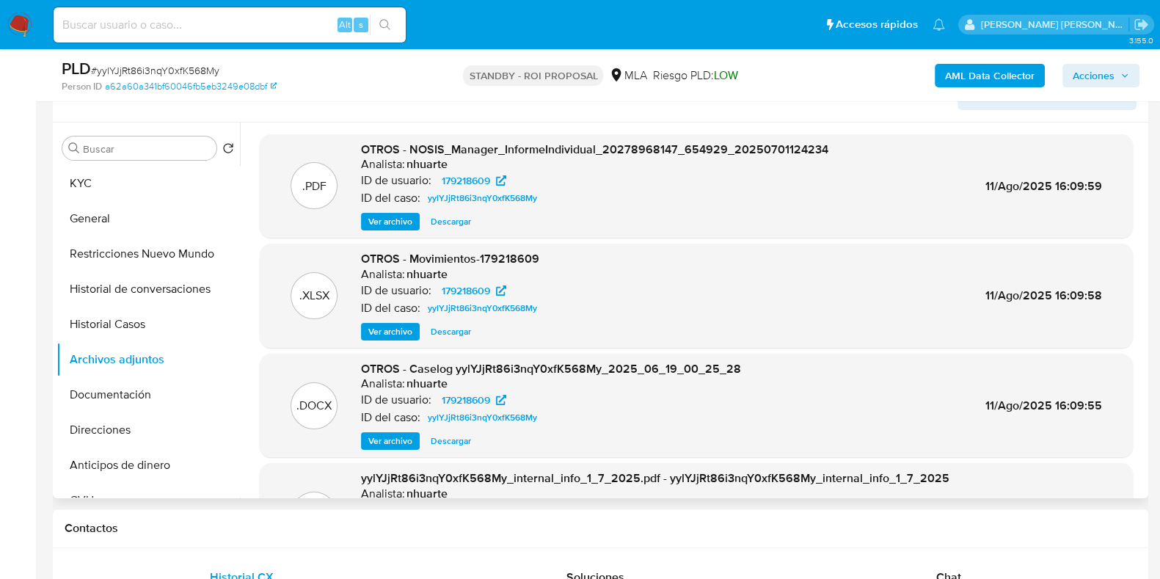
click at [398, 442] on span "Ver archivo" at bounding box center [390, 441] width 44 height 15
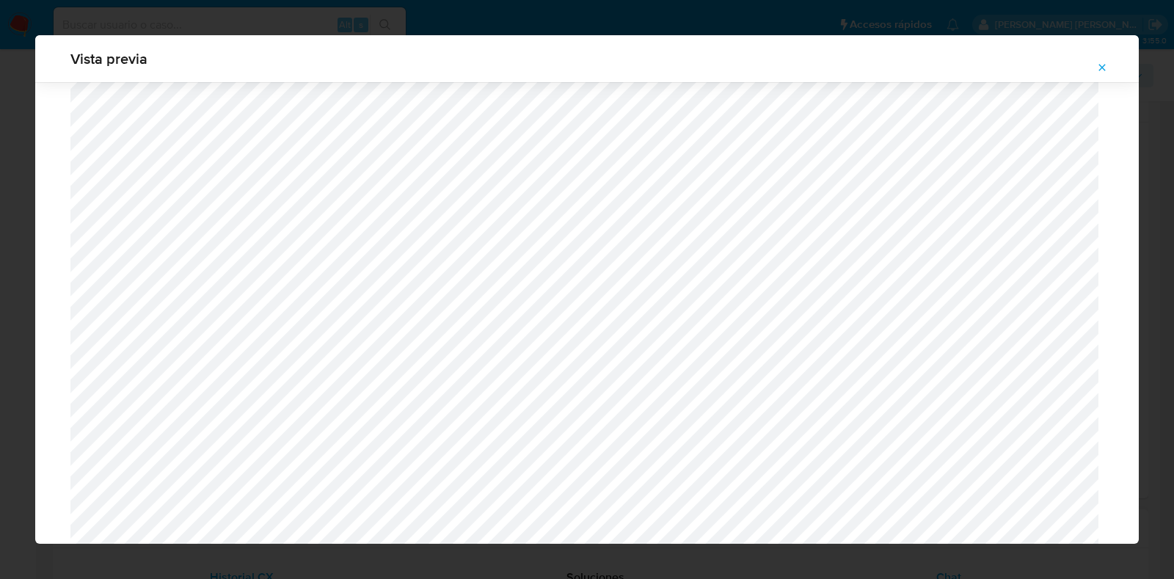
scroll to position [521, 0]
click at [1100, 67] on icon "Attachment preview" at bounding box center [1102, 68] width 12 height 12
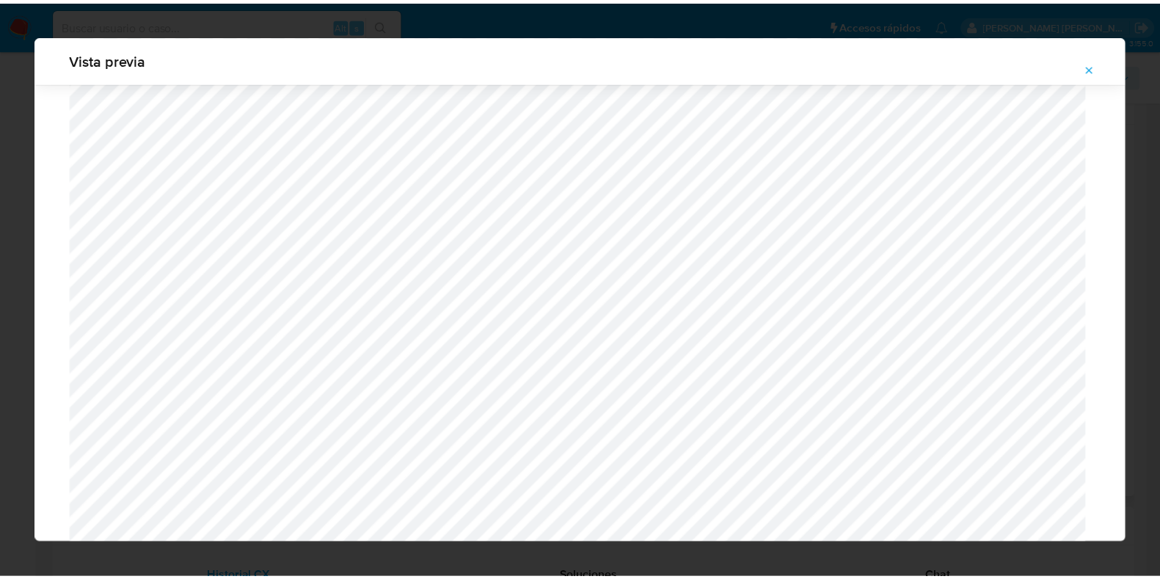
scroll to position [37, 0]
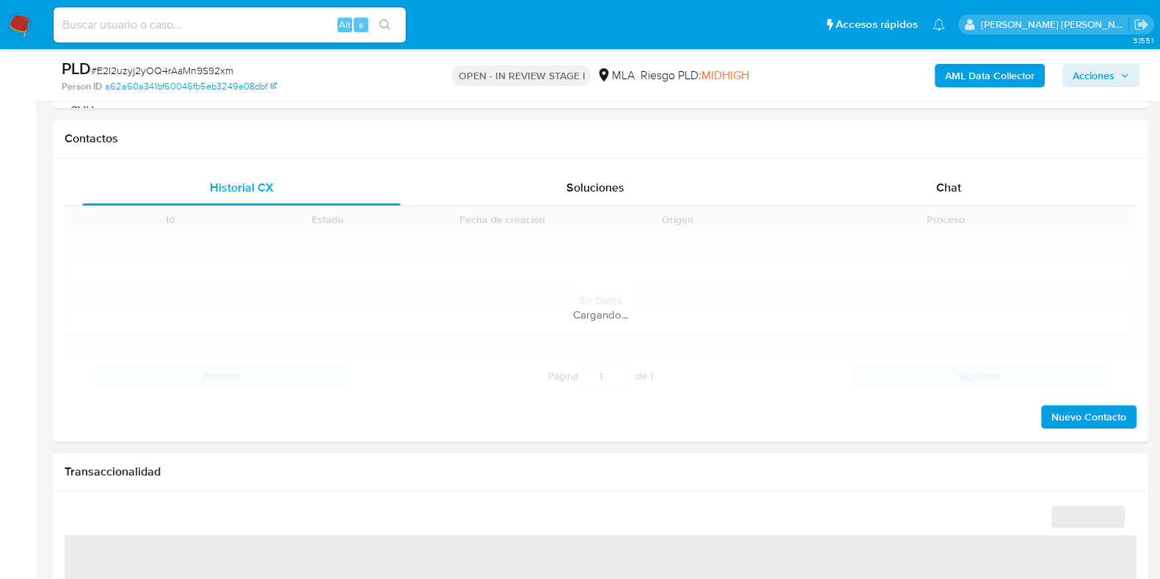
scroll to position [733, 0]
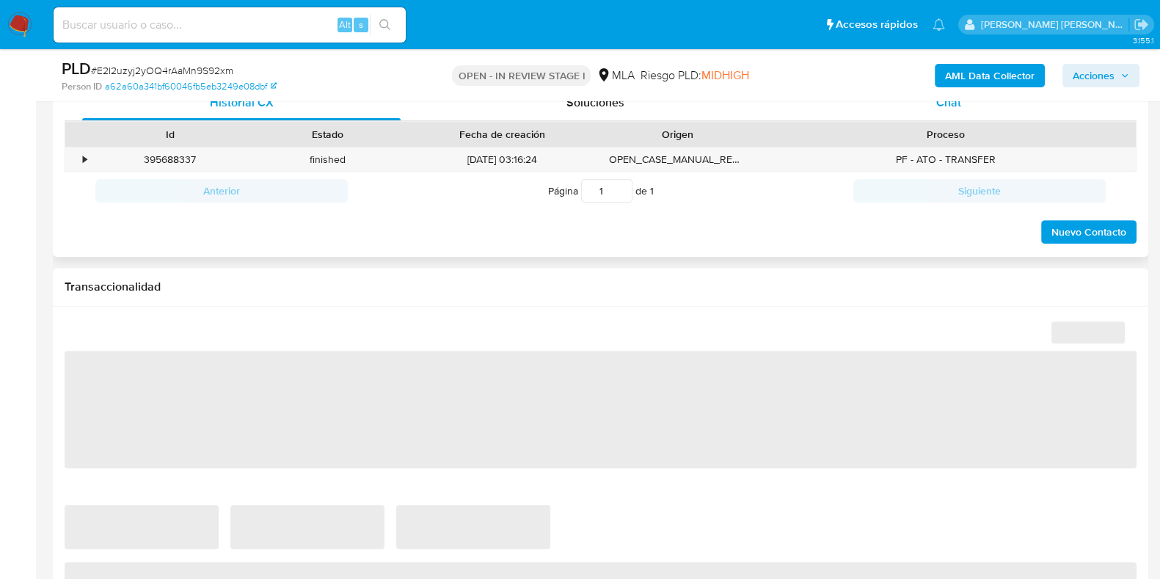
click at [952, 112] on div "Chat" at bounding box center [948, 102] width 318 height 35
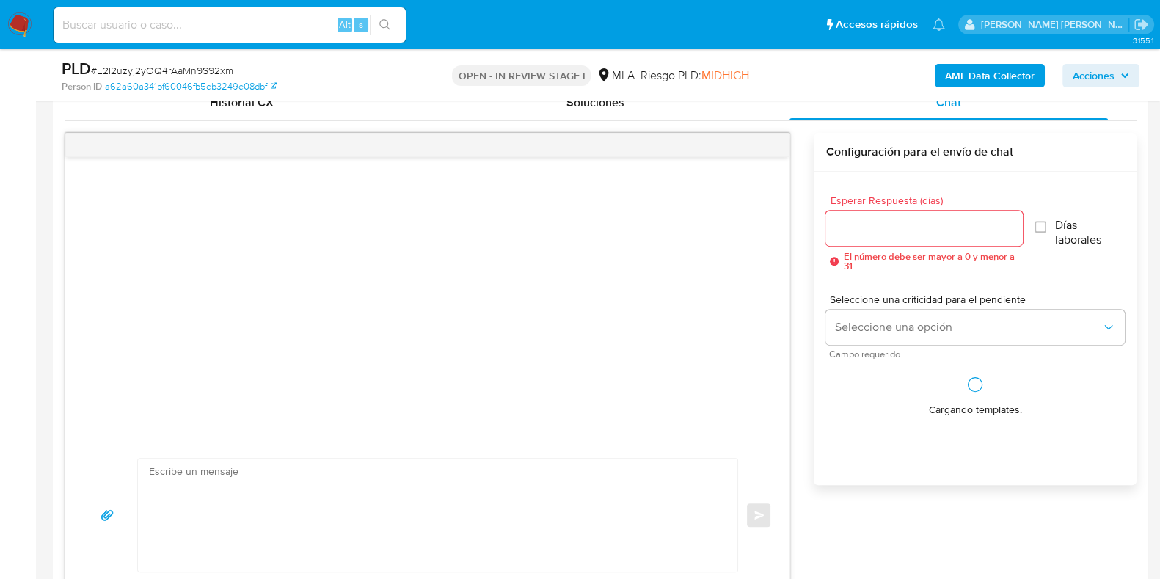
select select "10"
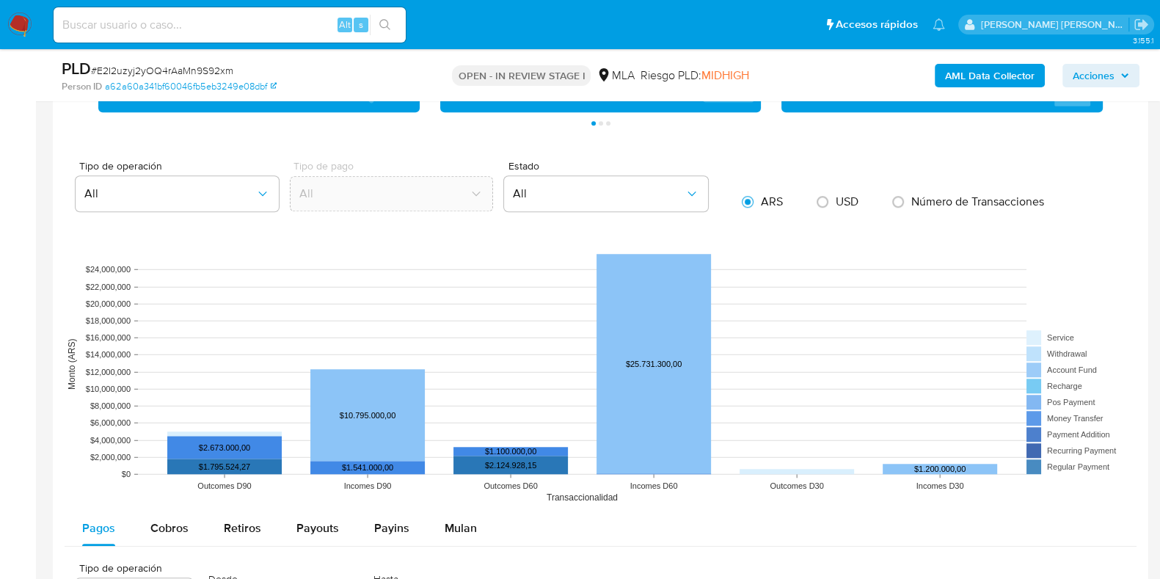
scroll to position [1834, 0]
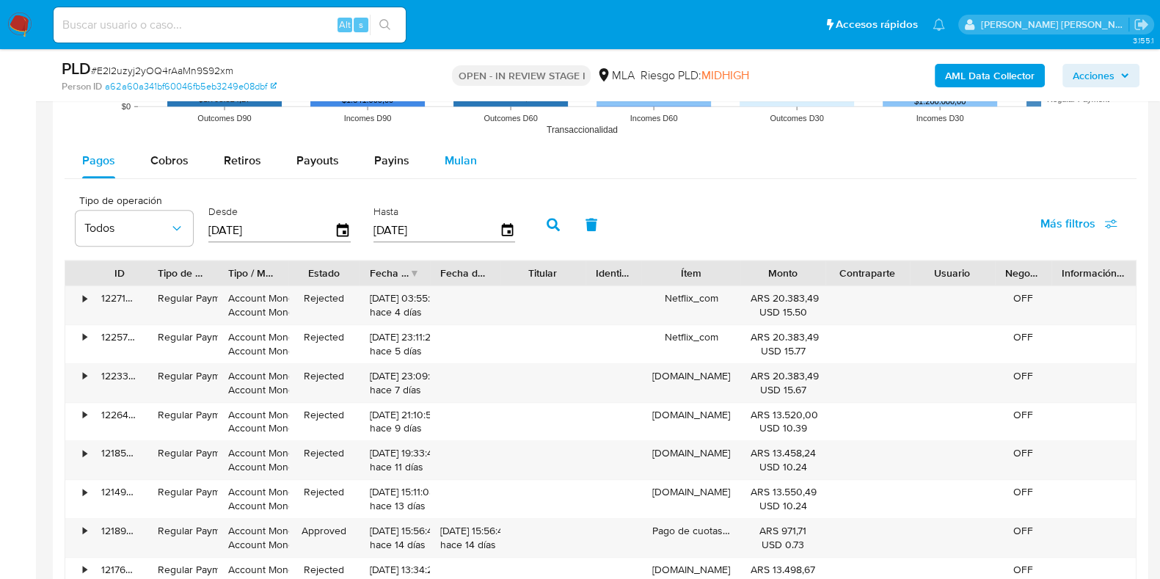
click at [459, 157] on span "Mulan" at bounding box center [461, 160] width 32 height 17
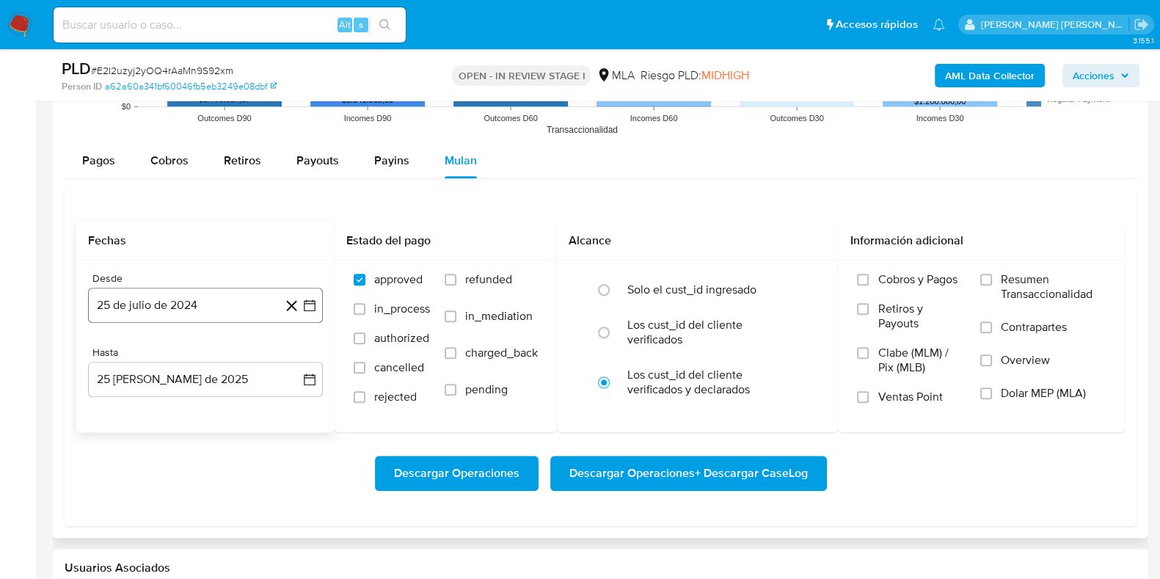
click at [194, 295] on button "25 de julio de 2024" at bounding box center [205, 305] width 235 height 35
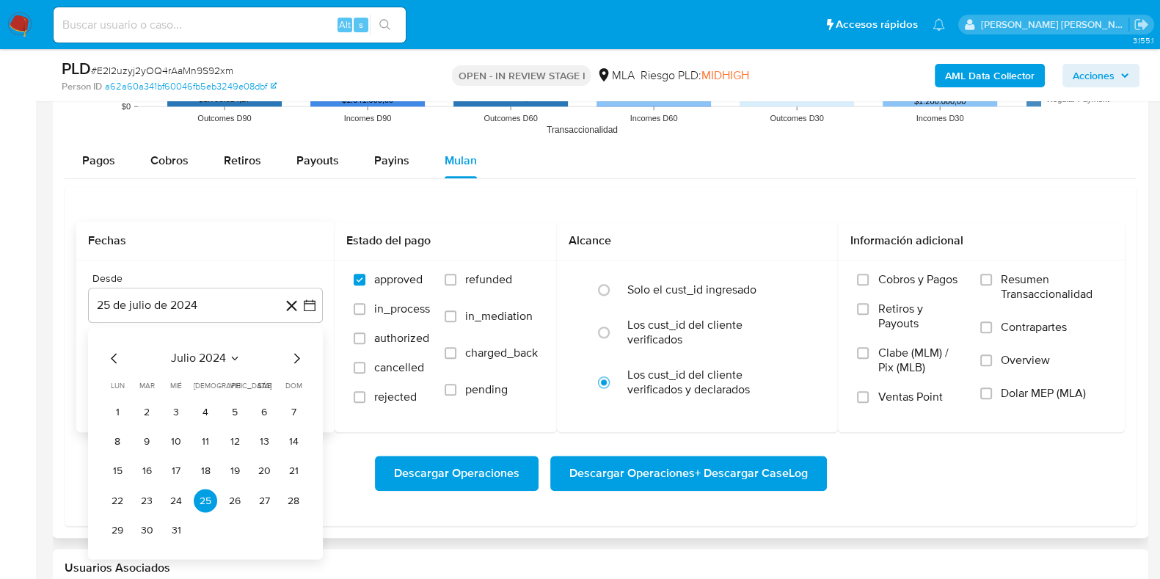
click at [293, 354] on icon "Mes siguiente" at bounding box center [297, 358] width 18 height 18
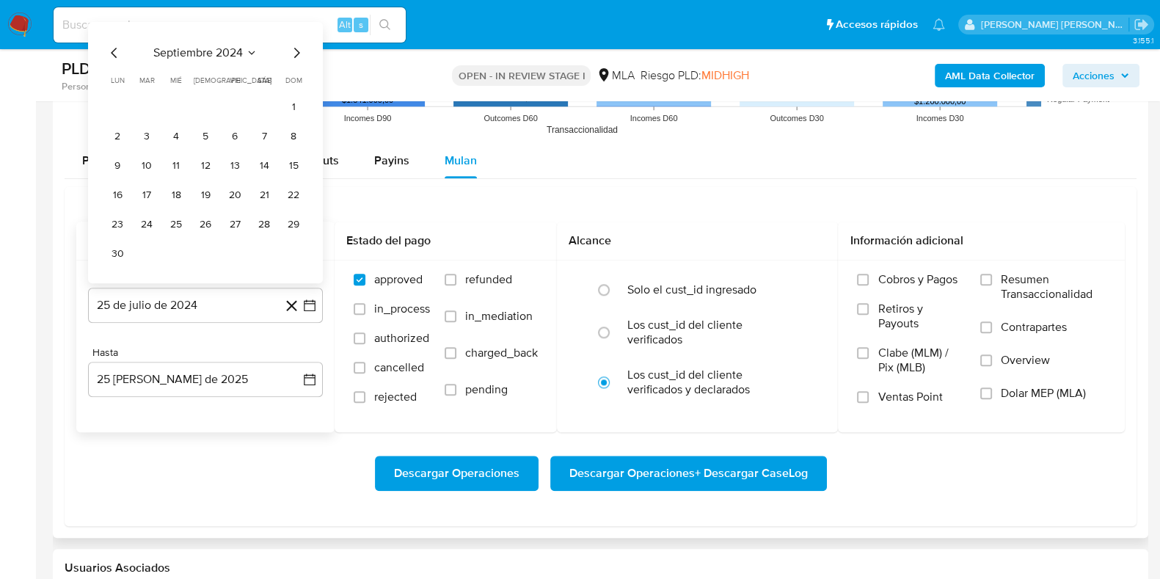
click at [294, 53] on icon "Mes siguiente" at bounding box center [297, 53] width 18 height 18
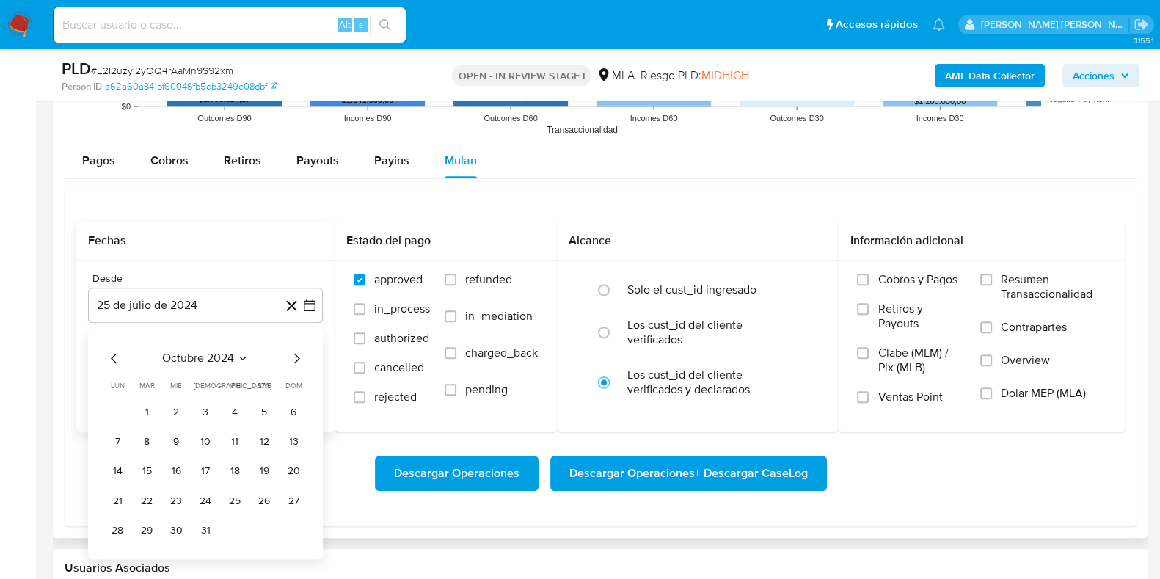
click at [297, 354] on icon "Mes siguiente" at bounding box center [297, 358] width 18 height 18
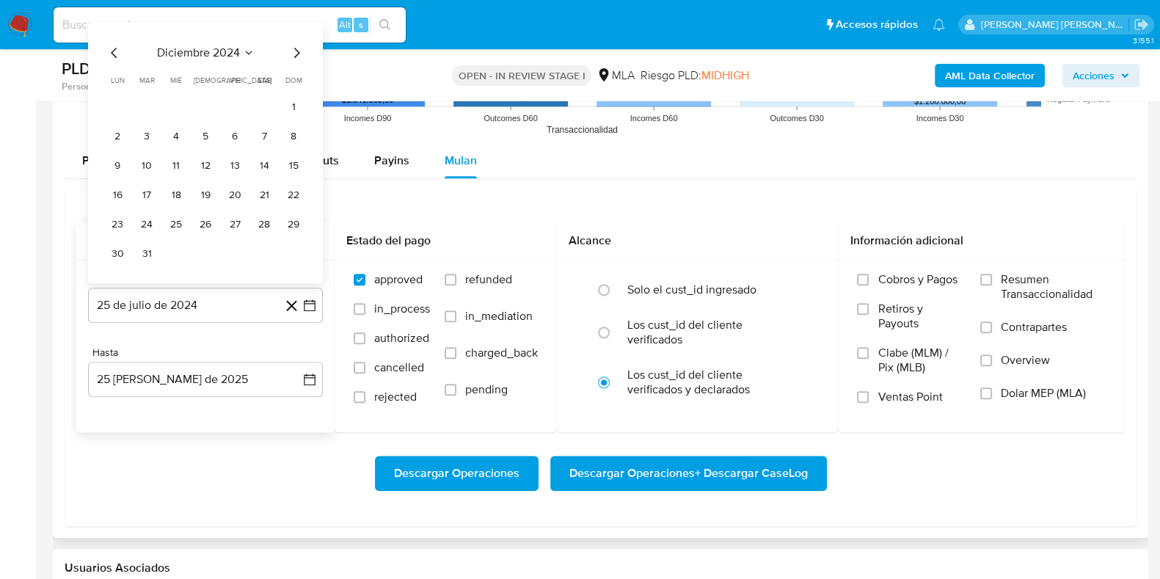
click at [294, 56] on icon "Mes siguiente" at bounding box center [297, 53] width 6 height 10
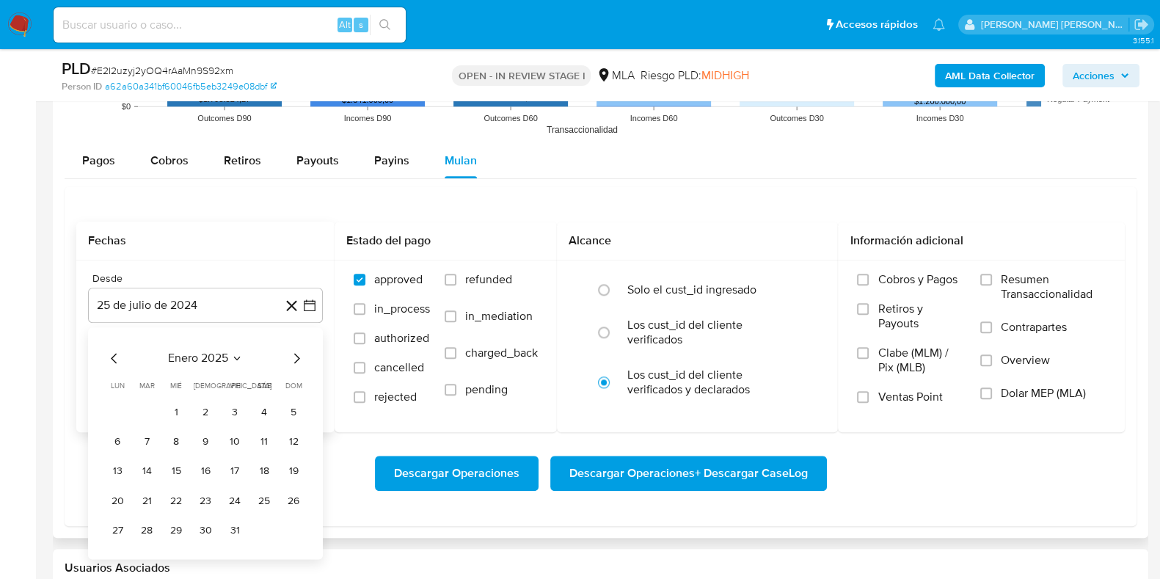
click at [298, 354] on icon "Mes siguiente" at bounding box center [297, 358] width 18 height 18
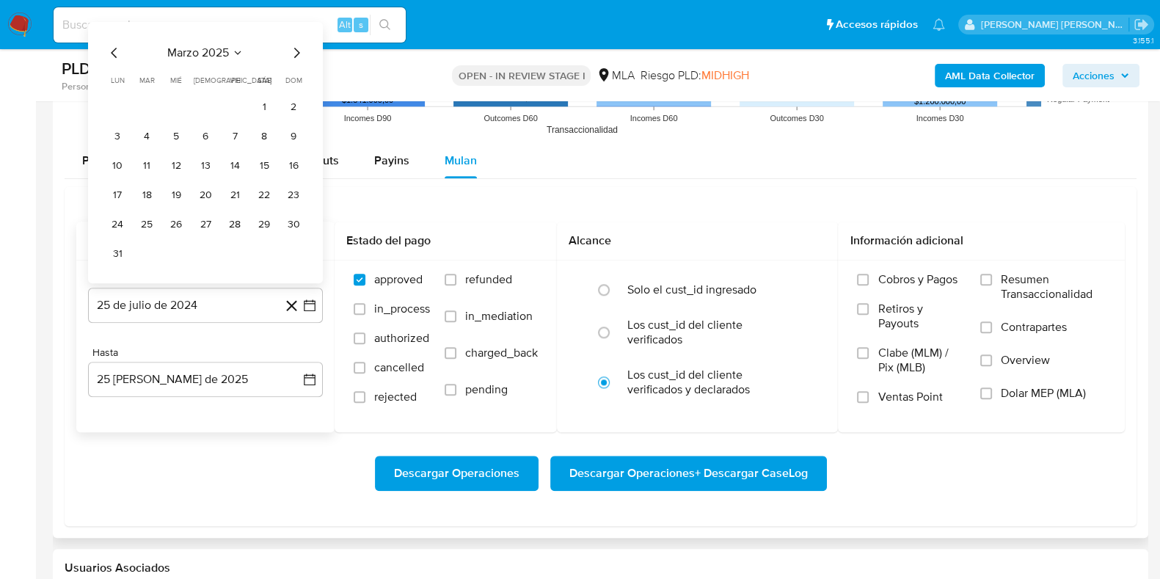
click at [294, 50] on icon "Mes siguiente" at bounding box center [297, 53] width 18 height 18
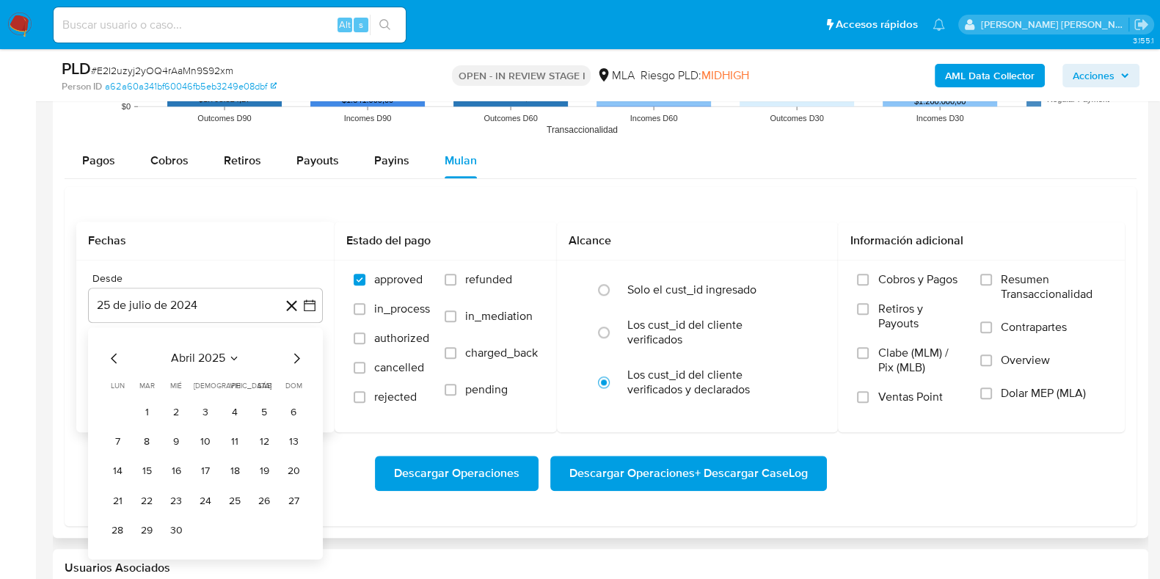
click at [293, 360] on icon "Mes siguiente" at bounding box center [297, 358] width 18 height 18
click at [117, 357] on icon "Mes anterior" at bounding box center [115, 358] width 18 height 18
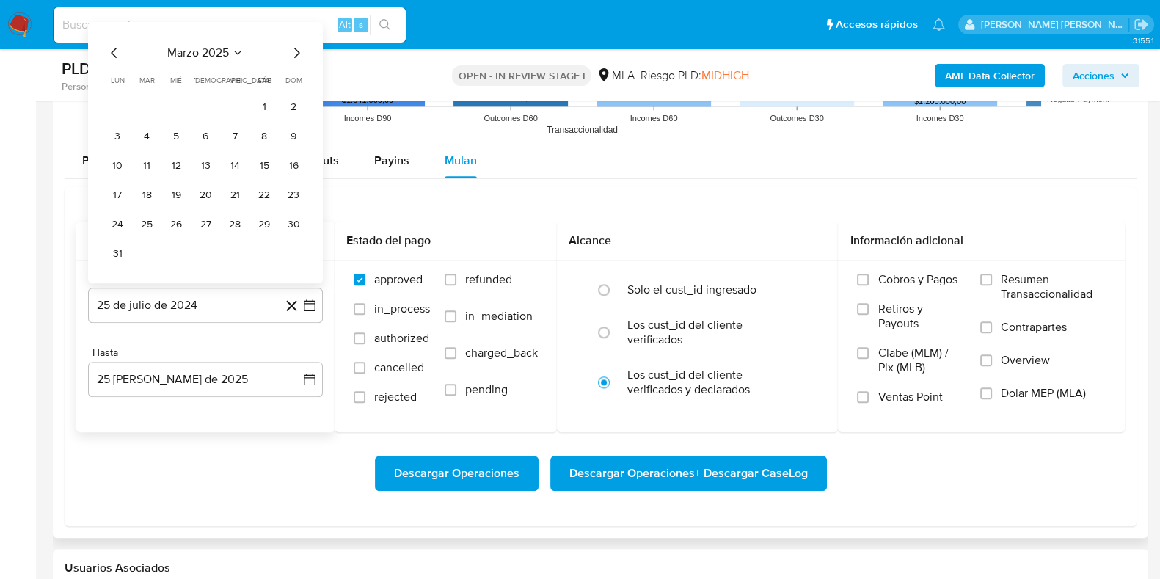
click at [113, 44] on icon "Mes anterior" at bounding box center [115, 53] width 18 height 18
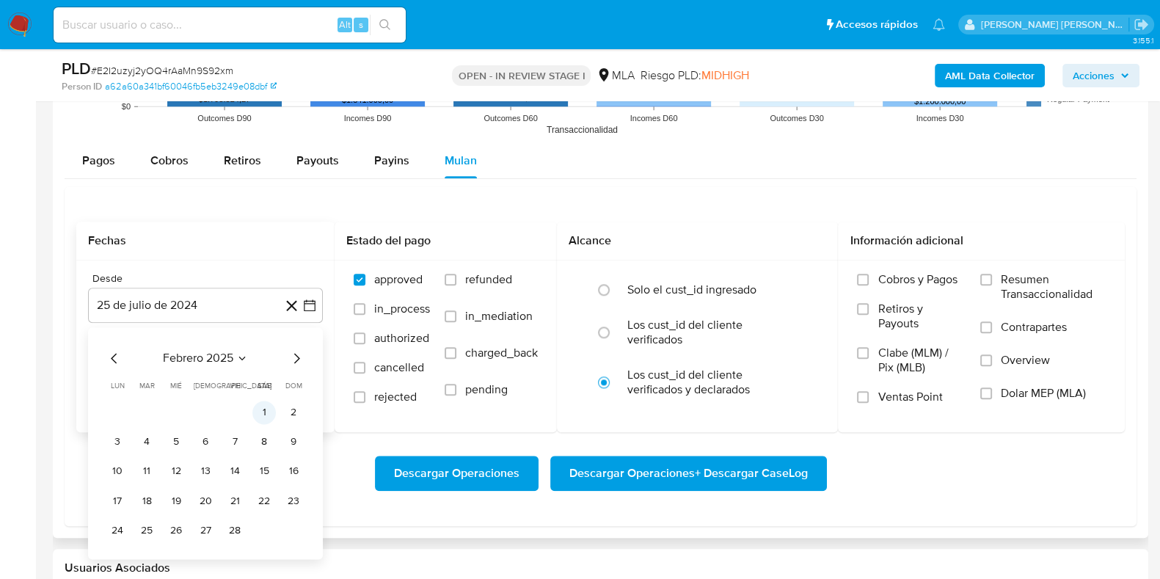
click at [272, 415] on button "1" at bounding box center [263, 412] width 23 height 23
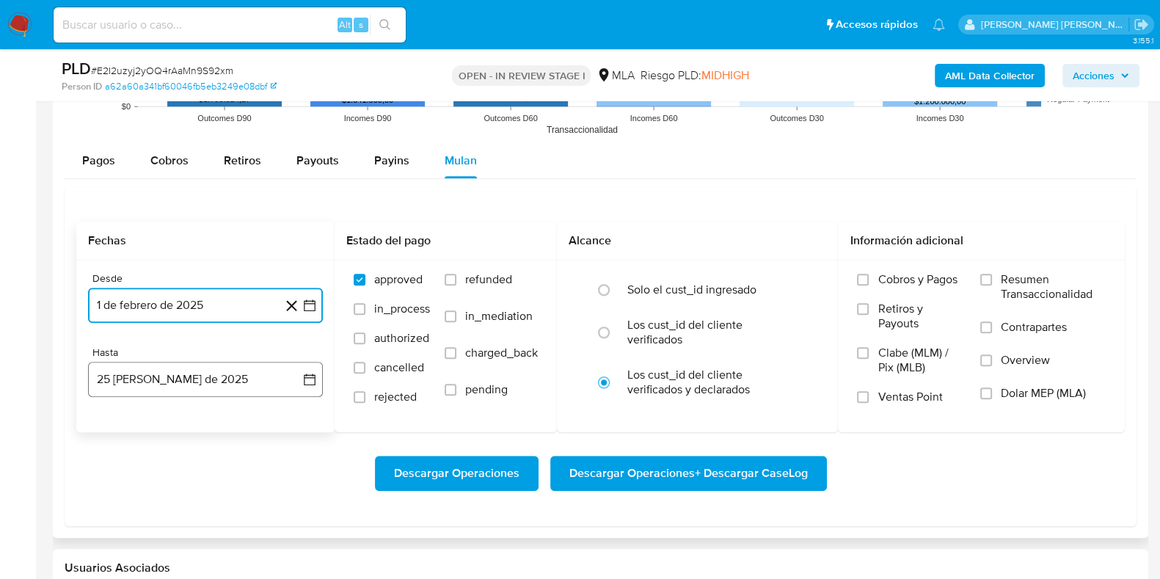
click at [236, 379] on button "25 [PERSON_NAME] de 2025" at bounding box center [205, 379] width 235 height 35
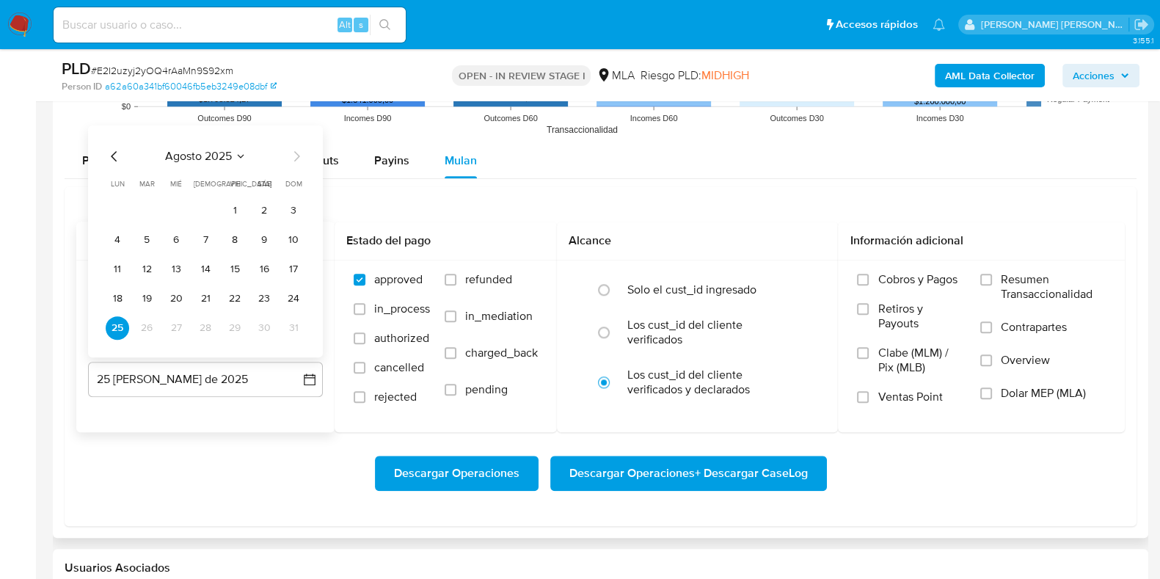
click at [115, 150] on icon "Mes anterior" at bounding box center [115, 156] width 18 height 18
click at [114, 150] on icon "Mes anterior" at bounding box center [115, 156] width 18 height 18
click at [125, 320] on button "30" at bounding box center [117, 327] width 23 height 23
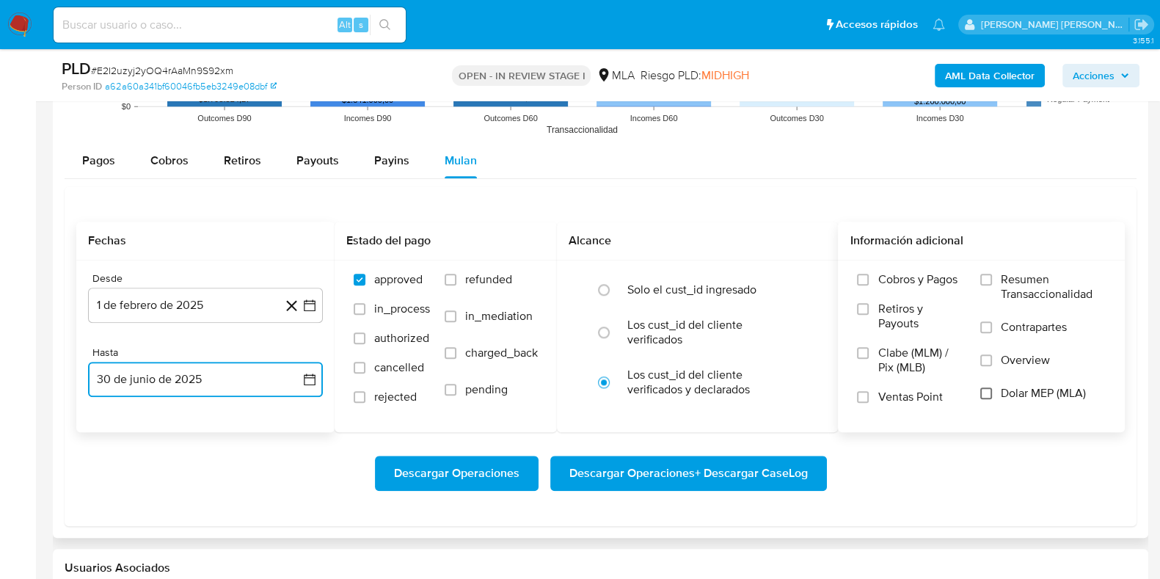
click at [990, 393] on input "Dolar MEP (MLA)" at bounding box center [986, 393] width 12 height 12
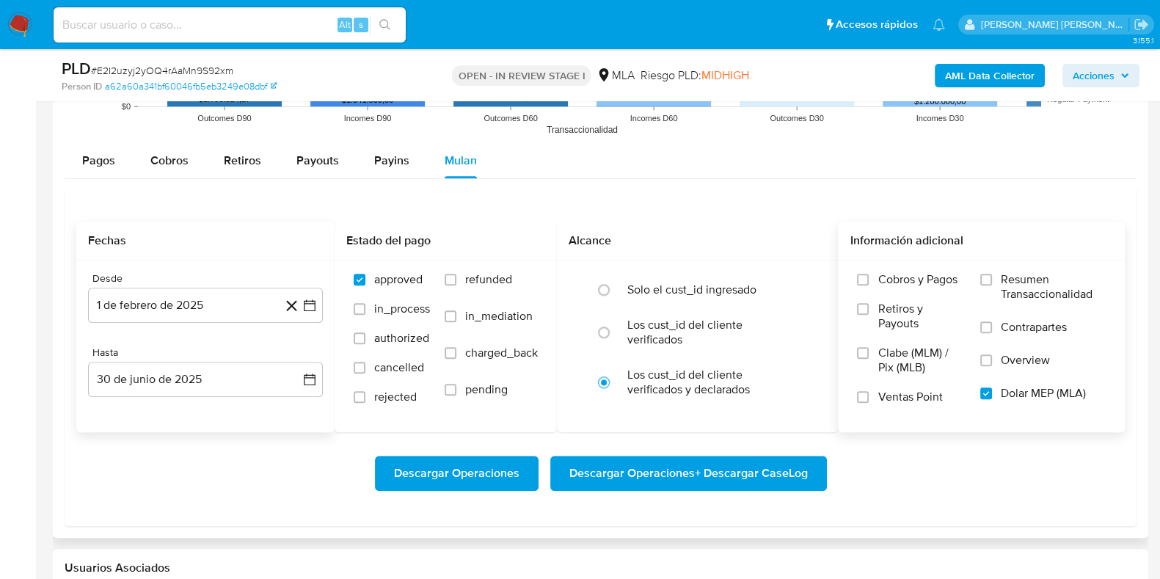
click at [688, 471] on span "Descargar Operaciones + Descargar CaseLog" at bounding box center [688, 473] width 238 height 32
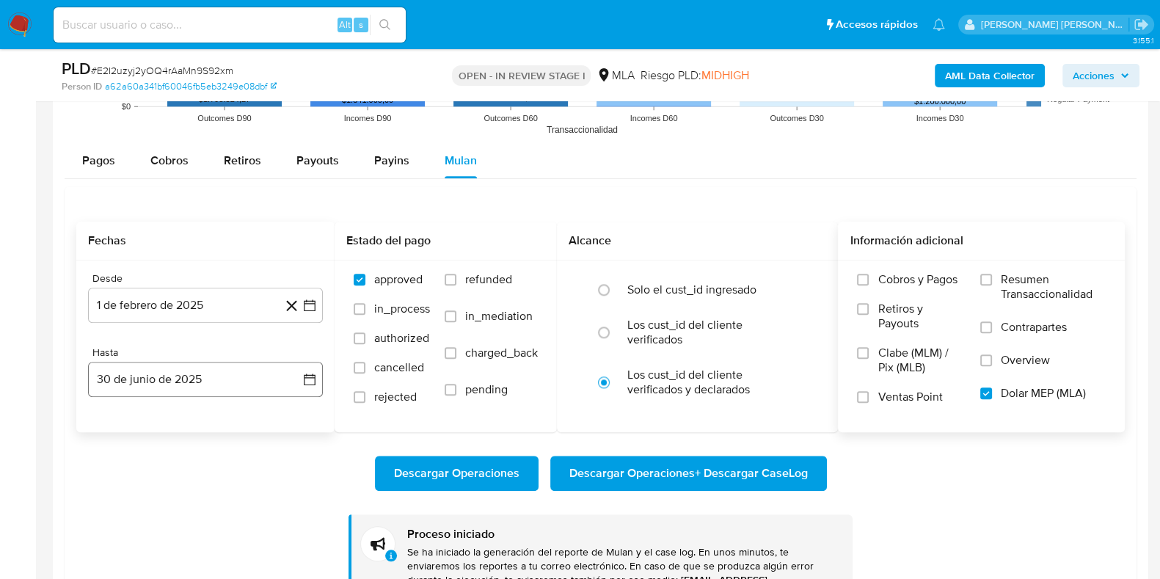
click at [238, 370] on button "30 de junio de 2025" at bounding box center [205, 379] width 235 height 35
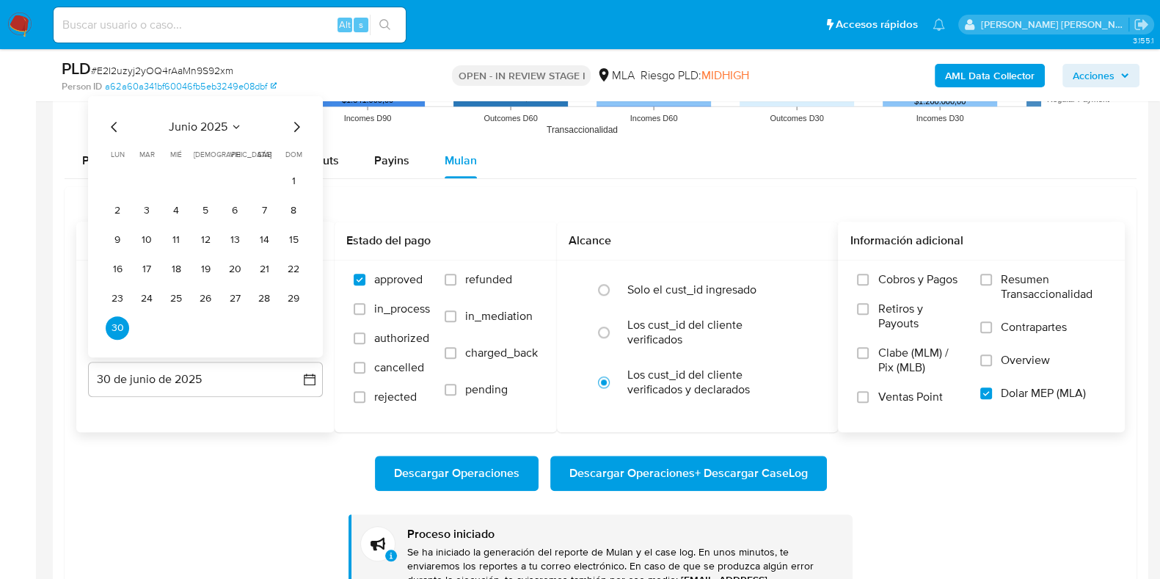
click at [294, 123] on icon "Mes siguiente" at bounding box center [297, 127] width 18 height 18
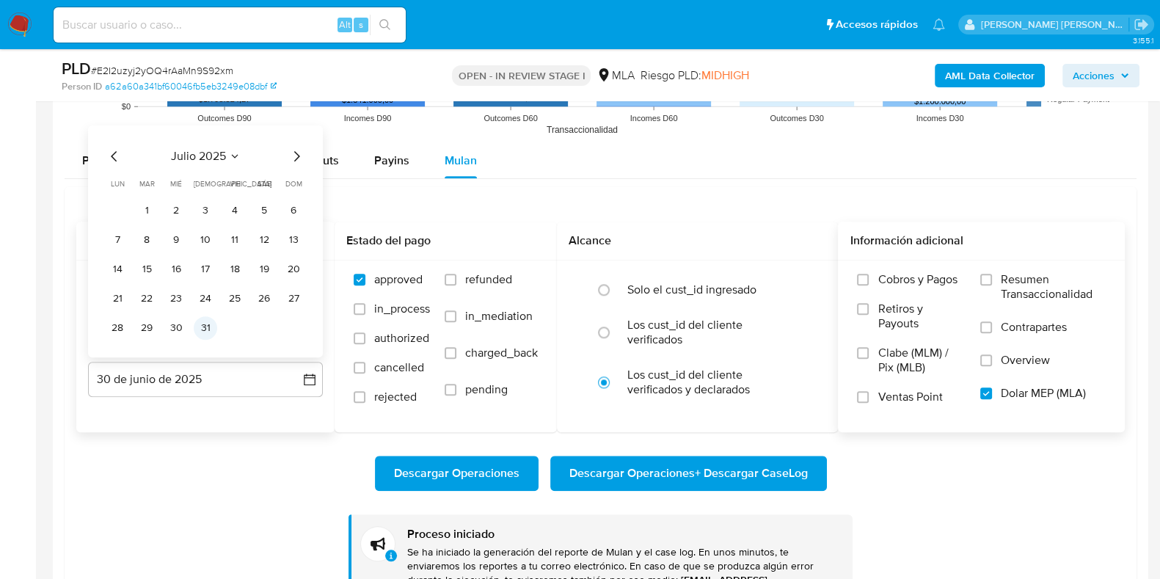
click at [205, 328] on button "31" at bounding box center [205, 327] width 23 height 23
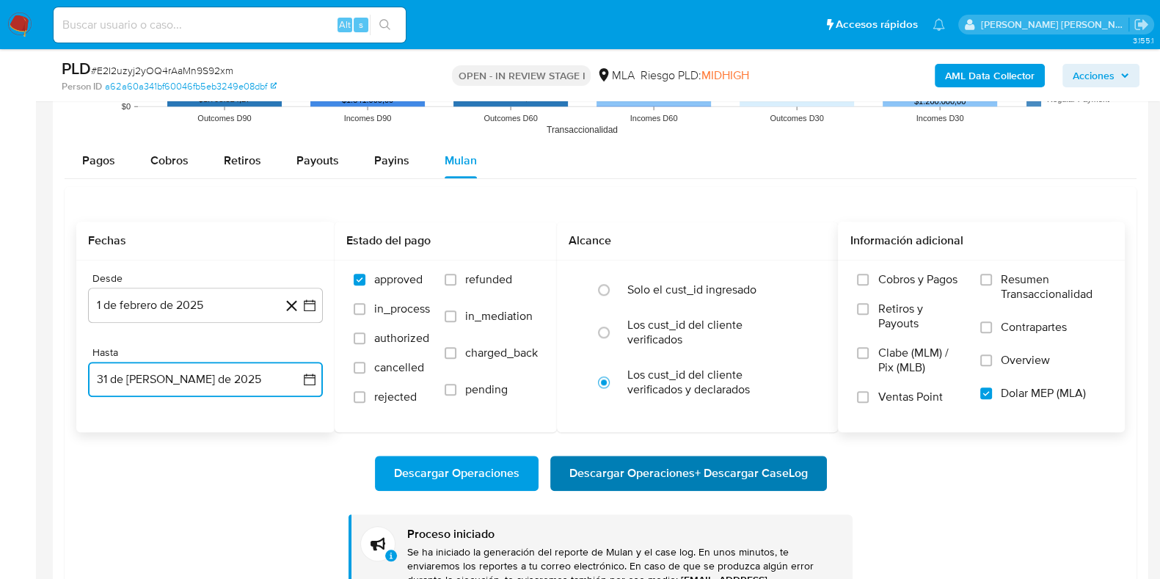
click at [708, 468] on span "Descargar Operaciones + Descargar CaseLog" at bounding box center [688, 473] width 238 height 32
